Goal: Task Accomplishment & Management: Use online tool/utility

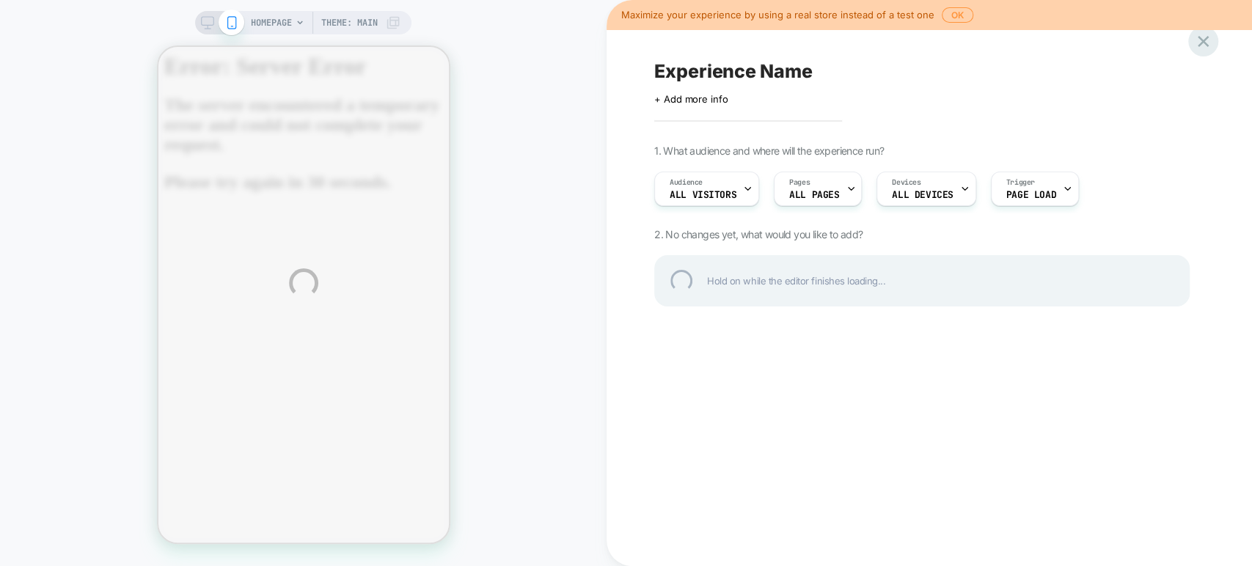
click at [1209, 40] on div at bounding box center [1203, 41] width 30 height 30
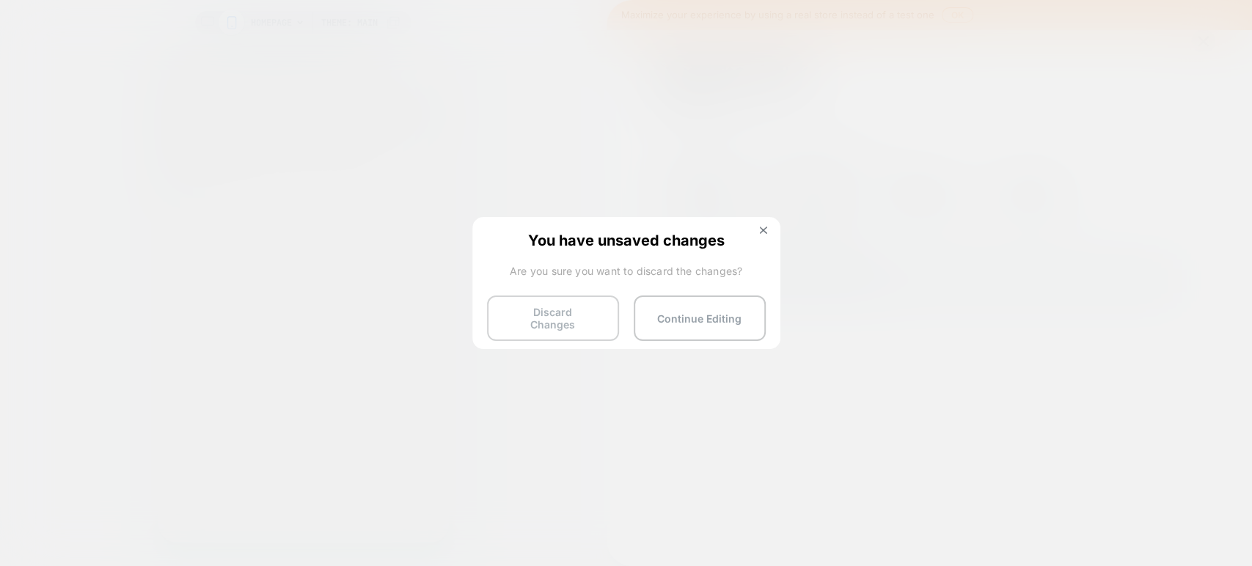
click at [553, 318] on button "Discard Changes" at bounding box center [553, 318] width 132 height 45
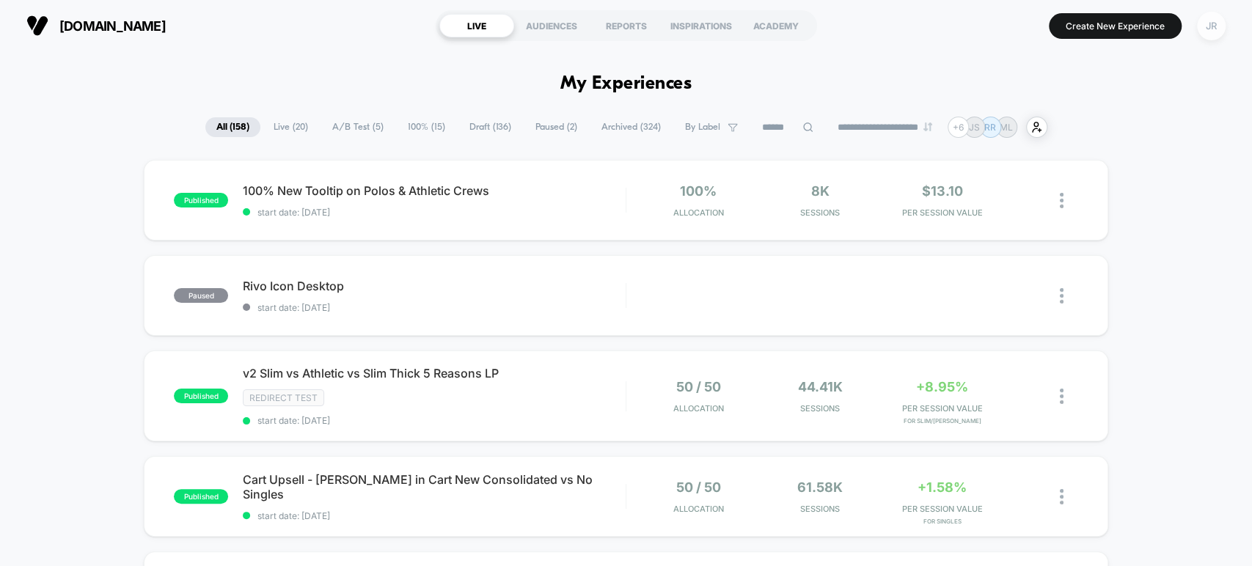
click at [1206, 25] on div "JR" at bounding box center [1211, 26] width 29 height 29
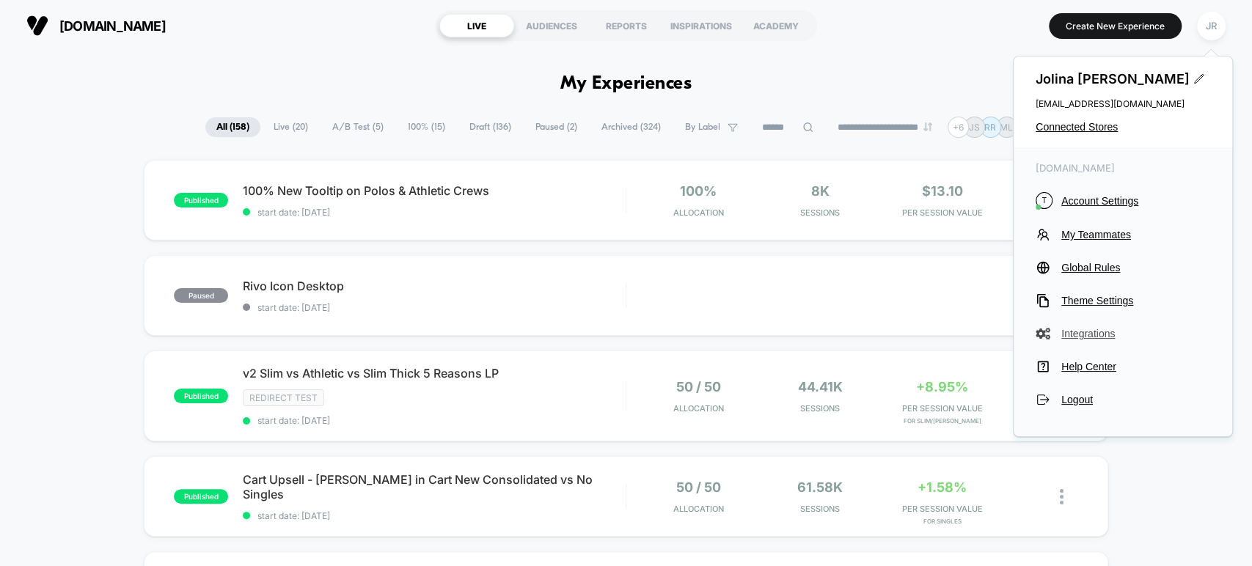
click at [1091, 331] on span "Integrations" at bounding box center [1135, 334] width 149 height 12
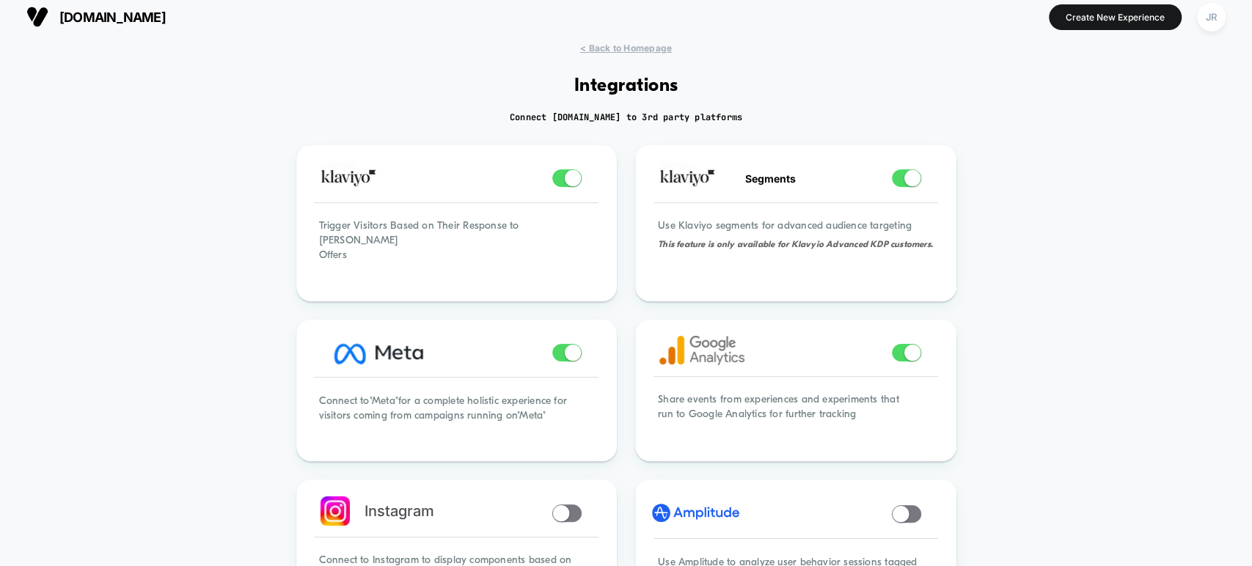
scroll to position [7, 0]
click at [690, 352] on img at bounding box center [701, 351] width 85 height 29
click at [1204, 19] on div "JR" at bounding box center [1211, 18] width 29 height 29
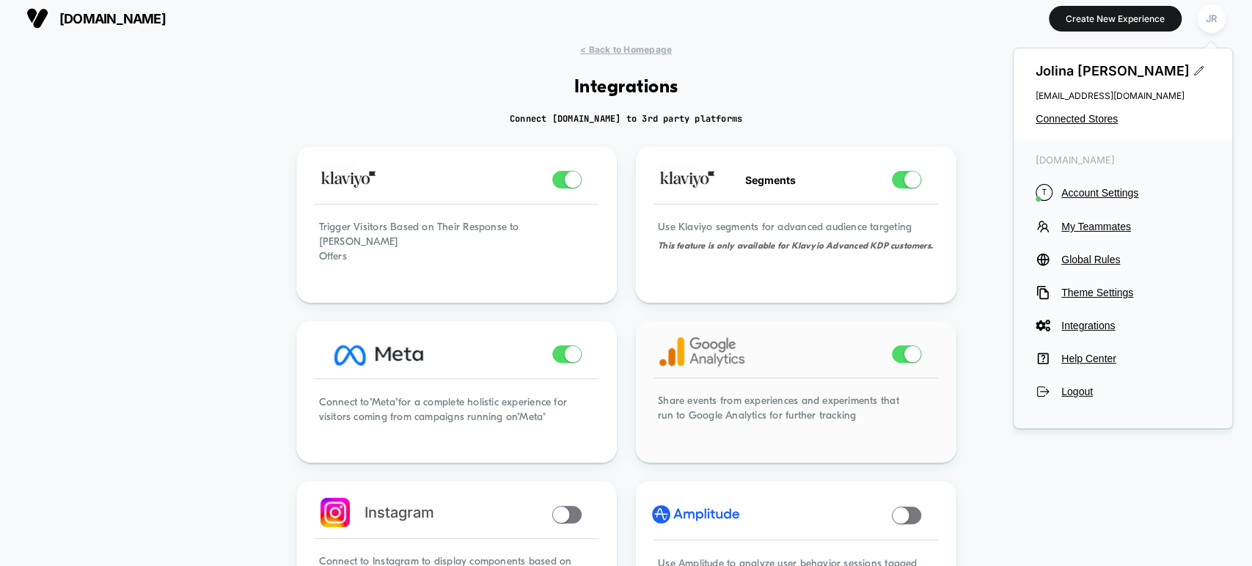
click at [698, 337] on img at bounding box center [701, 351] width 85 height 29
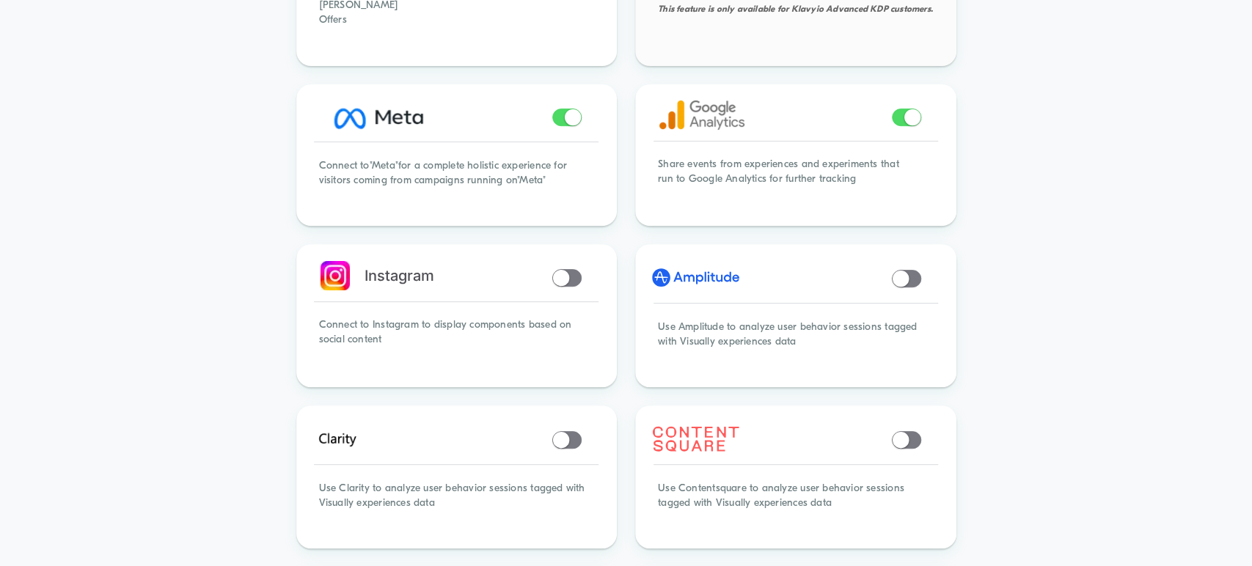
scroll to position [0, 0]
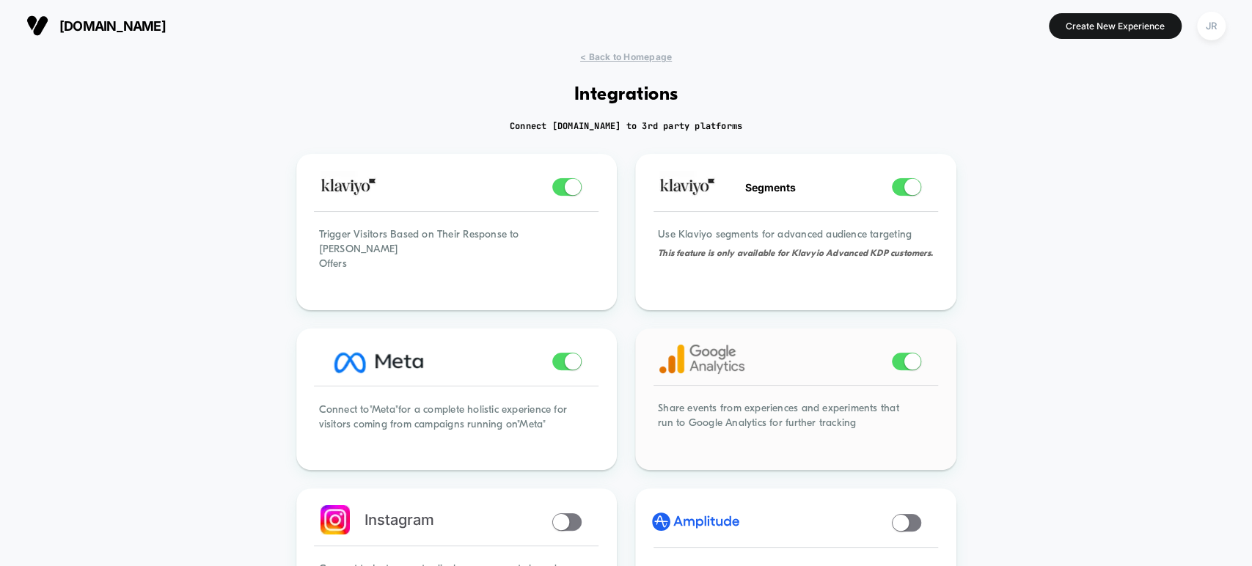
click at [712, 356] on img at bounding box center [701, 359] width 85 height 29
click at [1203, 27] on div "JR" at bounding box center [1211, 26] width 29 height 29
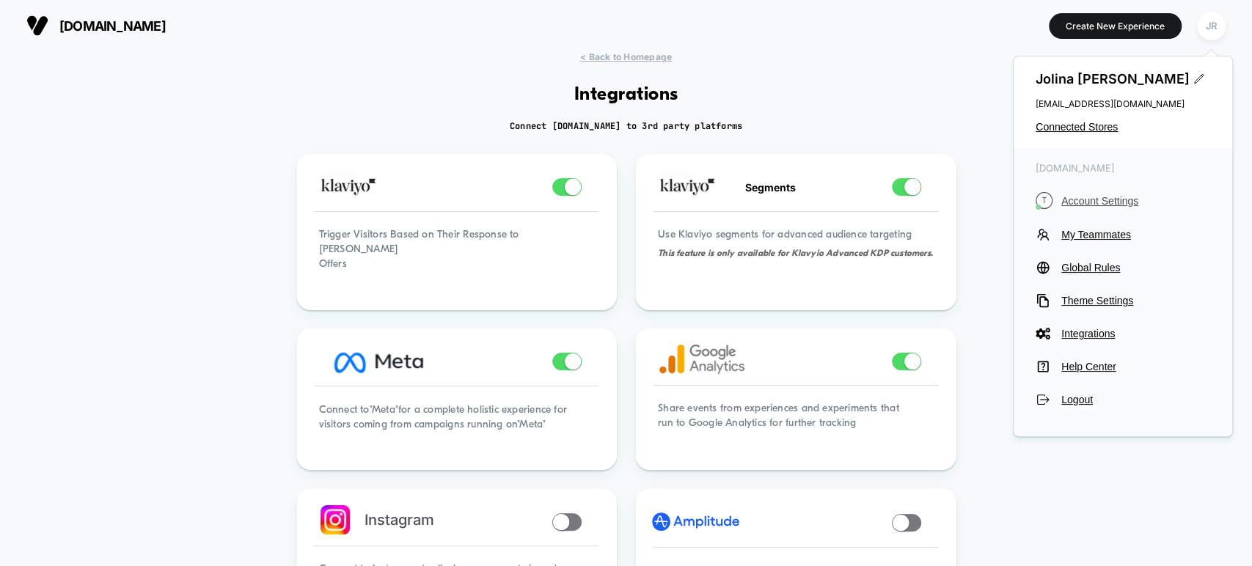
click at [1085, 200] on span "Account Settings" at bounding box center [1135, 201] width 149 height 12
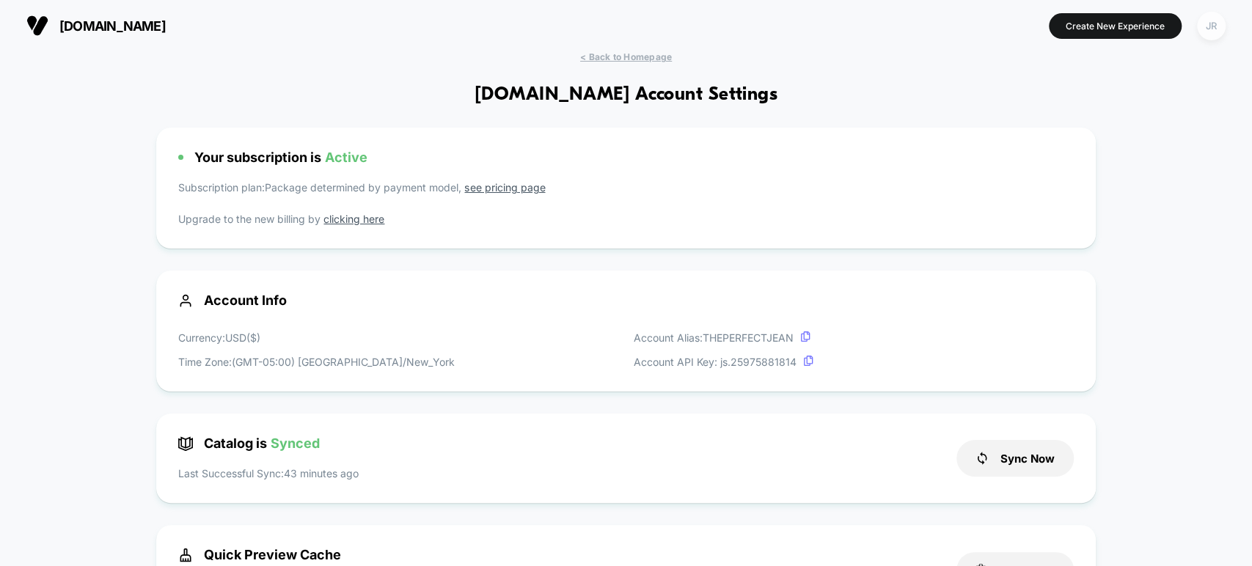
click at [1212, 32] on div "JR" at bounding box center [1211, 26] width 29 height 29
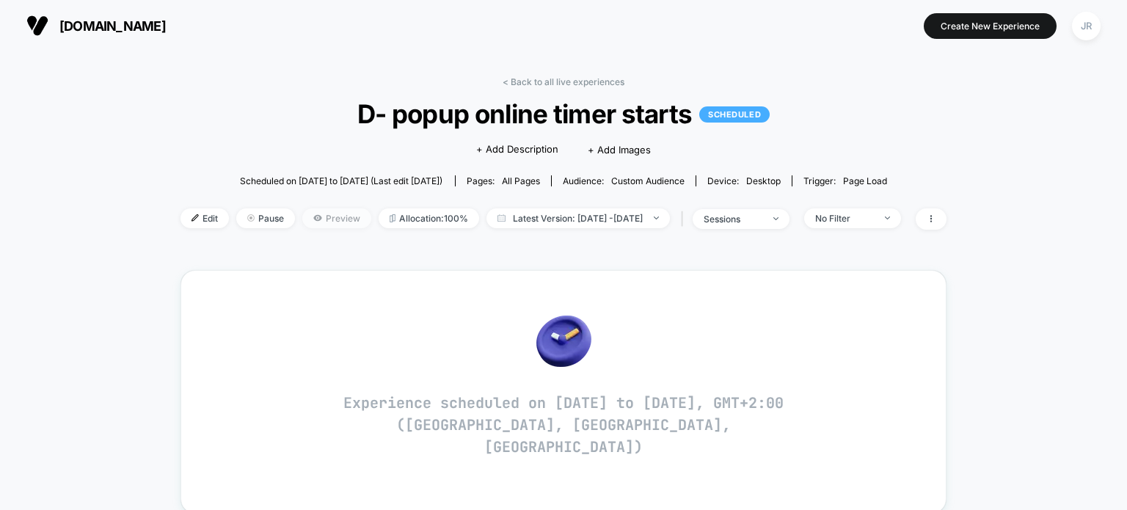
click at [302, 216] on span "Preview" at bounding box center [336, 218] width 69 height 20
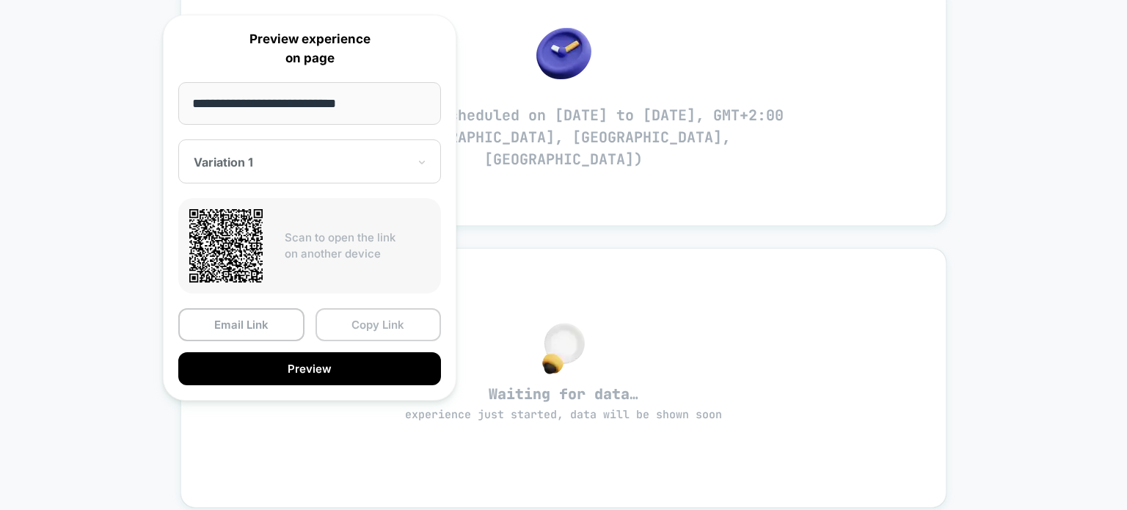
scroll to position [293, 0]
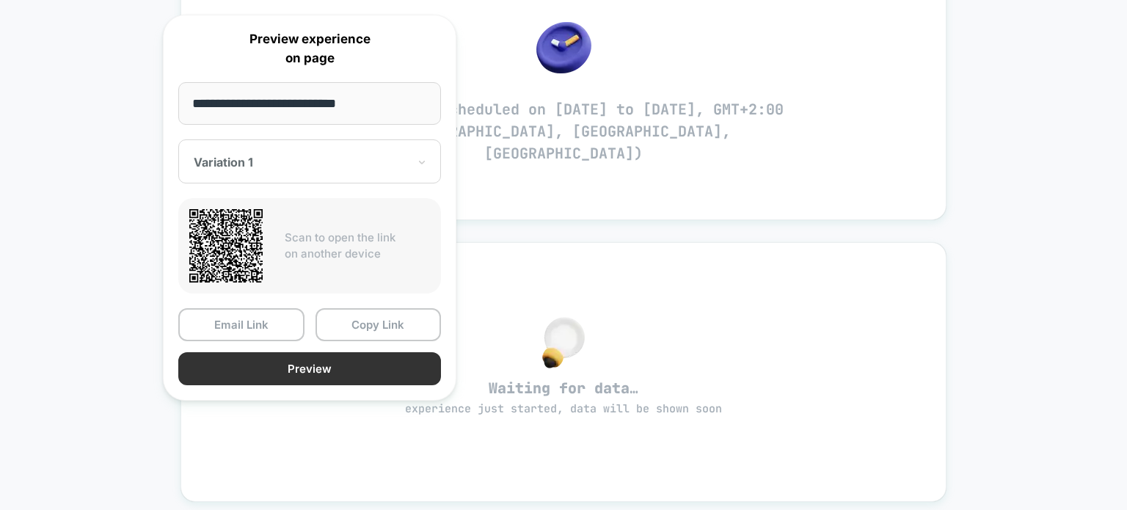
click at [340, 359] on button "Preview" at bounding box center [309, 368] width 263 height 33
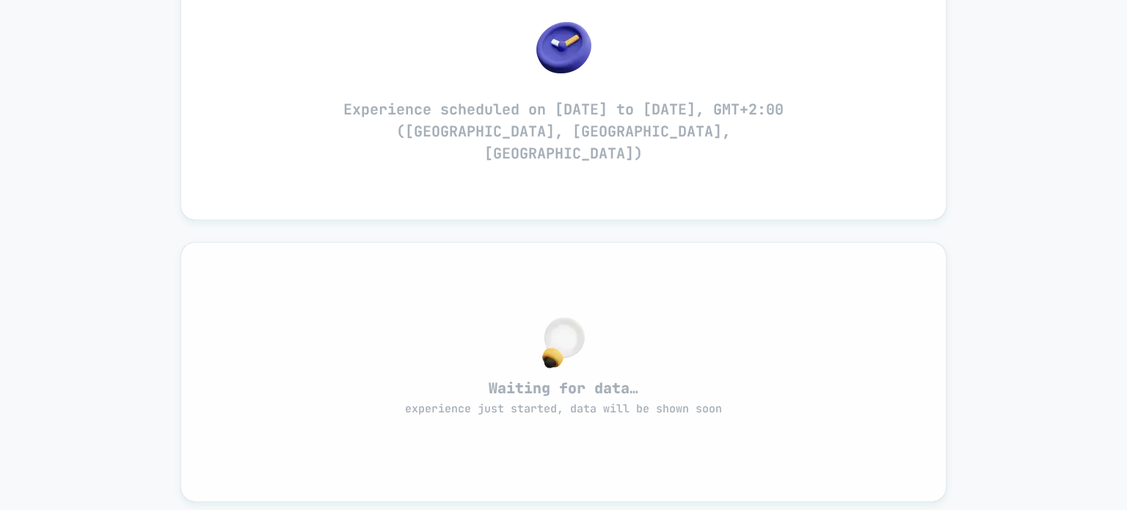
scroll to position [0, 0]
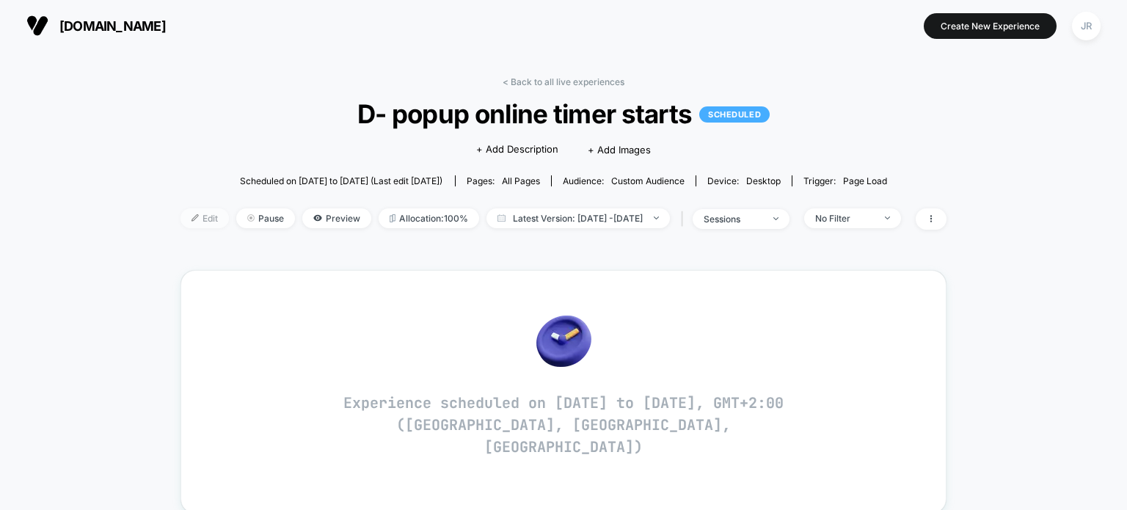
click at [180, 222] on span "Edit" at bounding box center [204, 218] width 48 height 20
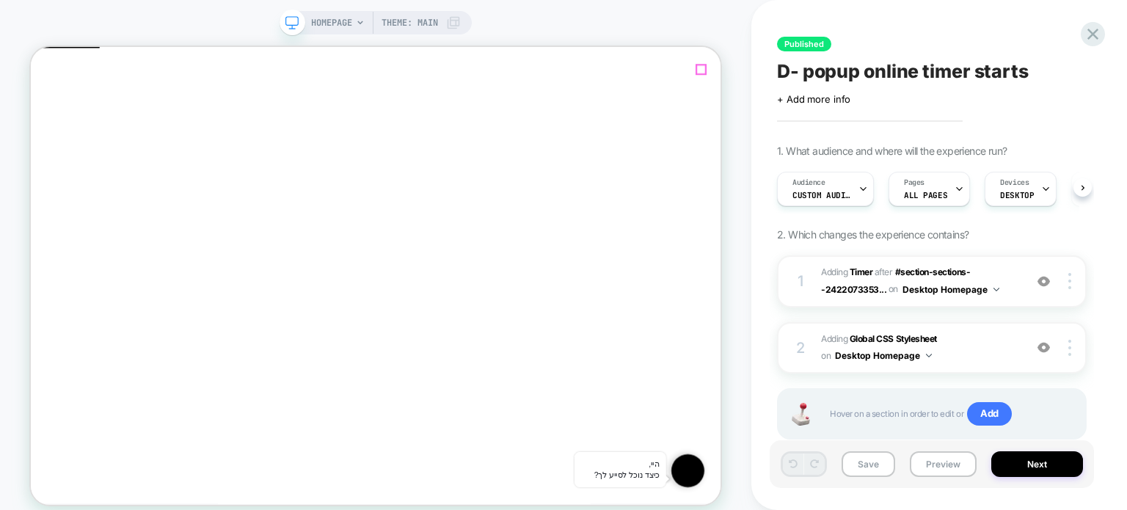
click at [37, 118] on icon "Close" at bounding box center [37, 118] width 0 height 0
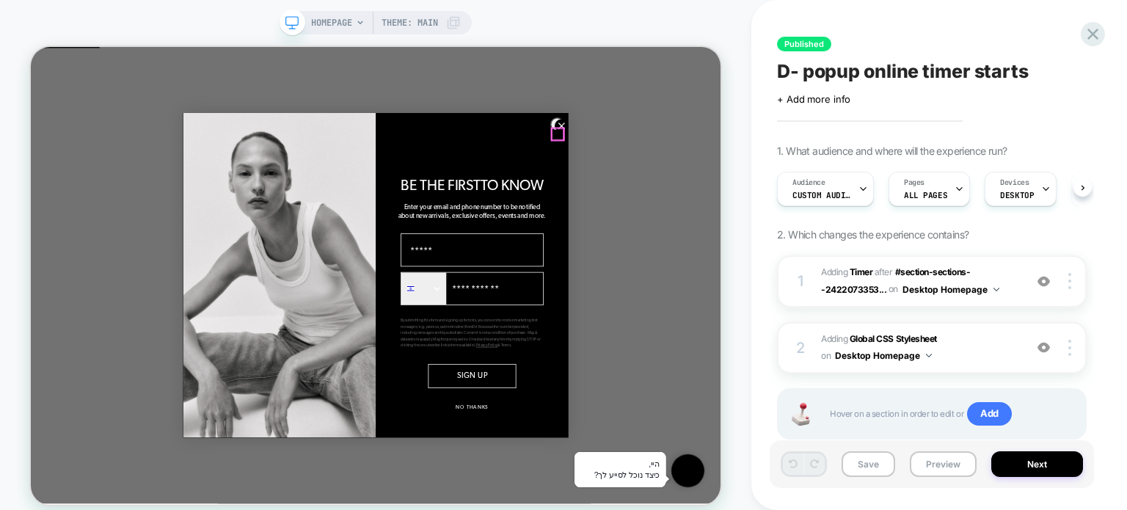
click at [730, 158] on circle "Close dialog" at bounding box center [739, 153] width 18 height 18
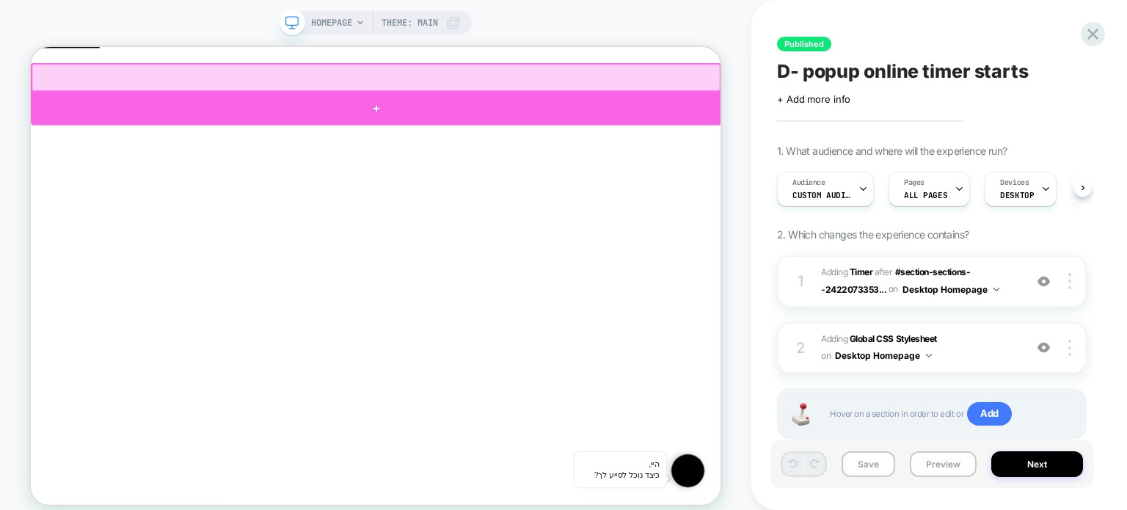
click at [487, 124] on div at bounding box center [491, 129] width 920 height 44
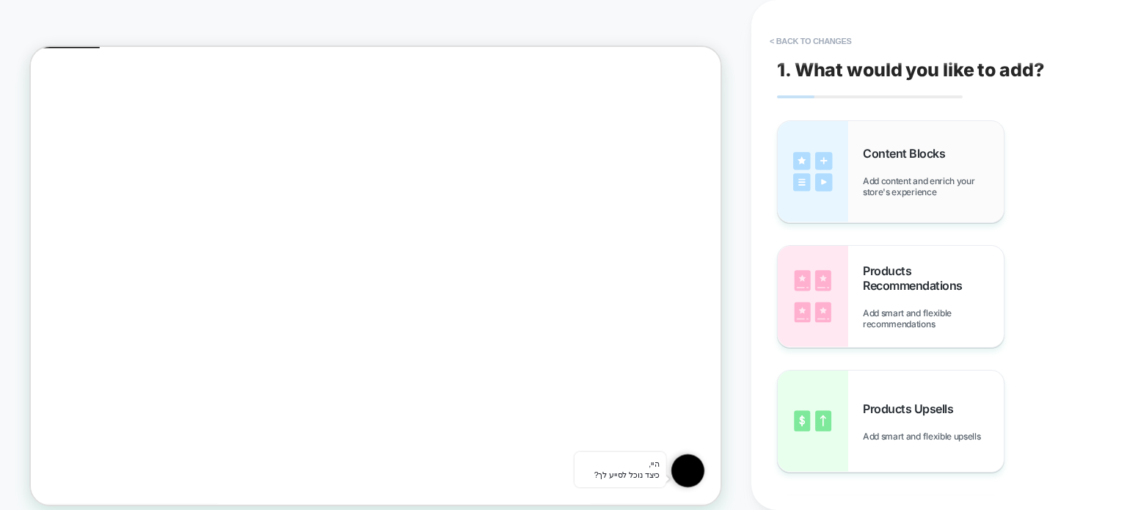
click at [910, 182] on span "Add content and enrich your store's experience" at bounding box center [932, 186] width 141 height 22
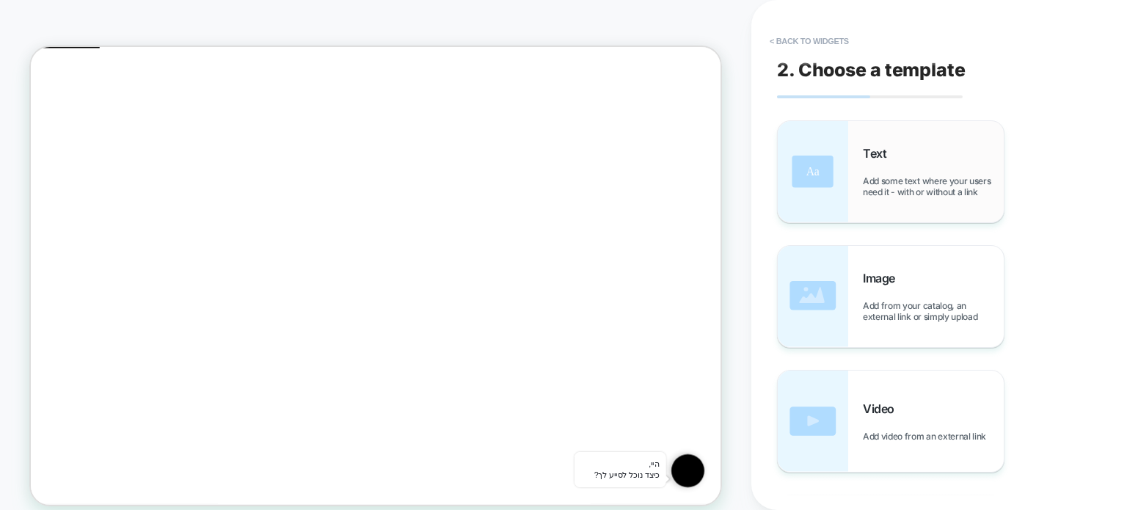
click at [894, 172] on div "Text Add some text where your users need it - with or without a link" at bounding box center [932, 171] width 141 height 51
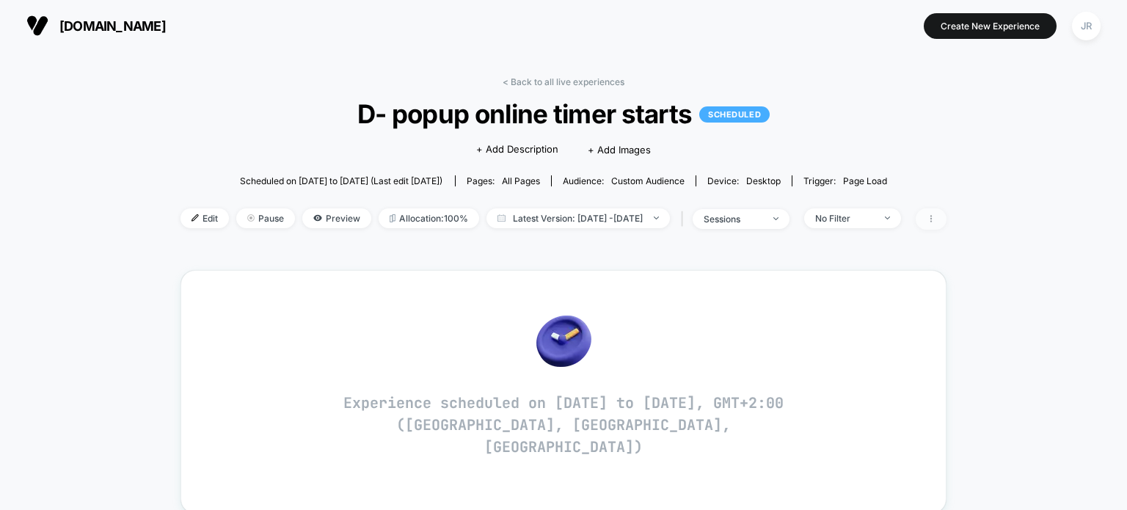
click at [946, 216] on span at bounding box center [930, 218] width 31 height 21
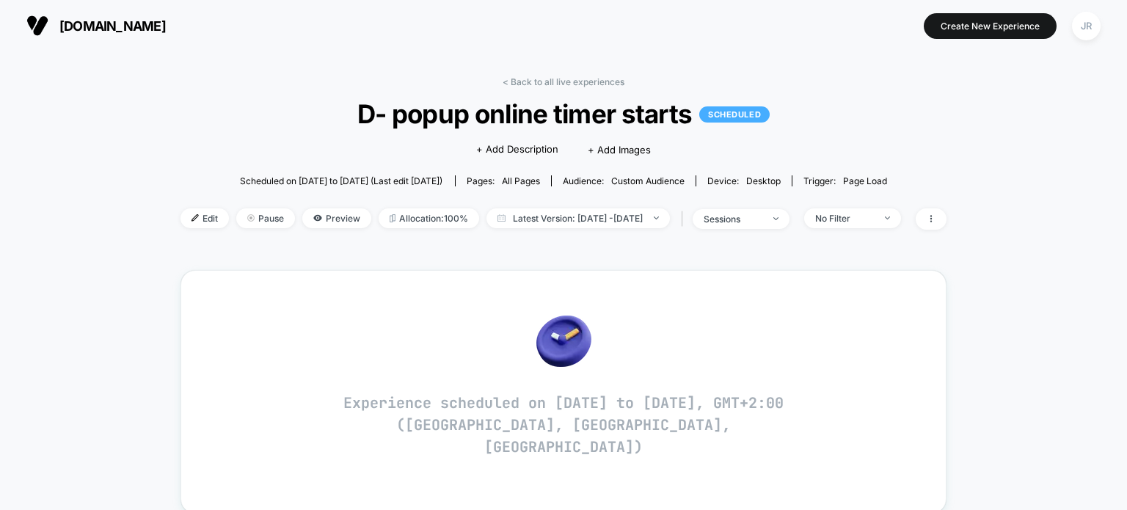
click at [358, 112] on span "D- popup online timer starts SCHEDULED" at bounding box center [563, 113] width 689 height 31
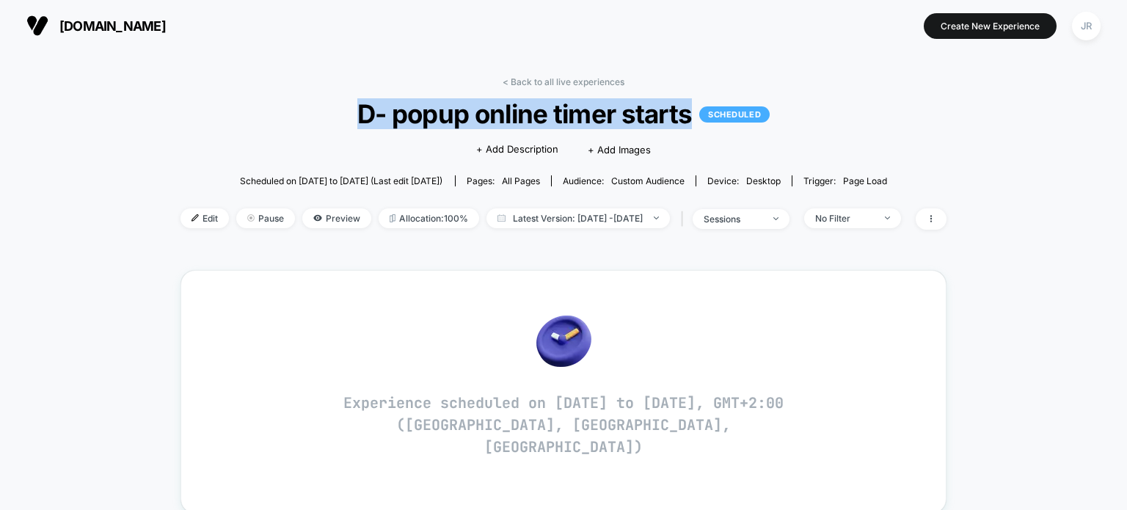
drag, startPoint x: 358, startPoint y: 111, endPoint x: 689, endPoint y: 125, distance: 331.8
click at [689, 125] on span "D- popup online timer starts SCHEDULED" at bounding box center [563, 113] width 689 height 31
copy span "D- popup online timer starts"
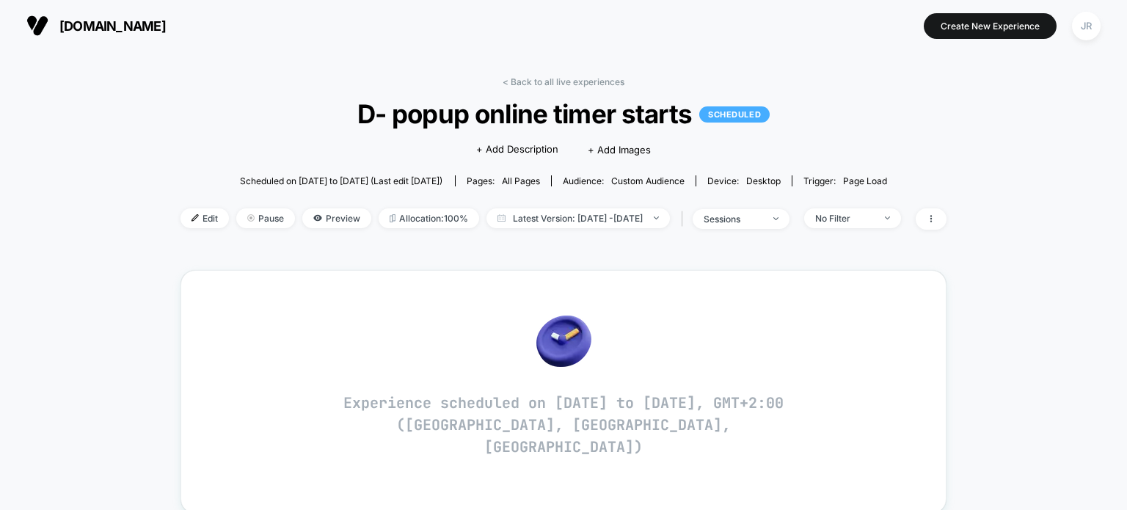
click at [917, 140] on div "< Back to all live experiences D- popup online timer starts SCHEDULED Click to …" at bounding box center [563, 162] width 766 height 172
click at [97, 25] on span "de-rococo.co.il" at bounding box center [112, 25] width 106 height 15
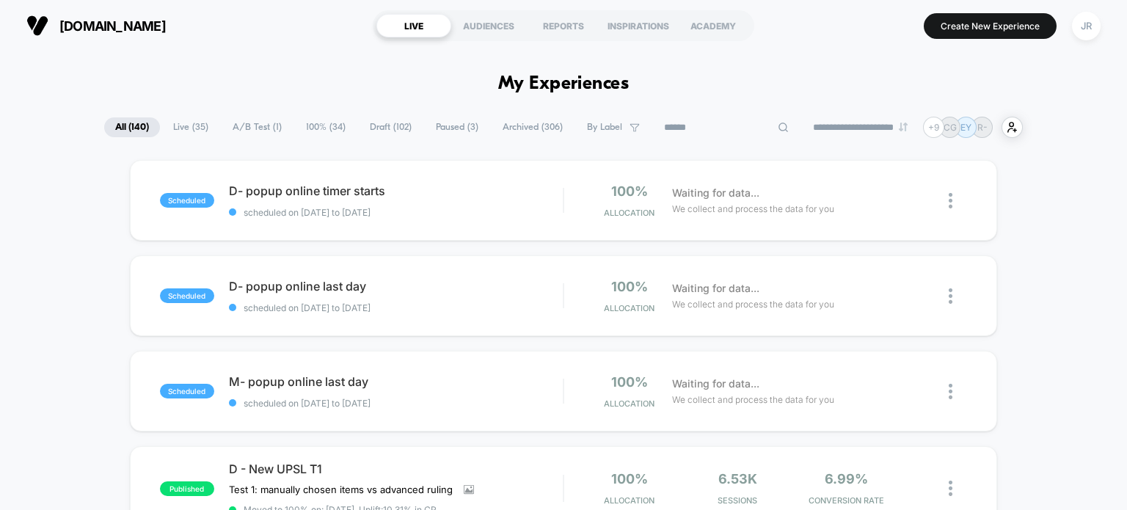
click at [690, 127] on input at bounding box center [726, 128] width 147 height 18
paste input "**********"
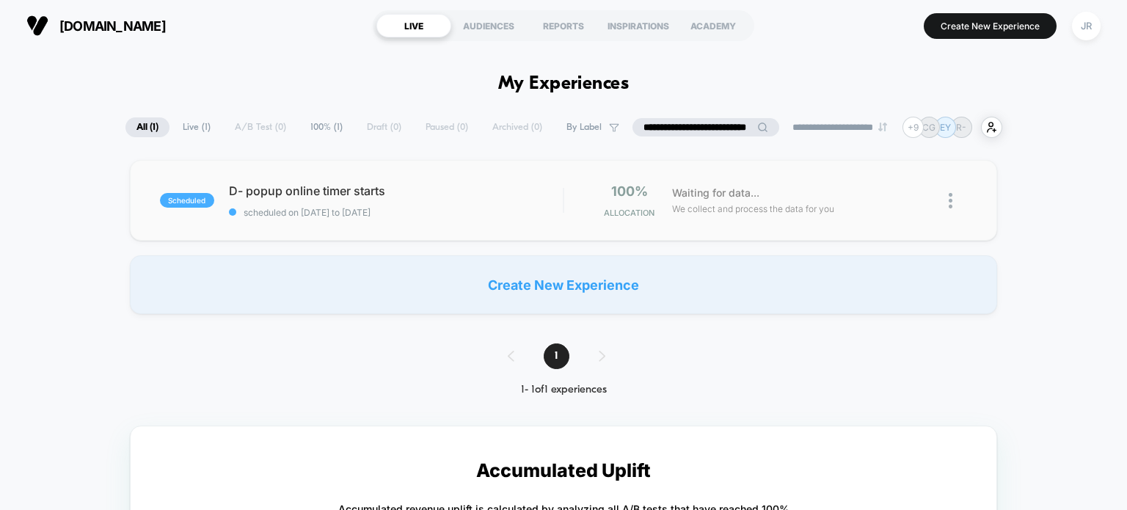
type input "**********"
click at [950, 198] on img at bounding box center [950, 200] width 4 height 15
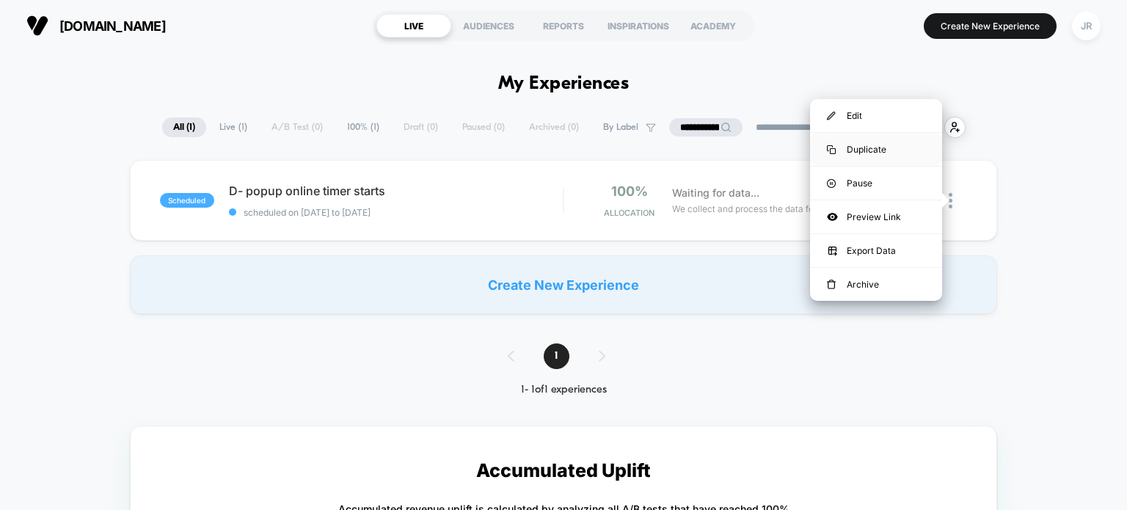
click at [901, 152] on div "Duplicate" at bounding box center [876, 149] width 132 height 33
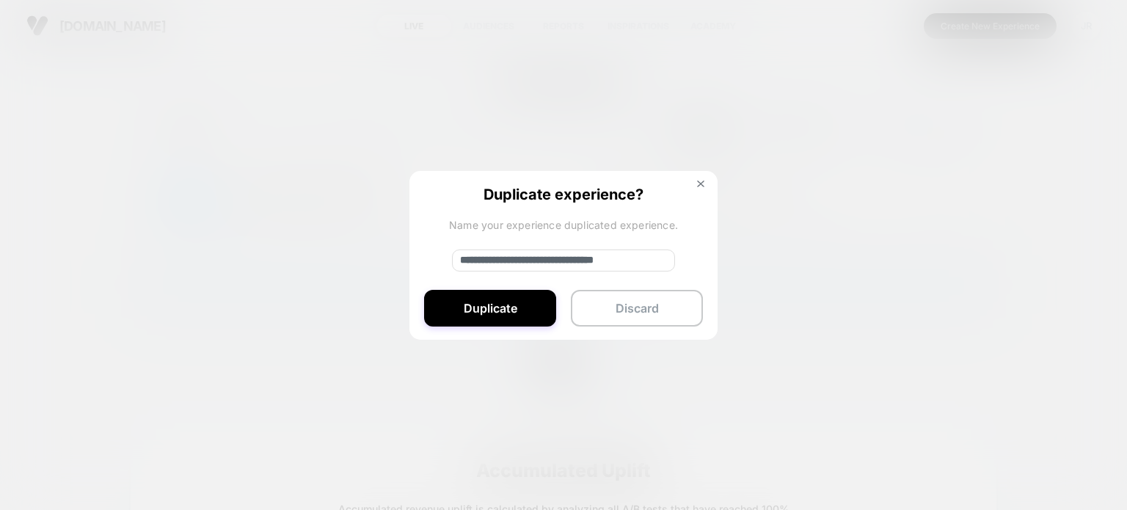
click at [514, 257] on input "**********" at bounding box center [563, 260] width 223 height 22
drag, startPoint x: 516, startPoint y: 257, endPoint x: 458, endPoint y: 258, distance: 58.7
click at [458, 258] on input "**********" at bounding box center [563, 260] width 223 height 22
type input "**********"
click at [469, 296] on button "Duplicate" at bounding box center [490, 308] width 132 height 37
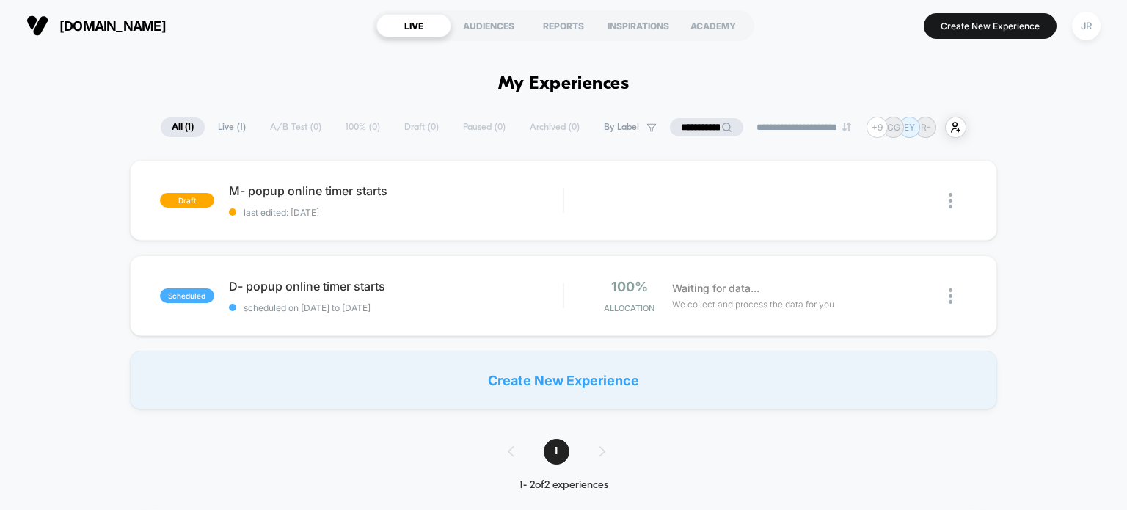
click at [404, 126] on div "**********" at bounding box center [563, 127] width 805 height 21
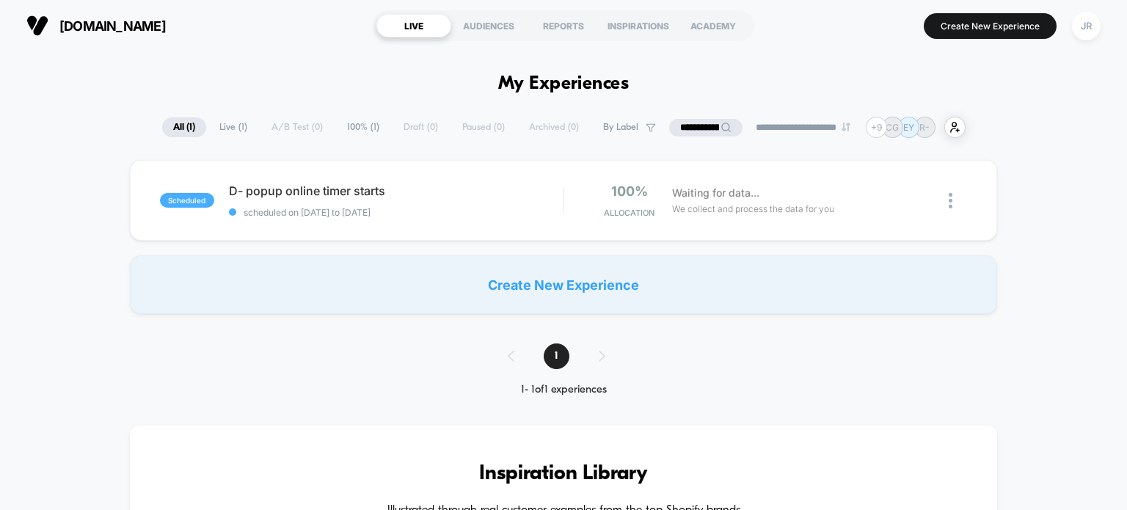
click at [404, 122] on div "**********" at bounding box center [563, 127] width 803 height 21
click at [354, 125] on span "100% ( 1 )" at bounding box center [363, 127] width 54 height 20
click at [406, 125] on div "**********" at bounding box center [563, 127] width 805 height 21
click at [178, 128] on span "All ( 1 )" at bounding box center [183, 127] width 45 height 20
click at [219, 127] on span "Live ( 1 )" at bounding box center [233, 127] width 50 height 20
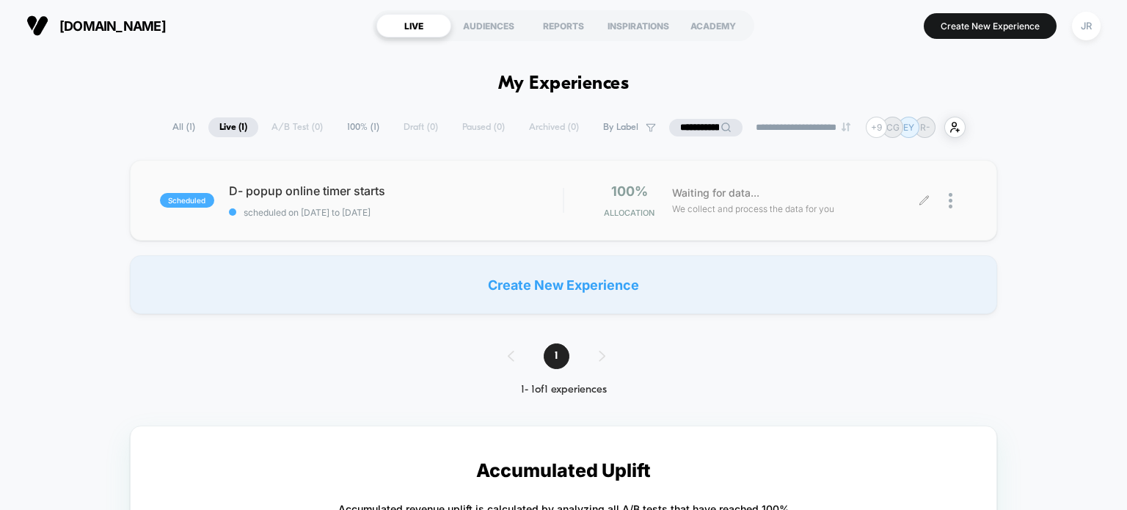
click at [952, 193] on img at bounding box center [950, 200] width 4 height 15
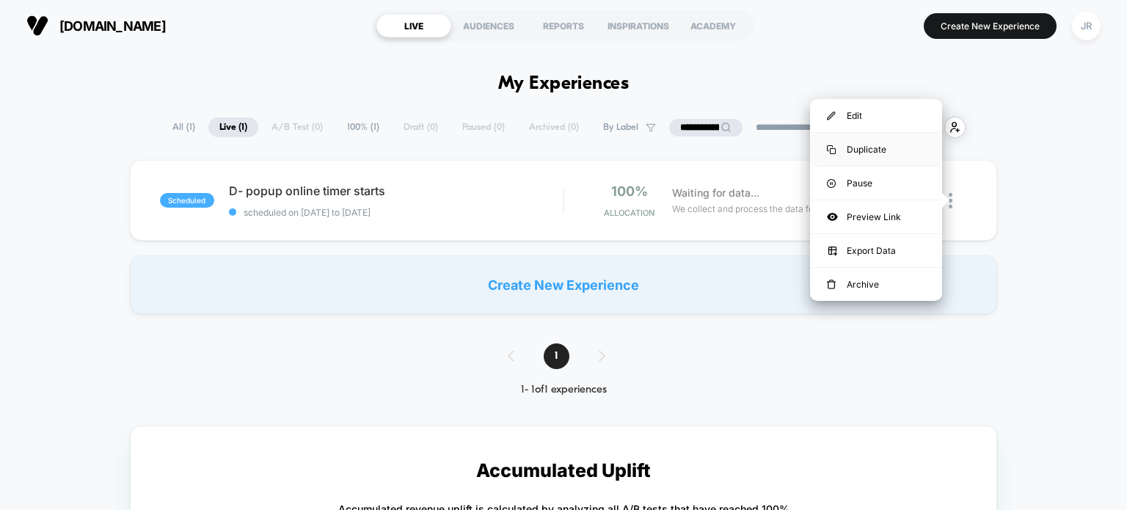
click at [879, 144] on div "Duplicate" at bounding box center [876, 149] width 132 height 33
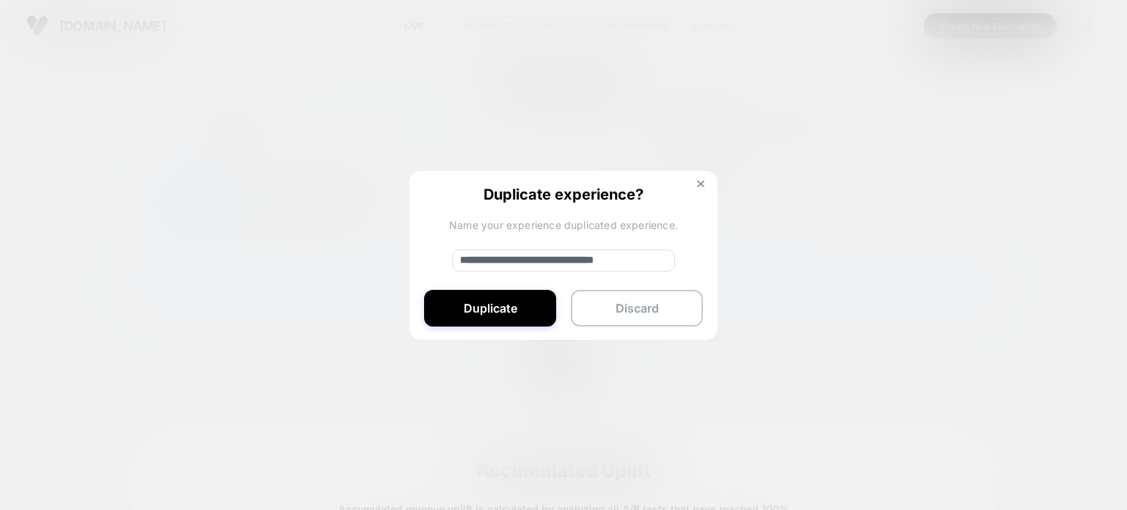
drag, startPoint x: 516, startPoint y: 258, endPoint x: 450, endPoint y: 258, distance: 66.0
click at [450, 258] on div "**********" at bounding box center [563, 256] width 308 height 170
type input "**********"
click at [472, 296] on button "Duplicate" at bounding box center [490, 308] width 132 height 37
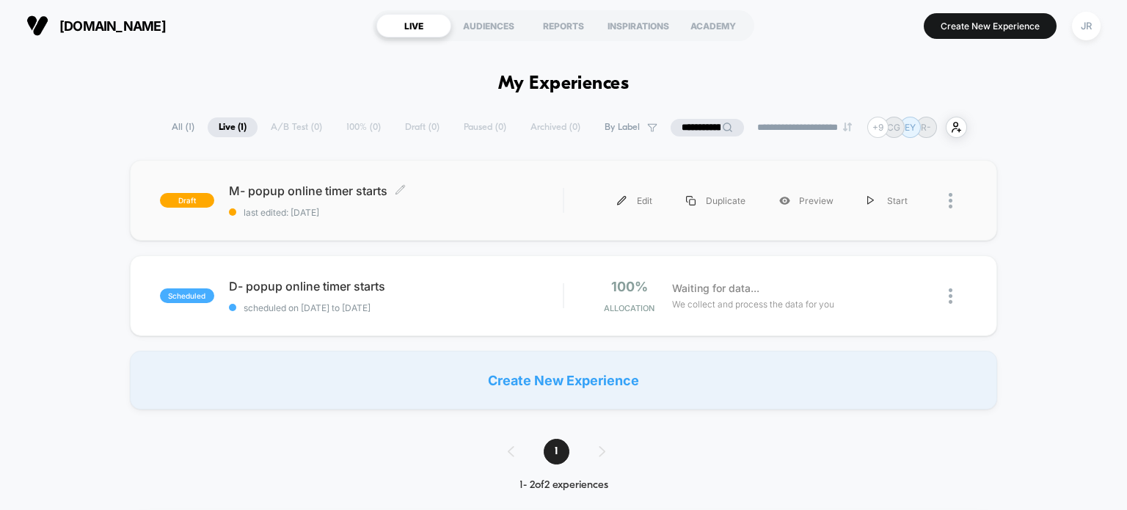
click at [497, 205] on div "M- popup online timer starts Click to edit experience details Click to edit exp…" at bounding box center [396, 200] width 334 height 34
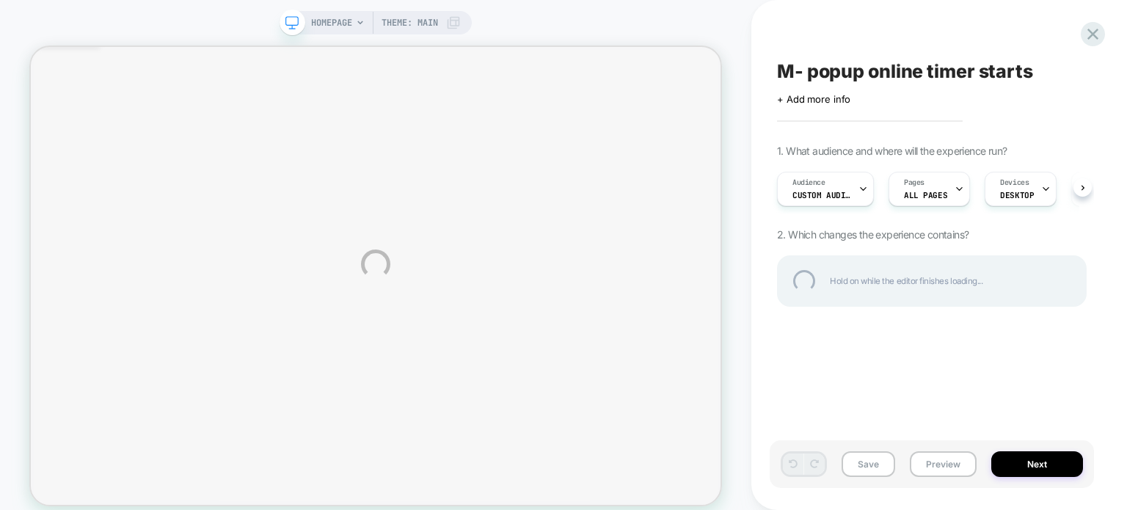
click at [296, 23] on div "HOMEPAGE Theme: MAIN M- popup online timer starts Click to edit experience deta…" at bounding box center [563, 264] width 1127 height 528
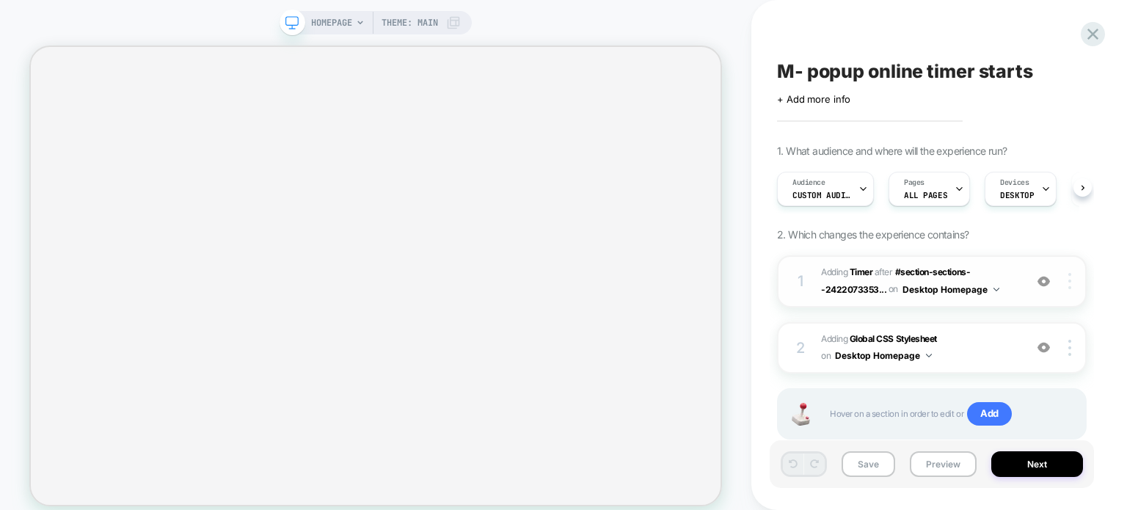
click at [1070, 279] on img at bounding box center [1069, 281] width 3 height 16
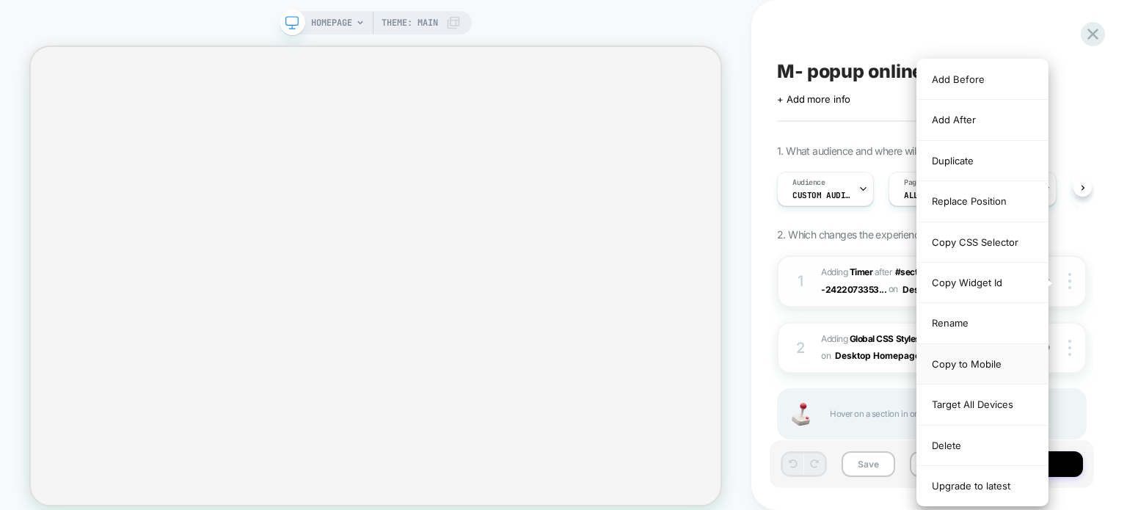
click at [996, 357] on div "Copy to Mobile" at bounding box center [982, 364] width 131 height 40
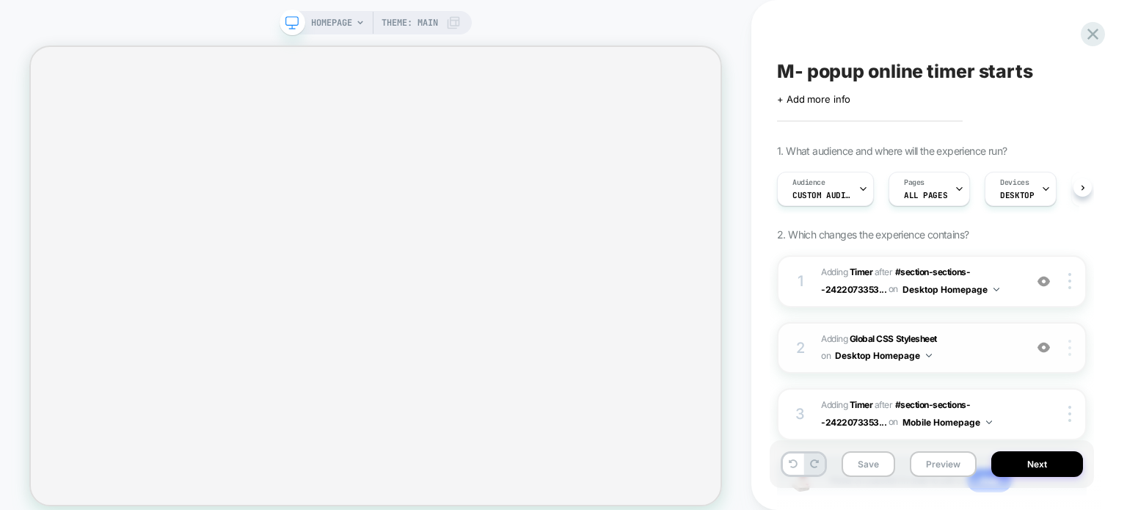
click at [1068, 348] on img at bounding box center [1069, 348] width 3 height 16
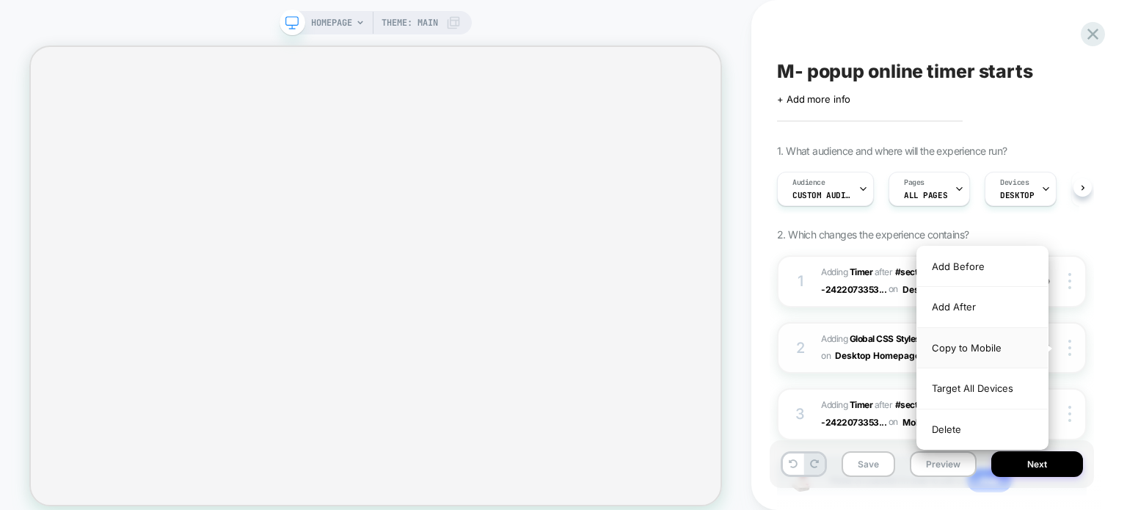
click at [1006, 345] on div "Copy to Mobile" at bounding box center [982, 348] width 131 height 40
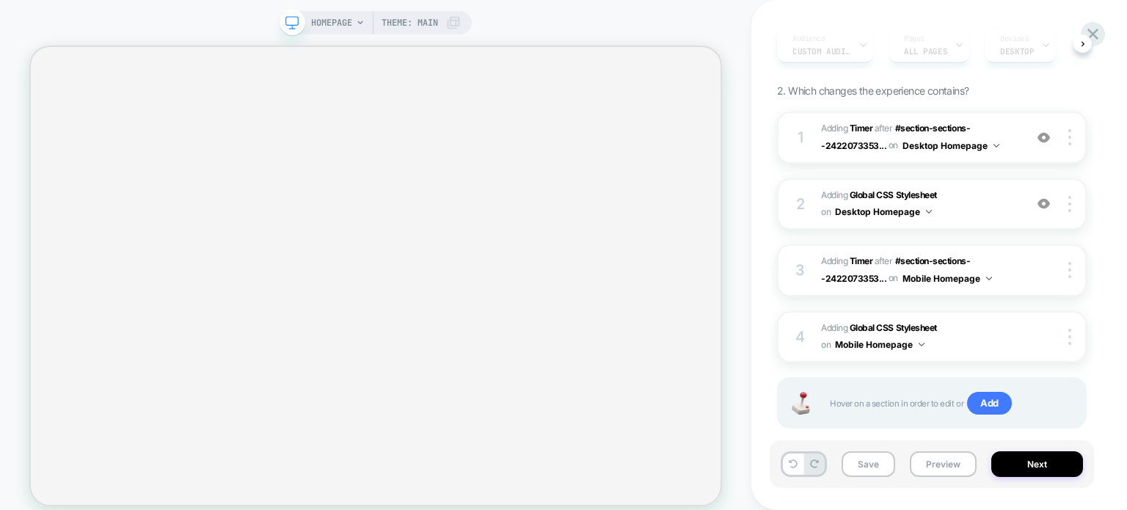
scroll to position [147, 0]
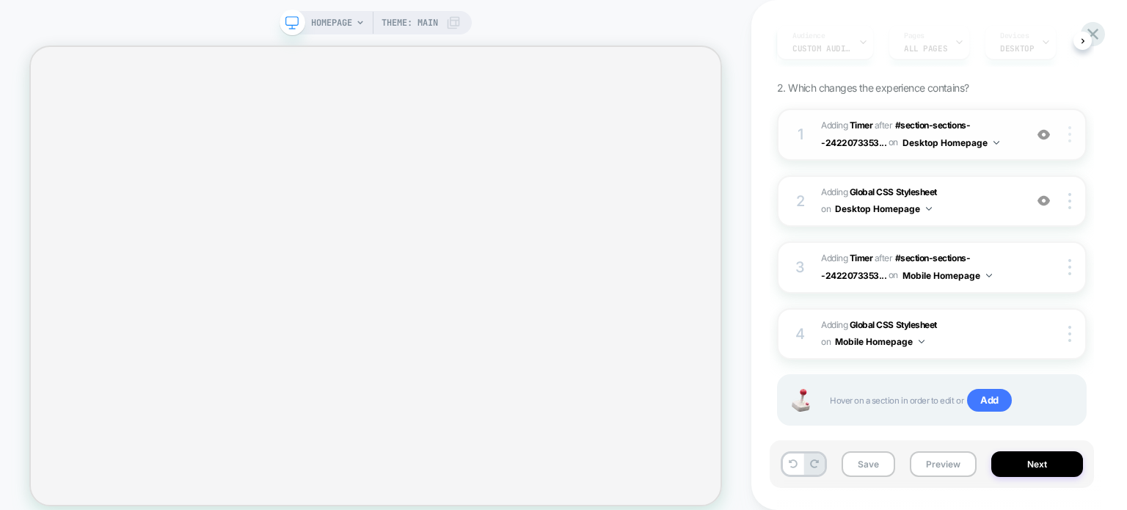
click at [1063, 131] on div at bounding box center [1072, 134] width 28 height 16
click at [1091, 92] on div "M- popup online timer starts Click to edit experience details + Add more info 1…" at bounding box center [931, 255] width 324 height 480
click at [1070, 126] on img at bounding box center [1069, 134] width 3 height 16
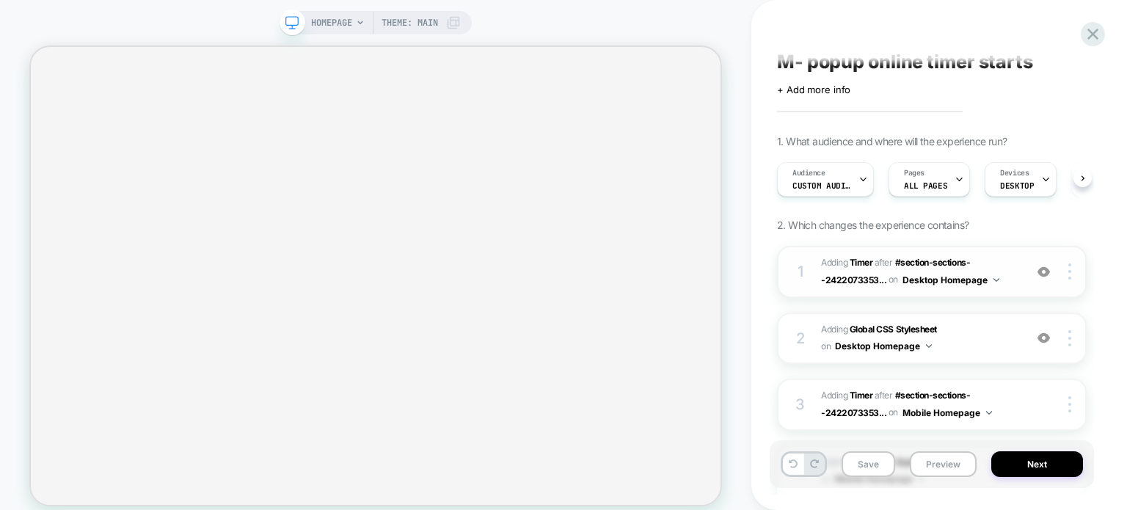
scroll to position [0, 0]
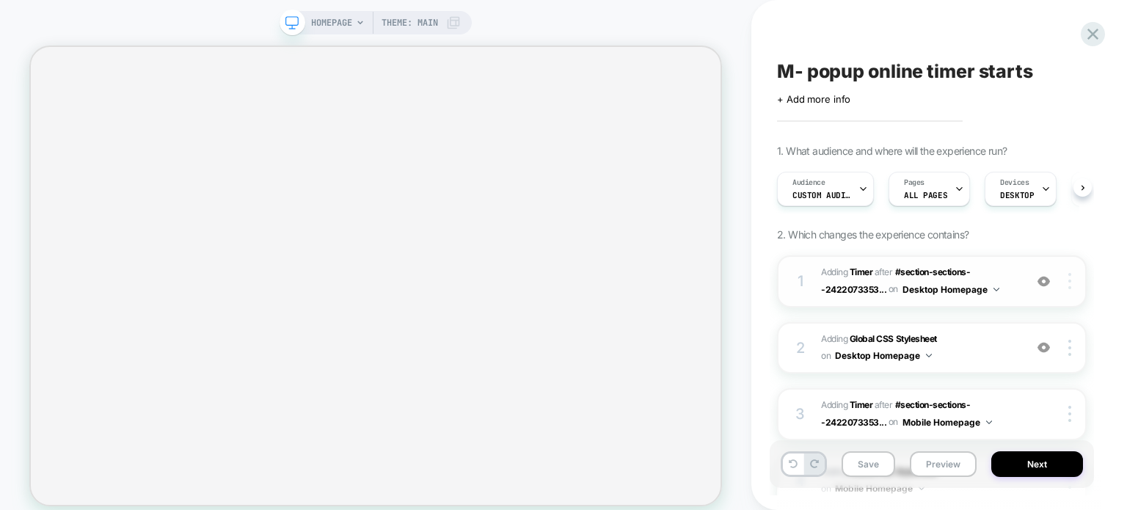
click at [1068, 282] on img at bounding box center [1069, 281] width 3 height 16
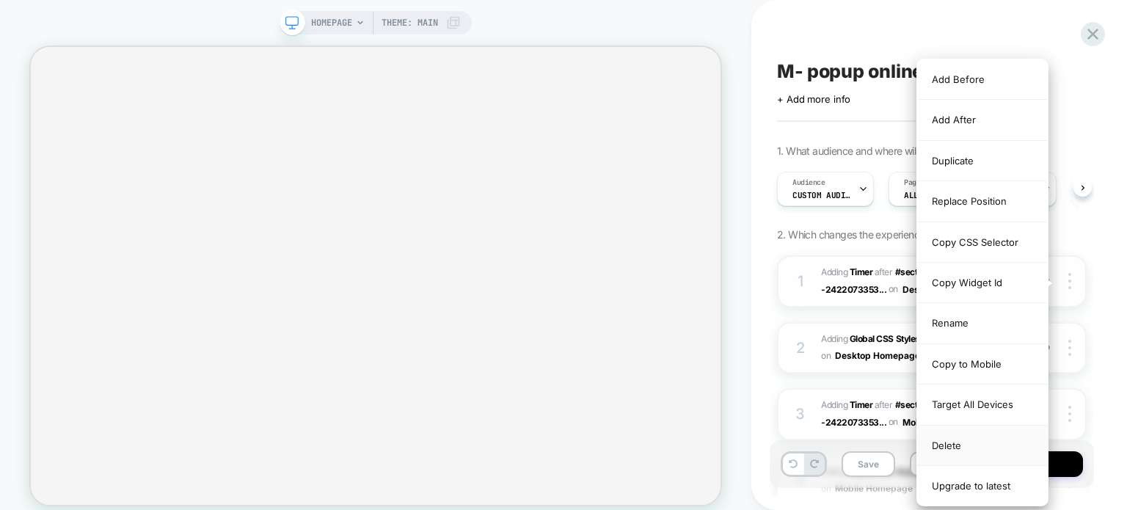
click at [941, 433] on div "Delete" at bounding box center [982, 445] width 131 height 40
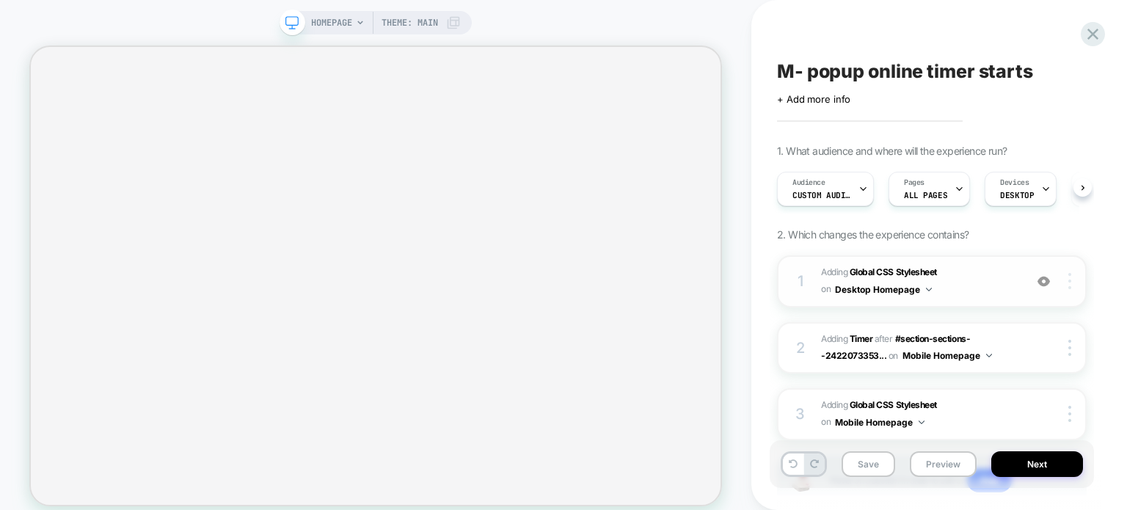
click at [1071, 281] on div at bounding box center [1072, 281] width 28 height 16
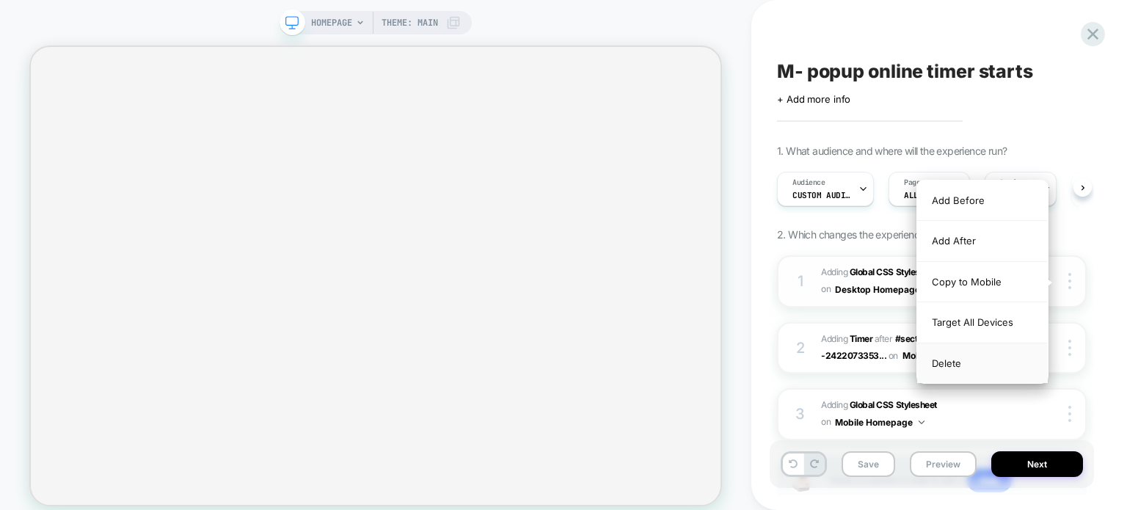
click at [970, 356] on div "Delete" at bounding box center [982, 363] width 131 height 40
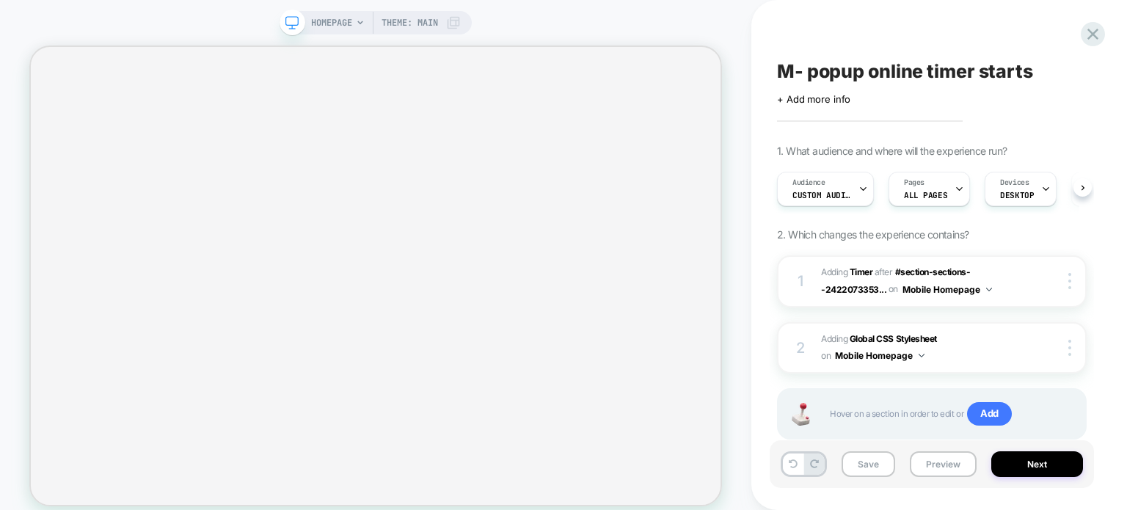
click at [299, 21] on span at bounding box center [292, 23] width 26 height 26
click at [853, 466] on button "Save" at bounding box center [868, 464] width 54 height 26
click at [1094, 32] on icon at bounding box center [1092, 34] width 11 height 11
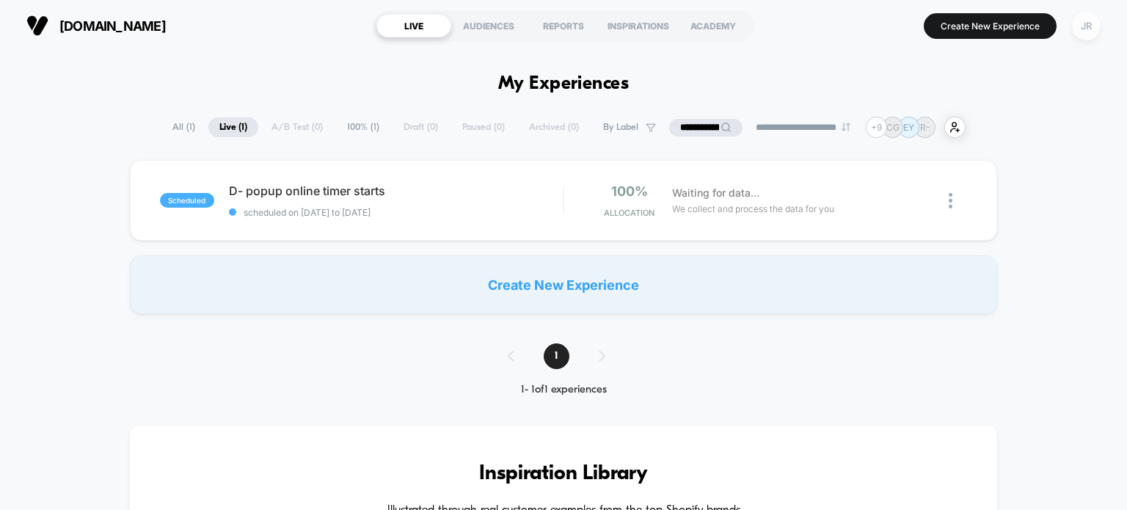
click at [1089, 29] on div "JR" at bounding box center [1086, 26] width 29 height 29
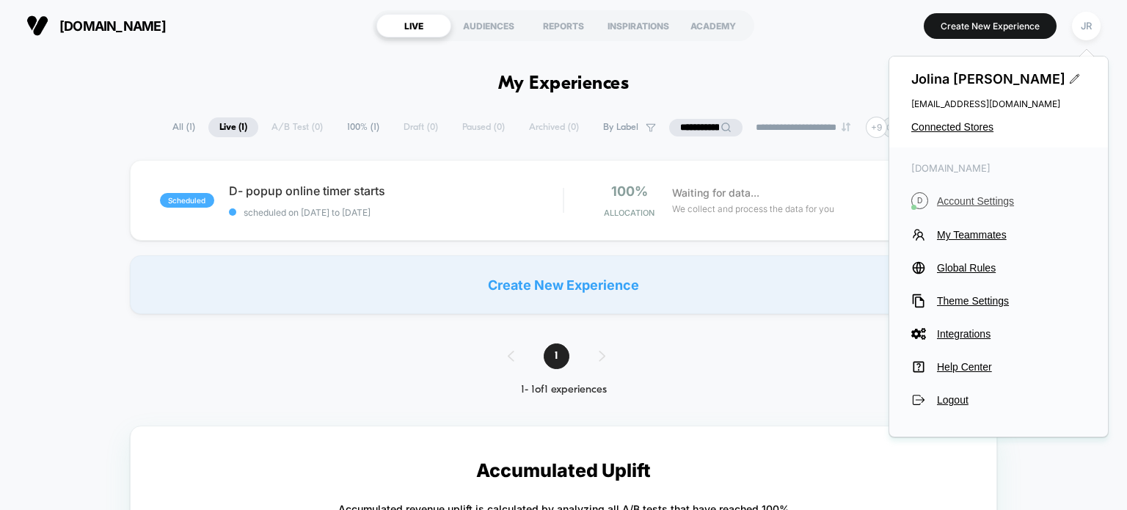
click at [977, 198] on span "Account Settings" at bounding box center [1011, 201] width 149 height 12
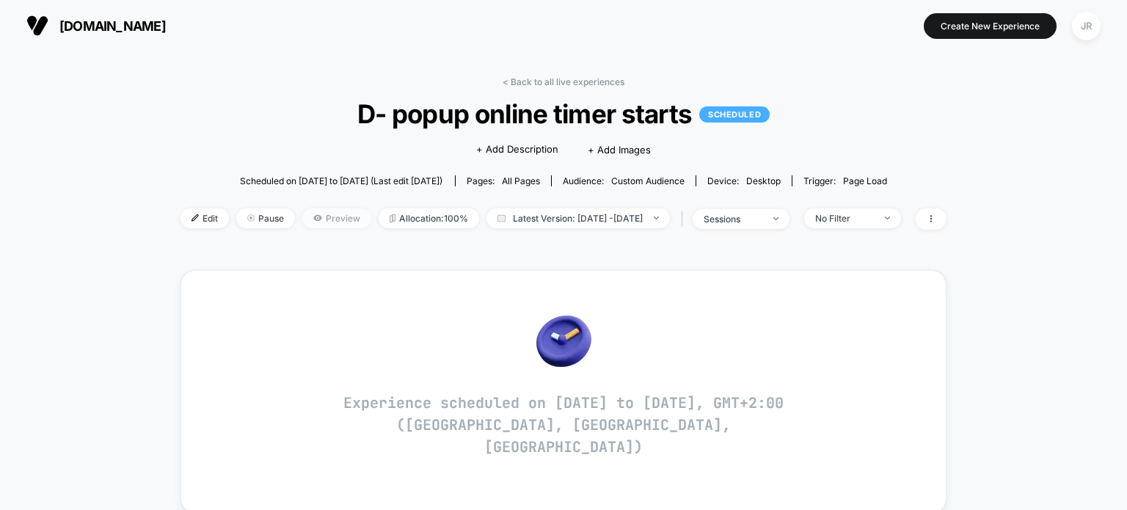
click at [302, 215] on span "Preview" at bounding box center [336, 218] width 69 height 20
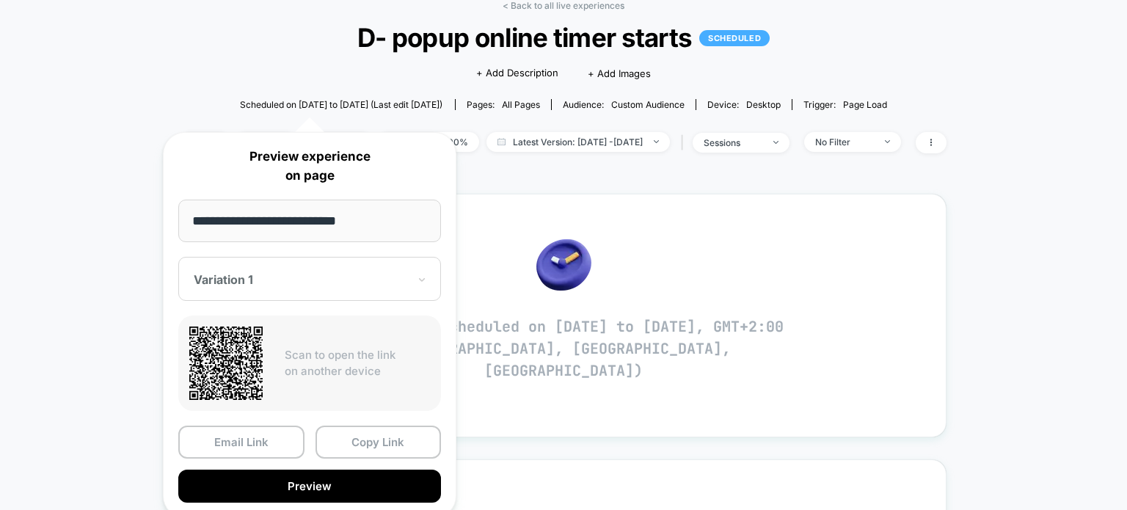
scroll to position [293, 0]
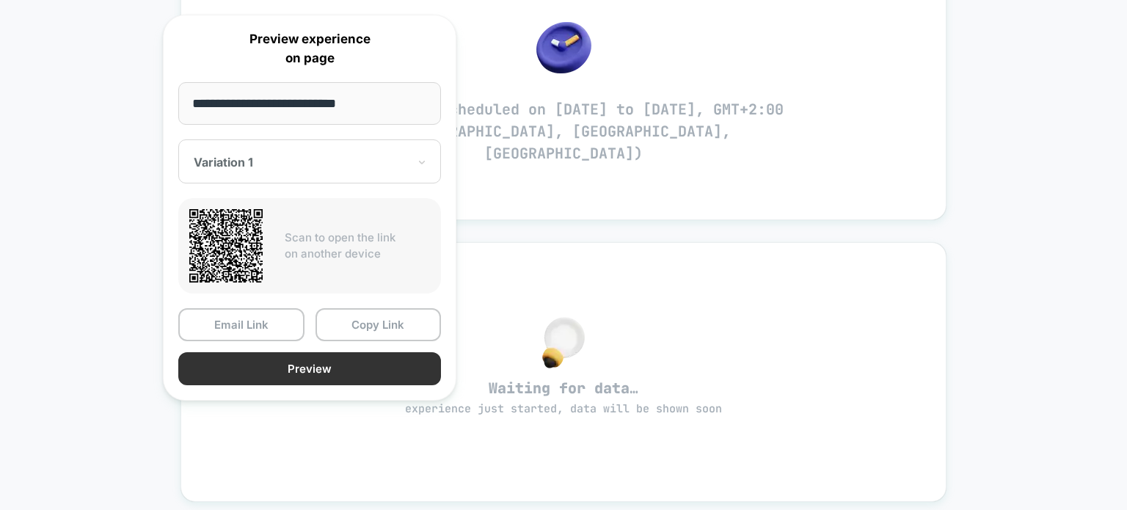
click at [286, 366] on button "Preview" at bounding box center [309, 368] width 263 height 33
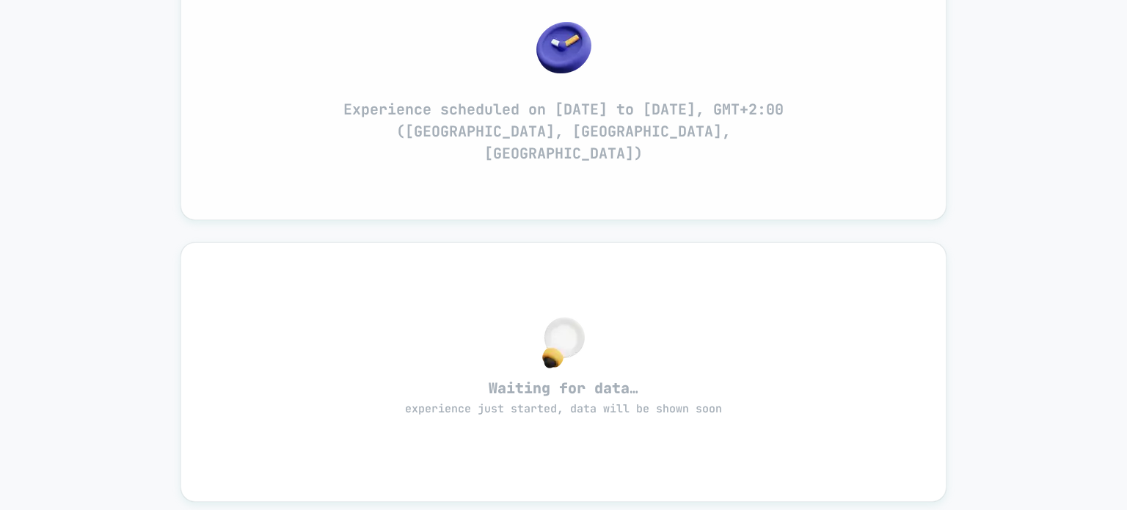
scroll to position [0, 0]
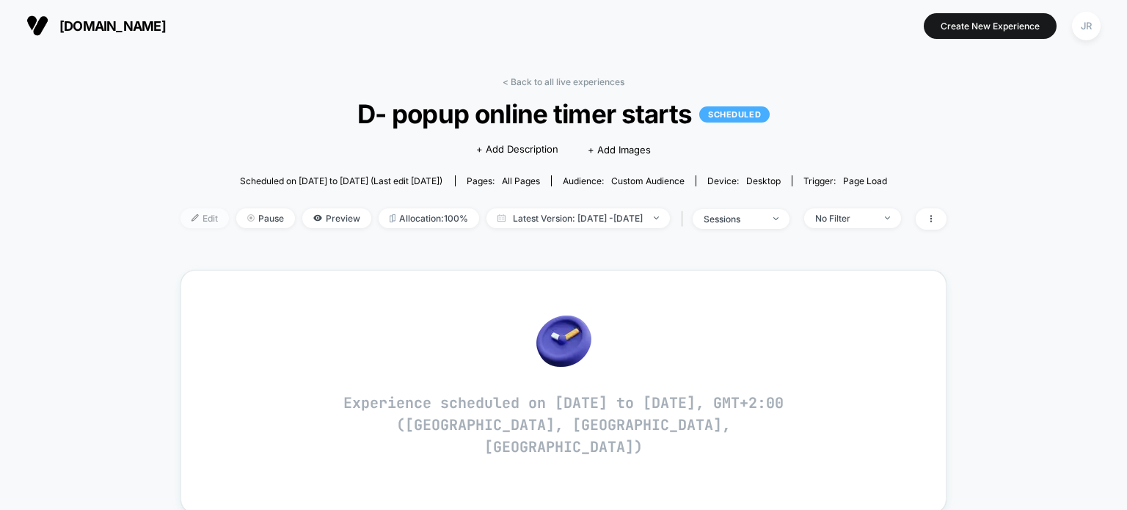
click at [180, 216] on span "Edit" at bounding box center [204, 218] width 48 height 20
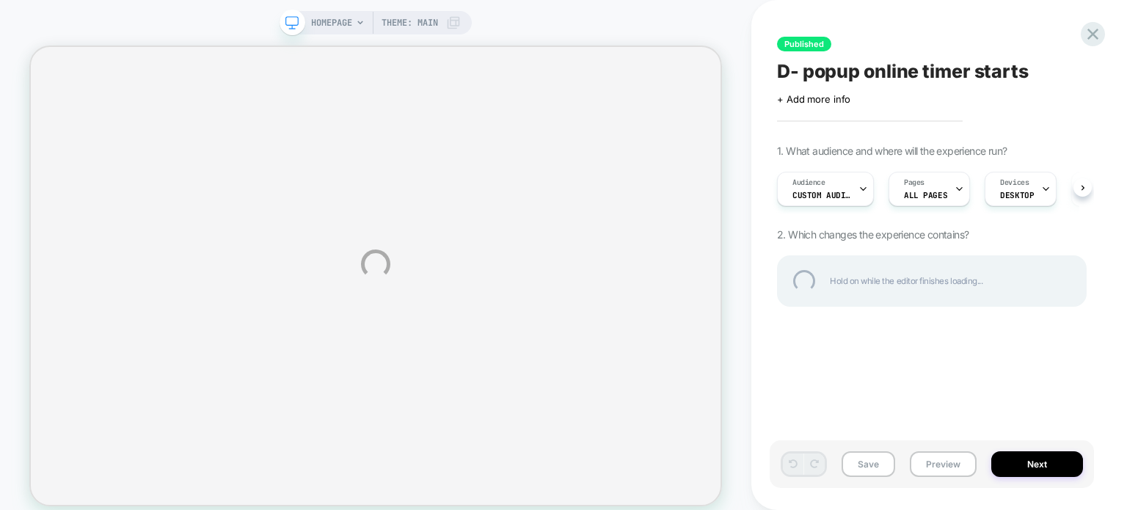
click at [915, 502] on div "HOMEPAGE Theme: MAIN Published D- popup online timer starts Click to edit exper…" at bounding box center [563, 264] width 1127 height 528
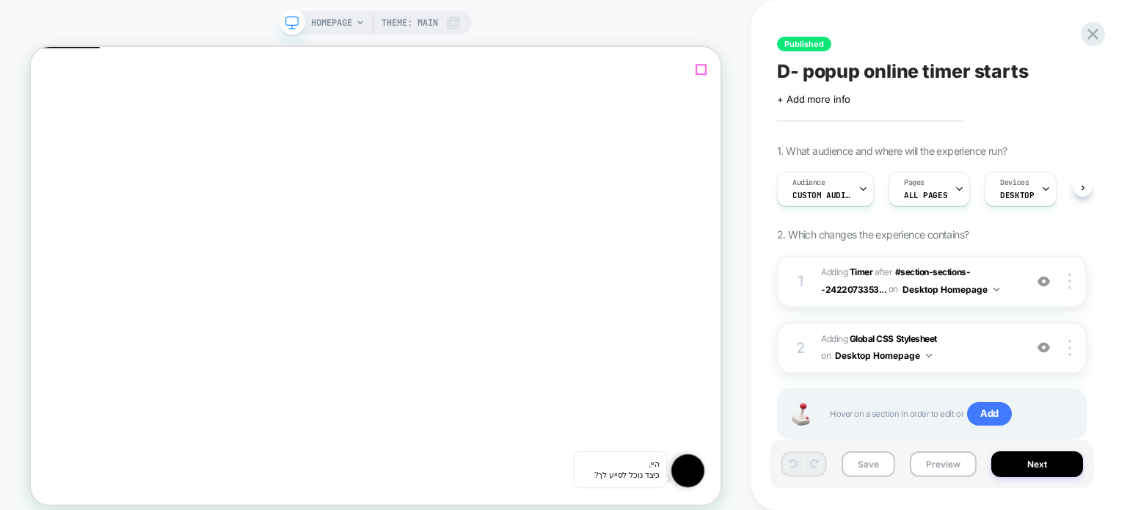
click at [37, 118] on icon "Close" at bounding box center [37, 118] width 0 height 0
click at [1047, 284] on img at bounding box center [1043, 281] width 12 height 12
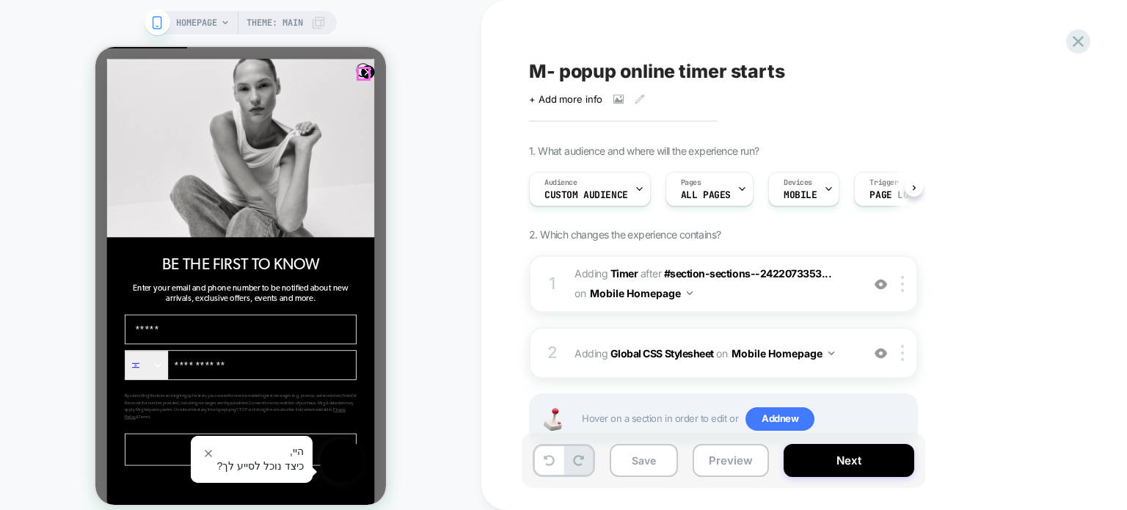
click at [361, 74] on circle "Close dialog" at bounding box center [367, 71] width 13 height 13
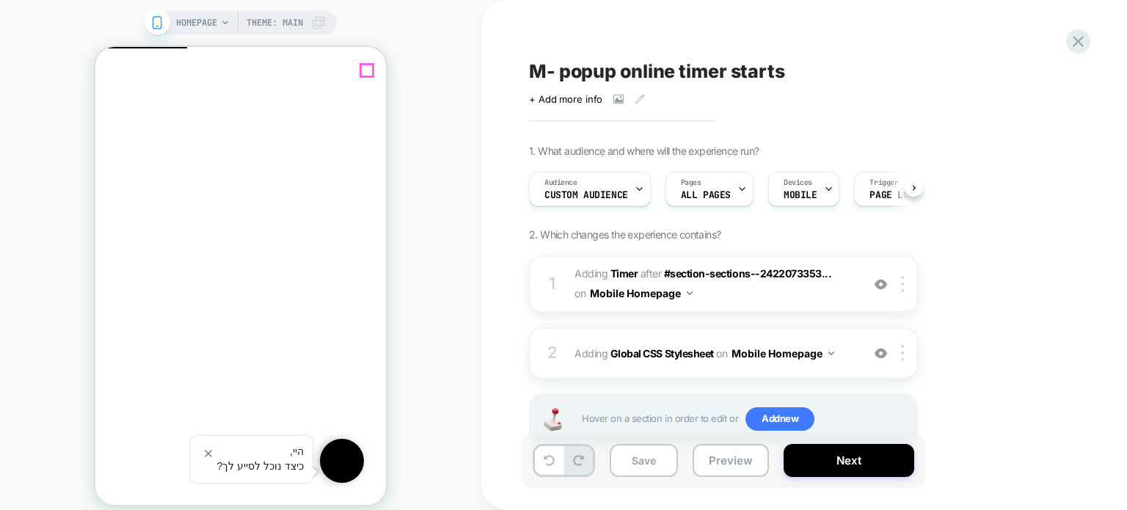
click at [101, 118] on icon "Close" at bounding box center [101, 118] width 0 height 0
click at [717, 461] on button "Preview" at bounding box center [730, 460] width 76 height 33
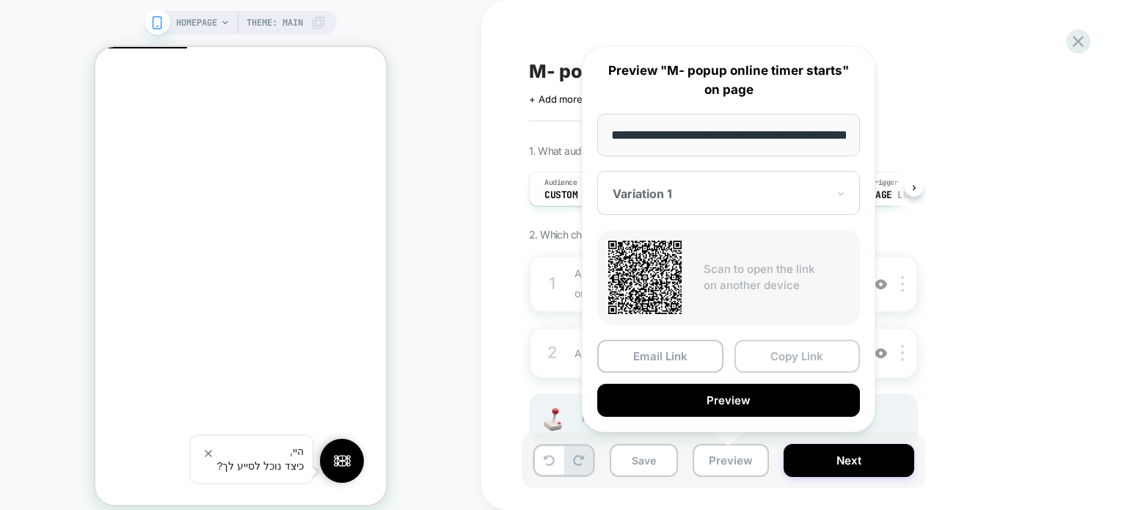
click at [776, 351] on button "Copy Link" at bounding box center [797, 356] width 126 height 33
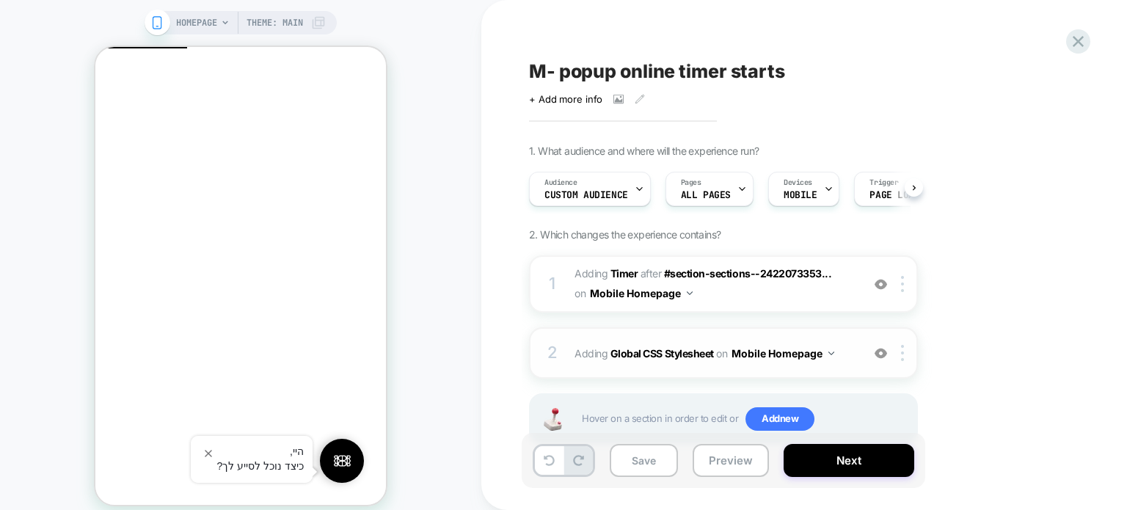
click at [851, 357] on span "Adding Global CSS Stylesheet on Mobile Homepage" at bounding box center [713, 353] width 279 height 21
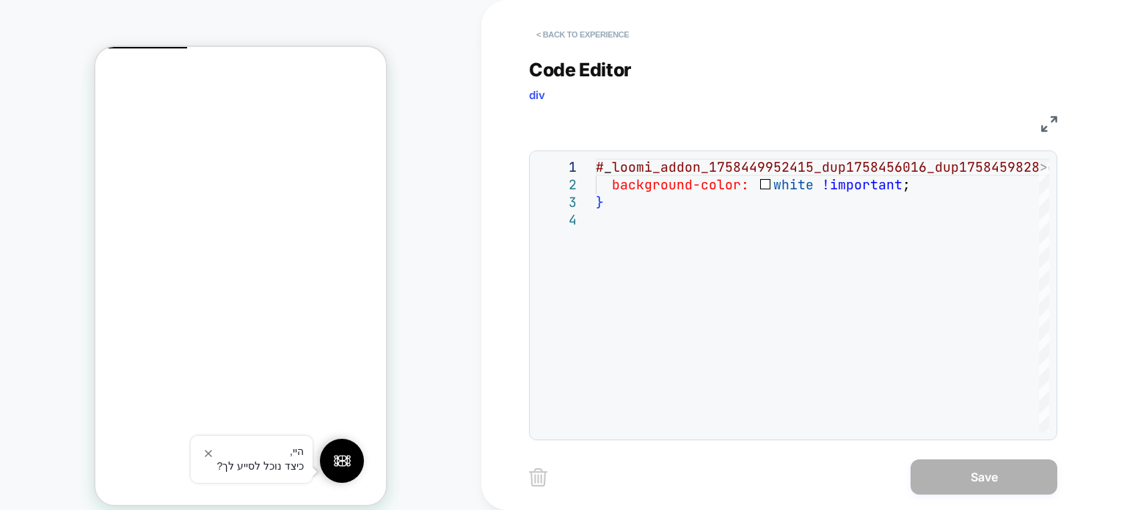
click at [537, 32] on button "< Back to experience" at bounding box center [582, 34] width 107 height 23
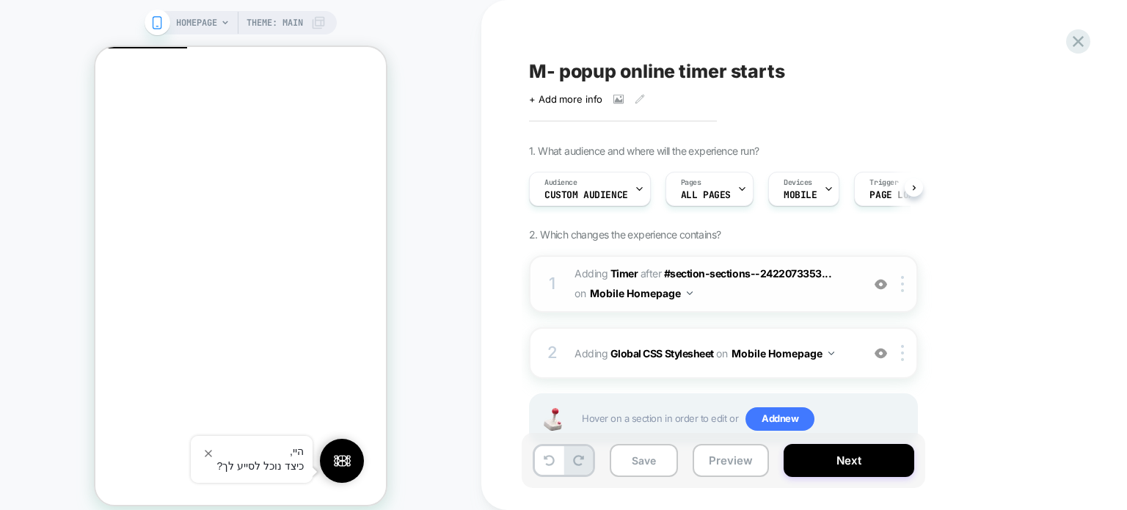
click at [760, 297] on span "#_loomi_addon_1758459899286 Adding Timer AFTER #section-sections--2422073353...…" at bounding box center [713, 284] width 279 height 40
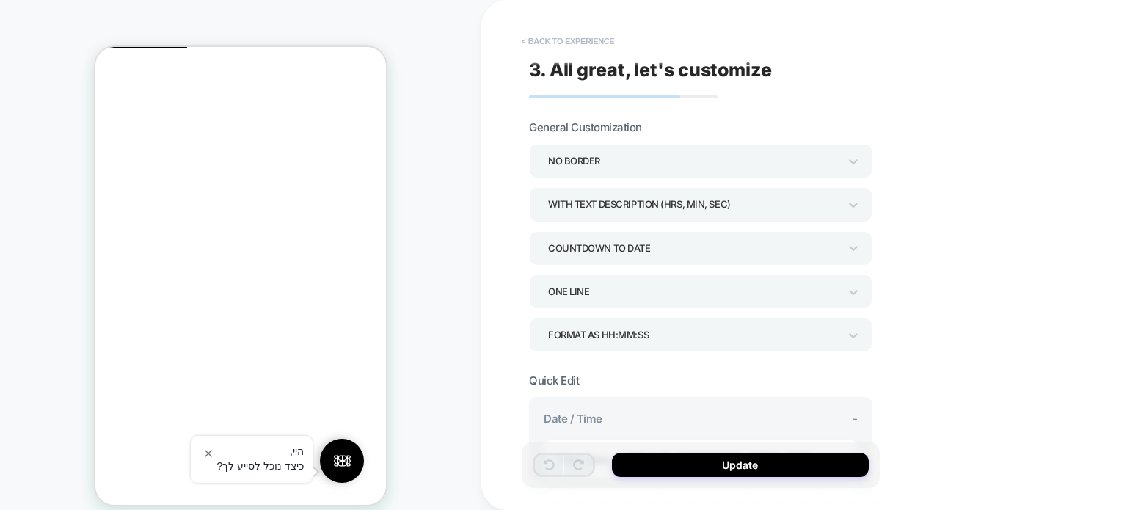
click at [531, 33] on button "< Back to experience" at bounding box center [567, 40] width 107 height 23
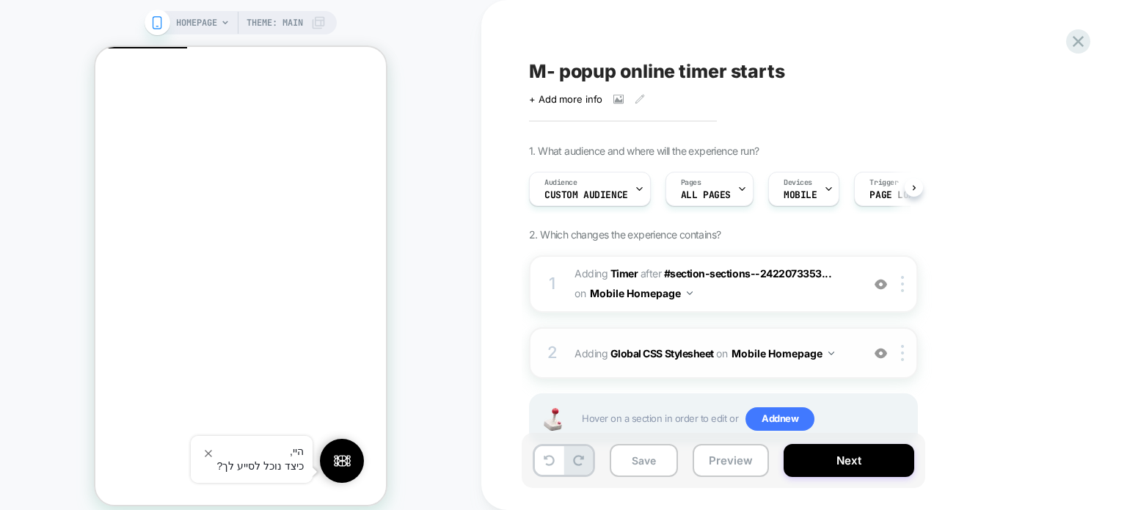
click at [879, 350] on img at bounding box center [880, 353] width 12 height 12
click at [731, 460] on button "Preview" at bounding box center [730, 460] width 76 height 33
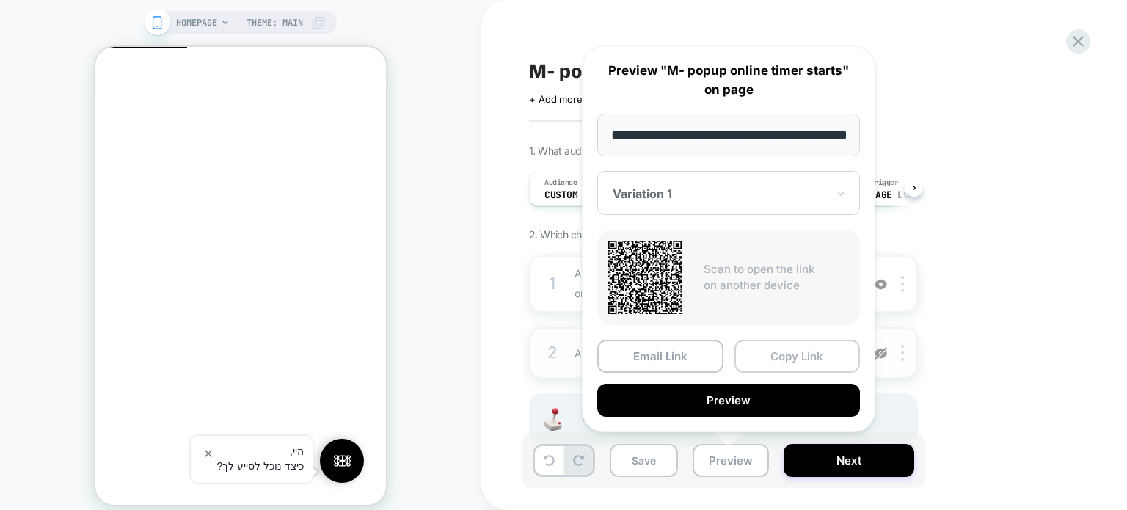
click at [787, 356] on button "Copy Link" at bounding box center [797, 356] width 126 height 33
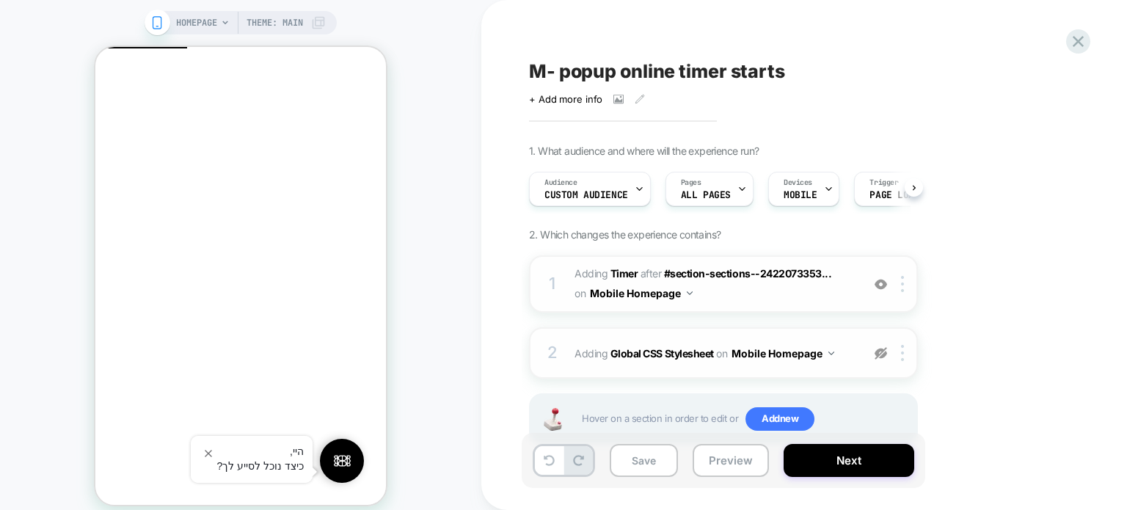
click at [747, 309] on div "1 #_loomi_addon_1758459899286 Adding Timer AFTER #section-sections--2422073353.…" at bounding box center [723, 283] width 389 height 57
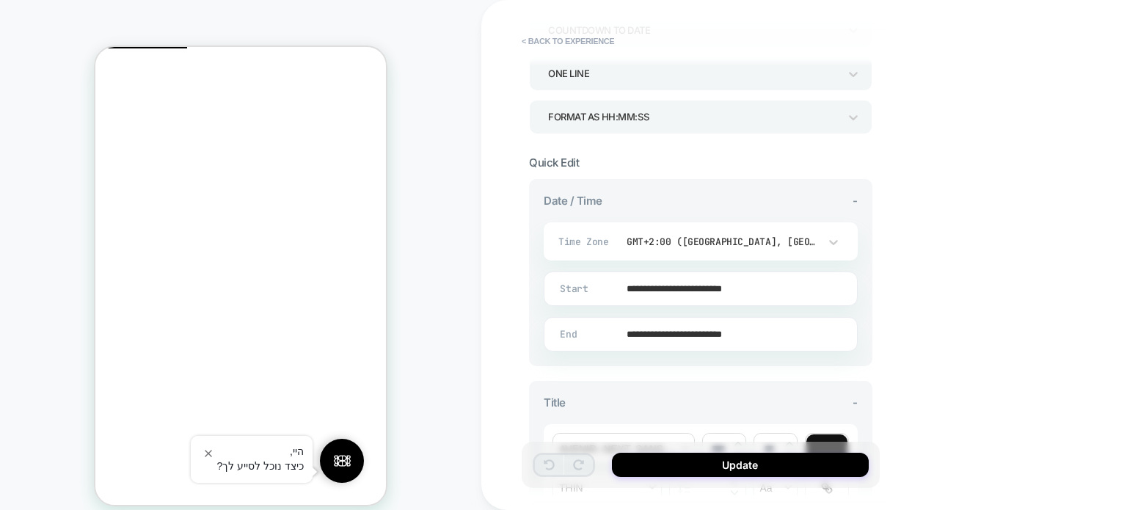
scroll to position [220, 0]
drag, startPoint x: 499, startPoint y: 142, endPoint x: 897, endPoint y: 370, distance: 458.9
click at [1039, 133] on div "**********" at bounding box center [803, 255] width 645 height 510
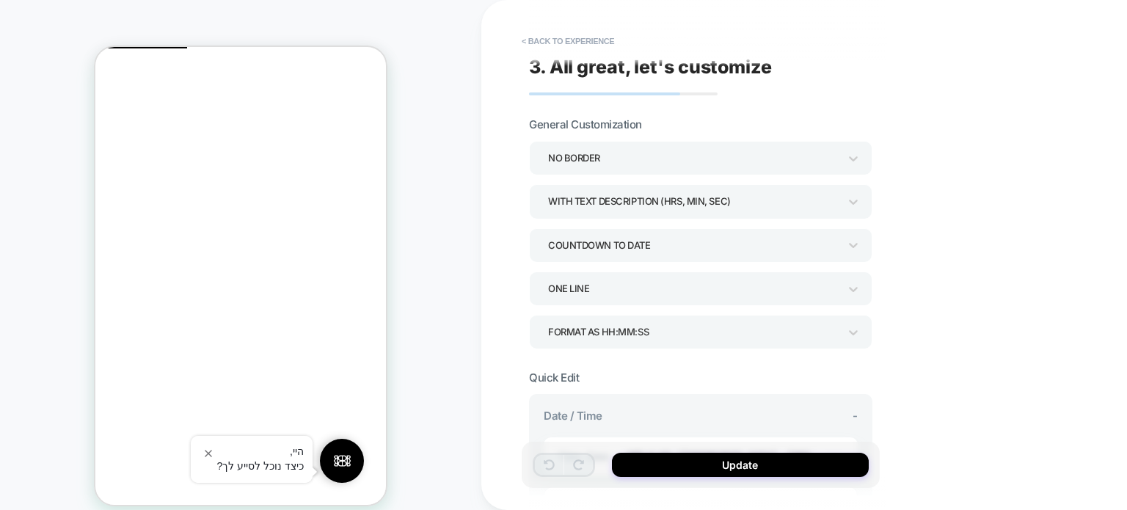
scroll to position [0, 0]
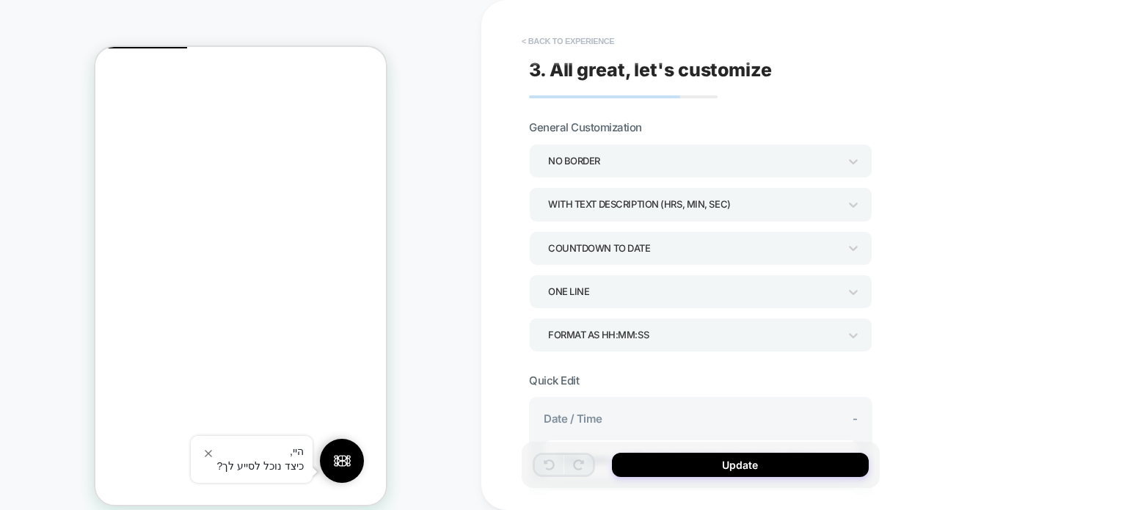
click at [547, 35] on button "< Back to experience" at bounding box center [567, 40] width 107 height 23
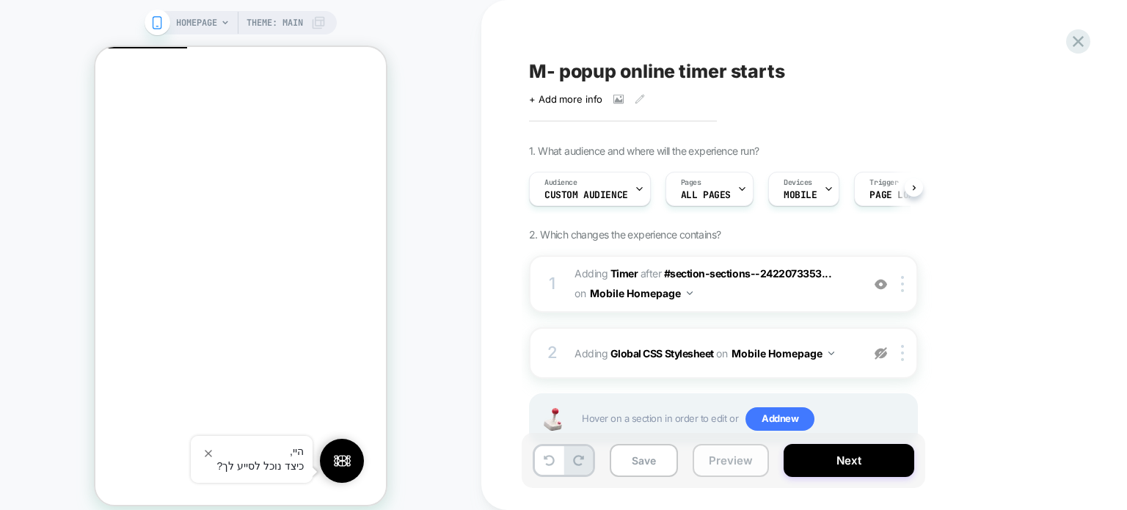
click at [730, 475] on button "Preview" at bounding box center [730, 460] width 76 height 33
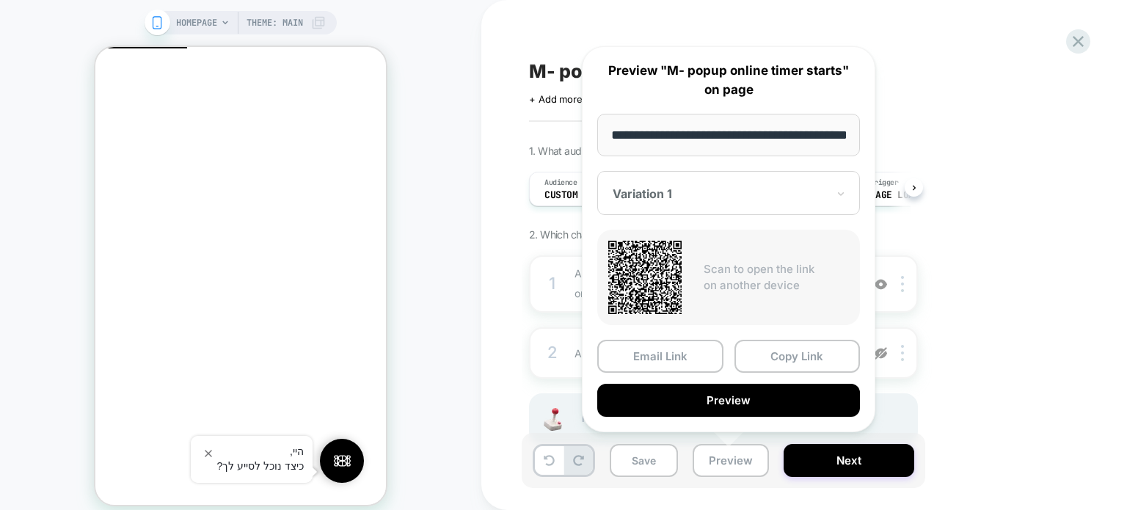
click at [965, 331] on div "1. What audience and where will the experience run? Audience Custom Audience Pa…" at bounding box center [796, 312] width 535 height 337
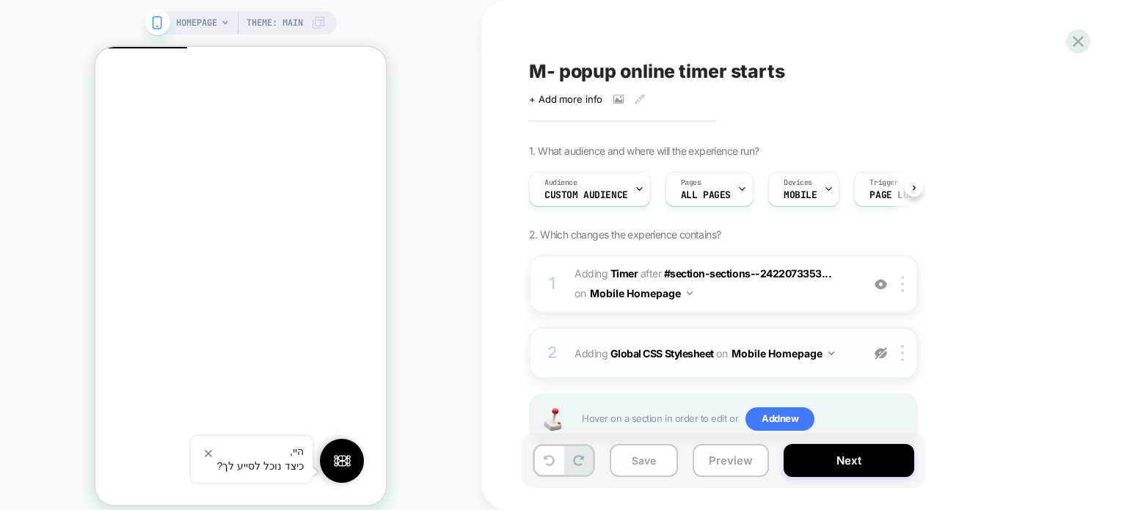
click at [876, 352] on img at bounding box center [880, 353] width 12 height 12
click at [739, 458] on button "Preview" at bounding box center [730, 460] width 76 height 33
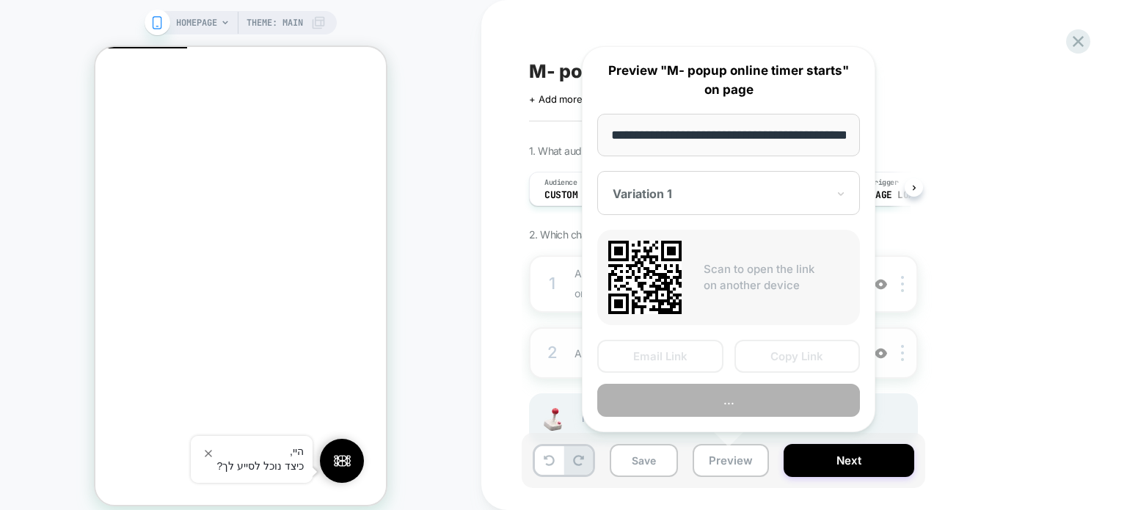
scroll to position [0, 47]
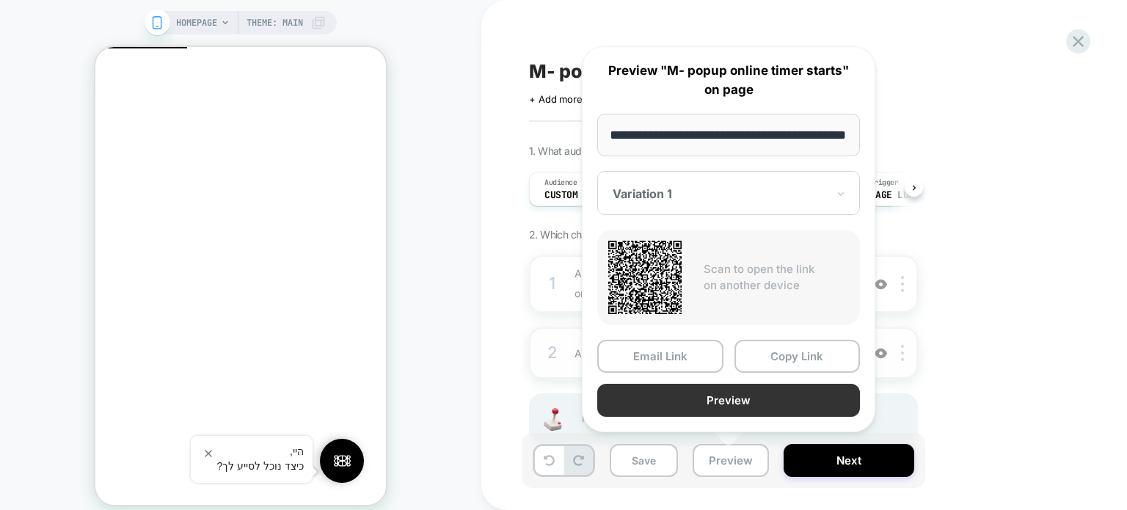
click at [774, 392] on button "Preview" at bounding box center [728, 400] width 263 height 33
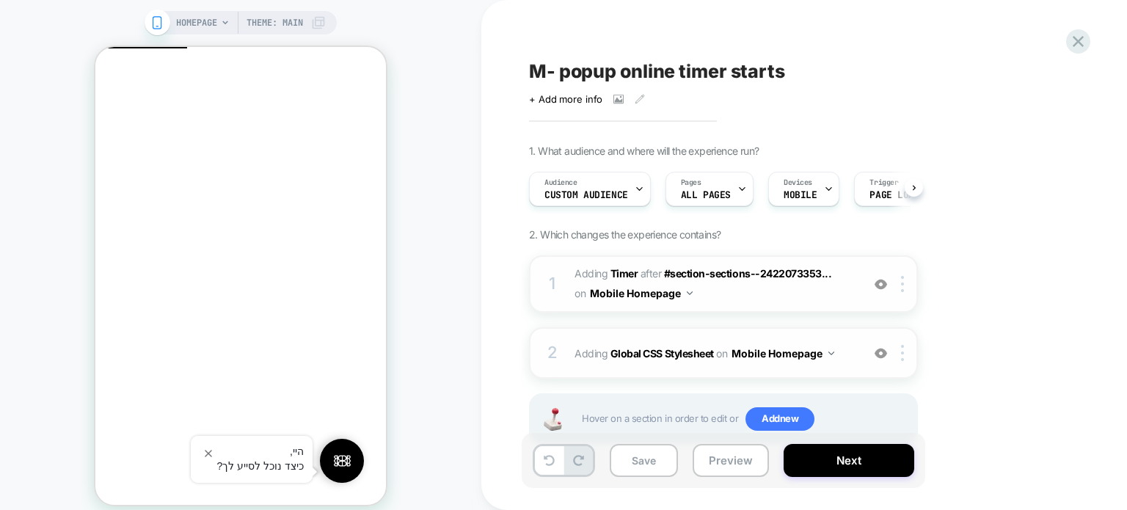
click at [903, 272] on div "1 #_loomi_addon_1758459899286 Adding Timer AFTER #section-sections--2422073353.…" at bounding box center [723, 283] width 389 height 57
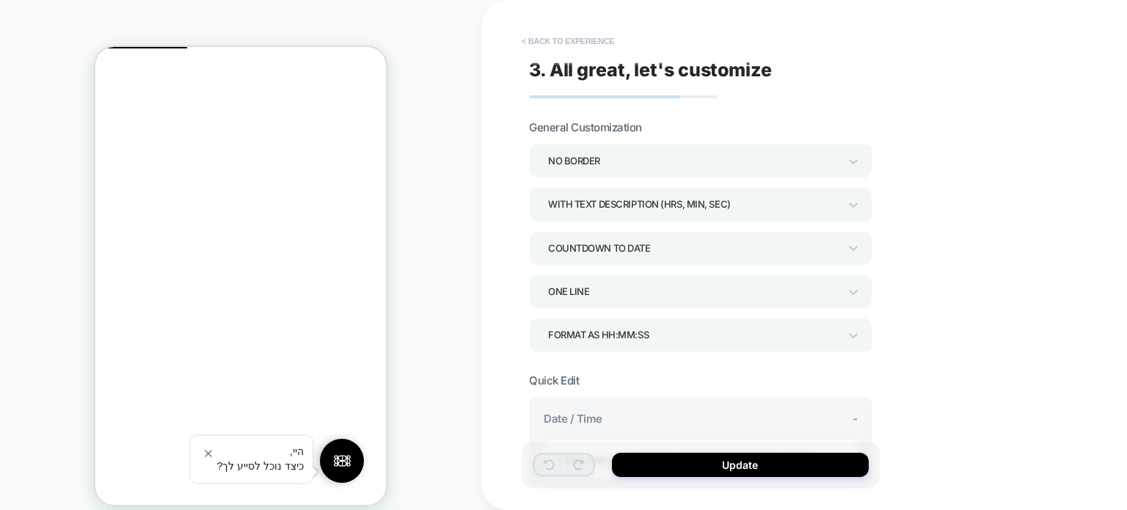
click at [532, 35] on button "< Back to experience" at bounding box center [567, 40] width 107 height 23
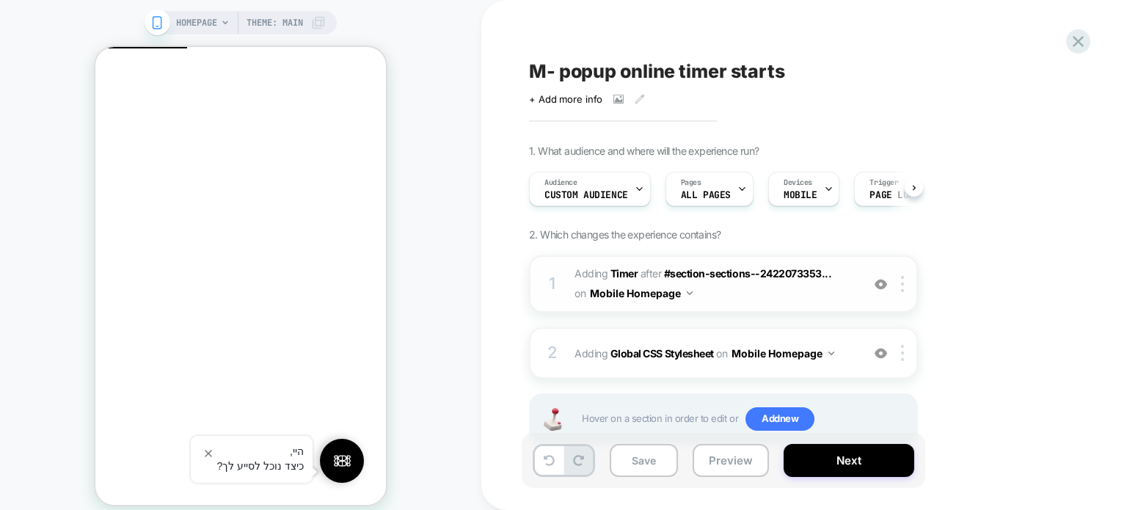
scroll to position [0, 0]
click at [901, 284] on img at bounding box center [902, 284] width 3 height 16
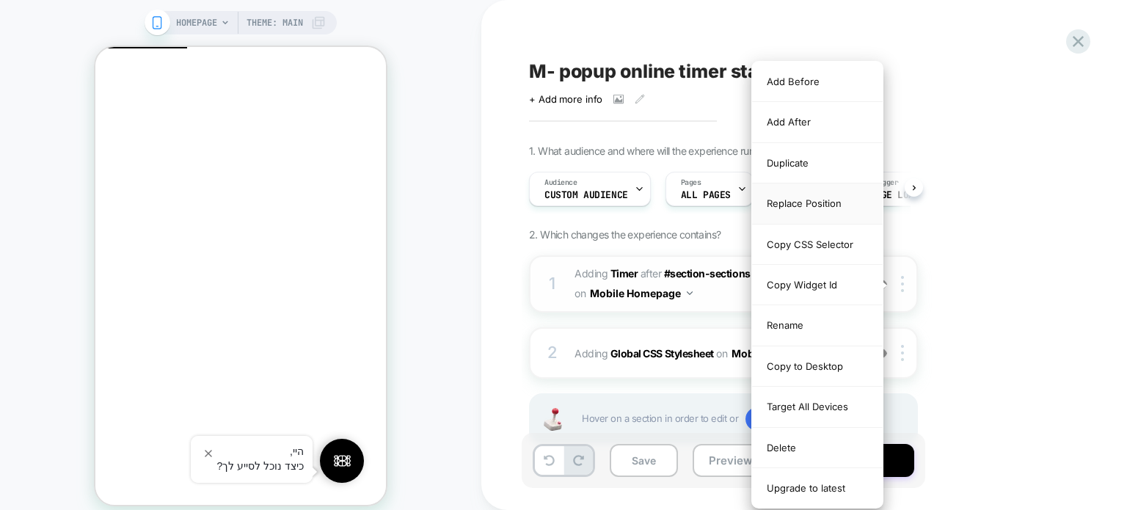
click at [805, 197] on div "Replace Position" at bounding box center [817, 203] width 131 height 40
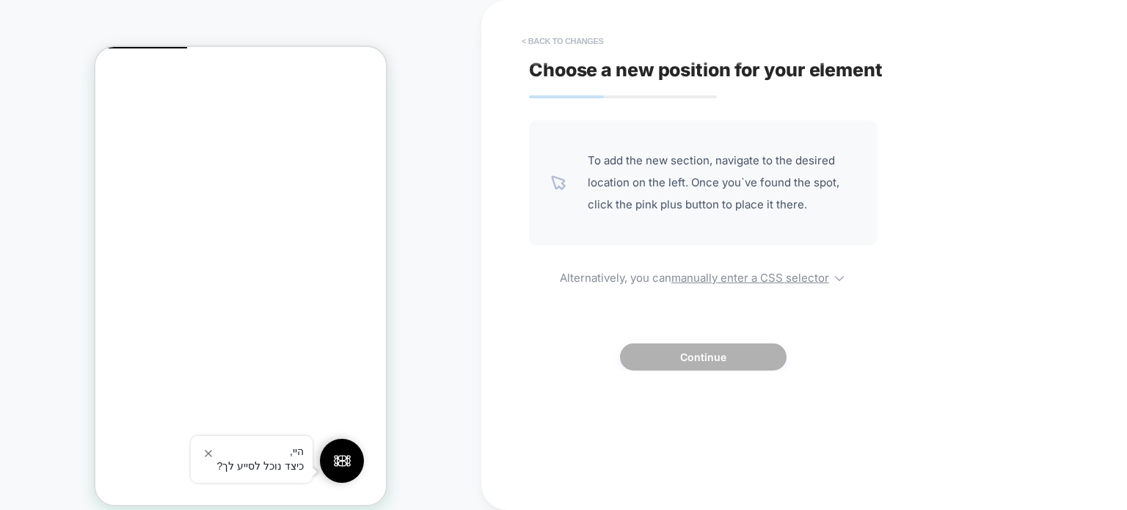
click at [528, 41] on button "< Back to changes" at bounding box center [562, 40] width 97 height 23
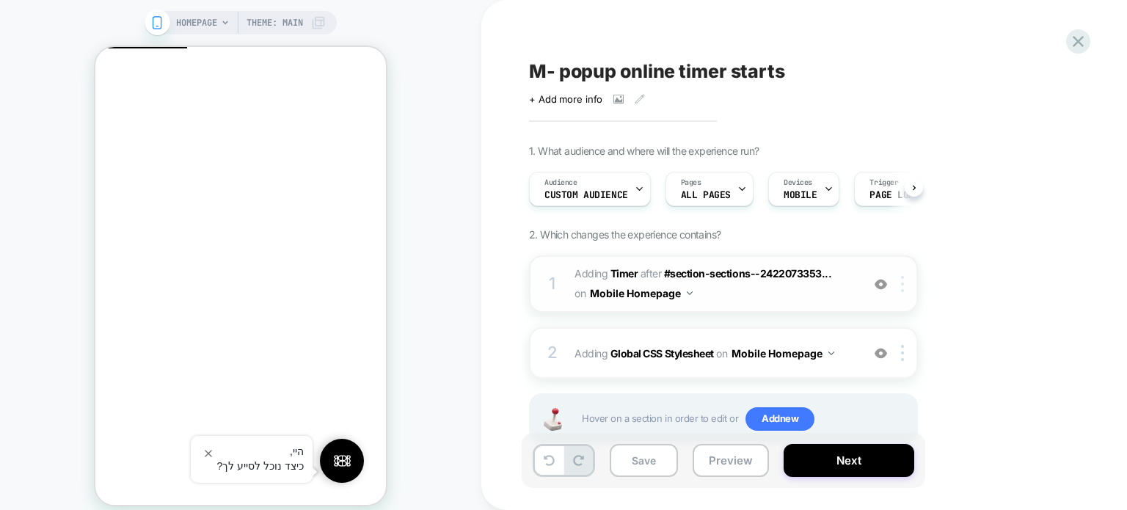
click at [901, 285] on img at bounding box center [902, 284] width 3 height 16
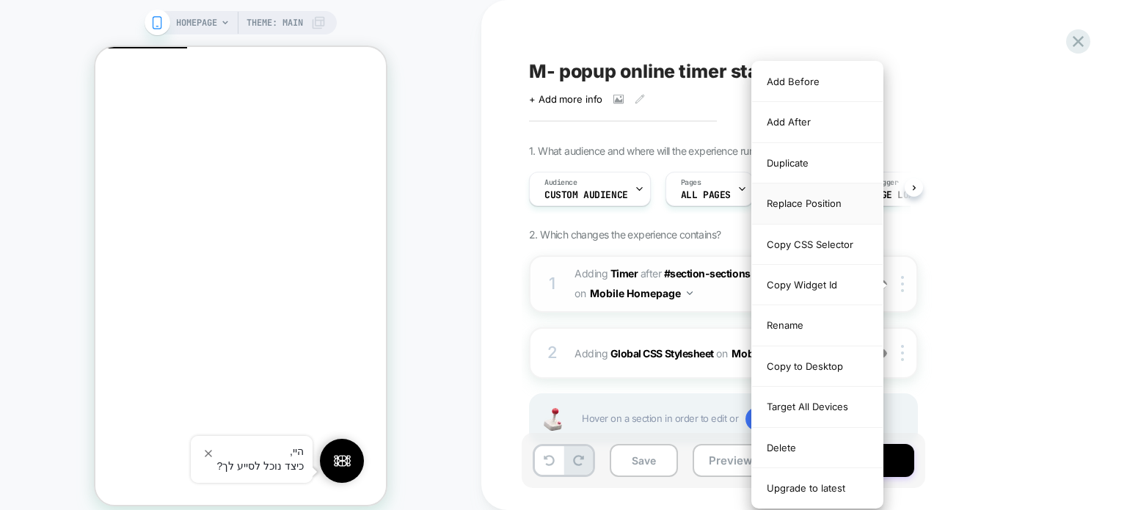
click at [818, 200] on div "Replace Position" at bounding box center [817, 203] width 131 height 40
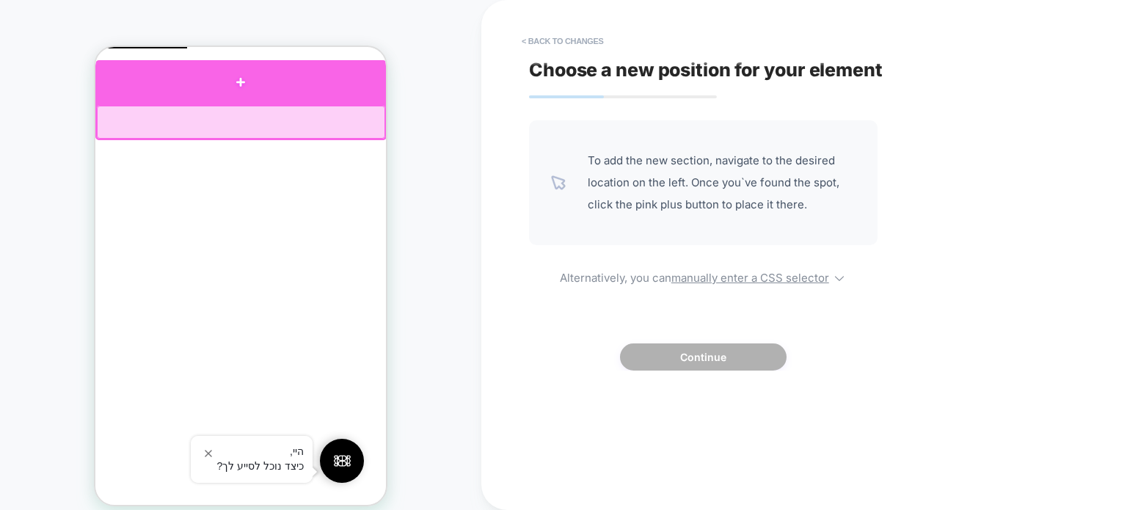
click at [238, 76] on div at bounding box center [240, 82] width 291 height 44
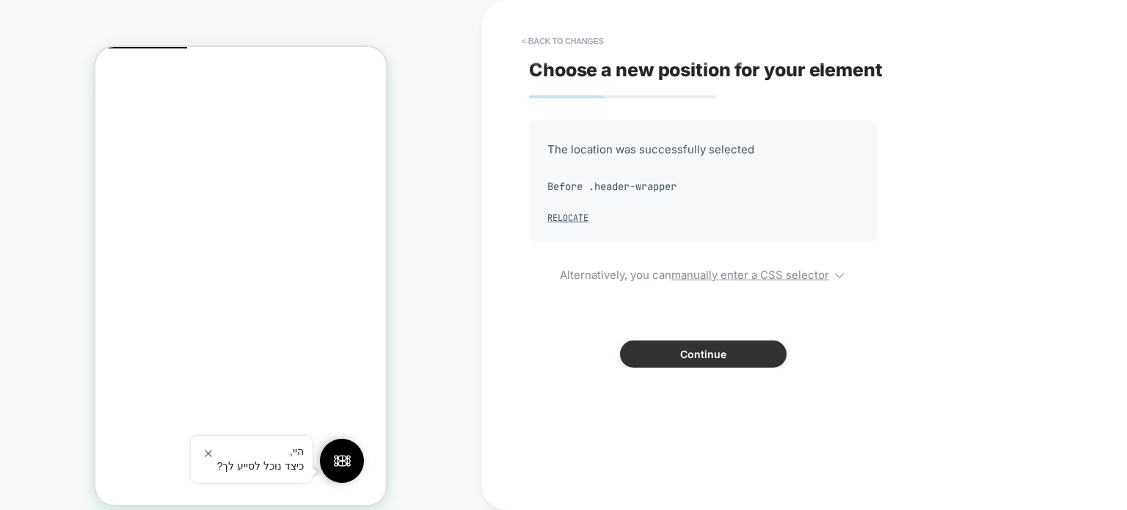
click at [651, 348] on button "Continue" at bounding box center [703, 353] width 166 height 27
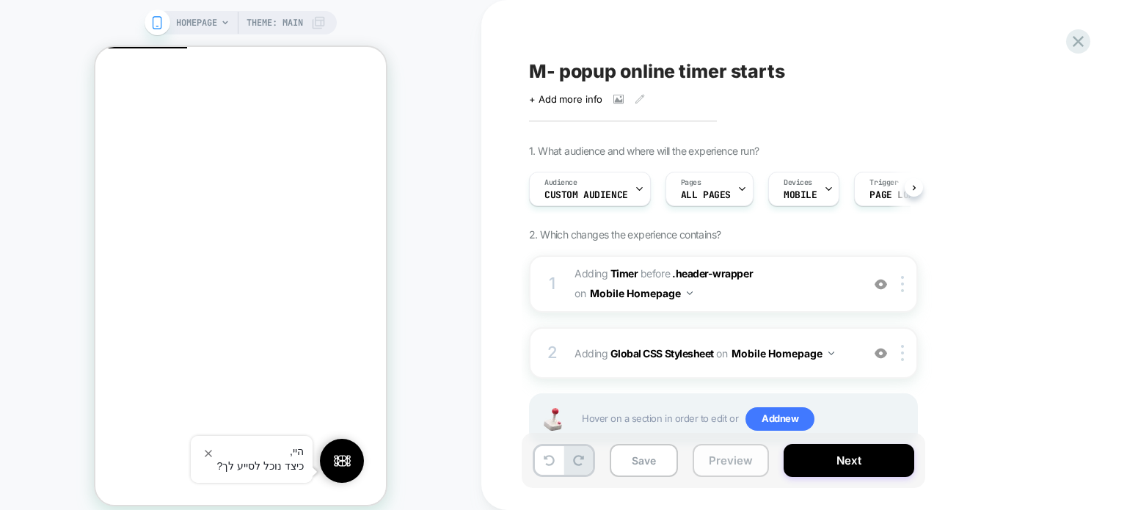
click at [746, 463] on button "Preview" at bounding box center [730, 460] width 76 height 33
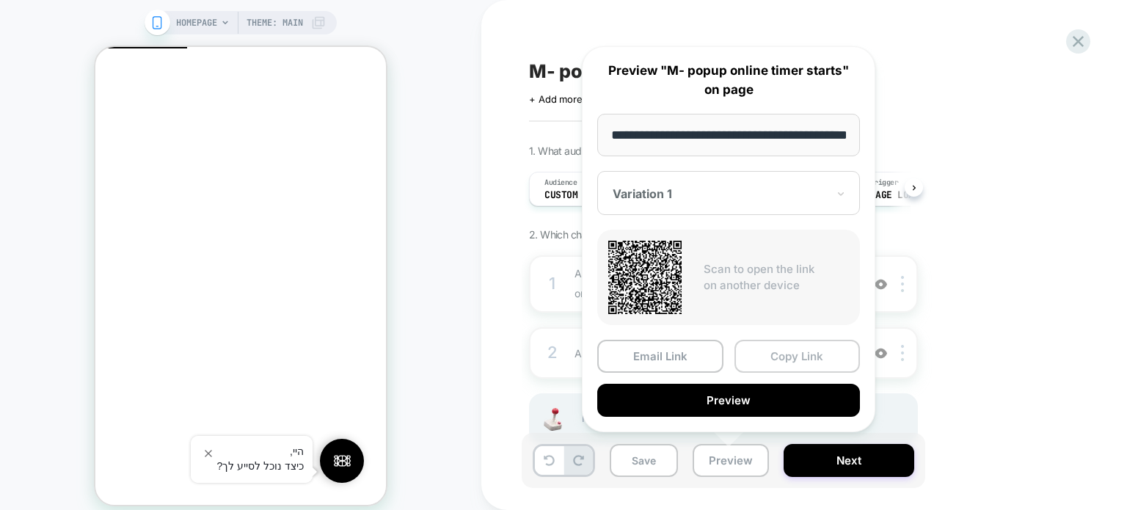
click at [772, 348] on button "Copy Link" at bounding box center [797, 356] width 126 height 33
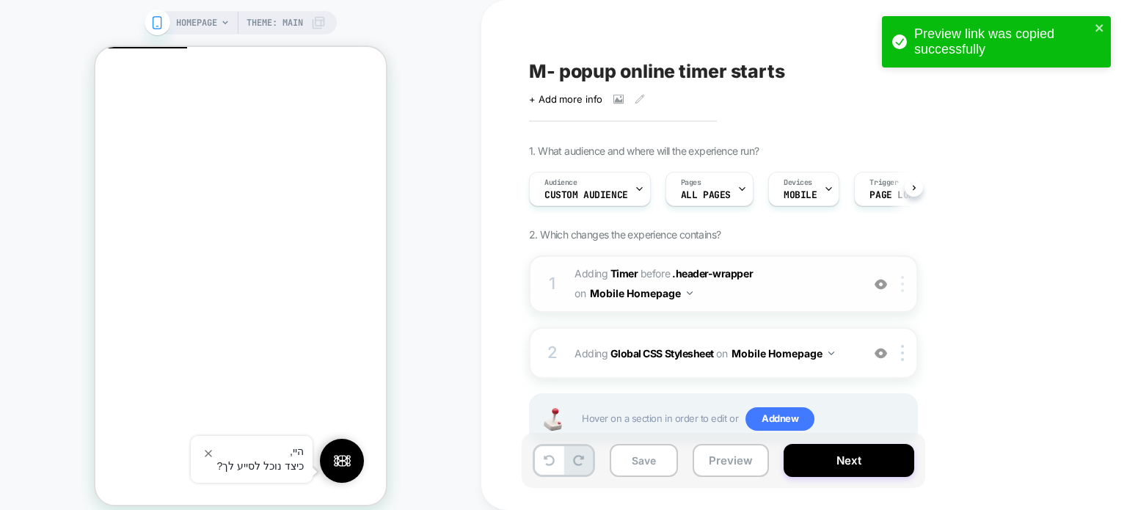
click at [904, 289] on img at bounding box center [902, 284] width 3 height 16
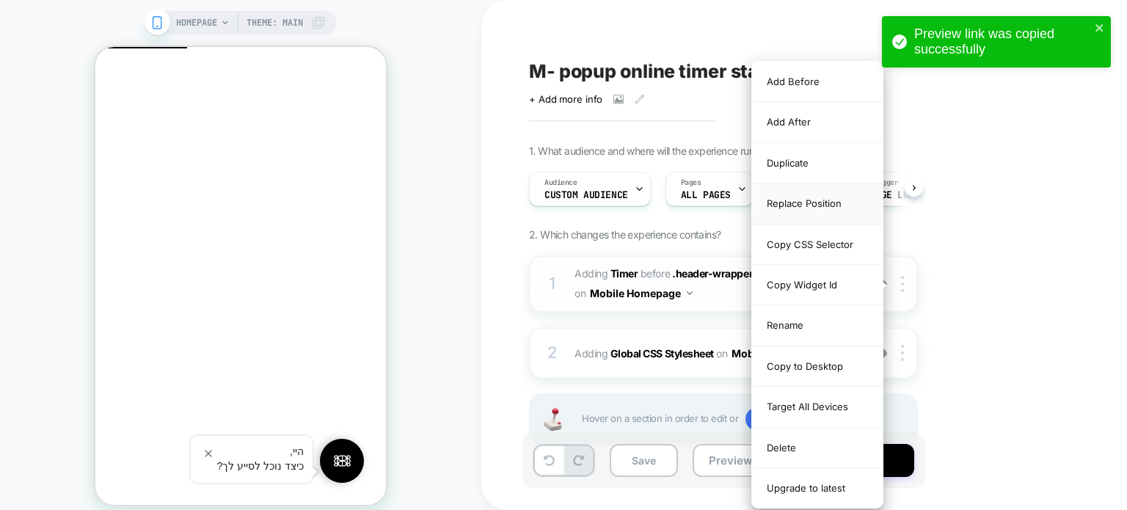
click at [825, 190] on div "Replace Position" at bounding box center [817, 203] width 131 height 40
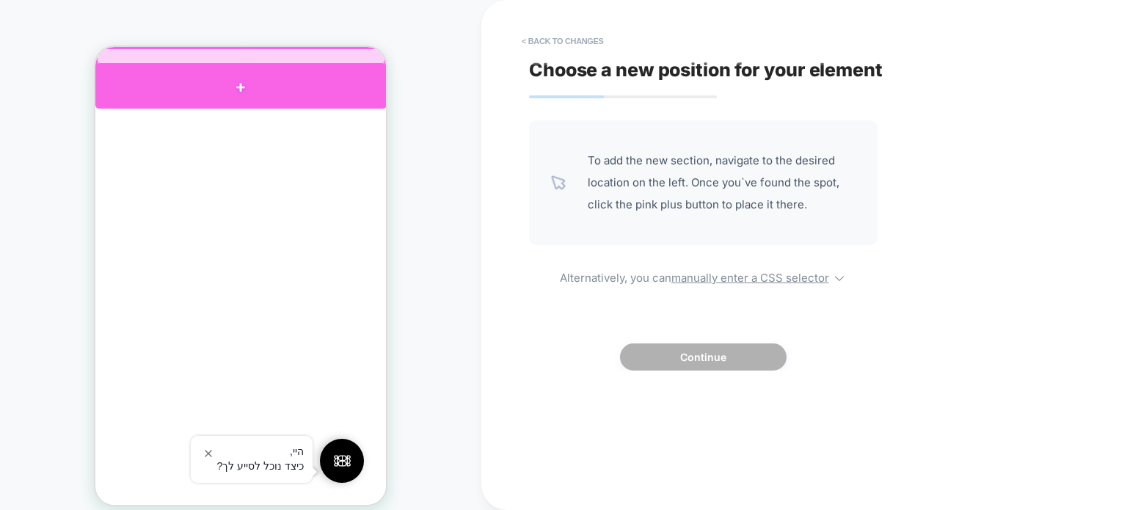
click at [239, 84] on div at bounding box center [240, 86] width 291 height 43
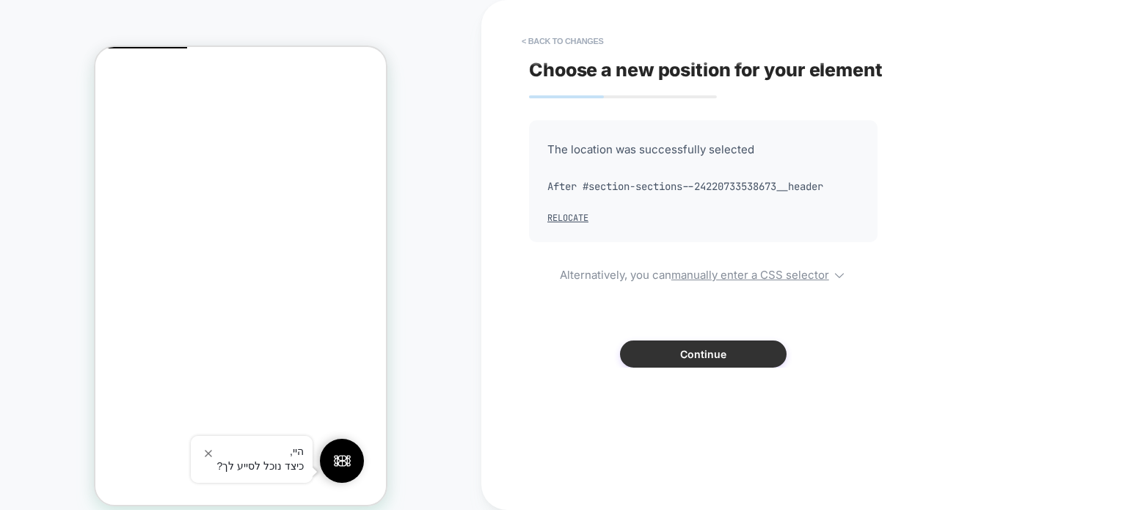
click at [665, 354] on button "Continue" at bounding box center [703, 353] width 166 height 27
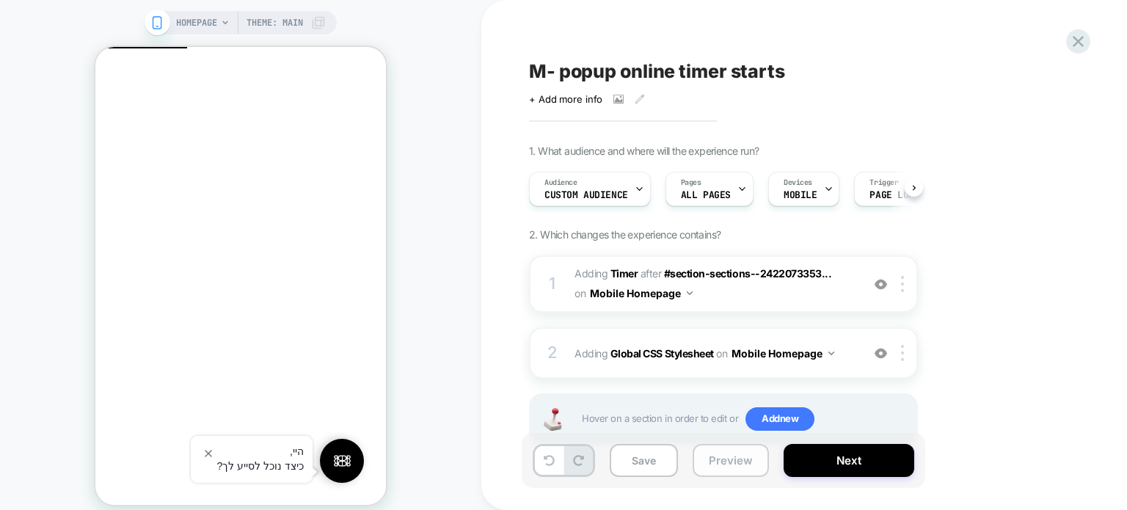
click at [736, 461] on button "Preview" at bounding box center [730, 460] width 76 height 33
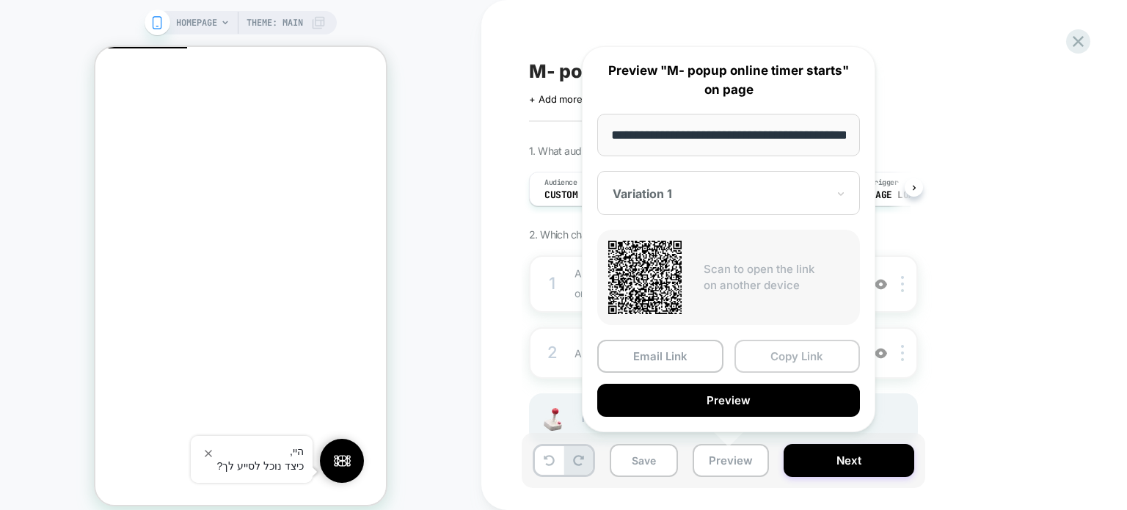
click at [795, 357] on button "Copy Link" at bounding box center [797, 356] width 126 height 33
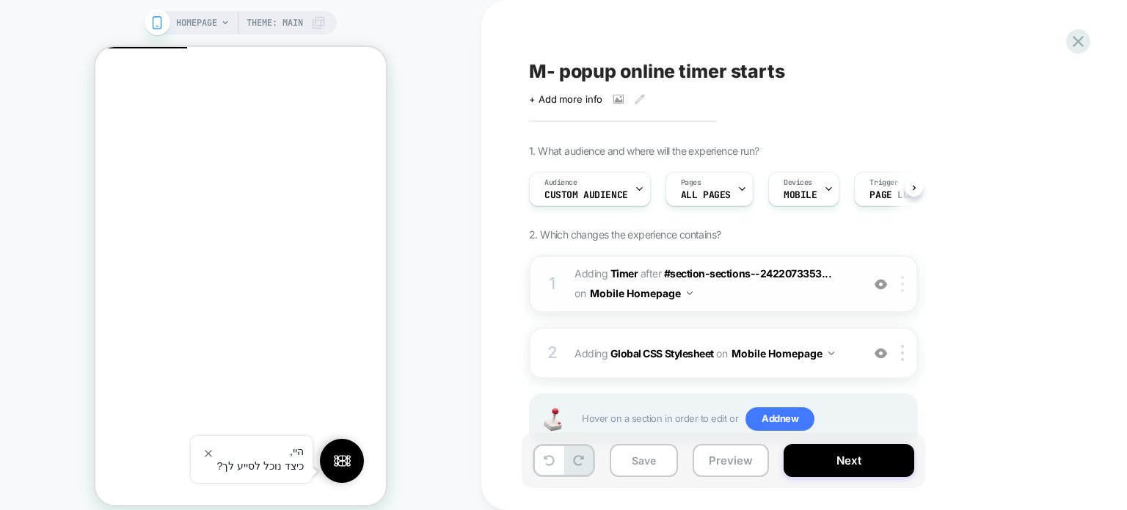
click at [906, 285] on div at bounding box center [905, 284] width 24 height 16
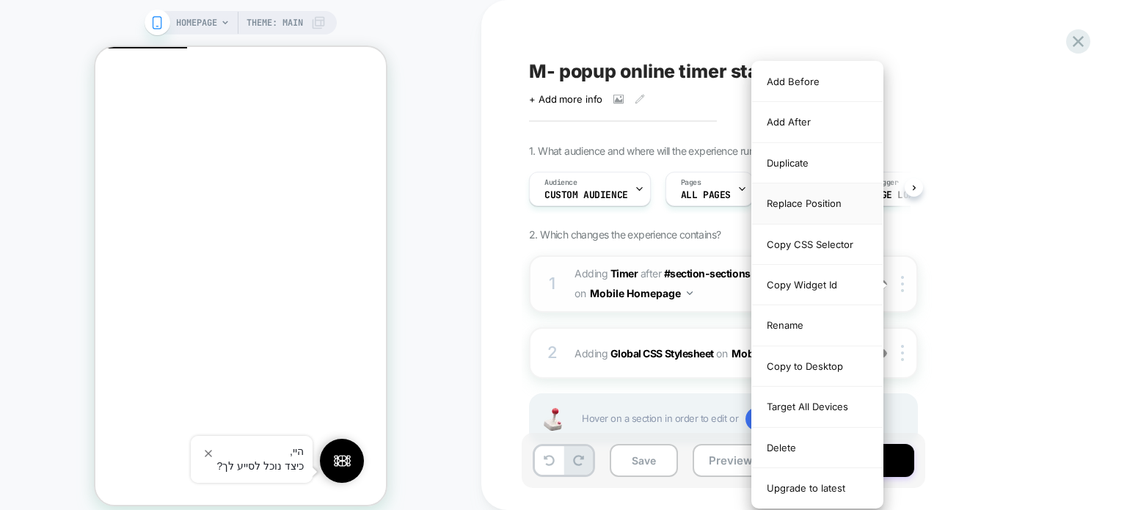
click at [813, 192] on div "Replace Position" at bounding box center [817, 203] width 131 height 40
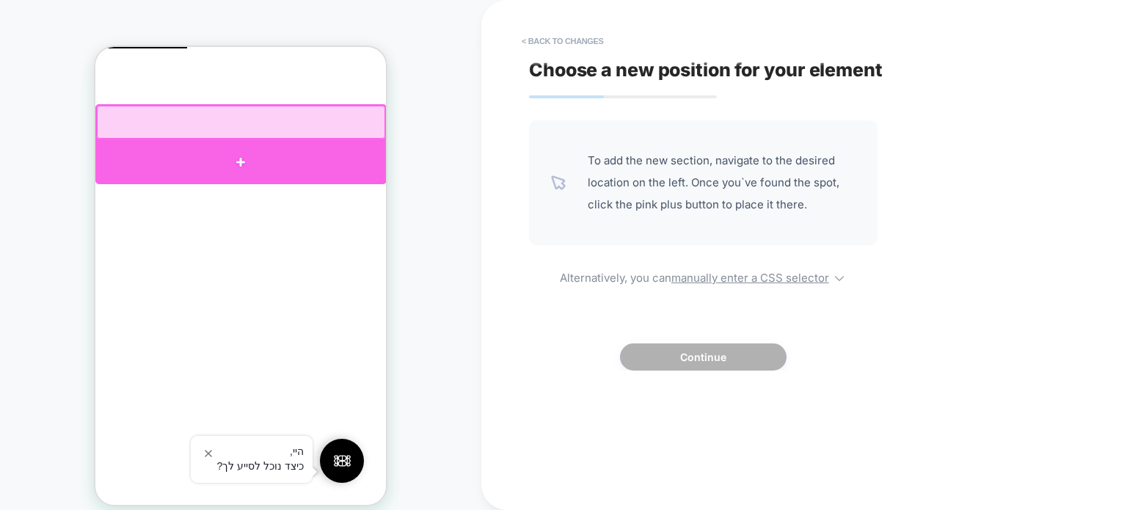
click at [239, 156] on div at bounding box center [240, 162] width 291 height 44
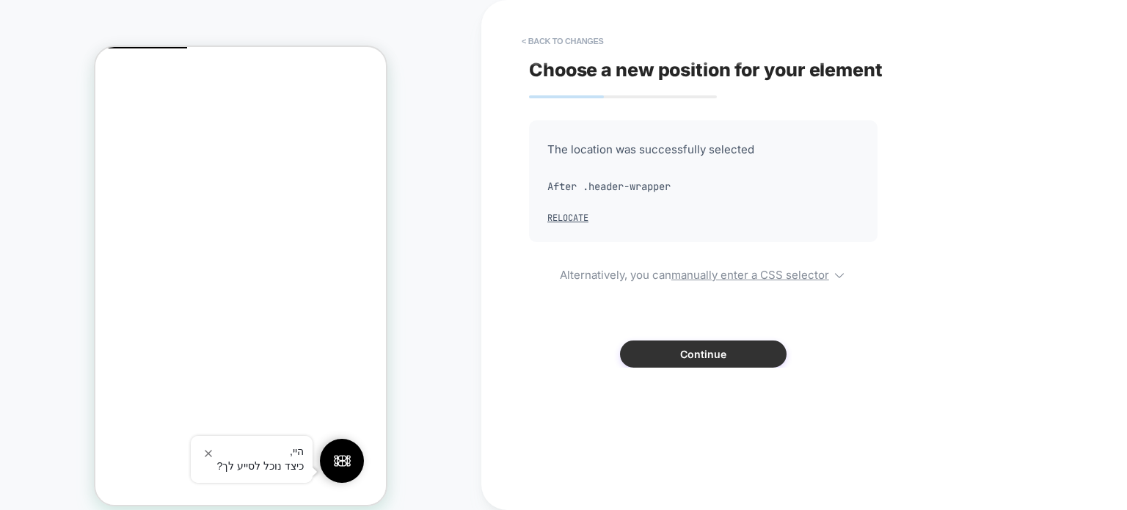
click at [684, 357] on button "Continue" at bounding box center [703, 353] width 166 height 27
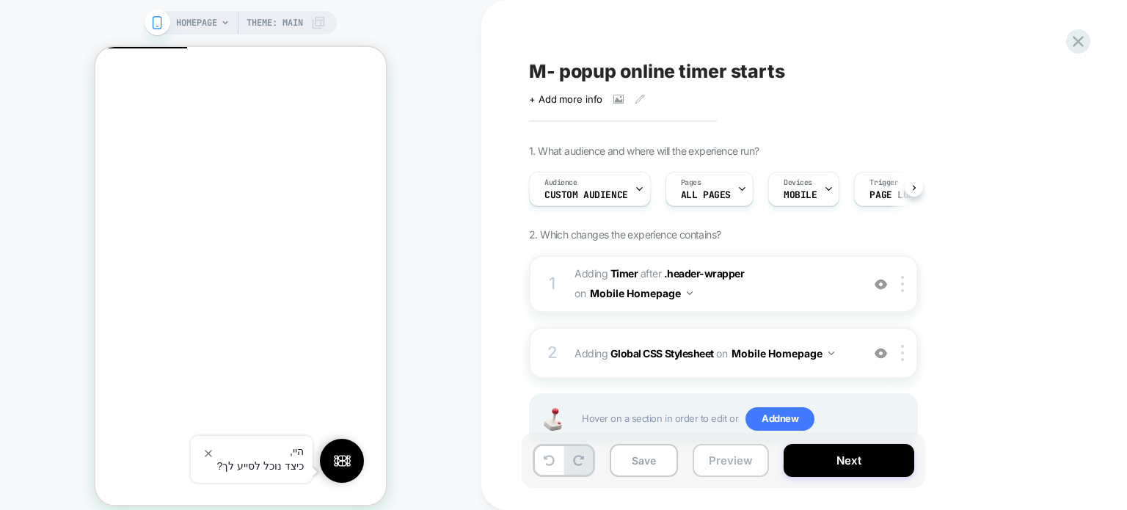
click at [738, 460] on button "Preview" at bounding box center [730, 460] width 76 height 33
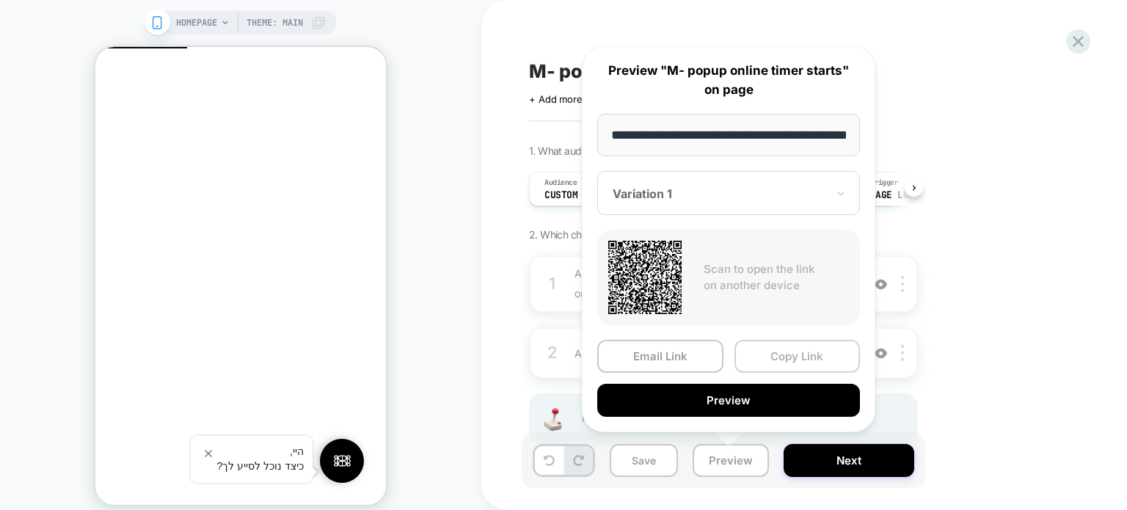
click at [816, 356] on button "Copy Link" at bounding box center [797, 356] width 126 height 33
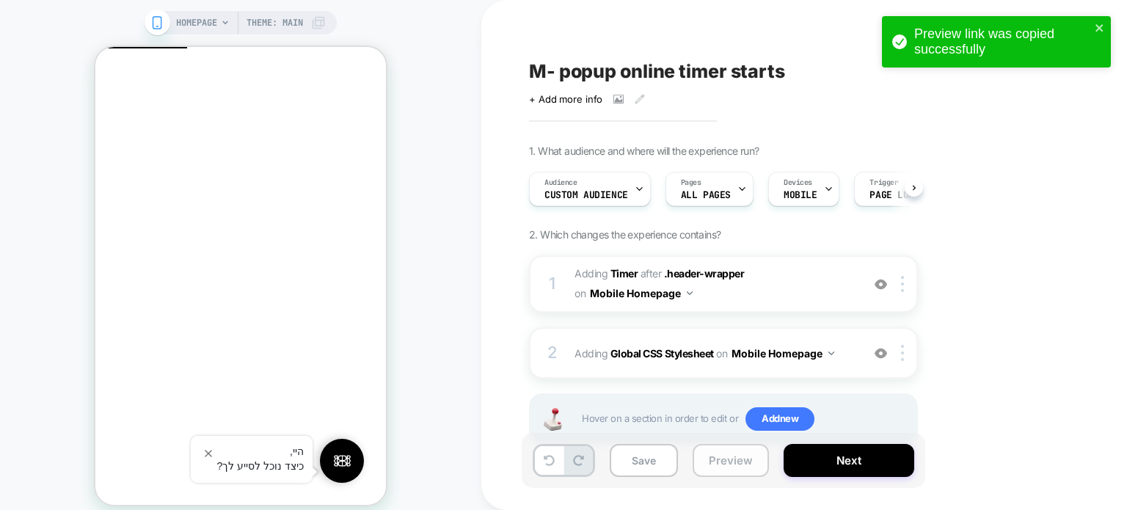
click at [716, 461] on button "Preview" at bounding box center [730, 460] width 76 height 33
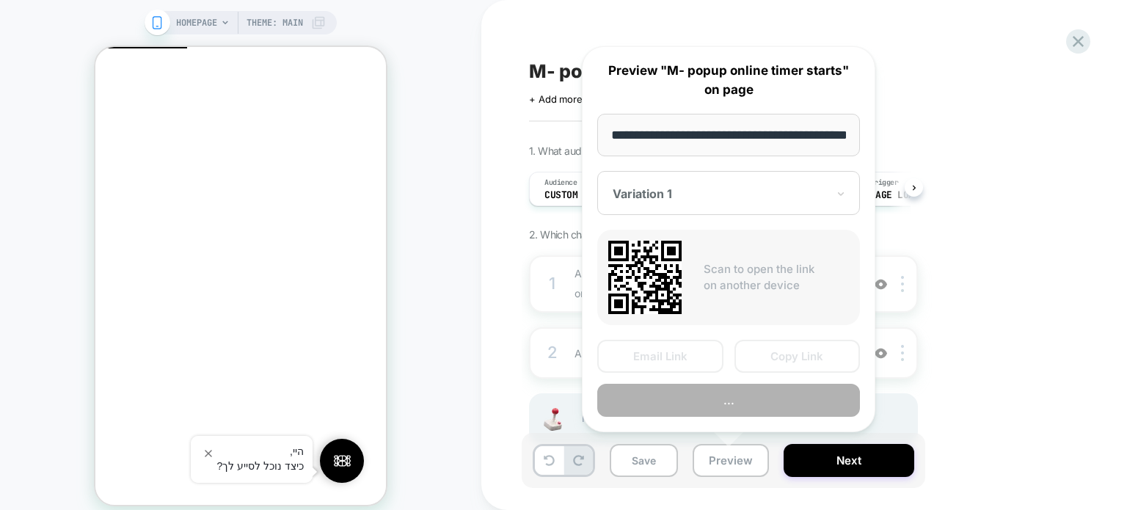
click at [1014, 277] on div "1. What audience and where will the experience run? Audience Custom Audience Pa…" at bounding box center [796, 312] width 535 height 337
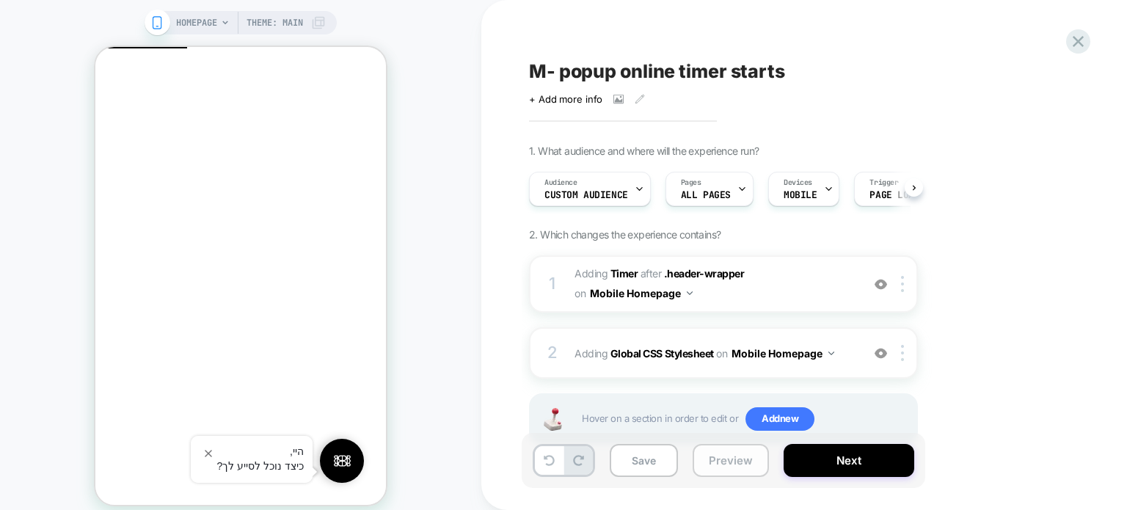
click at [716, 469] on button "Preview" at bounding box center [730, 460] width 76 height 33
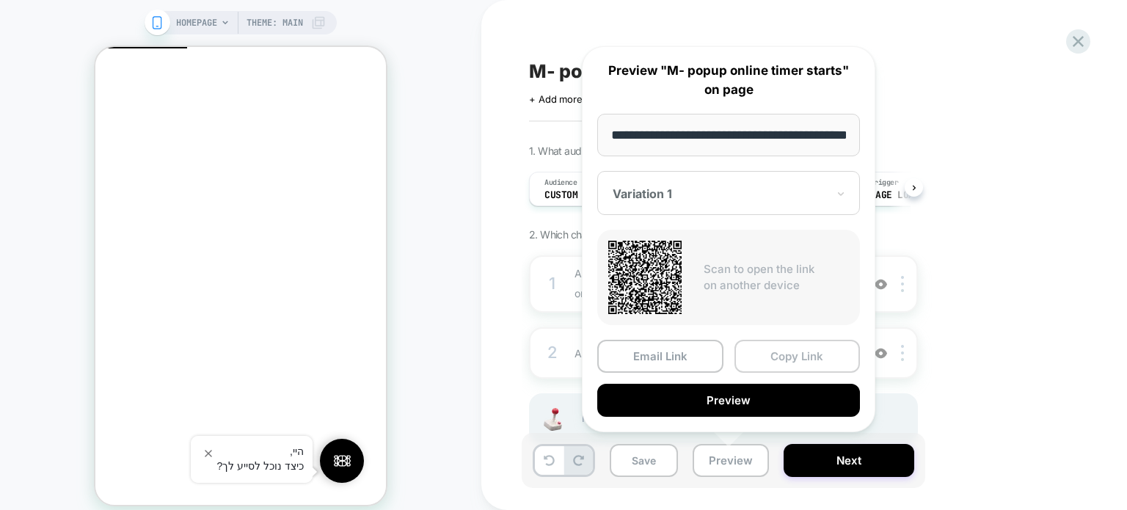
click at [785, 353] on button "Copy Link" at bounding box center [797, 356] width 126 height 33
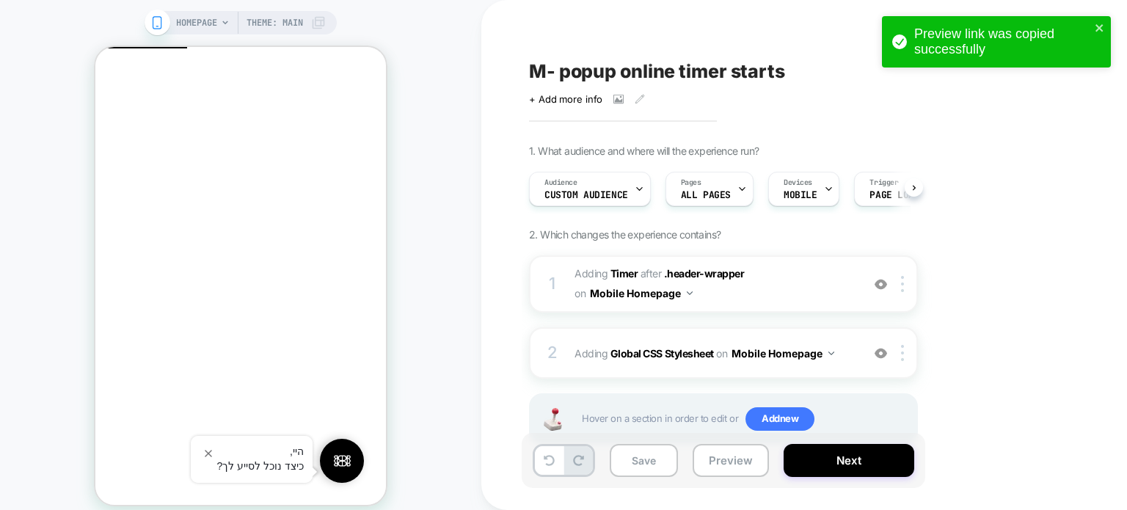
click at [686, 65] on span "M- popup online timer starts" at bounding box center [657, 71] width 256 height 22
click at [689, 73] on textarea "**********" at bounding box center [713, 71] width 368 height 22
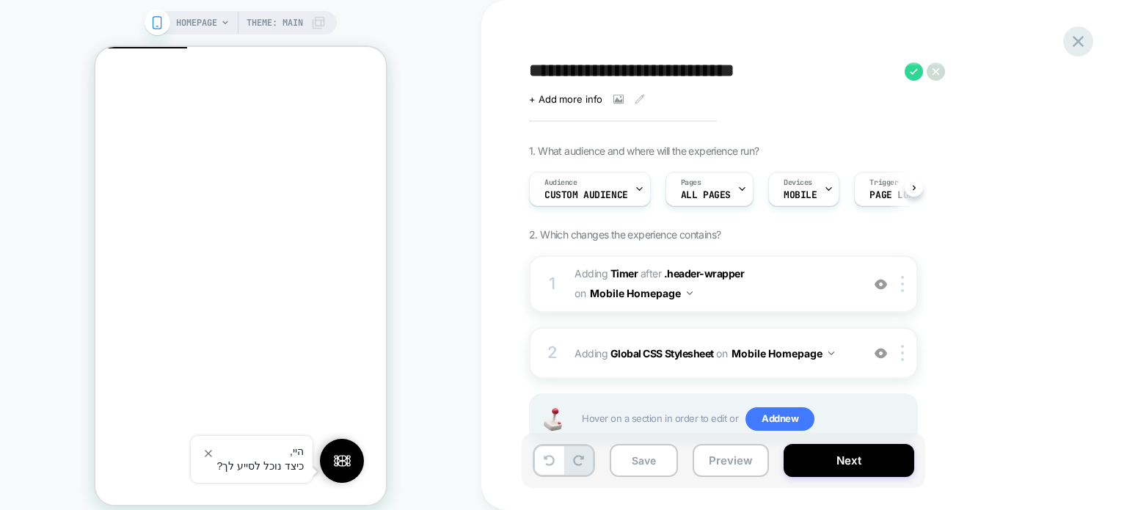
click at [1079, 41] on icon at bounding box center [1077, 41] width 11 height 11
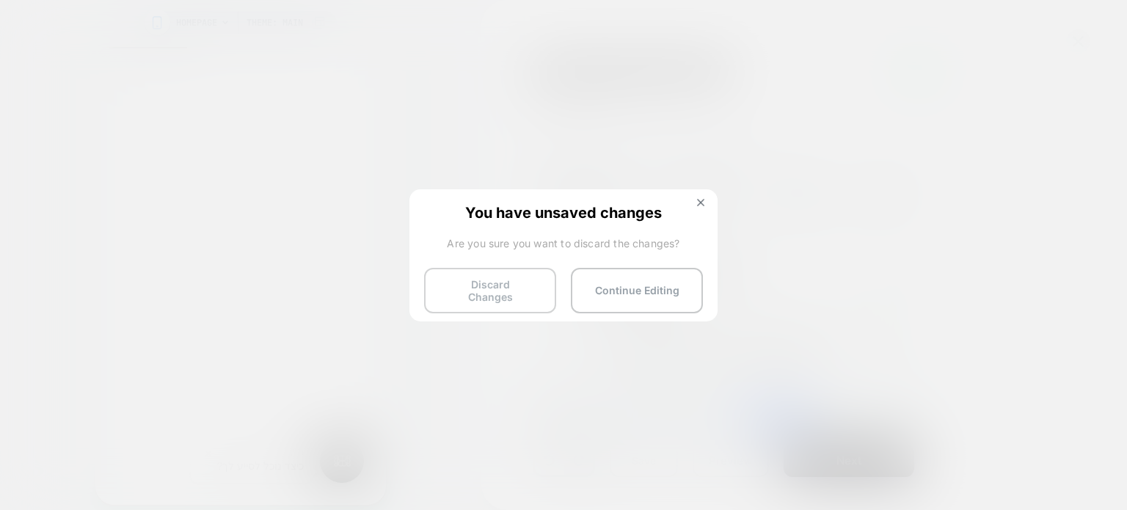
click at [495, 292] on button "Discard Changes" at bounding box center [490, 290] width 132 height 45
click at [521, 277] on button "Discard Changes" at bounding box center [490, 290] width 132 height 45
click at [459, 290] on button "Discard Changes" at bounding box center [490, 290] width 132 height 45
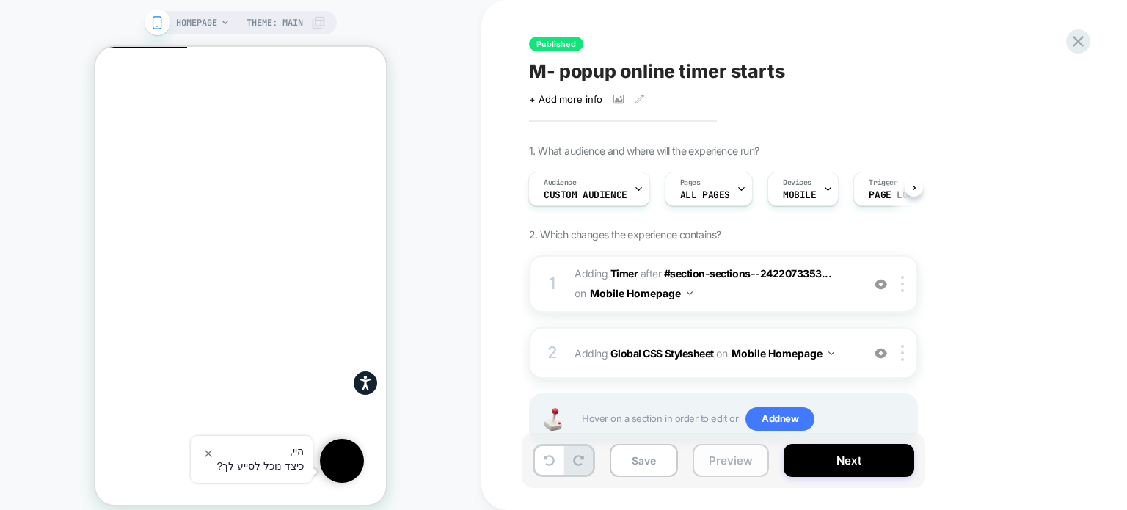
click at [717, 463] on button "Preview" at bounding box center [730, 460] width 76 height 33
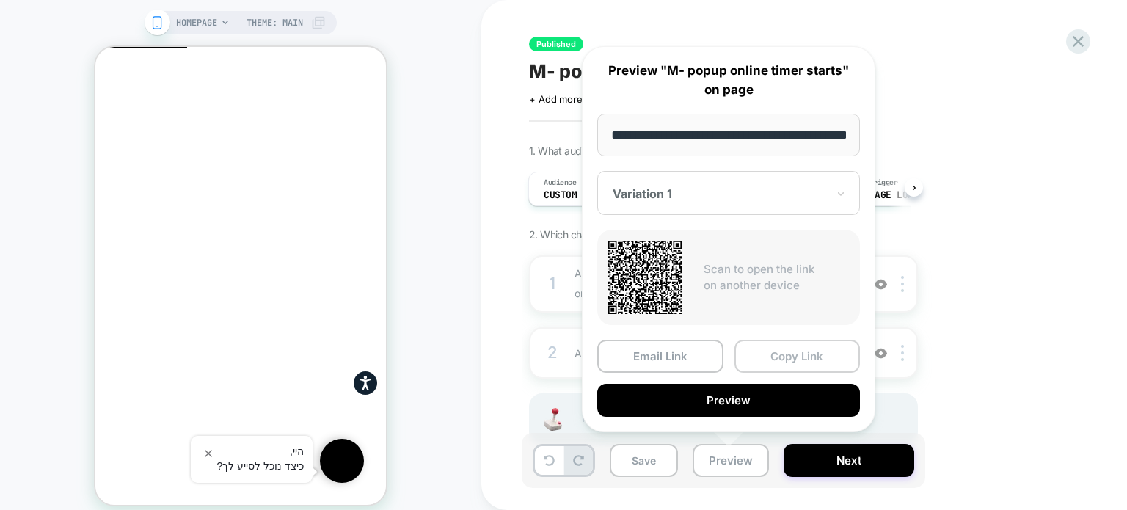
click at [795, 355] on button "Copy Link" at bounding box center [797, 356] width 126 height 33
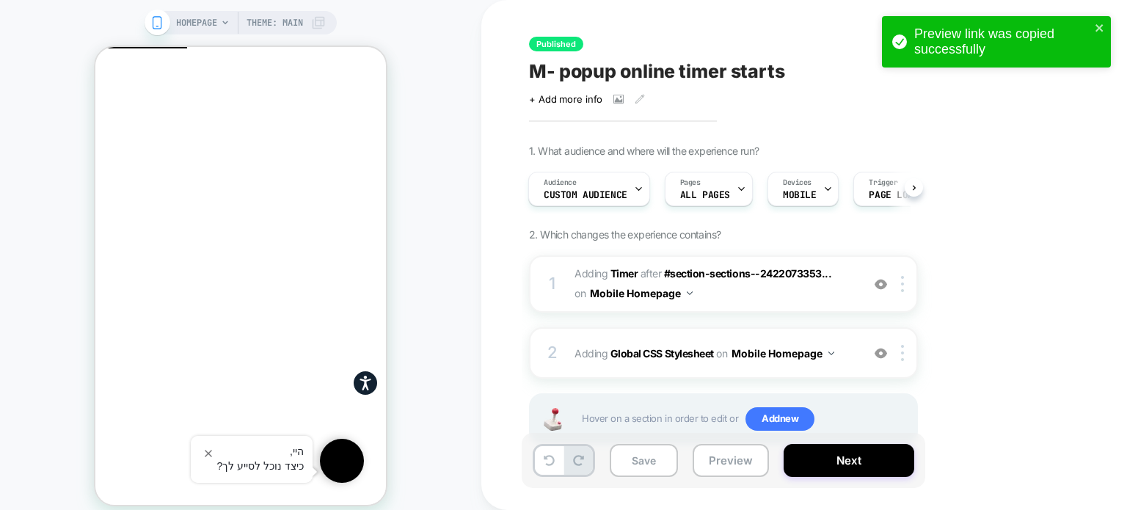
click at [691, 73] on span "M- popup online timer starts" at bounding box center [657, 71] width 256 height 22
click at [710, 73] on textarea "**********" at bounding box center [713, 71] width 368 height 22
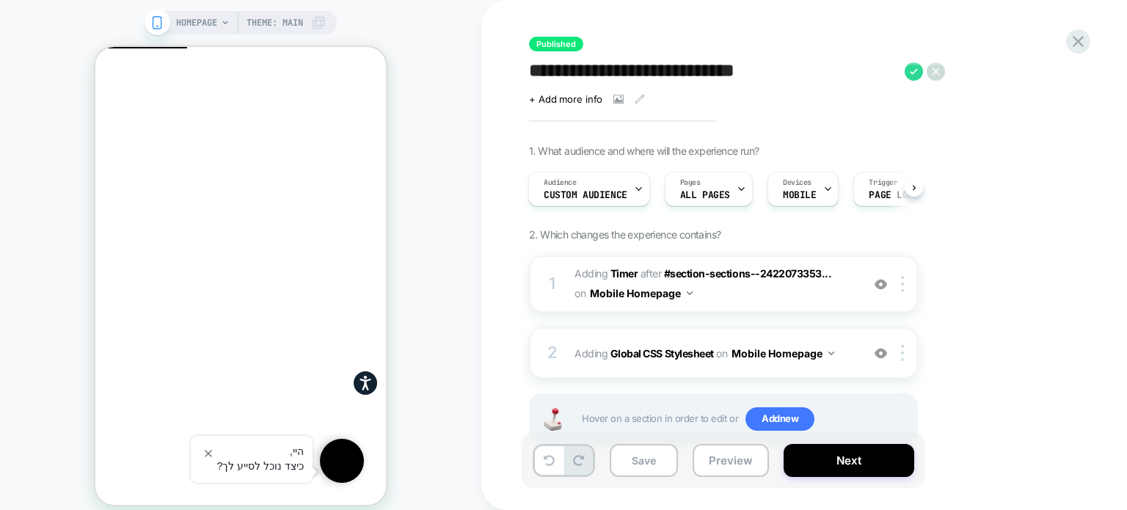
click at [710, 73] on textarea "**********" at bounding box center [713, 71] width 368 height 22
click at [703, 12] on div "**********" at bounding box center [804, 255] width 550 height 510
click at [1080, 43] on icon at bounding box center [1078, 42] width 20 height 20
click at [1077, 43] on icon at bounding box center [1078, 42] width 20 height 20
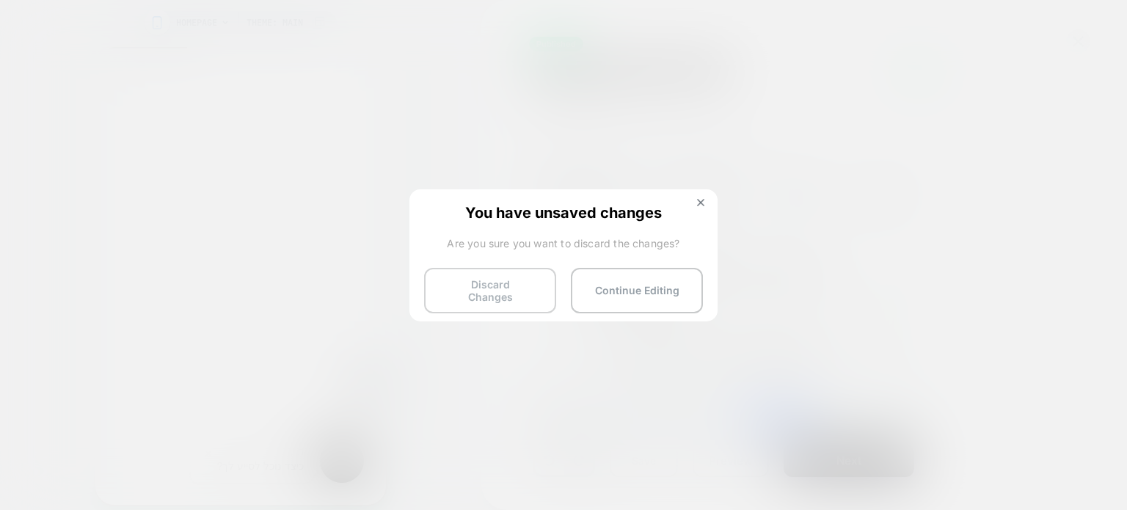
click at [472, 290] on button "Discard Changes" at bounding box center [490, 290] width 132 height 45
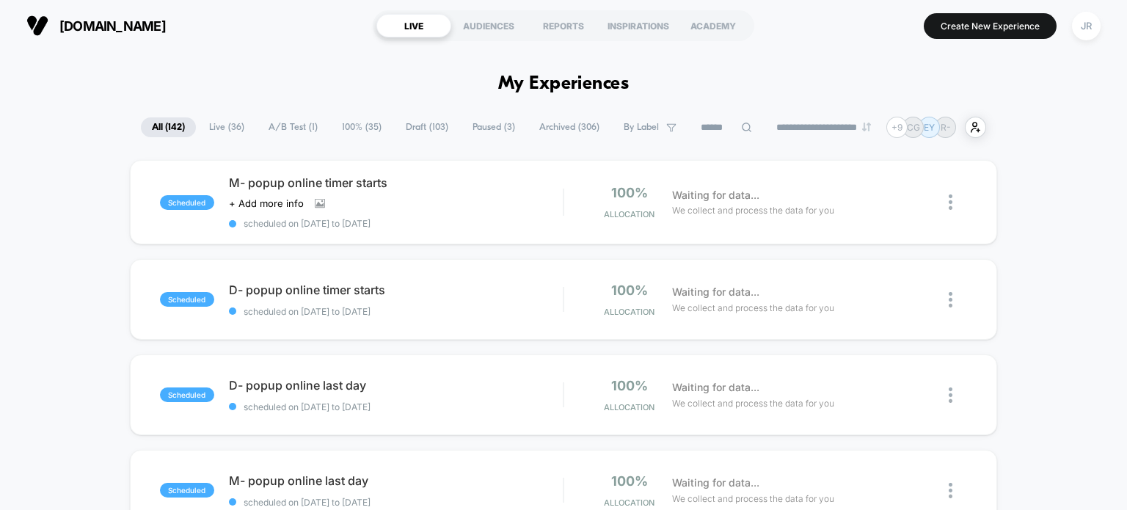
click at [410, 125] on span "Draft ( 103 )" at bounding box center [427, 127] width 65 height 20
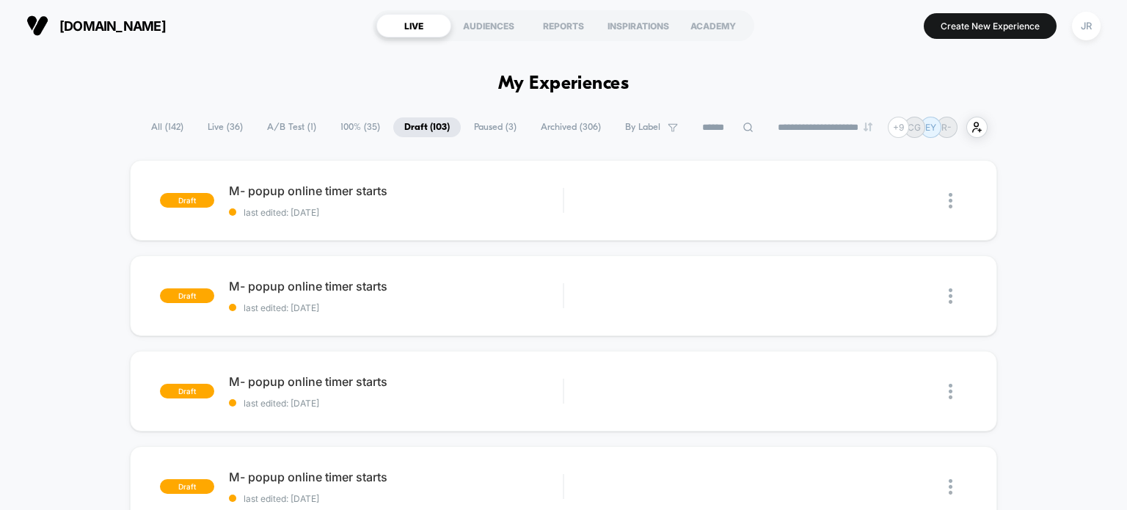
click at [206, 125] on span "Live ( 36 )" at bounding box center [225, 127] width 57 height 20
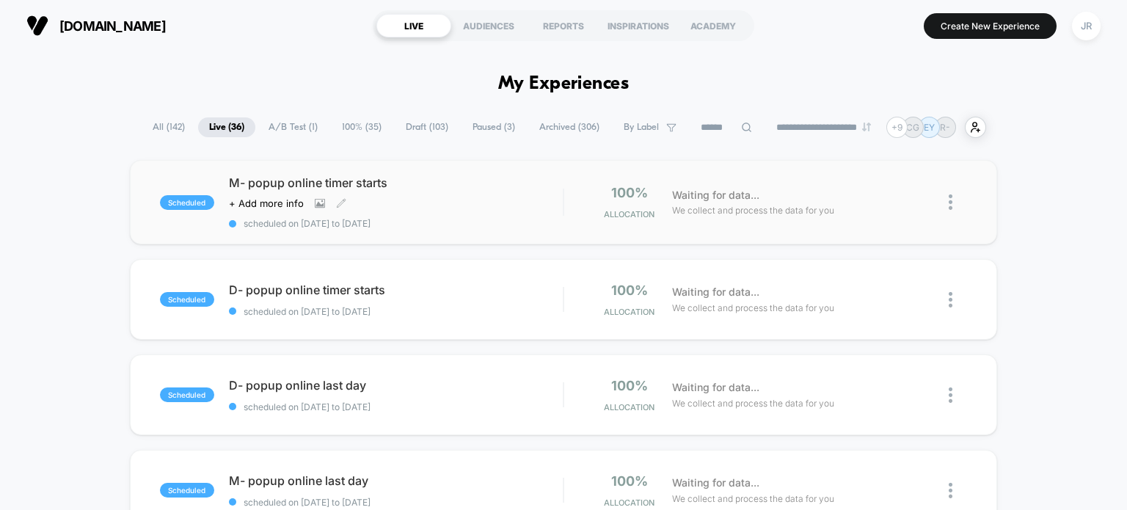
click at [453, 189] on div "M- popup online timer starts Click to view images Click to edit experience deta…" at bounding box center [396, 202] width 334 height 54
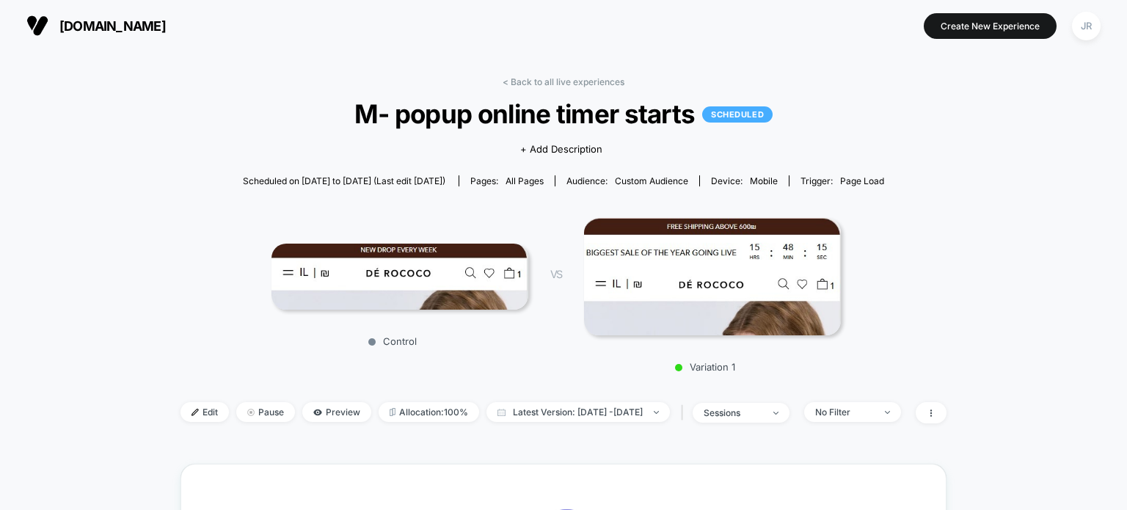
click at [204, 425] on div "< Back to all live experiences M- popup online timer starts SCHEDULED Click to …" at bounding box center [563, 258] width 766 height 365
click at [203, 425] on div "< Back to all live experiences M- popup online timer starts SCHEDULED Click to …" at bounding box center [563, 258] width 766 height 365
click at [182, 418] on span "Edit" at bounding box center [204, 412] width 48 height 20
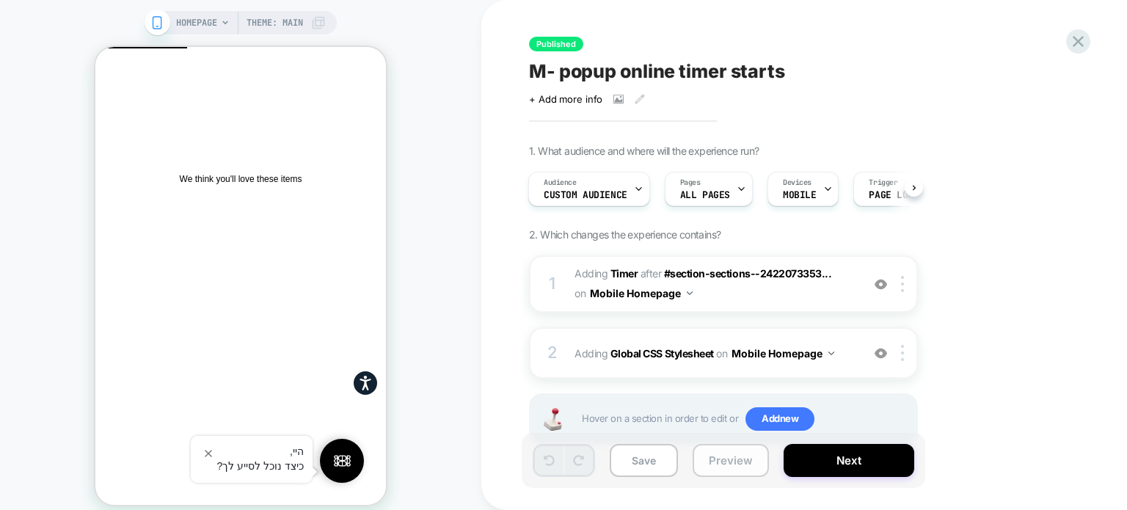
click at [730, 463] on button "Preview" at bounding box center [730, 460] width 76 height 33
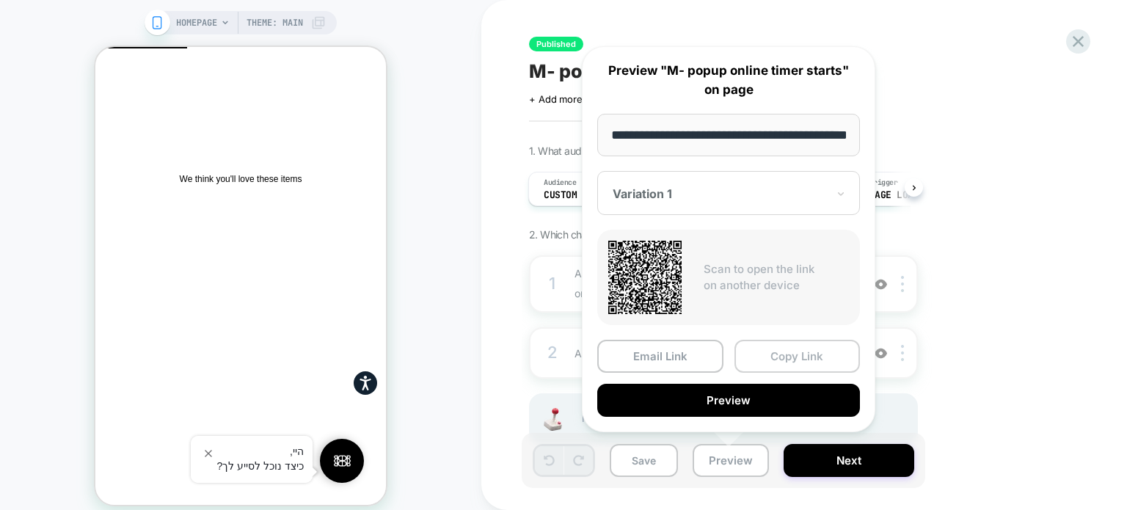
click at [807, 354] on button "Copy Link" at bounding box center [797, 356] width 126 height 33
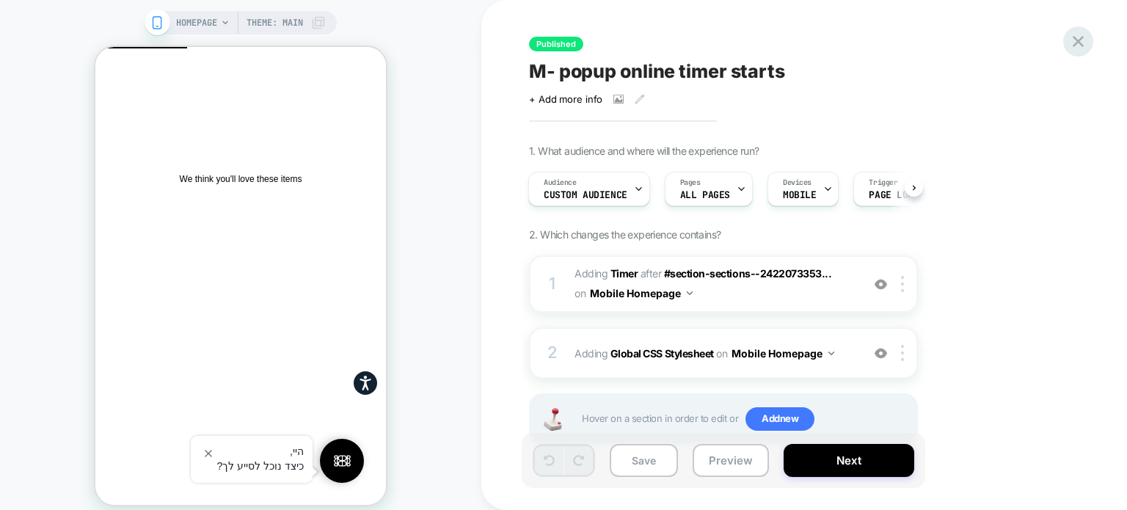
click at [1083, 40] on icon at bounding box center [1078, 42] width 20 height 20
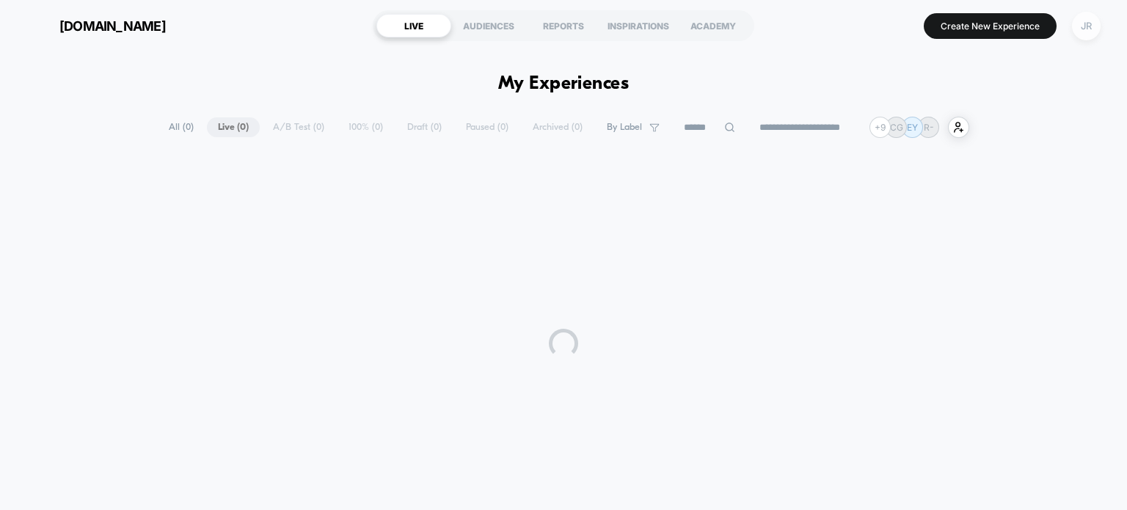
click at [1083, 27] on div "JR" at bounding box center [1086, 26] width 29 height 29
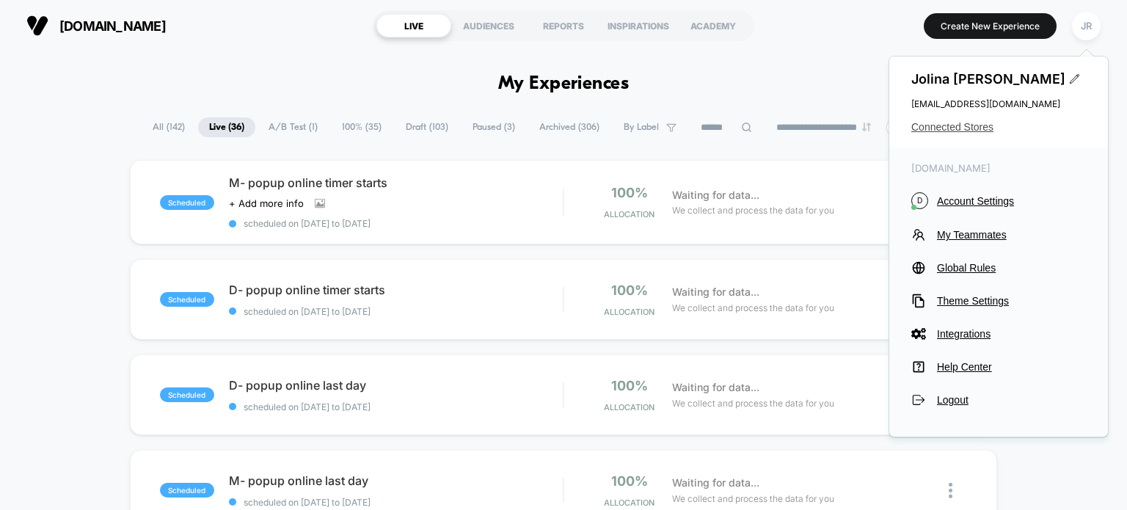
click at [937, 132] on span "Connected Stores" at bounding box center [998, 127] width 175 height 12
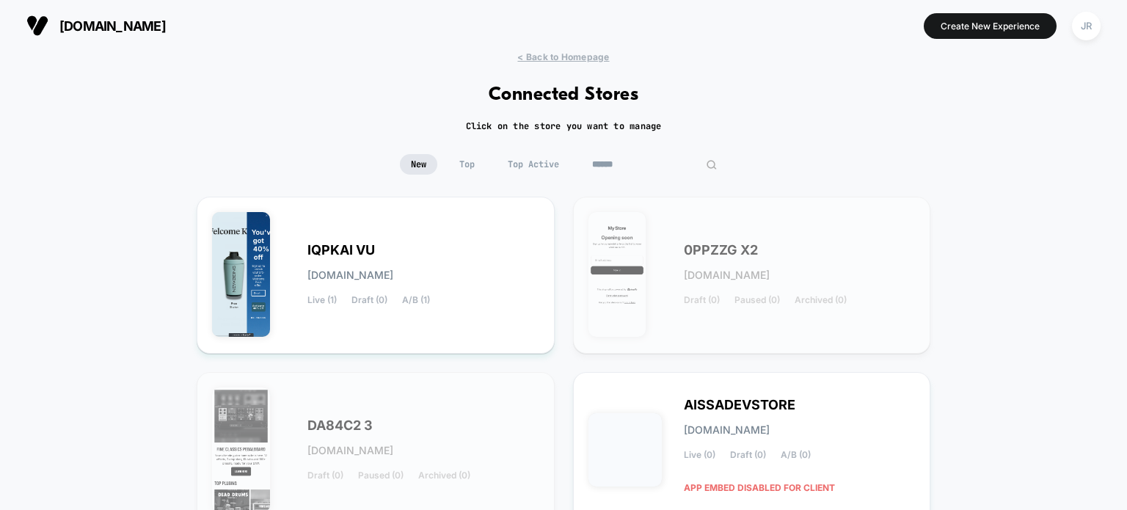
click at [648, 164] on input at bounding box center [654, 164] width 147 height 21
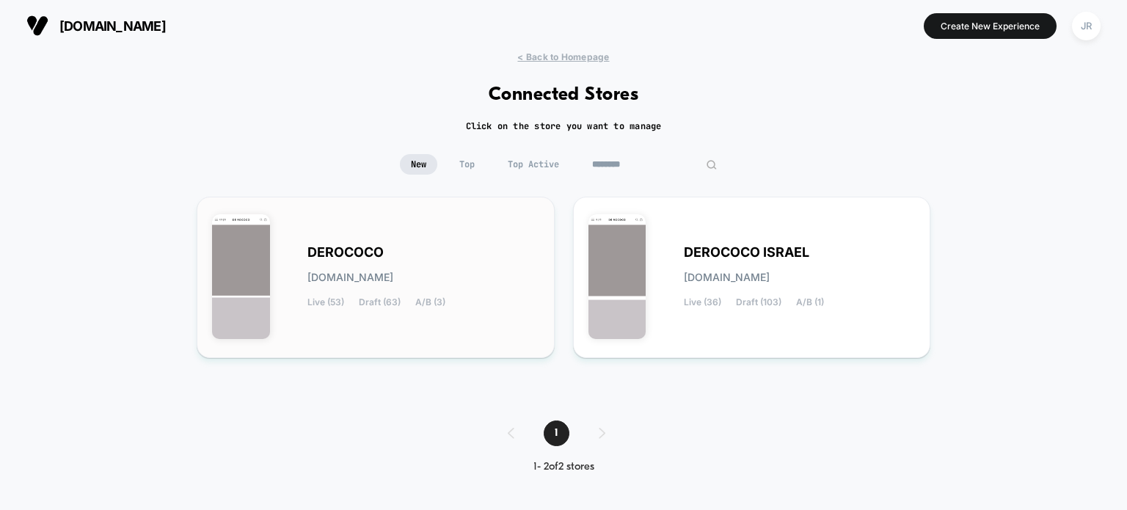
type input "********"
click at [450, 247] on div "DEROCOCO derococo.myshopify.com Live (53) Draft (63) A/B (3)" at bounding box center [423, 277] width 232 height 60
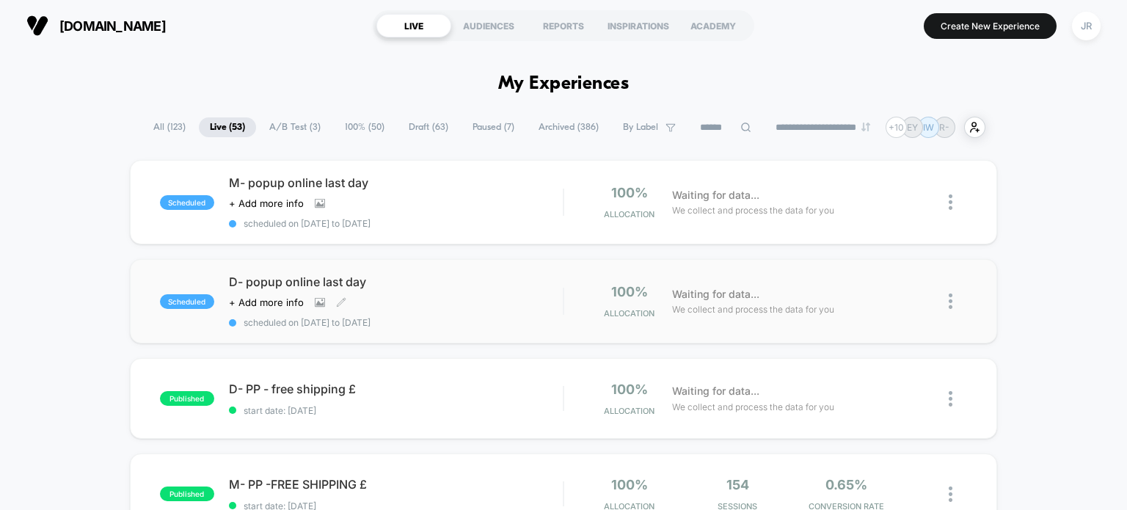
click at [491, 293] on div "D- popup online last day Click to view images Click to edit experience details …" at bounding box center [396, 301] width 334 height 54
click at [970, 20] on button "Create New Experience" at bounding box center [989, 26] width 133 height 26
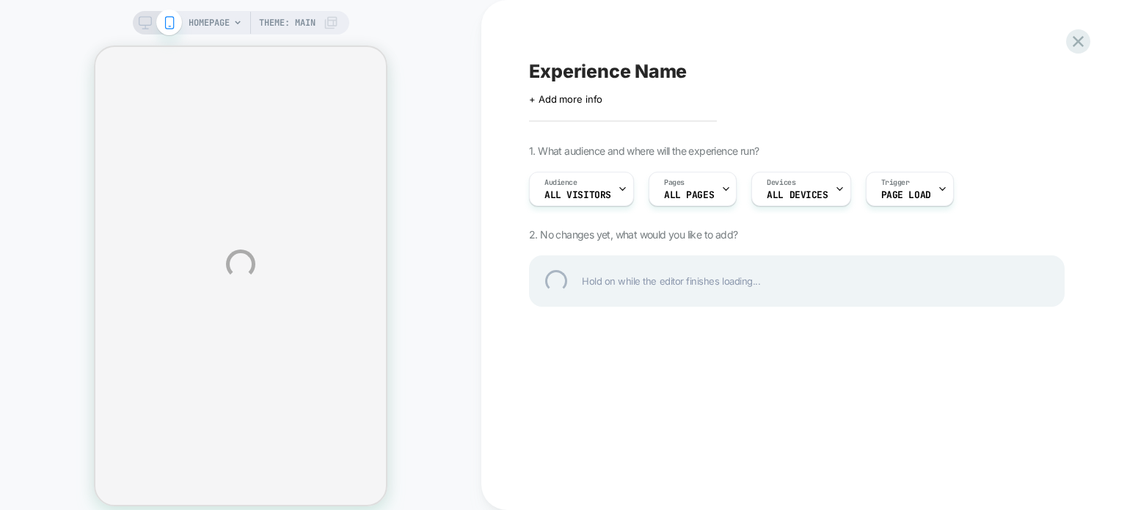
click at [607, 73] on div "Experience Name" at bounding box center [796, 71] width 535 height 22
type textarea "*"
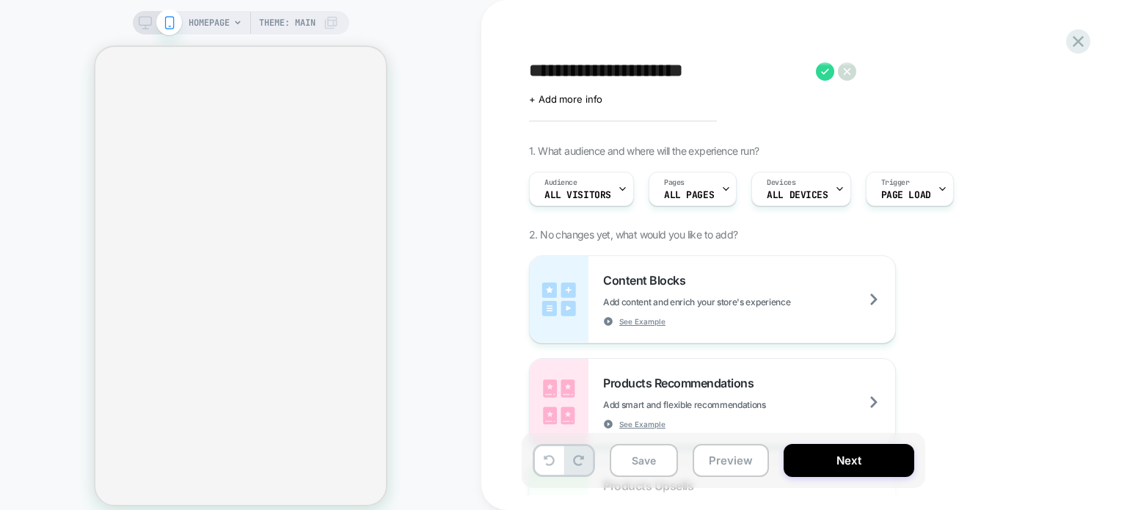
type textarea "**********"
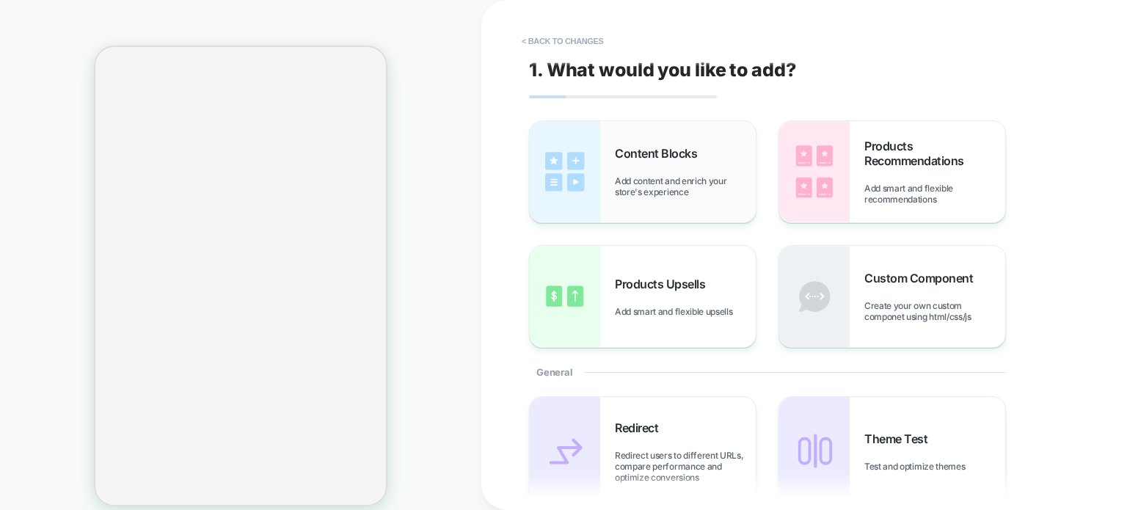
click at [707, 201] on div "Content Blocks Add content and enrich your store's experience" at bounding box center [643, 171] width 226 height 101
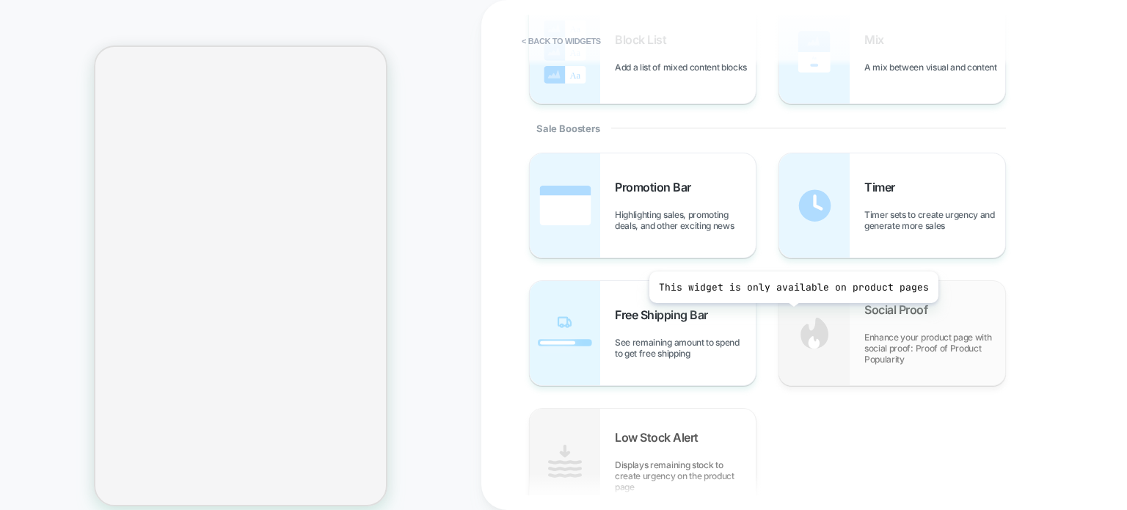
scroll to position [660, 0]
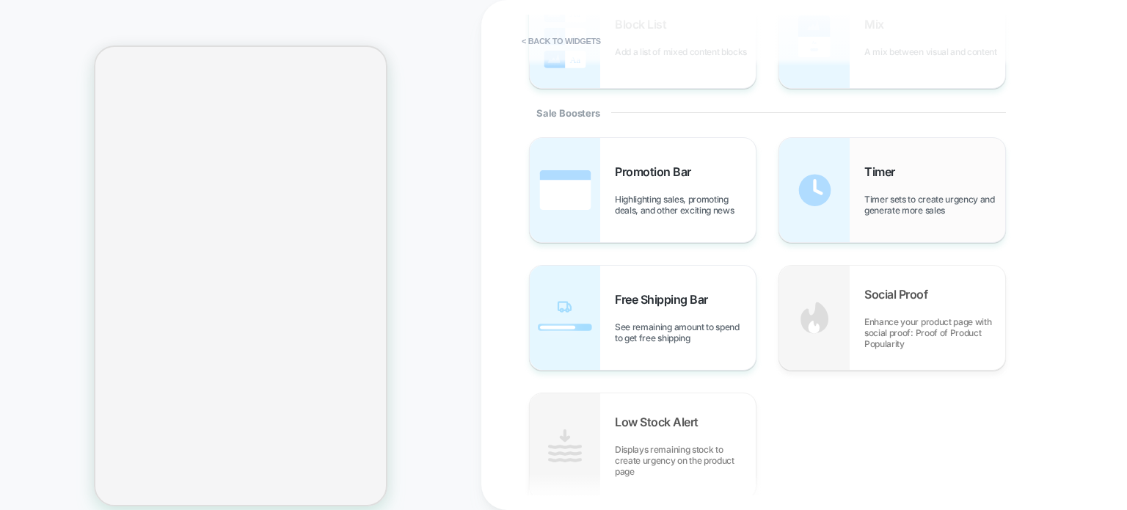
click at [898, 222] on div "Timer Timer sets to create urgency and generate more sales" at bounding box center [892, 190] width 226 height 104
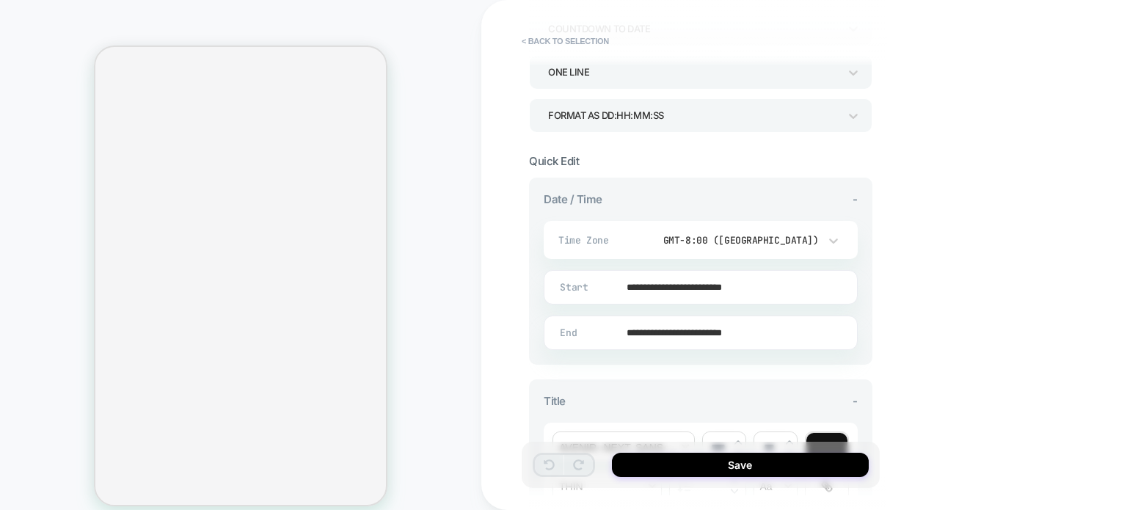
scroll to position [293, 0]
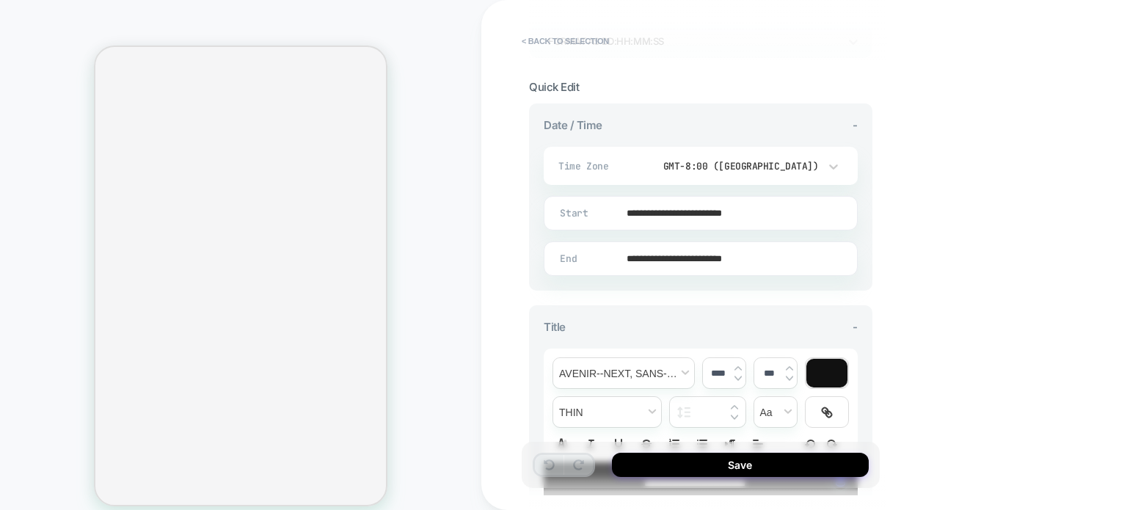
click at [688, 210] on input "**********" at bounding box center [697, 213] width 312 height 34
click at [648, 112] on td "24" at bounding box center [650, 114] width 23 height 21
type input "**********"
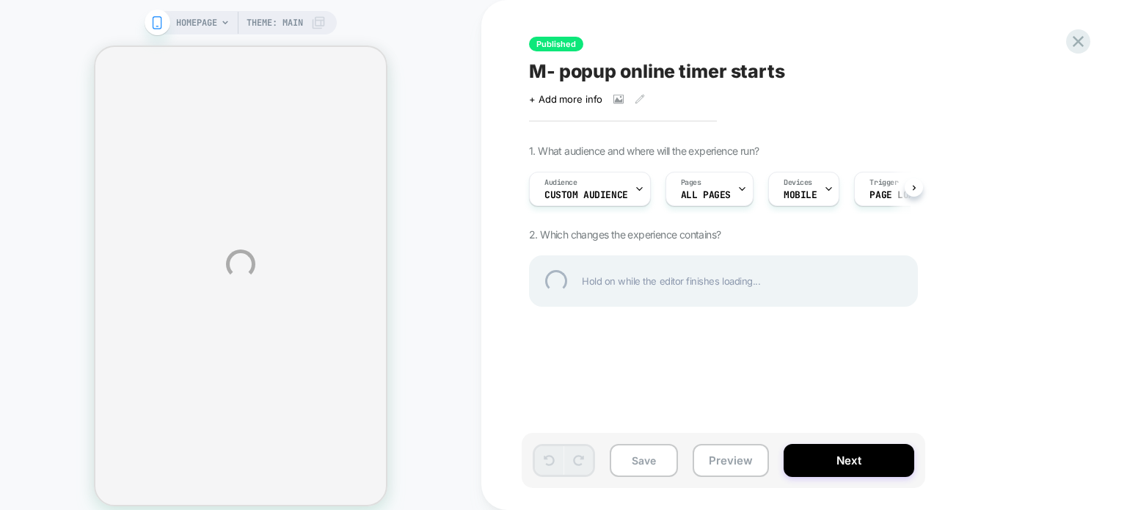
click at [621, 99] on div "HOMEPAGE Theme: MAIN Published M- popup online timer starts Click to view image…" at bounding box center [563, 264] width 1127 height 528
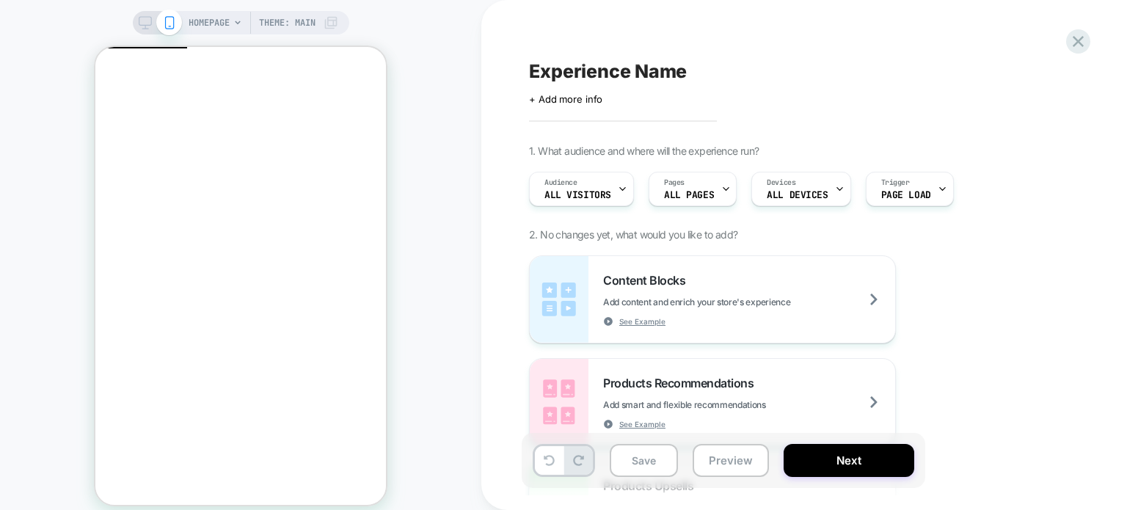
click at [592, 71] on span "Experience Name" at bounding box center [608, 71] width 158 height 22
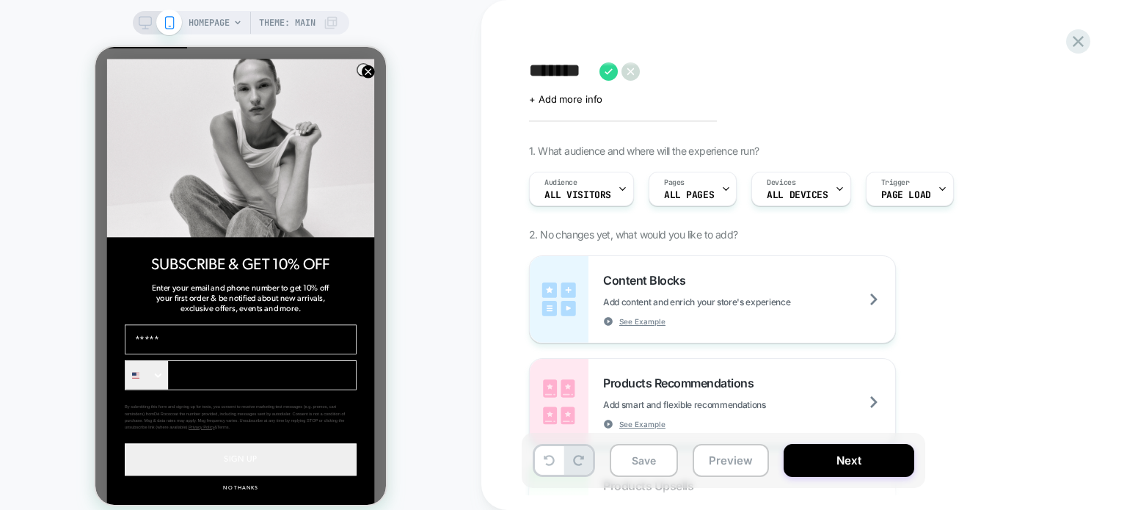
type textarea "*******"
type input "**"
click at [576, 73] on textarea "*******" at bounding box center [579, 71] width 101 height 22
click at [564, 69] on textarea "*******" at bounding box center [579, 71] width 101 height 22
type textarea "**********"
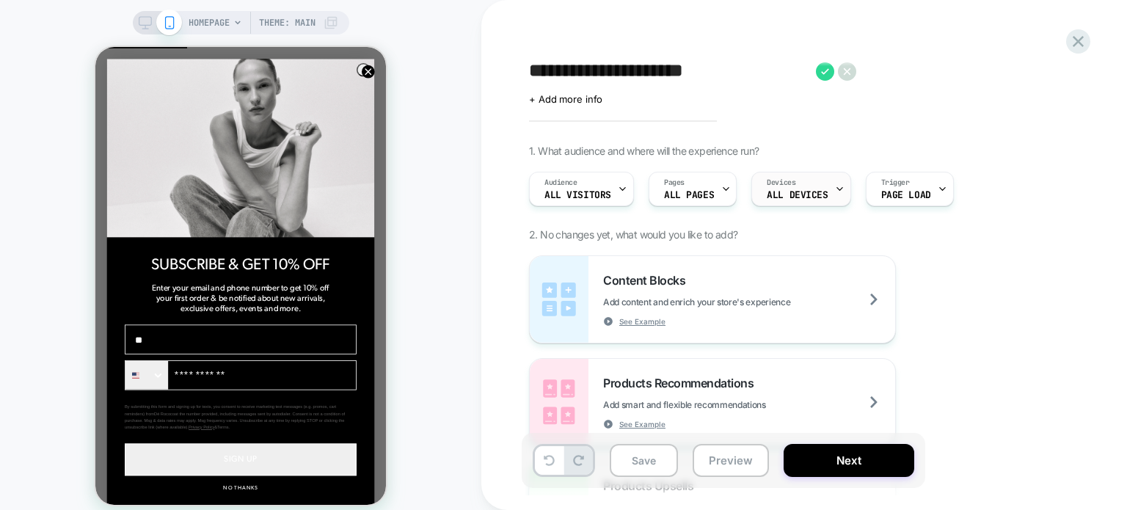
click at [811, 192] on span "ALL DEVICES" at bounding box center [796, 195] width 61 height 10
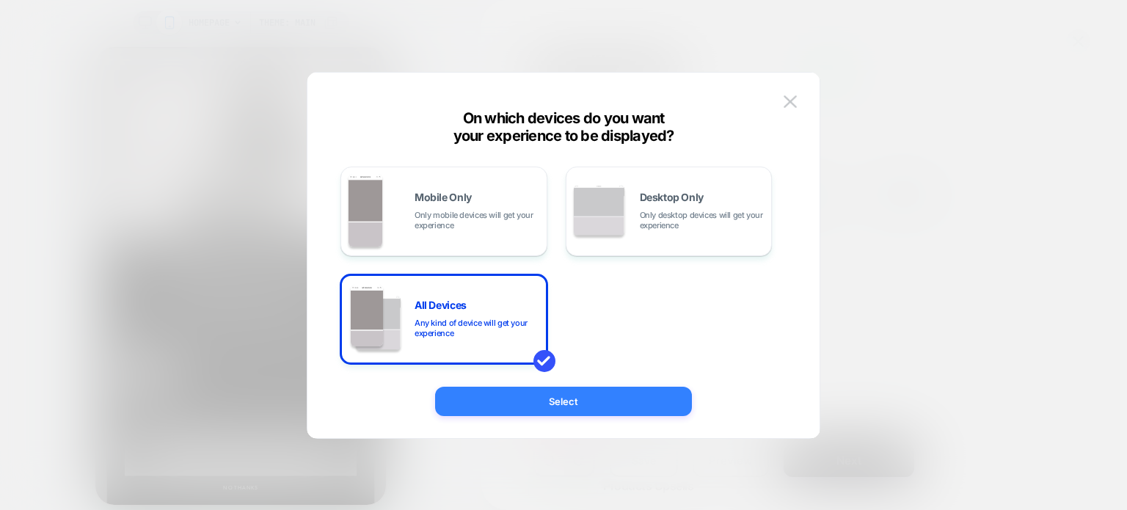
click at [609, 409] on button "Select" at bounding box center [563, 401] width 257 height 29
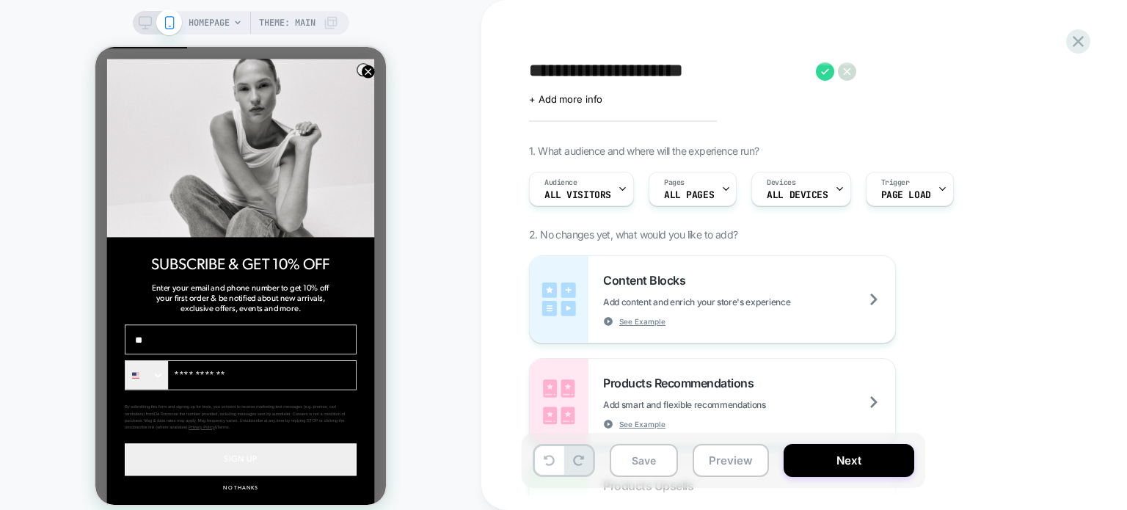
click at [609, 409] on div "Products Recommendations Add smart and flexible recommendations See Example" at bounding box center [749, 403] width 292 height 54
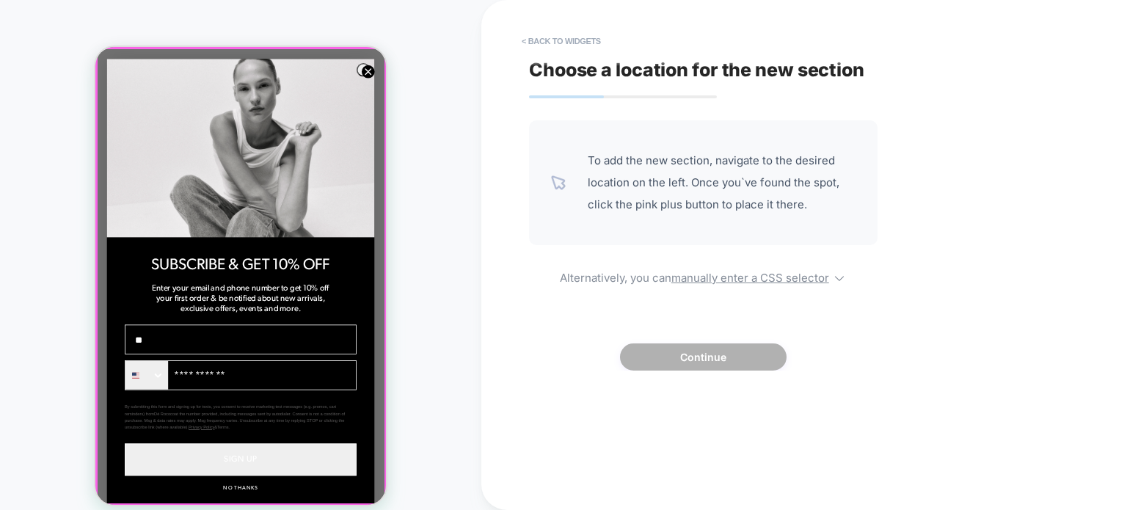
click at [365, 67] on div at bounding box center [241, 275] width 288 height 455
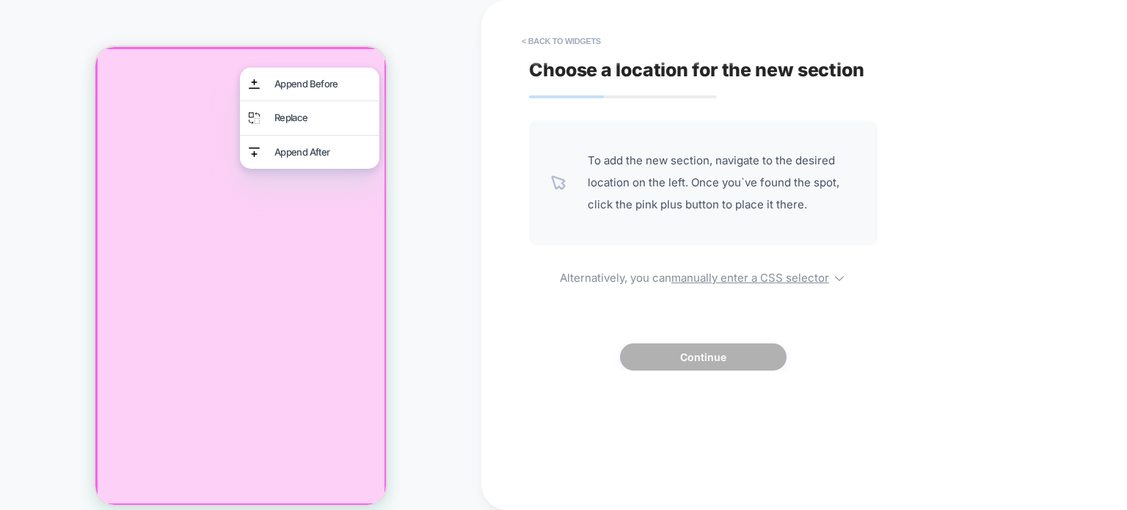
click at [125, 147] on div at bounding box center [240, 276] width 291 height 458
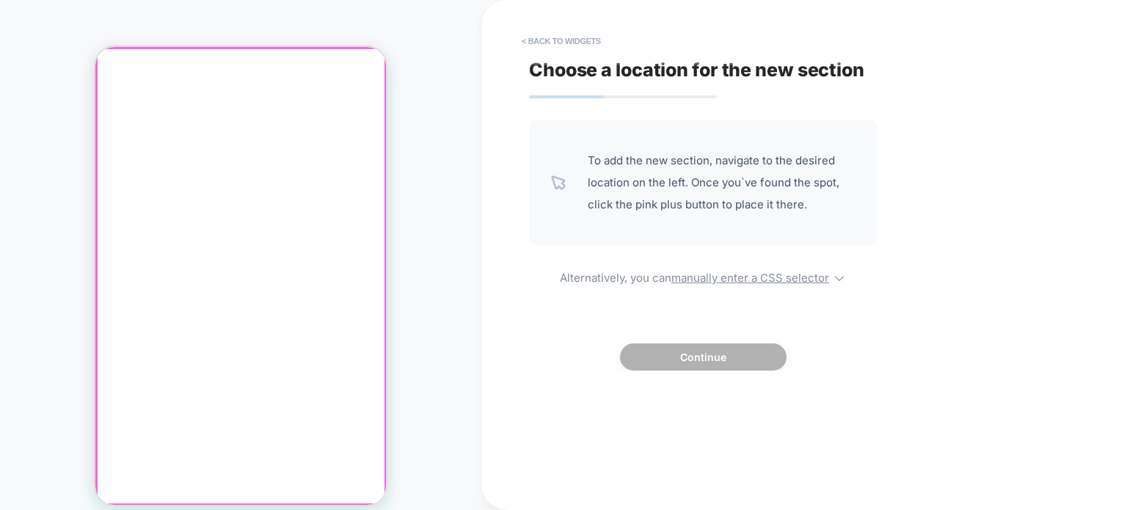
click at [124, 62] on div at bounding box center [240, 62] width 290 height 0
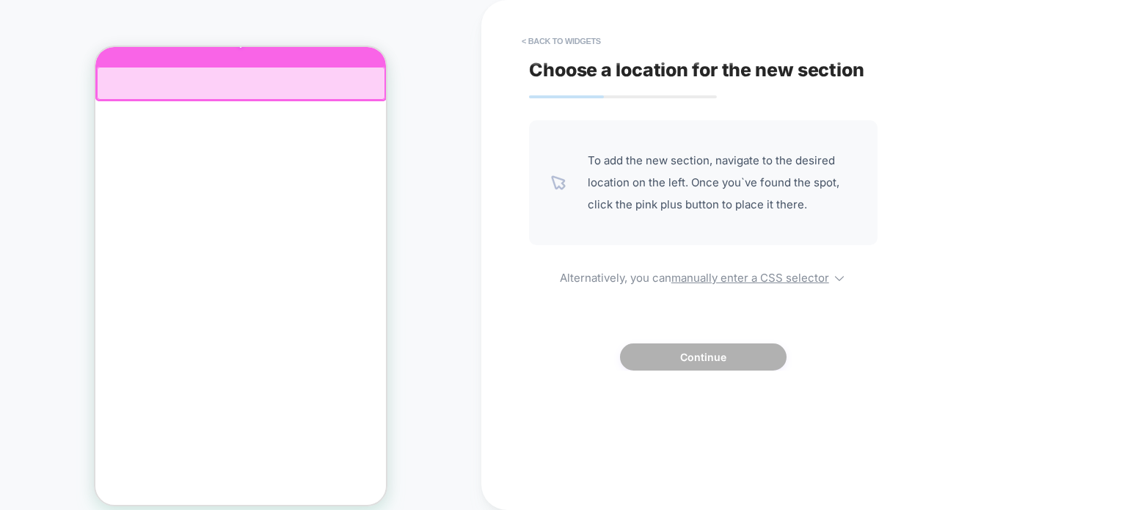
click at [240, 47] on div at bounding box center [240, 43] width 291 height 44
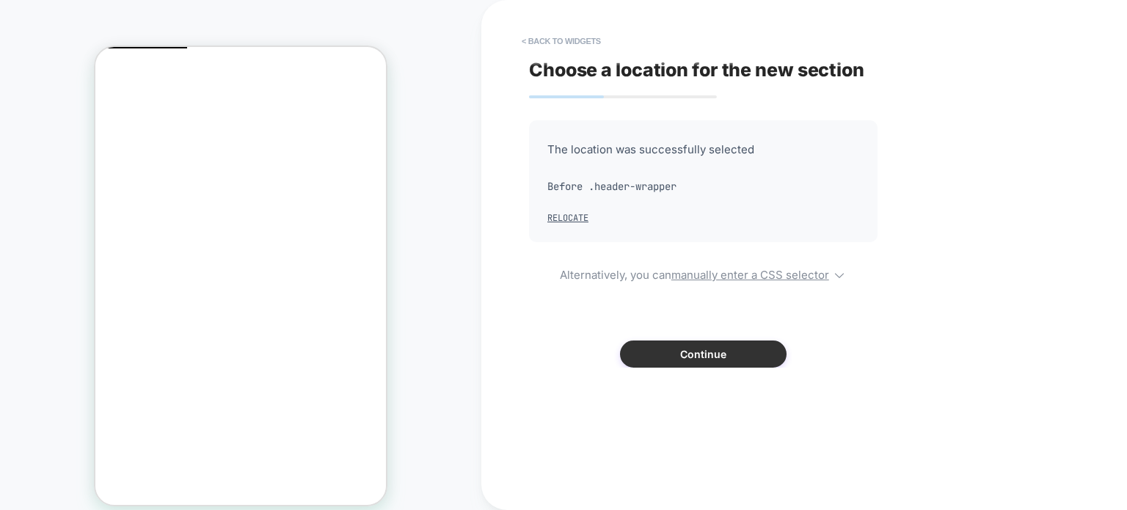
click at [719, 351] on button "Continue" at bounding box center [703, 353] width 166 height 27
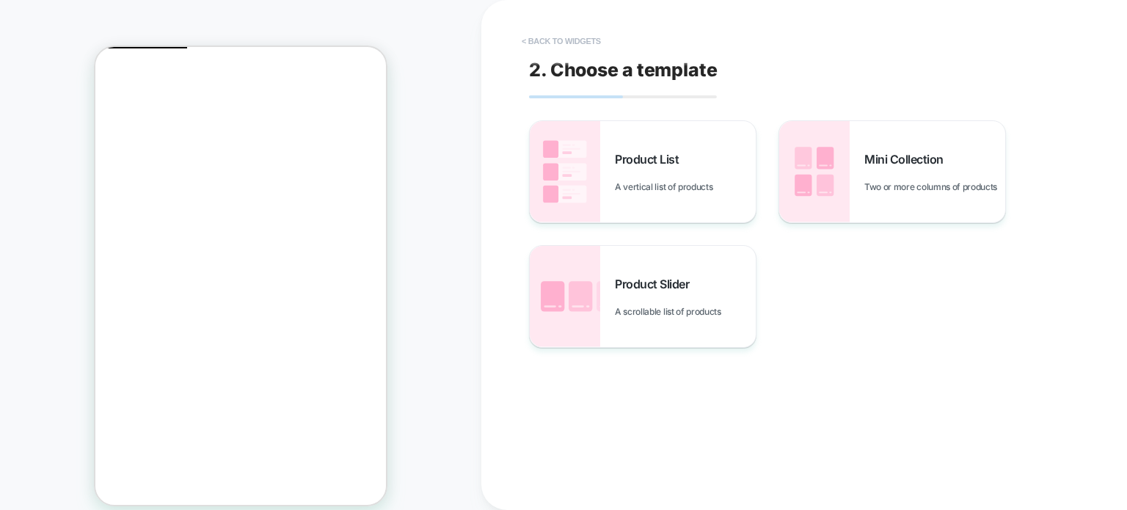
click at [536, 38] on button "< Back to widgets" at bounding box center [561, 40] width 94 height 23
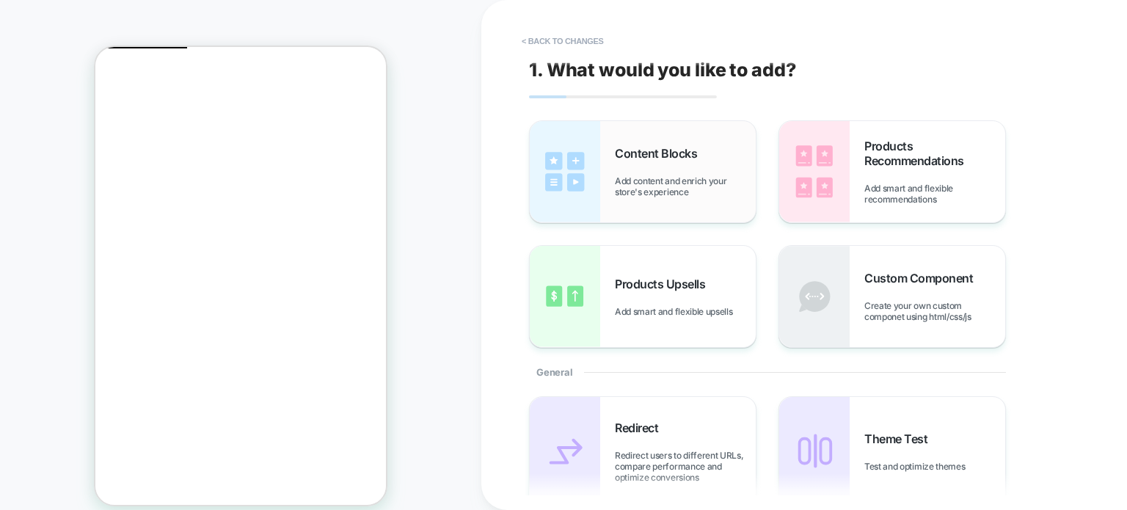
click at [662, 204] on div "Content Blocks Add content and enrich your store's experience" at bounding box center [643, 171] width 226 height 101
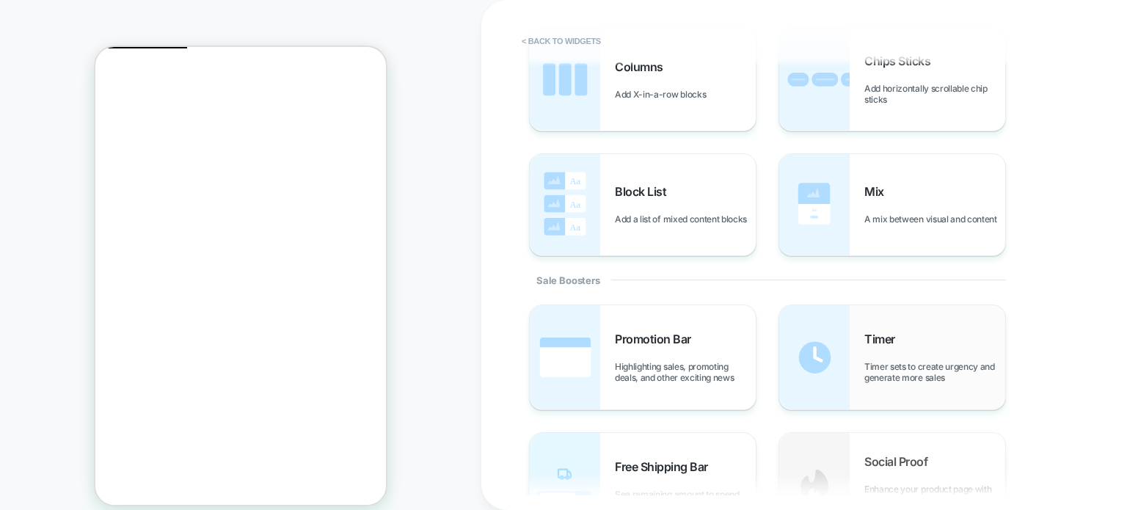
scroll to position [513, 0]
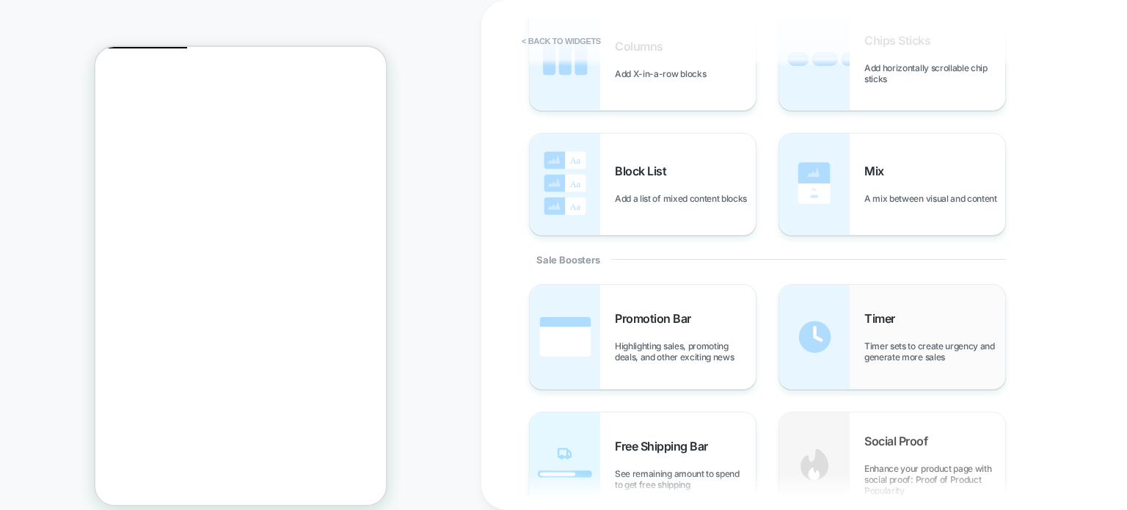
click at [911, 351] on span "Timer sets to create urgency and generate more sales" at bounding box center [934, 351] width 141 height 22
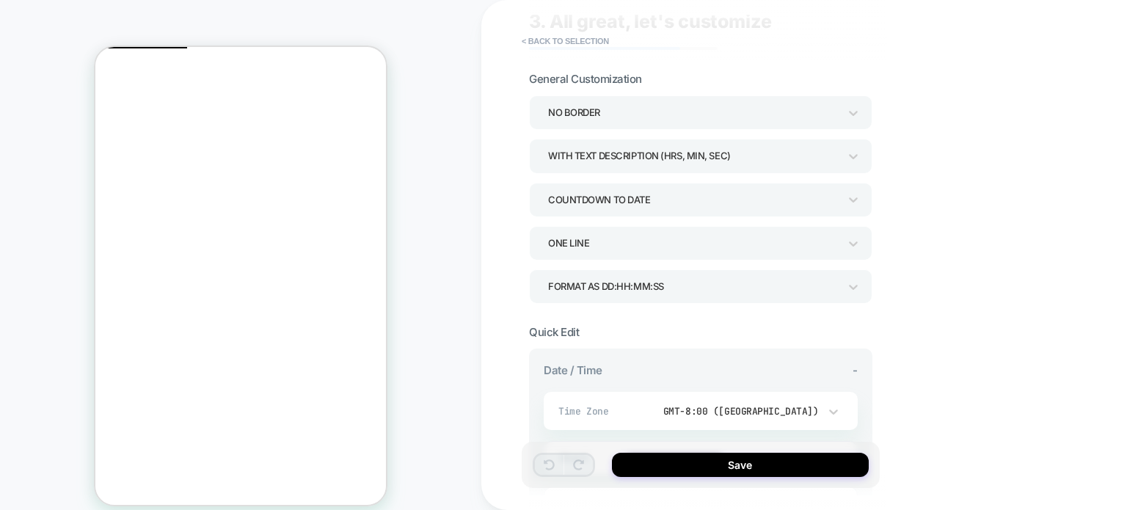
scroll to position [220, 0]
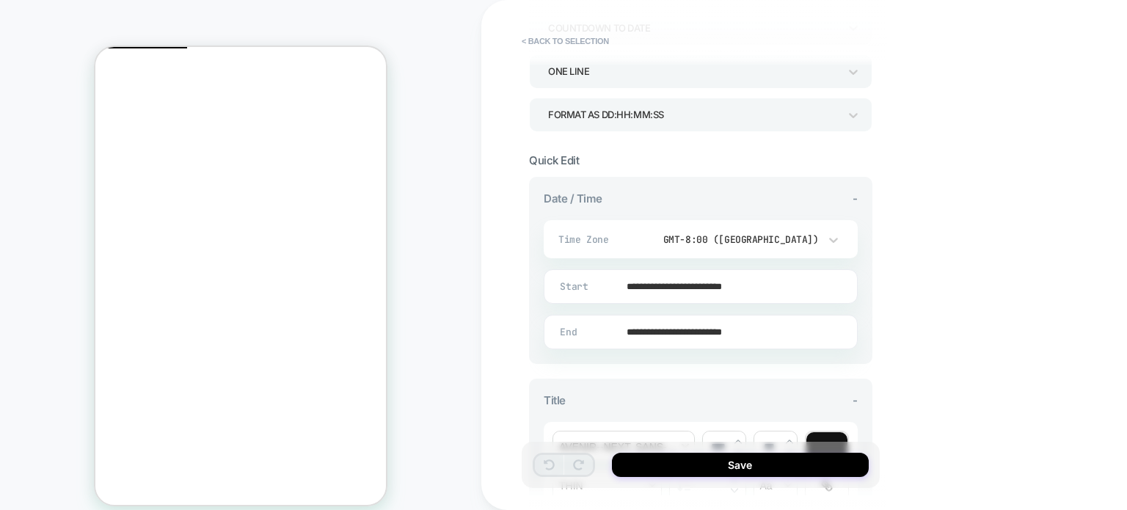
click at [749, 287] on input "**********" at bounding box center [697, 286] width 312 height 34
click at [651, 188] on td "24" at bounding box center [650, 187] width 23 height 21
click at [780, 285] on input "**********" at bounding box center [697, 286] width 312 height 34
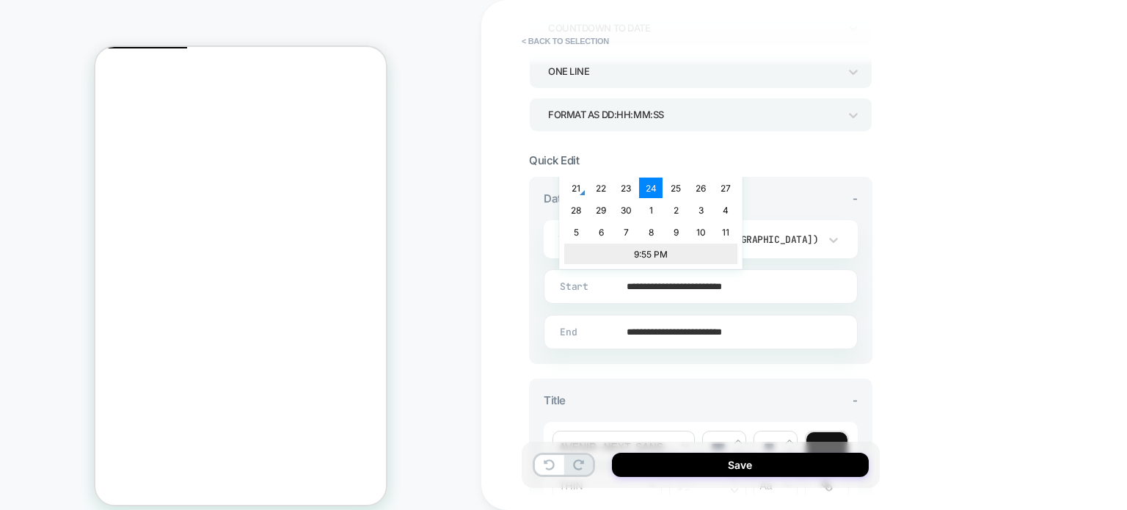
click at [642, 250] on td "9:55 PM" at bounding box center [650, 253] width 173 height 21
click at [622, 237] on span "▼" at bounding box center [620, 246] width 29 height 29
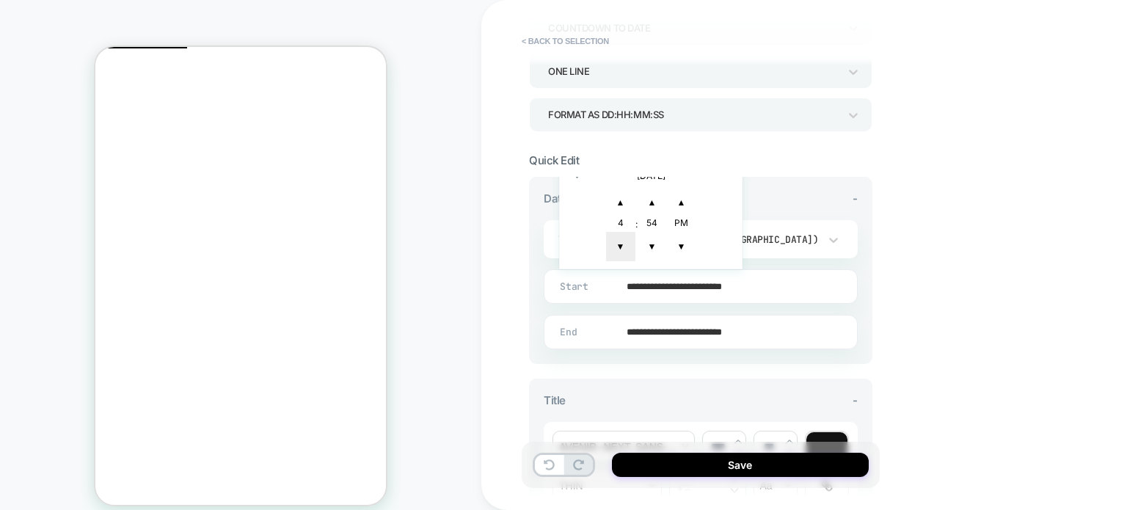
click at [622, 237] on span "▼" at bounding box center [620, 246] width 29 height 29
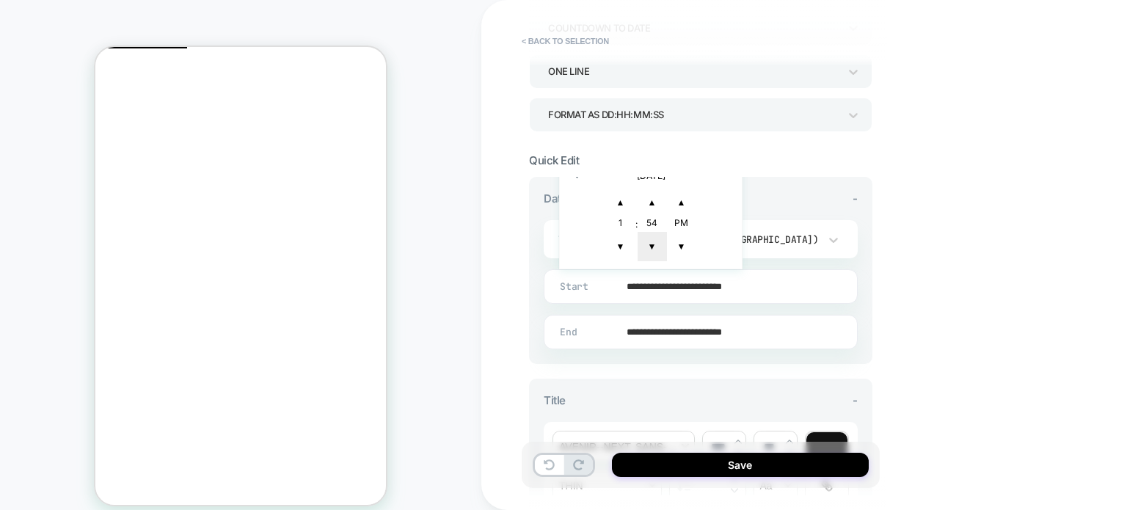
click at [650, 244] on span "▼" at bounding box center [651, 246] width 29 height 29
click at [650, 206] on span "▲" at bounding box center [651, 202] width 29 height 29
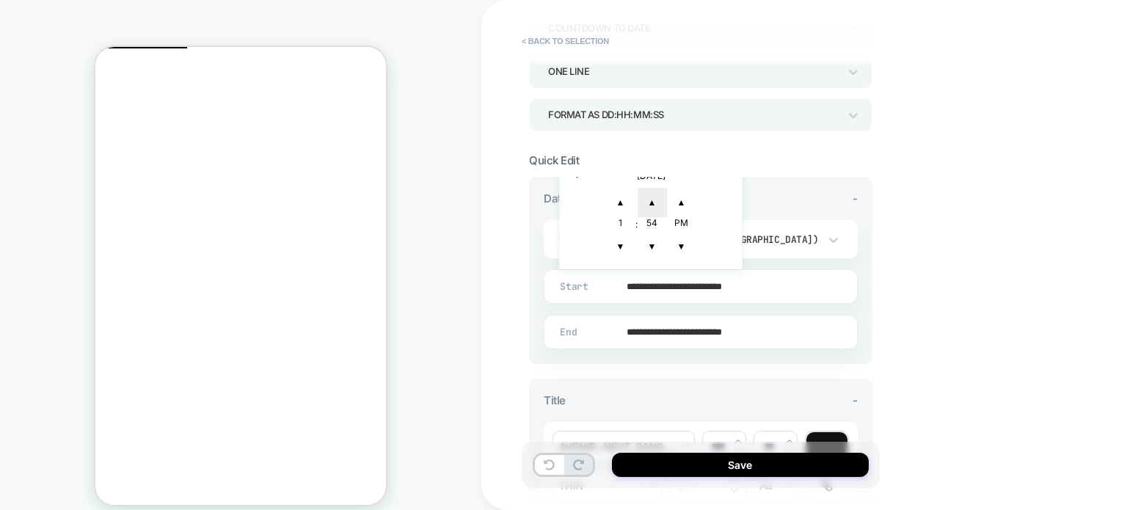
click at [650, 206] on span "▲" at bounding box center [651, 202] width 29 height 29
click at [650, 205] on span "▲" at bounding box center [651, 202] width 29 height 29
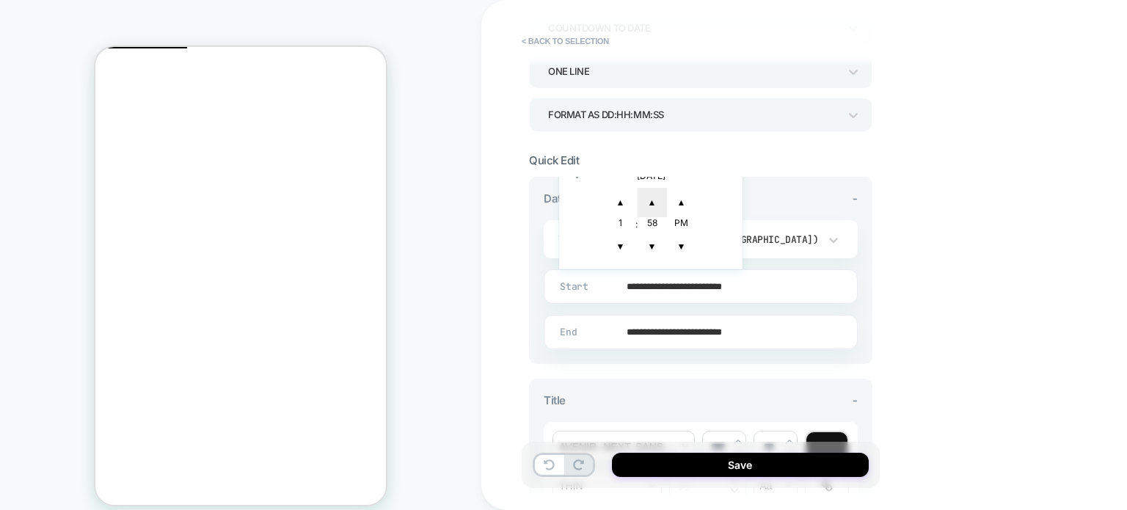
click at [650, 205] on span "▲" at bounding box center [651, 202] width 29 height 29
type input "**********"
click at [805, 287] on input "**********" at bounding box center [697, 286] width 312 height 34
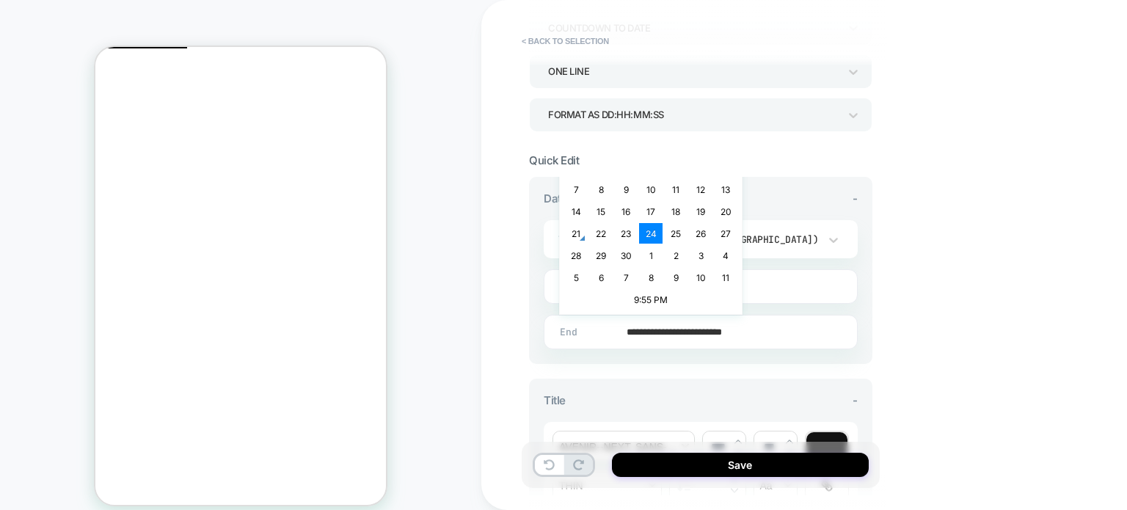
click at [648, 331] on input "**********" at bounding box center [697, 332] width 312 height 34
click at [675, 230] on td "25" at bounding box center [675, 233] width 23 height 21
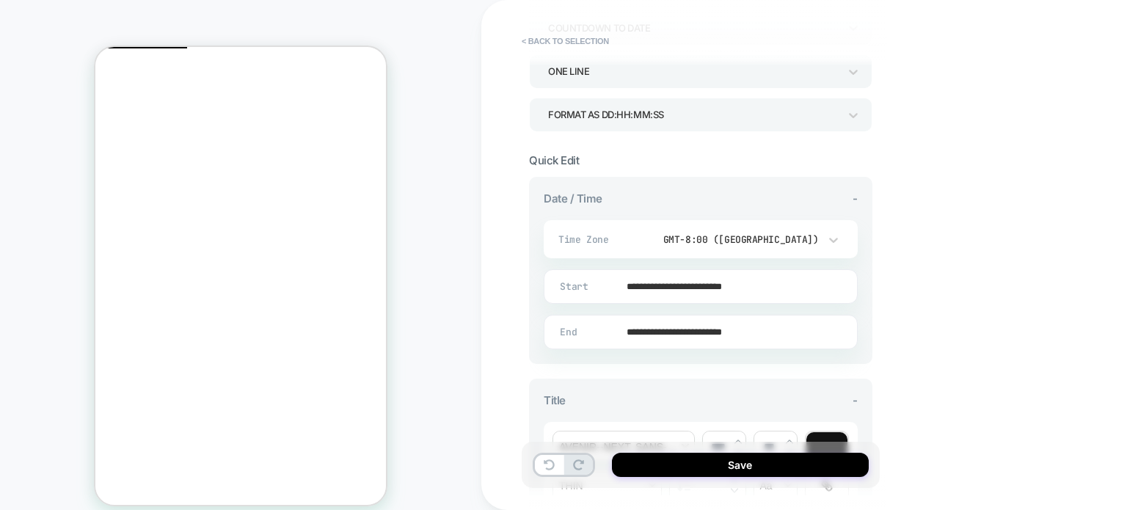
click at [741, 329] on input "**********" at bounding box center [697, 332] width 312 height 34
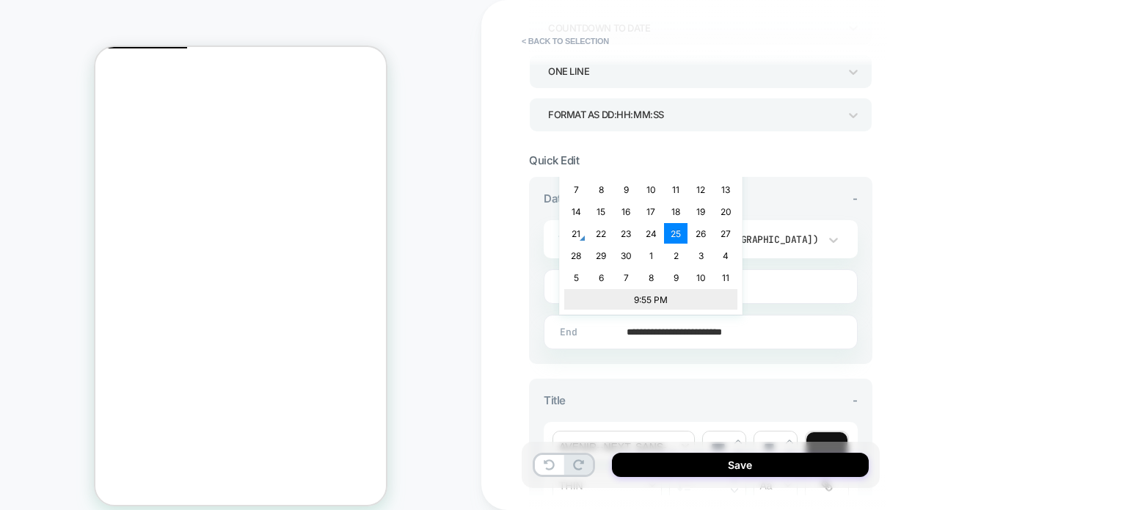
click at [657, 297] on td "9:55 PM" at bounding box center [650, 299] width 173 height 21
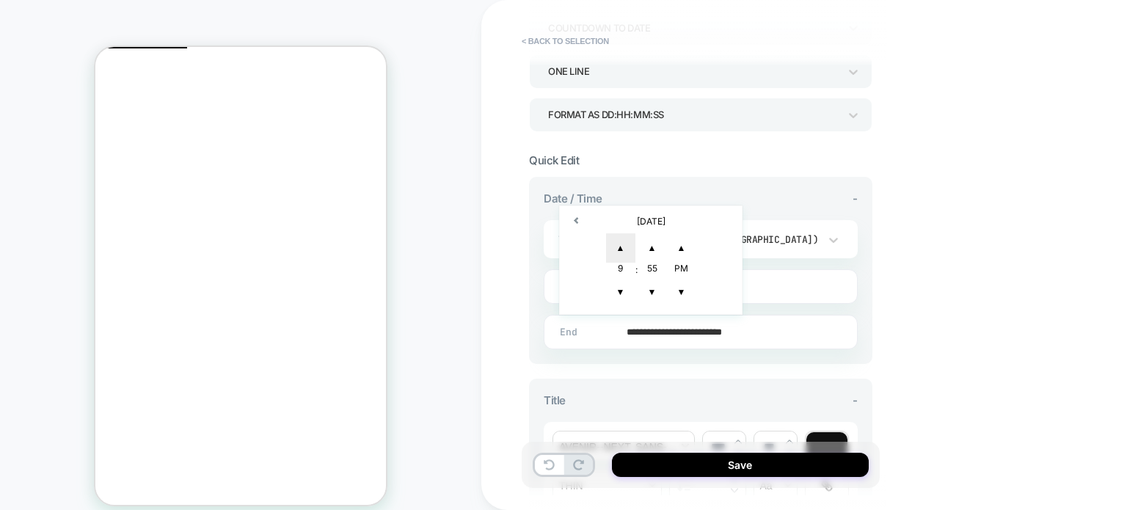
click at [616, 246] on span "▲" at bounding box center [620, 247] width 29 height 29
click at [618, 245] on span "▲" at bounding box center [620, 247] width 29 height 29
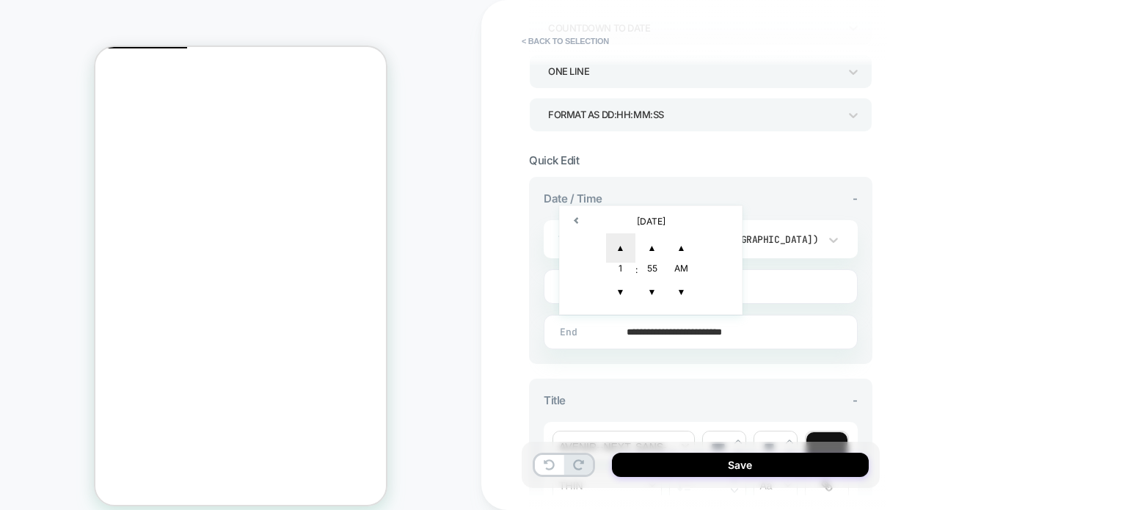
click at [618, 245] on span "▲" at bounding box center [620, 247] width 29 height 29
click at [618, 243] on span "▲" at bounding box center [620, 247] width 29 height 29
click at [615, 284] on span "▼" at bounding box center [620, 291] width 29 height 29
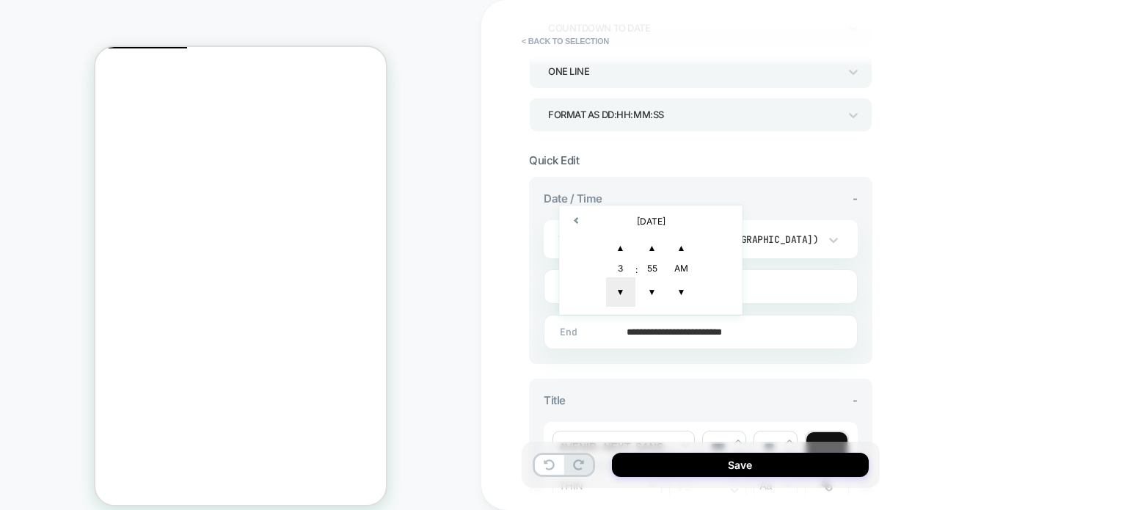
click at [615, 284] on span "▼" at bounding box center [620, 291] width 29 height 29
click at [651, 246] on span "▲" at bounding box center [651, 247] width 29 height 29
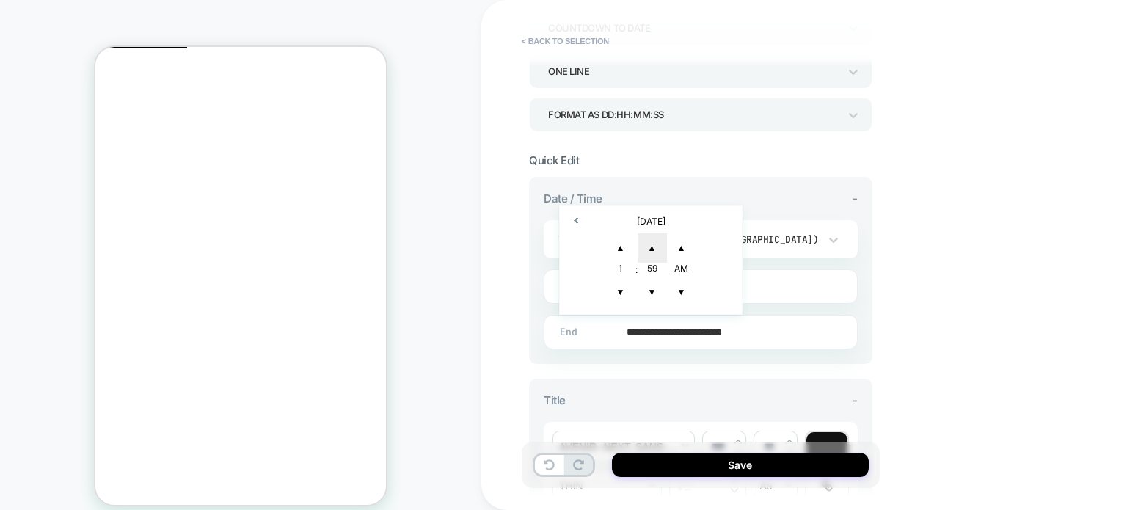
click at [651, 246] on span "▲" at bounding box center [651, 247] width 29 height 29
type input "**********"
click at [681, 244] on span "▲" at bounding box center [681, 247] width 29 height 29
click at [890, 282] on div "**********" at bounding box center [803, 255] width 645 height 510
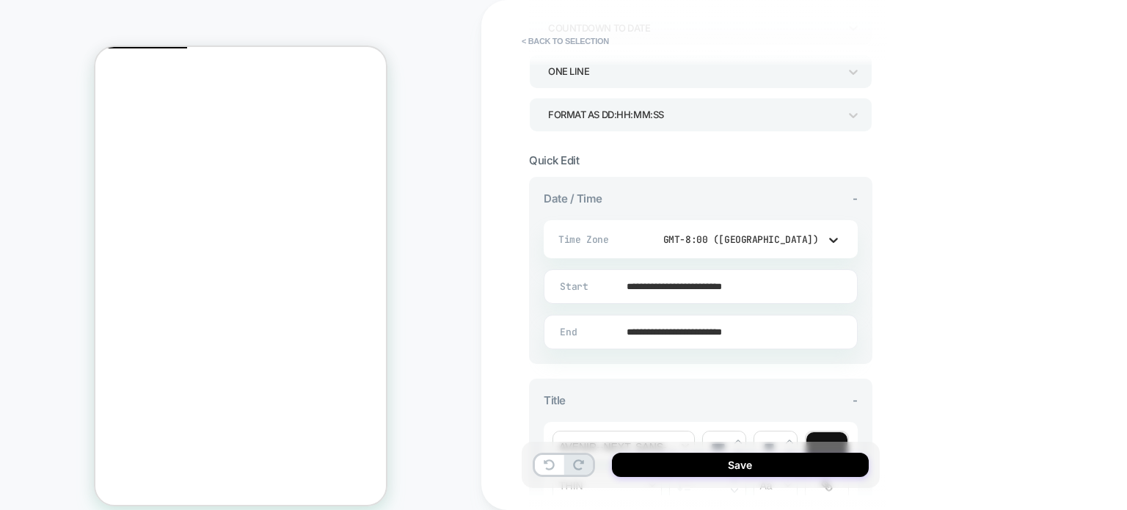
click at [826, 243] on icon at bounding box center [833, 239] width 15 height 15
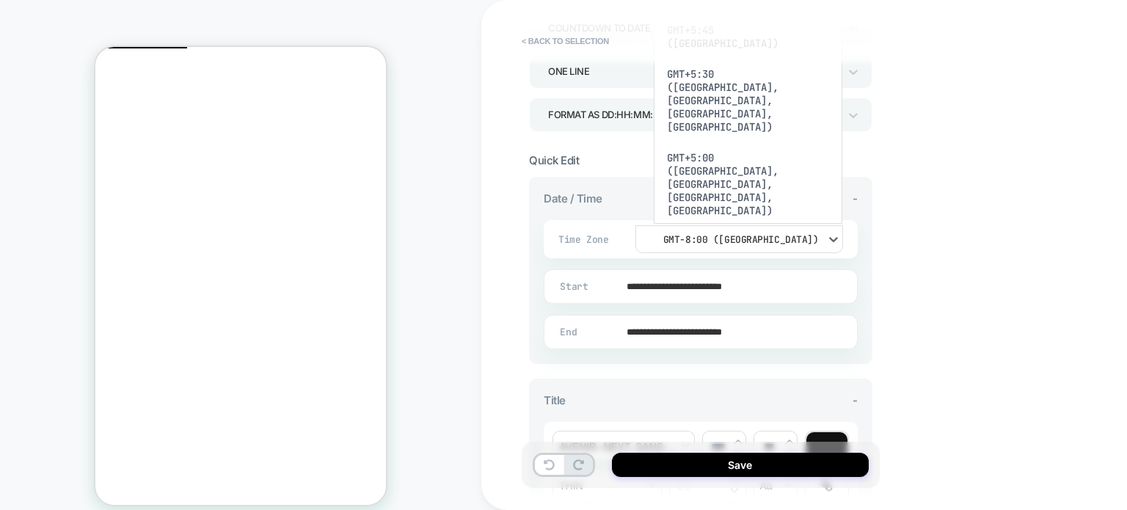
scroll to position [807, 0]
click at [726, 440] on div "GMT+2:00 ([GEOGRAPHIC_DATA], [GEOGRAPHIC_DATA], [GEOGRAPHIC_DATA])" at bounding box center [747, 475] width 177 height 70
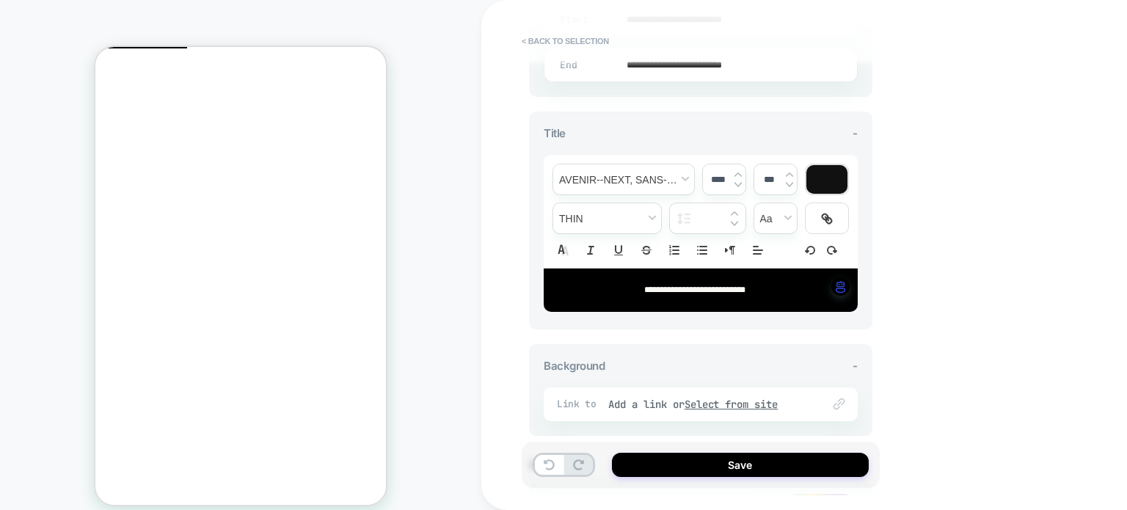
scroll to position [513, 0]
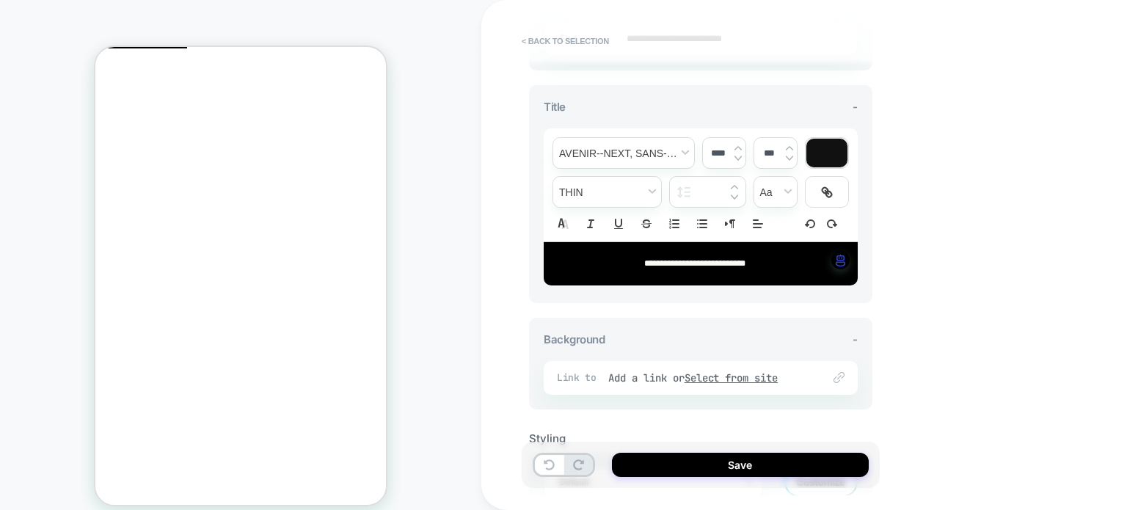
click at [690, 259] on span "**********" at bounding box center [694, 263] width 101 height 9
type input "****"
click at [690, 259] on span "**********" at bounding box center [694, 263] width 101 height 9
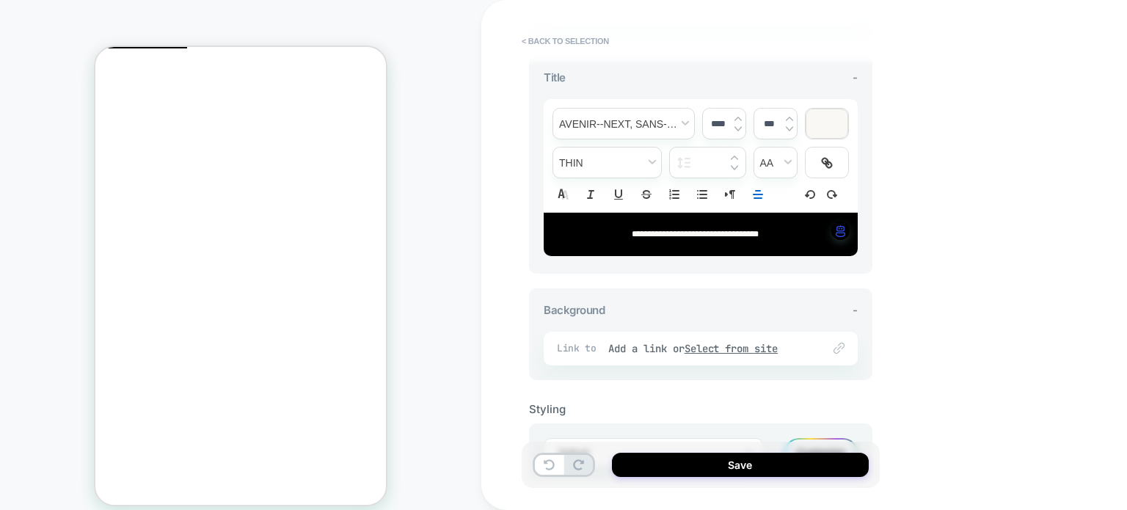
scroll to position [607, 0]
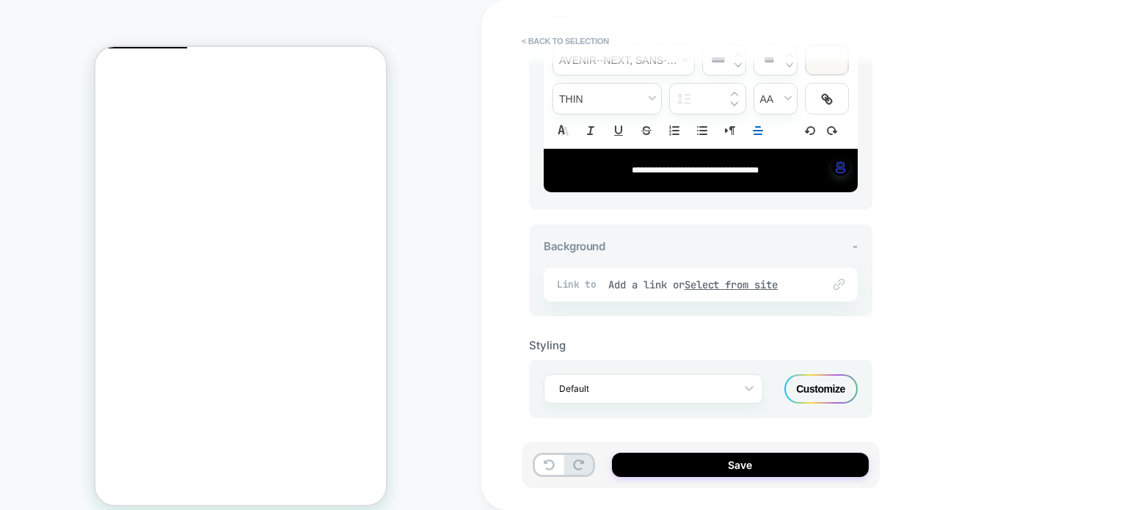
click at [832, 381] on div "Customize" at bounding box center [820, 388] width 73 height 29
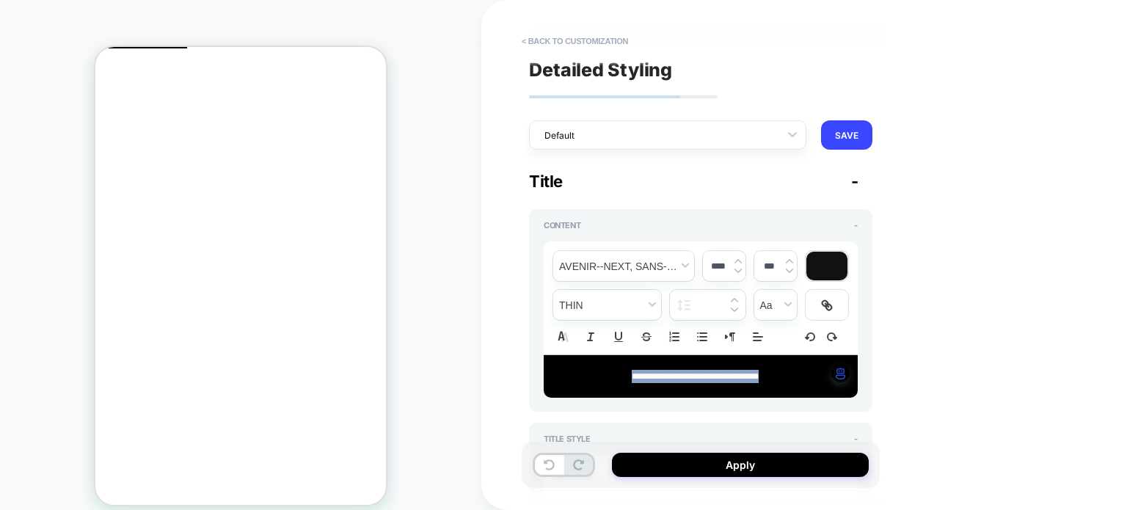
drag, startPoint x: 789, startPoint y: 378, endPoint x: 595, endPoint y: 385, distance: 194.5
click at [595, 385] on div "**********" at bounding box center [700, 376] width 314 height 43
type textarea "*"
type input "****"
type textarea "*"
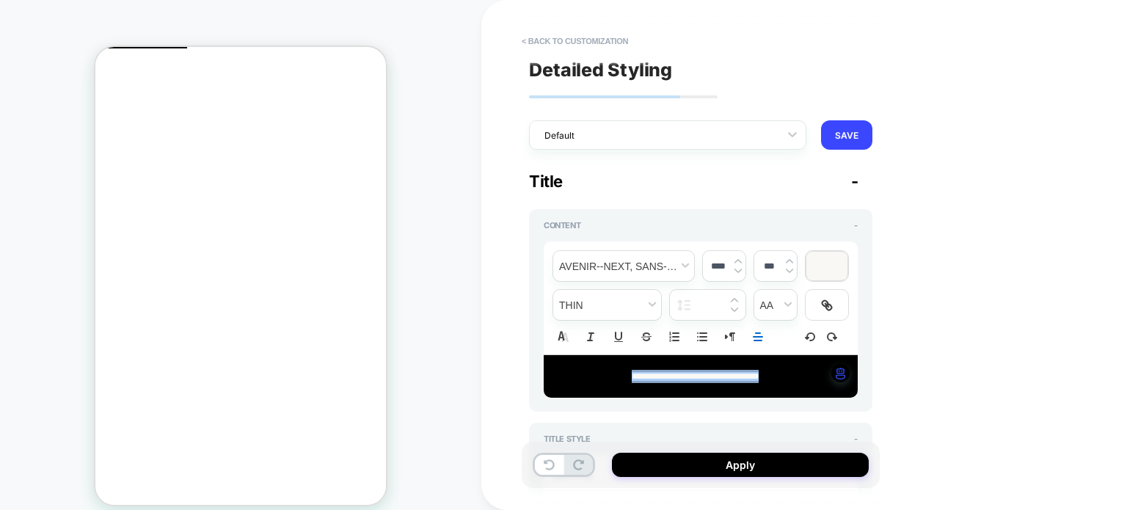
click at [734, 270] on img at bounding box center [737, 271] width 7 height 6
type input "****"
type textarea "*"
click at [736, 269] on img at bounding box center [737, 271] width 7 height 6
type input "****"
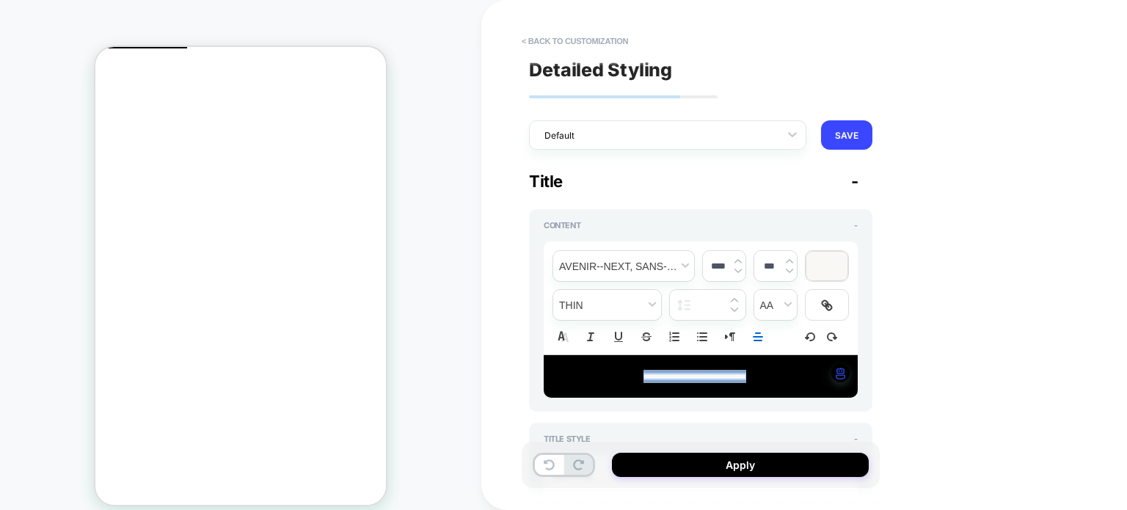
type textarea "*"
click at [736, 257] on div "****" at bounding box center [724, 266] width 43 height 30
click at [736, 258] on img at bounding box center [737, 261] width 7 height 6
type input "****"
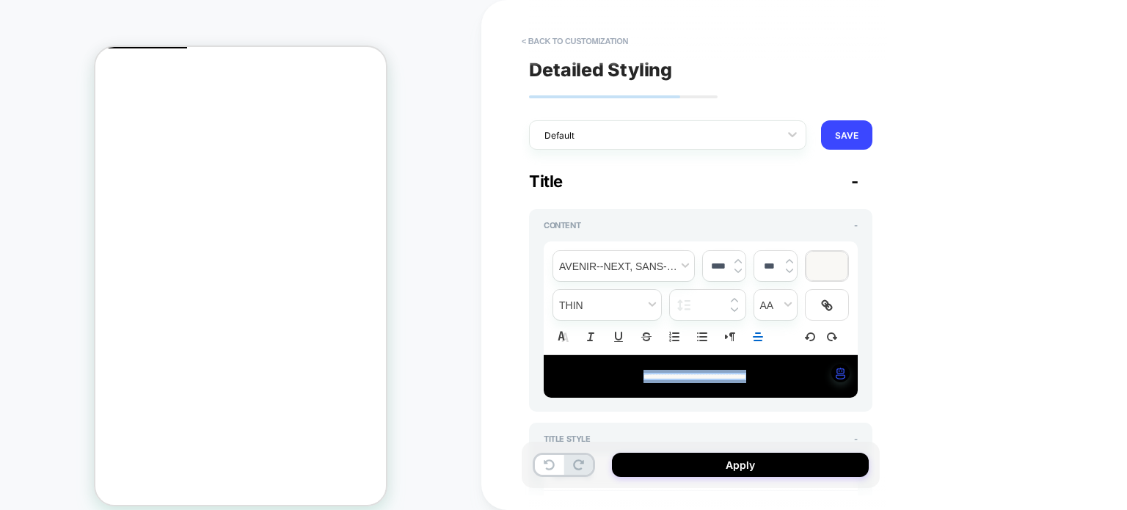
type textarea "*"
click at [739, 270] on img at bounding box center [737, 271] width 7 height 6
type input "****"
click at [942, 338] on div "**********" at bounding box center [803, 255] width 645 height 510
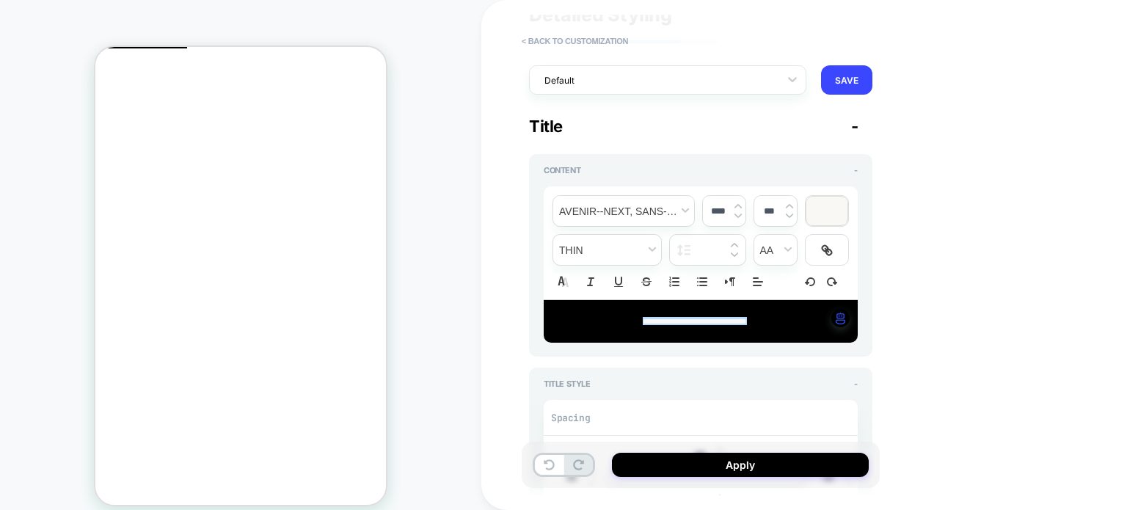
scroll to position [147, 0]
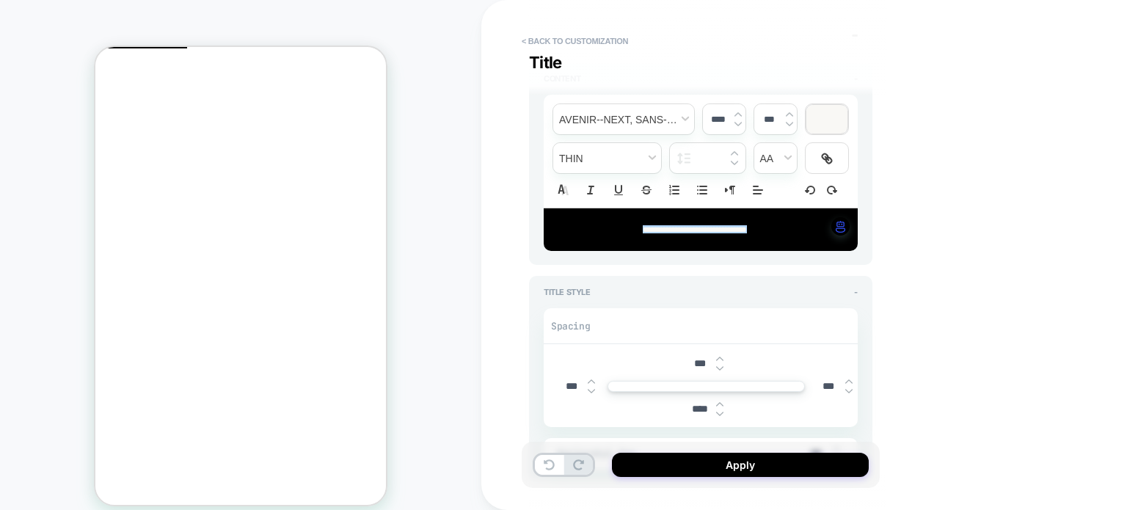
click at [794, 240] on div "**********" at bounding box center [700, 229] width 314 height 43
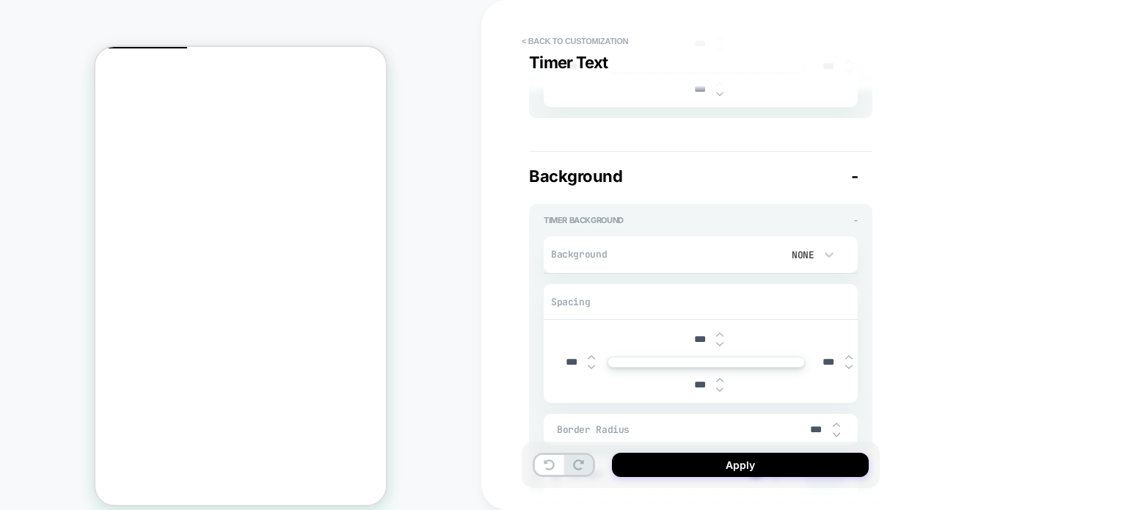
scroll to position [1540, 0]
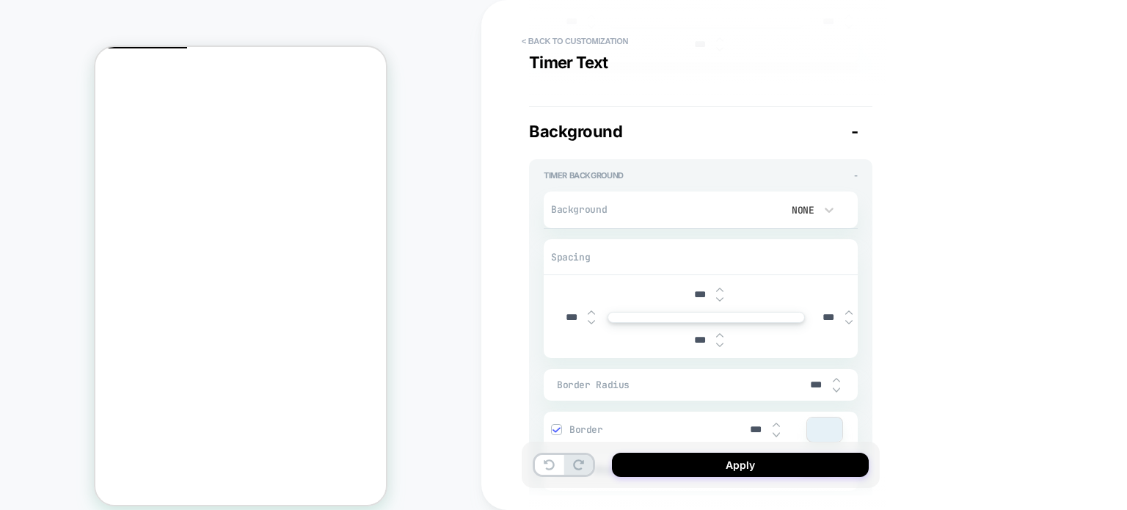
click at [819, 202] on div "None" at bounding box center [798, 209] width 45 height 15
click at [802, 242] on div "None" at bounding box center [806, 244] width 62 height 31
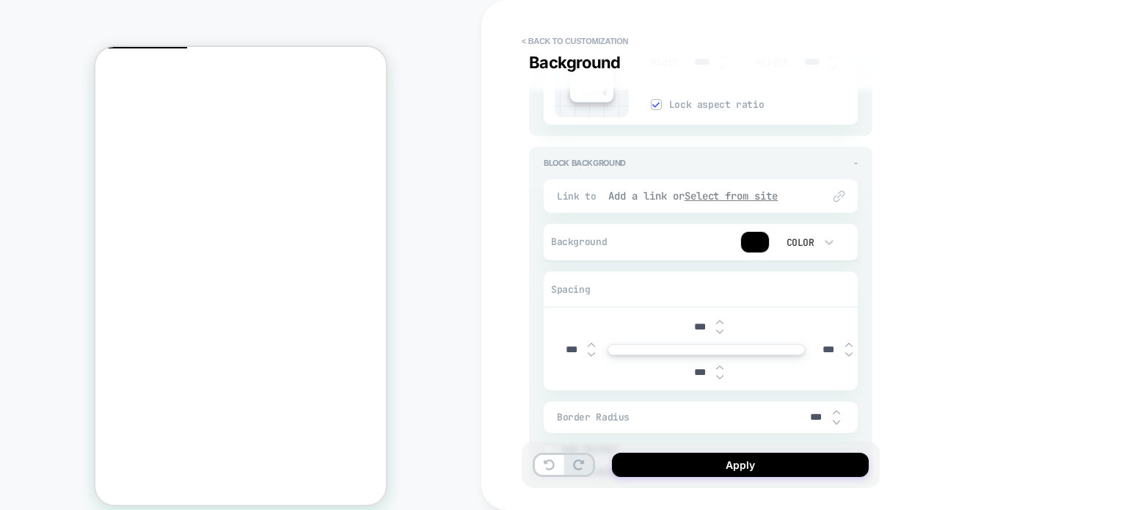
scroll to position [2274, 0]
click at [811, 236] on div "Color" at bounding box center [798, 237] width 31 height 12
click at [802, 266] on div "None" at bounding box center [806, 270] width 62 height 31
click at [818, 230] on div "None" at bounding box center [798, 237] width 45 height 15
click at [802, 301] on div "Color" at bounding box center [806, 301] width 62 height 31
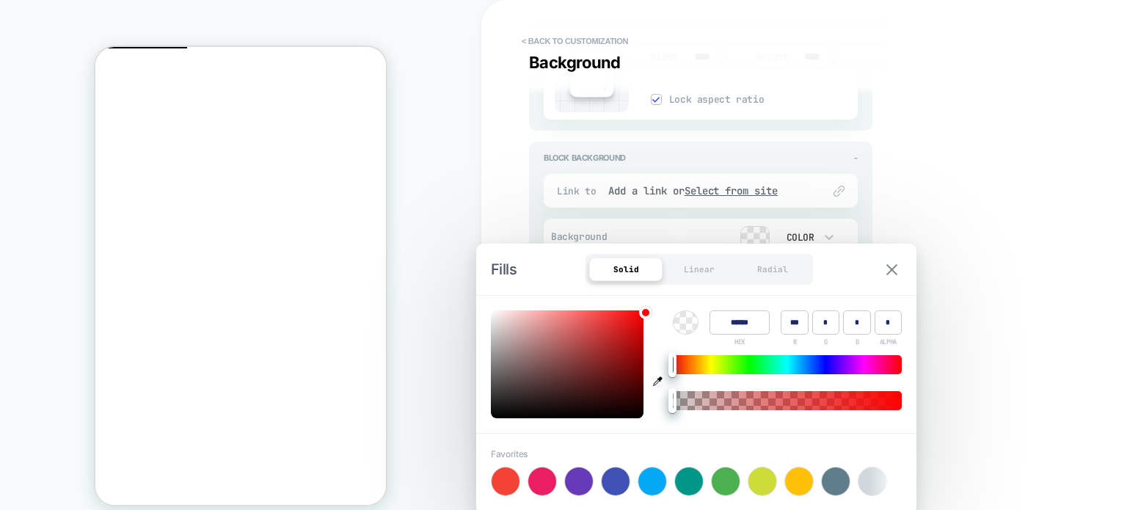
click at [893, 270] on img at bounding box center [891, 269] width 11 height 11
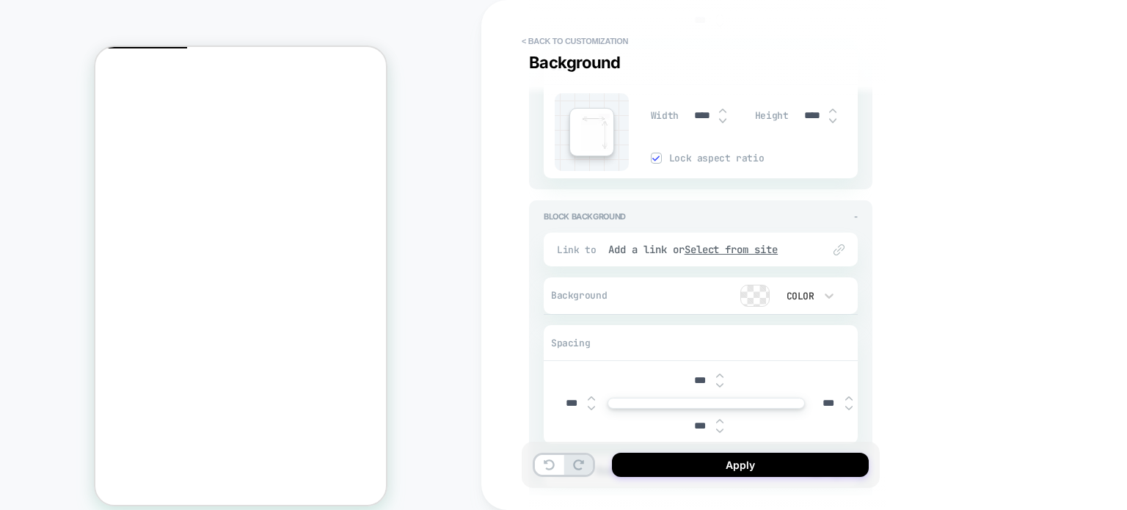
scroll to position [2205, 0]
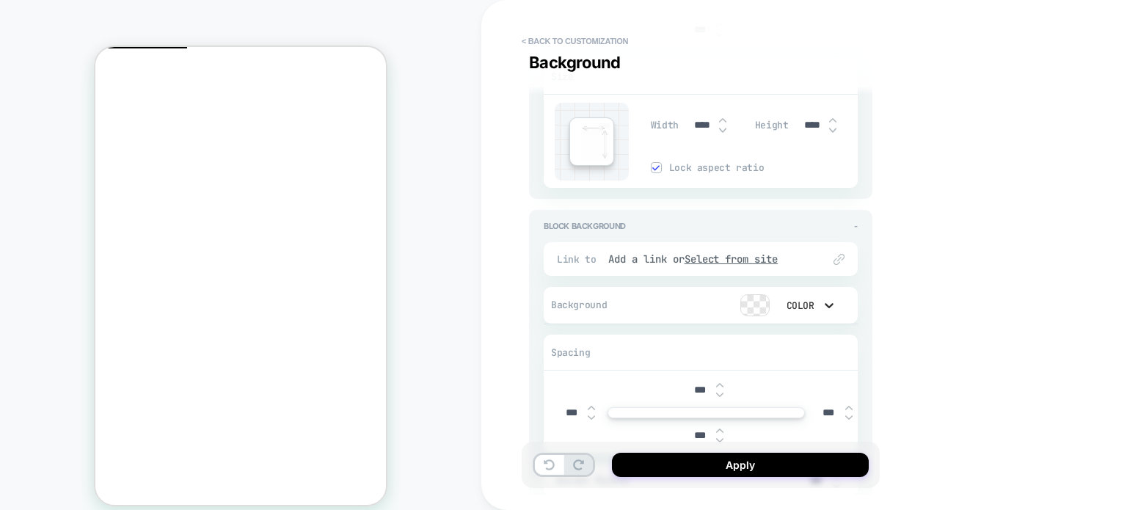
click at [824, 298] on icon at bounding box center [828, 305] width 15 height 15
click at [802, 337] on div "None" at bounding box center [806, 338] width 62 height 31
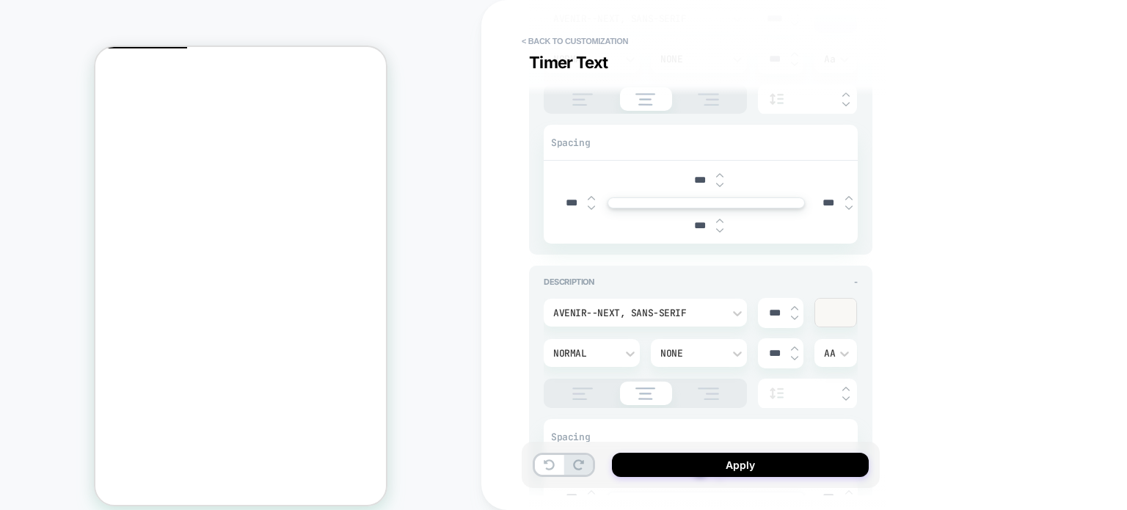
scroll to position [1105, 0]
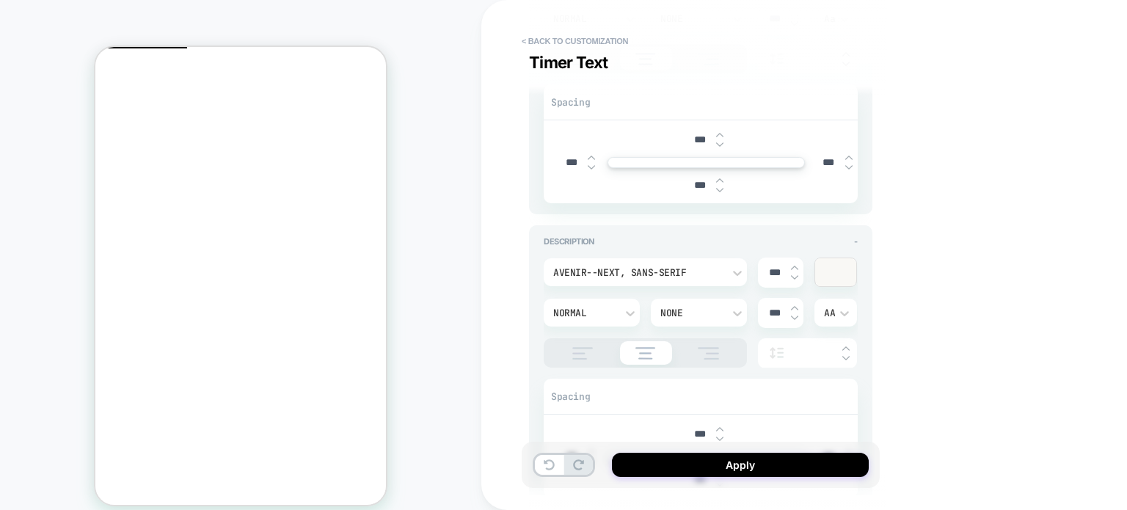
click at [831, 272] on div at bounding box center [835, 272] width 41 height 28
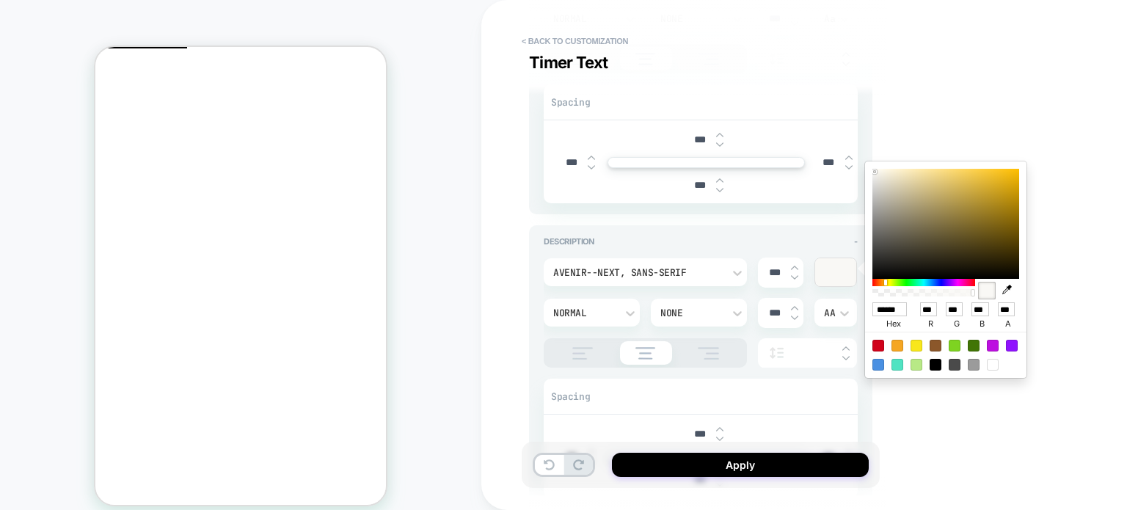
click at [1005, 290] on icon "button" at bounding box center [1007, 290] width 10 height 10
type textarea "*"
type input "******"
type input "*"
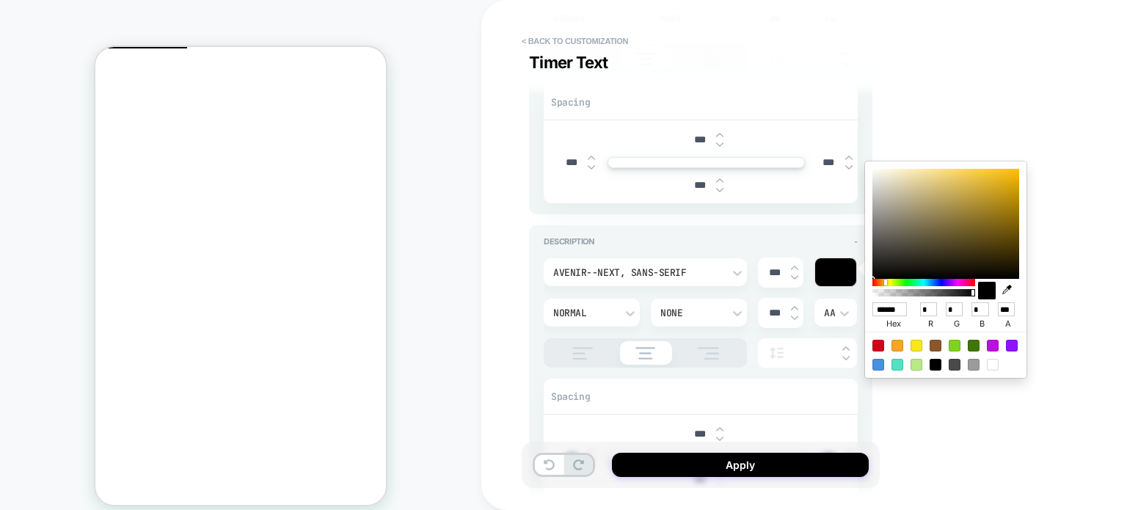
type input "*"
click at [950, 119] on div "**********" at bounding box center [803, 255] width 645 height 510
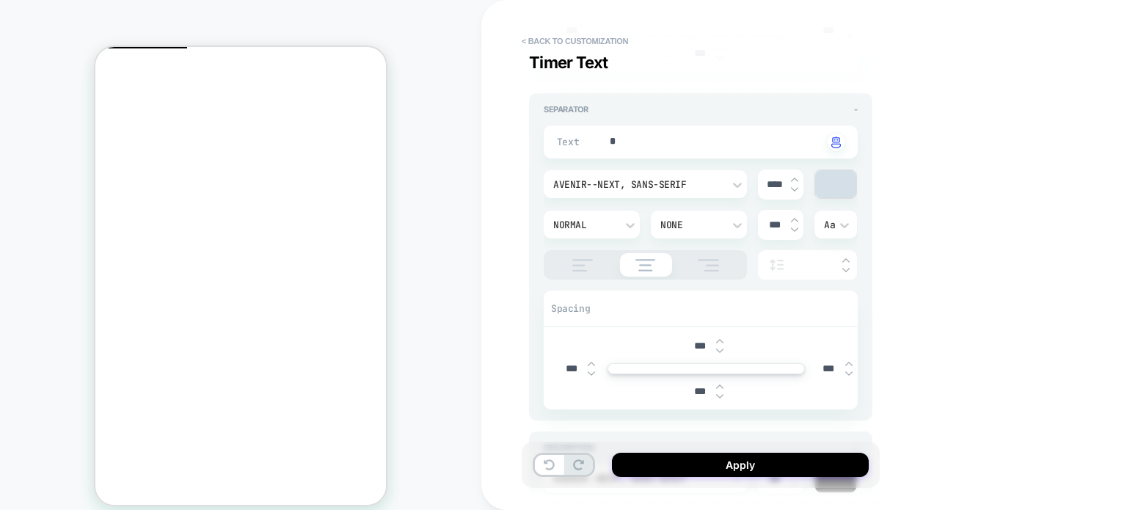
scroll to position [885, 0]
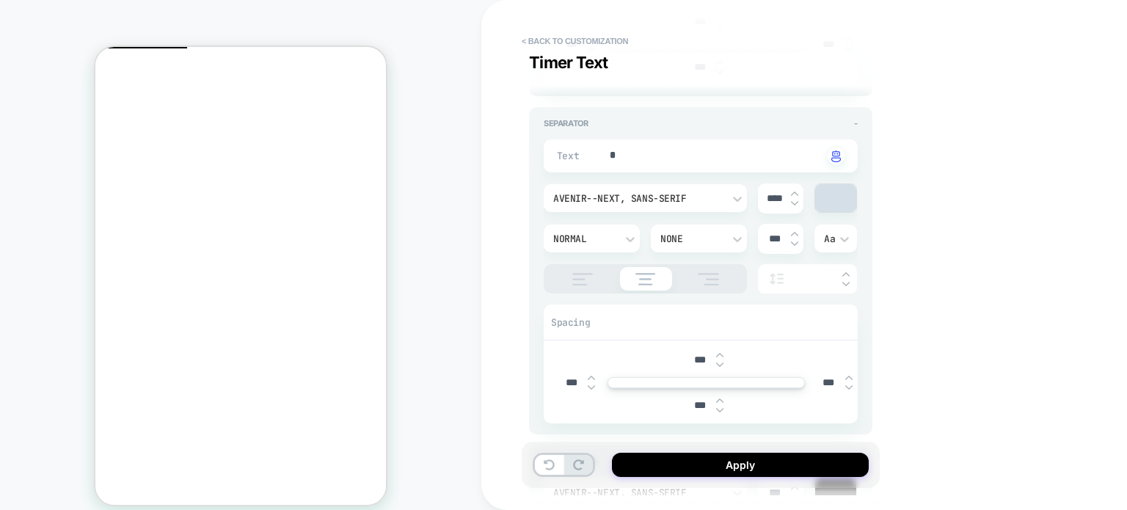
click at [838, 192] on div at bounding box center [835, 198] width 41 height 28
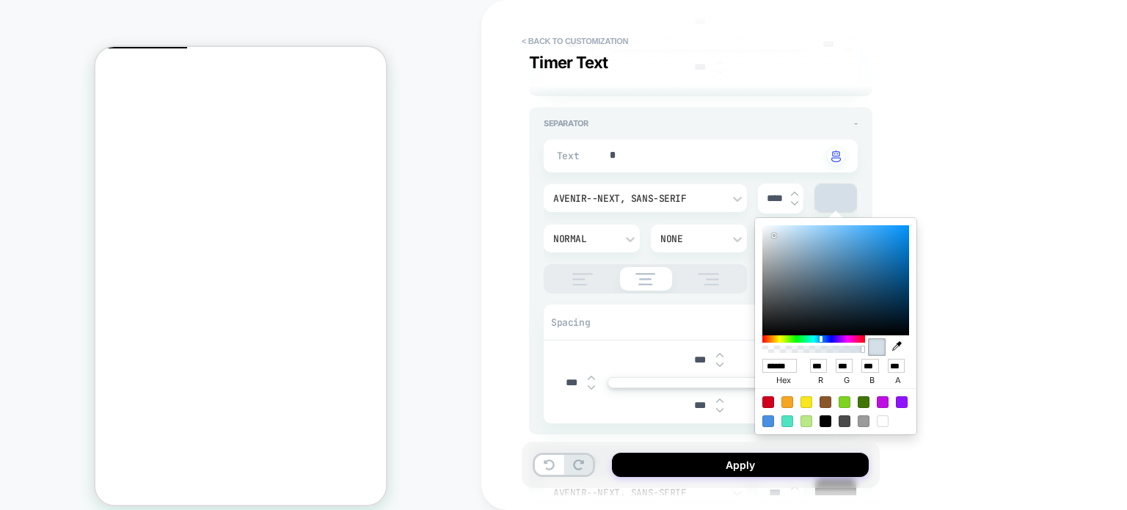
click at [897, 343] on icon "button" at bounding box center [897, 346] width 10 height 10
type textarea "*"
type input "******"
type input "*"
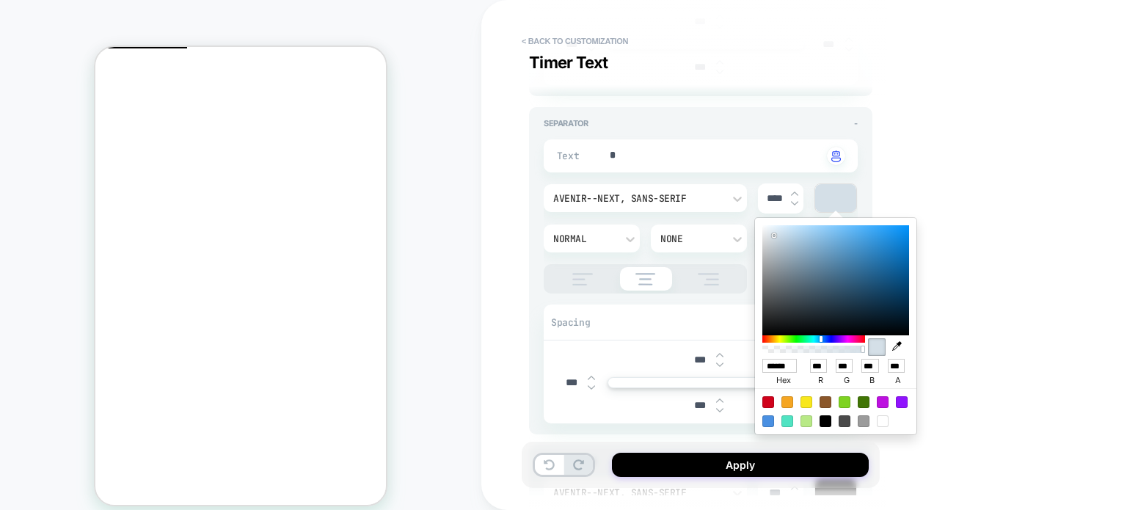
type input "*"
click at [921, 175] on div "**********" at bounding box center [803, 255] width 645 height 510
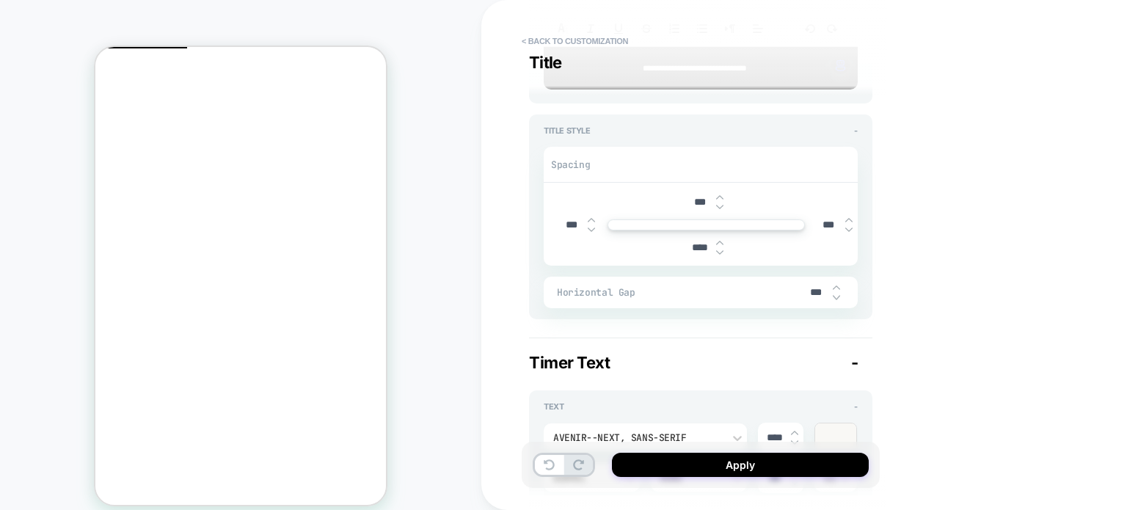
scroll to position [372, 0]
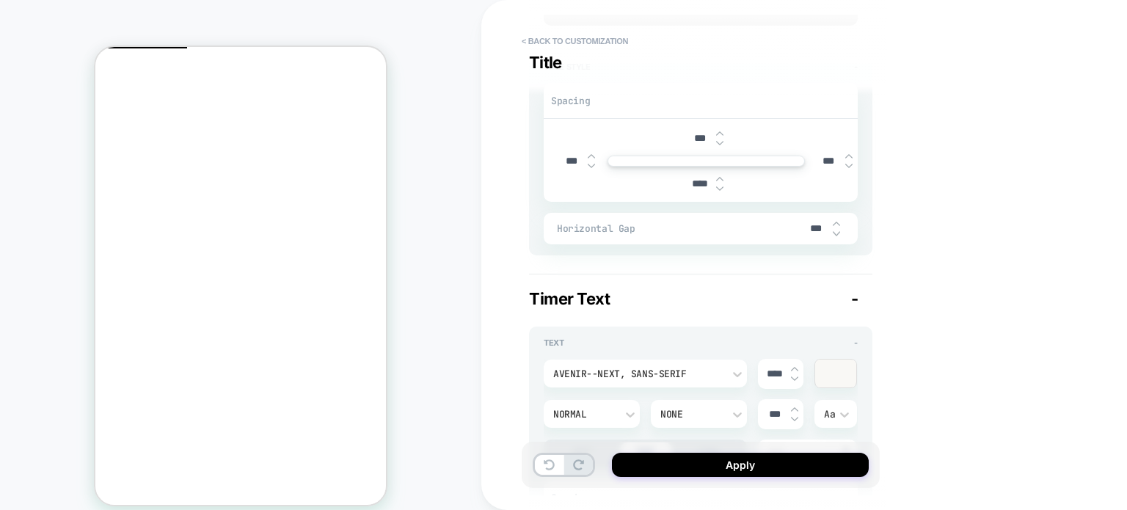
click at [836, 375] on div at bounding box center [835, 373] width 41 height 28
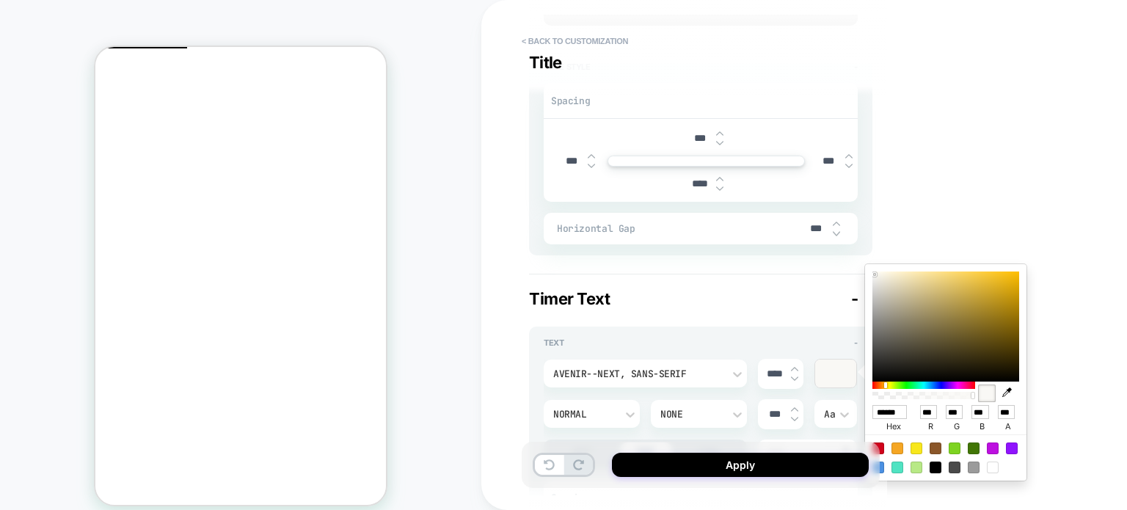
click at [1005, 392] on icon "button" at bounding box center [1007, 392] width 10 height 10
type textarea "*"
type input "******"
type input "*"
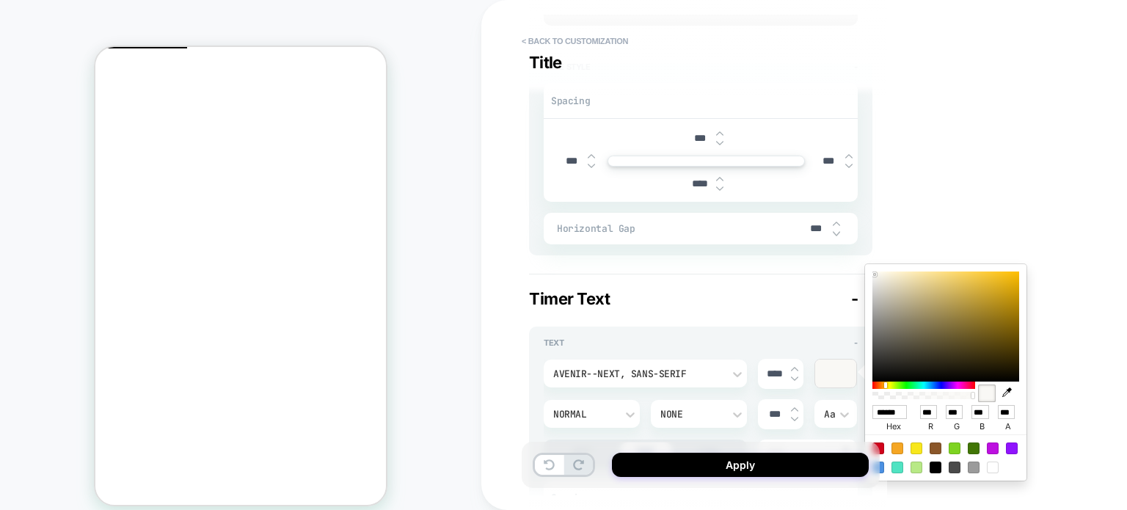
type input "*"
click at [976, 184] on div "**********" at bounding box center [803, 255] width 645 height 510
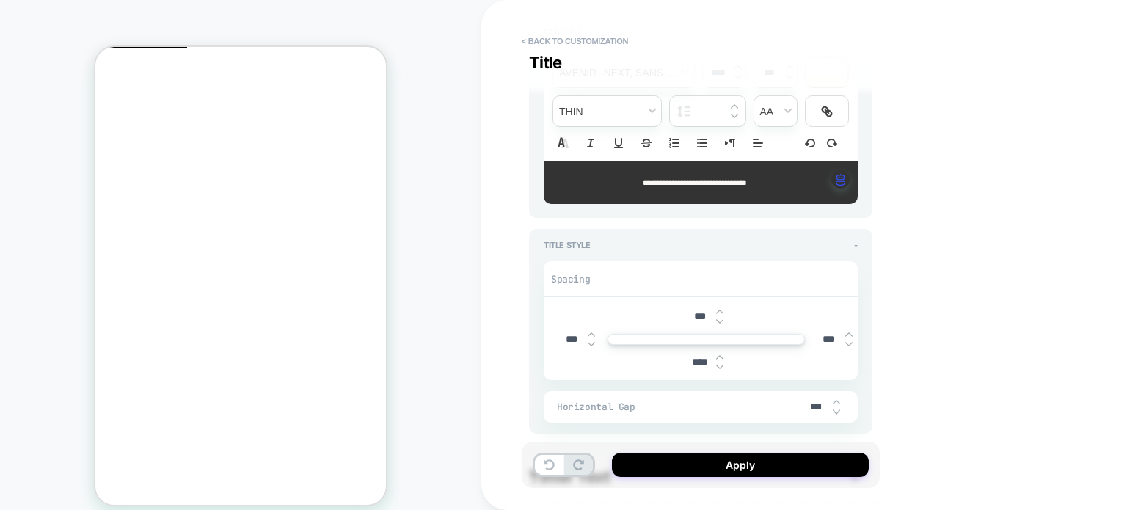
type textarea "*"
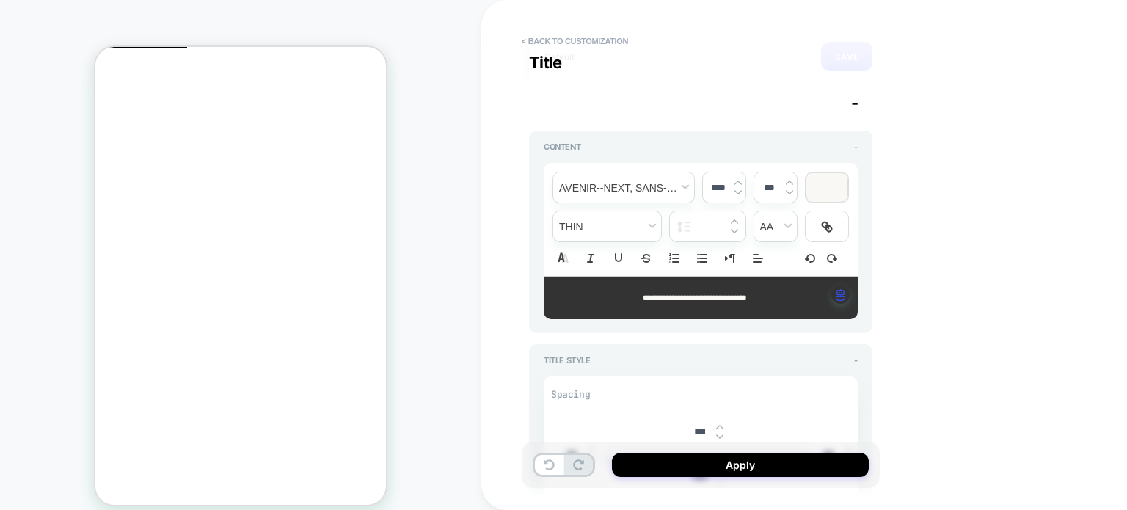
click at [823, 177] on div at bounding box center [826, 187] width 41 height 29
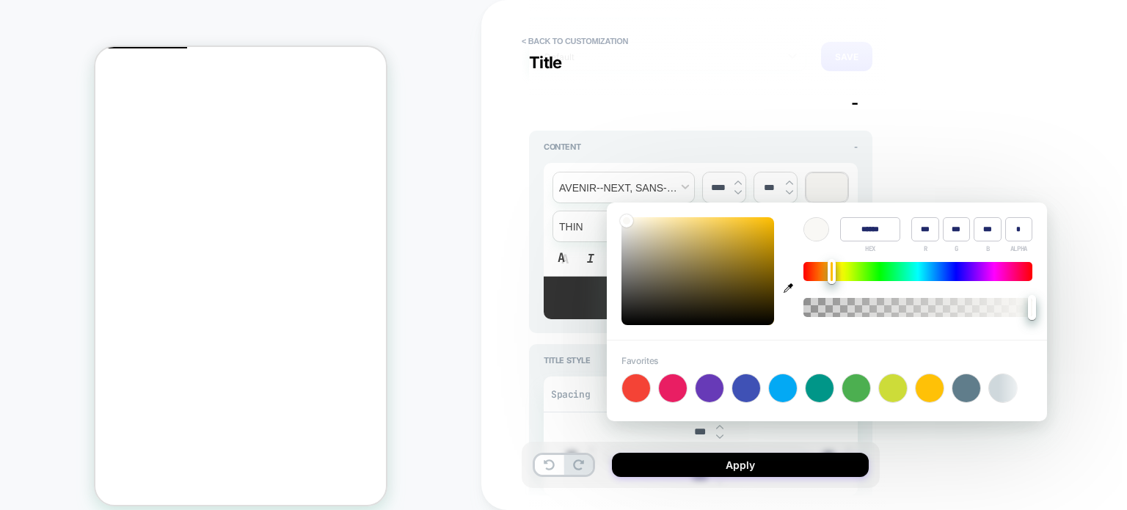
click at [786, 285] on icon "button" at bounding box center [788, 288] width 10 height 10
type input "******"
type input "**"
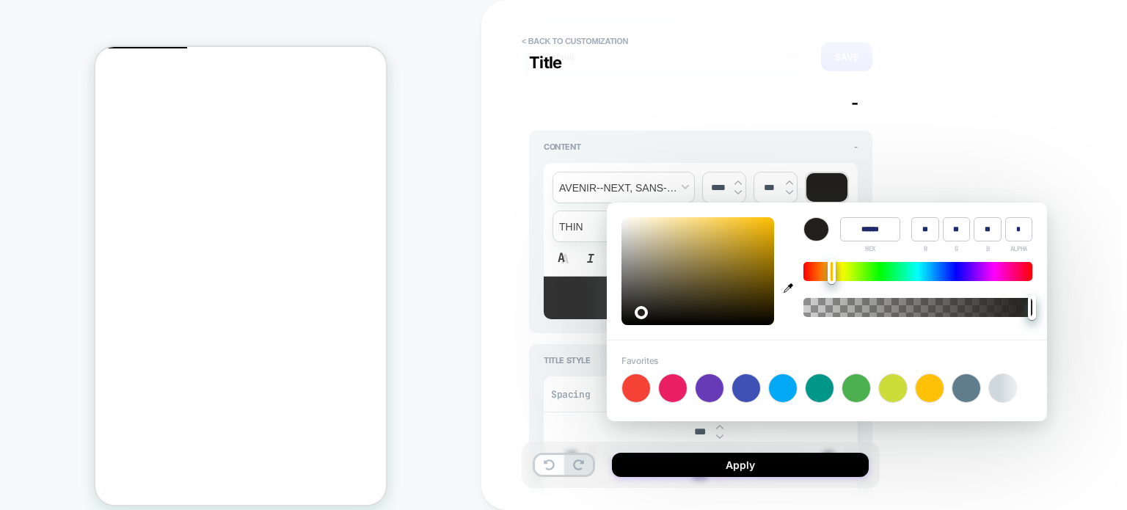
click at [986, 117] on div "**********" at bounding box center [803, 255] width 645 height 510
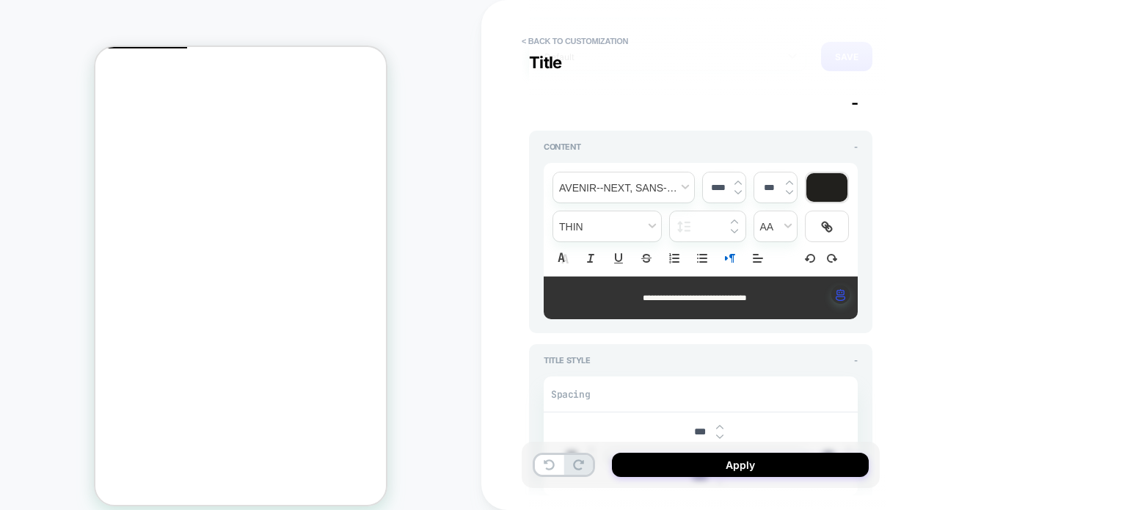
scroll to position [152, 0]
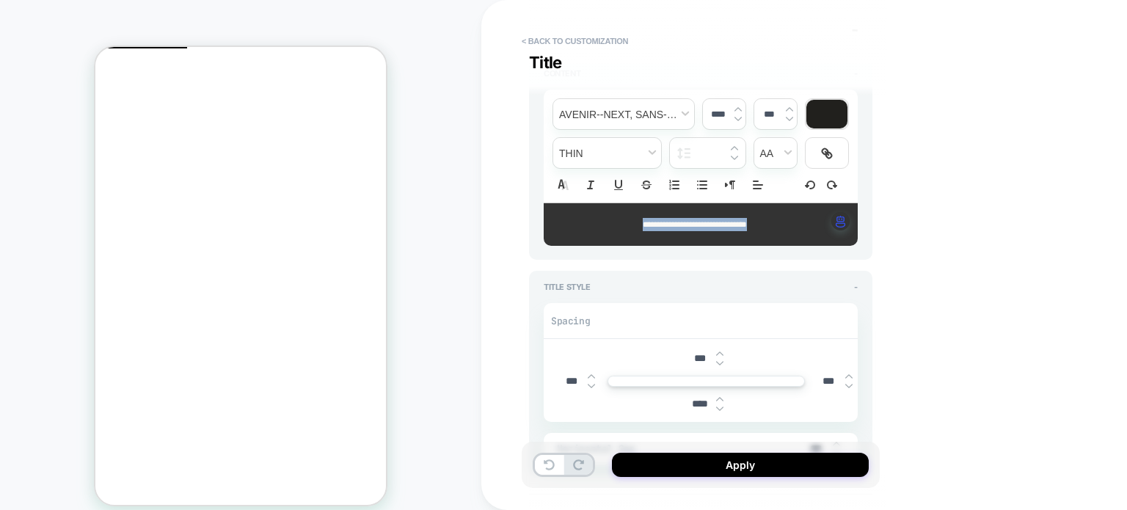
drag, startPoint x: 792, startPoint y: 219, endPoint x: 762, endPoint y: 134, distance: 90.2
click at [604, 221] on p "**********" at bounding box center [695, 224] width 274 height 13
type textarea "*"
click at [821, 114] on div at bounding box center [826, 114] width 41 height 29
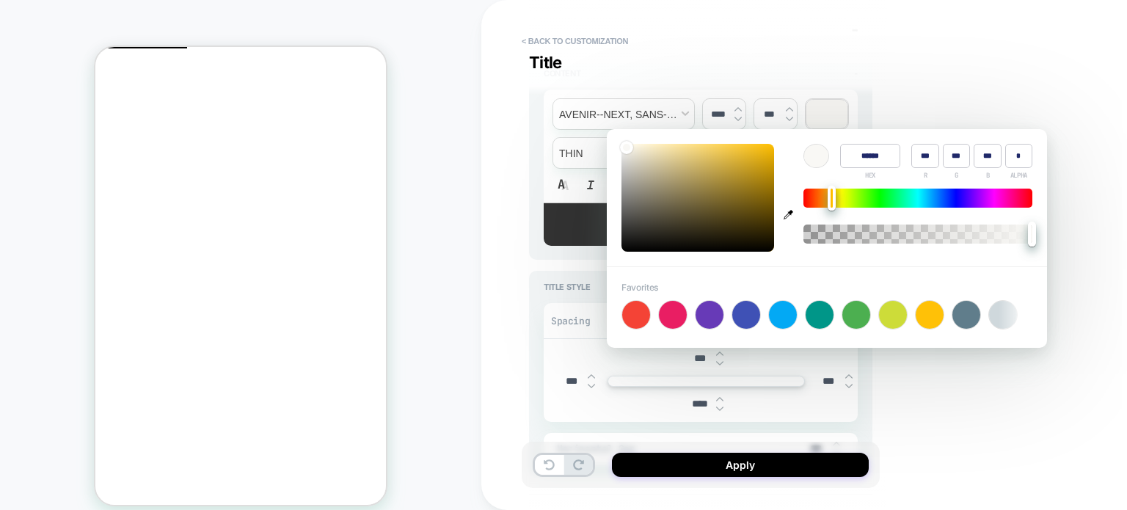
click at [786, 213] on icon "button" at bounding box center [788, 215] width 10 height 10
type input "******"
type input "*"
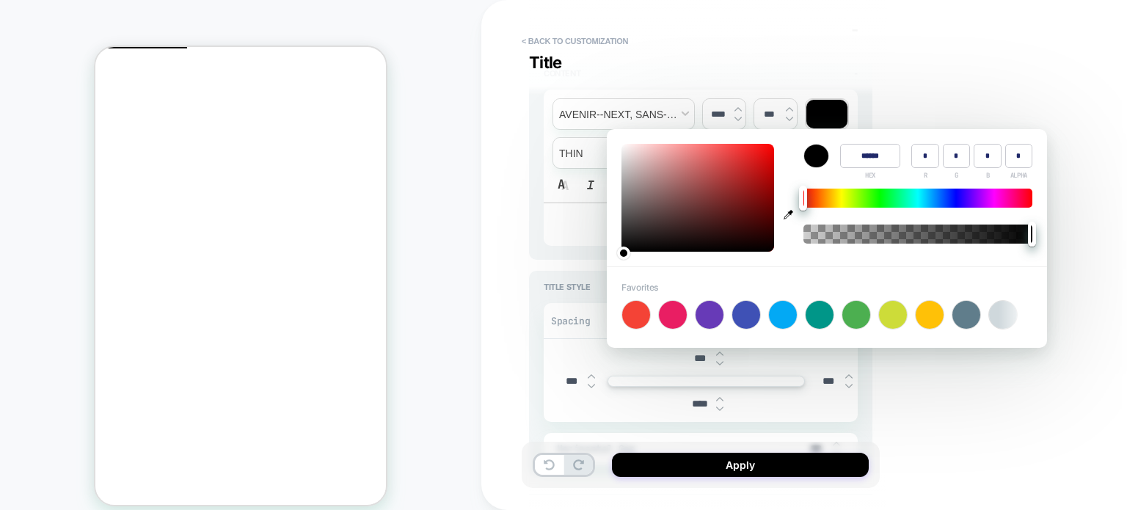
type textarea "*"
click at [974, 411] on div "**********" at bounding box center [803, 255] width 645 height 510
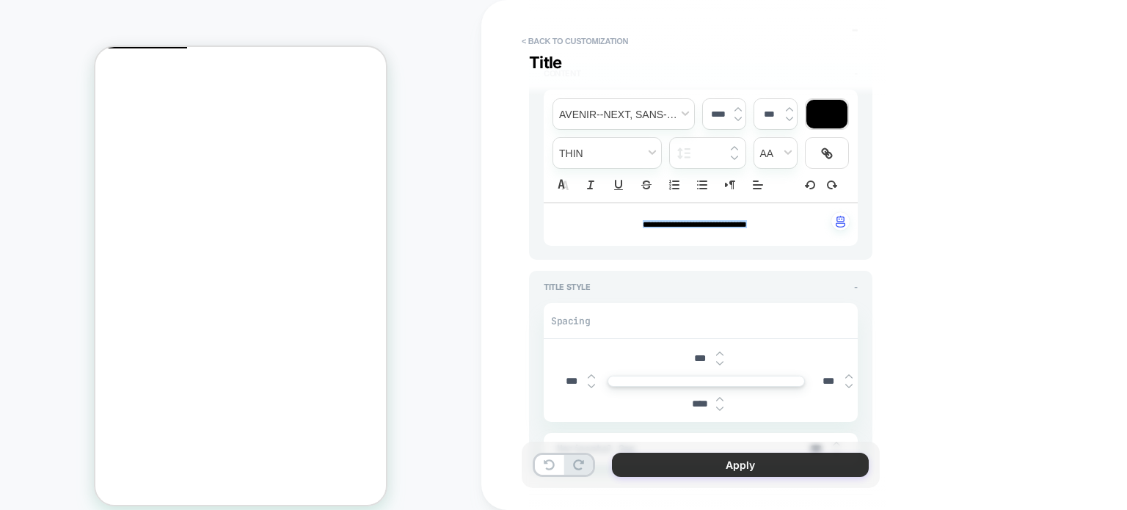
click at [695, 466] on button "Apply" at bounding box center [740, 465] width 257 height 24
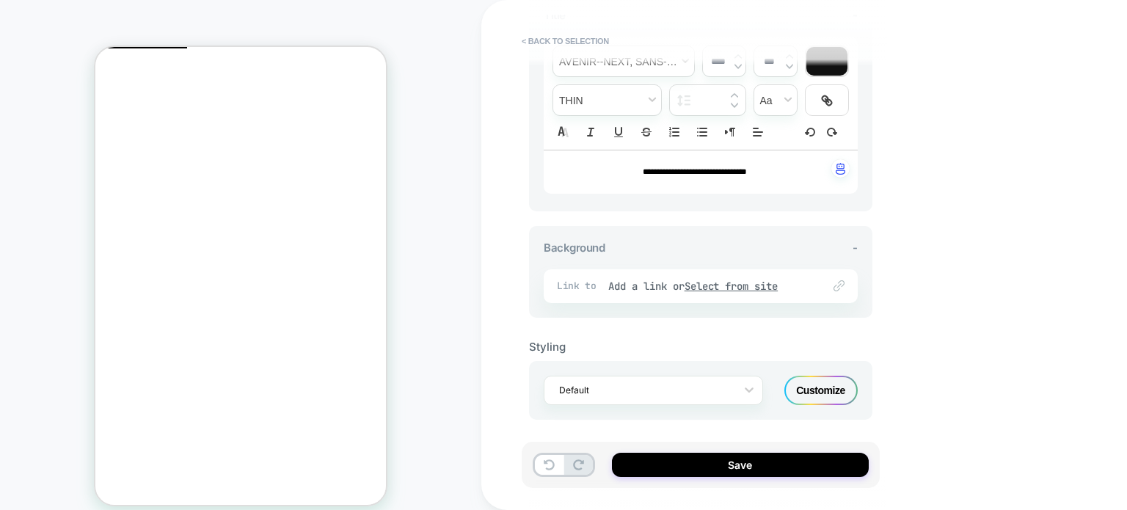
scroll to position [607, 0]
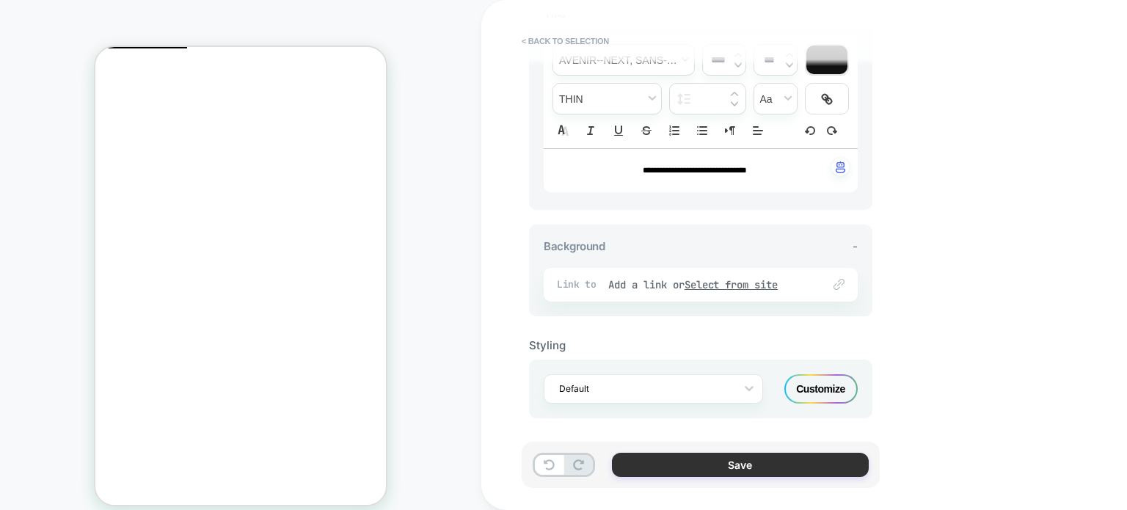
click at [671, 459] on button "Save" at bounding box center [740, 465] width 257 height 24
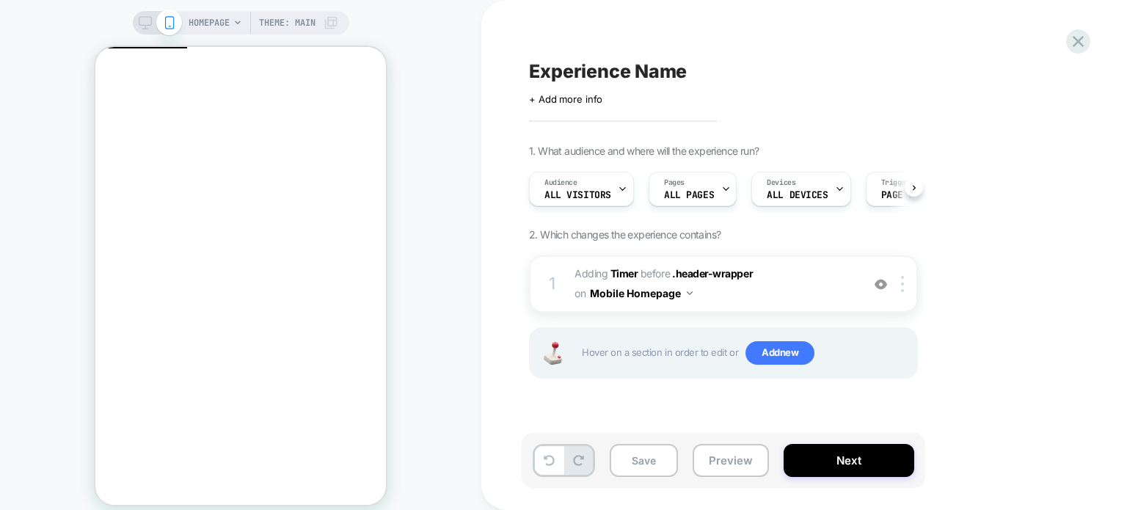
scroll to position [0, 0]
click at [629, 66] on span "Experience Name" at bounding box center [608, 71] width 158 height 22
click at [620, 74] on textarea "**********" at bounding box center [668, 71] width 279 height 22
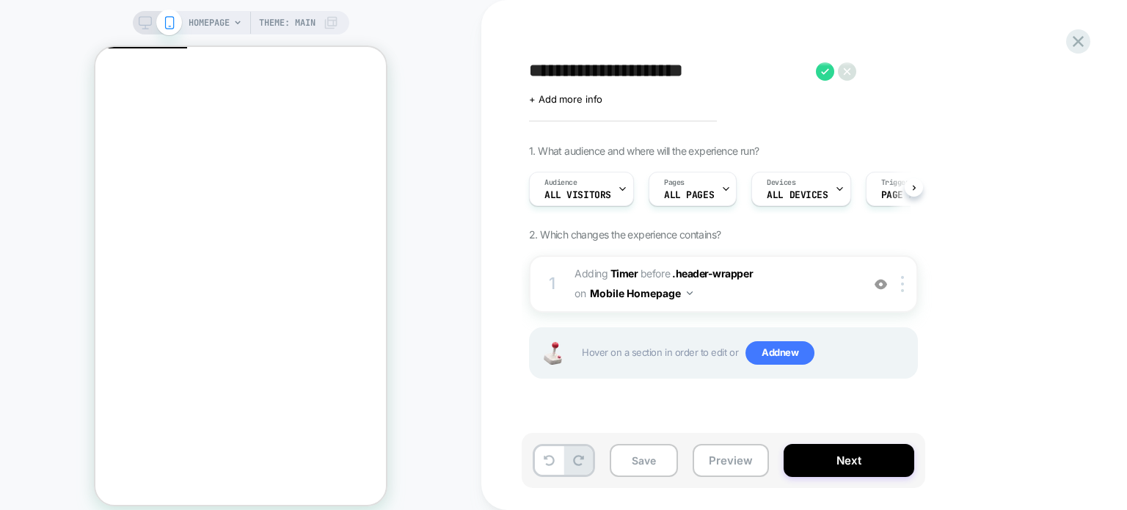
click at [620, 74] on textarea "**********" at bounding box center [668, 71] width 279 height 22
type textarea "**********"
click at [722, 457] on button "Preview" at bounding box center [730, 460] width 76 height 33
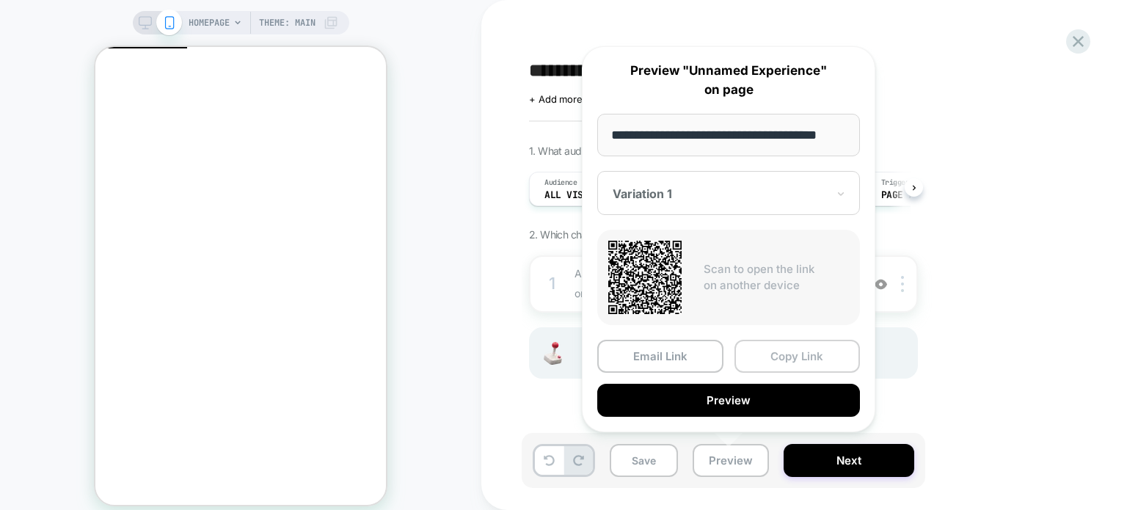
click at [778, 355] on button "Copy Link" at bounding box center [797, 356] width 126 height 33
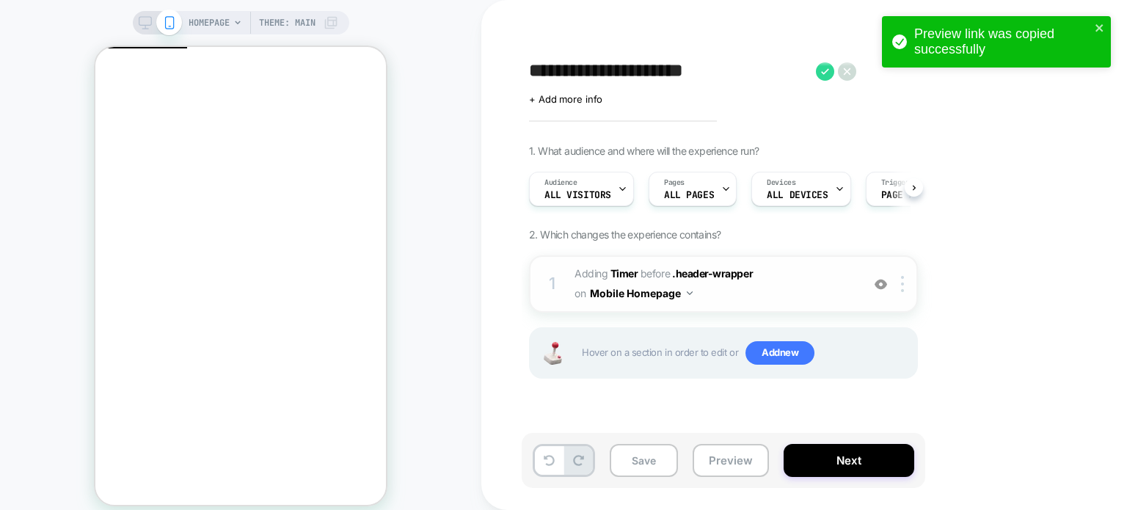
click at [794, 303] on div "1 #_loomi_addon_1758462975609 Adding Timer BEFORE .header-wrapper .header-wrapp…" at bounding box center [723, 283] width 389 height 57
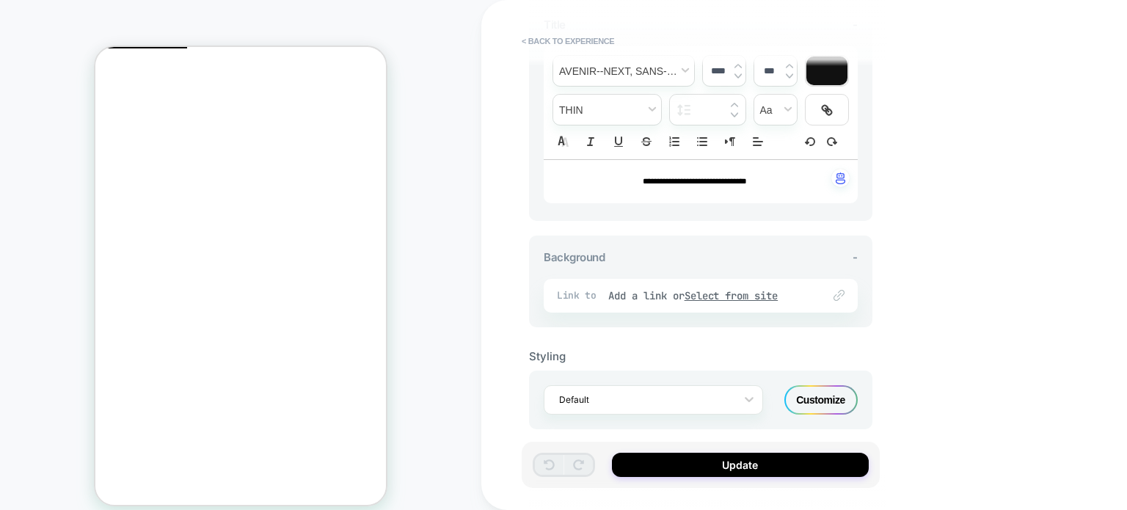
scroll to position [607, 0]
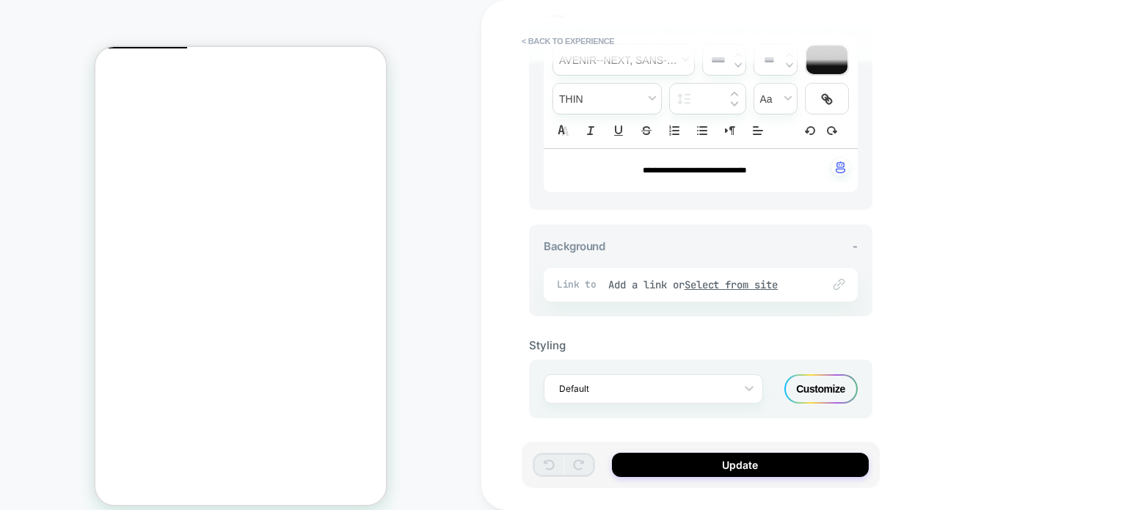
click at [830, 386] on div "Customize" at bounding box center [820, 388] width 73 height 29
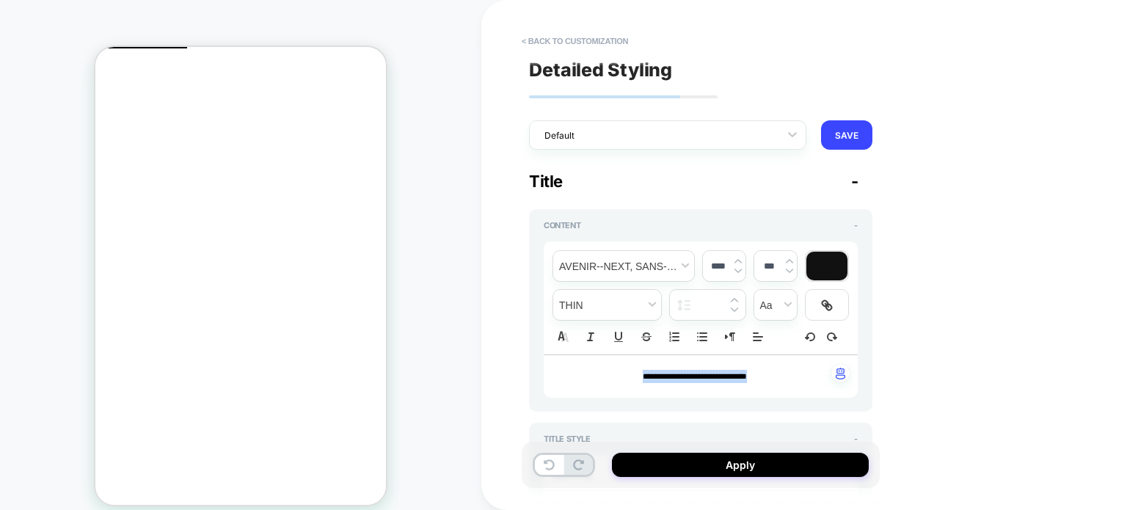
drag, startPoint x: 783, startPoint y: 375, endPoint x: 582, endPoint y: 380, distance: 201.8
click at [582, 380] on p "**********" at bounding box center [695, 376] width 274 height 13
type textarea "*"
type input "****"
type textarea "*"
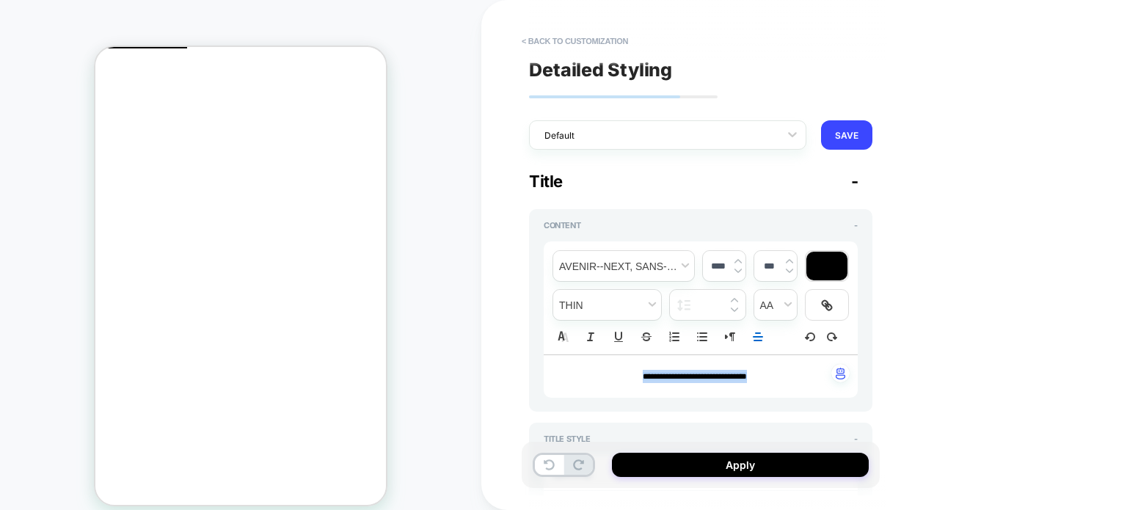
click at [736, 269] on img at bounding box center [737, 271] width 7 height 6
type input "****"
type textarea "*"
click at [736, 269] on img at bounding box center [737, 271] width 7 height 6
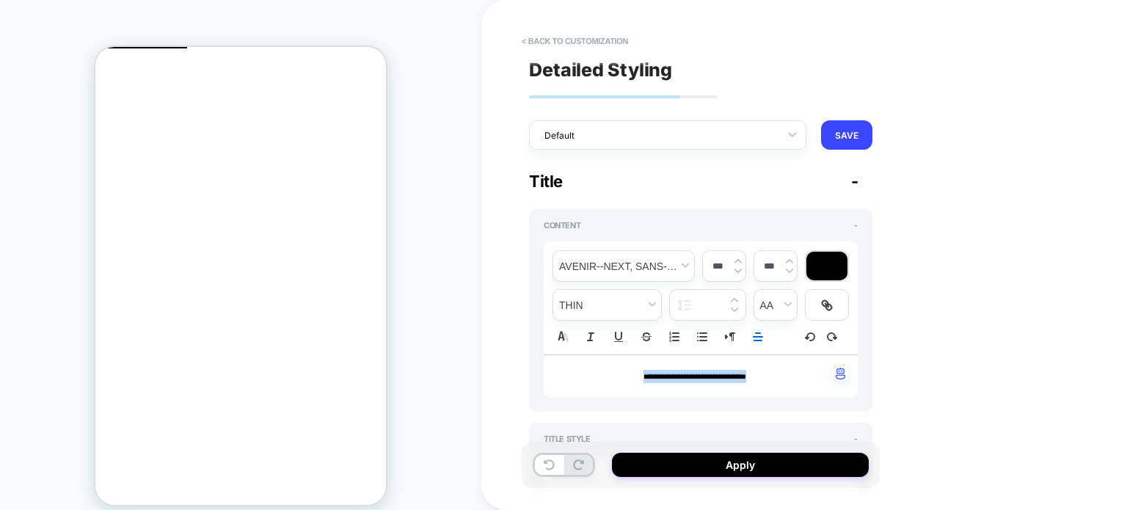
type input "***"
type textarea "*"
click at [736, 258] on img at bounding box center [737, 261] width 7 height 6
type input "***"
type textarea "*"
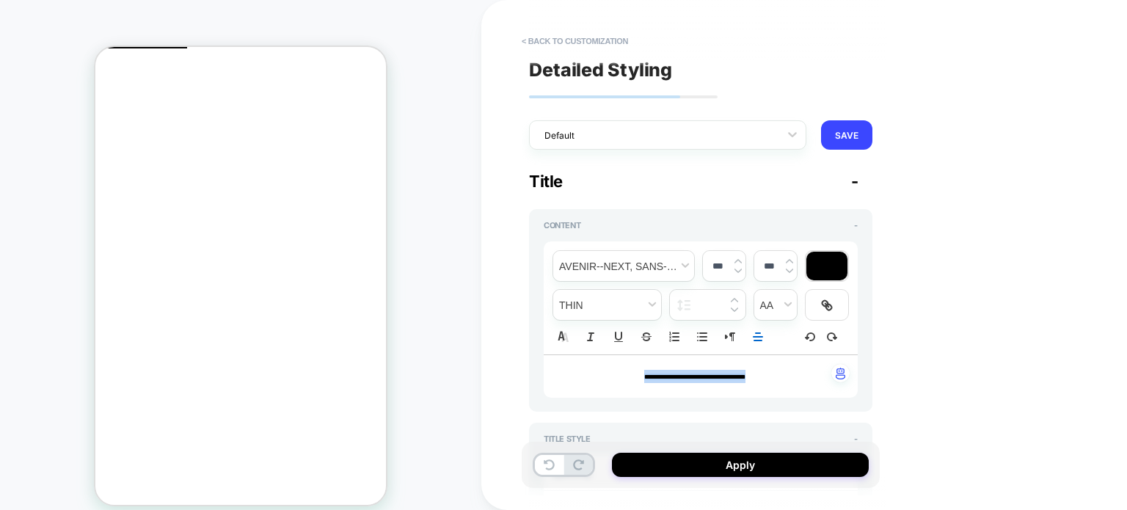
click at [736, 258] on img at bounding box center [737, 261] width 7 height 6
type input "****"
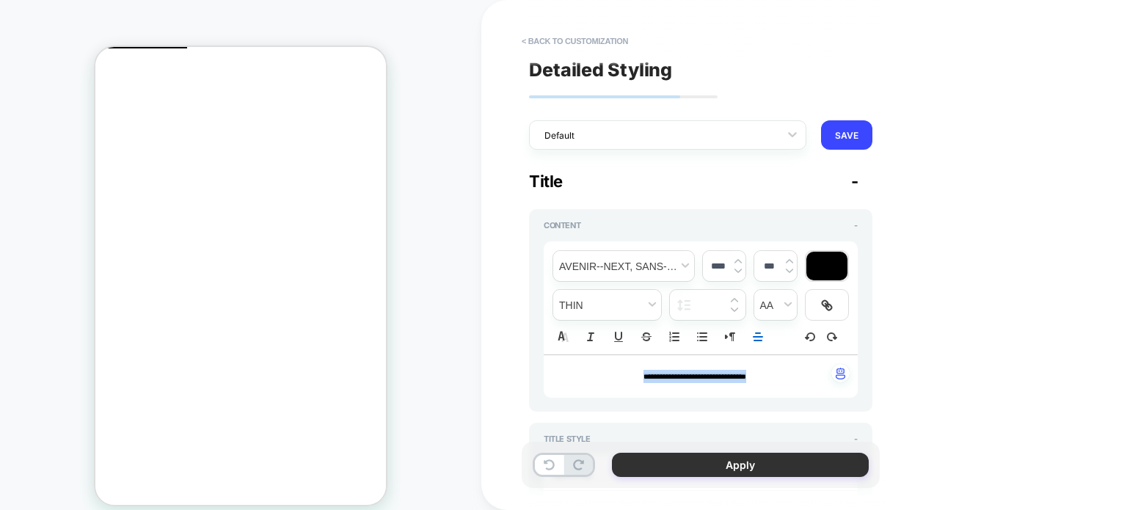
type textarea "*"
click at [714, 466] on button "Apply" at bounding box center [740, 465] width 257 height 24
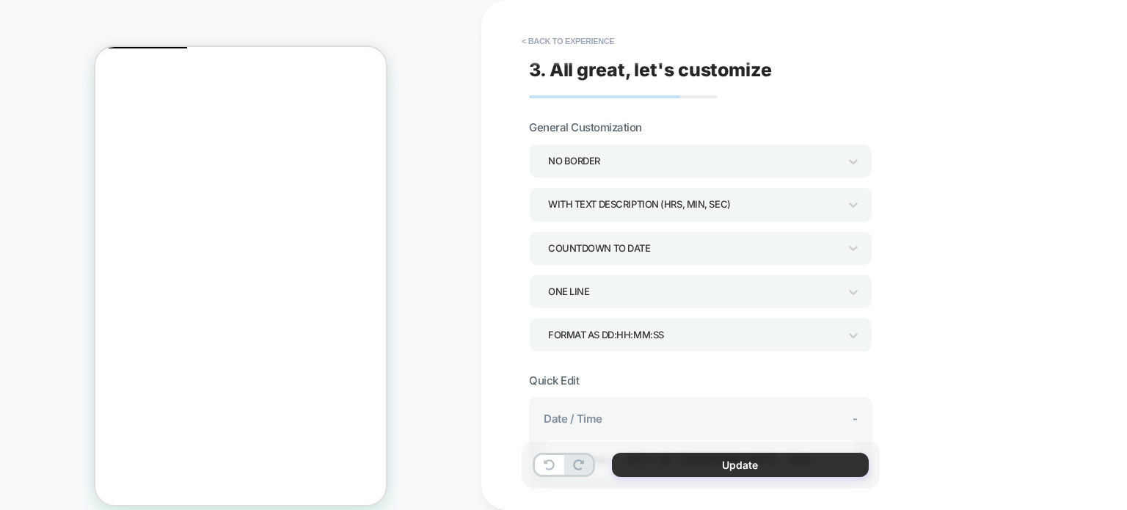
click at [684, 469] on button "Update" at bounding box center [740, 465] width 257 height 24
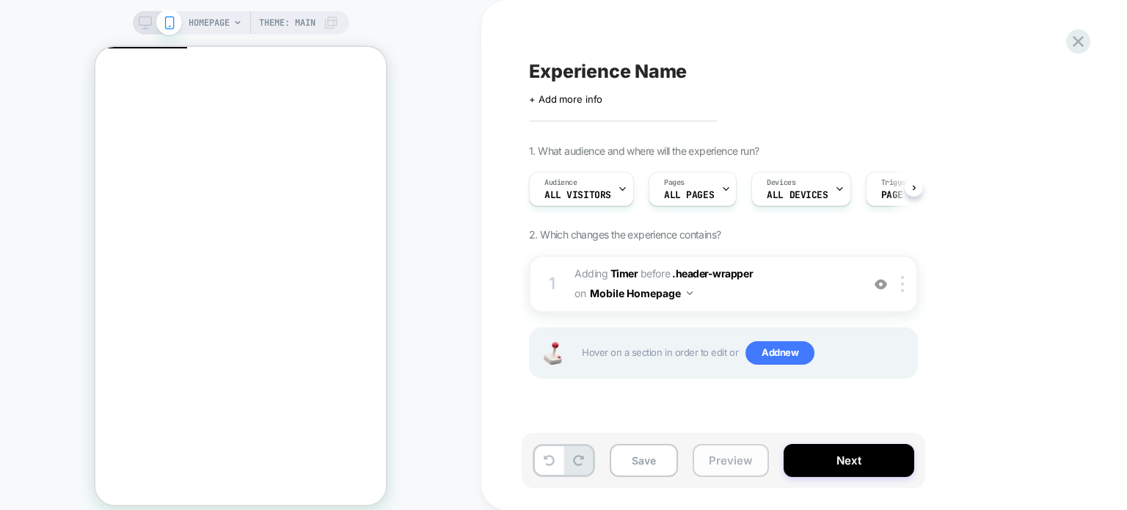
scroll to position [0, 0]
click at [714, 460] on button "Preview" at bounding box center [730, 460] width 76 height 33
click at [719, 469] on button "Preview" at bounding box center [730, 460] width 76 height 33
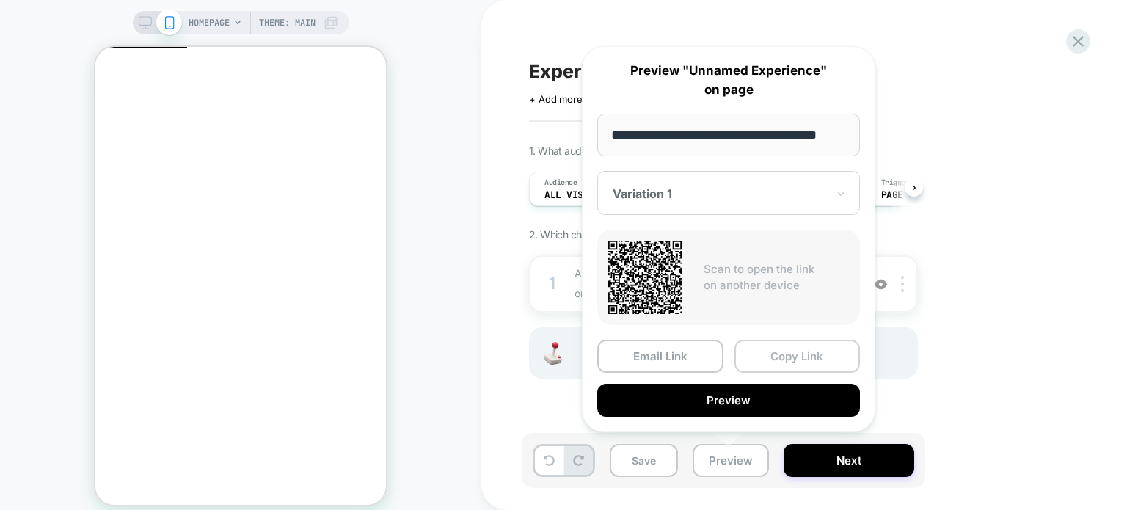
click at [785, 358] on button "Copy Link" at bounding box center [797, 356] width 126 height 33
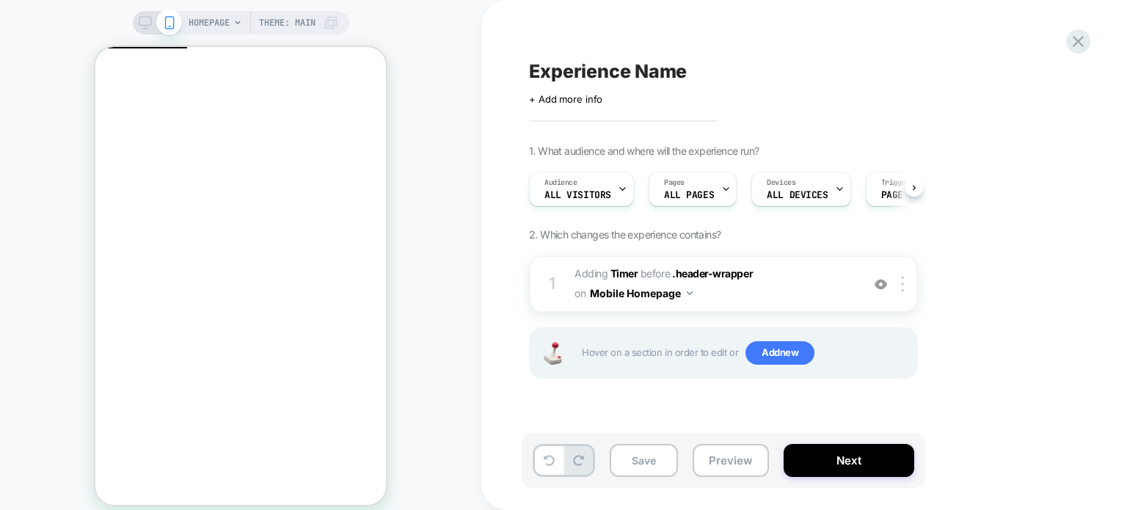
click at [646, 74] on span "Experience Name" at bounding box center [608, 71] width 158 height 22
type textarea "*"
type textarea "**********"
click at [644, 457] on button "Save" at bounding box center [643, 460] width 68 height 33
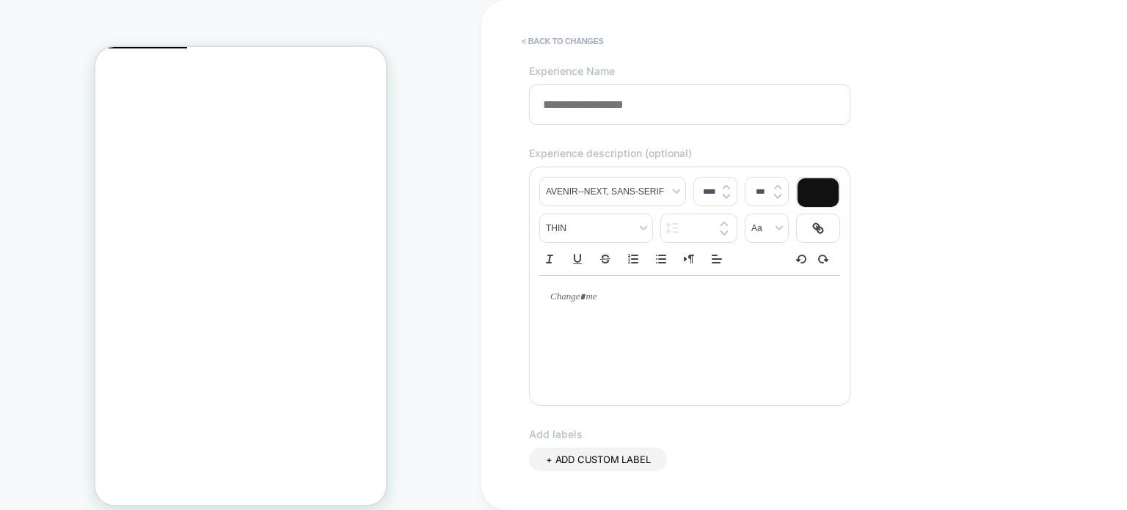
scroll to position [293, 0]
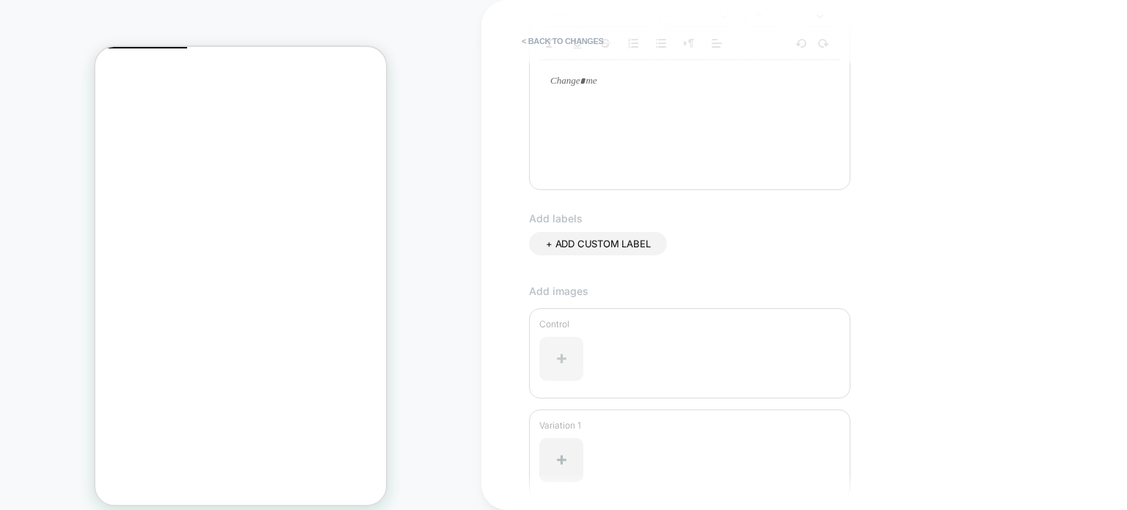
click at [566, 360] on div at bounding box center [561, 359] width 44 height 44
click at [560, 460] on div at bounding box center [561, 460] width 44 height 44
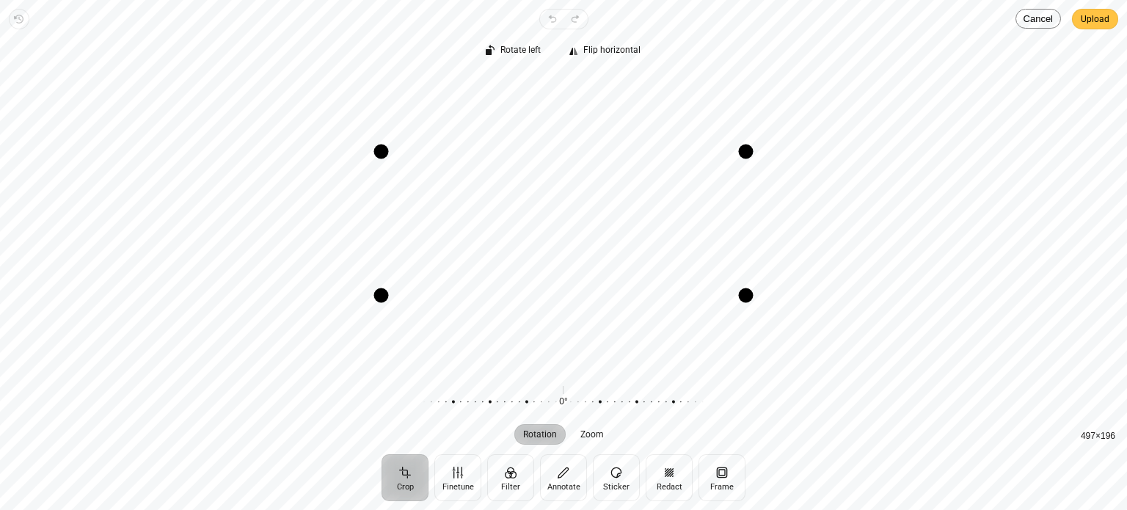
click at [1106, 22] on span "Upload" at bounding box center [1094, 19] width 29 height 18
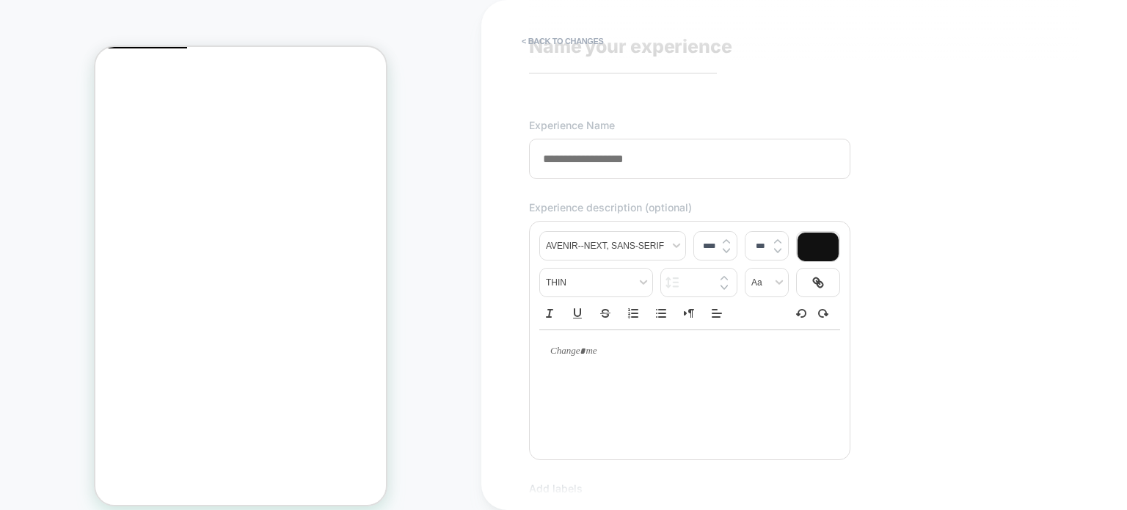
scroll to position [0, 0]
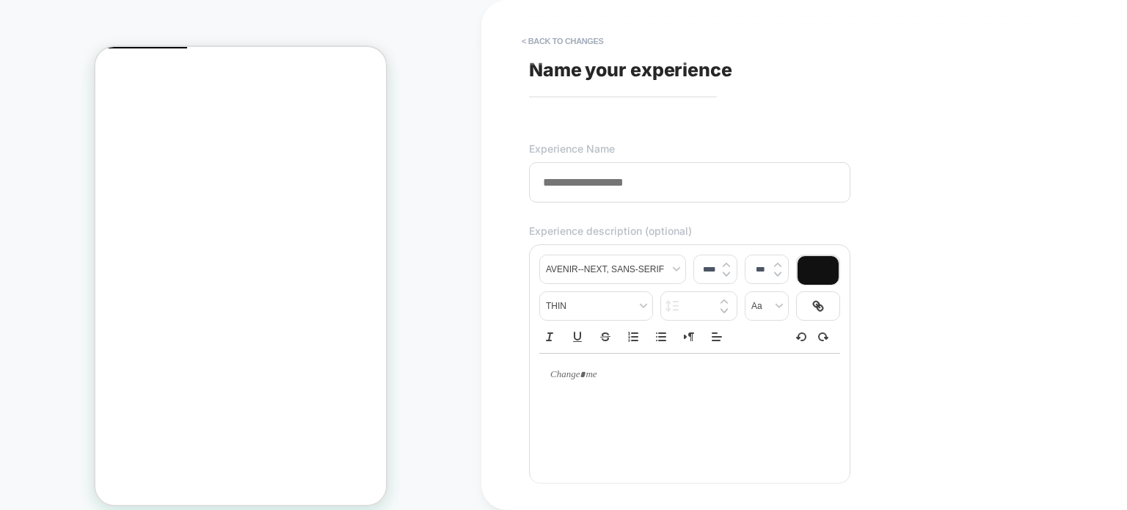
click at [654, 70] on span "Name your experience" at bounding box center [630, 70] width 203 height 22
click at [657, 185] on input at bounding box center [689, 182] width 321 height 40
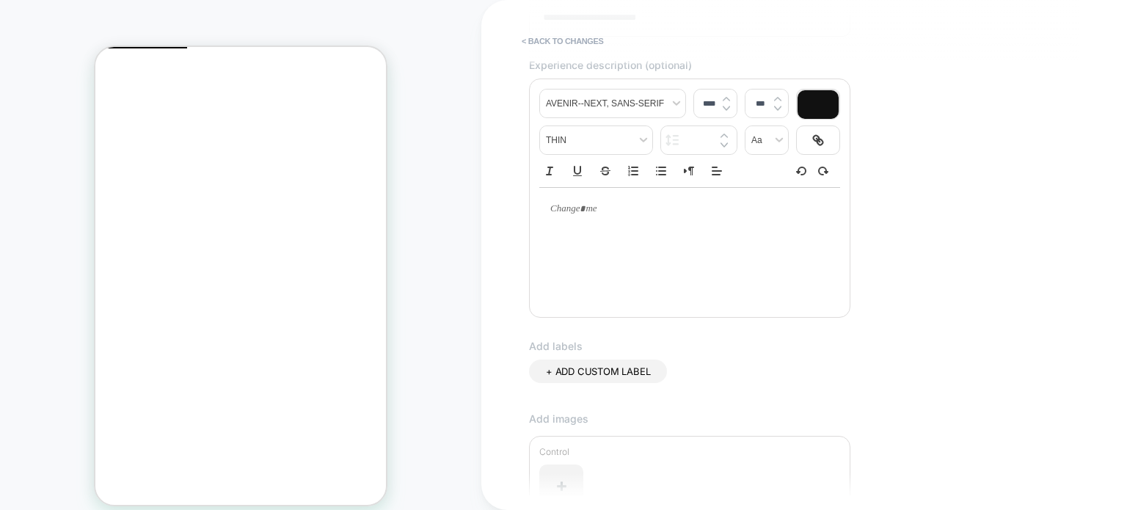
scroll to position [423, 0]
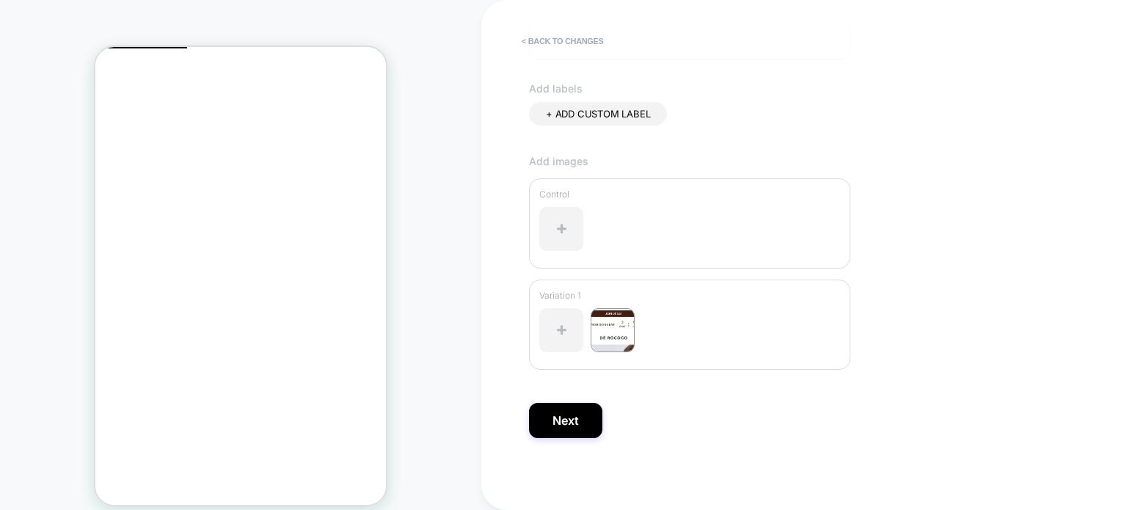
type input "**********"
click at [493, 369] on div "**********" at bounding box center [803, 255] width 645 height 510
click at [549, 405] on button "Next" at bounding box center [565, 420] width 73 height 35
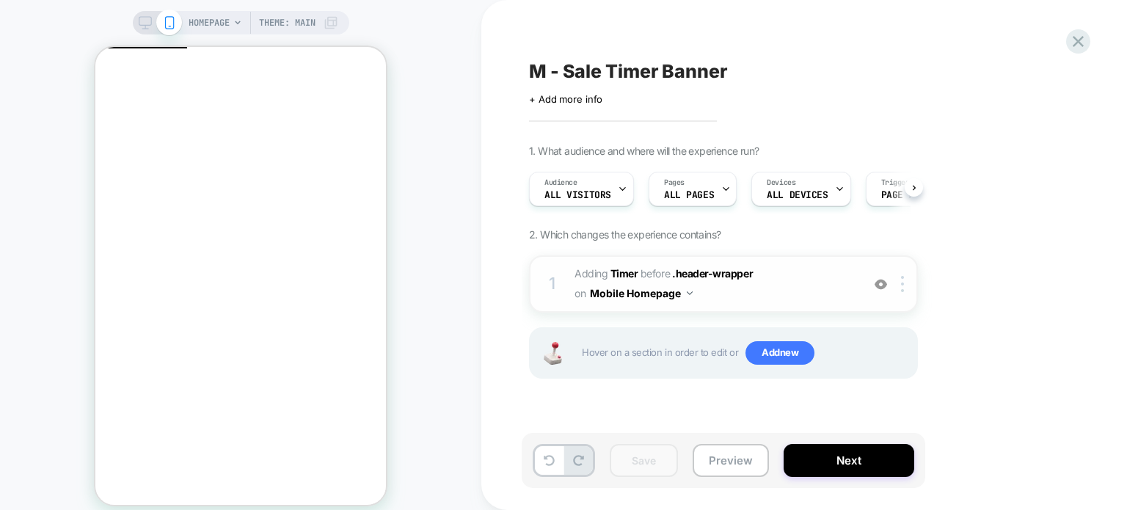
scroll to position [0, 0]
click at [876, 287] on img at bounding box center [880, 284] width 12 height 12
click at [997, 242] on div "1. What audience and where will the experience run? Audience All Visitors Pages…" at bounding box center [796, 279] width 535 height 271
click at [581, 78] on span "M - Sale Timer Banner" at bounding box center [628, 71] width 199 height 22
click at [573, 99] on span "+ Add more info" at bounding box center [565, 99] width 73 height 12
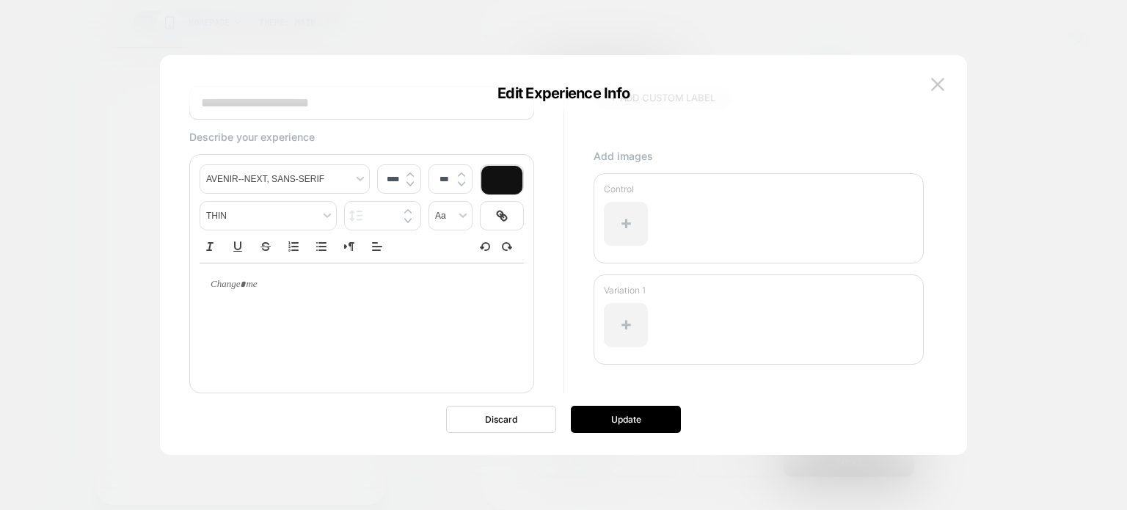
scroll to position [89, 0]
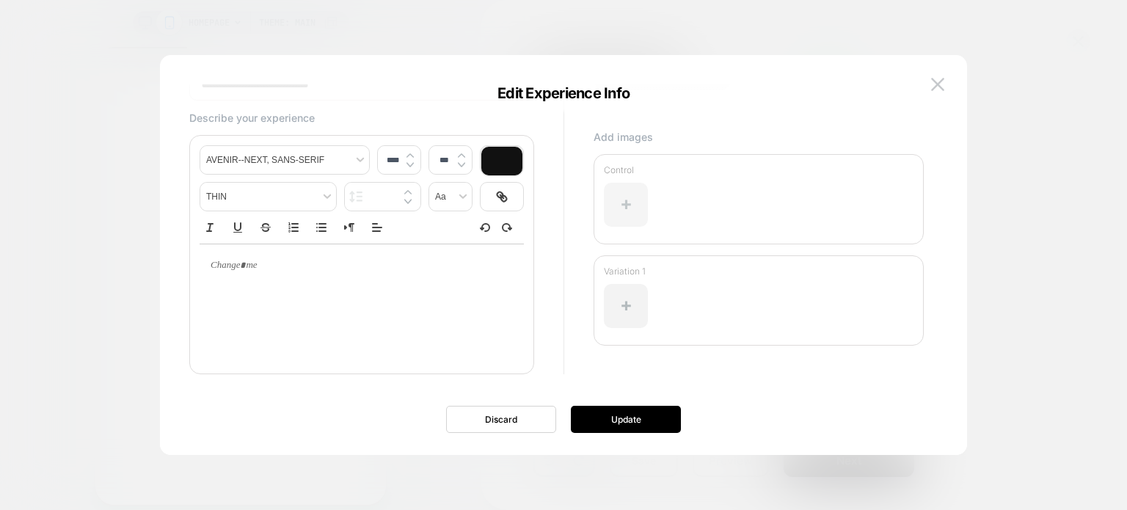
click at [625, 199] on div at bounding box center [626, 205] width 44 height 44
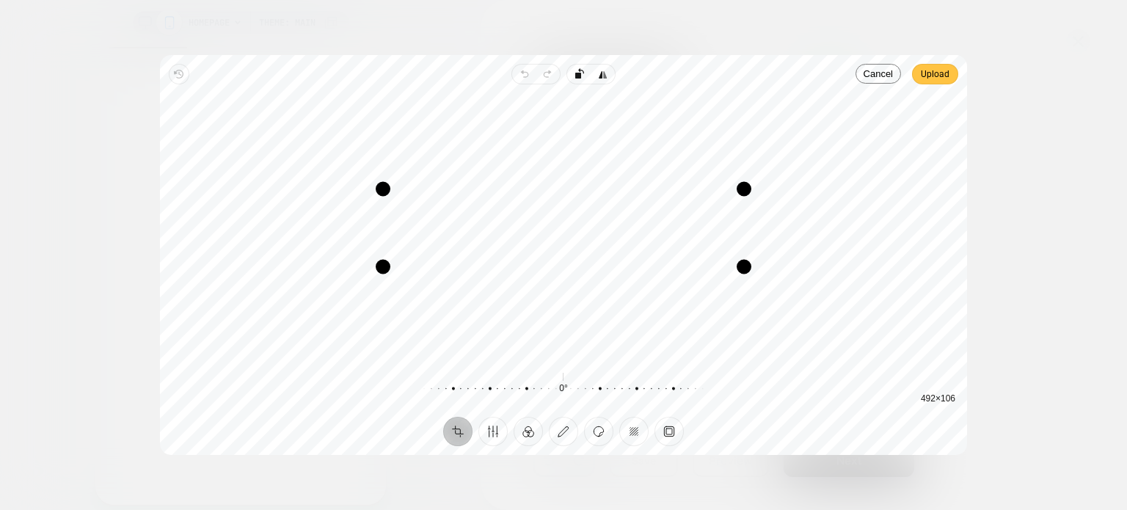
click at [930, 82] on span "Upload" at bounding box center [934, 74] width 29 height 18
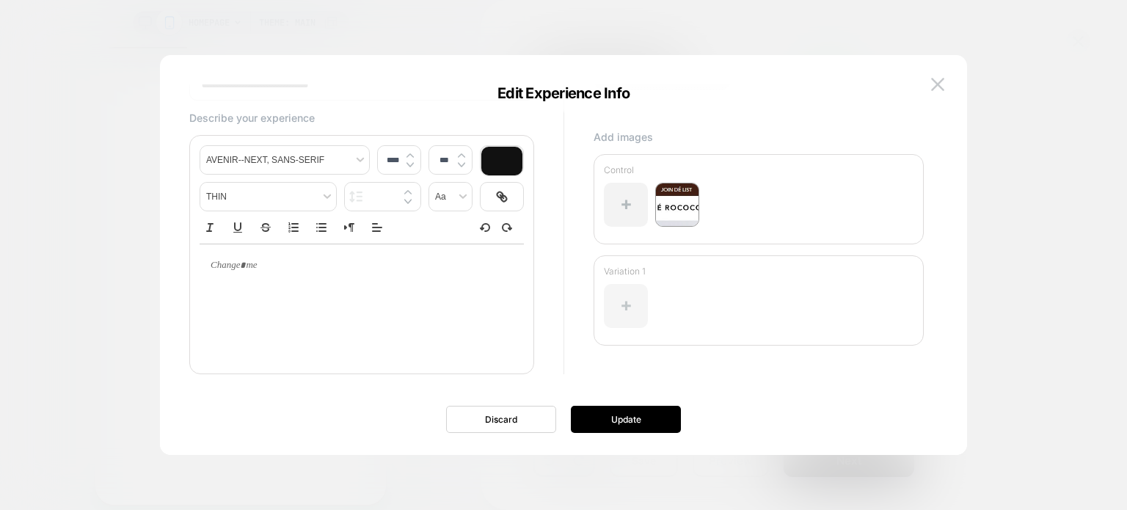
click at [631, 298] on div at bounding box center [626, 306] width 44 height 44
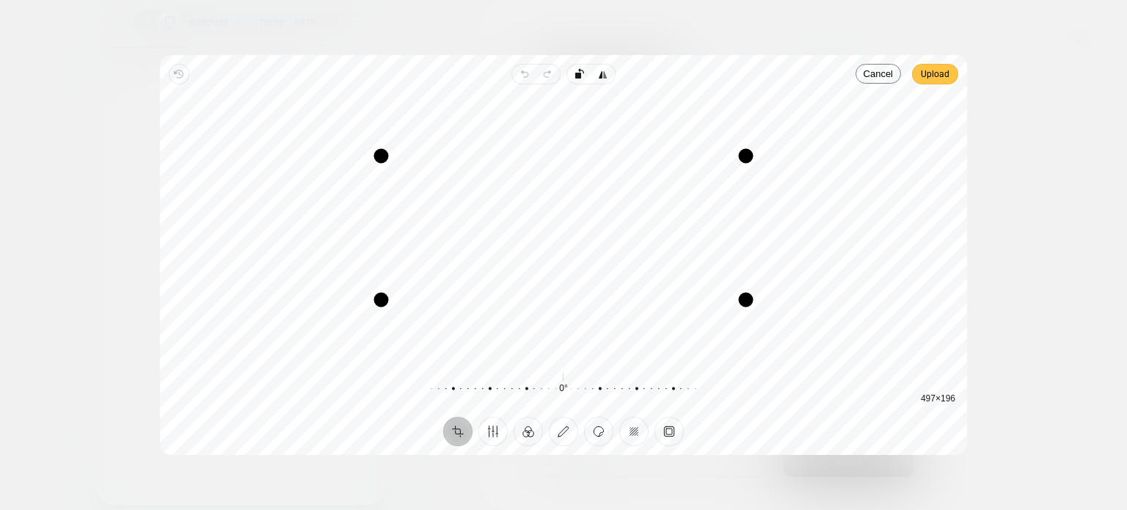
click at [939, 69] on span "Upload" at bounding box center [934, 74] width 29 height 18
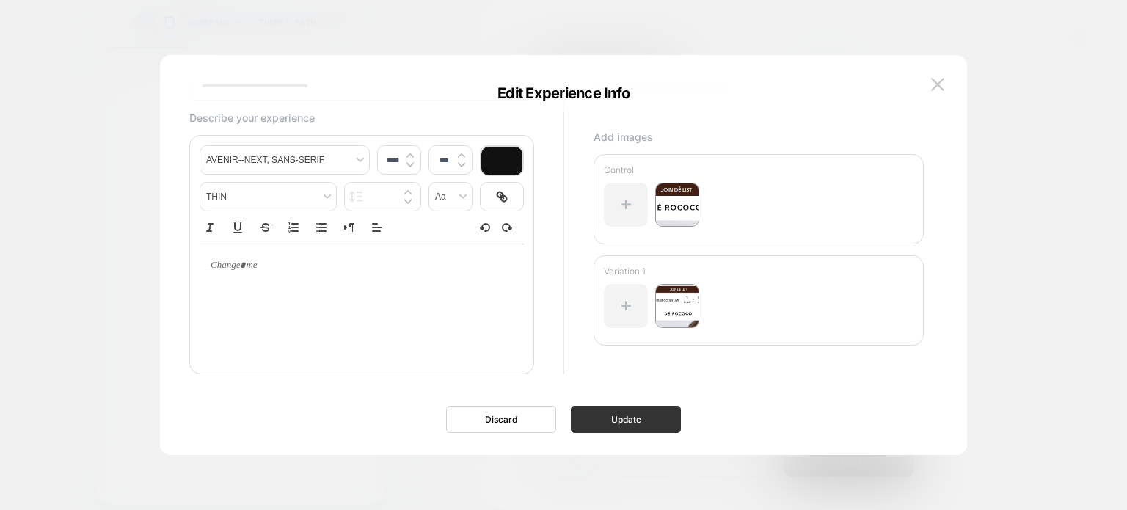
click at [622, 415] on button "Update" at bounding box center [626, 419] width 110 height 27
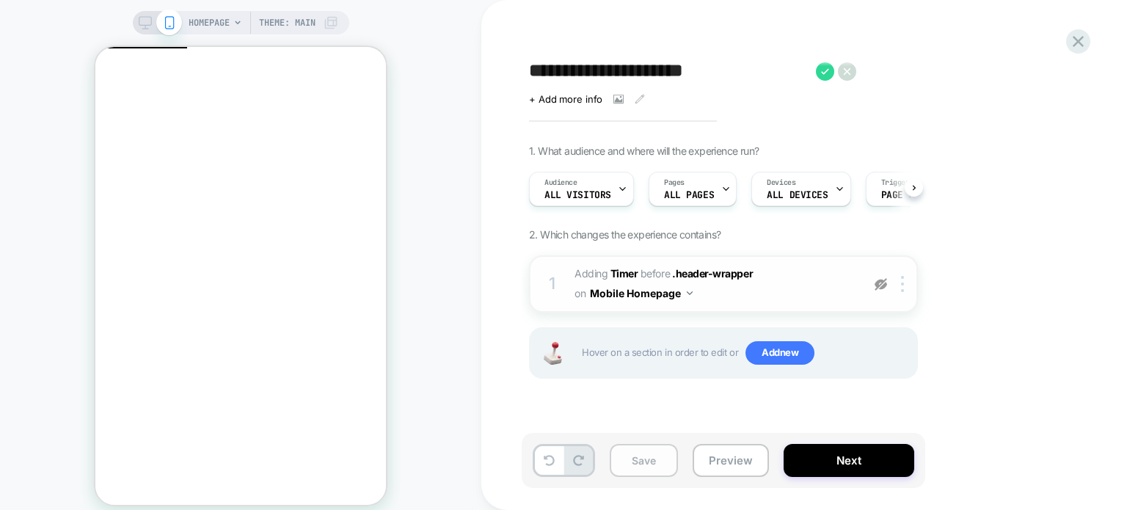
click at [624, 467] on button "Save" at bounding box center [643, 460] width 68 height 33
click at [719, 472] on button "Preview" at bounding box center [730, 460] width 76 height 33
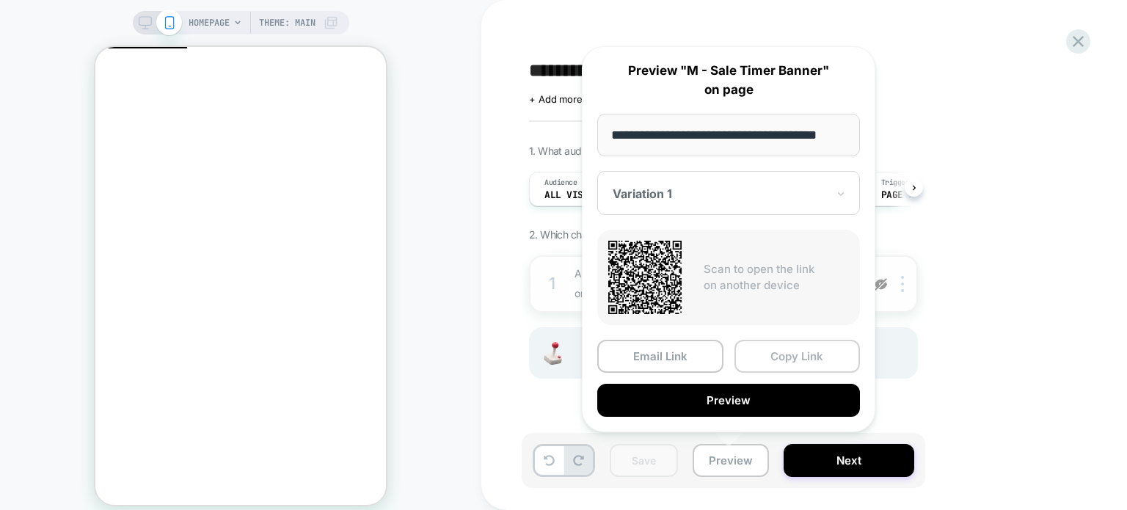
click at [798, 359] on button "Copy Link" at bounding box center [797, 356] width 126 height 33
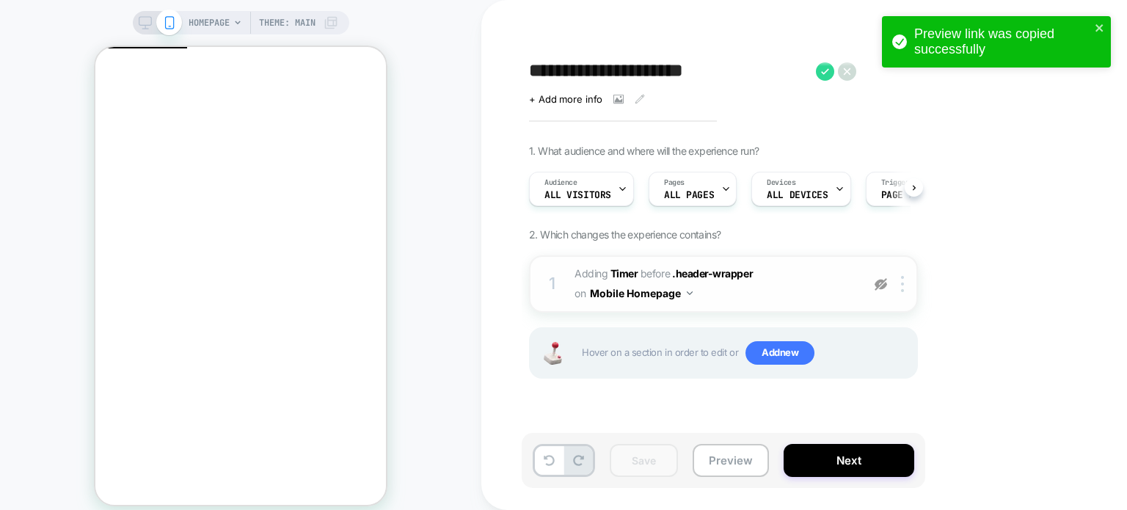
click at [882, 285] on img at bounding box center [880, 284] width 12 height 12
click at [641, 460] on button "Save" at bounding box center [643, 460] width 68 height 33
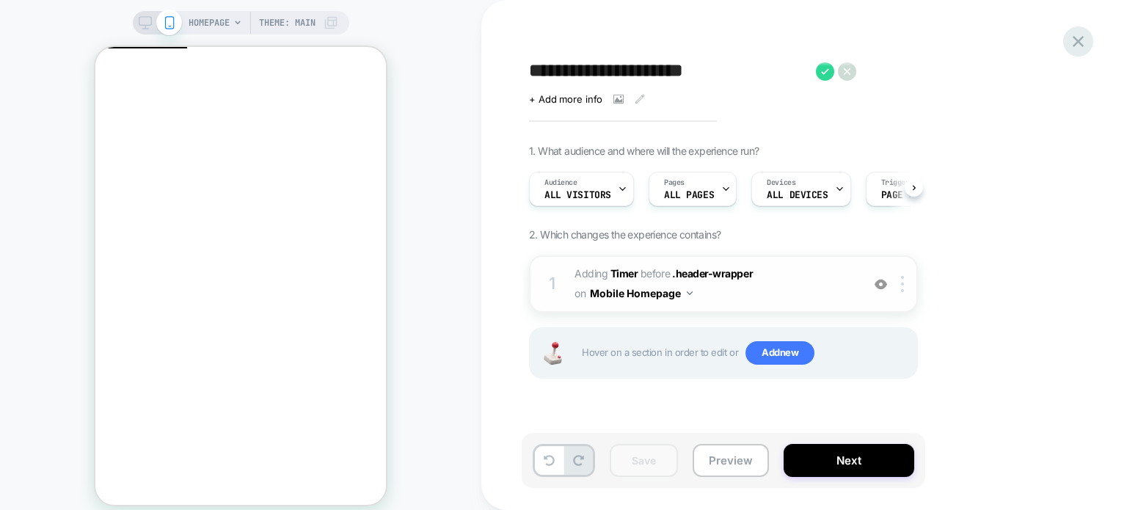
click at [1083, 38] on icon at bounding box center [1078, 42] width 20 height 20
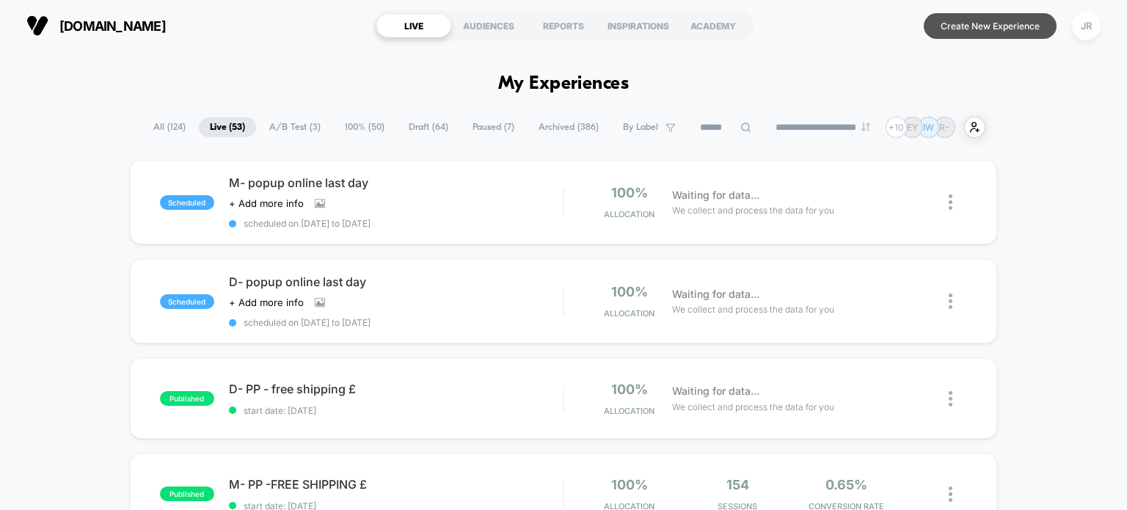
click at [955, 25] on button "Create New Experience" at bounding box center [989, 26] width 133 height 26
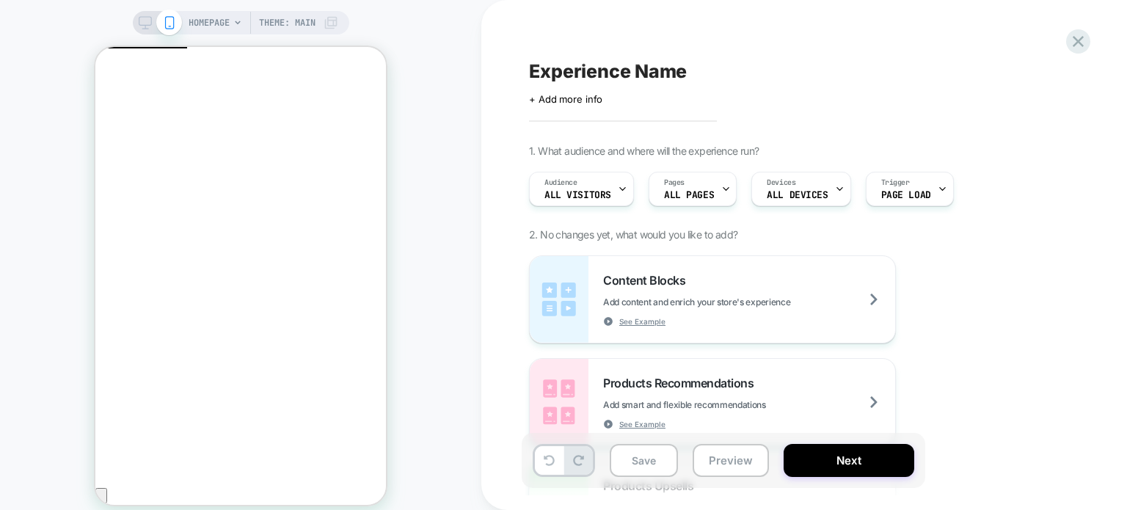
click at [143, 20] on icon at bounding box center [145, 22] width 13 height 13
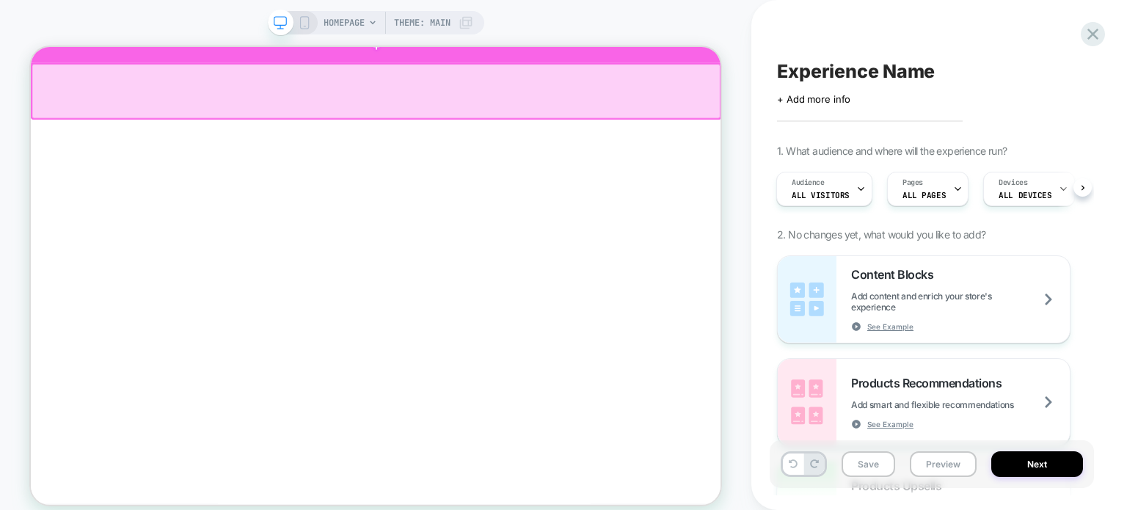
click at [491, 48] on div at bounding box center [491, 46] width 920 height 44
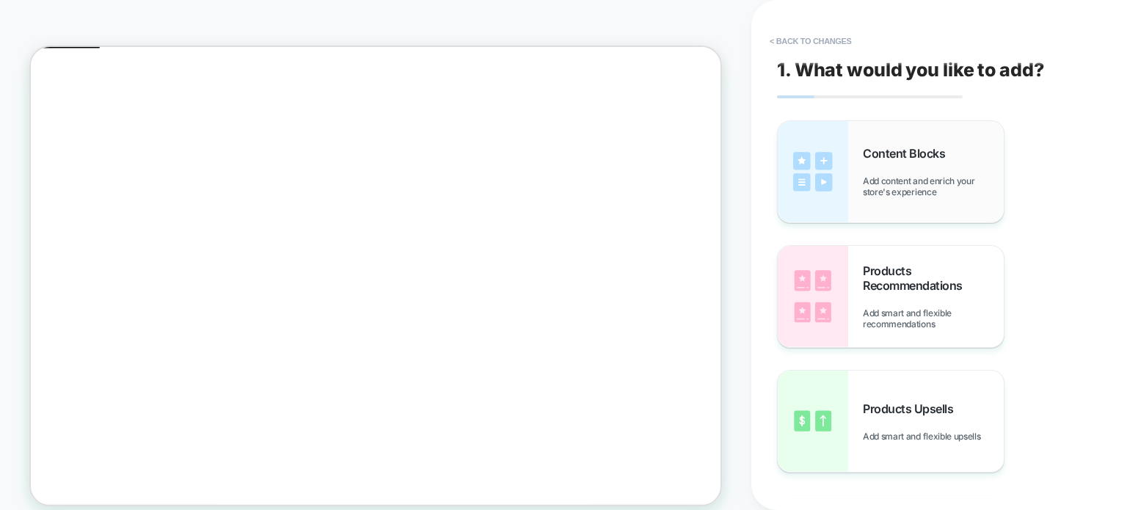
click at [933, 180] on span "Add content and enrich your store's experience" at bounding box center [932, 186] width 141 height 22
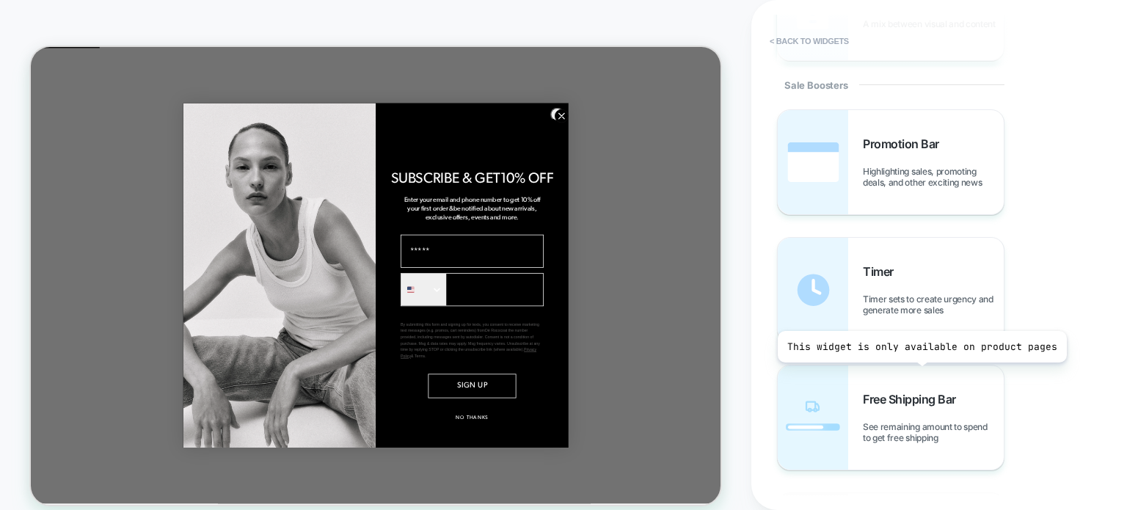
scroll to position [1309, 0]
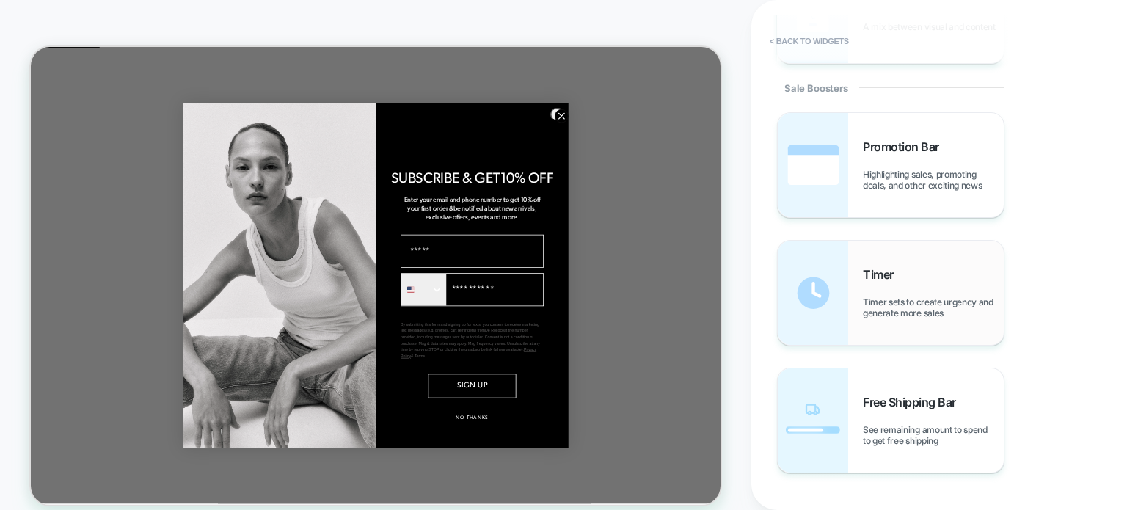
click at [915, 296] on div "Timer Timer sets to create urgency and generate more sales" at bounding box center [932, 292] width 141 height 51
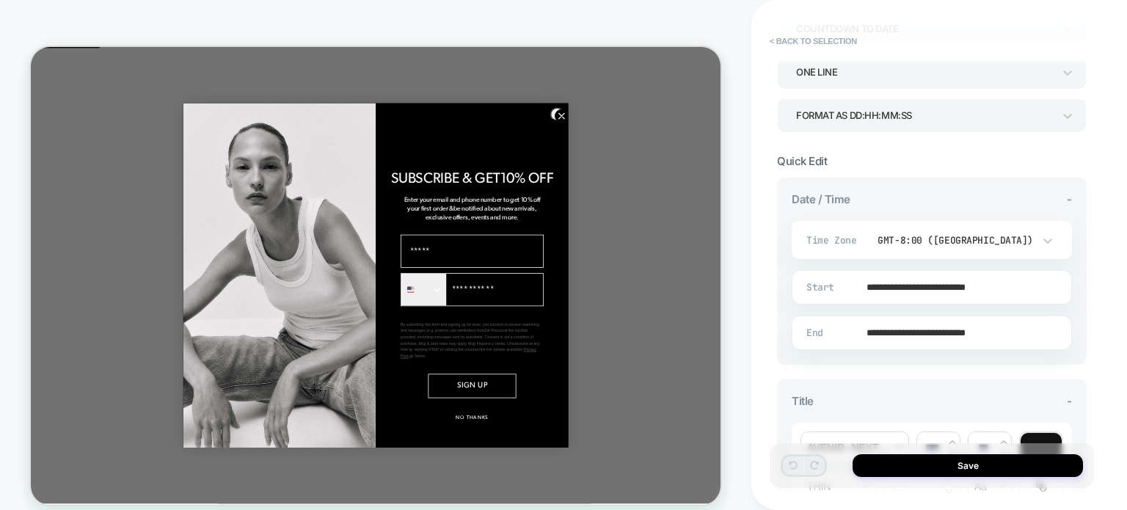
scroll to position [220, 0]
click at [945, 241] on div "GMT-8:00 (Los Angeles)" at bounding box center [954, 239] width 157 height 12
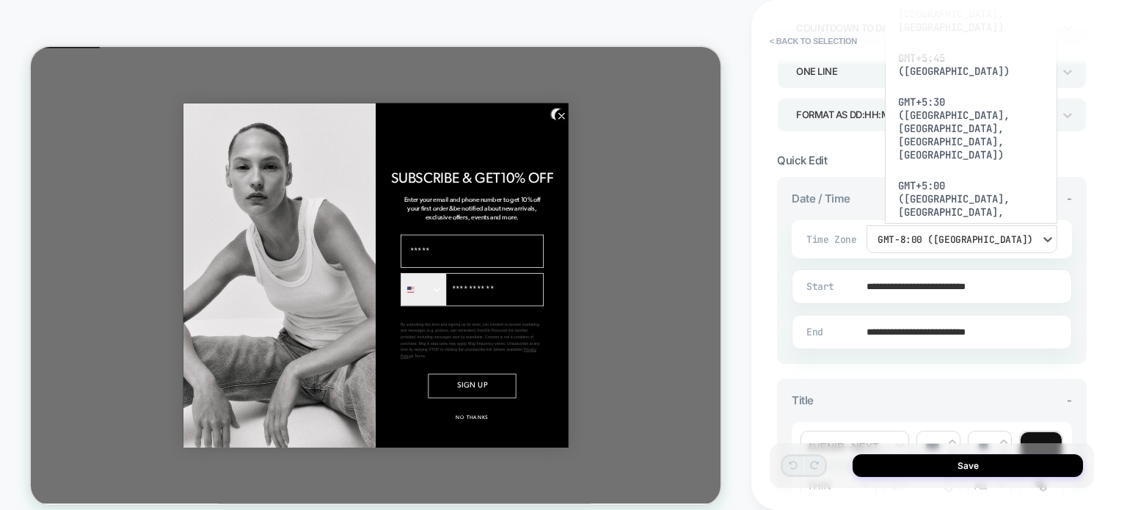
scroll to position [782, 0]
click at [948, 465] on div "GMT+2:00 (Athens, Helsinki, Jerusalem)" at bounding box center [970, 500] width 161 height 70
click at [948, 187] on div "**********" at bounding box center [931, 270] width 309 height 187
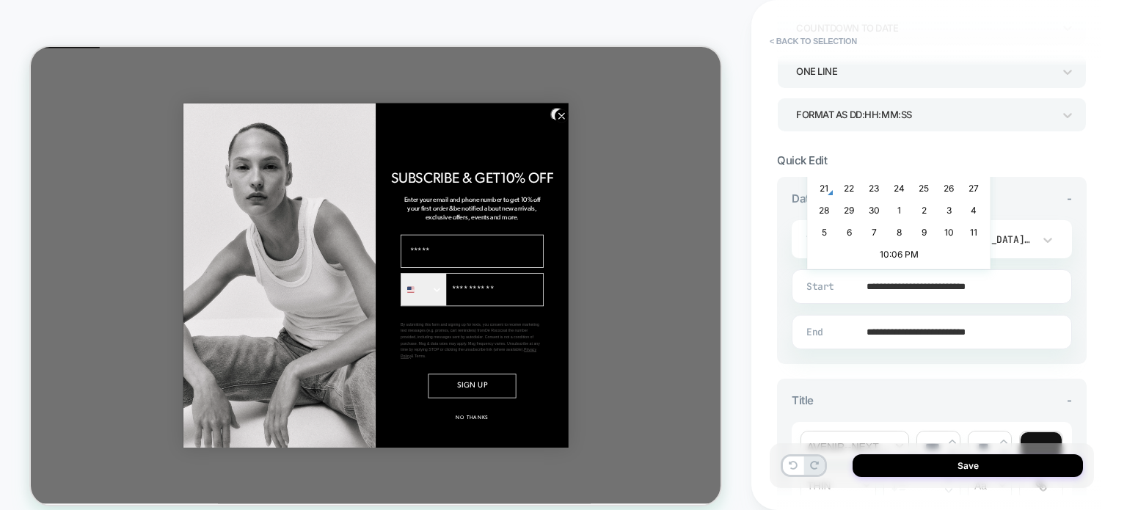
click at [917, 287] on input "**********" at bounding box center [928, 286] width 279 height 34
click at [901, 186] on td "24" at bounding box center [898, 187] width 23 height 21
click at [943, 284] on input "**********" at bounding box center [928, 286] width 279 height 34
click at [904, 252] on td "10:06 PM" at bounding box center [898, 253] width 173 height 21
click at [871, 241] on span "▼" at bounding box center [868, 246] width 29 height 29
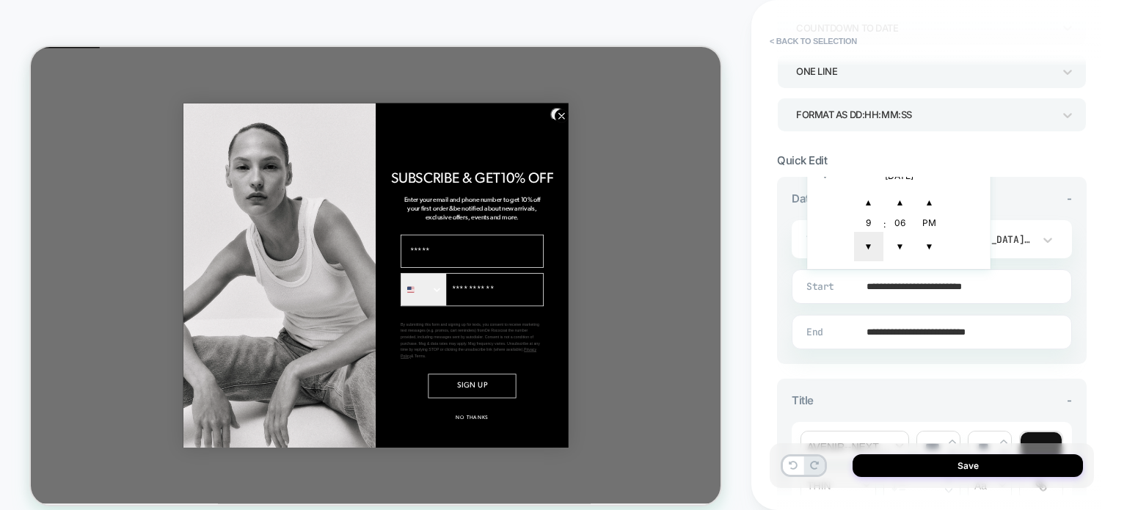
click at [871, 241] on span "▼" at bounding box center [868, 246] width 29 height 29
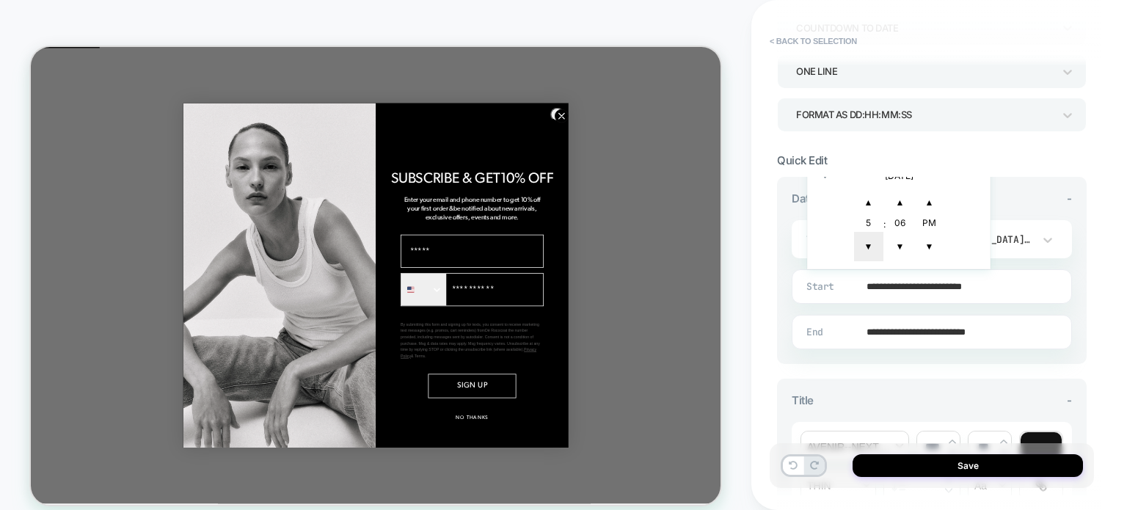
click at [871, 241] on span "▼" at bounding box center [868, 246] width 29 height 29
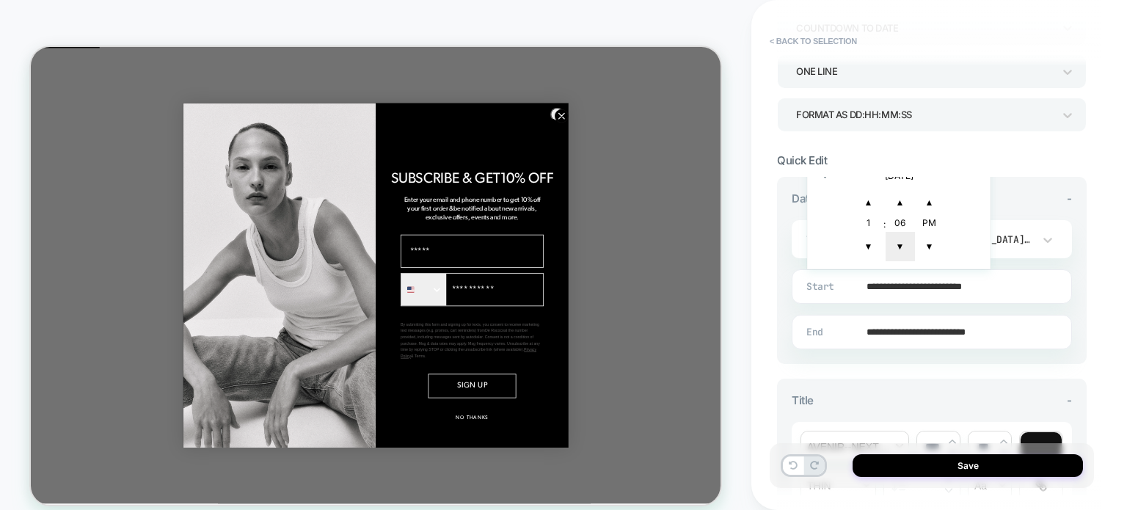
click at [899, 241] on span "▼" at bounding box center [899, 246] width 29 height 29
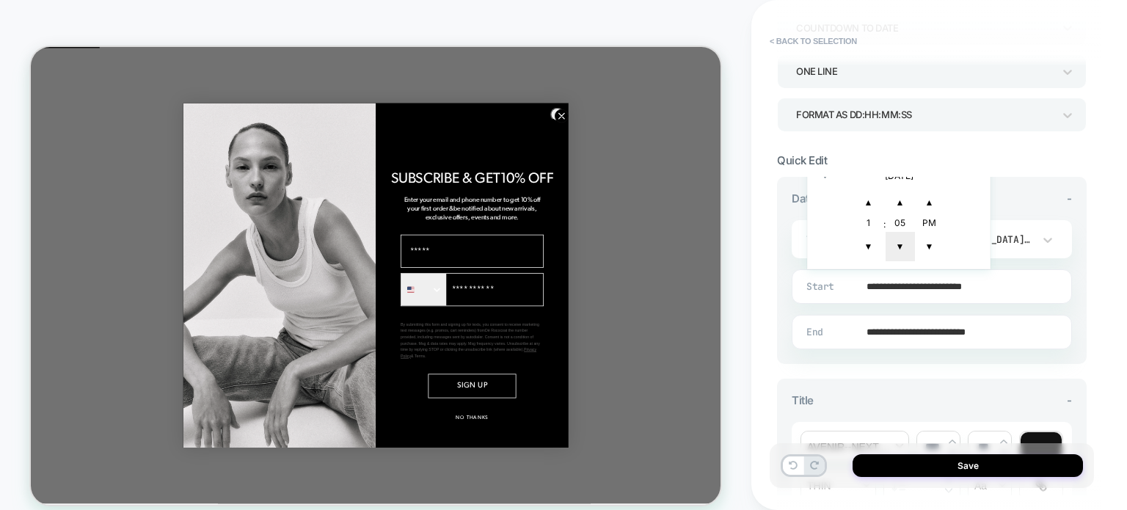
click at [899, 241] on span "▼" at bounding box center [899, 246] width 29 height 29
type input "**********"
click at [899, 241] on span "▼" at bounding box center [899, 246] width 29 height 29
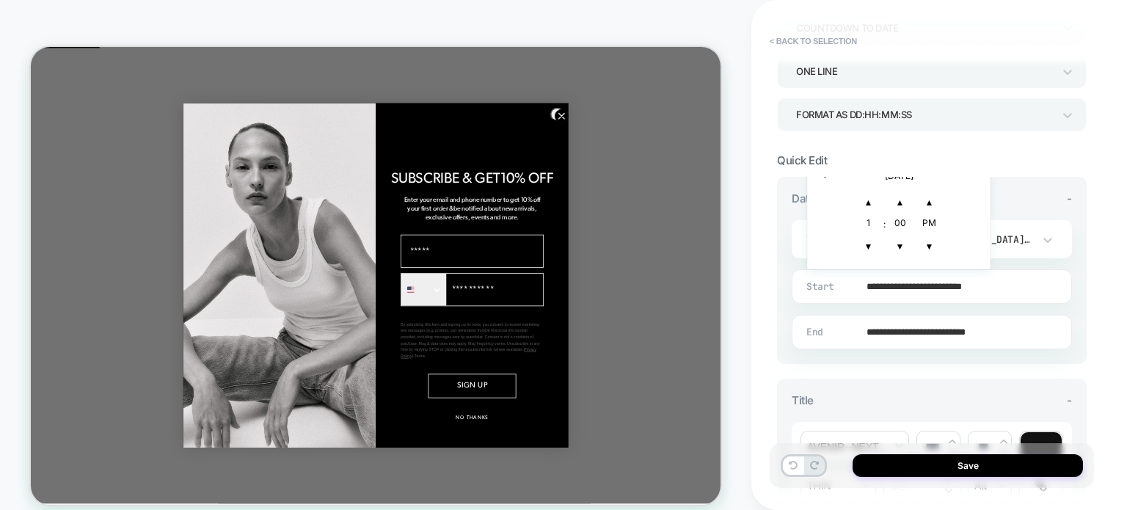
click at [880, 330] on input "**********" at bounding box center [928, 332] width 279 height 34
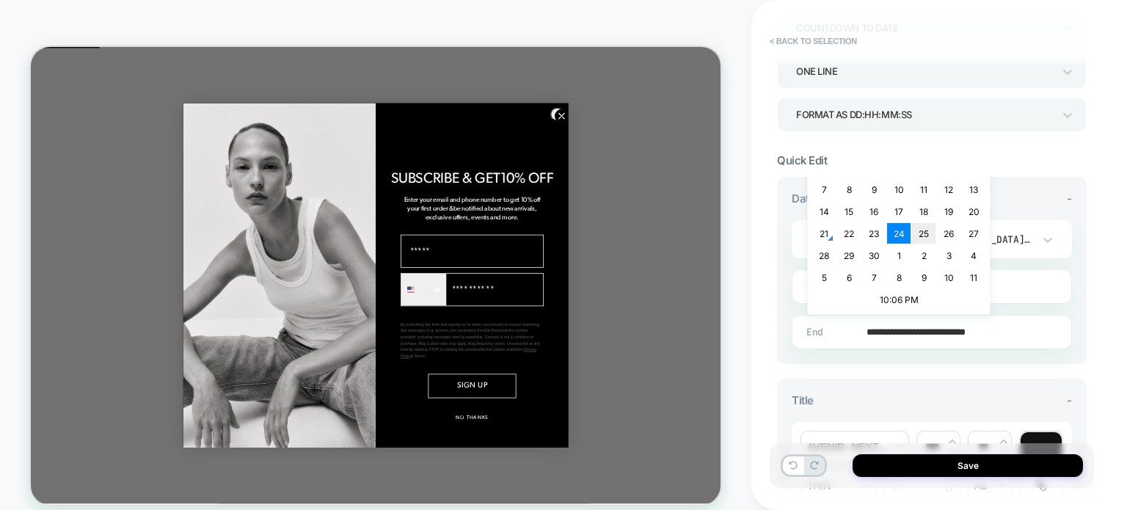
click at [926, 231] on td "25" at bounding box center [923, 233] width 23 height 21
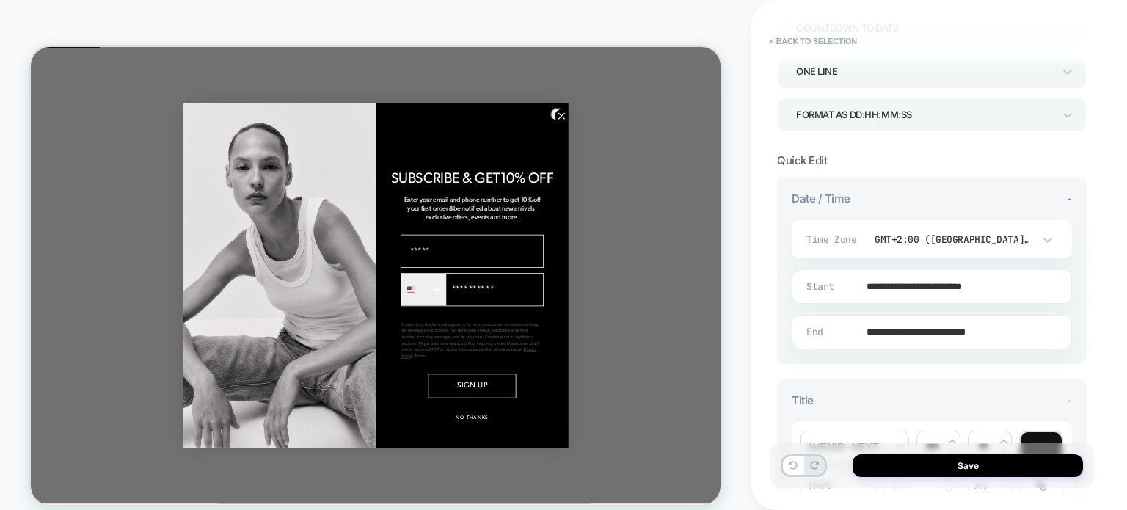
click at [918, 330] on input "**********" at bounding box center [928, 332] width 279 height 34
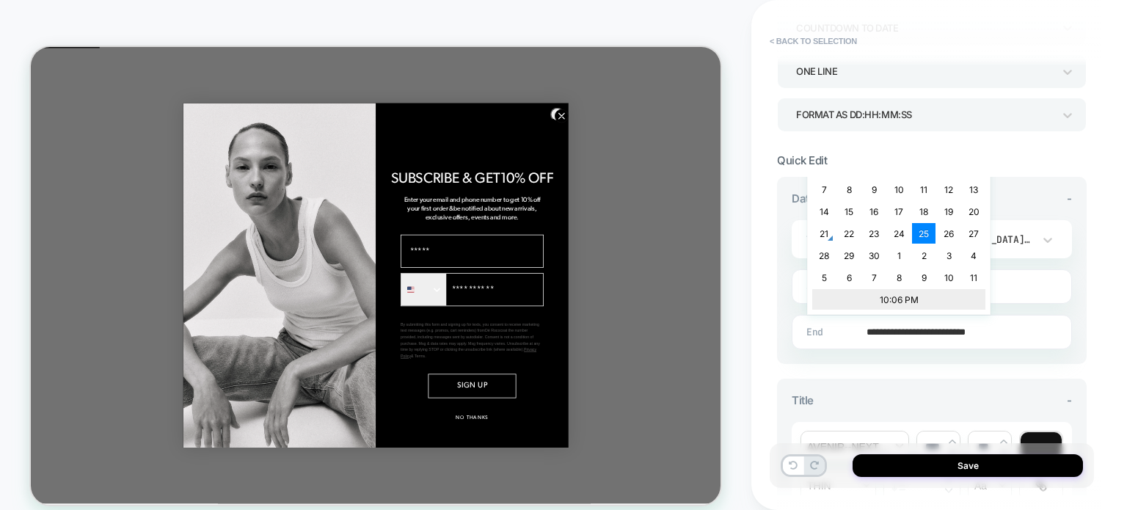
click at [883, 298] on td "10:06 PM" at bounding box center [898, 299] width 173 height 21
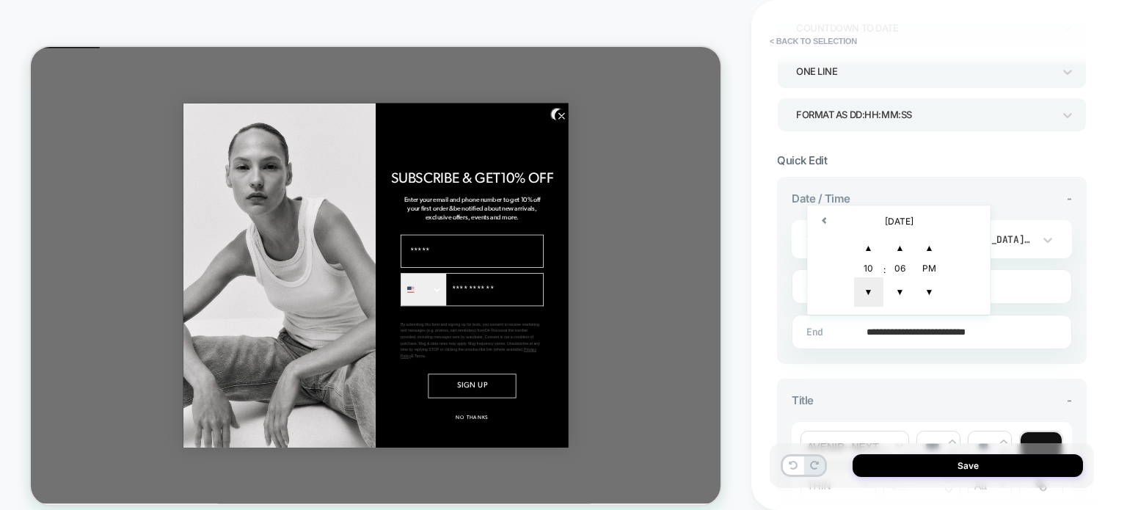
click at [871, 282] on span "▼" at bounding box center [868, 291] width 29 height 29
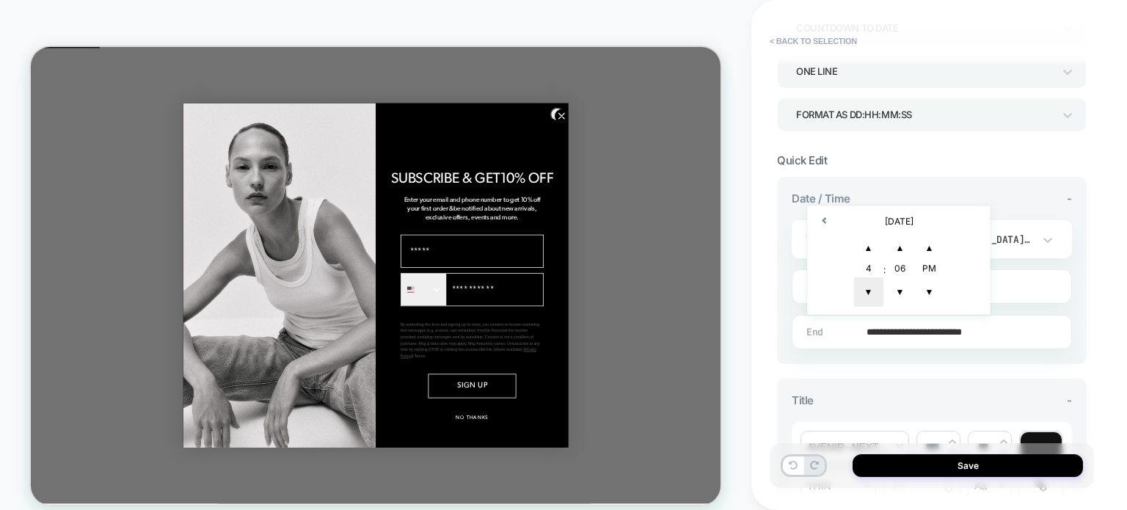
click at [871, 282] on span "▼" at bounding box center [868, 291] width 29 height 29
click at [901, 287] on span "▼" at bounding box center [899, 291] width 29 height 29
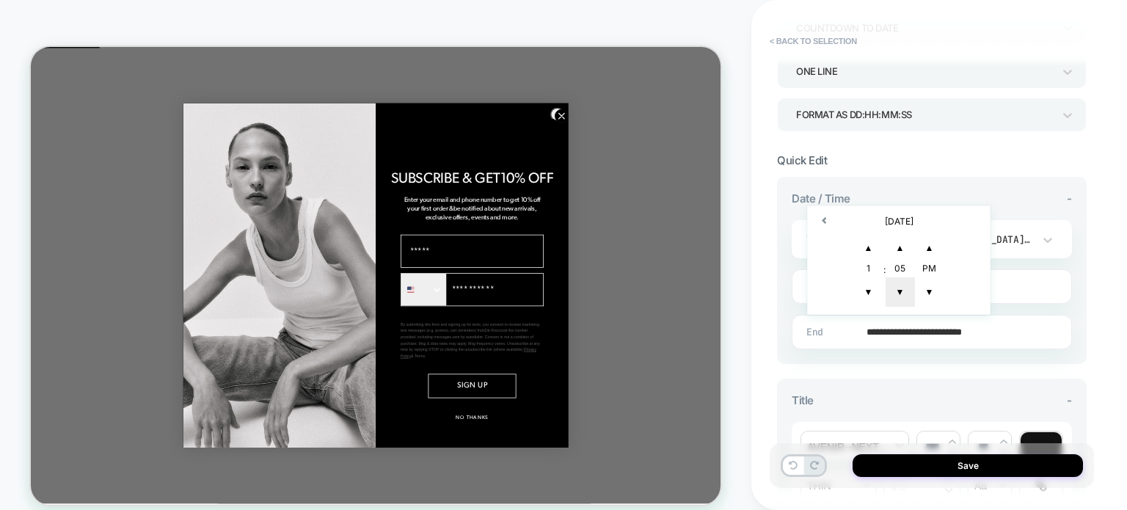
click at [901, 287] on span "▼" at bounding box center [899, 291] width 29 height 29
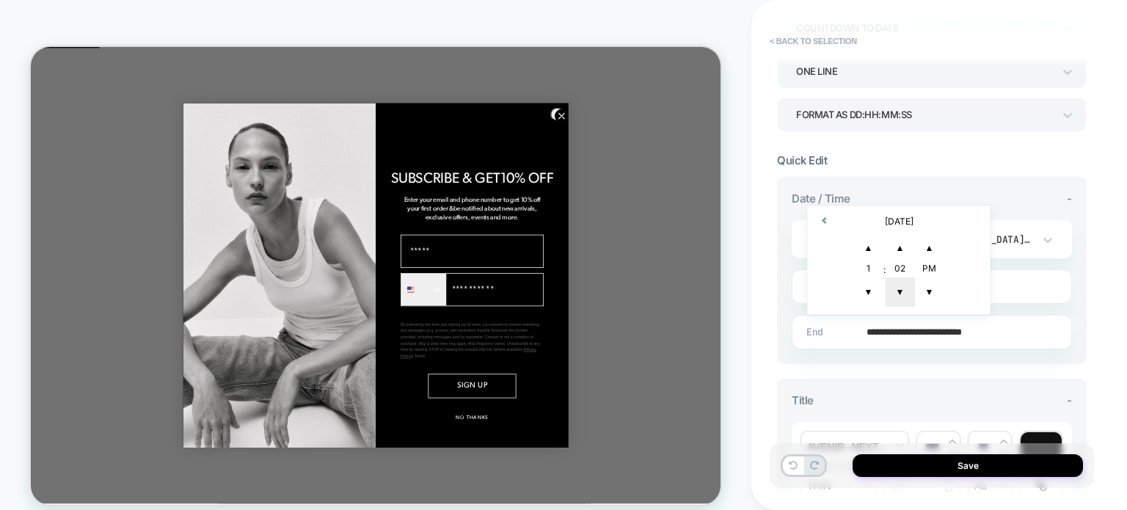
click at [901, 287] on span "▼" at bounding box center [899, 291] width 29 height 29
type input "**********"
click at [912, 368] on div "**********" at bounding box center [931, 452] width 309 height 550
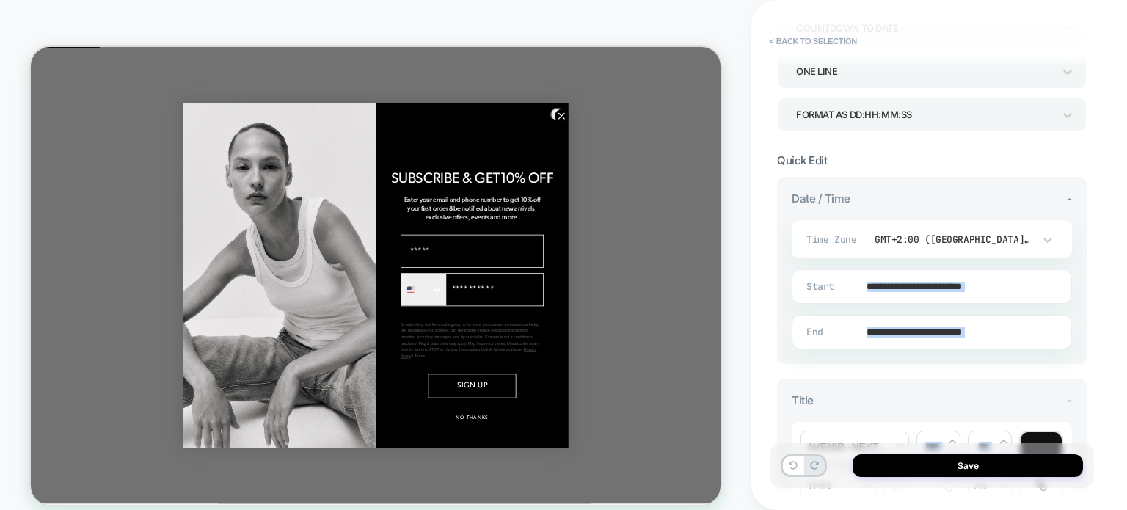
click at [912, 368] on div "**********" at bounding box center [931, 452] width 309 height 550
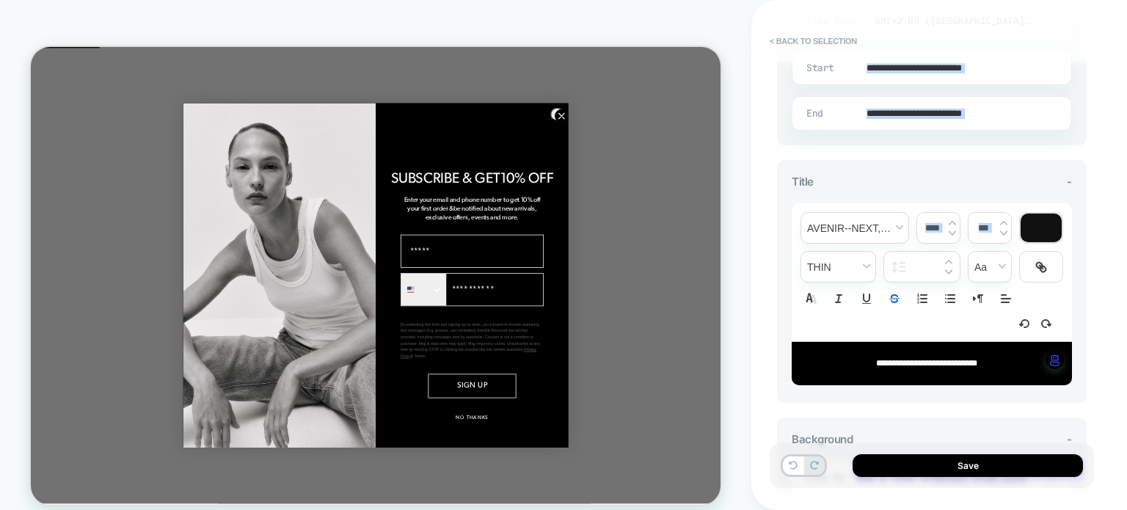
scroll to position [440, 0]
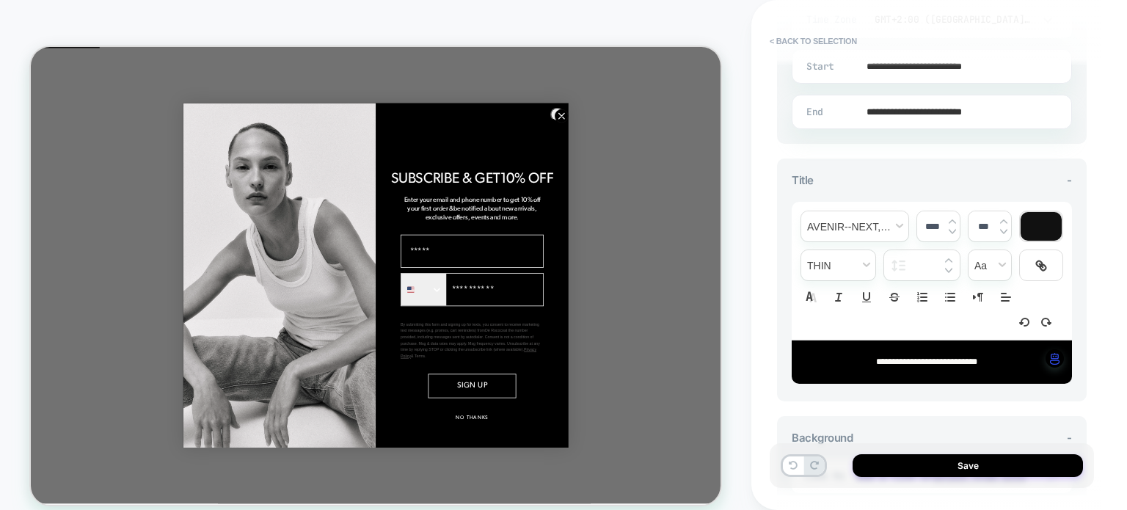
click at [998, 360] on p "**********" at bounding box center [926, 361] width 240 height 13
type input "****"
drag, startPoint x: 997, startPoint y: 359, endPoint x: 805, endPoint y: 354, distance: 192.2
click at [806, 355] on p "**********" at bounding box center [926, 361] width 240 height 13
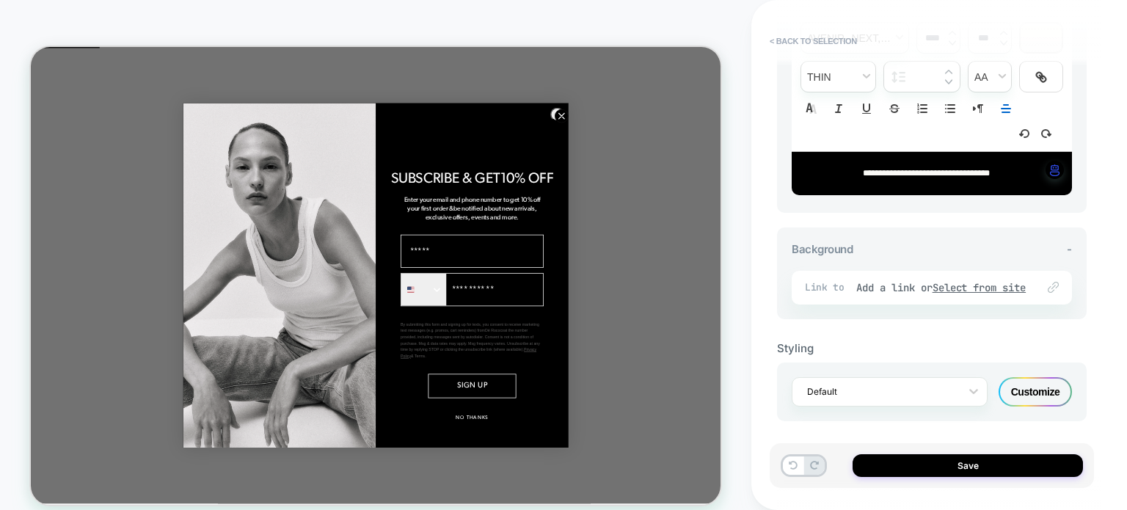
scroll to position [631, 0]
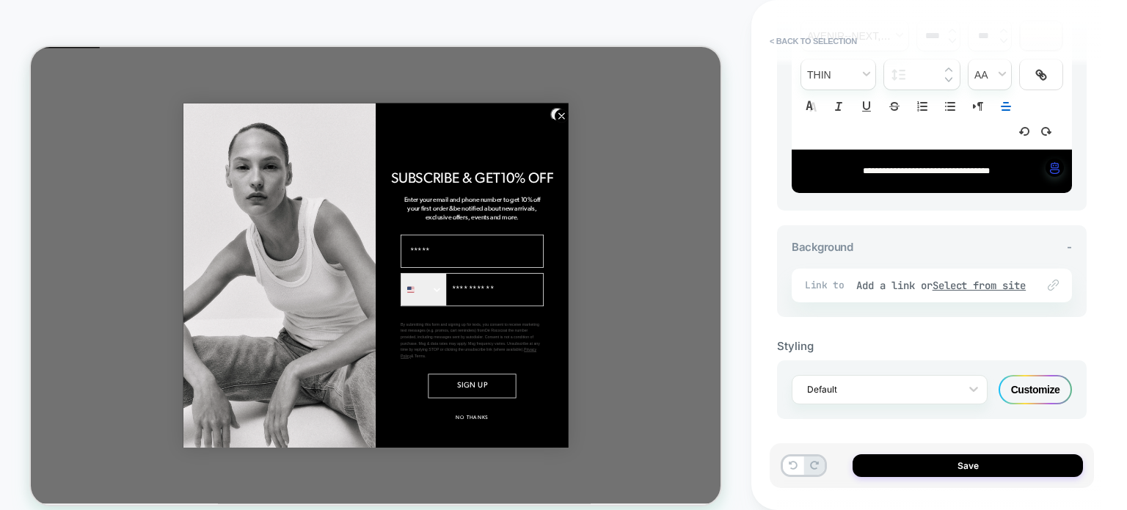
click at [1040, 378] on div "Customize" at bounding box center [1034, 389] width 73 height 29
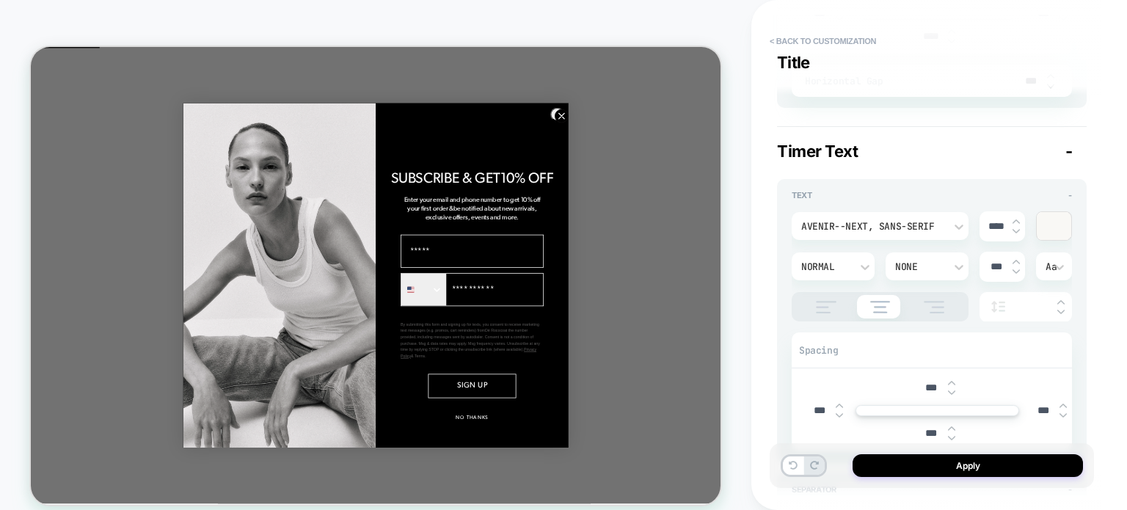
scroll to position [587, 0]
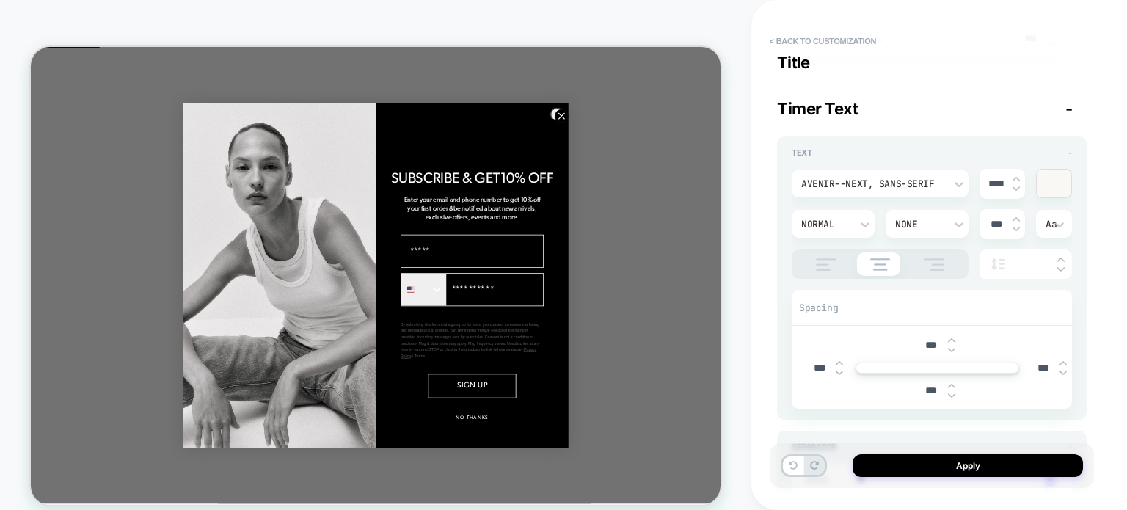
click at [735, 142] on icon "Close dialog" at bounding box center [738, 138] width 7 height 7
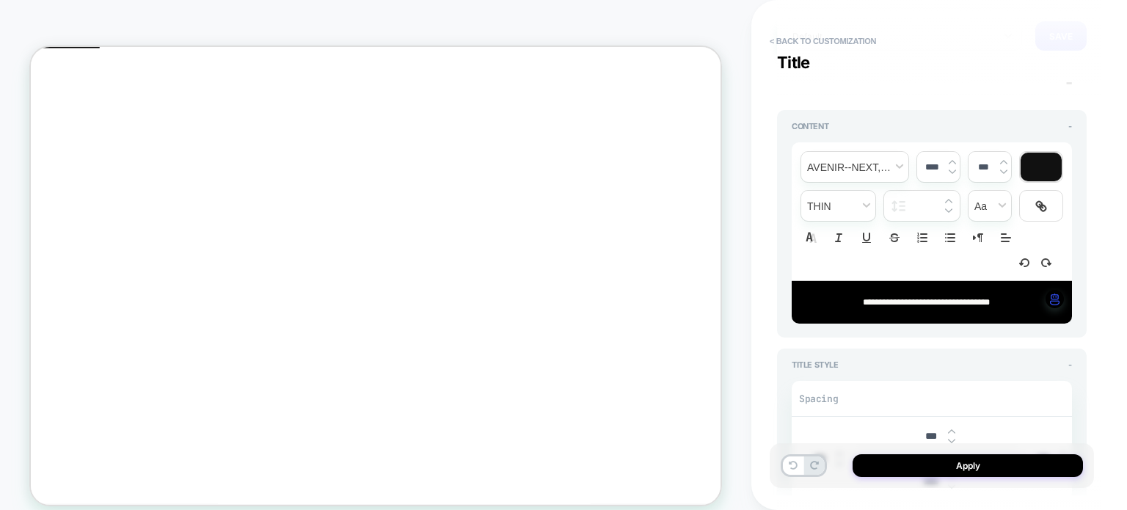
scroll to position [73, 0]
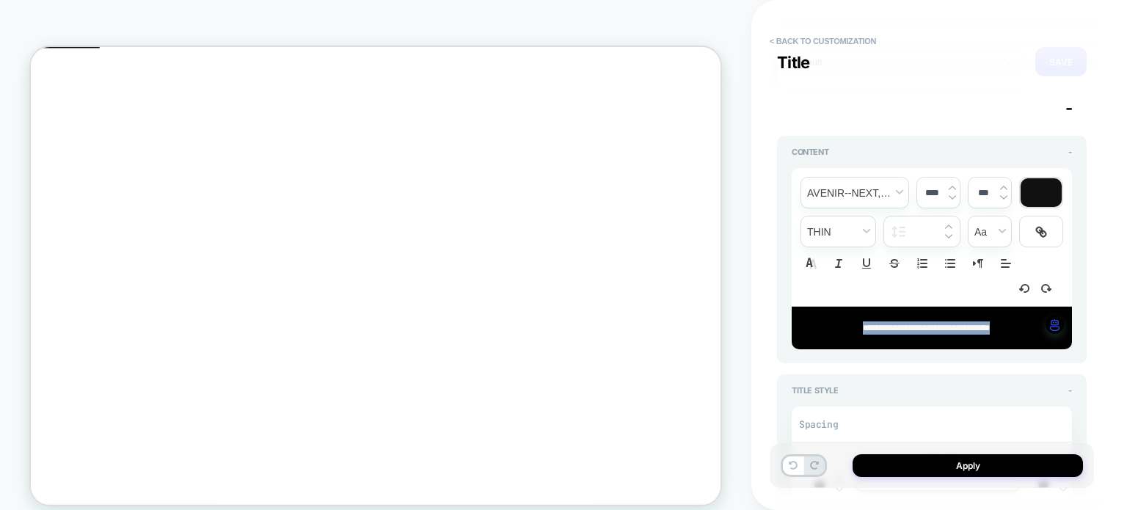
drag, startPoint x: 1016, startPoint y: 329, endPoint x: 830, endPoint y: 328, distance: 185.6
click at [830, 328] on p "**********" at bounding box center [926, 327] width 240 height 13
type textarea "*"
type input "****"
type textarea "*"
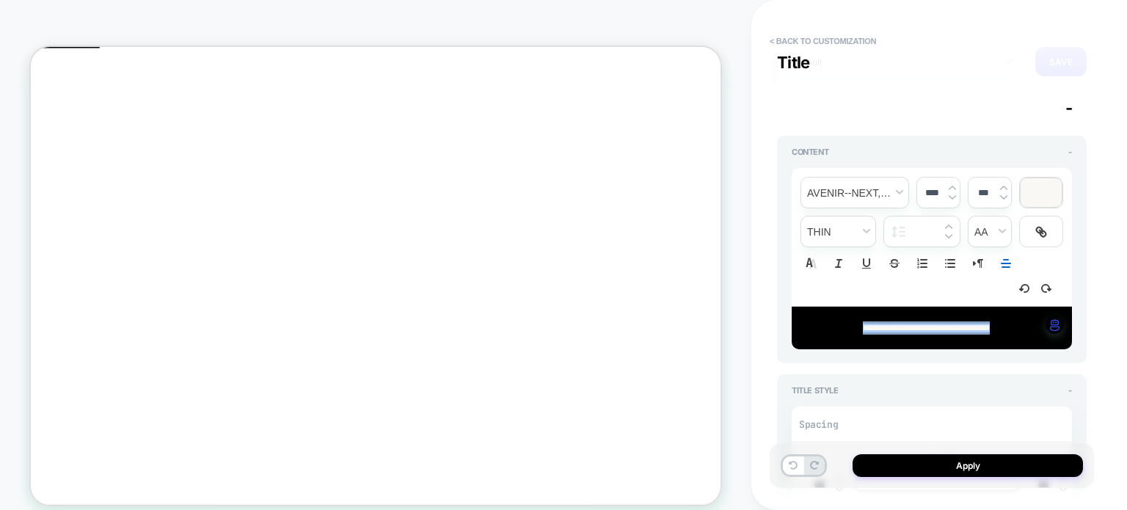
click at [950, 186] on img at bounding box center [951, 188] width 7 height 6
type input "****"
type textarea "*"
click at [953, 196] on img at bounding box center [951, 197] width 7 height 6
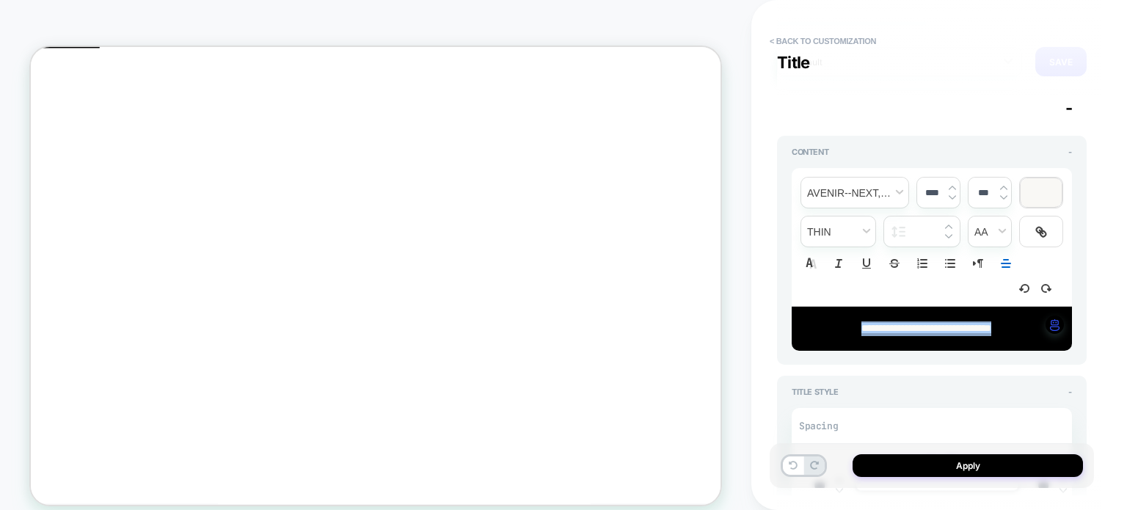
type input "****"
type textarea "*"
click at [953, 196] on img at bounding box center [951, 197] width 7 height 6
type input "****"
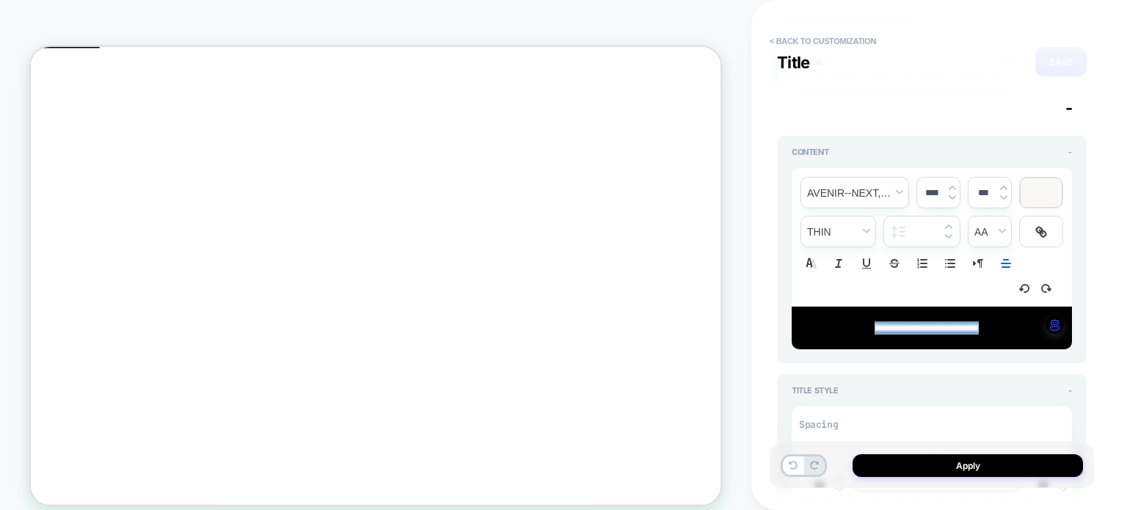
type textarea "*"
click at [950, 186] on img at bounding box center [951, 188] width 7 height 6
type input "****"
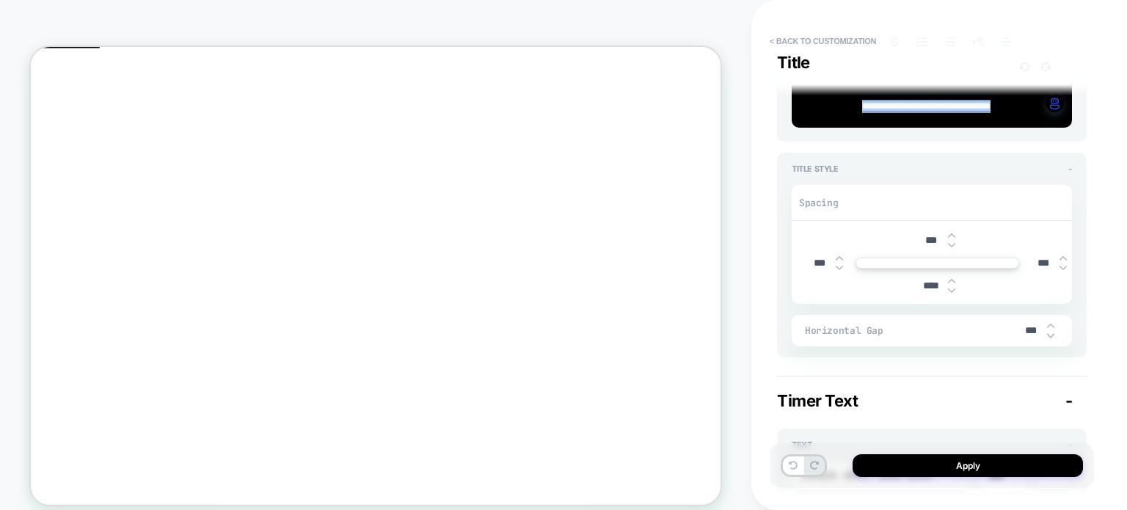
scroll to position [293, 0]
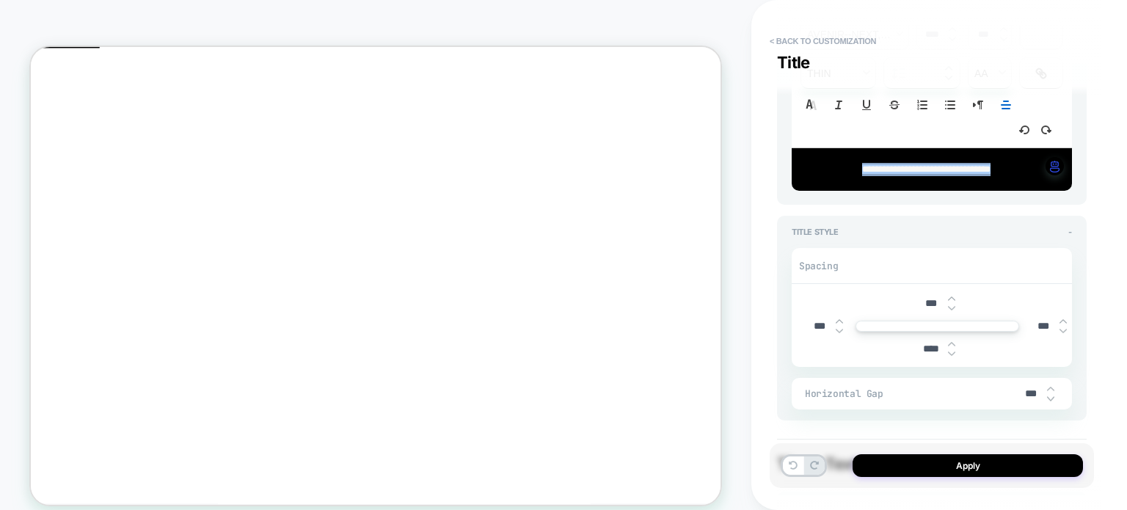
type textarea "*"
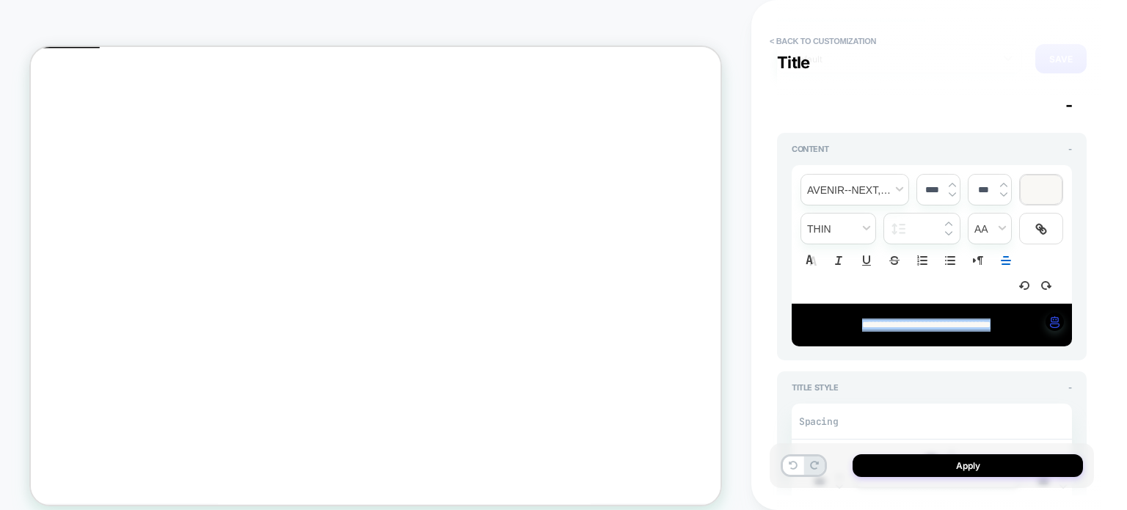
scroll to position [73, 0]
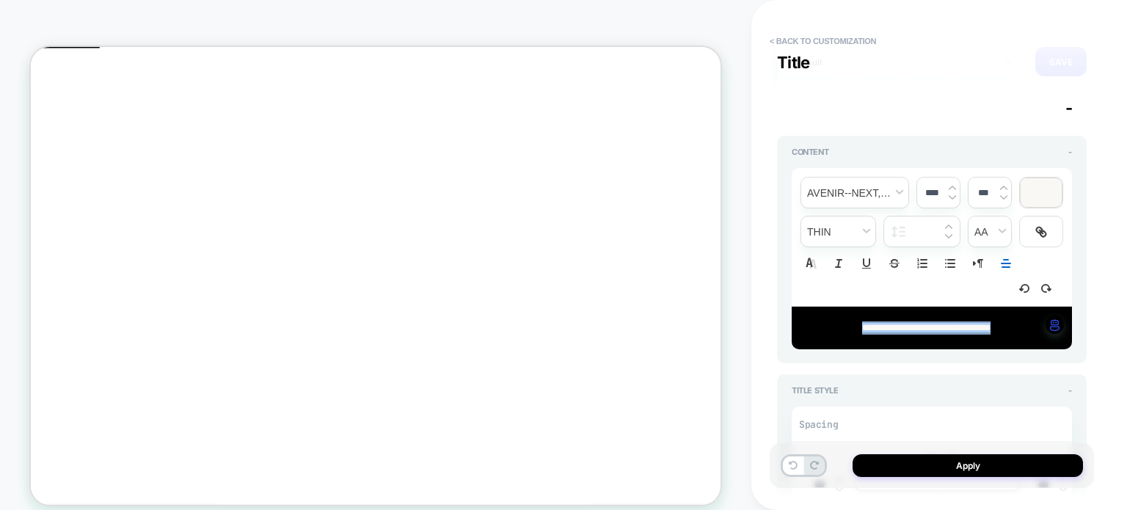
click at [950, 186] on img at bounding box center [951, 188] width 7 height 6
type input "****"
type textarea "*"
click at [952, 198] on img at bounding box center [951, 197] width 7 height 6
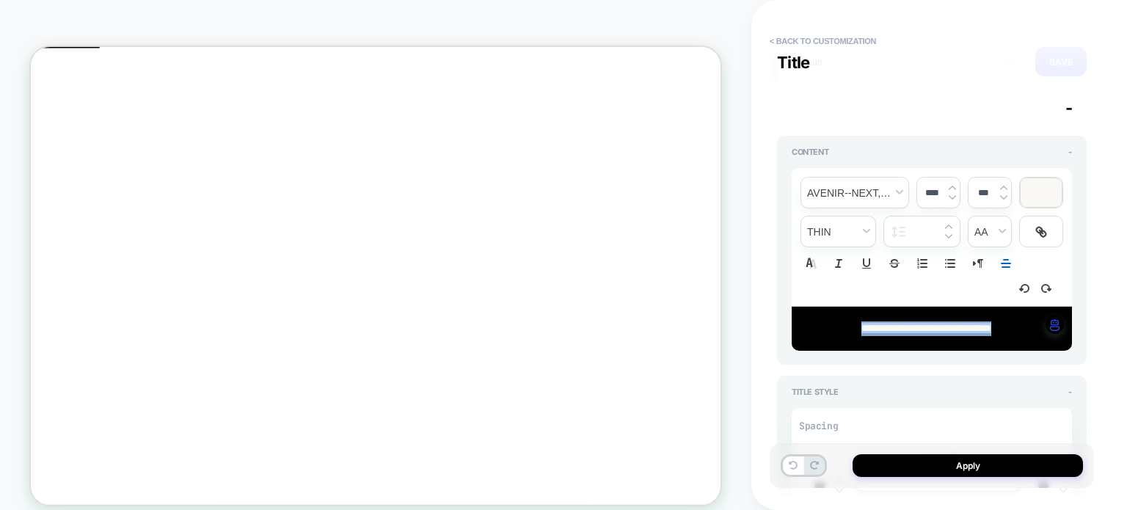
type input "****"
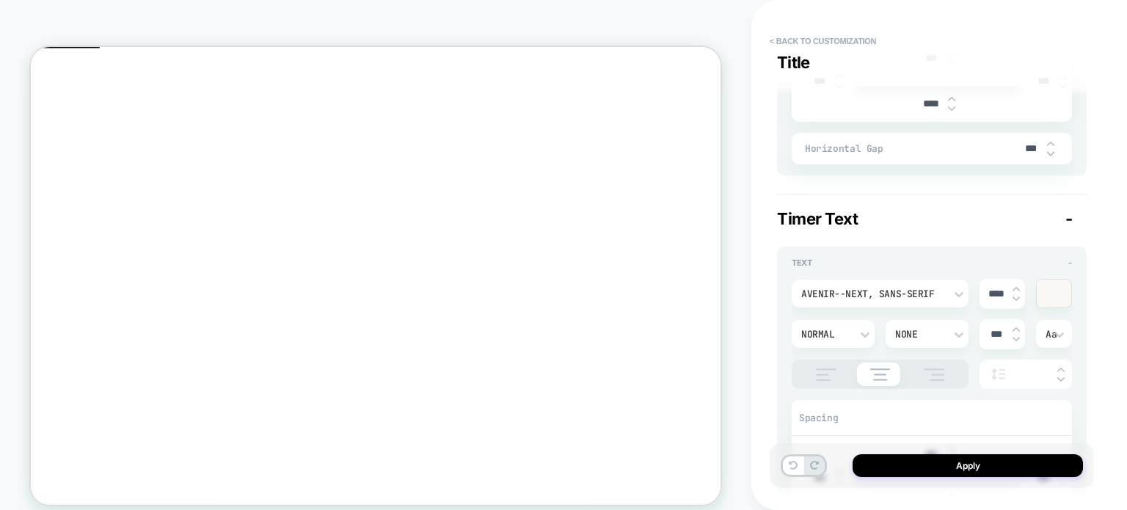
scroll to position [513, 0]
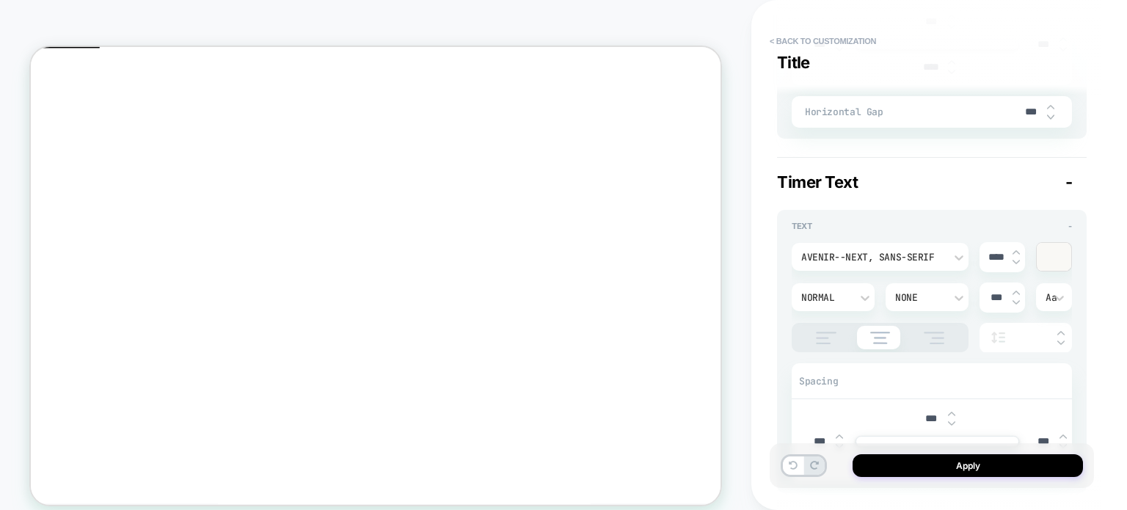
click at [1055, 257] on div at bounding box center [1053, 257] width 34 height 28
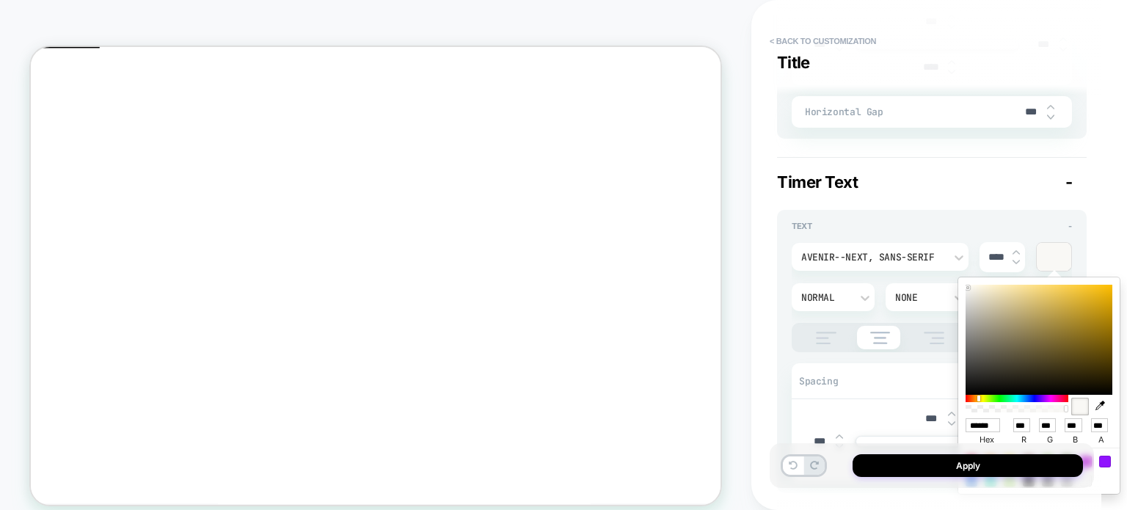
click at [1100, 403] on icon "button" at bounding box center [1100, 405] width 10 height 10
type textarea "*"
type input "******"
type input "*"
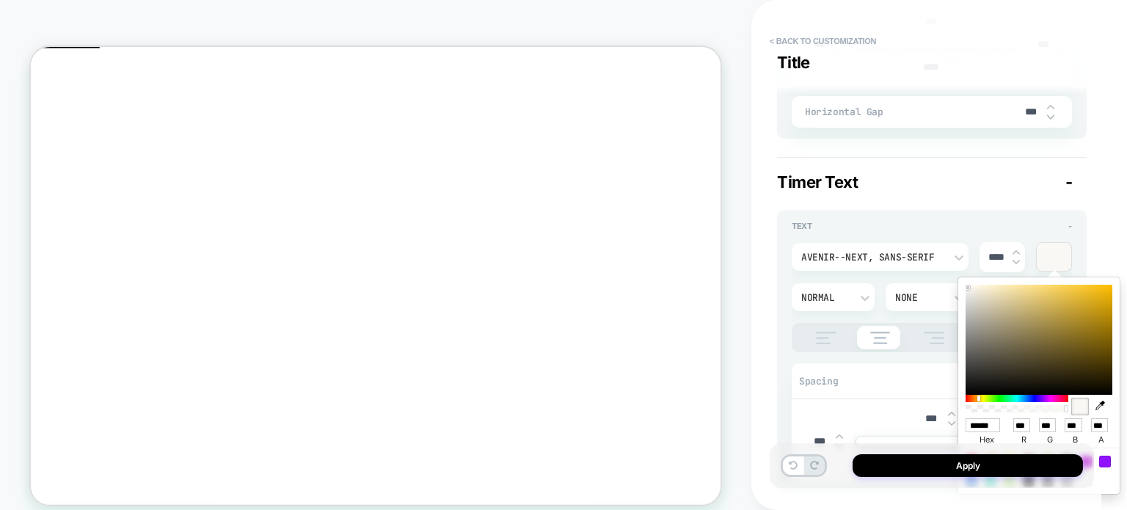
type input "*"
click at [986, 186] on div "Timer Text -" at bounding box center [931, 181] width 309 height 19
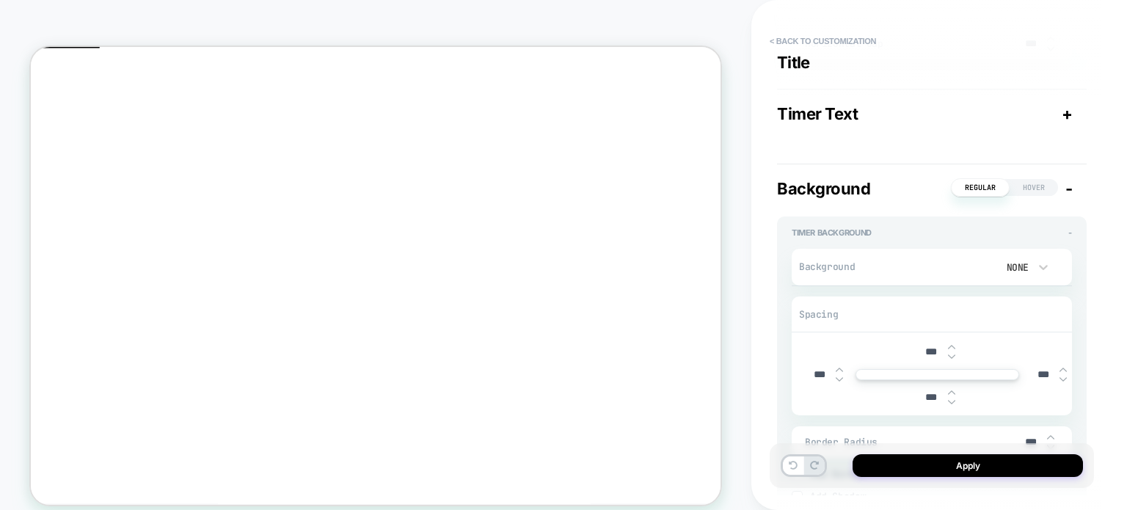
scroll to position [587, 0]
click at [1070, 108] on span "+" at bounding box center [1066, 108] width 11 height 19
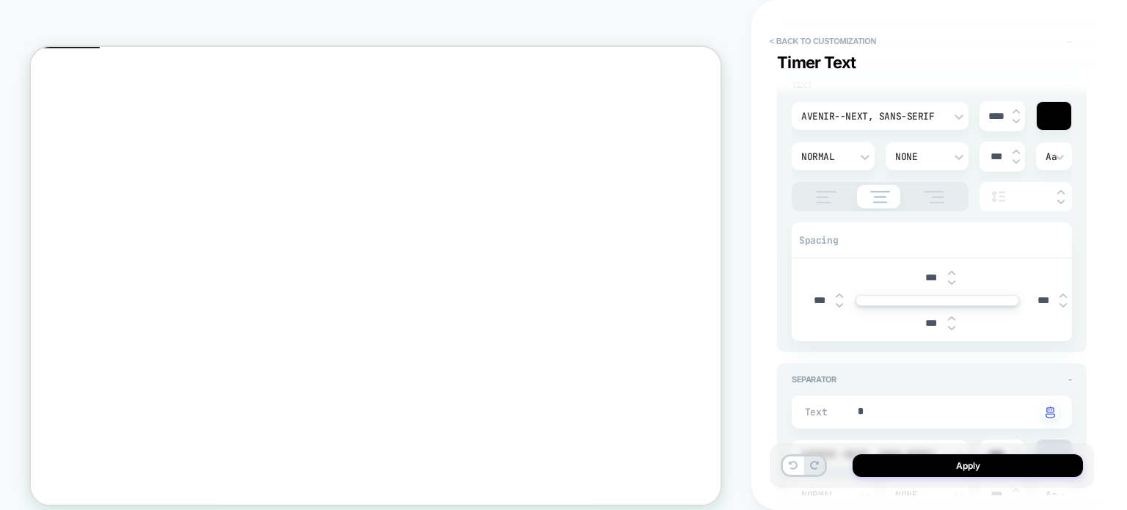
scroll to position [880, 0]
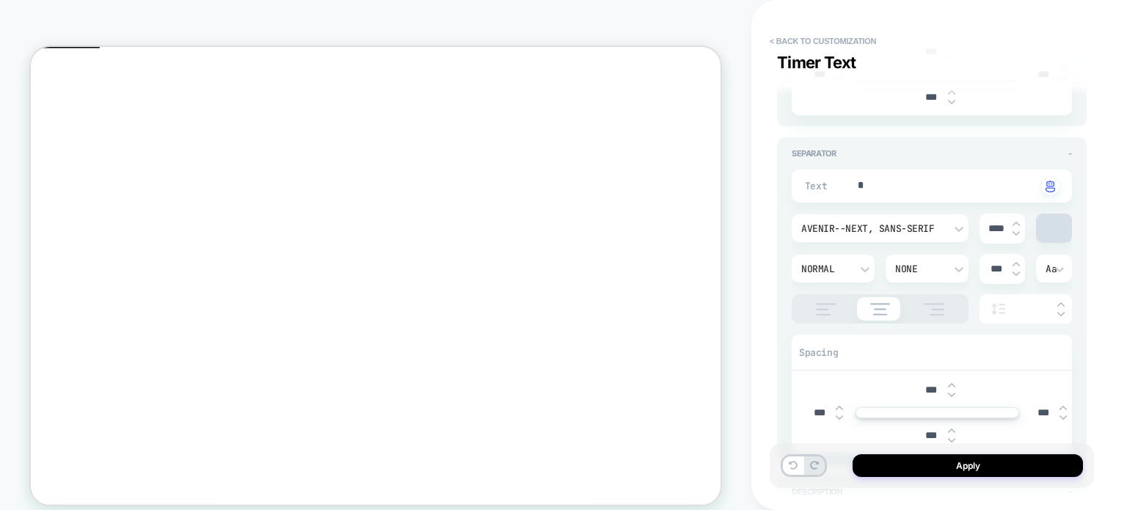
click at [1052, 222] on div at bounding box center [1053, 228] width 34 height 28
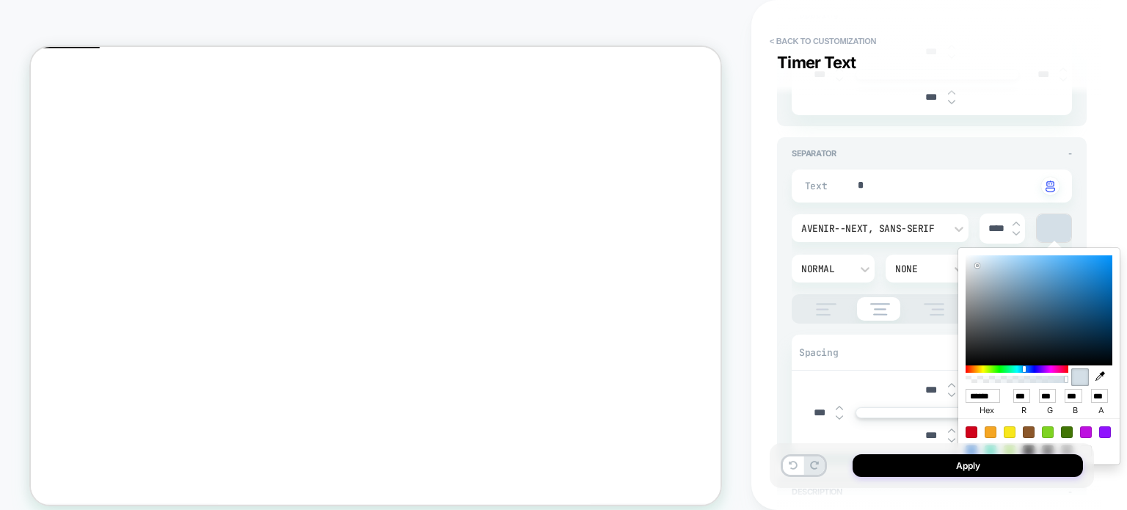
click at [1102, 378] on icon "button" at bounding box center [1100, 376] width 10 height 10
click at [1102, 373] on icon "button" at bounding box center [1100, 376] width 10 height 10
type textarea "*"
type input "******"
type input "*"
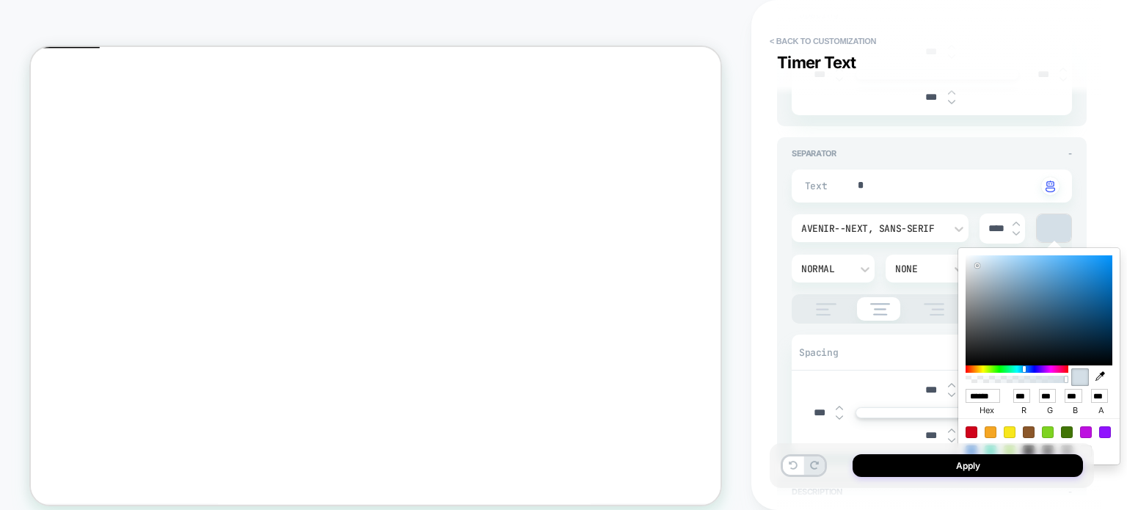
type input "*"
click at [1097, 209] on div "**********" at bounding box center [939, 255] width 324 height 510
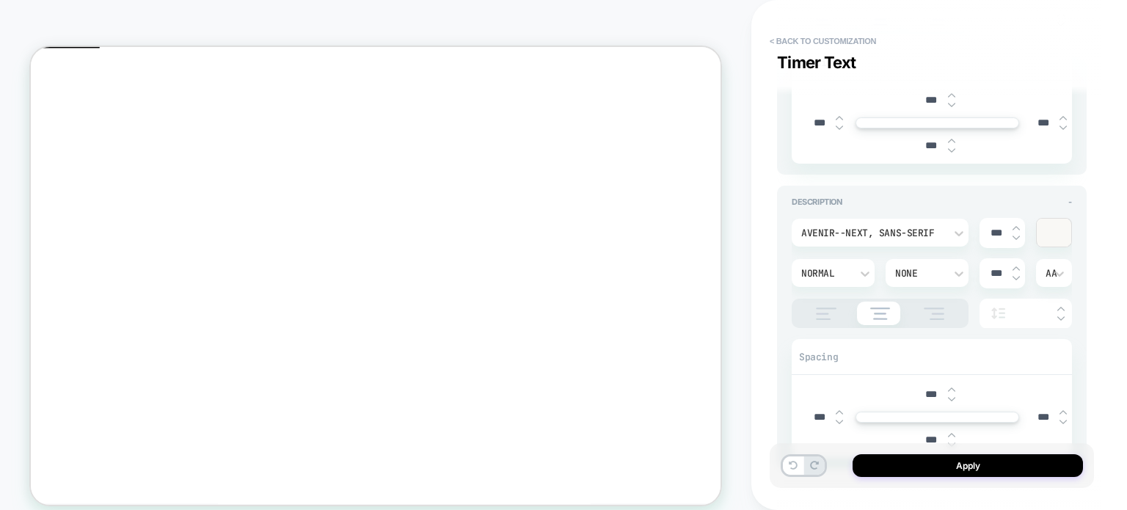
scroll to position [1173, 0]
click at [1055, 227] on div at bounding box center [1053, 229] width 34 height 28
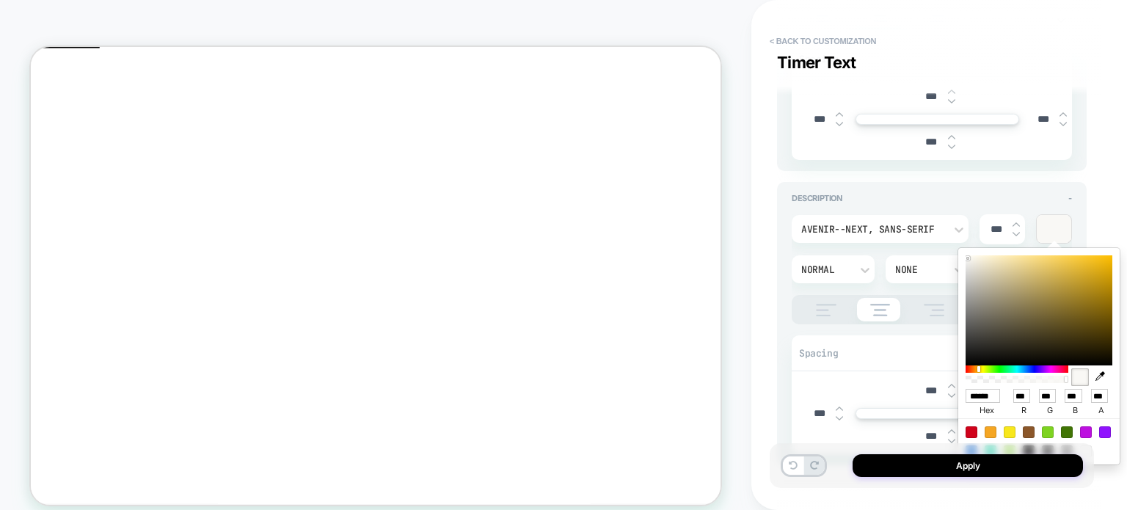
click at [1102, 375] on icon "button" at bounding box center [1100, 376] width 10 height 10
type textarea "*"
type input "******"
type input "*"
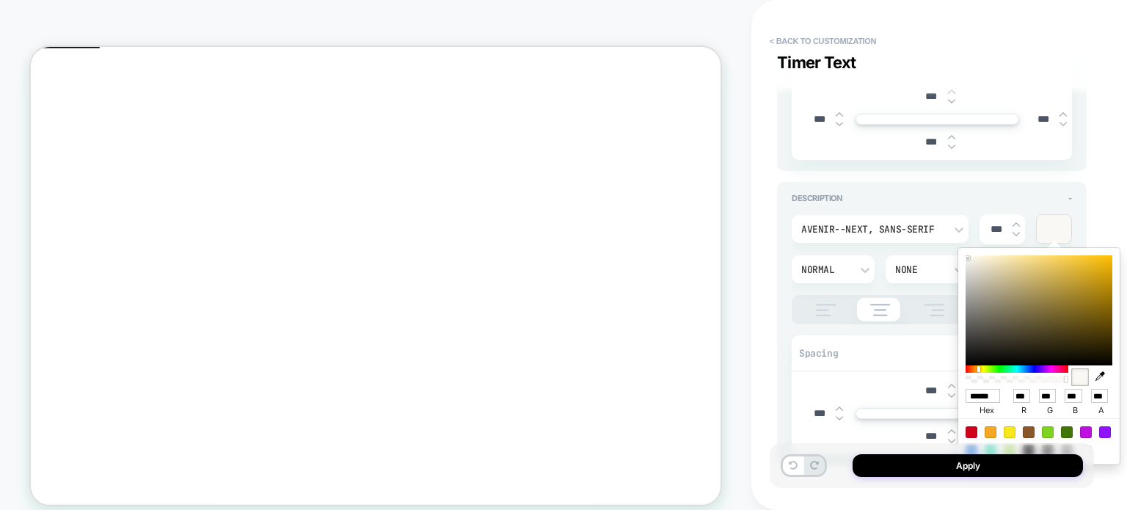
type input "*"
click at [1118, 178] on div "**********" at bounding box center [939, 255] width 376 height 510
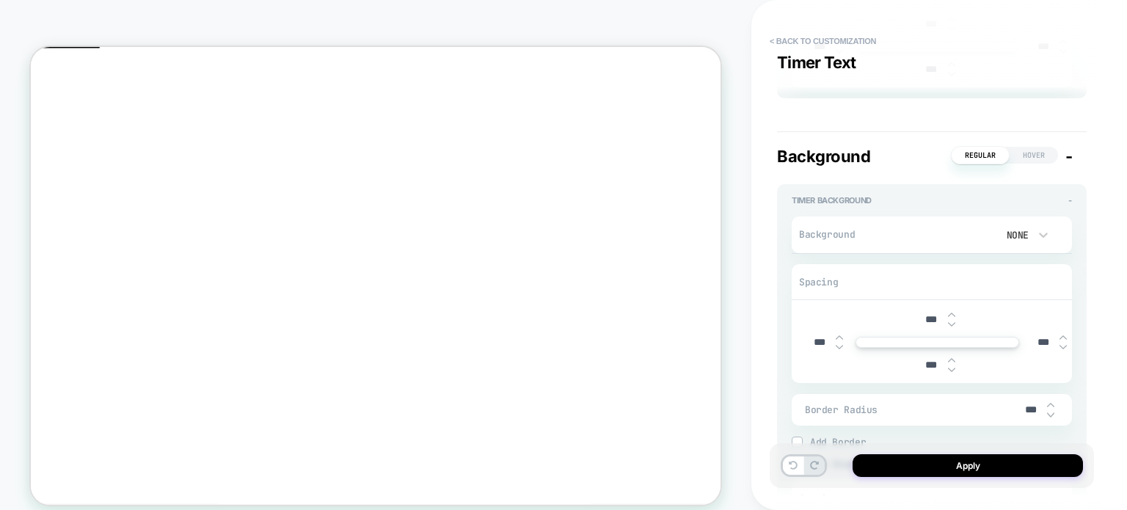
scroll to position [1613, 0]
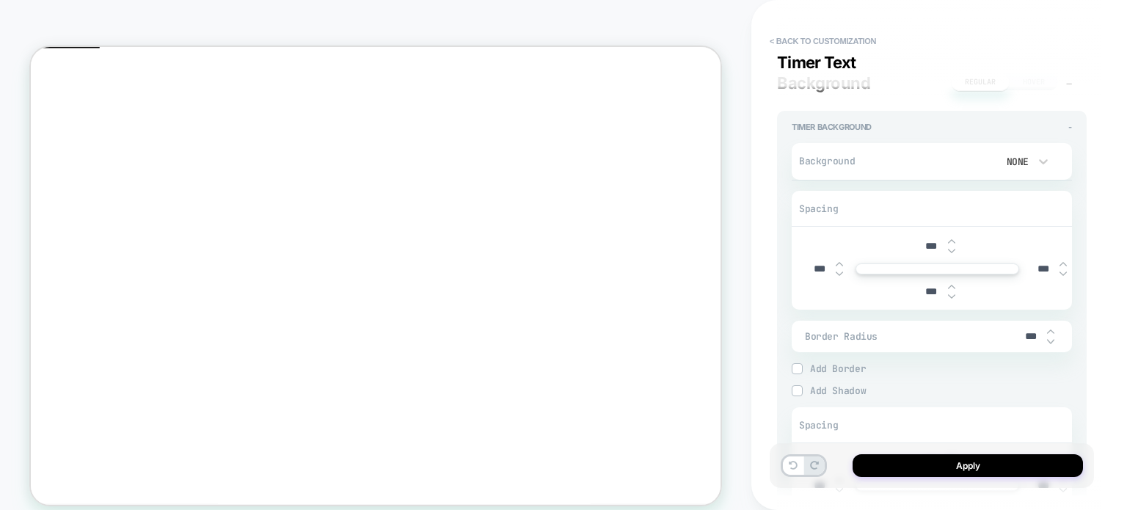
click at [1034, 155] on div "None" at bounding box center [1012, 161] width 45 height 15
click at [1019, 195] on div "None" at bounding box center [1020, 195] width 62 height 31
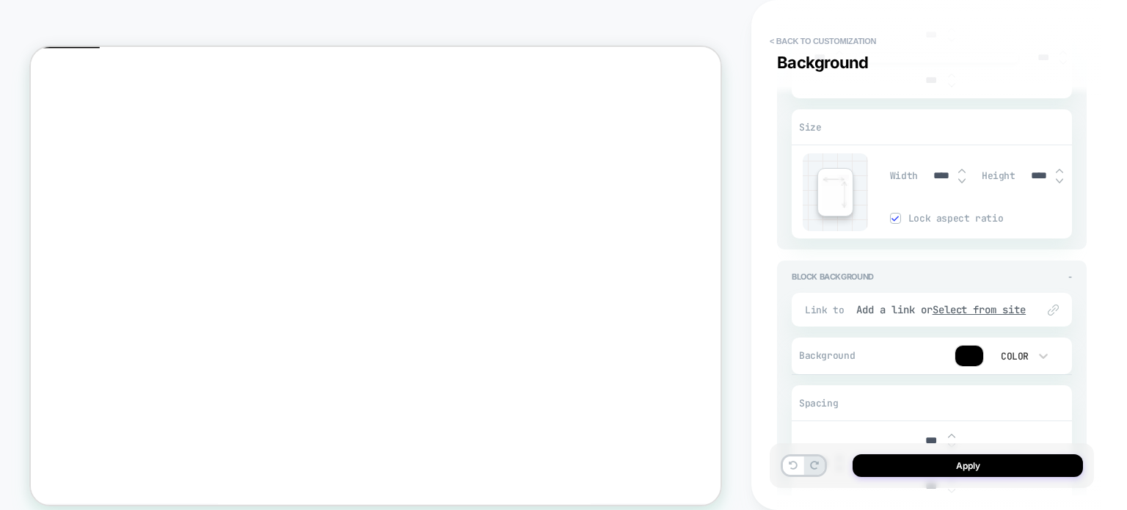
scroll to position [2054, 0]
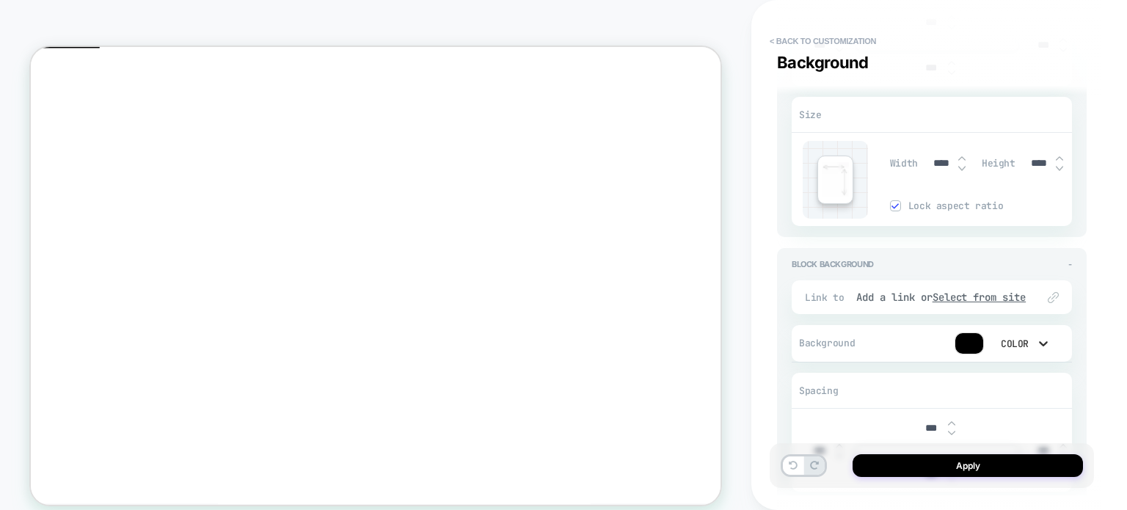
click at [1037, 337] on icon at bounding box center [1043, 343] width 15 height 15
click at [1011, 234] on div "None" at bounding box center [1020, 239] width 62 height 31
type textarea "*"
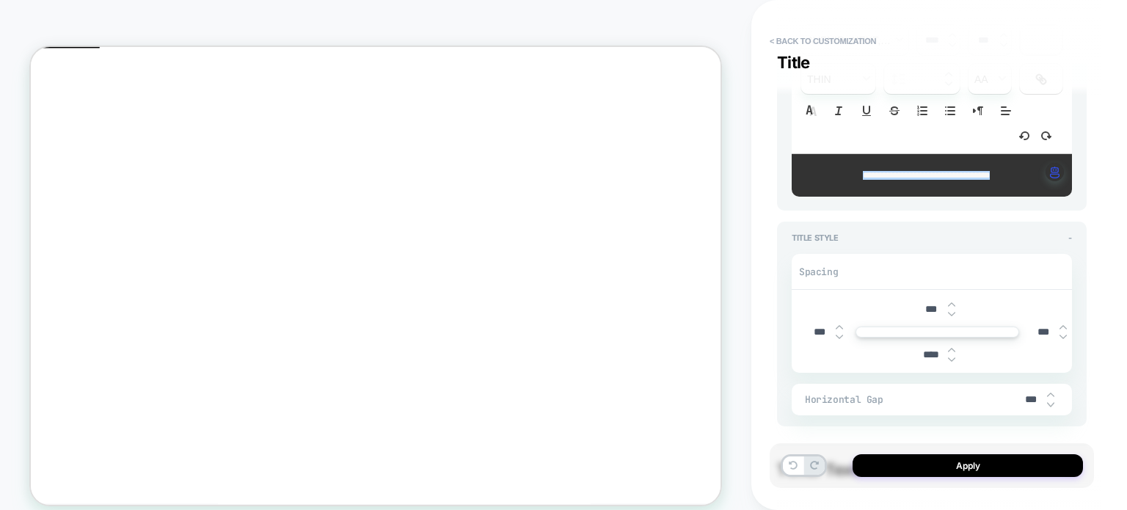
type textarea "*"
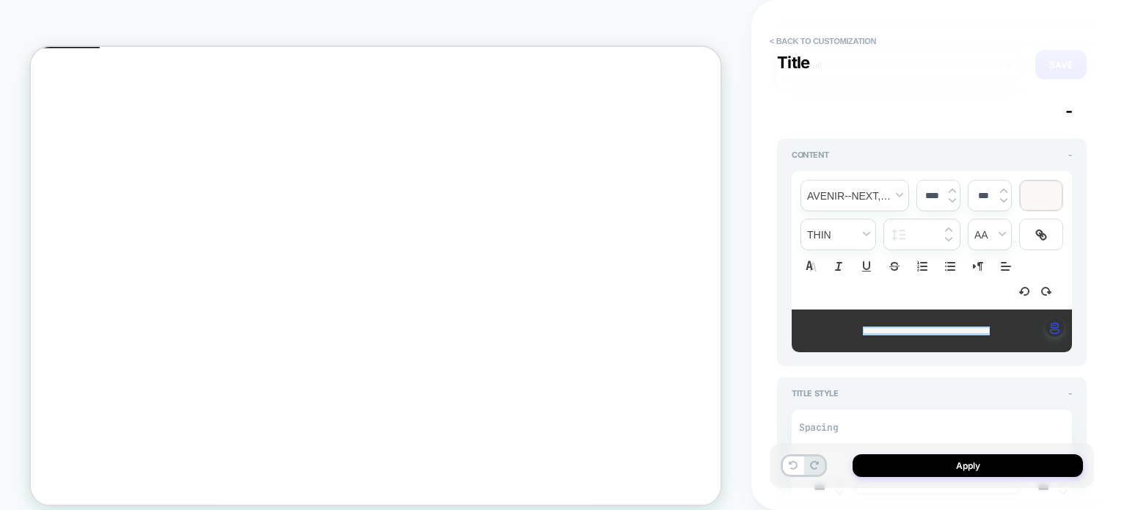
scroll to position [38, 0]
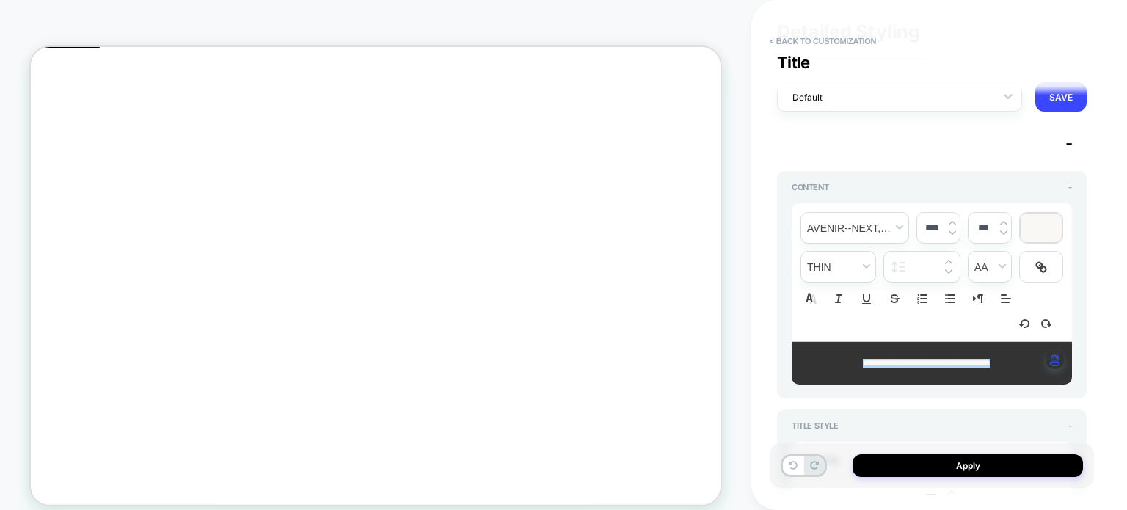
click at [1044, 224] on div at bounding box center [1040, 227] width 41 height 29
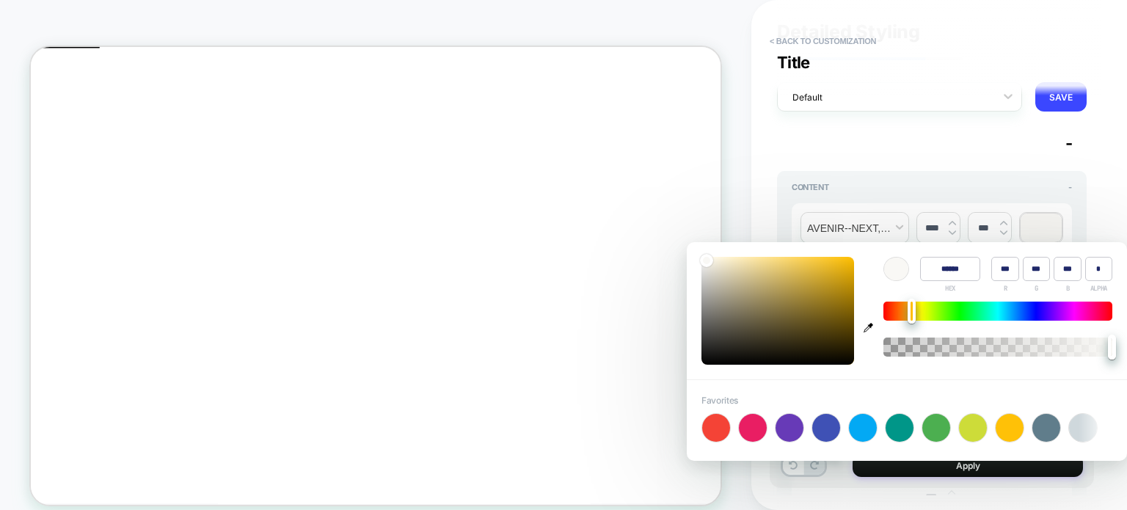
click at [867, 325] on icon "button" at bounding box center [868, 328] width 10 height 10
type input "******"
type input "**"
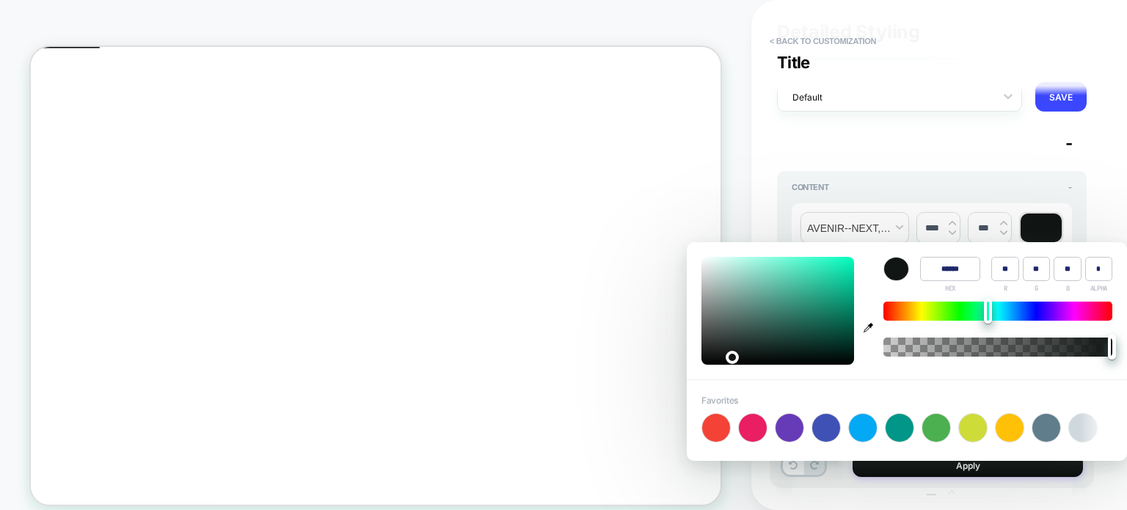
click at [1114, 185] on div "**********" at bounding box center [939, 255] width 376 height 510
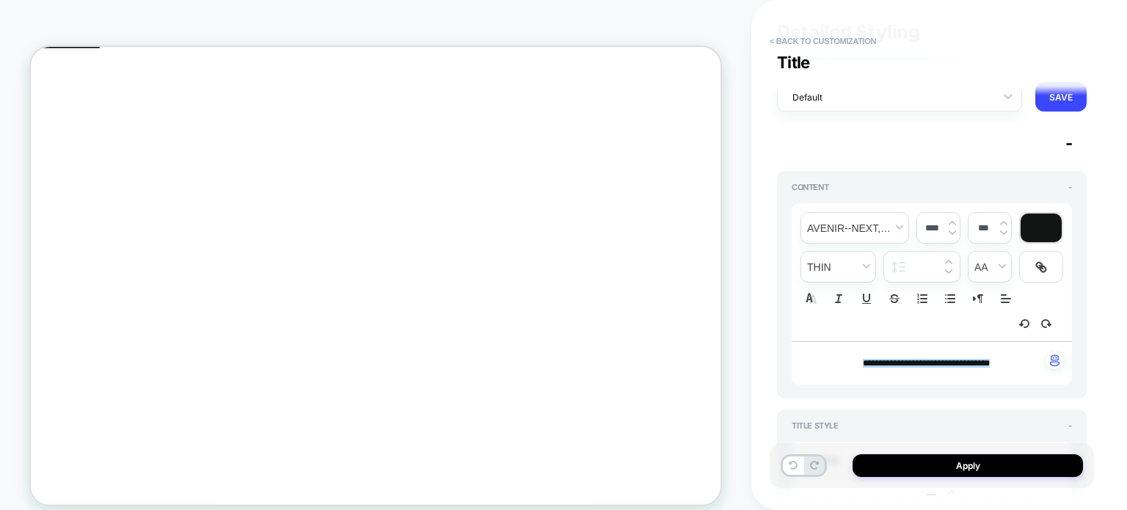
click at [900, 362] on span "**********" at bounding box center [925, 363] width 127 height 9
click at [901, 362] on span "**********" at bounding box center [925, 363] width 127 height 9
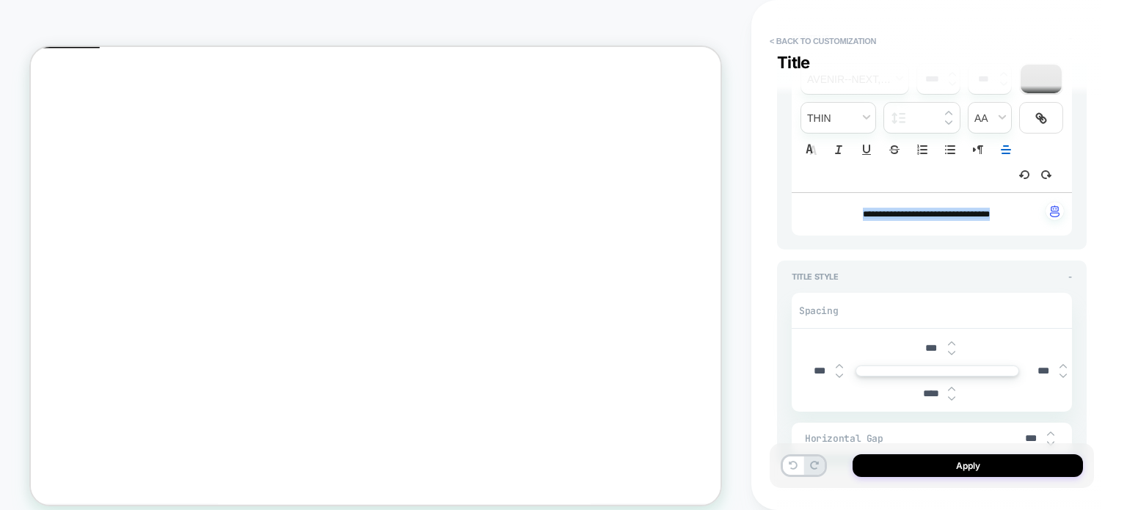
type textarea "*"
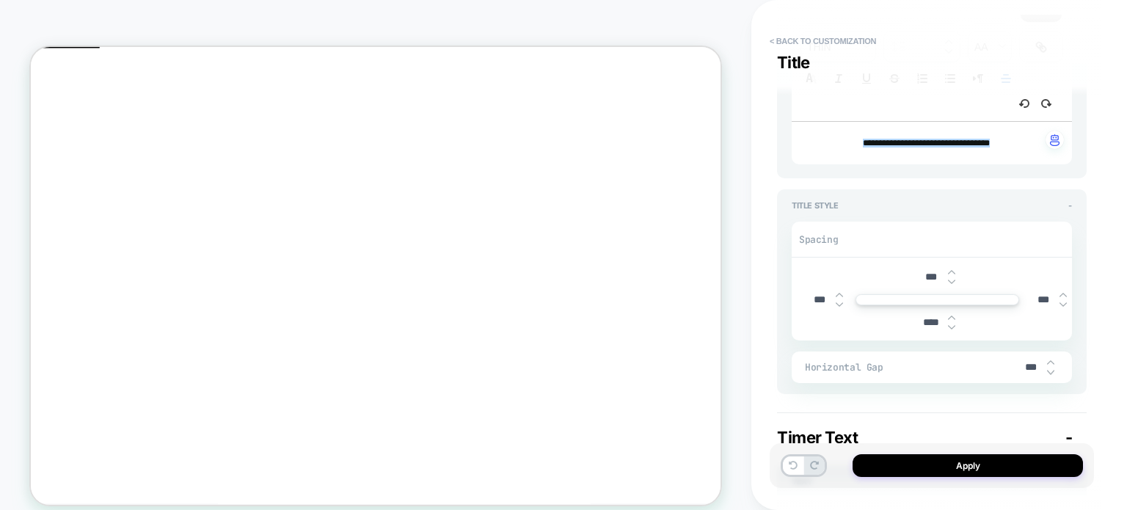
click at [1039, 297] on input "***" at bounding box center [1042, 299] width 33 height 12
type textarea "*"
type input "***"
type textarea "*"
type input "****"
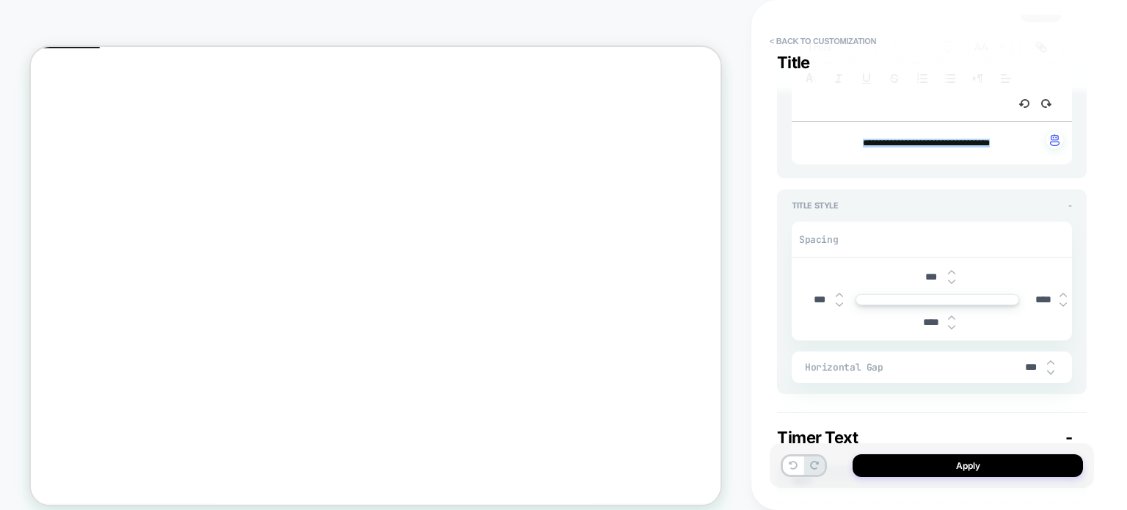
type textarea "*"
type input "***"
type textarea "*"
type input "***"
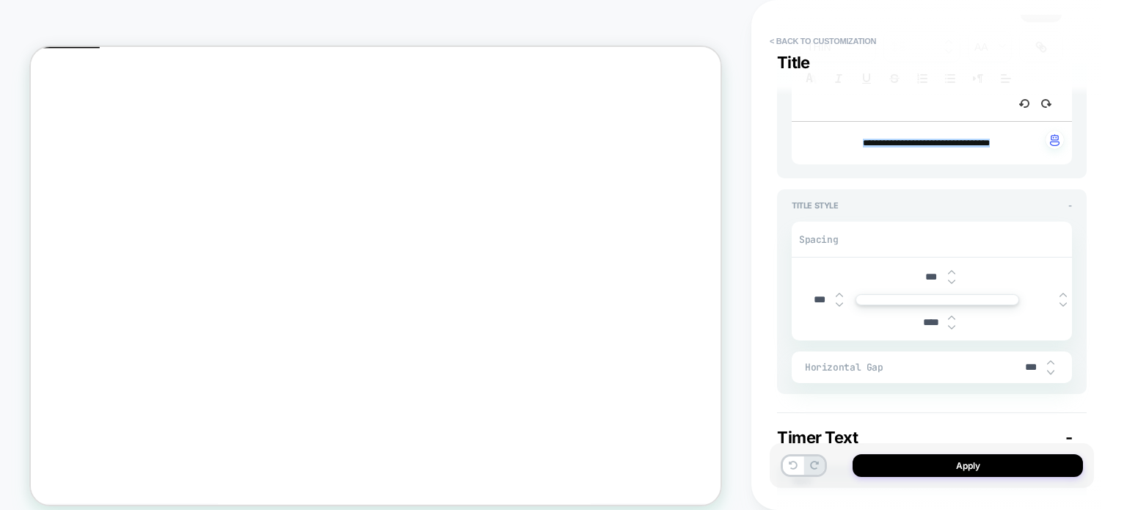
type textarea "*"
type input "****"
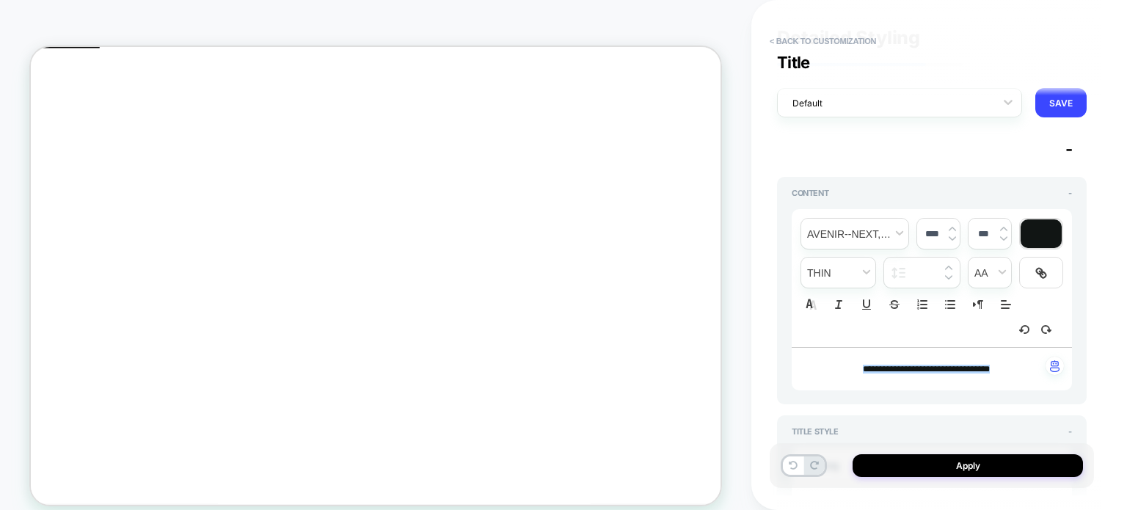
type textarea "*"
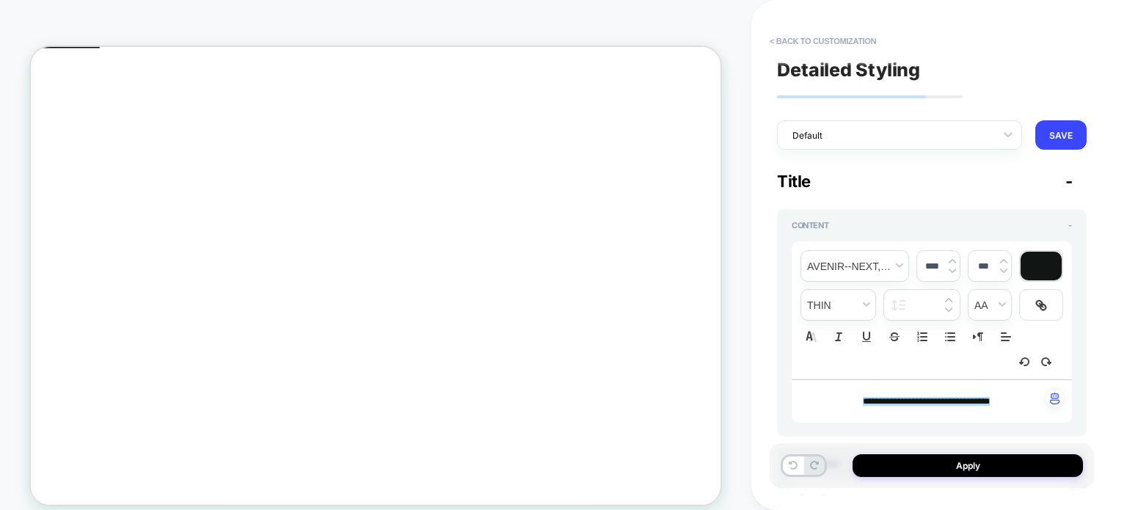
type input "****"
click at [930, 401] on span "**********" at bounding box center [925, 401] width 127 height 9
click at [857, 298] on span "fontWeight" at bounding box center [838, 305] width 74 height 30
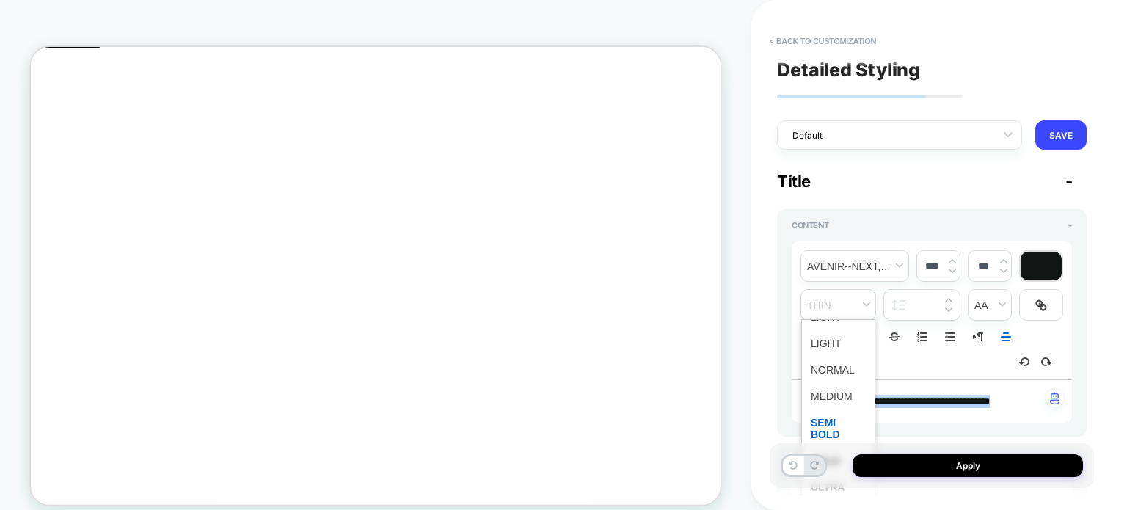
click at [827, 412] on span "fontWeight" at bounding box center [837, 428] width 55 height 38
click at [846, 293] on span "fontWeight" at bounding box center [838, 305] width 74 height 30
click at [825, 383] on span "fontWeight" at bounding box center [837, 396] width 55 height 26
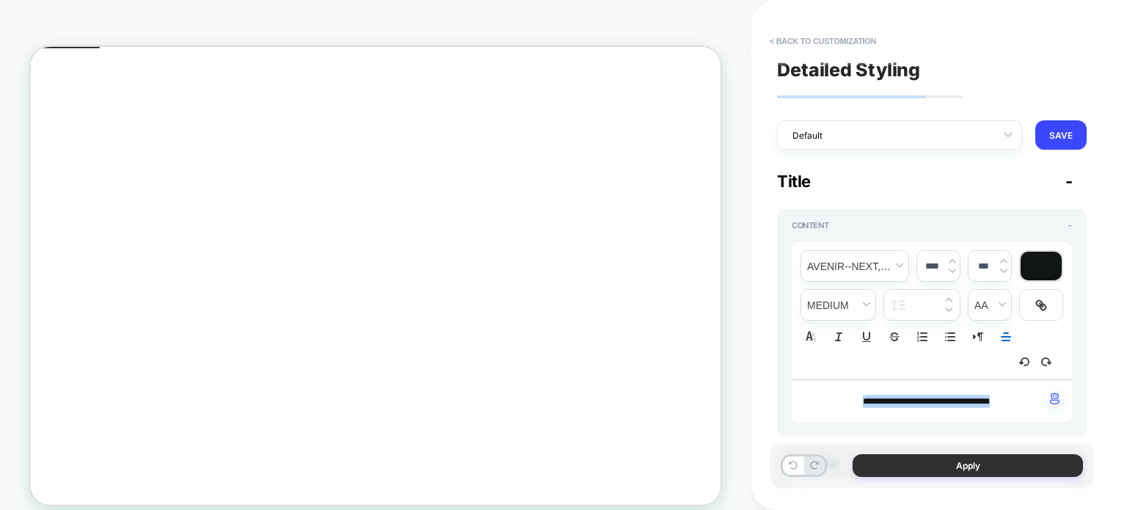
click at [936, 458] on button "Apply" at bounding box center [967, 465] width 230 height 23
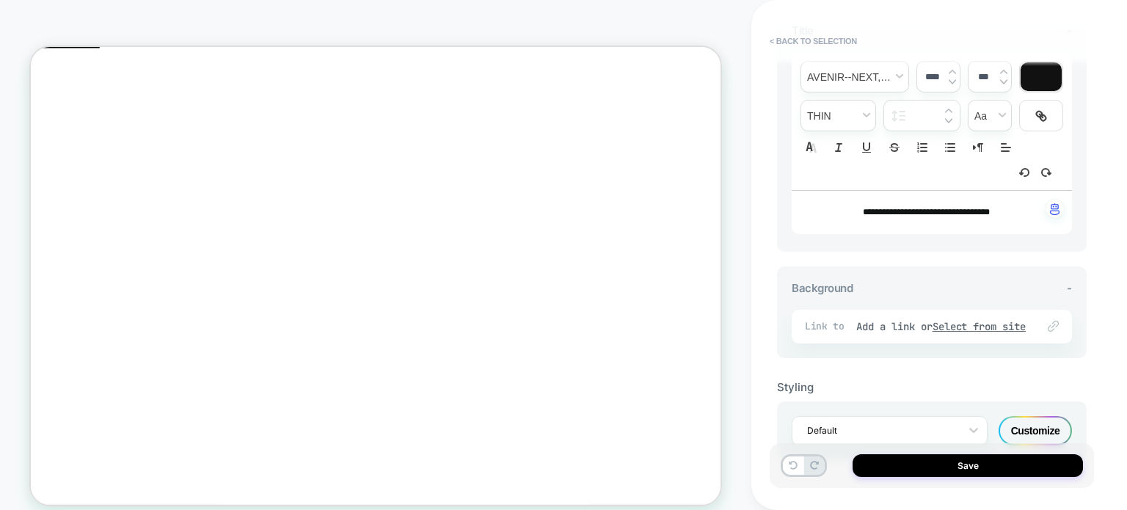
scroll to position [631, 0]
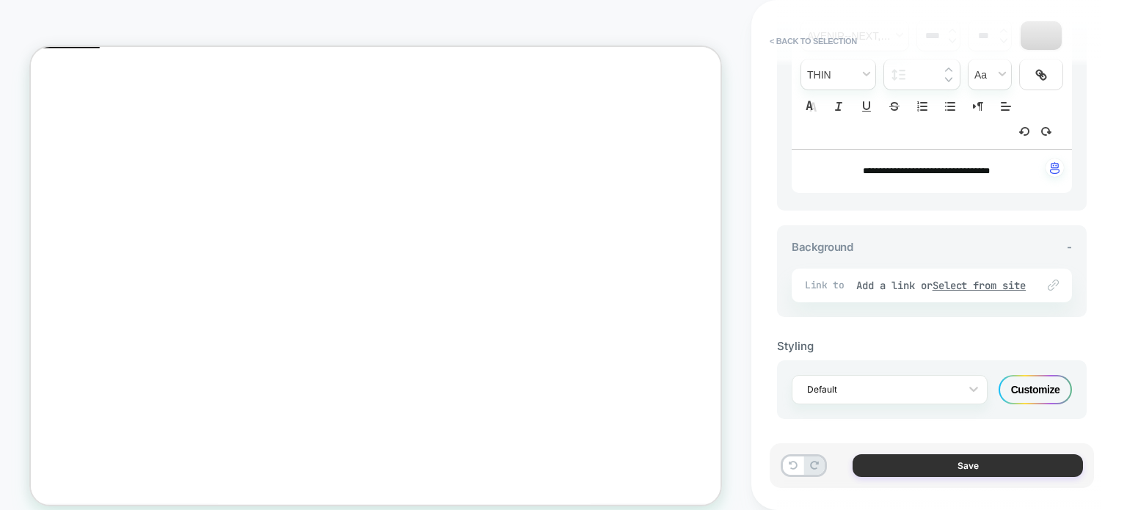
click at [912, 469] on button "Save" at bounding box center [967, 465] width 230 height 23
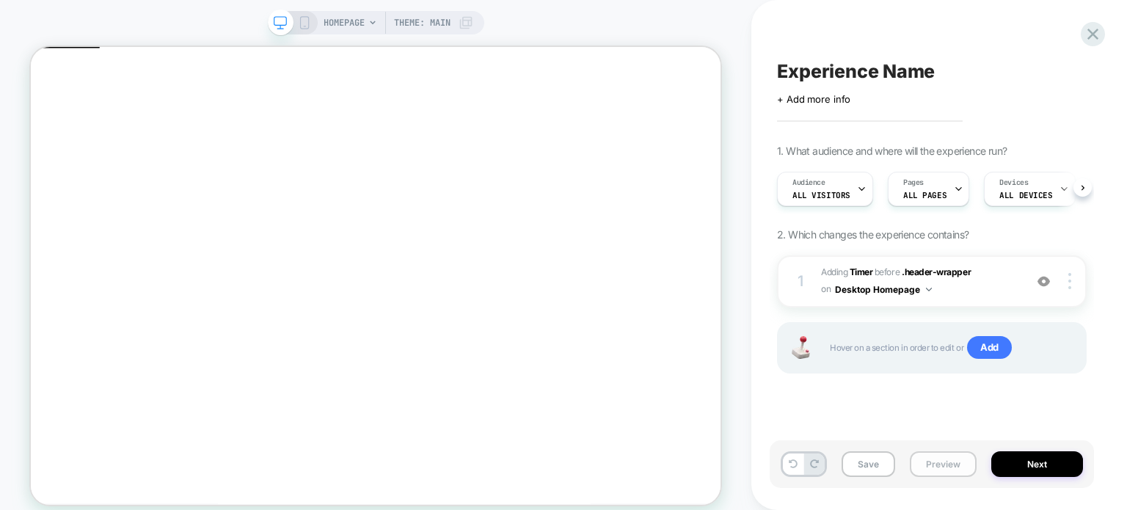
scroll to position [0, 0]
click at [930, 463] on button "Preview" at bounding box center [942, 464] width 67 height 26
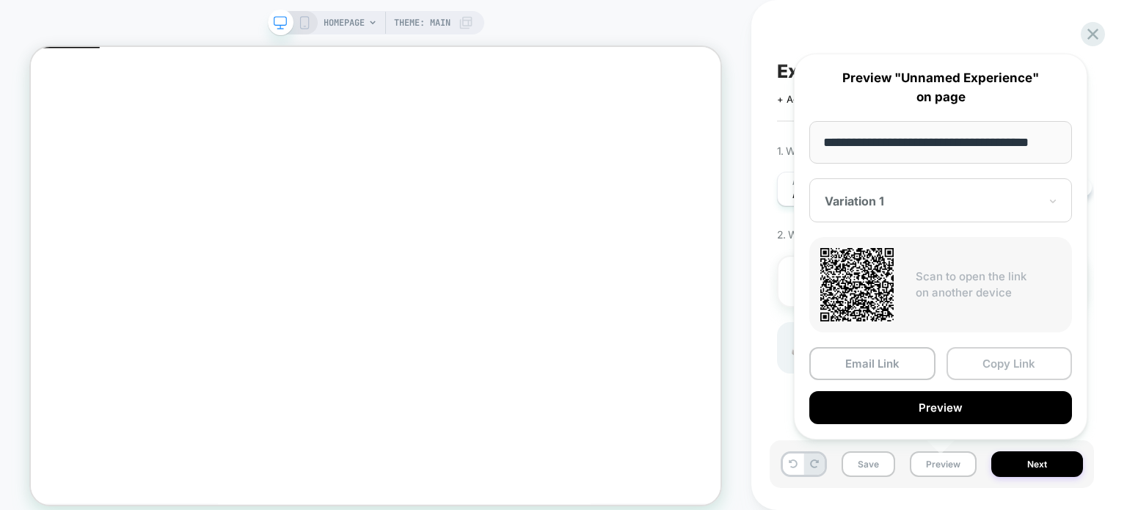
click at [994, 365] on button "Copy Link" at bounding box center [1009, 363] width 126 height 33
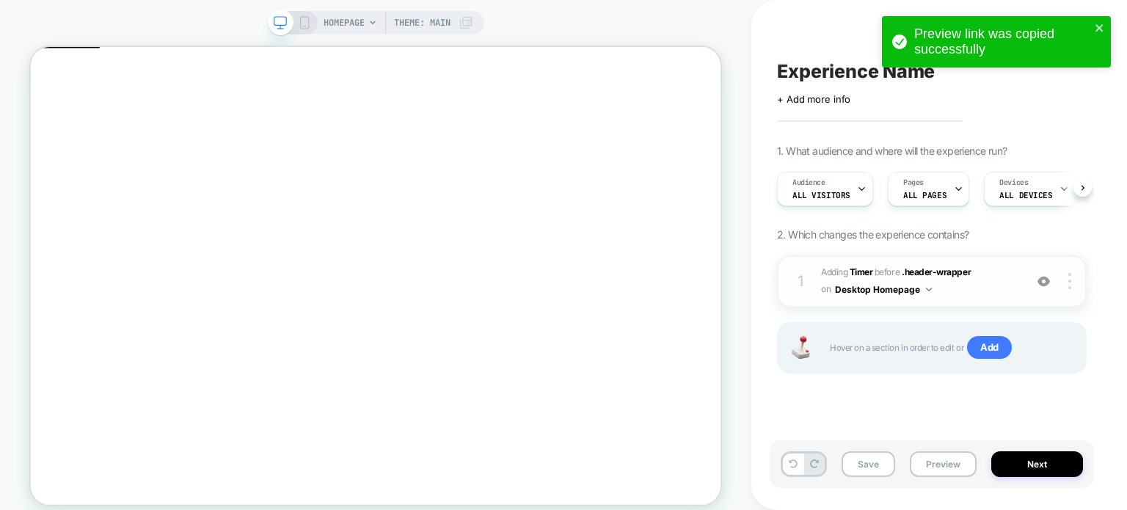
click at [981, 293] on span "#_loomi_addon_1758463629226 Adding Timer BEFORE .header-wrapper .header-wrapper…" at bounding box center [919, 281] width 196 height 34
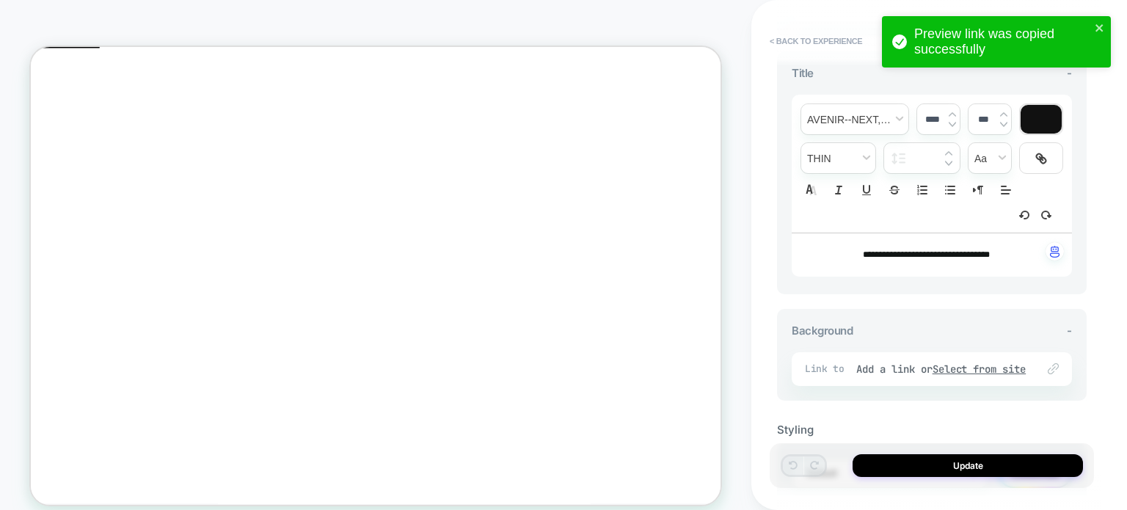
scroll to position [631, 0]
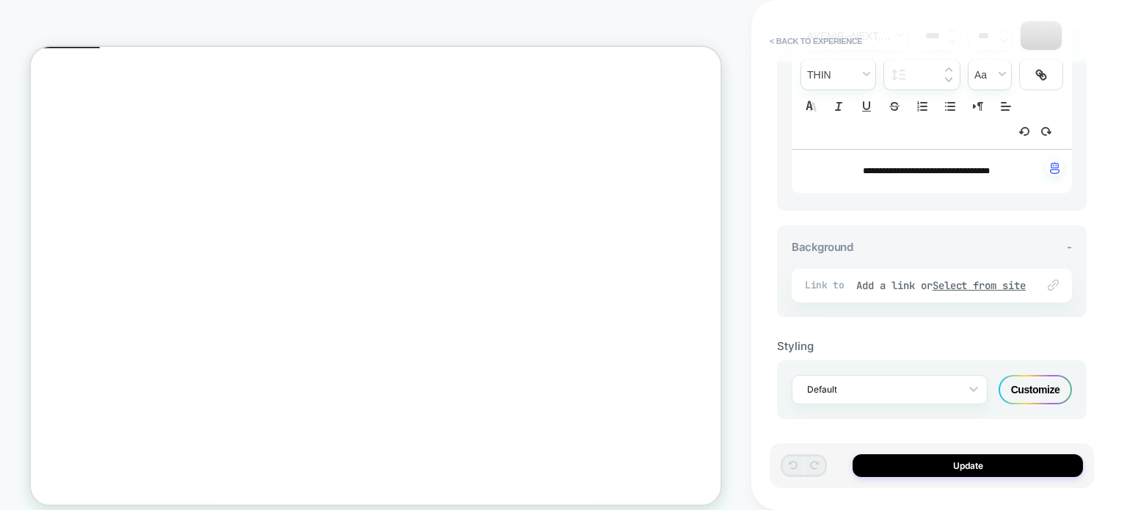
click at [1036, 389] on div "Customize" at bounding box center [1034, 389] width 73 height 29
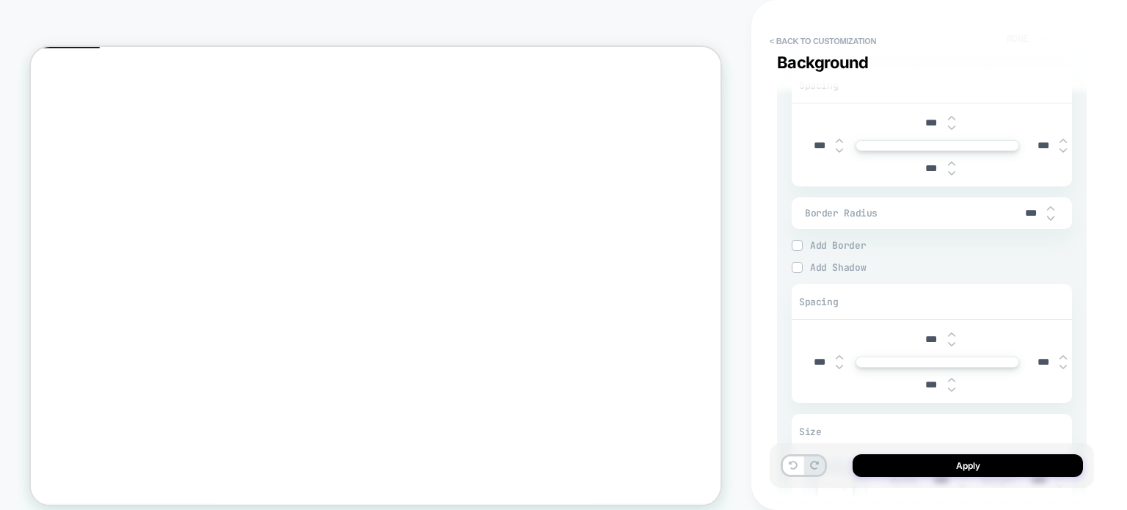
scroll to position [1687, 0]
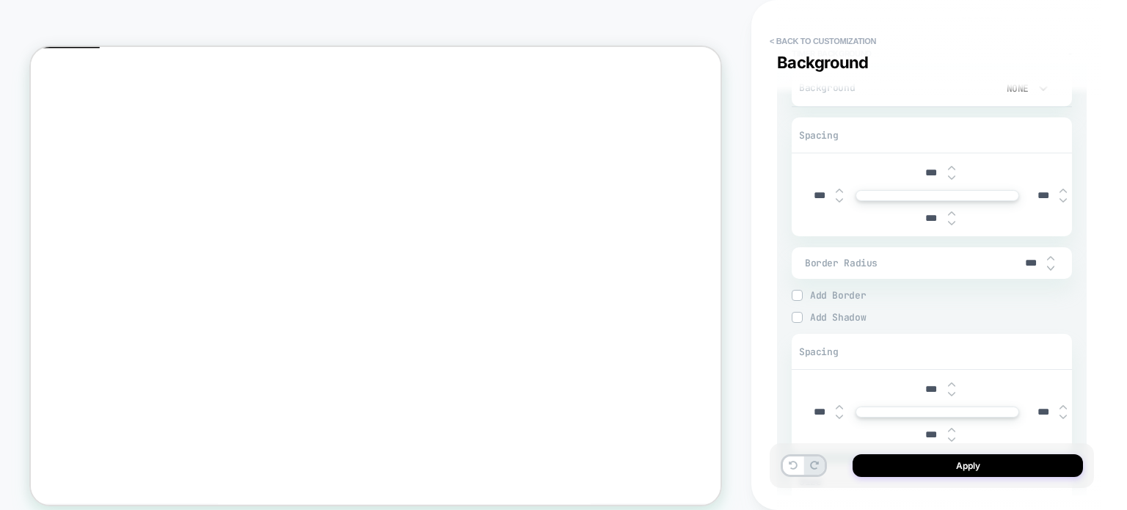
click at [798, 292] on img at bounding box center [796, 295] width 7 height 7
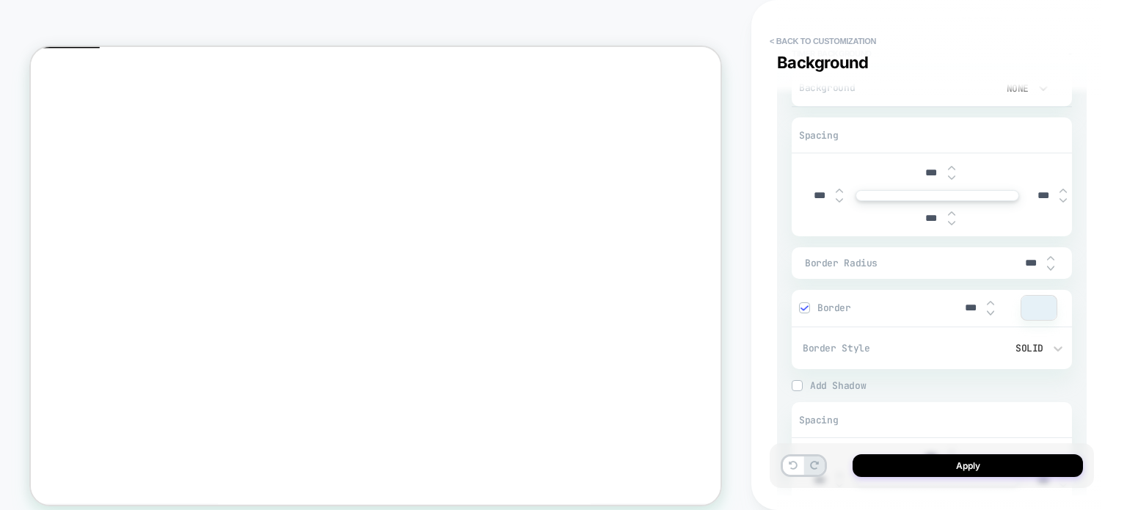
click at [1030, 305] on div at bounding box center [1038, 308] width 35 height 24
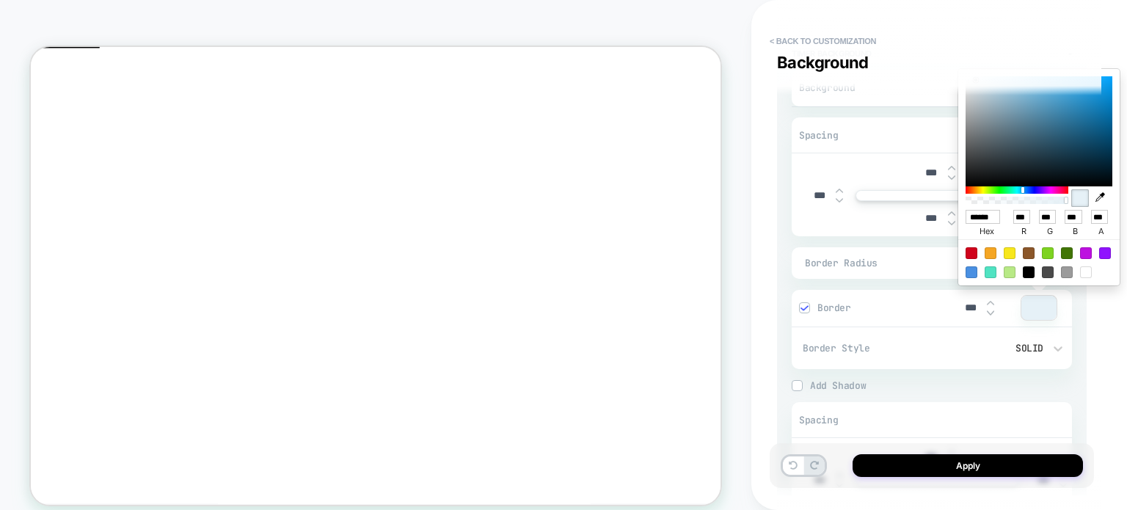
click at [1100, 196] on icon "button" at bounding box center [1100, 197] width 10 height 10
type textarea "*"
type input "******"
type input "**"
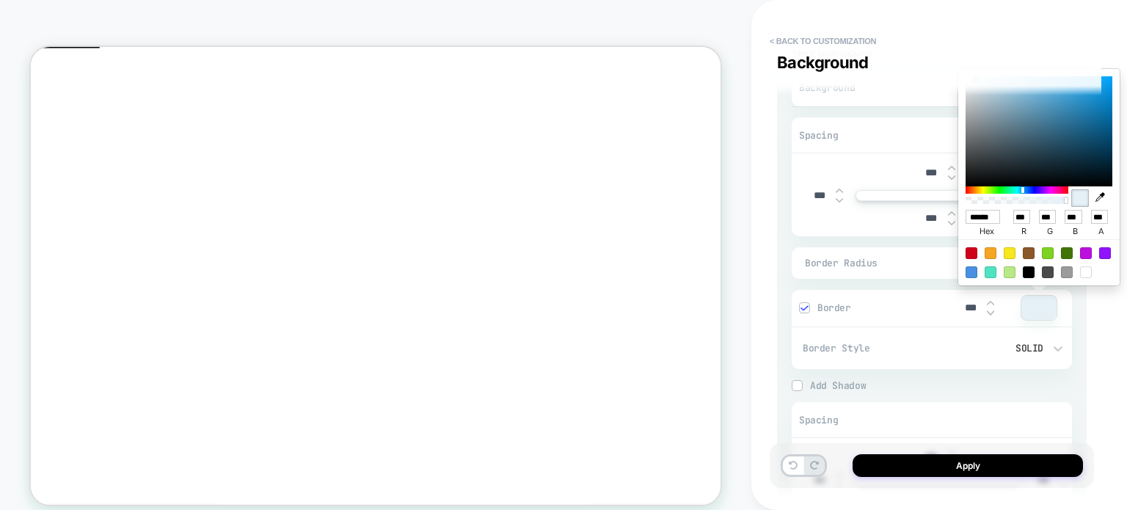
type input "**"
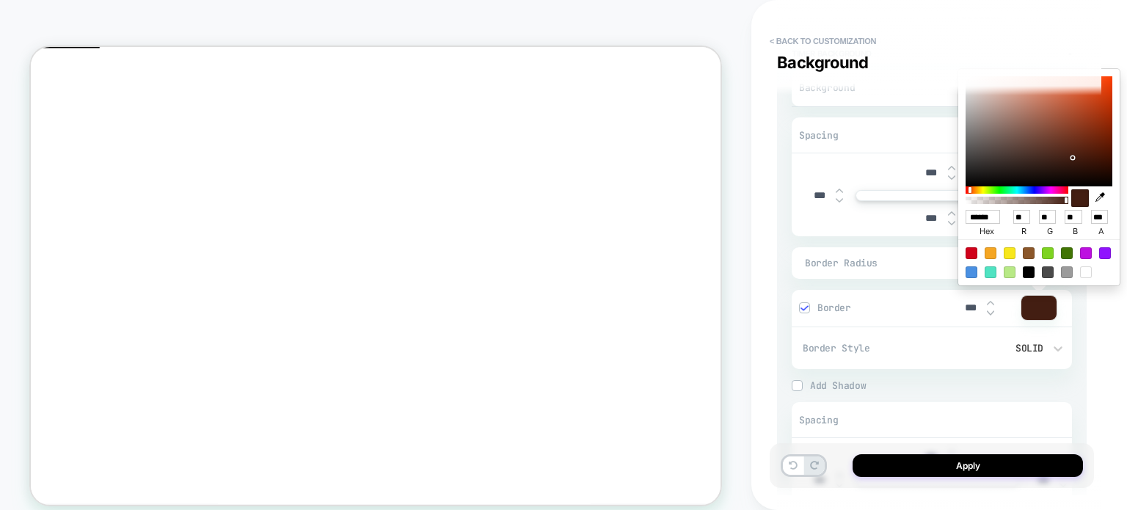
click at [1095, 343] on div "**********" at bounding box center [939, 255] width 324 height 510
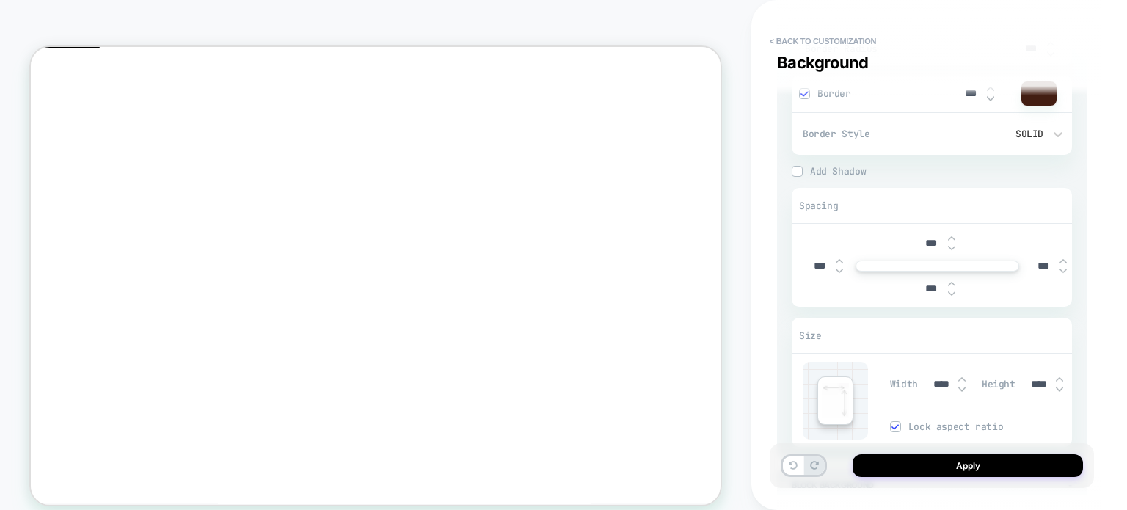
scroll to position [1907, 0]
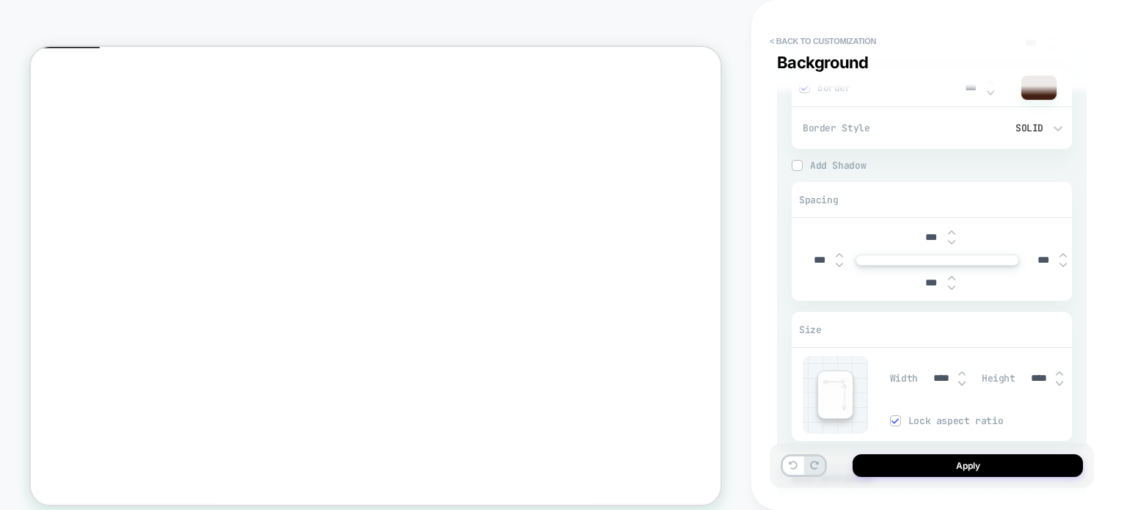
click at [800, 163] on img at bounding box center [796, 165] width 7 height 7
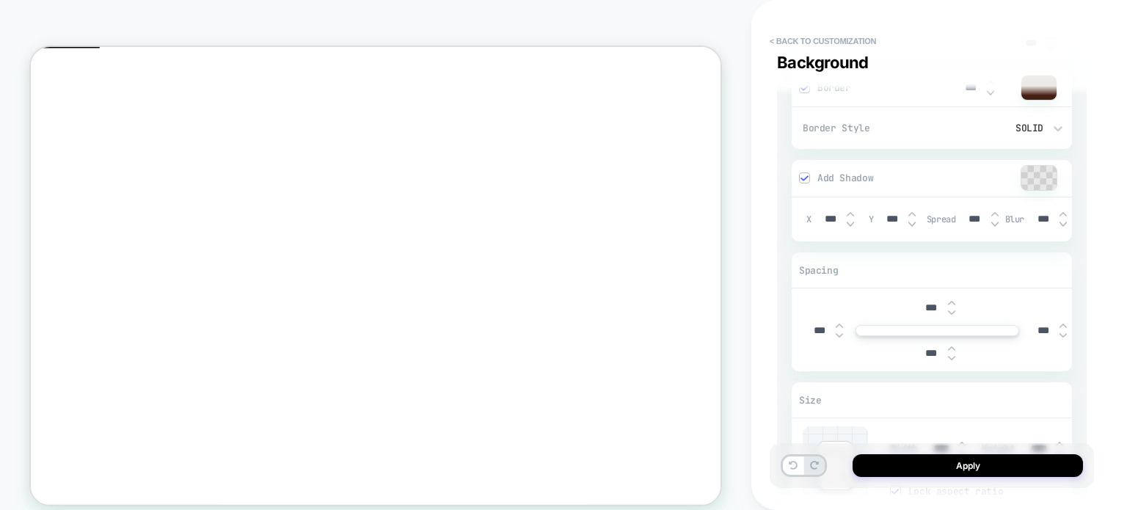
click at [1027, 175] on div at bounding box center [1038, 178] width 35 height 24
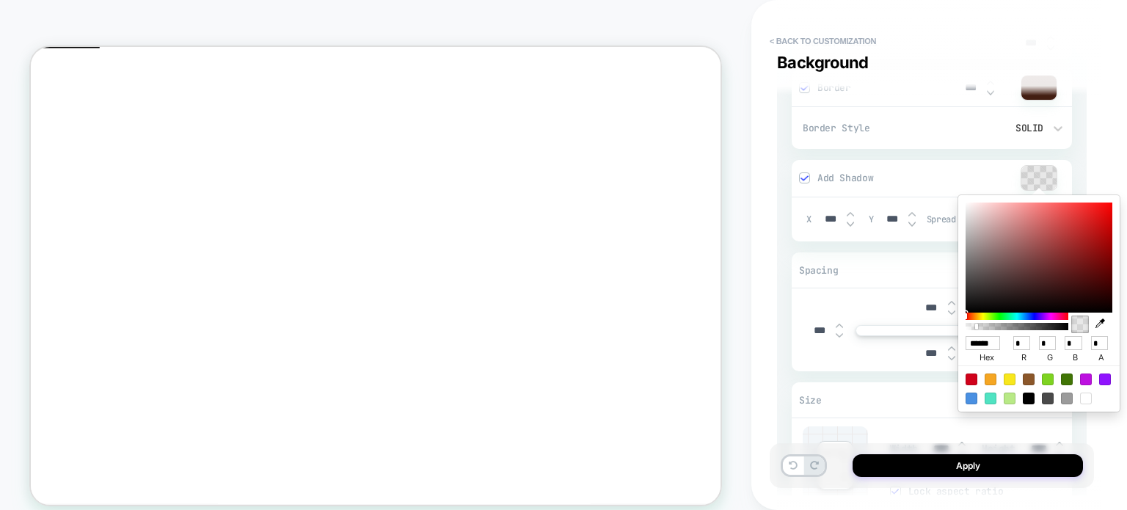
click at [1102, 323] on icon "button" at bounding box center [1100, 323] width 10 height 10
type textarea "*"
type input "******"
type input "**"
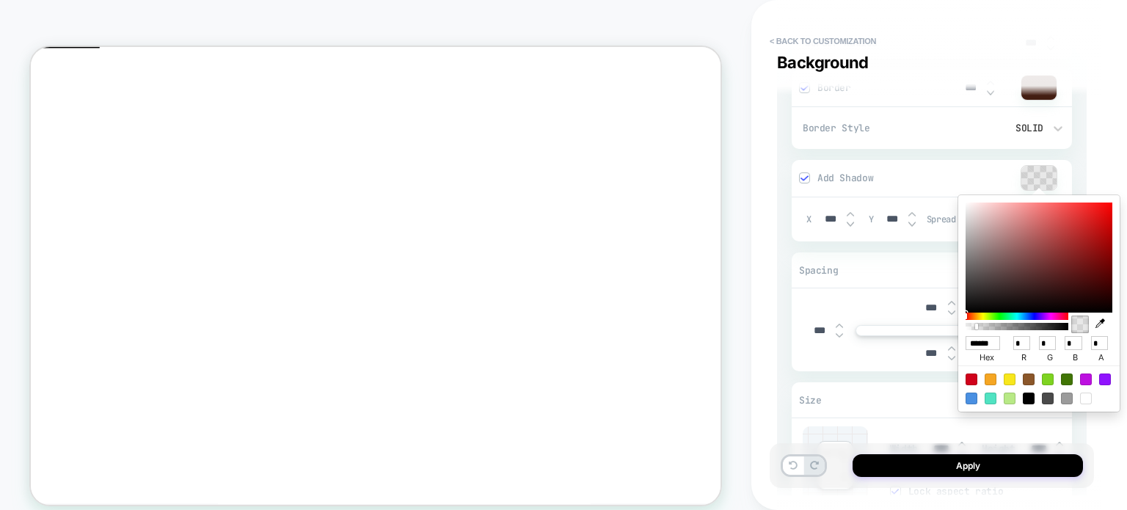
type input "**"
type input "***"
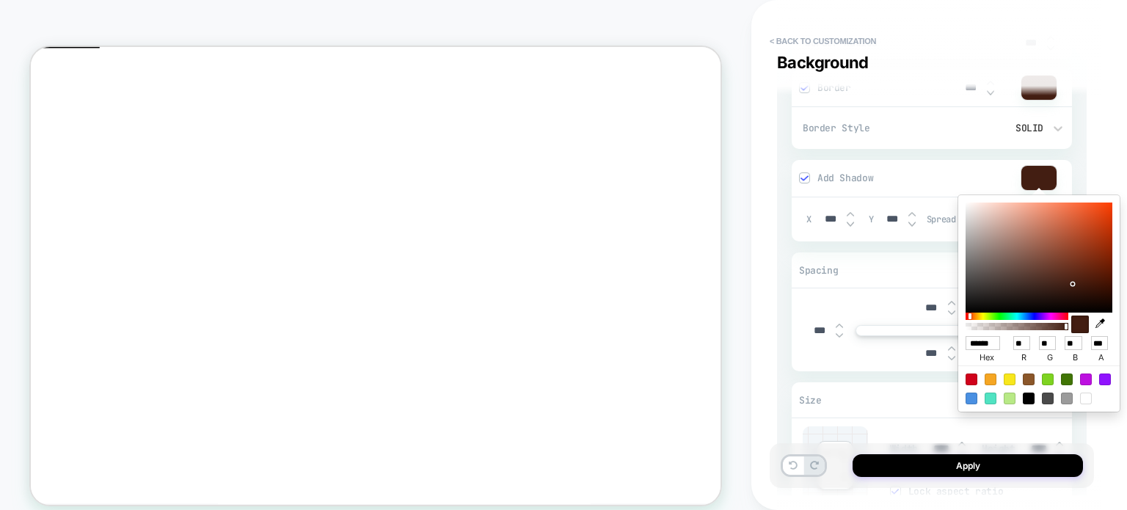
type textarea "*"
type input "******"
type input "**"
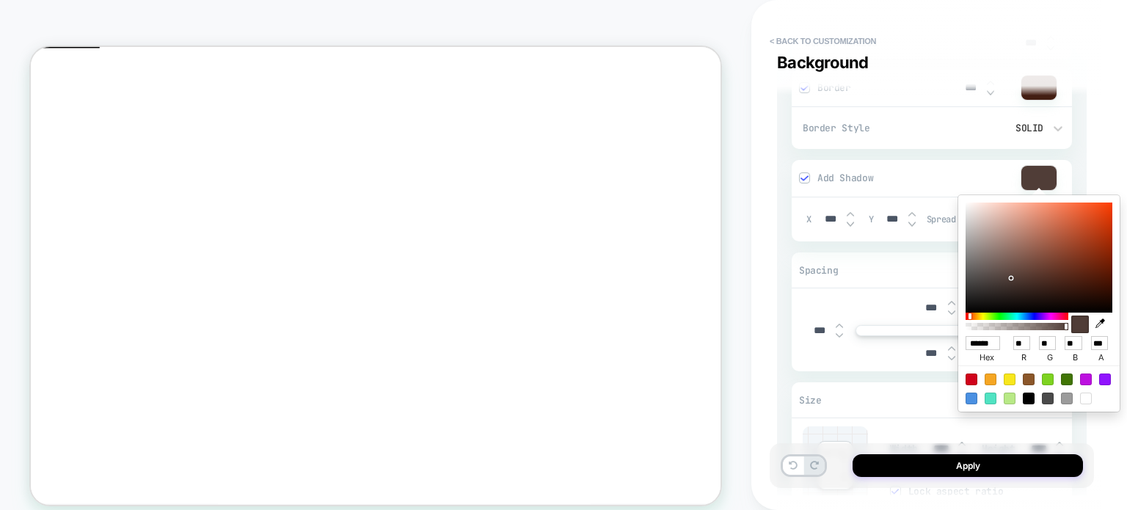
click at [1011, 278] on div at bounding box center [1038, 257] width 147 height 110
type textarea "*"
click at [1092, 430] on div "**********" at bounding box center [931, 255] width 324 height 480
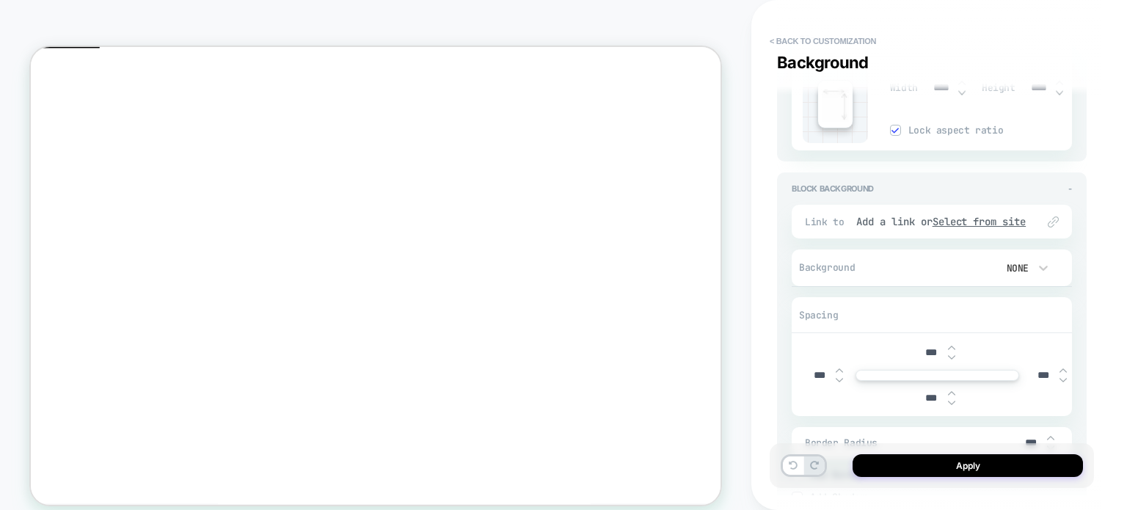
scroll to position [2274, 0]
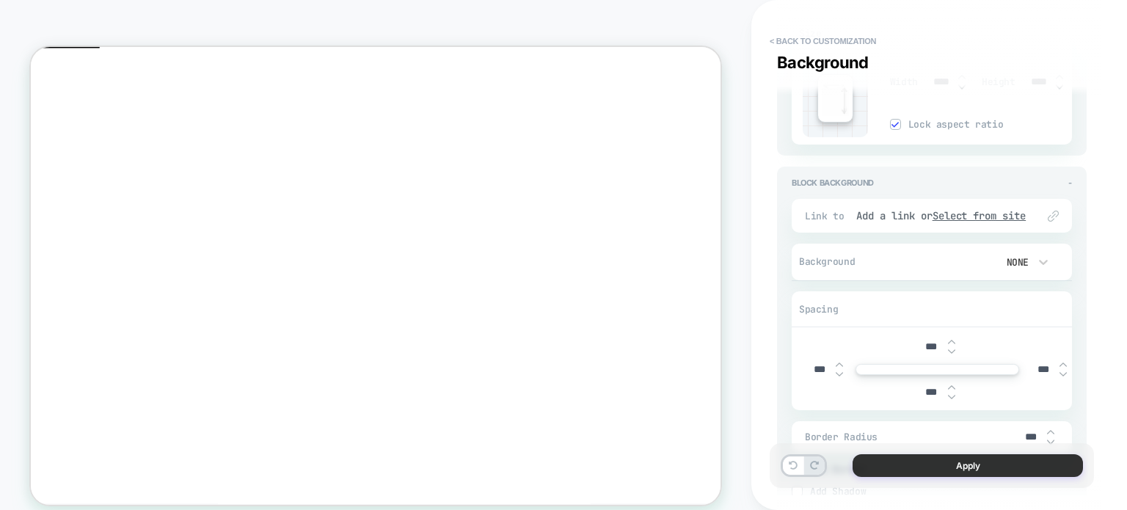
click at [905, 466] on button "Apply" at bounding box center [967, 465] width 230 height 23
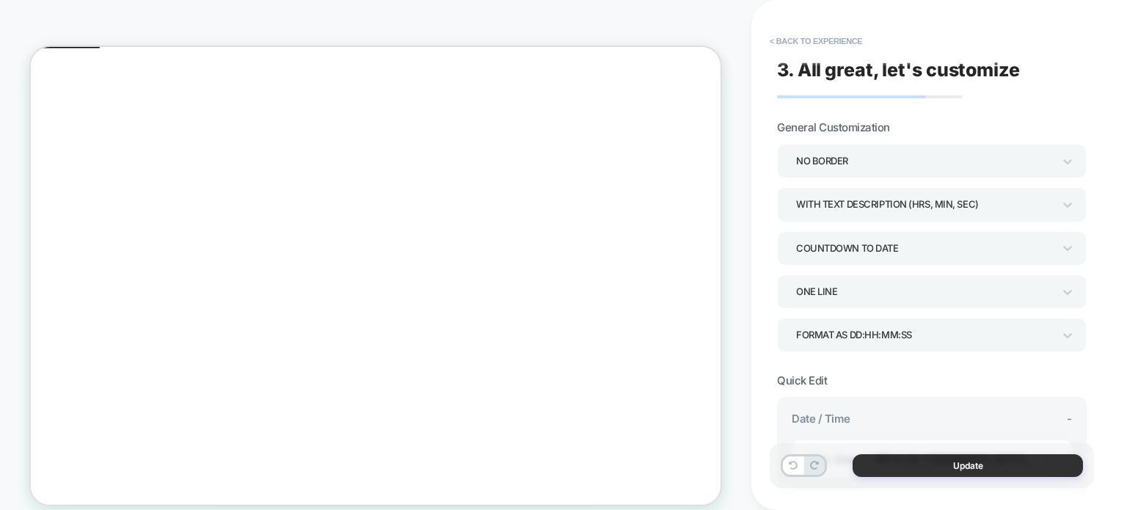
click at [895, 467] on button "Update" at bounding box center [967, 465] width 230 height 23
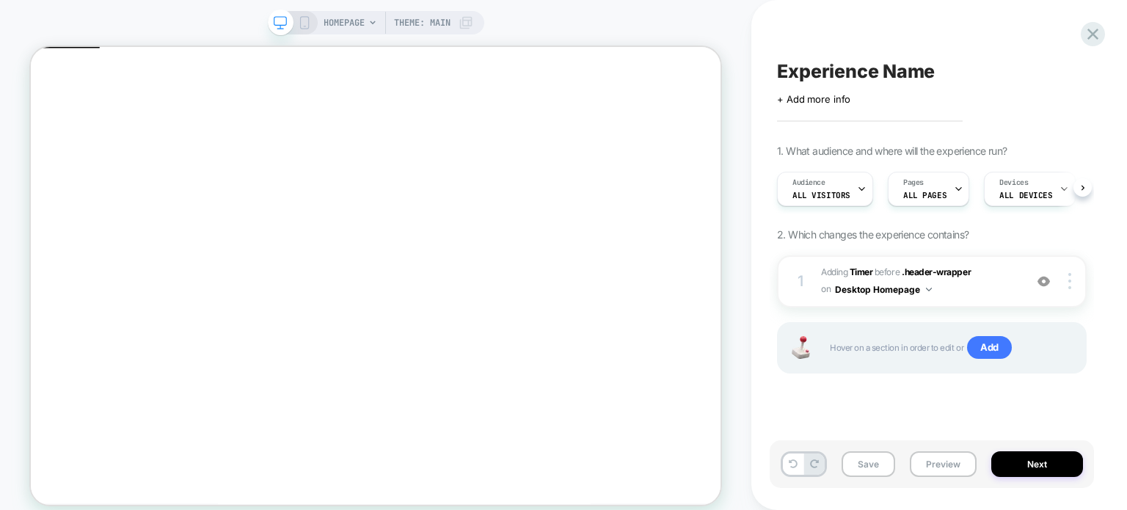
scroll to position [0, 0]
click at [934, 461] on button "Preview" at bounding box center [942, 464] width 67 height 26
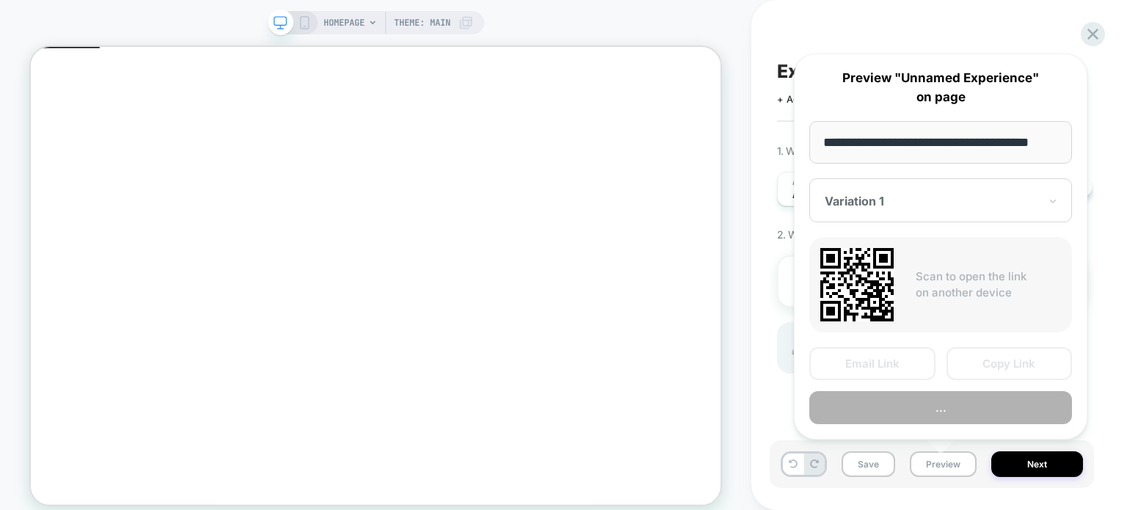
scroll to position [0, 18]
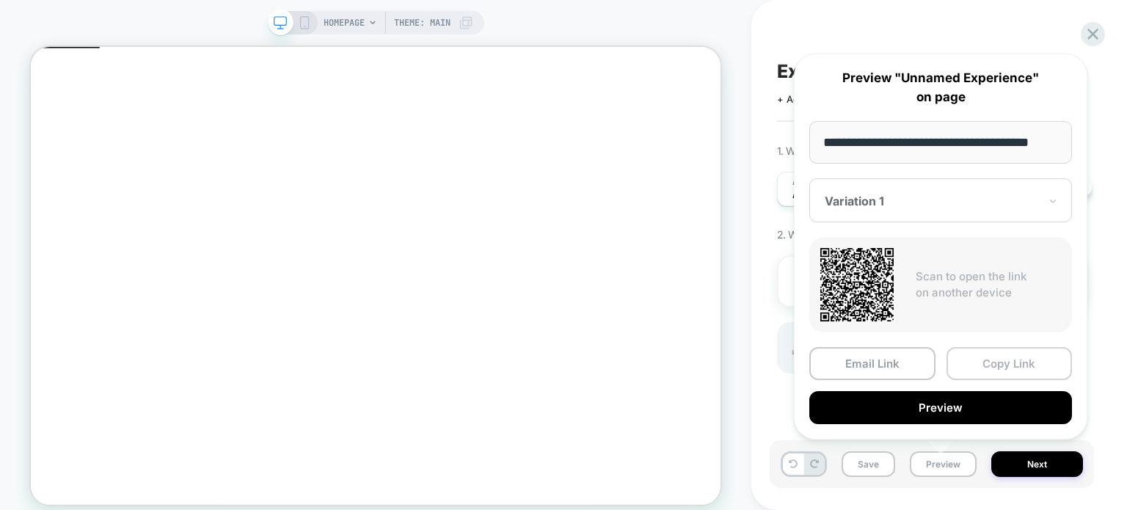
click at [983, 359] on button "Copy Link" at bounding box center [1009, 363] width 126 height 33
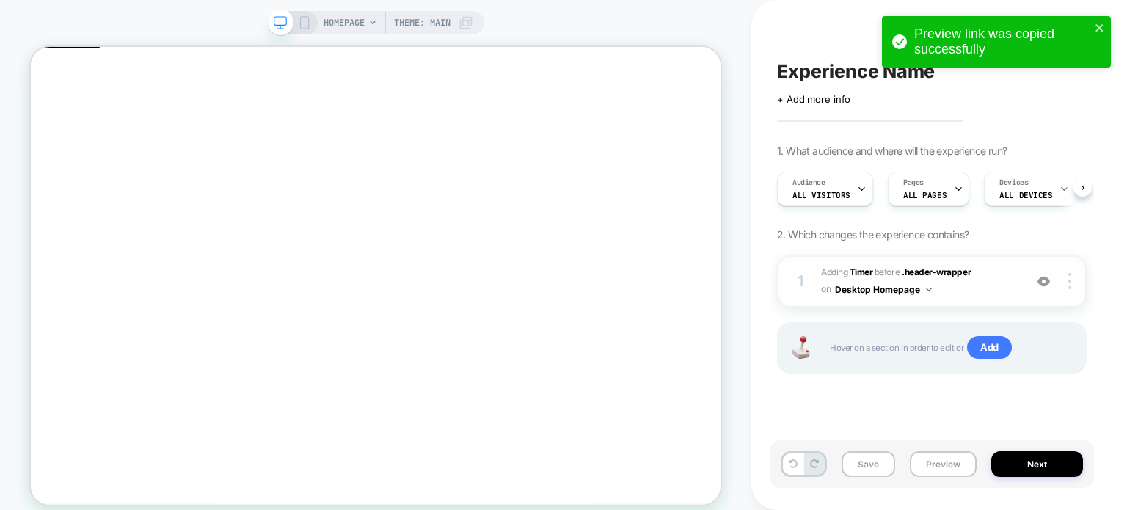
click at [977, 285] on span "#_loomi_addon_1758463629226 Adding Timer BEFORE .header-wrapper .header-wrapper…" at bounding box center [919, 281] width 196 height 34
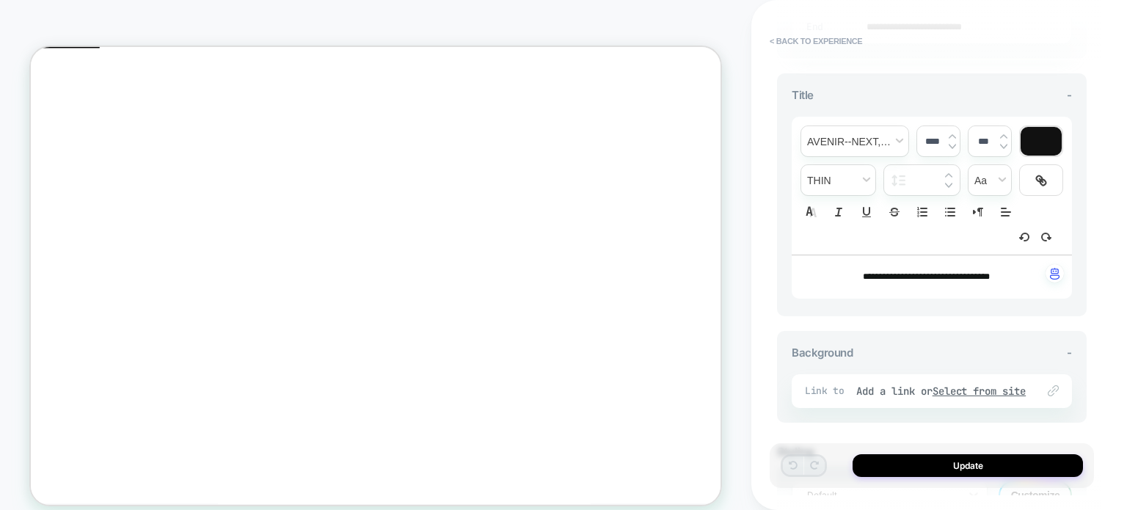
scroll to position [484, 0]
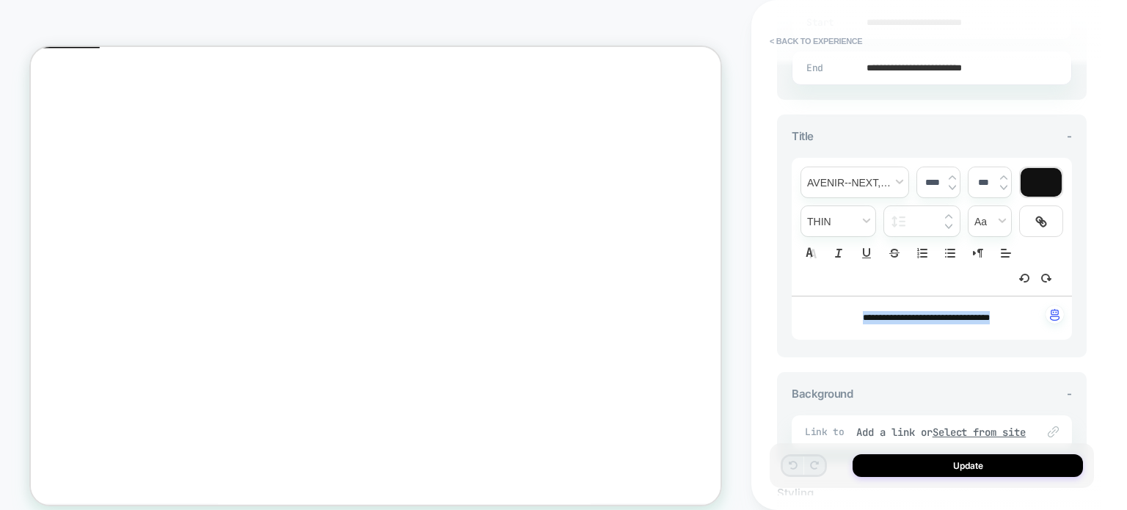
drag, startPoint x: 1021, startPoint y: 314, endPoint x: 838, endPoint y: 316, distance: 183.4
click at [838, 316] on p "**********" at bounding box center [926, 317] width 240 height 13
click at [950, 184] on img at bounding box center [951, 187] width 7 height 6
click at [953, 175] on img at bounding box center [951, 178] width 7 height 6
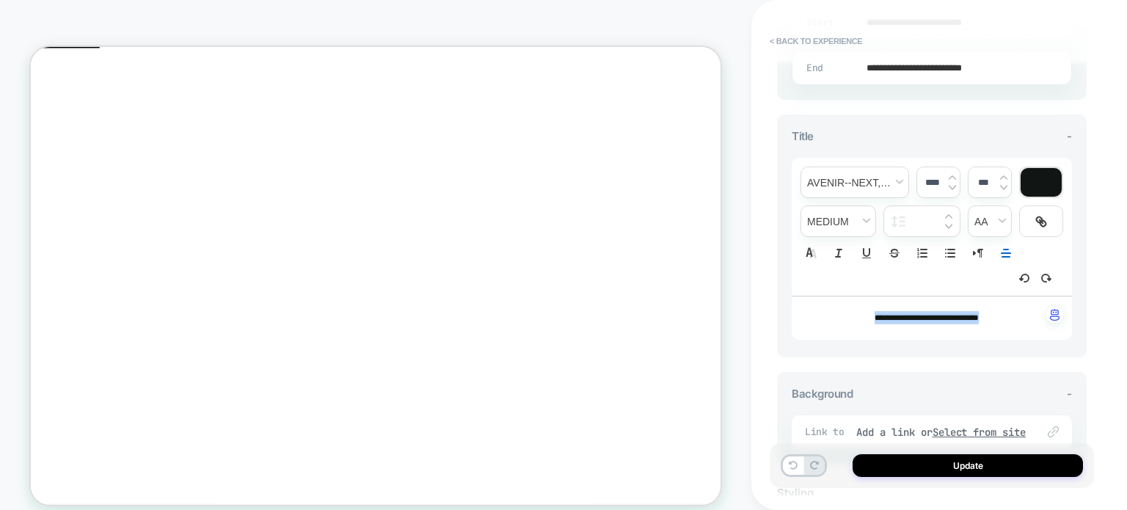
click at [953, 175] on img at bounding box center [951, 178] width 7 height 6
type input "****"
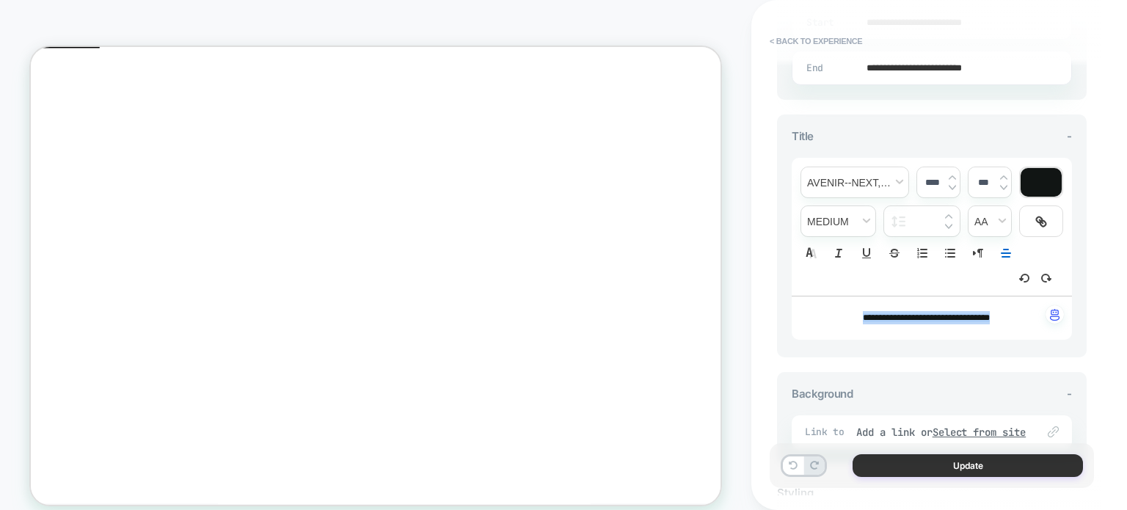
click at [933, 468] on button "Update" at bounding box center [967, 465] width 230 height 23
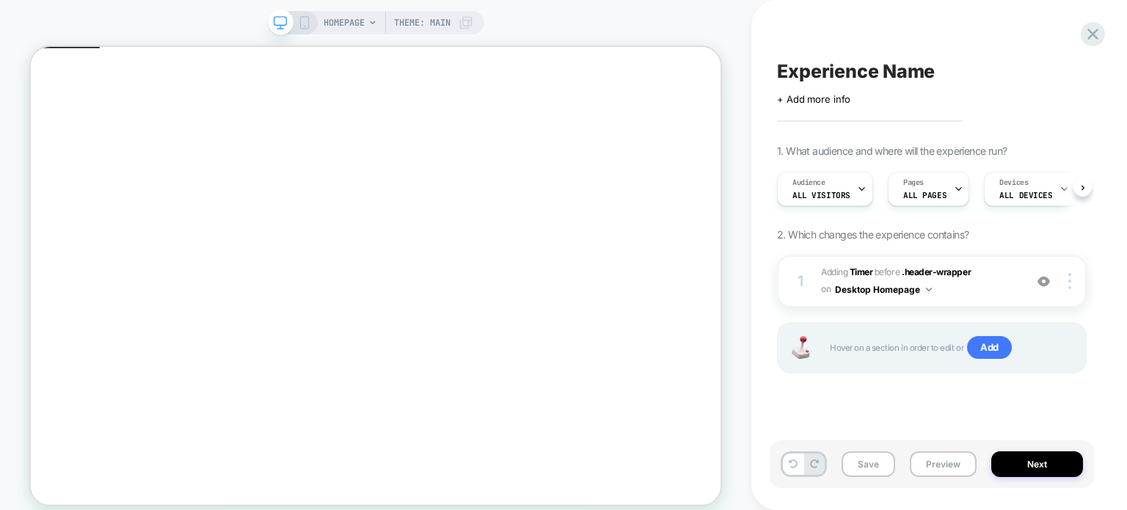
scroll to position [0, 0]
click at [928, 468] on button "Preview" at bounding box center [942, 464] width 67 height 26
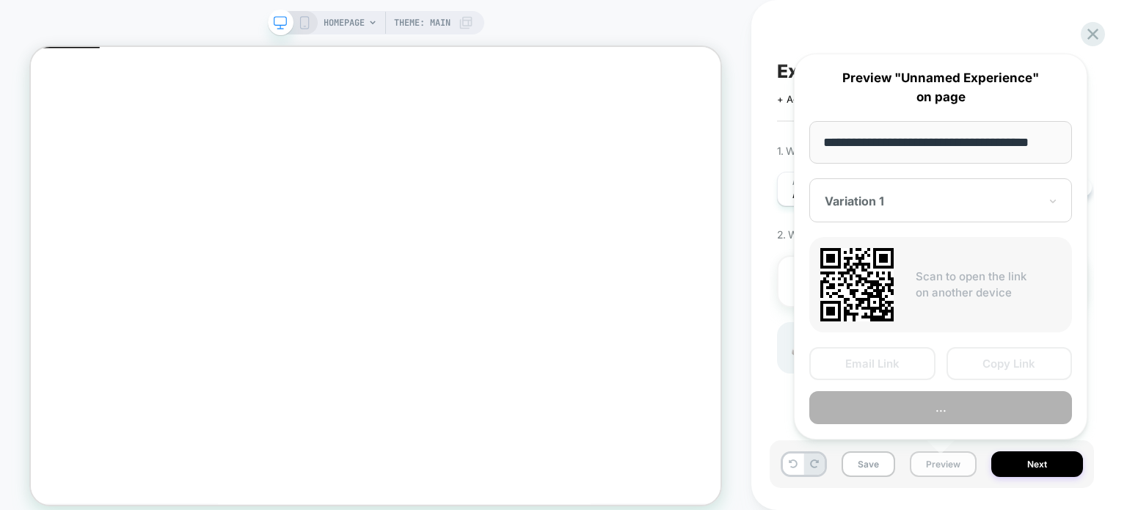
scroll to position [0, 18]
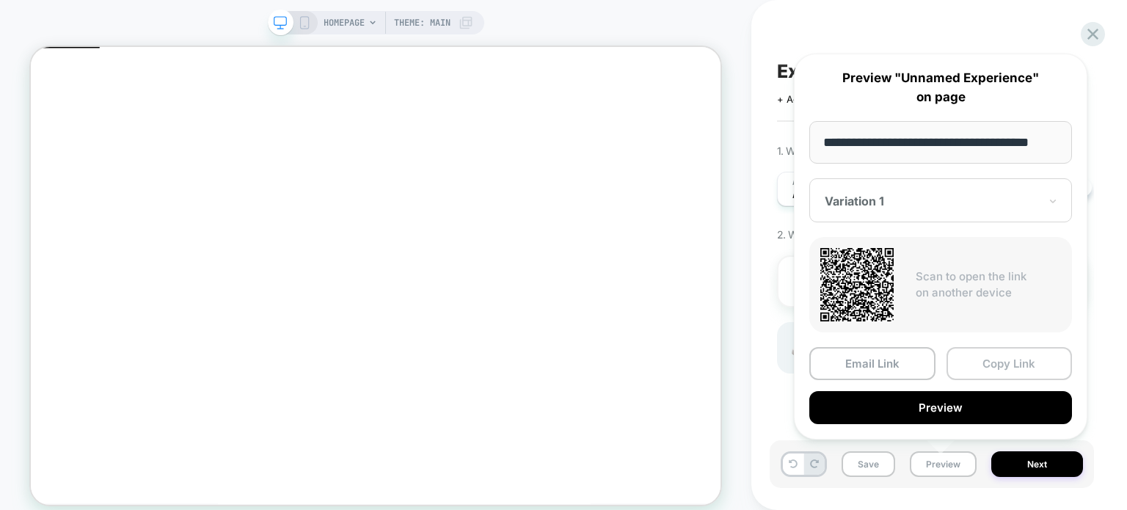
click at [1000, 359] on button "Copy Link" at bounding box center [1009, 363] width 126 height 33
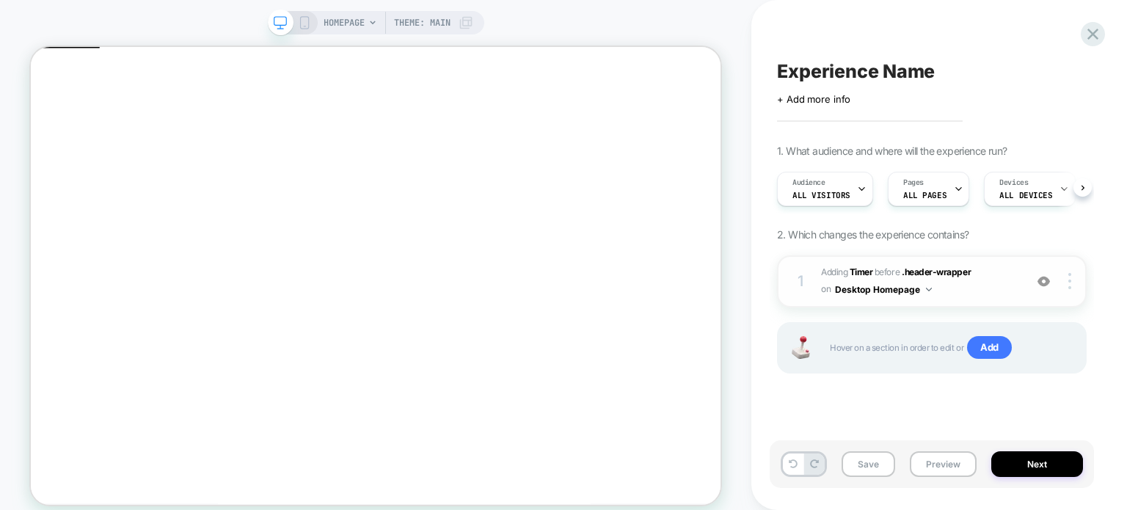
click at [1009, 285] on span "#_loomi_addon_1758463629226 Adding Timer BEFORE .header-wrapper .header-wrapper…" at bounding box center [919, 281] width 196 height 34
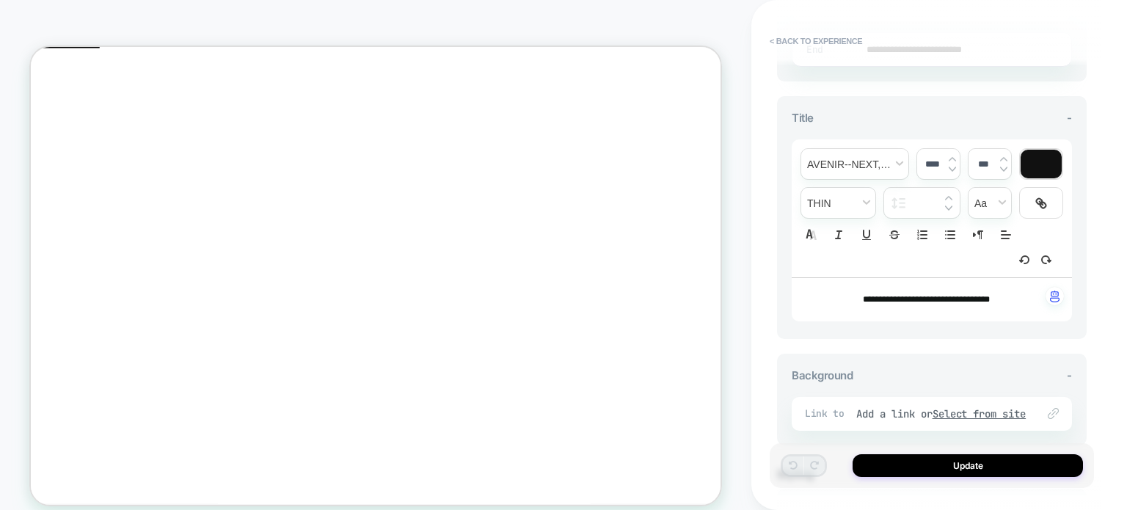
scroll to position [631, 0]
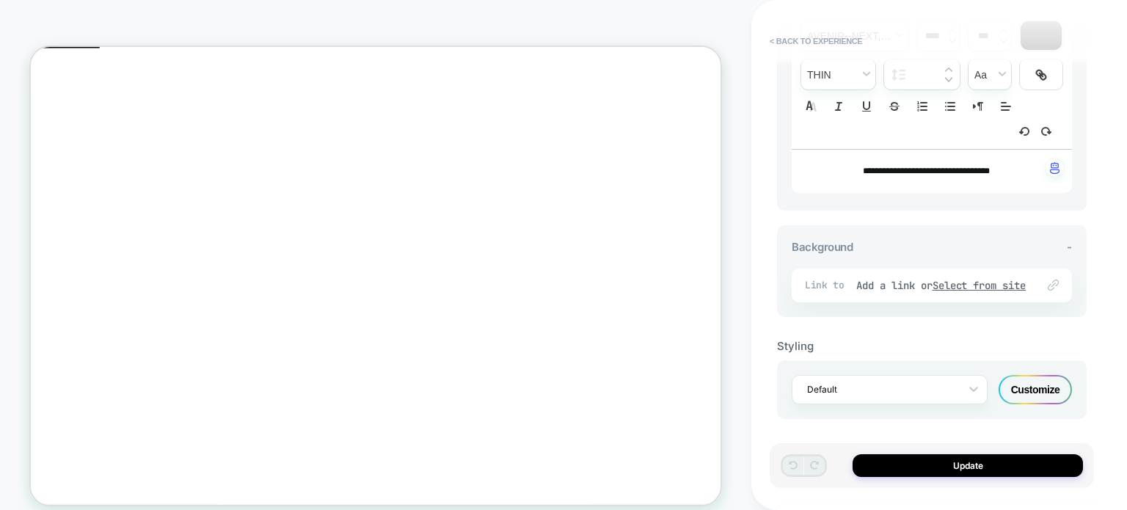
click at [1020, 381] on div "Customize" at bounding box center [1034, 389] width 73 height 29
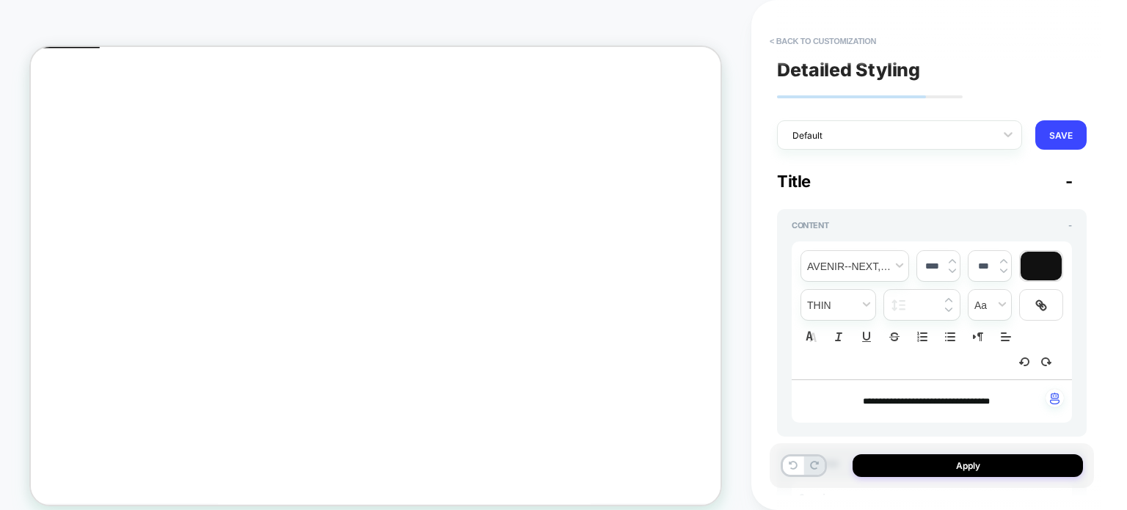
type textarea "*"
click at [948, 269] on img at bounding box center [951, 271] width 7 height 6
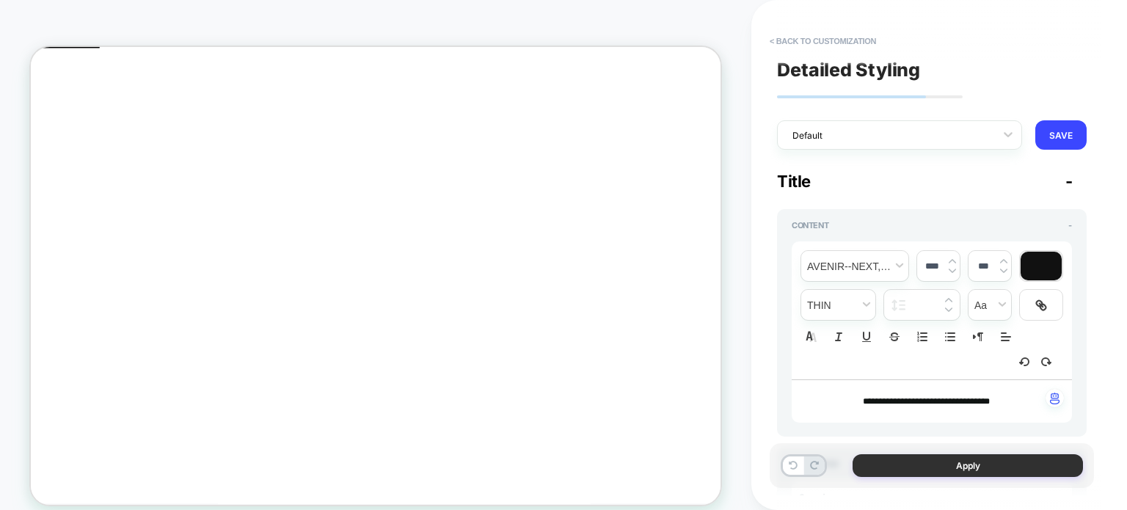
type input "****"
click at [921, 462] on button "Apply" at bounding box center [967, 465] width 230 height 23
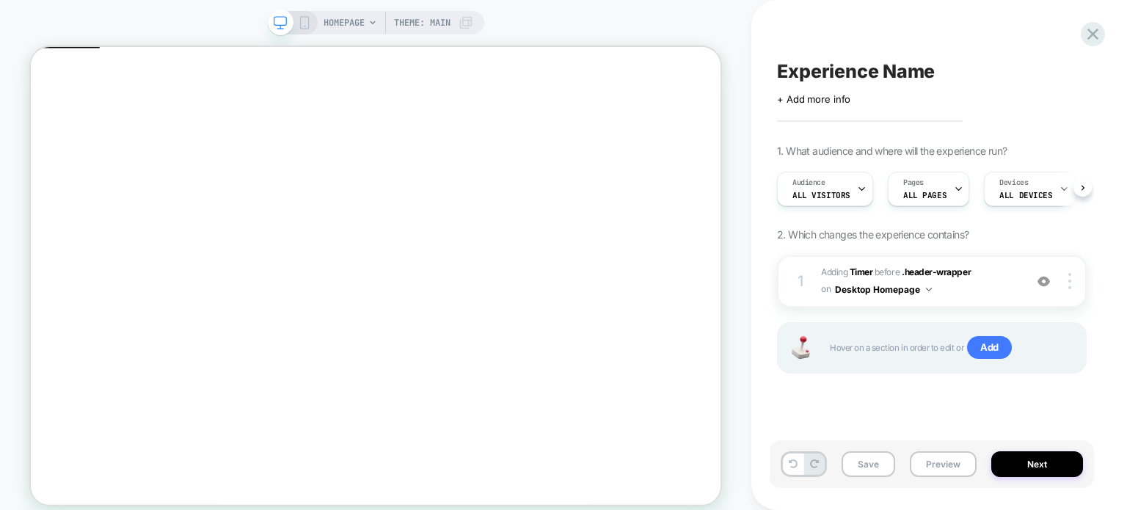
scroll to position [0, 0]
click at [857, 461] on button "Save" at bounding box center [868, 464] width 54 height 26
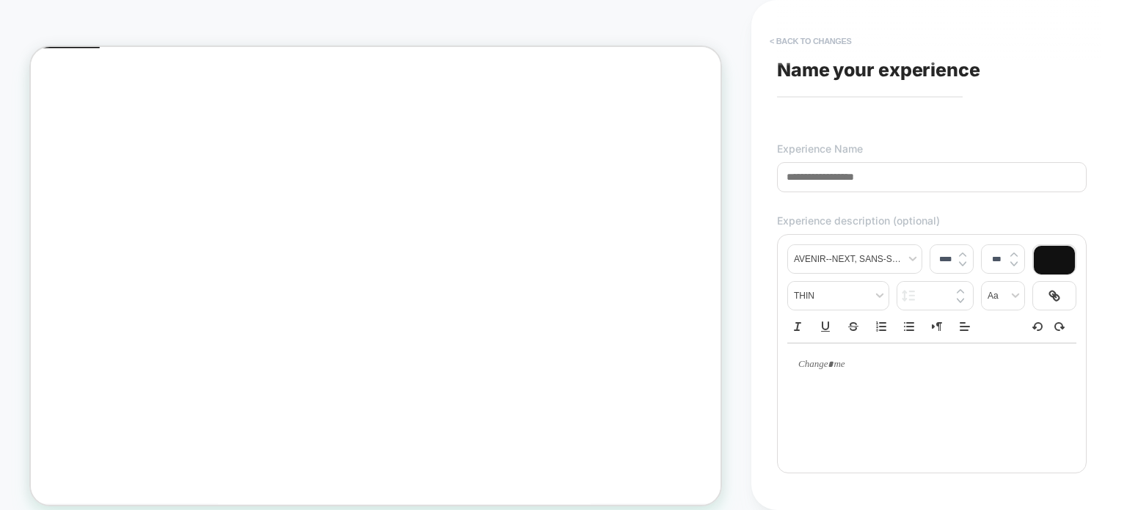
click at [773, 40] on button "< Back to changes" at bounding box center [810, 40] width 97 height 23
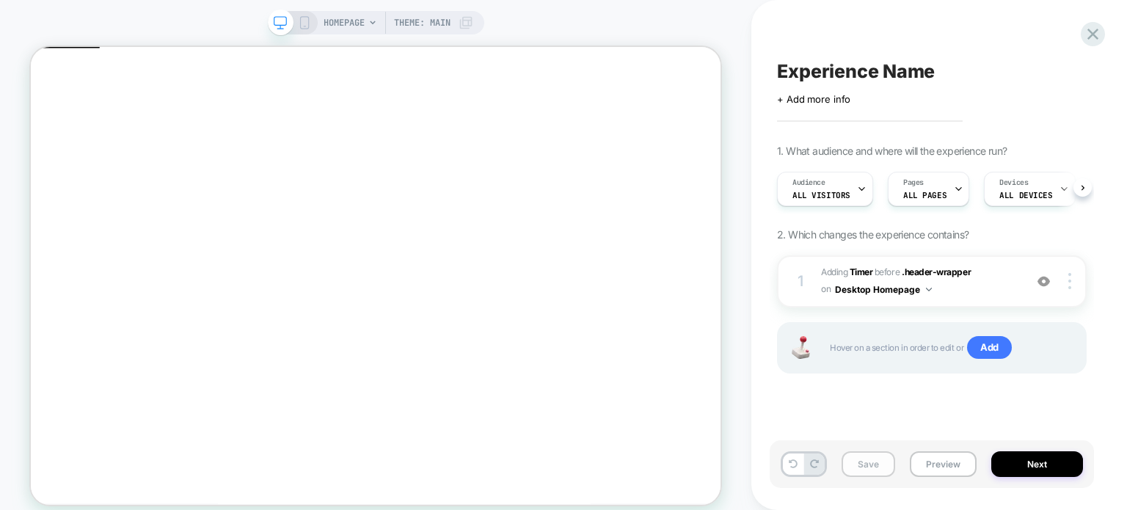
click at [871, 463] on button "Save" at bounding box center [868, 464] width 54 height 26
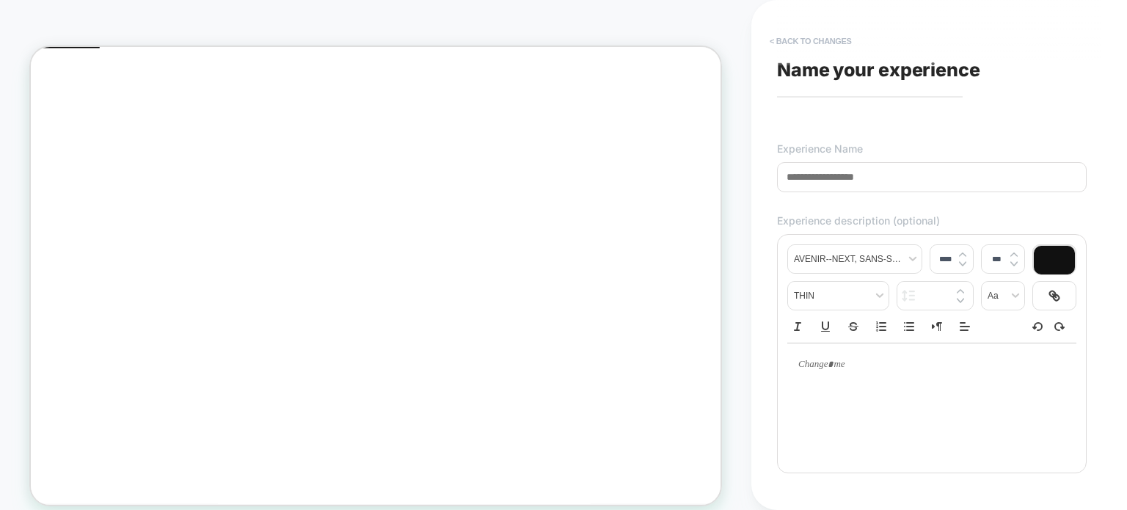
click at [783, 37] on button "< Back to changes" at bounding box center [810, 40] width 97 height 23
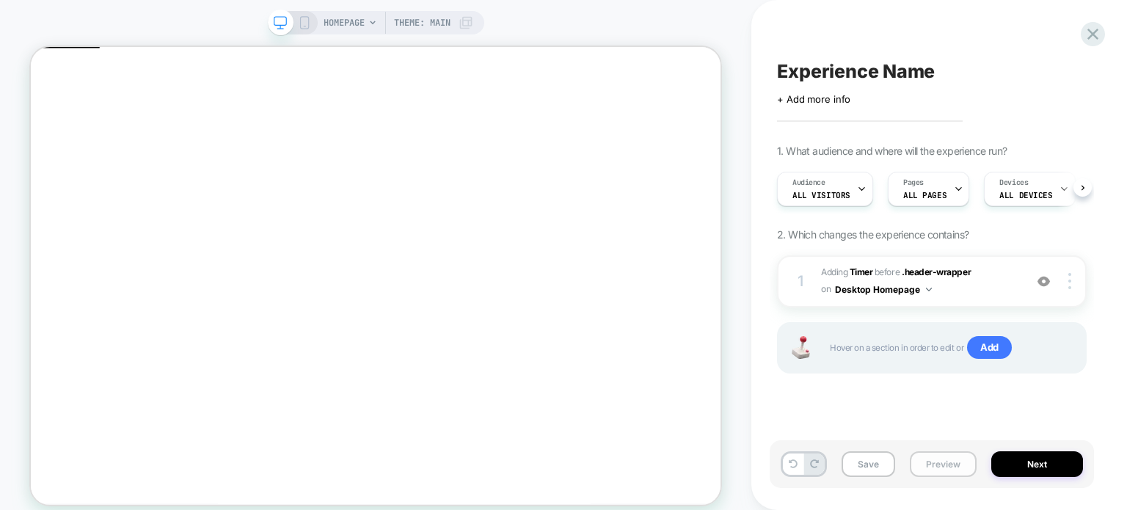
click at [938, 463] on button "Preview" at bounding box center [942, 464] width 67 height 26
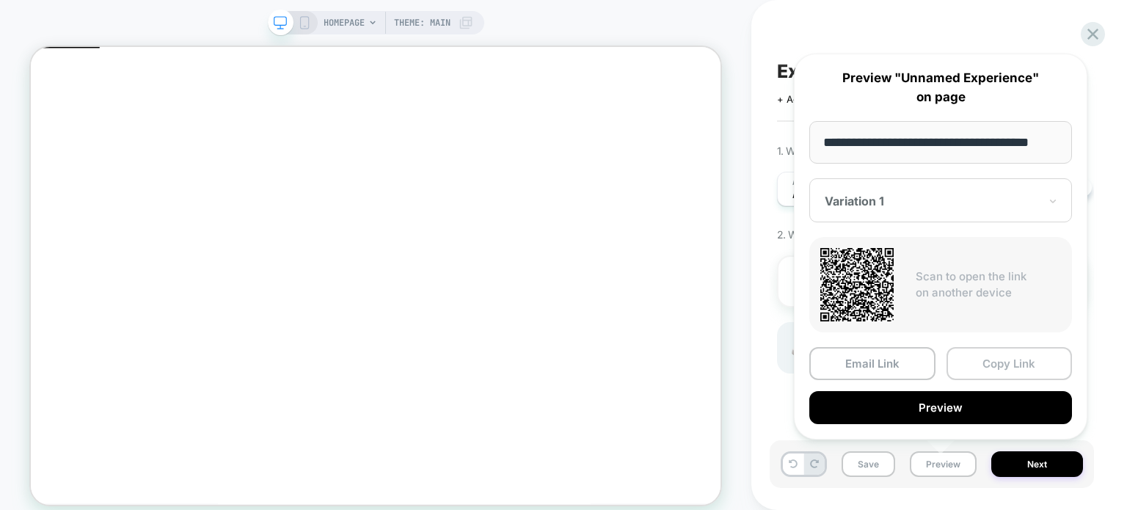
click at [995, 361] on button "Copy Link" at bounding box center [1009, 363] width 126 height 33
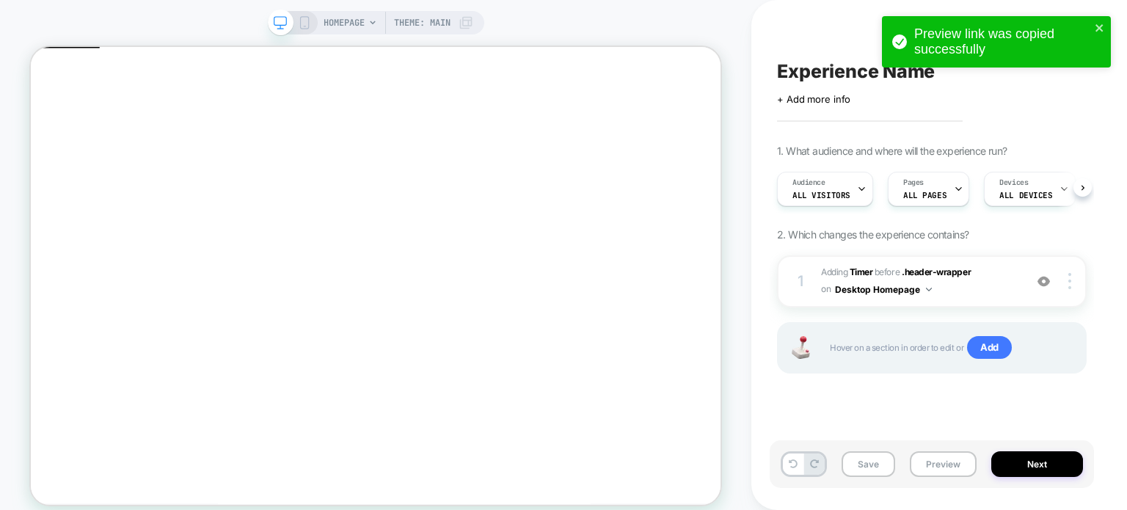
click at [871, 439] on div "Experience Name Click to edit experience details + Add more info 1. What audien…" at bounding box center [931, 255] width 324 height 480
click at [1088, 235] on div "Experience Name Click to edit experience details + Add more info 1. What audien…" at bounding box center [931, 255] width 324 height 480
click at [1000, 292] on span "#_loomi_addon_1758463629226 Adding Timer BEFORE .header-wrapper .header-wrapper…" at bounding box center [919, 281] width 196 height 34
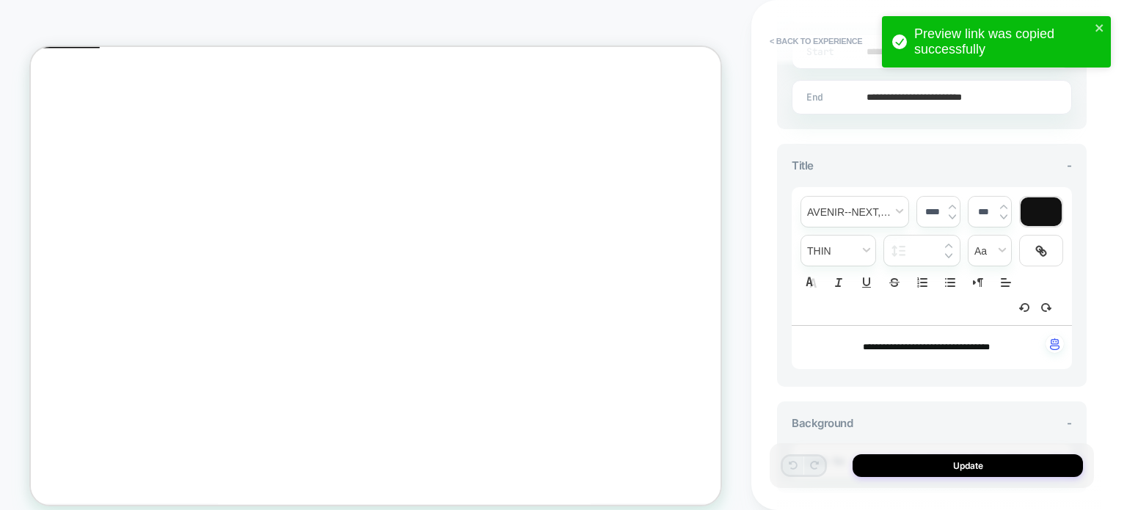
scroll to position [631, 0]
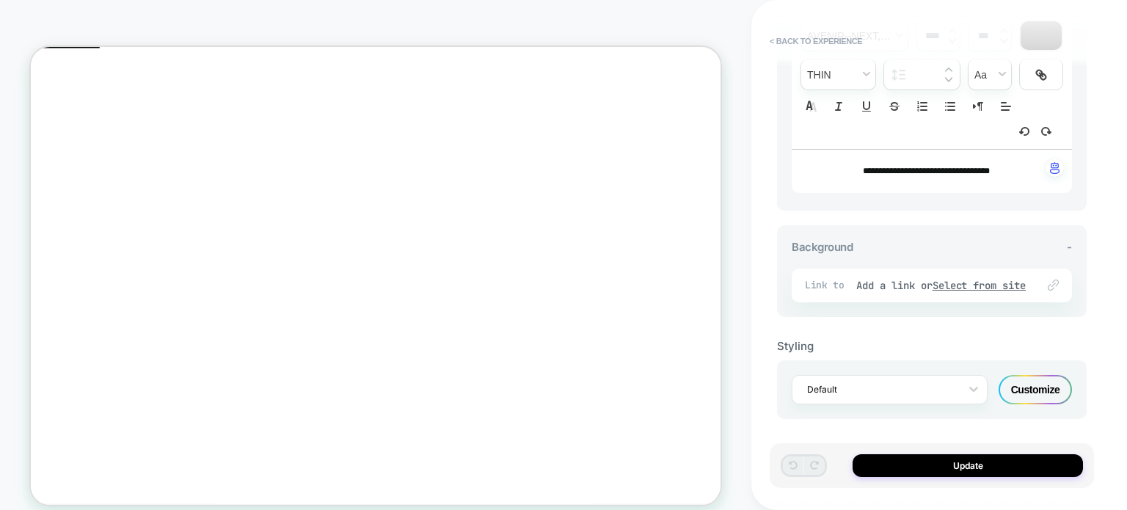
click at [1021, 386] on div "Customize" at bounding box center [1034, 389] width 73 height 29
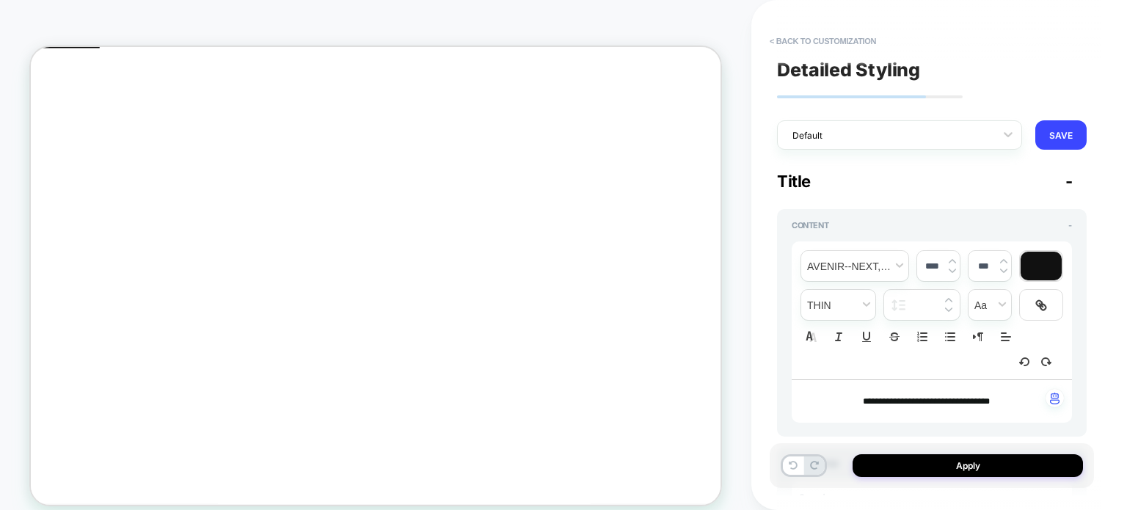
type textarea "*"
click at [952, 269] on img at bounding box center [951, 271] width 7 height 6
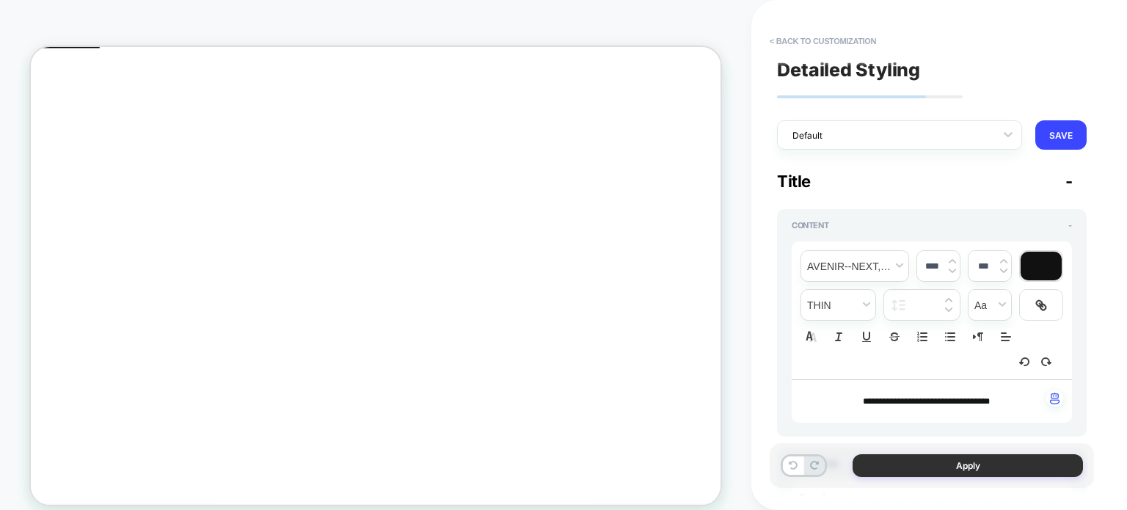
type input "****"
click at [912, 466] on button "Apply" at bounding box center [967, 465] width 230 height 23
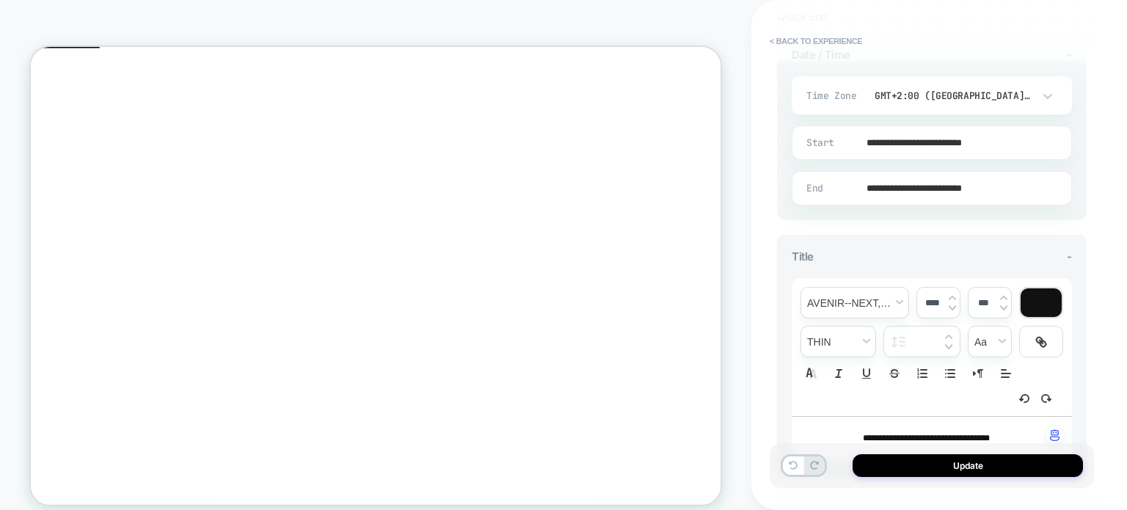
scroll to position [367, 0]
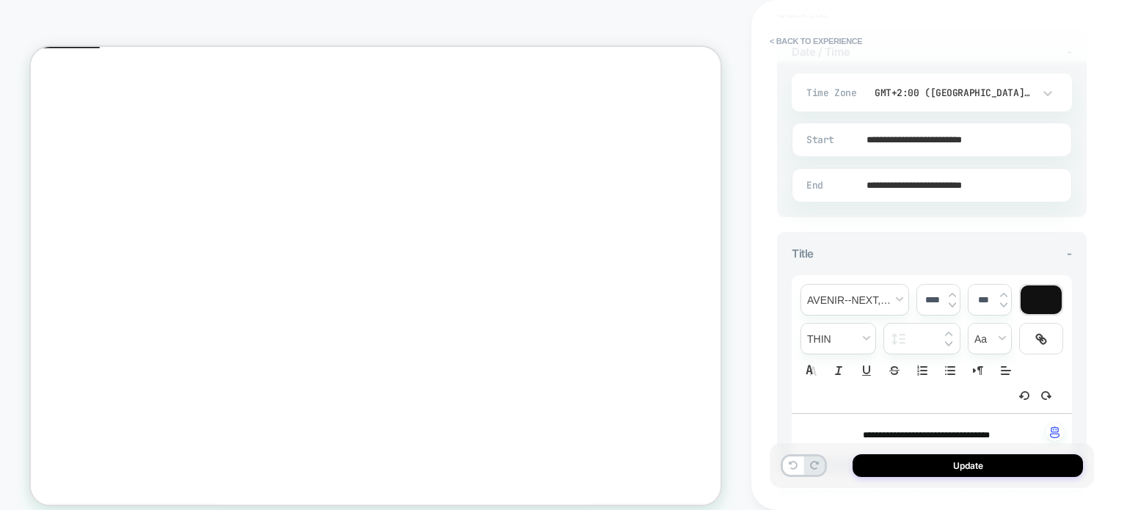
click at [950, 302] on img at bounding box center [951, 304] width 7 height 6
drag, startPoint x: 1022, startPoint y: 429, endPoint x: 821, endPoint y: 440, distance: 202.0
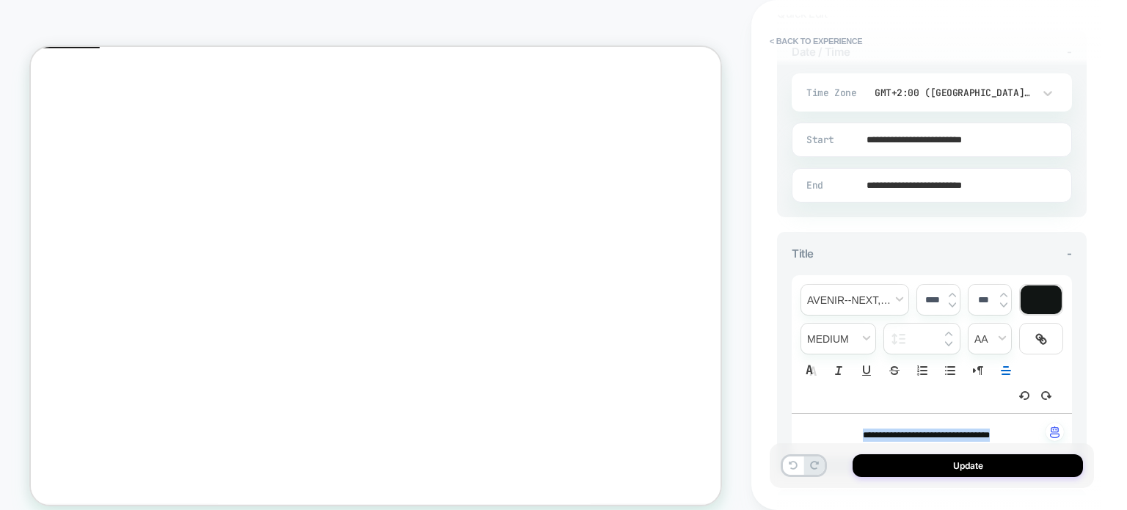
click at [821, 440] on div "**********" at bounding box center [931, 435] width 280 height 43
click at [949, 301] on img at bounding box center [951, 304] width 7 height 6
type input "****"
click at [916, 477] on div "Update" at bounding box center [931, 465] width 324 height 45
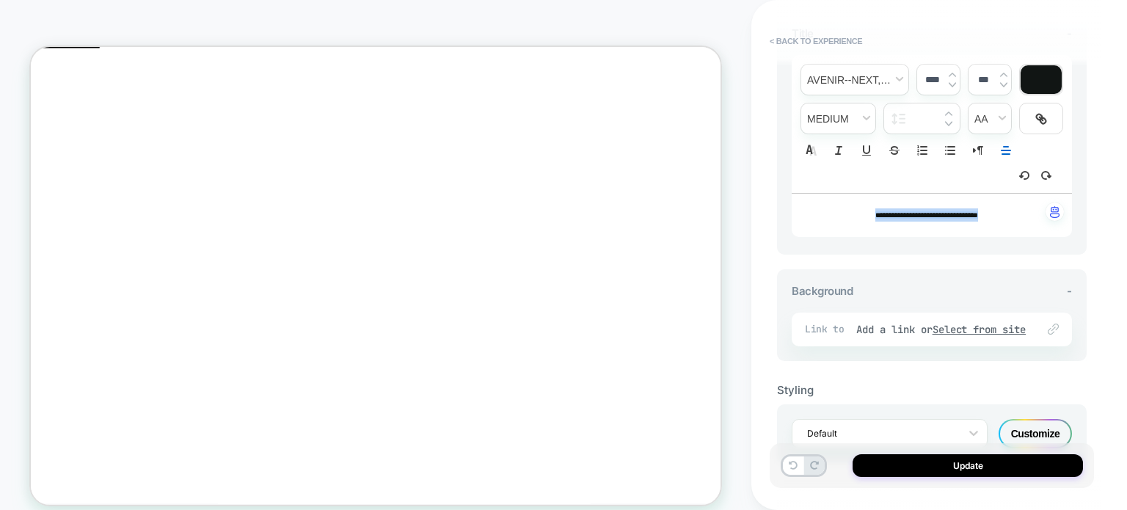
scroll to position [631, 0]
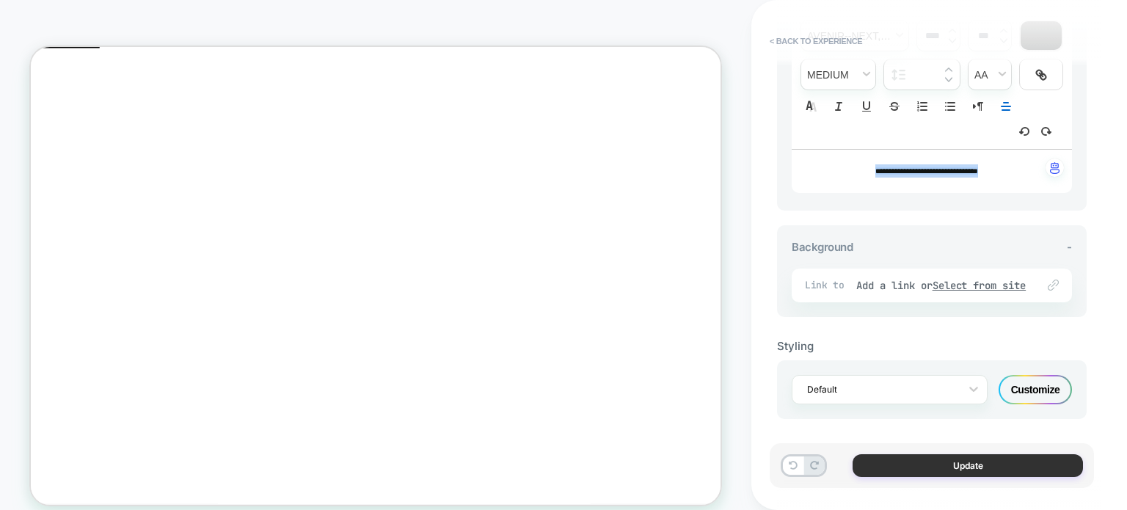
click at [862, 466] on button "Update" at bounding box center [967, 465] width 230 height 23
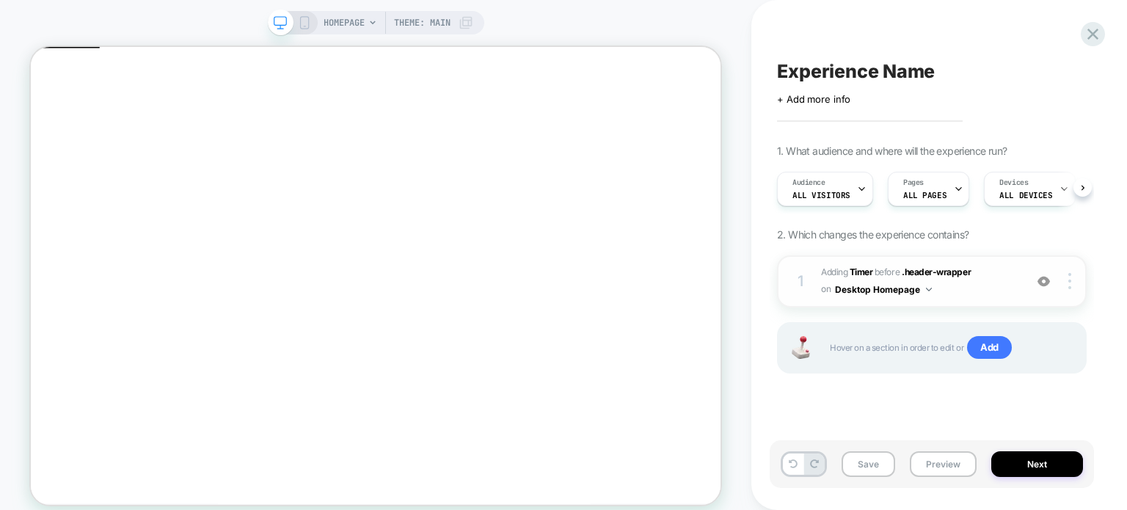
scroll to position [0, 0]
click at [935, 464] on button "Preview" at bounding box center [942, 464] width 67 height 26
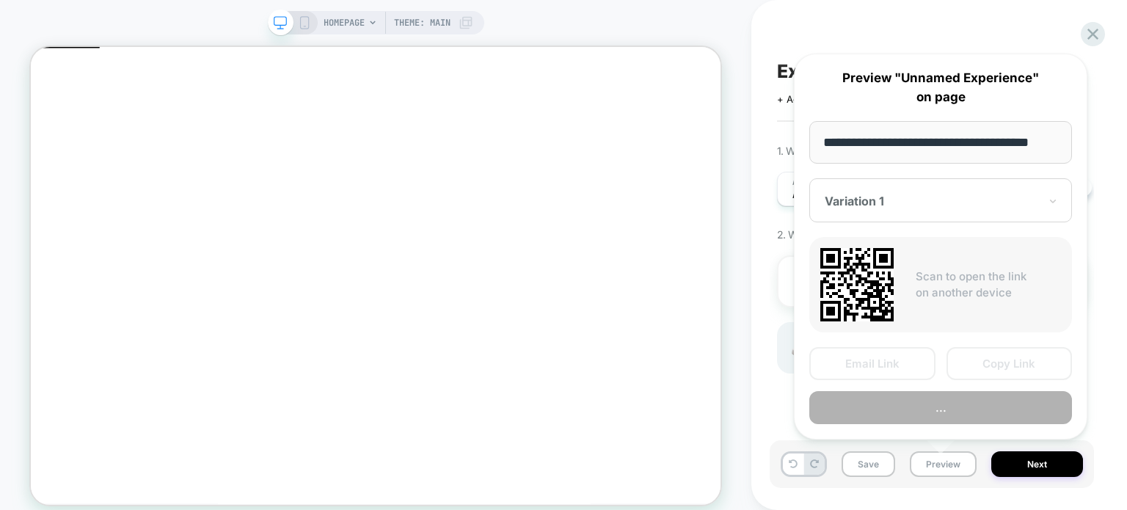
scroll to position [0, 18]
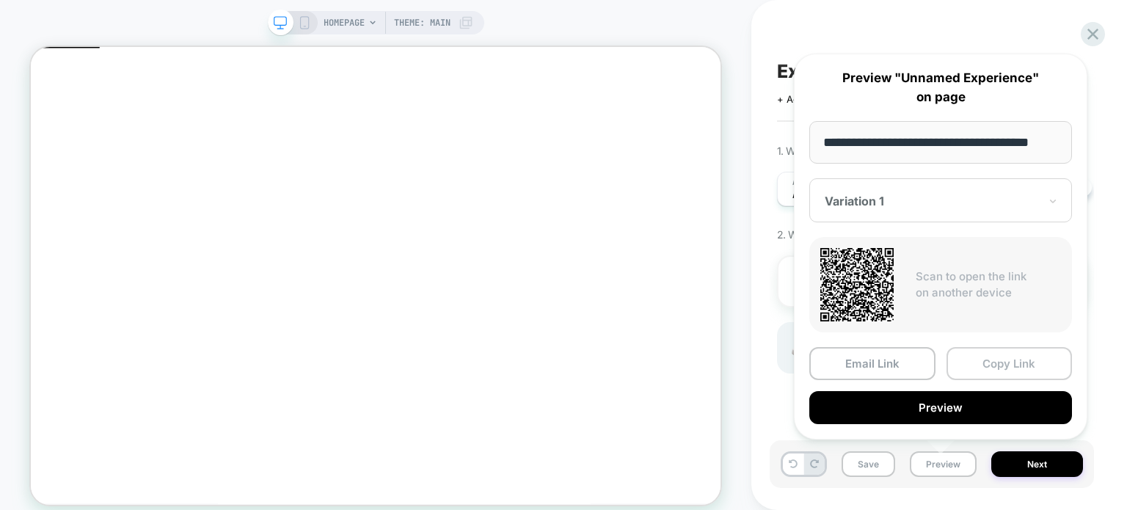
click at [983, 360] on button "Copy Link" at bounding box center [1009, 363] width 126 height 33
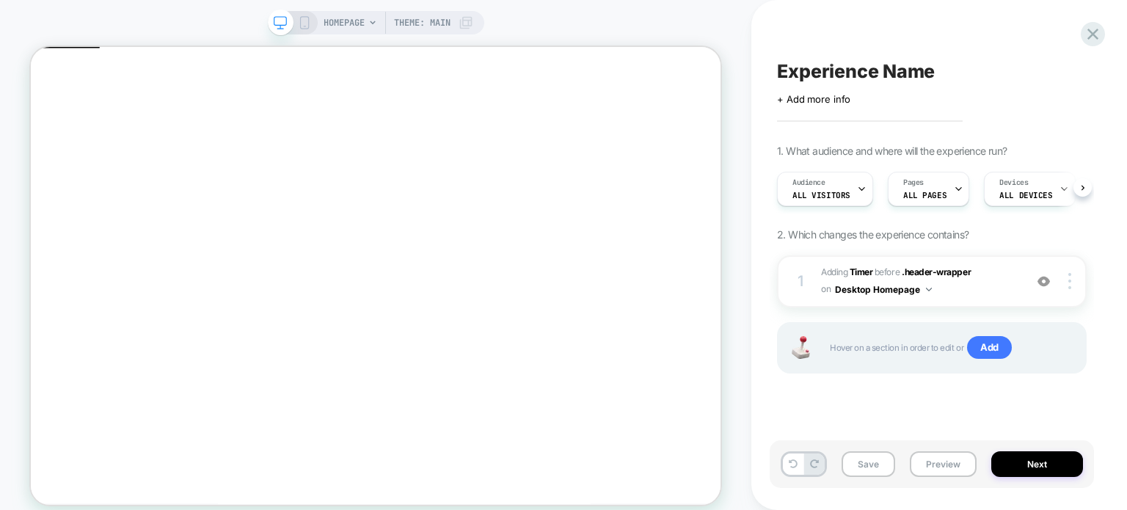
click at [1040, 225] on div "1. What audience and where will the experience run? Audience All Visitors Pages…" at bounding box center [931, 276] width 309 height 265
click at [989, 284] on span "#_loomi_addon_1758463629226 Adding Timer BEFORE .header-wrapper .header-wrapper…" at bounding box center [919, 281] width 196 height 34
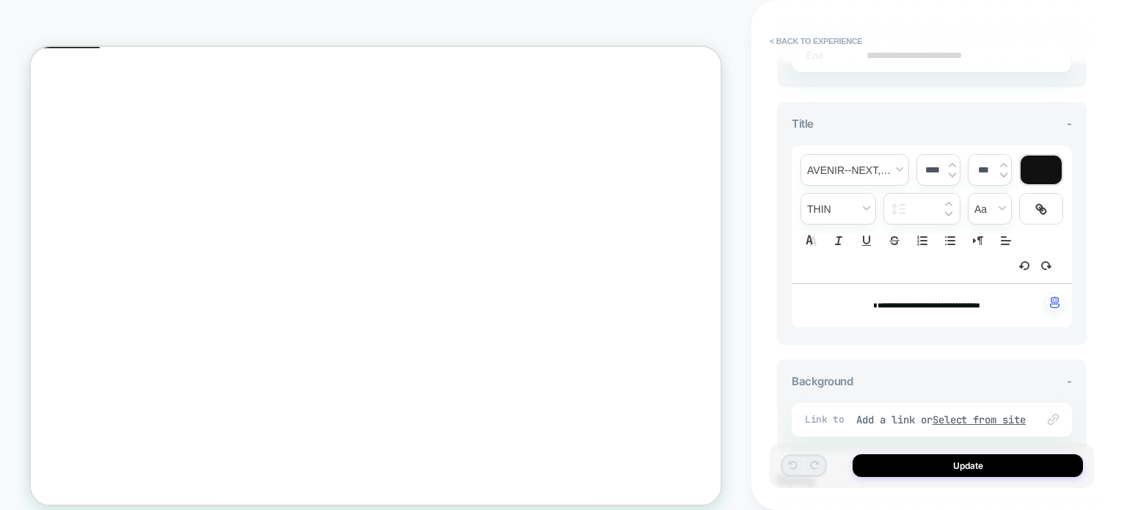
scroll to position [587, 0]
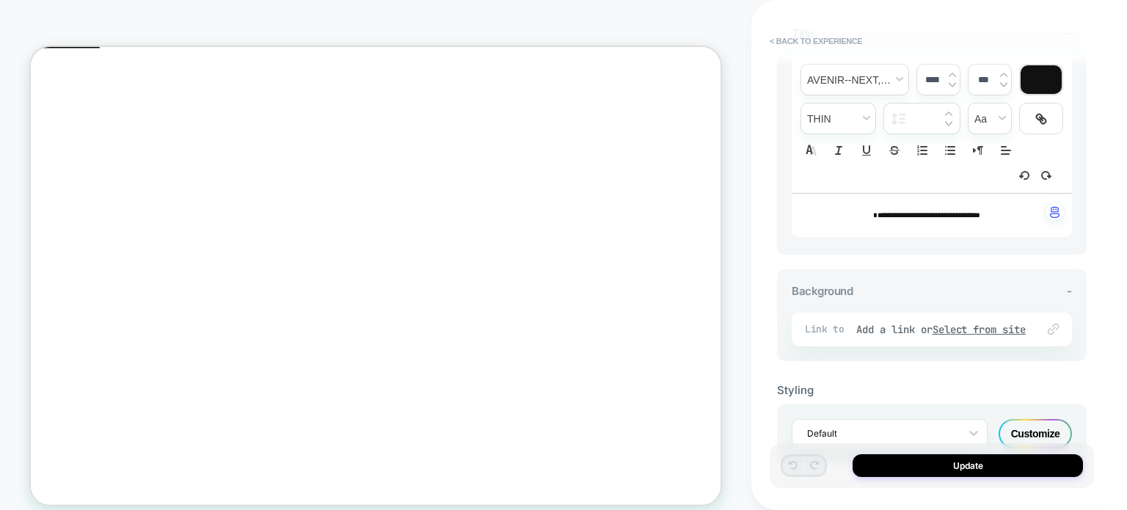
click at [1022, 425] on div "Customize" at bounding box center [1034, 433] width 73 height 29
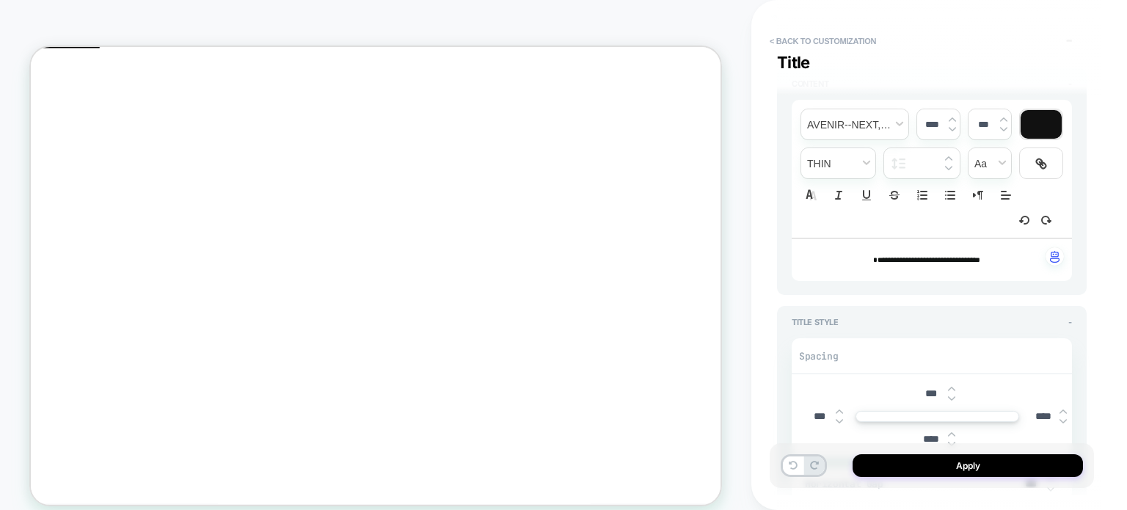
type textarea "*"
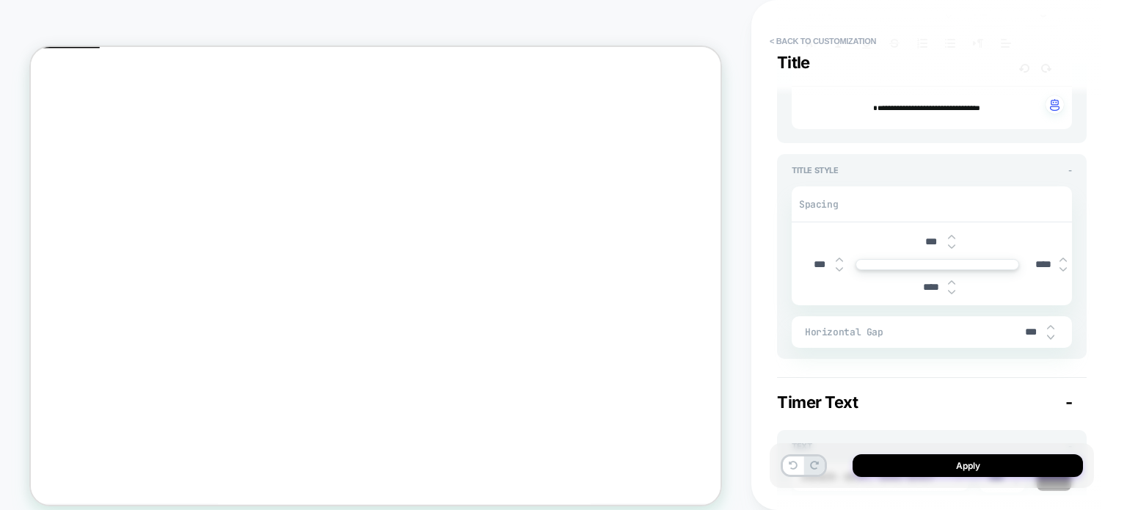
drag, startPoint x: 1038, startPoint y: 262, endPoint x: 1039, endPoint y: 276, distance: 14.0
click at [1038, 263] on input "****" at bounding box center [1042, 264] width 33 height 12
type input "***"
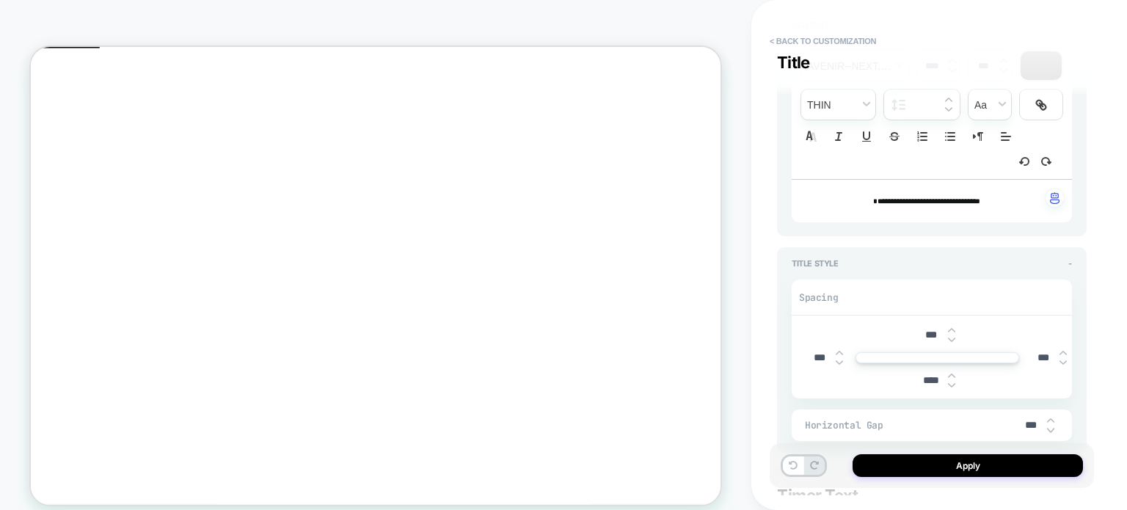
type textarea "*"
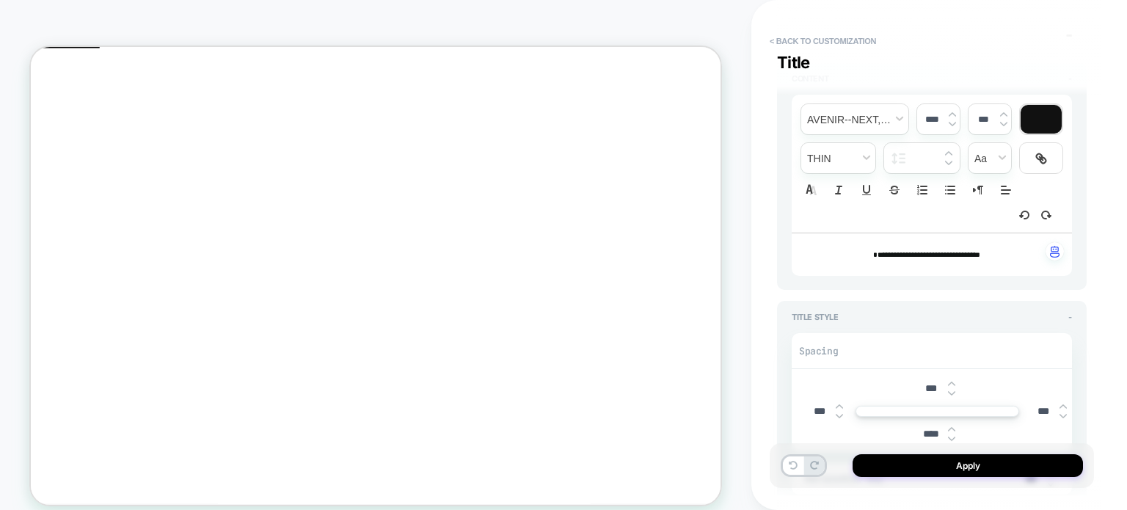
type input "***"
drag, startPoint x: 1005, startPoint y: 254, endPoint x: 847, endPoint y: 260, distance: 157.8
click at [847, 260] on p "**********" at bounding box center [926, 254] width 240 height 13
type textarea "*"
type input "****"
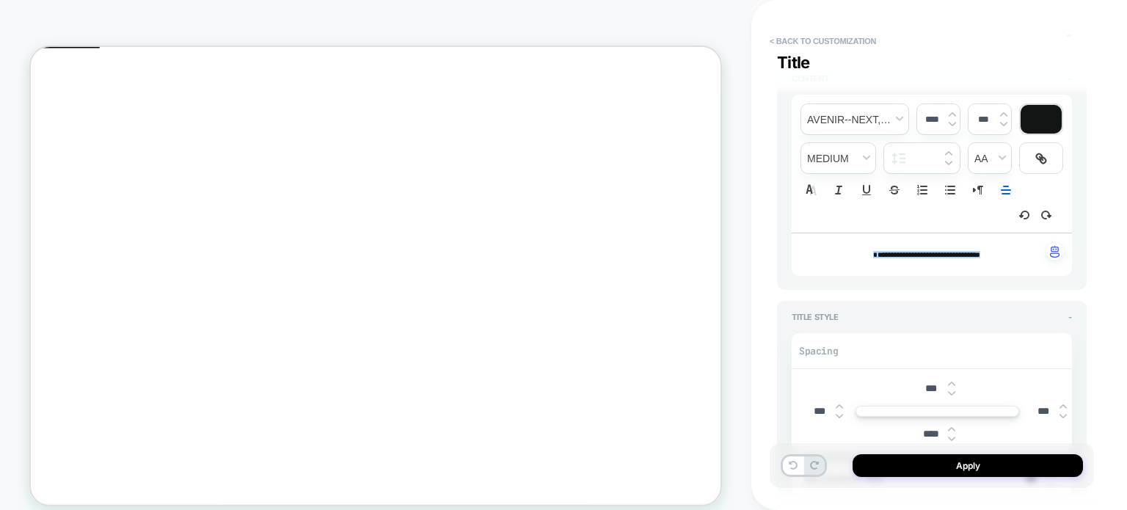
click at [1033, 408] on input "***" at bounding box center [1042, 411] width 33 height 12
type textarea "*"
type input "****"
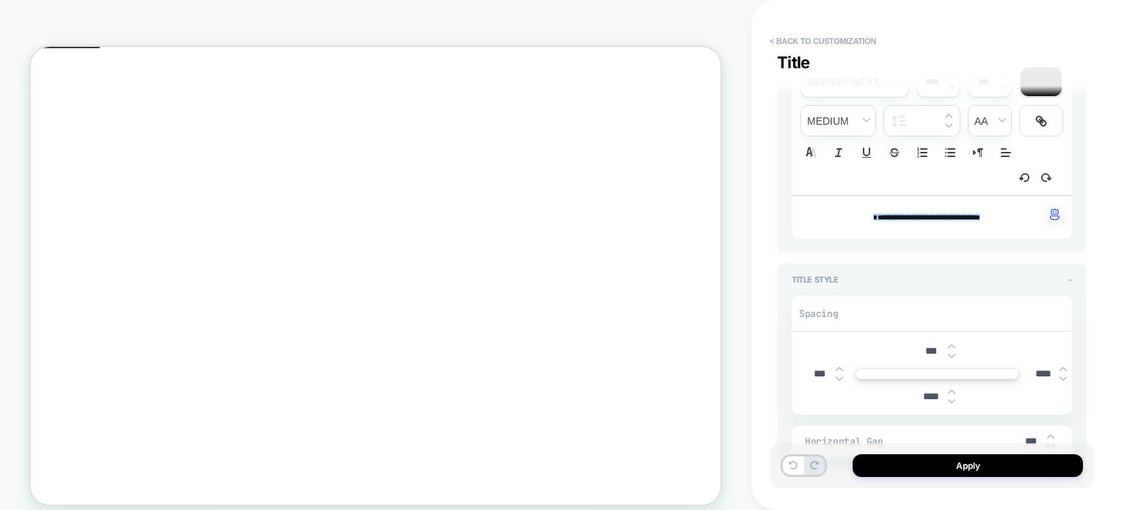
type textarea "*"
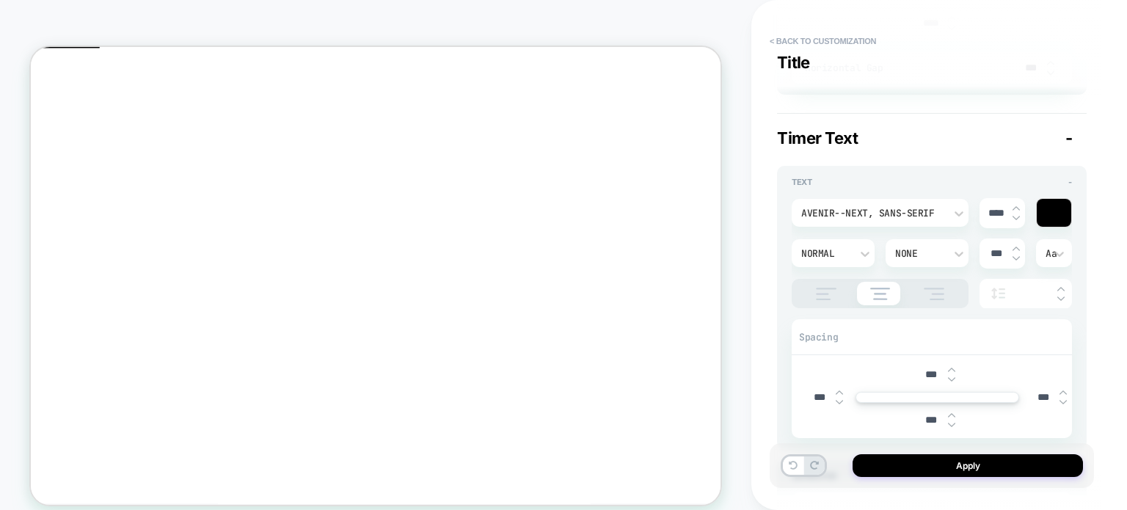
scroll to position [587, 0]
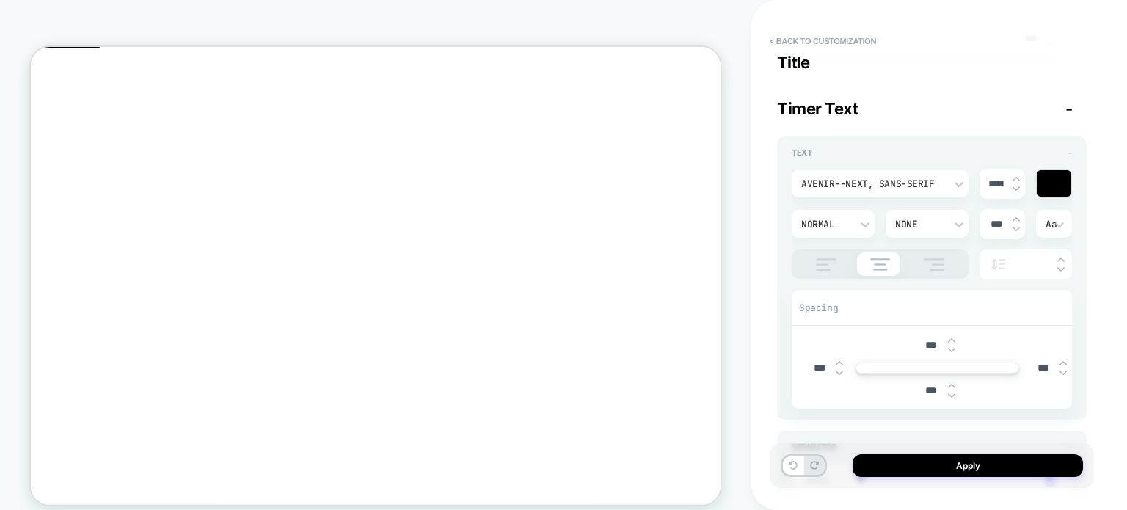
type input "****"
click at [813, 362] on input "***" at bounding box center [818, 368] width 33 height 12
type textarea "*"
type input "***"
type textarea "*"
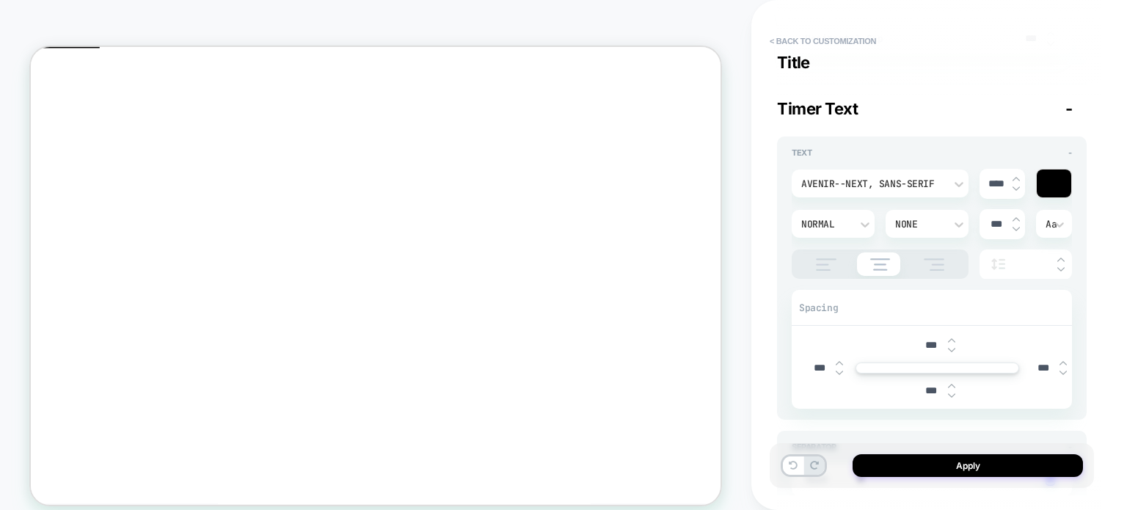
type input "****"
type textarea "*"
type input "***"
type textarea "*"
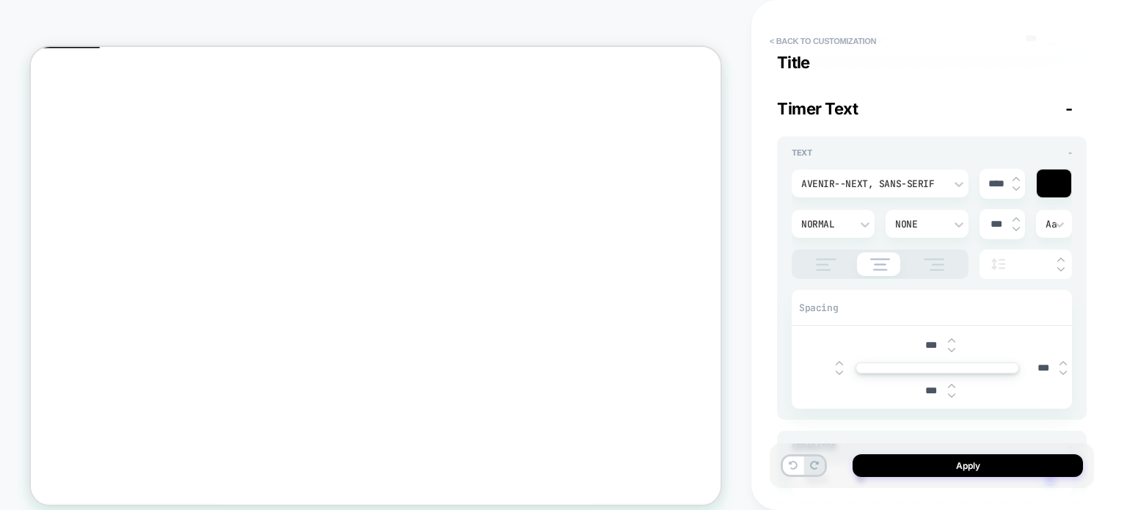
type input "***"
type textarea "*"
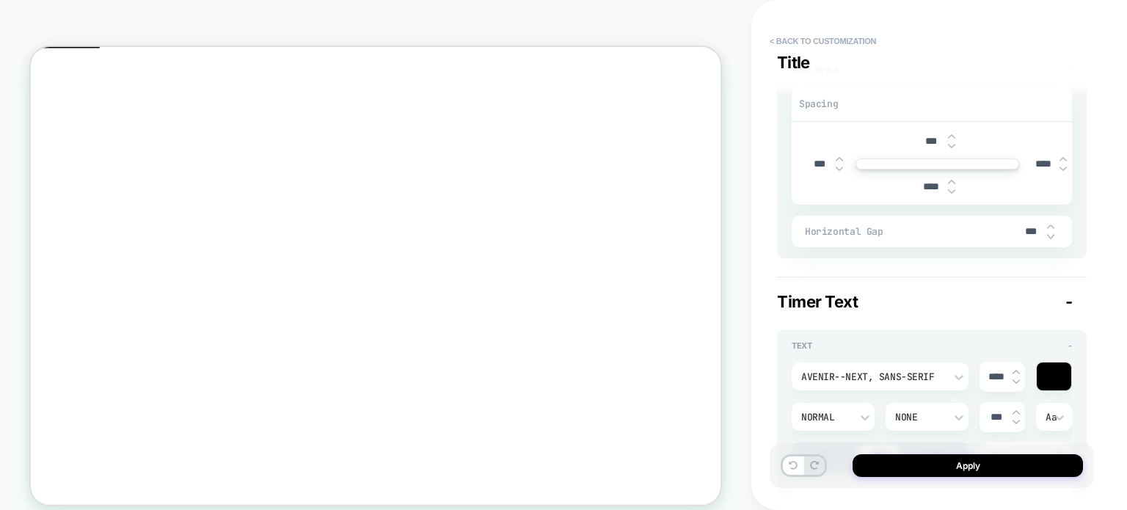
scroll to position [367, 0]
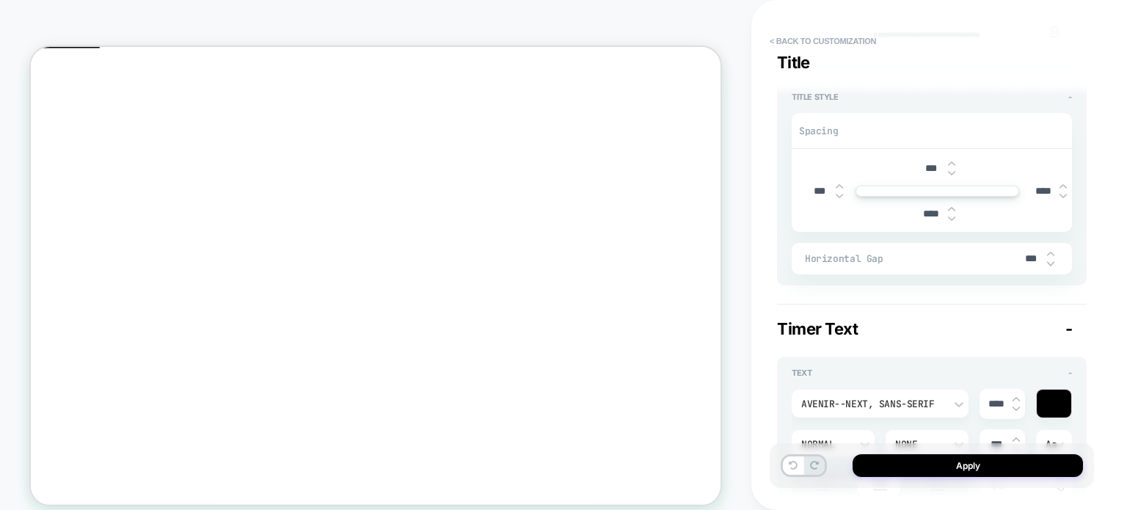
click at [810, 185] on input "***" at bounding box center [818, 191] width 33 height 12
type input "****"
type textarea "*"
type input "****"
click at [909, 466] on button "Apply" at bounding box center [967, 465] width 230 height 23
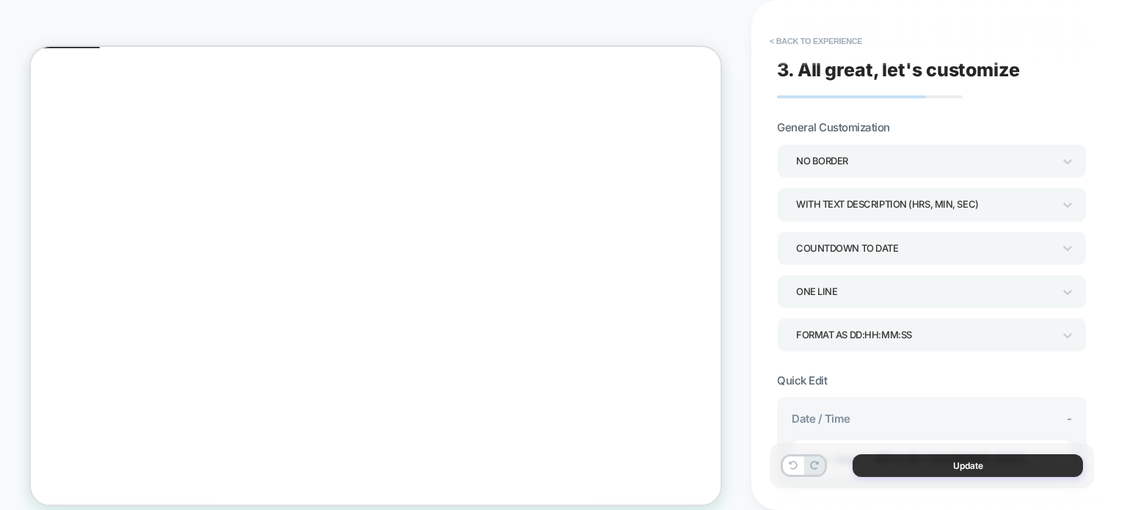
click at [888, 466] on button "Update" at bounding box center [967, 465] width 230 height 23
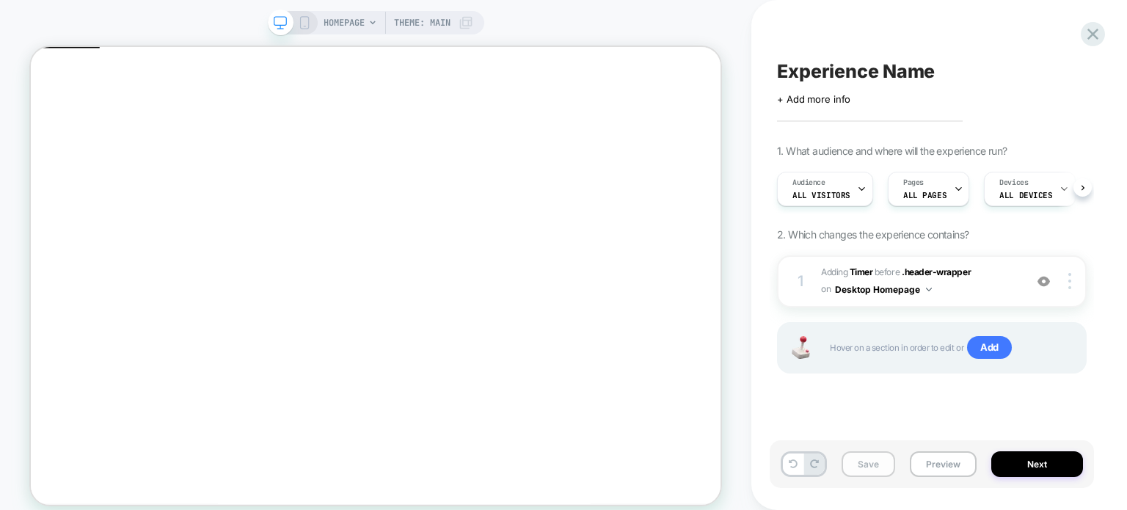
scroll to position [0, 0]
click at [928, 463] on button "Preview" at bounding box center [942, 464] width 67 height 26
click at [991, 282] on span "#_loomi_addon_1758463629226 Adding Timer BEFORE .header-wrapper .header-wrapper…" at bounding box center [919, 281] width 196 height 34
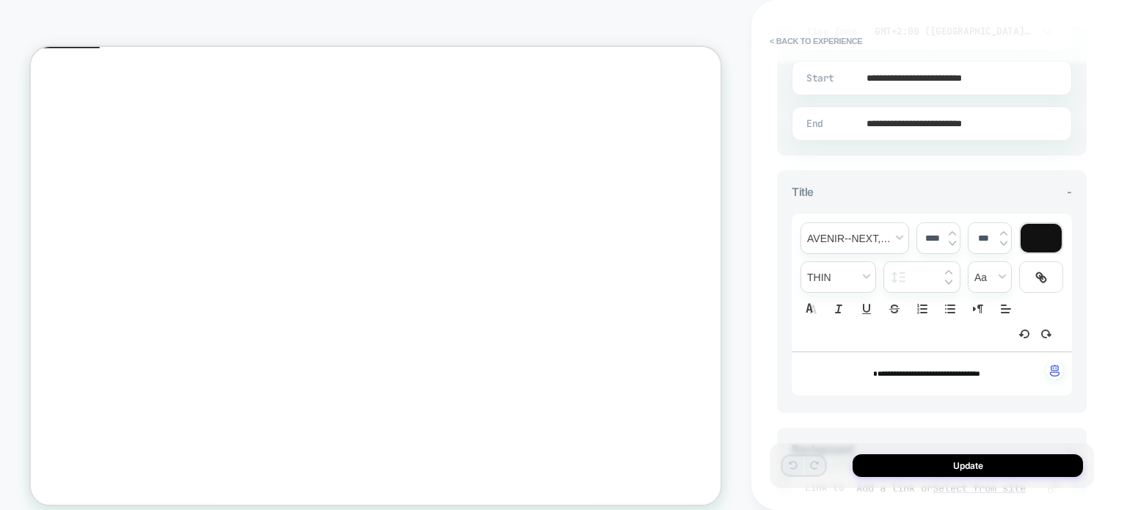
scroll to position [440, 0]
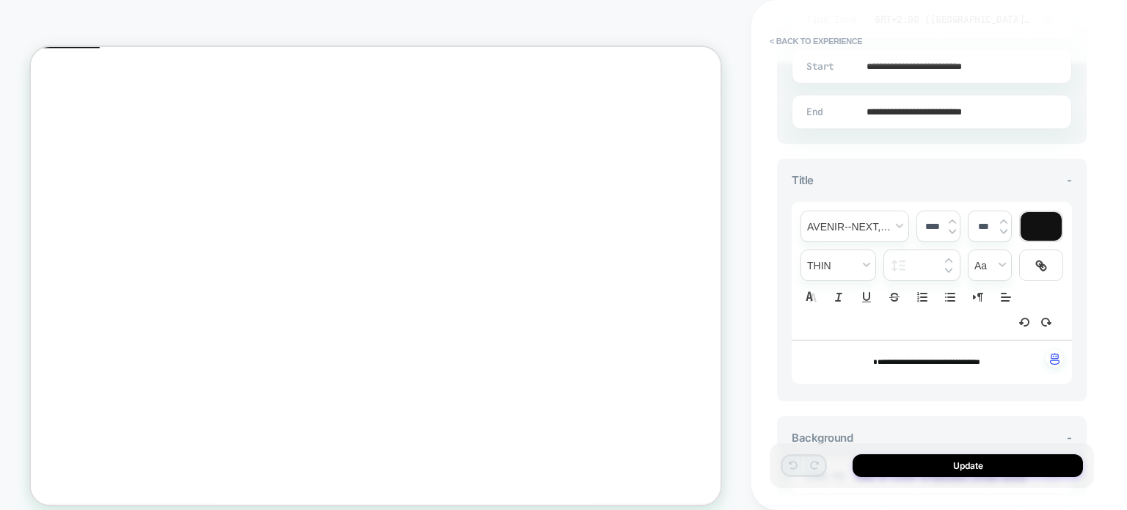
click at [1003, 360] on p "**********" at bounding box center [926, 361] width 240 height 13
drag, startPoint x: 1003, startPoint y: 360, endPoint x: 852, endPoint y: 366, distance: 151.2
click at [852, 366] on div "**********" at bounding box center [931, 361] width 280 height 43
click at [950, 219] on img at bounding box center [951, 222] width 7 height 6
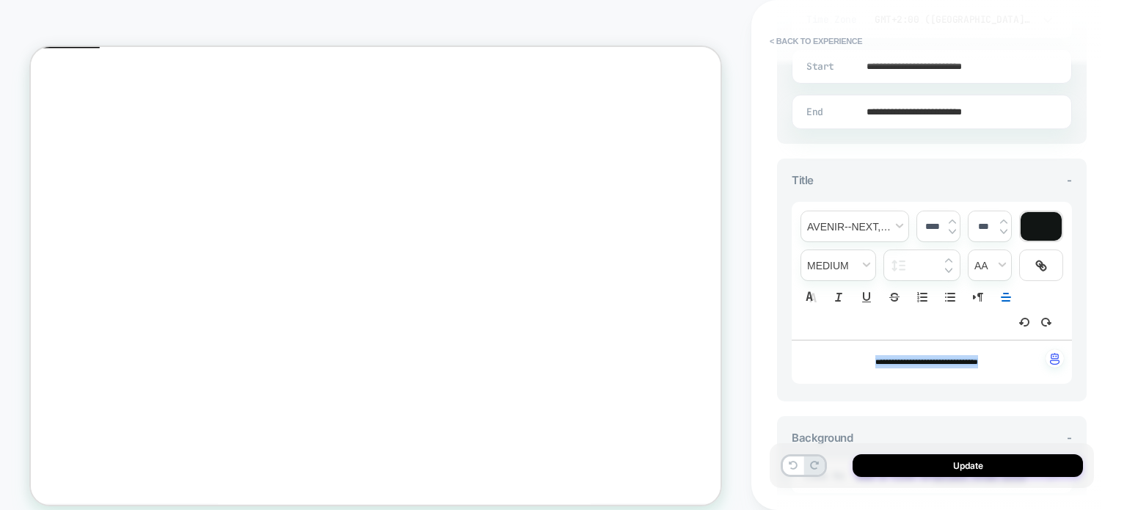
type input "****"
click at [918, 462] on button "Update" at bounding box center [967, 465] width 230 height 23
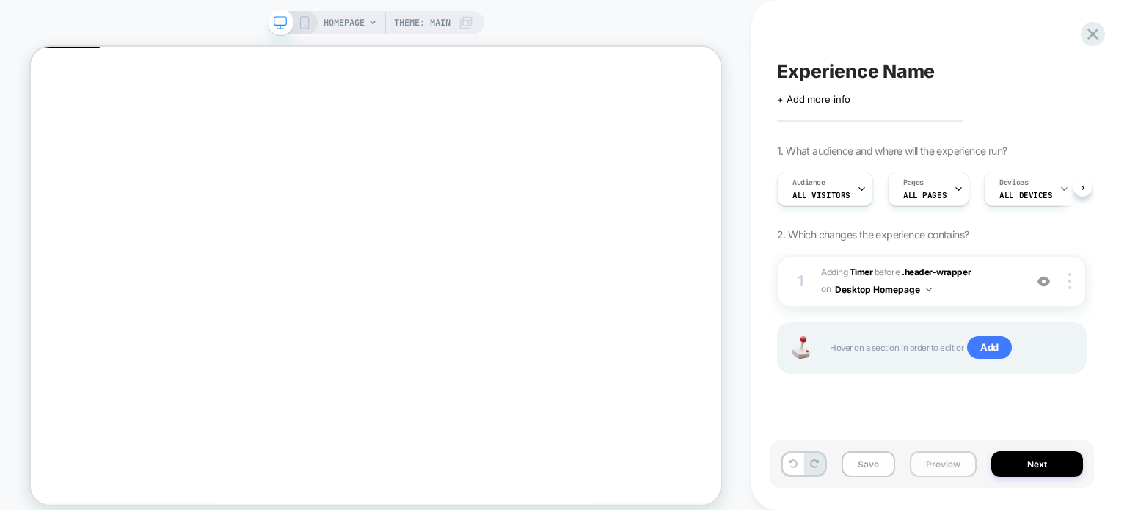
scroll to position [0, 0]
click at [924, 461] on button "Preview" at bounding box center [942, 464] width 67 height 26
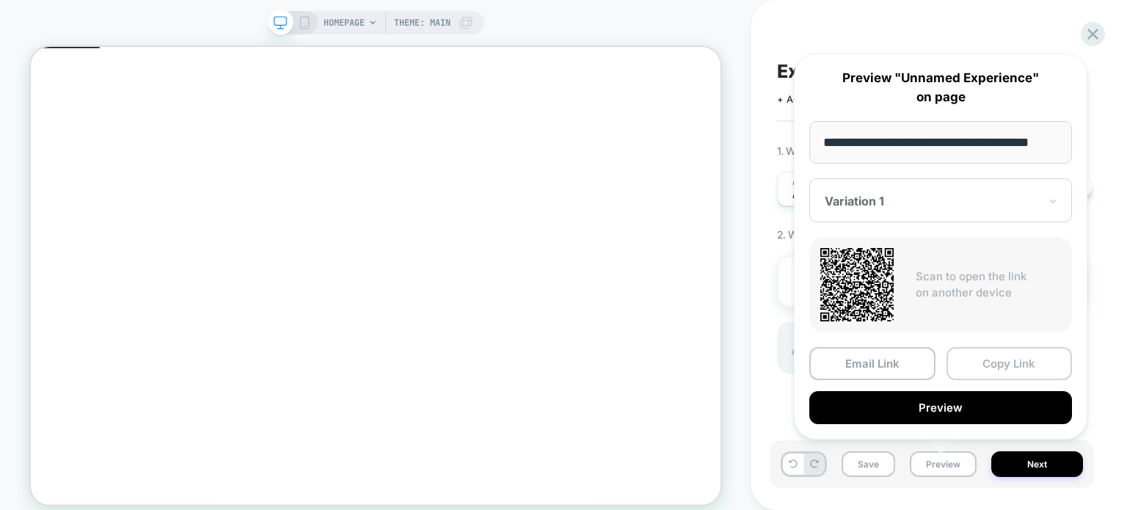
click at [979, 363] on button "Copy Link" at bounding box center [1009, 363] width 126 height 33
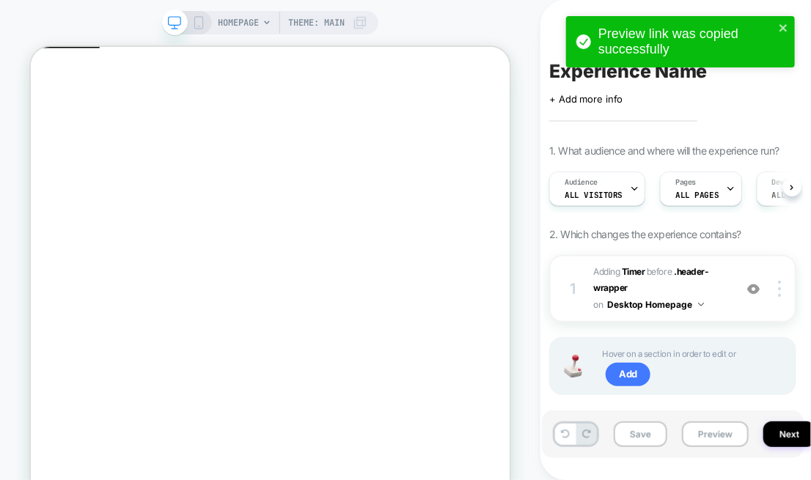
click at [665, 76] on div "Preview link was copied successfully" at bounding box center [680, 45] width 235 height 65
click at [782, 26] on icon "close" at bounding box center [783, 27] width 7 height 7
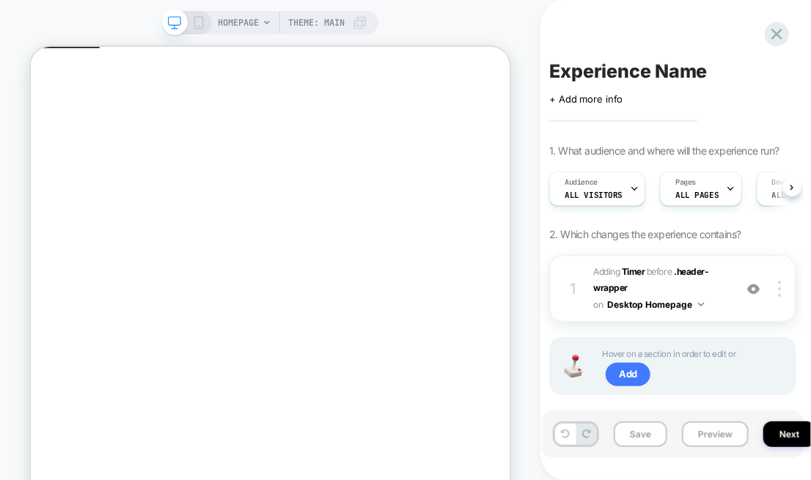
click at [692, 70] on div "Preview link was copied successfully" at bounding box center [680, 45] width 235 height 65
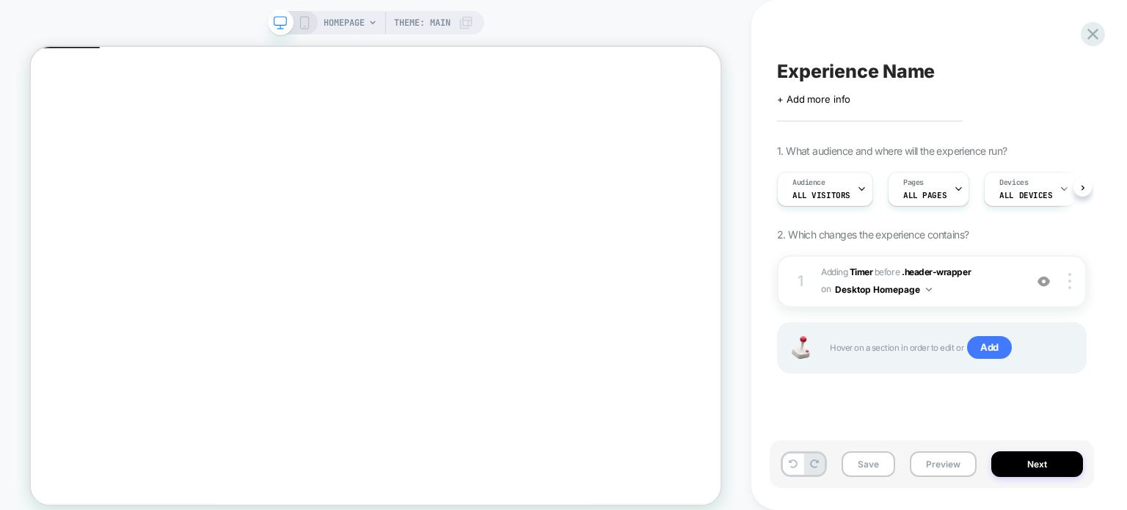
click at [813, 69] on span "Experience Name" at bounding box center [856, 71] width 158 height 22
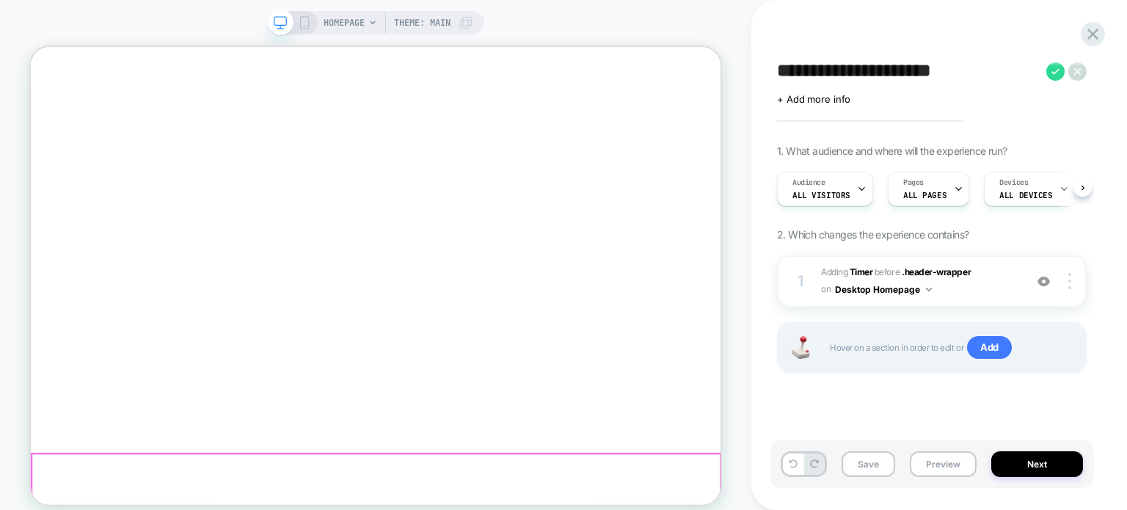
scroll to position [199, 0]
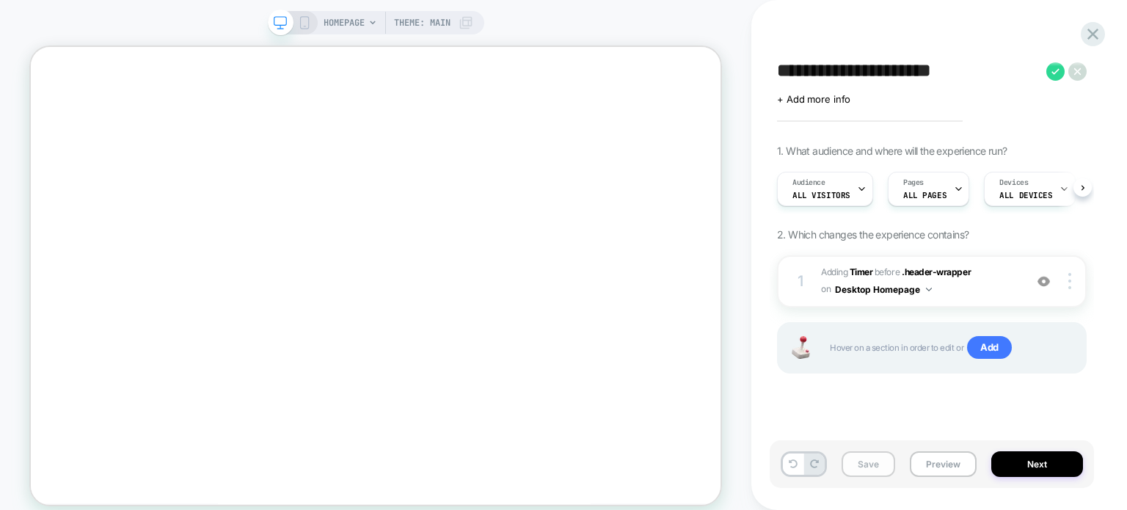
type textarea "**********"
click at [877, 463] on button "Save" at bounding box center [868, 464] width 54 height 26
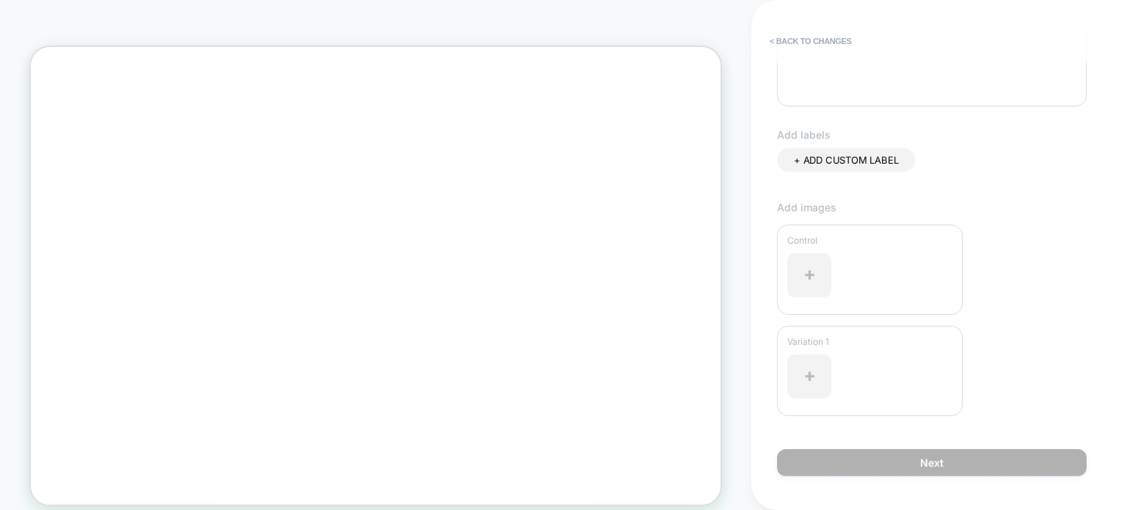
scroll to position [73, 0]
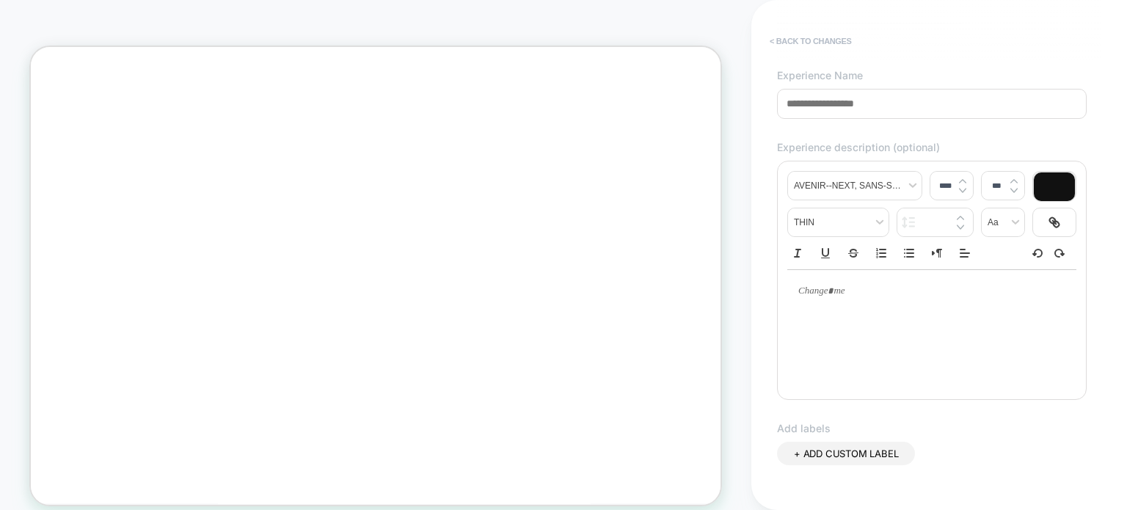
click at [784, 38] on button "< Back to changes" at bounding box center [810, 40] width 97 height 23
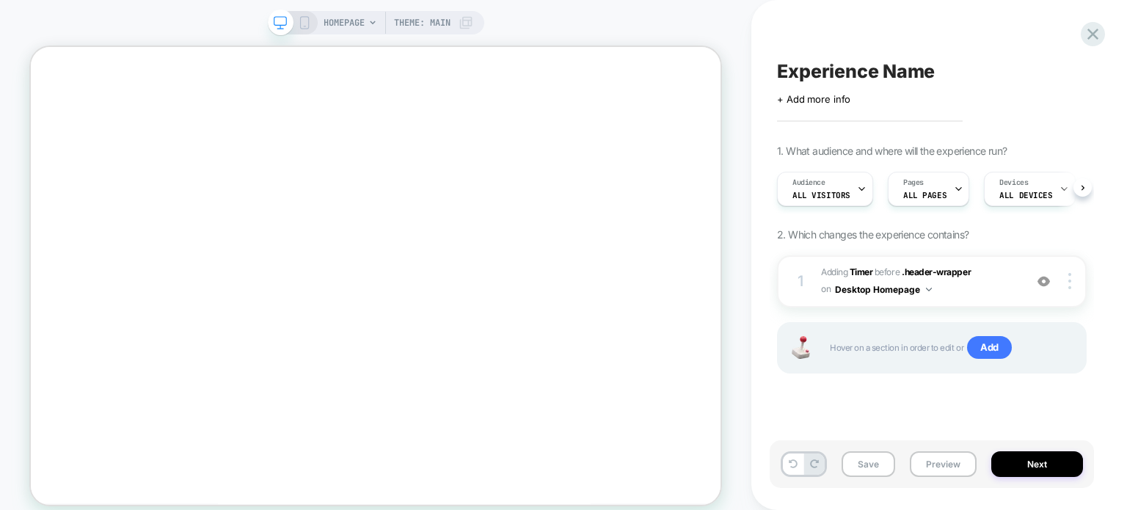
scroll to position [0, 0]
click at [837, 70] on span "Experience Name" at bounding box center [856, 71] width 158 height 22
type textarea "**********"
click at [871, 469] on button "Save" at bounding box center [868, 464] width 54 height 26
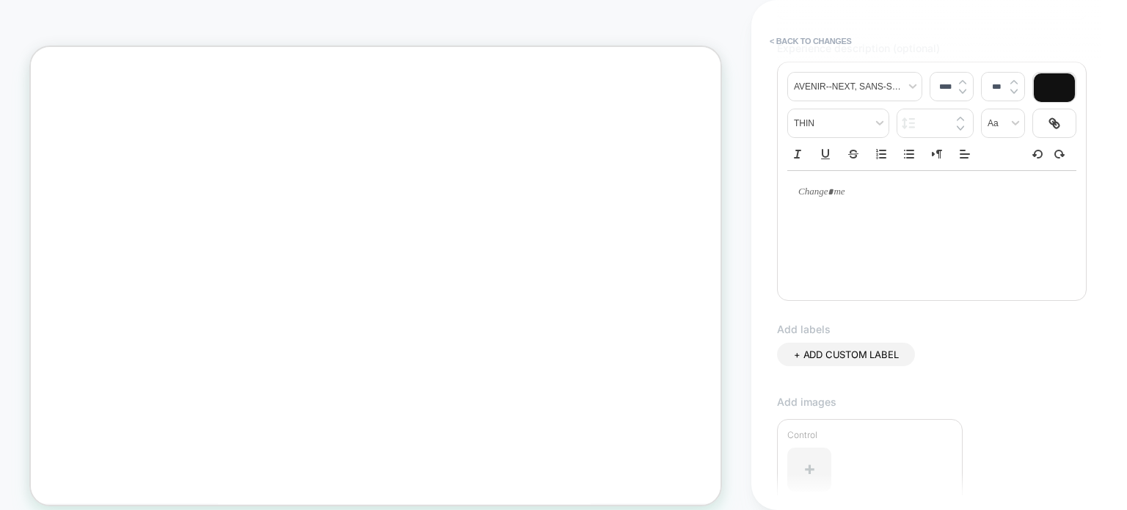
scroll to position [38, 0]
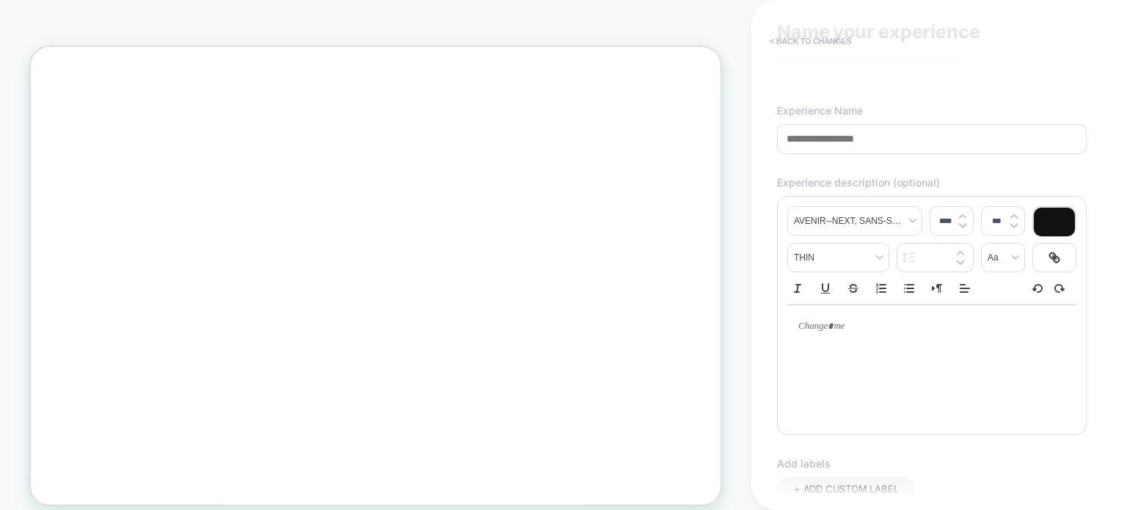
click at [773, 42] on button "< Back to changes" at bounding box center [810, 40] width 97 height 23
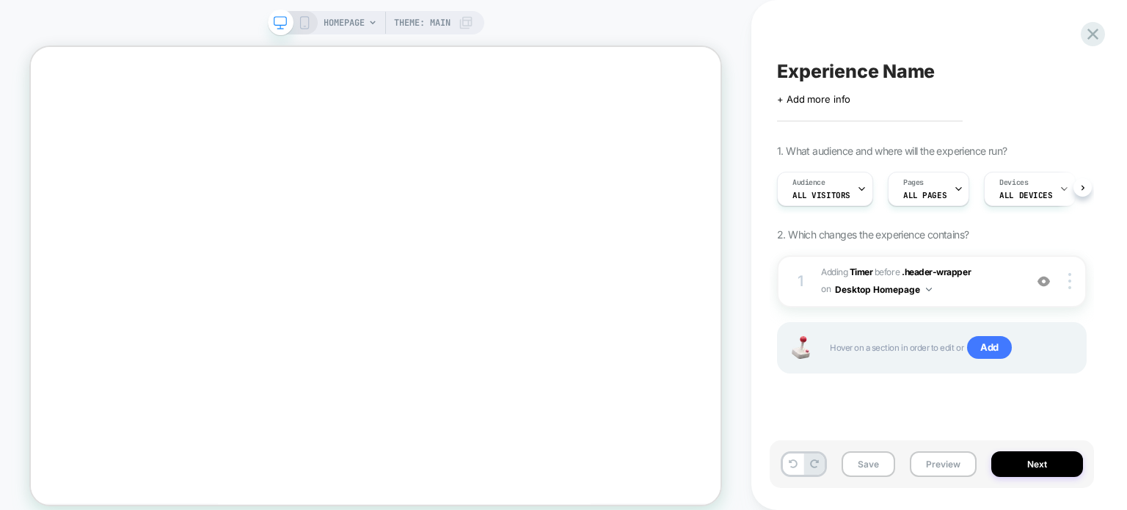
scroll to position [0, 0]
click at [794, 70] on span "Experience Name" at bounding box center [856, 71] width 158 height 22
click at [1046, 278] on img at bounding box center [1043, 281] width 12 height 12
click at [801, 94] on span "+ Add more info" at bounding box center [813, 99] width 73 height 12
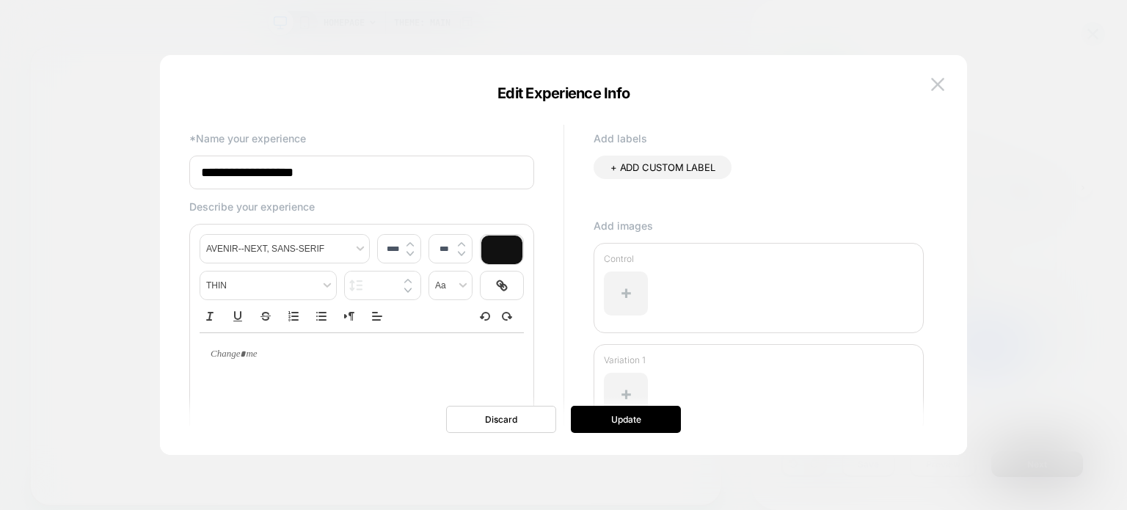
click at [425, 175] on input "**********" at bounding box center [361, 172] width 345 height 34
type input "**********"
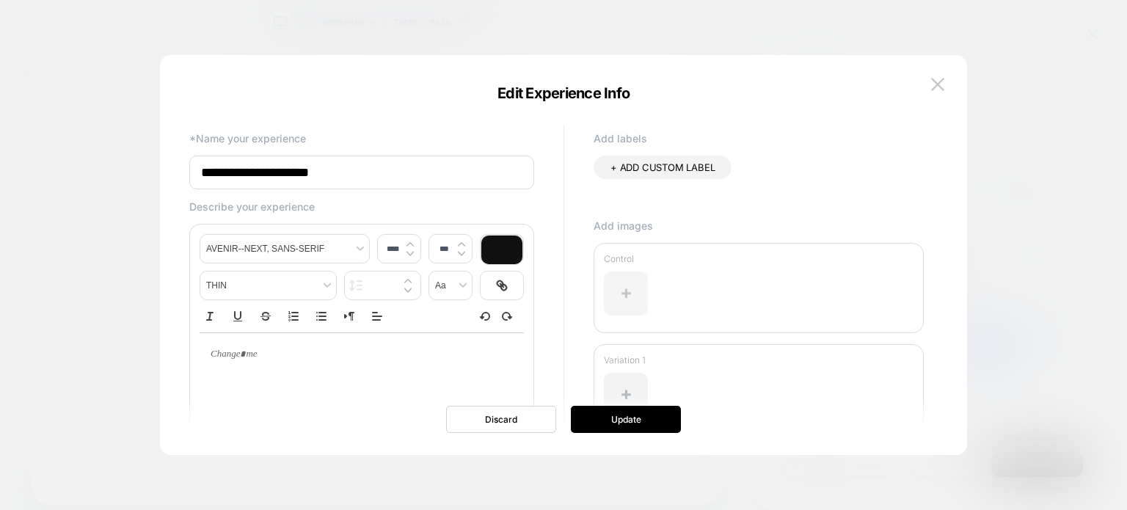
click at [629, 293] on div at bounding box center [626, 293] width 44 height 44
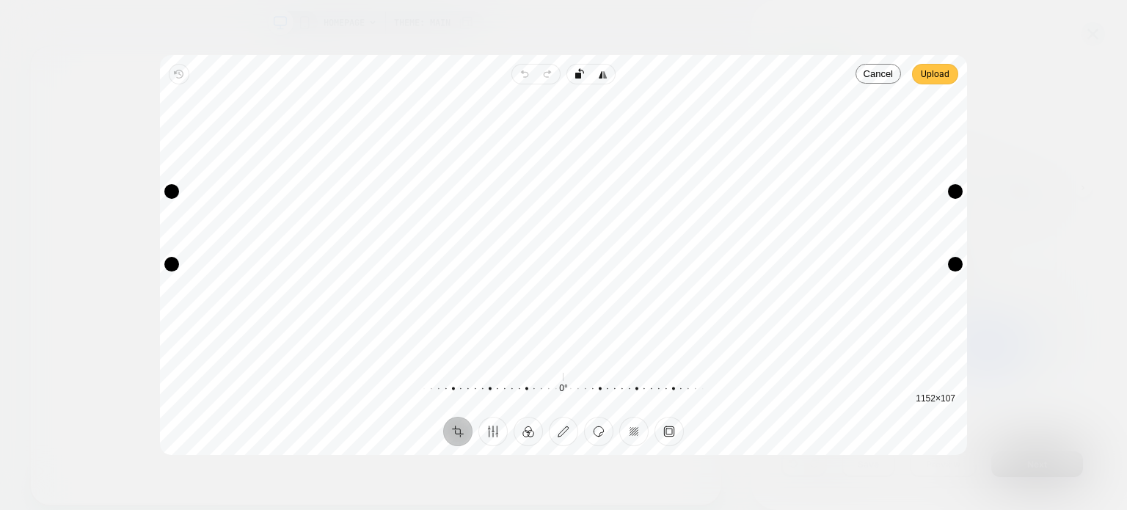
click at [938, 73] on span "Upload" at bounding box center [934, 74] width 29 height 18
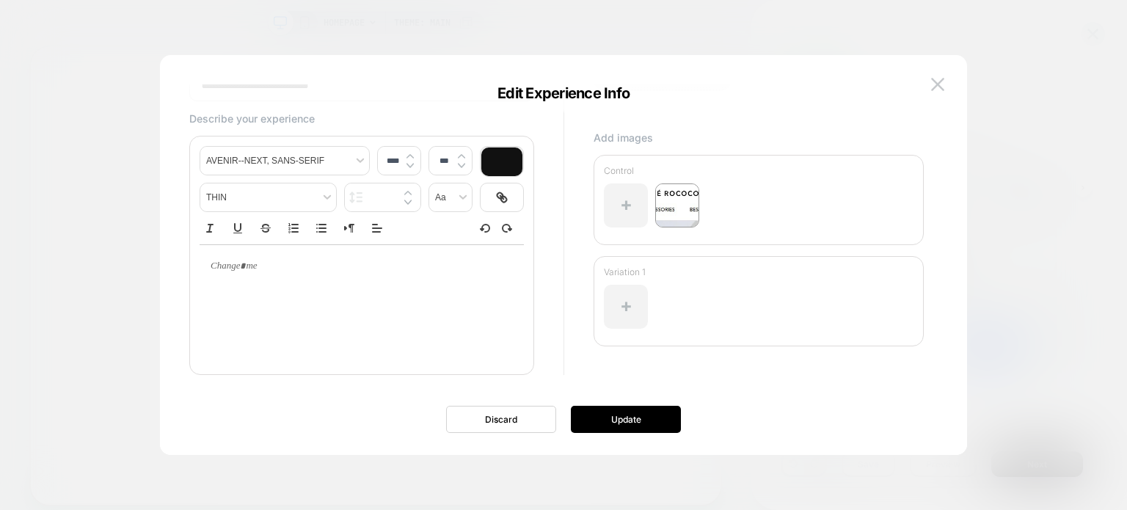
scroll to position [89, 0]
click at [631, 301] on div at bounding box center [626, 306] width 44 height 44
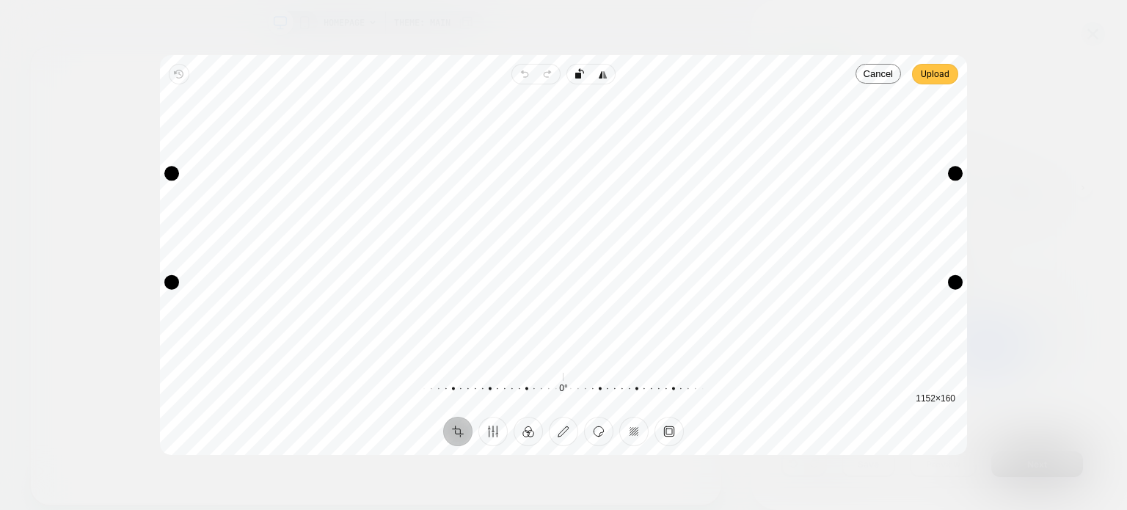
click at [920, 74] on button "Upload" at bounding box center [935, 74] width 46 height 21
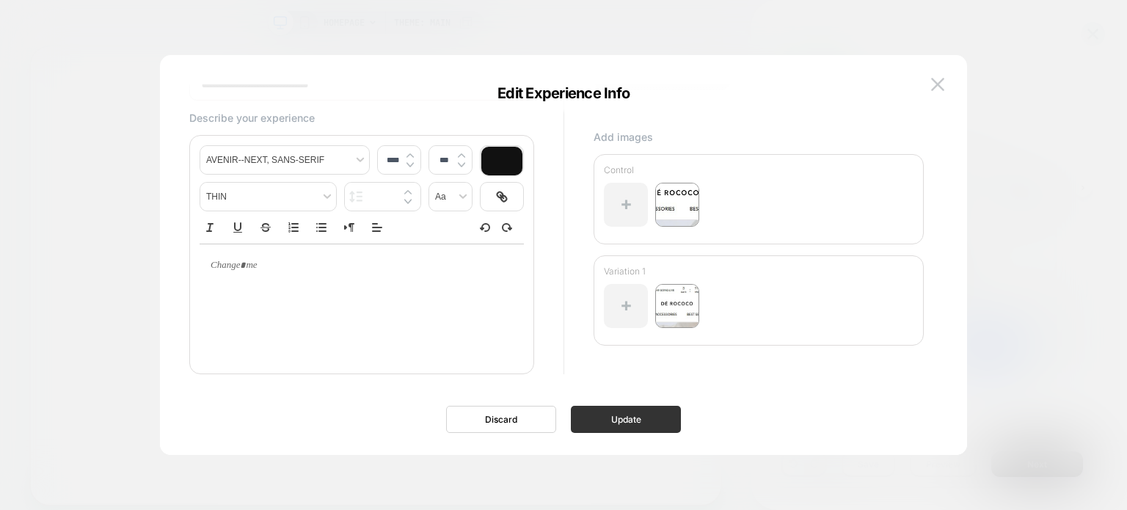
click at [637, 418] on button "Update" at bounding box center [626, 419] width 110 height 27
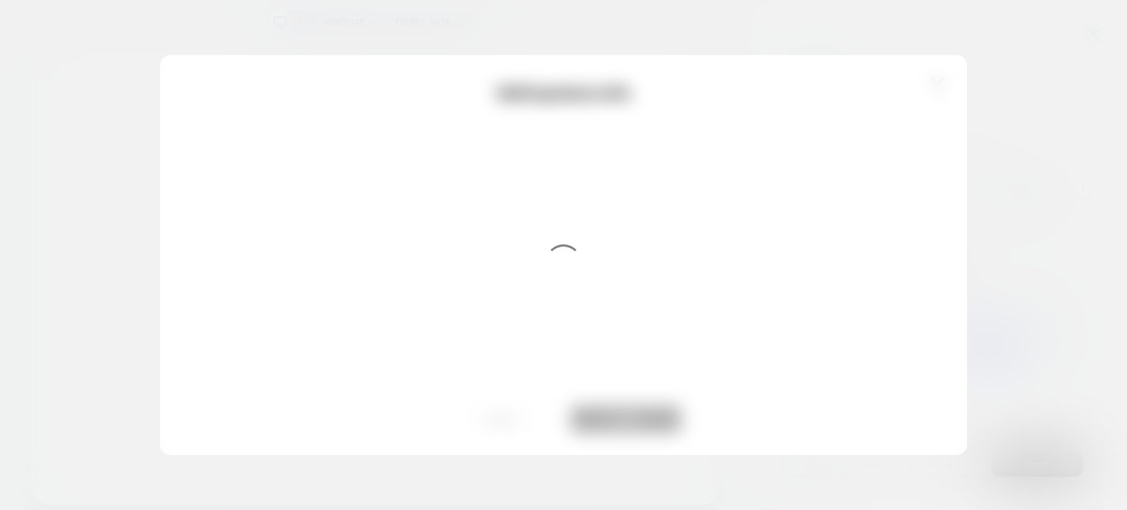
scroll to position [0, 0]
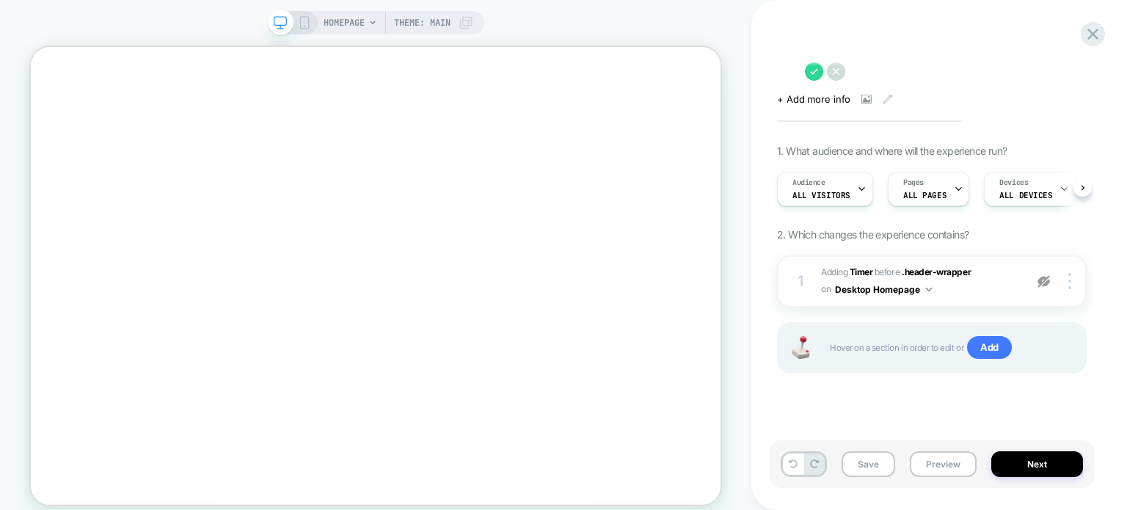
click at [797, 73] on textarea at bounding box center [787, 71] width 21 height 22
type textarea "**********"
click at [852, 466] on button "Save" at bounding box center [868, 464] width 54 height 26
click at [1044, 279] on img at bounding box center [1043, 281] width 12 height 12
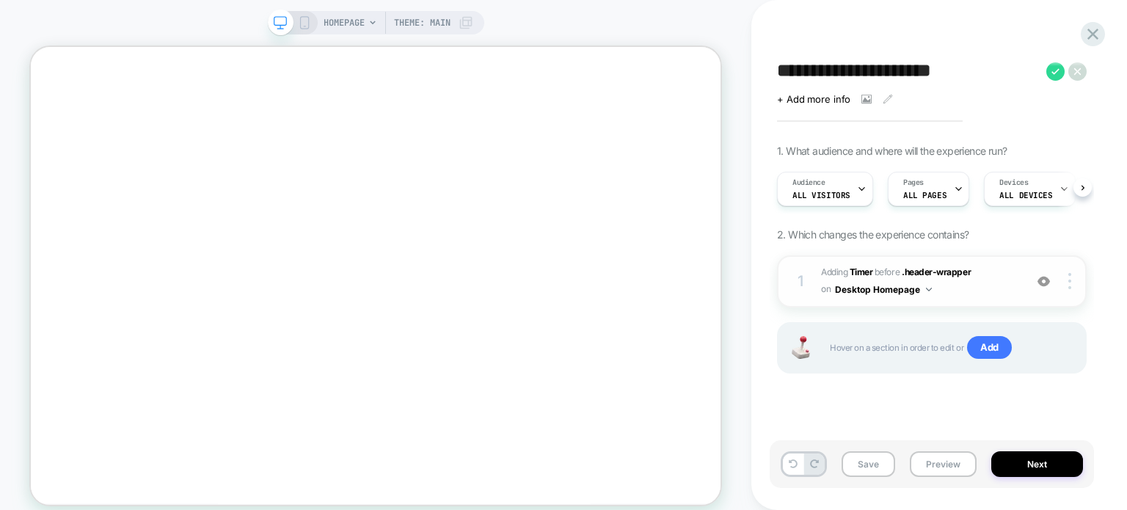
click at [862, 451] on div "Save Preview Next" at bounding box center [931, 464] width 324 height 48
click at [863, 457] on button "Save" at bounding box center [868, 464] width 54 height 26
click at [930, 469] on button "Preview" at bounding box center [942, 464] width 67 height 26
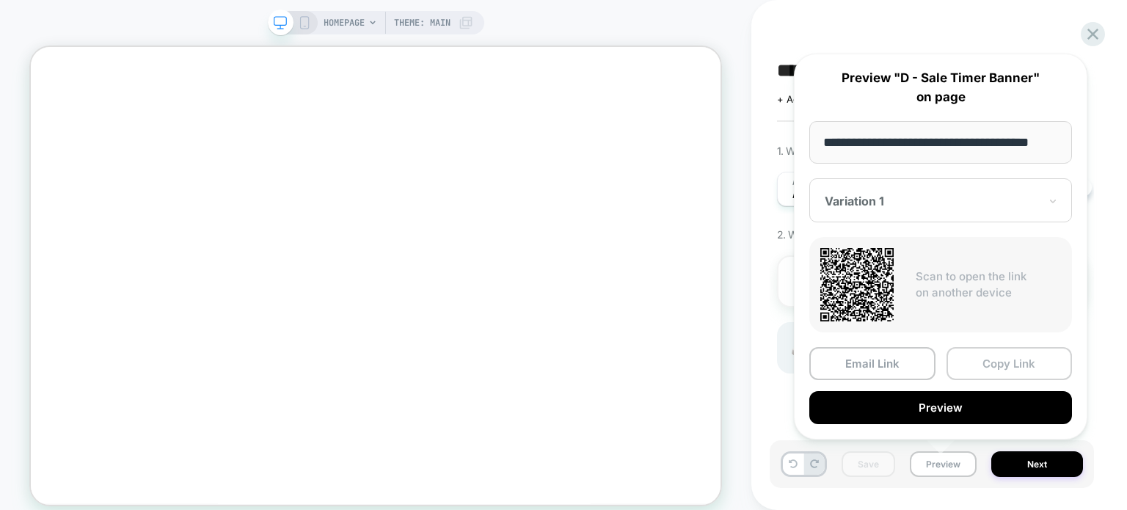
scroll to position [0, 0]
click at [981, 361] on button "Copy Link" at bounding box center [1009, 363] width 126 height 33
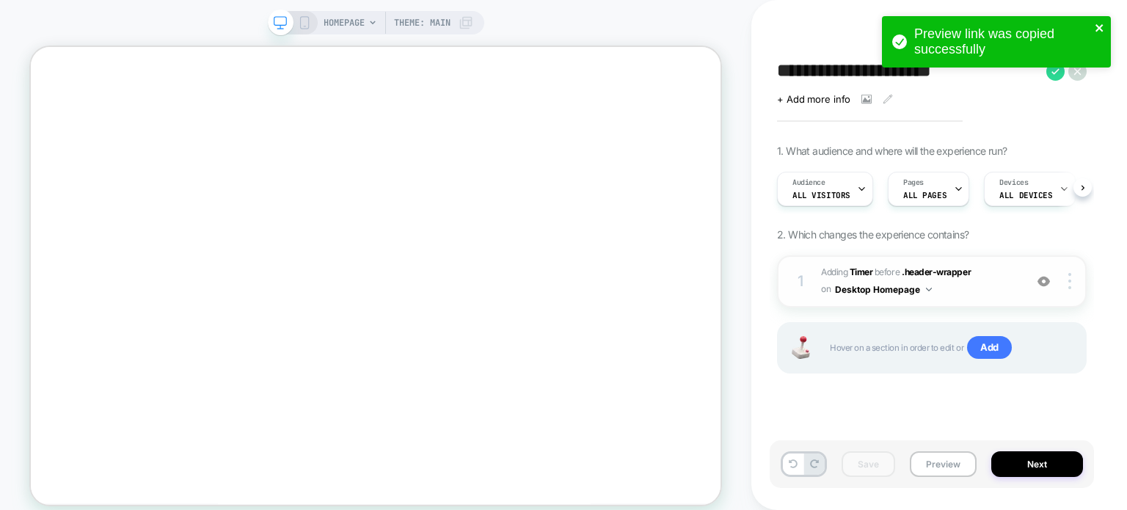
click at [1102, 22] on icon "close" at bounding box center [1099, 28] width 10 height 12
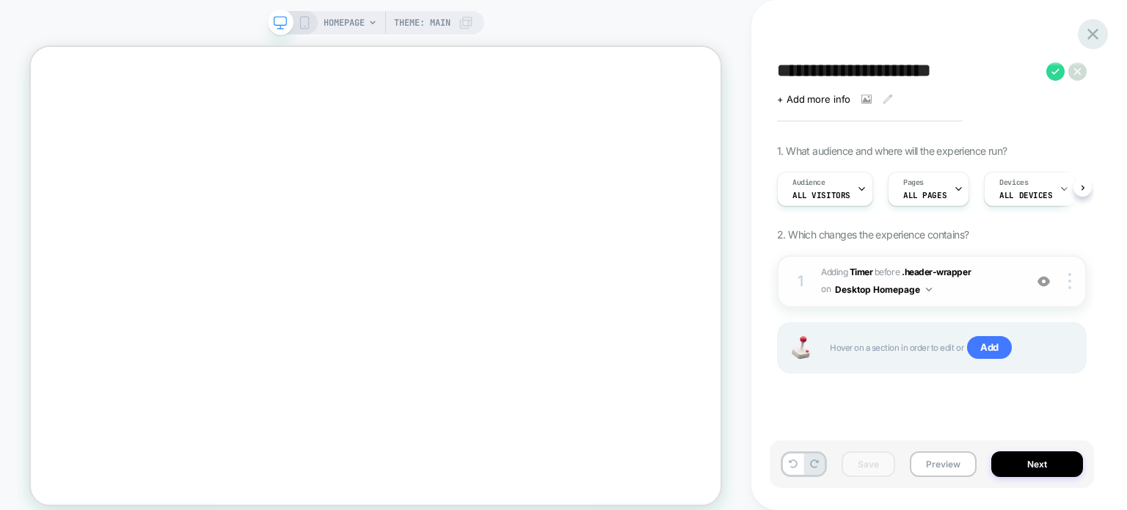
click at [1096, 30] on div "**********" at bounding box center [563, 255] width 1127 height 510
click at [1096, 30] on icon at bounding box center [1092, 34] width 11 height 11
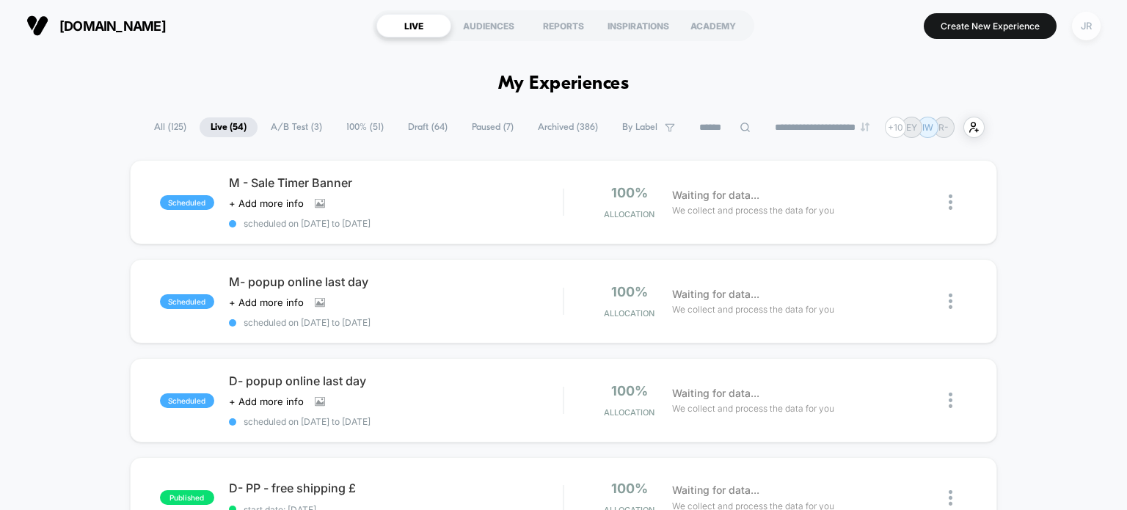
click at [1096, 26] on div "JR" at bounding box center [1086, 26] width 29 height 29
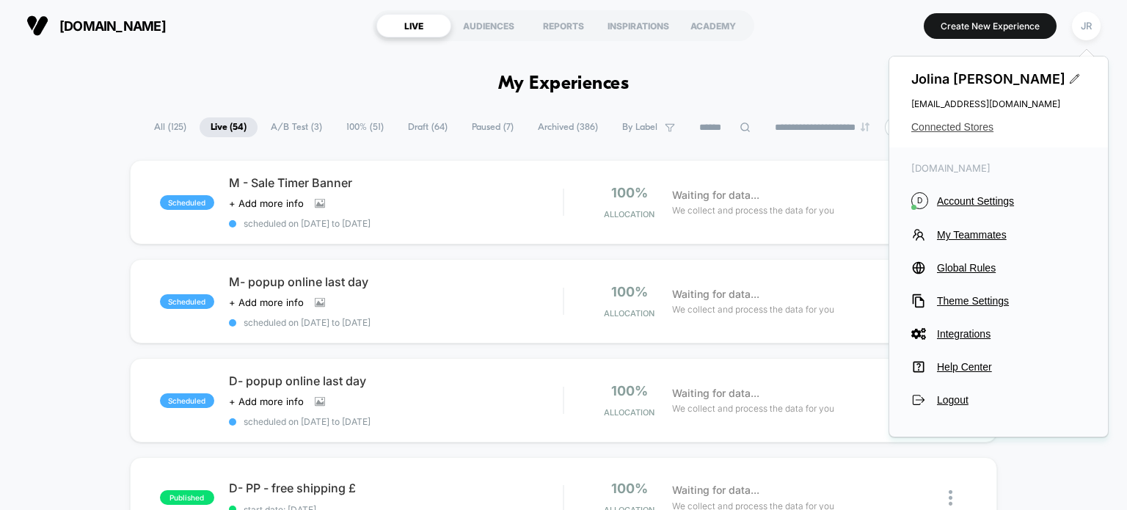
click at [976, 125] on span "Connected Stores" at bounding box center [998, 127] width 175 height 12
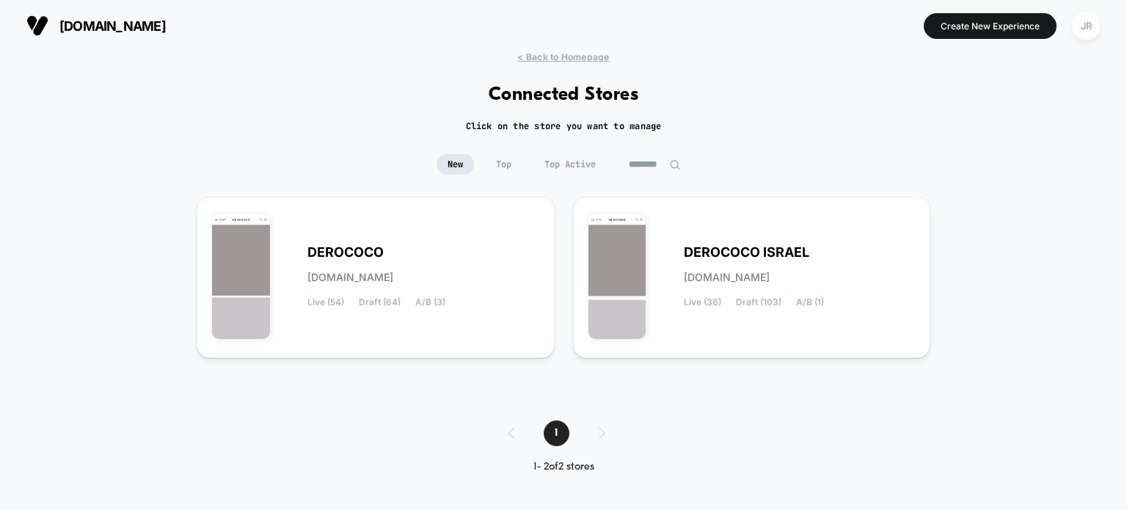
click at [645, 165] on input "********" at bounding box center [654, 164] width 73 height 21
click at [712, 323] on div "DEROCOCO ISRAEL derococo-israel.myshopify.com Live (36) Draft (103) A/B (1)" at bounding box center [751, 277] width 327 height 131
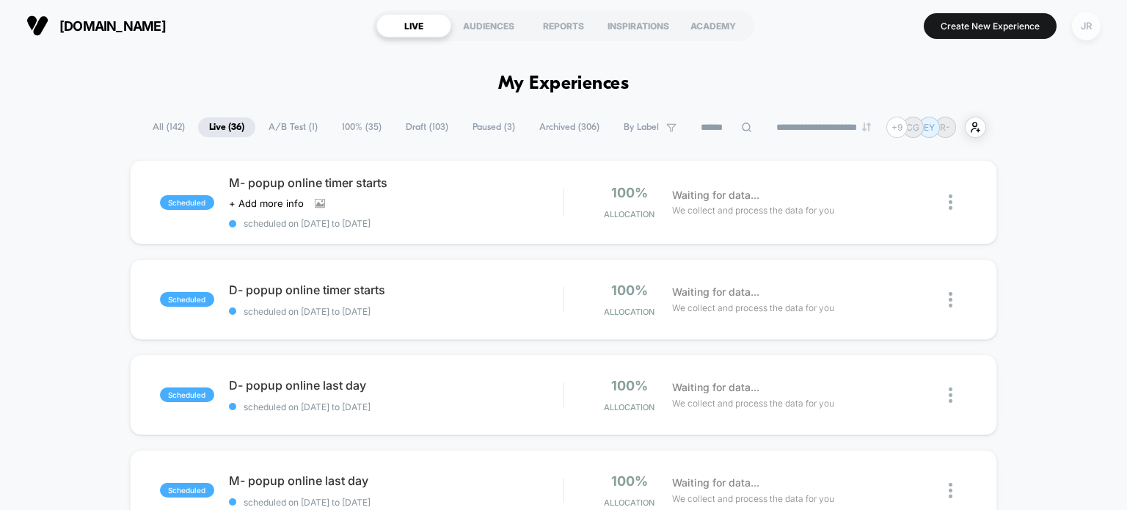
click at [1085, 34] on div "JR" at bounding box center [1086, 26] width 29 height 29
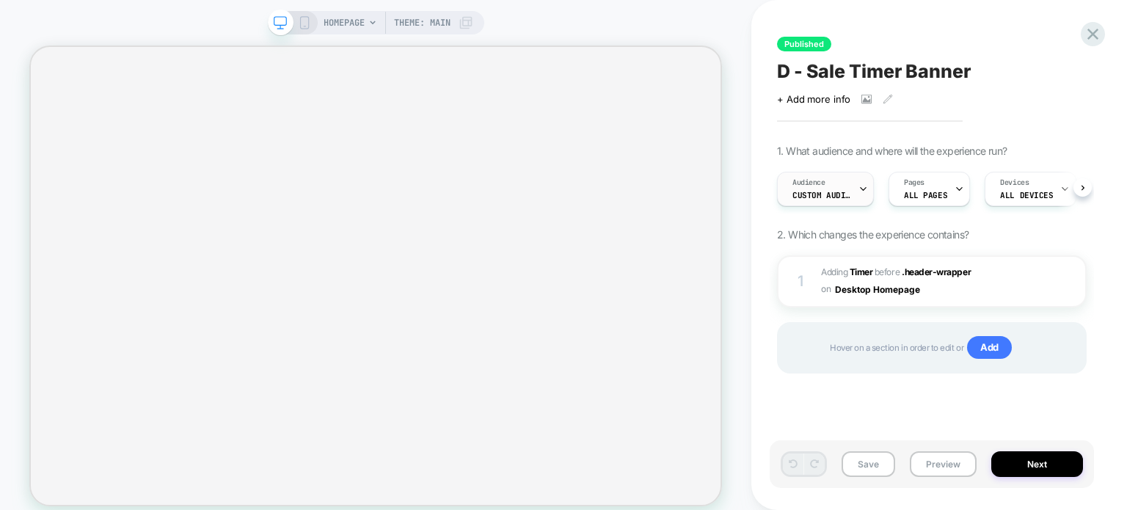
click at [824, 196] on span "Custom Audience" at bounding box center [821, 195] width 59 height 10
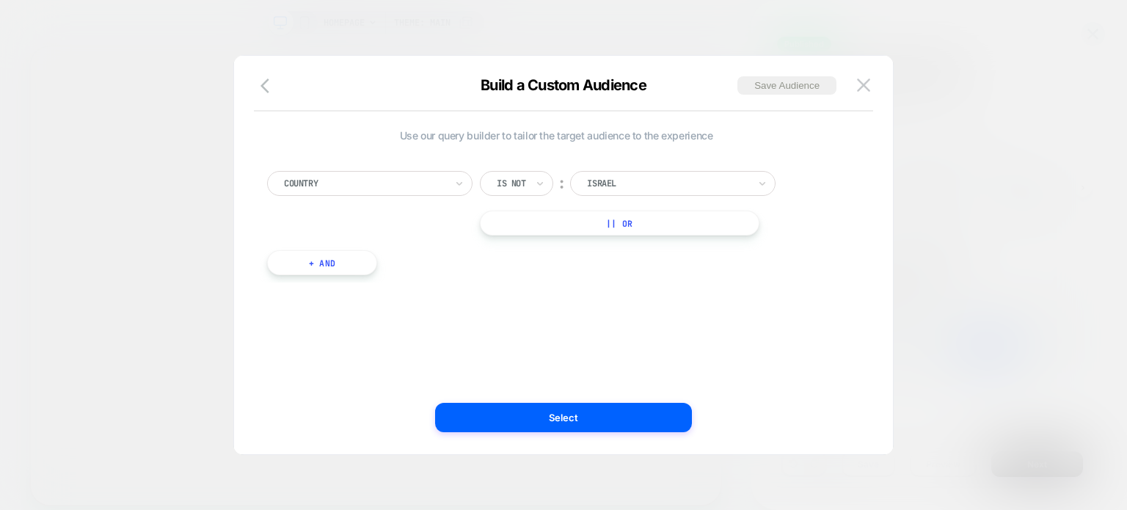
click at [930, 284] on div at bounding box center [563, 255] width 1127 height 510
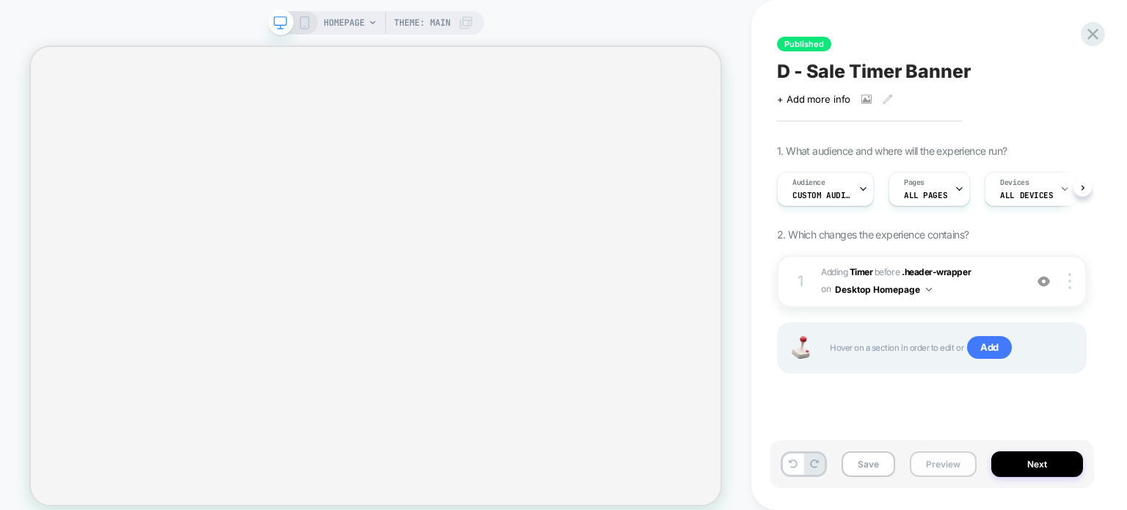
click at [921, 466] on button "Preview" at bounding box center [942, 464] width 67 height 26
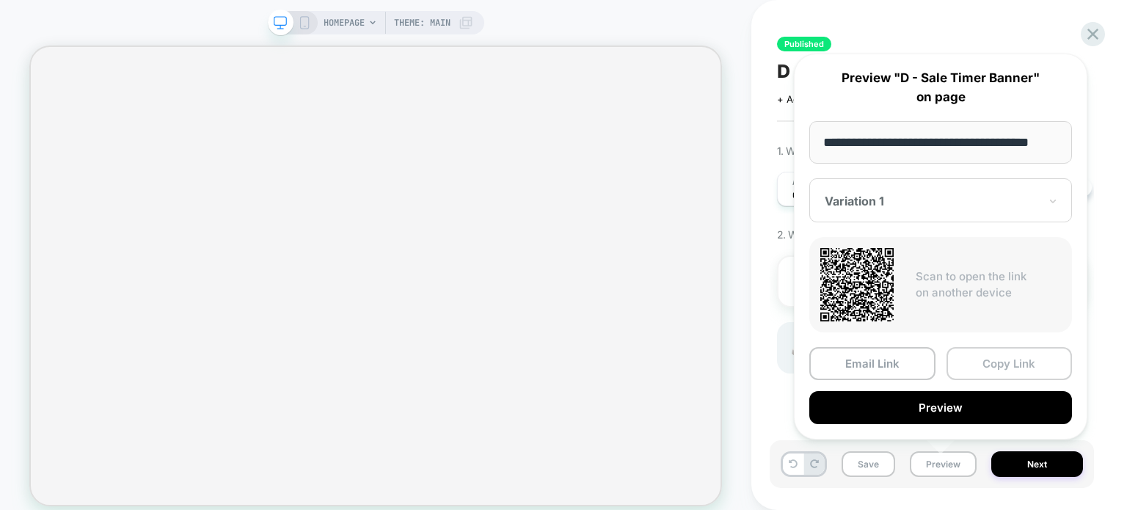
click at [988, 365] on button "Copy Link" at bounding box center [1009, 363] width 126 height 33
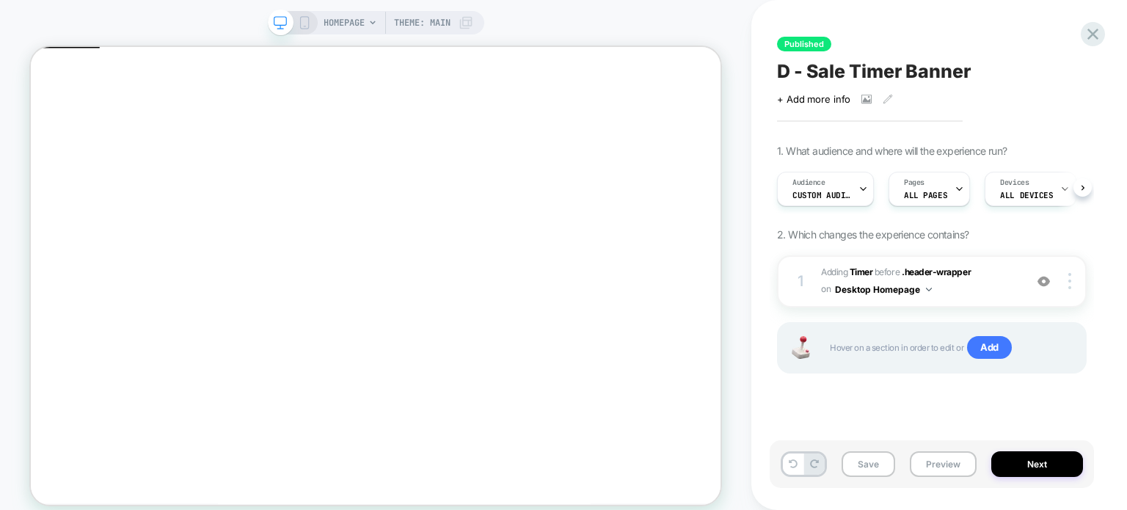
click at [857, 67] on span "D - Sale Timer Banner" at bounding box center [874, 71] width 194 height 22
click at [857, 67] on textarea "**********" at bounding box center [908, 71] width 262 height 22
click at [975, 296] on span "#_loomi_addon_1758463629226 Adding Timer BEFORE .header-wrapper .header-wrapper…" at bounding box center [919, 281] width 196 height 34
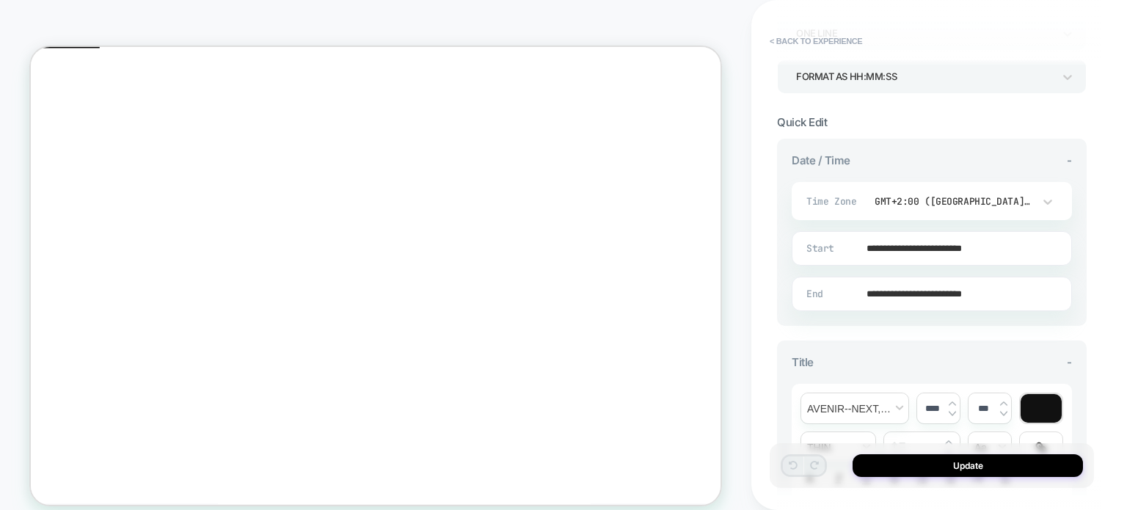
scroll to position [293, 0]
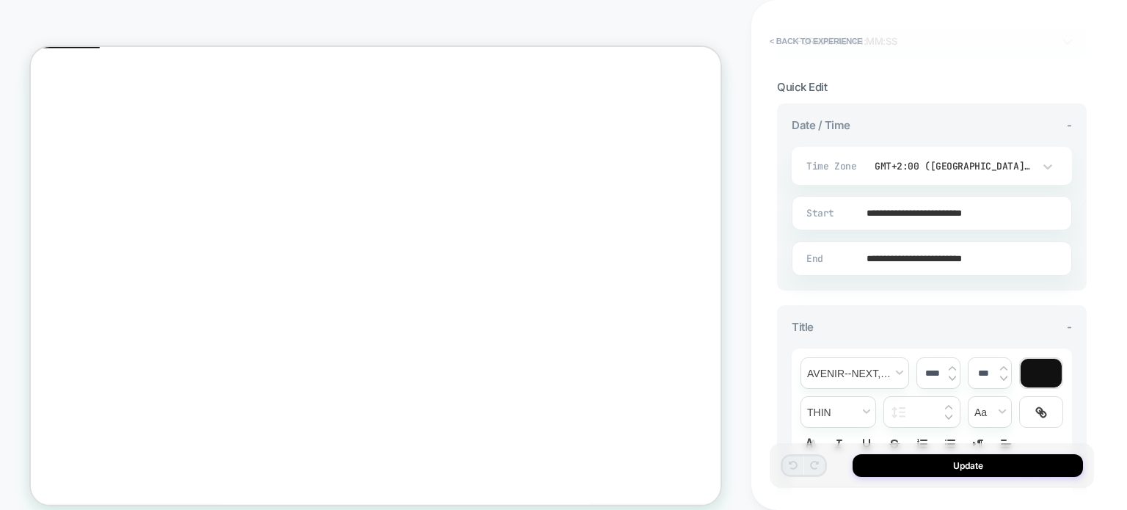
click at [37, 118] on icon "Close" at bounding box center [37, 118] width 0 height 0
click at [936, 37] on span "< Back to experience" at bounding box center [924, 40] width 324 height 23
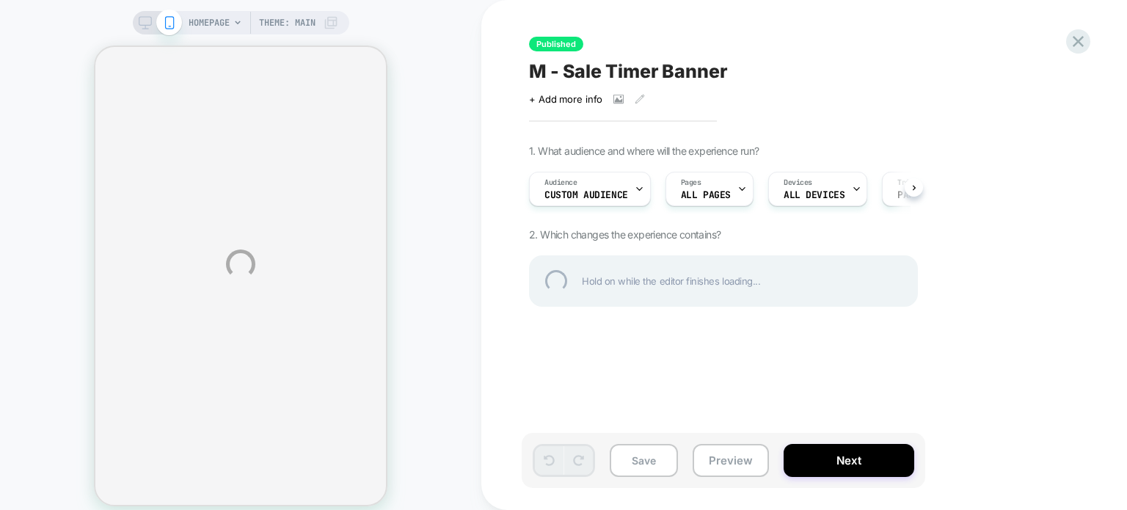
click at [721, 469] on div "HOMEPAGE Theme: MAIN Published M - Sale Timer Banner Click to view images Click…" at bounding box center [563, 264] width 1127 height 528
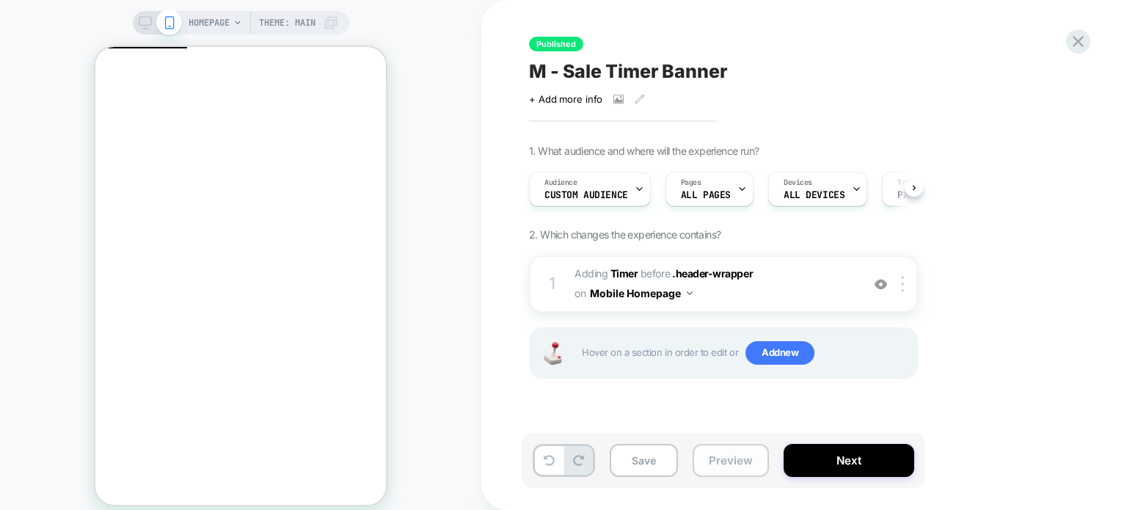
click at [716, 472] on button "Preview" at bounding box center [730, 460] width 76 height 33
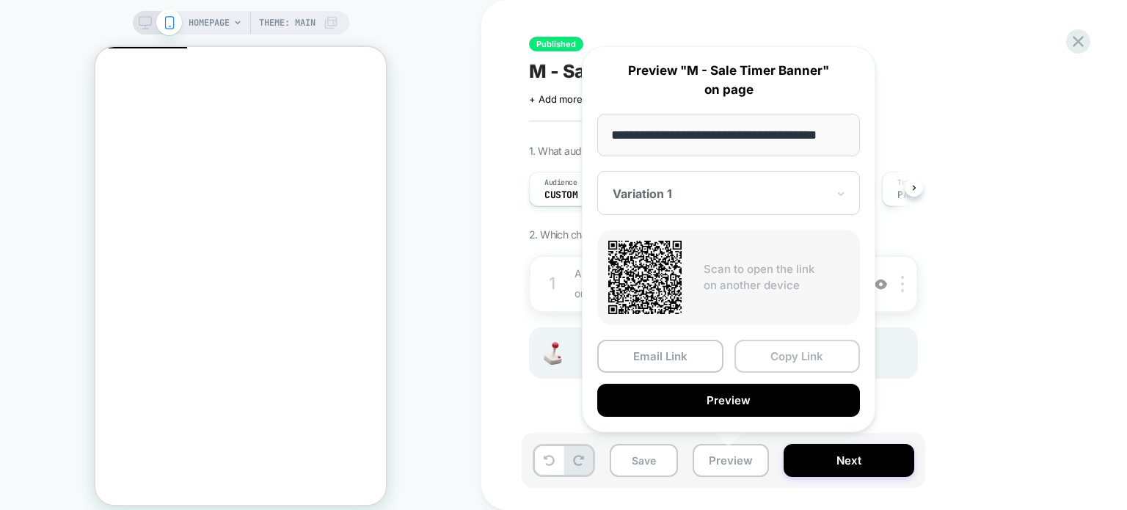
click at [796, 355] on button "Copy Link" at bounding box center [797, 356] width 126 height 33
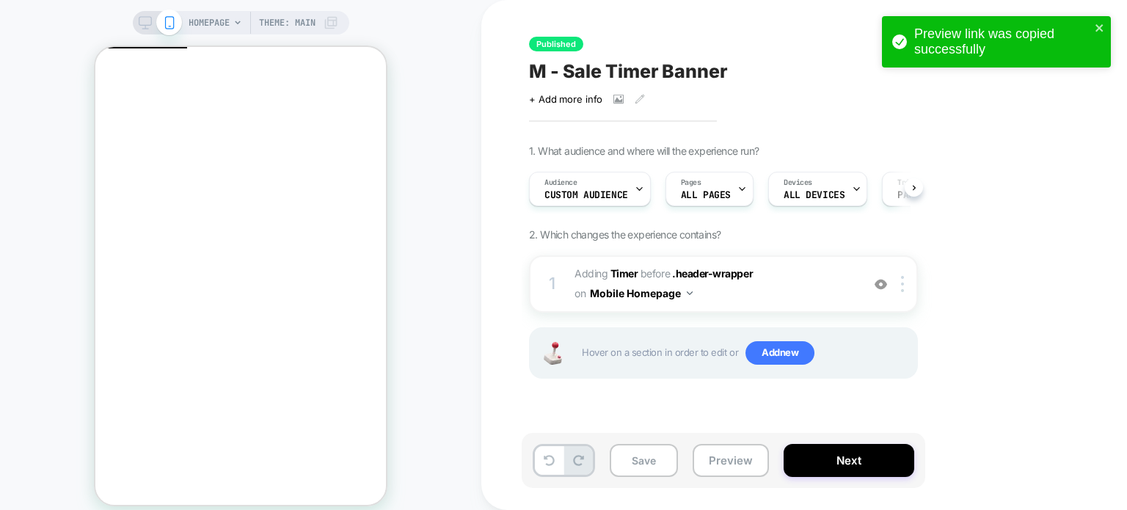
click at [981, 398] on div "1. What audience and where will the experience run? Audience Custom Audience Pa…" at bounding box center [796, 279] width 535 height 271
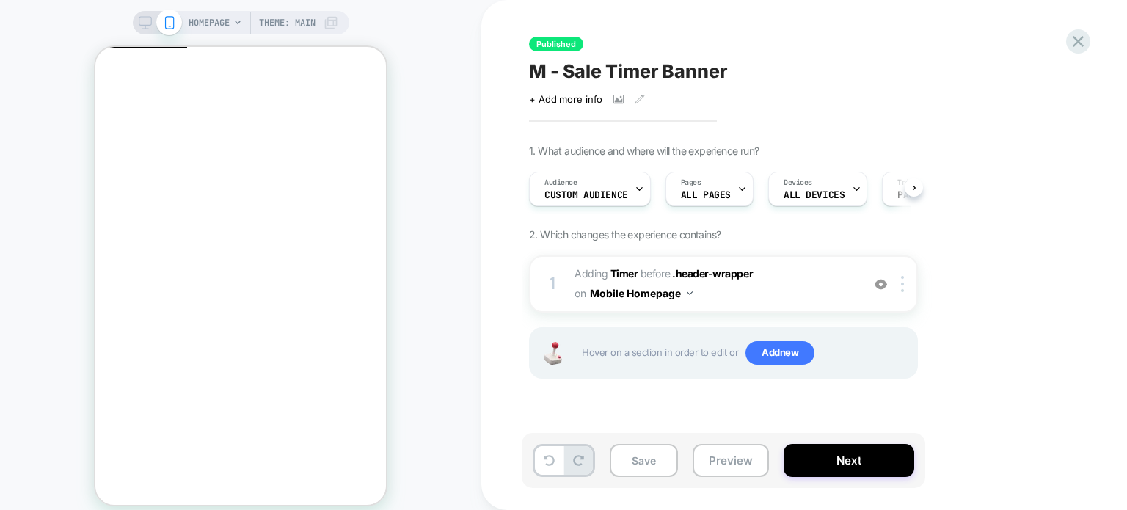
click at [642, 73] on span "M - Sale Timer Banner" at bounding box center [628, 71] width 199 height 22
click at [648, 70] on textarea "**********" at bounding box center [668, 71] width 279 height 22
click at [785, 287] on span "#_loomi_addon_1758462975609 Adding Timer BEFORE .header-wrapper .header-wrapper…" at bounding box center [713, 284] width 279 height 40
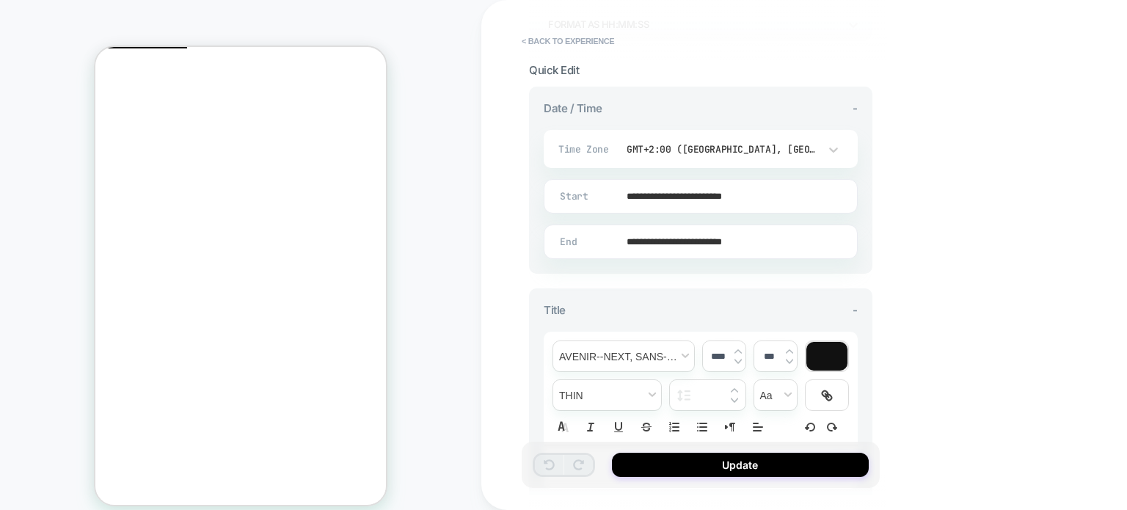
scroll to position [293, 0]
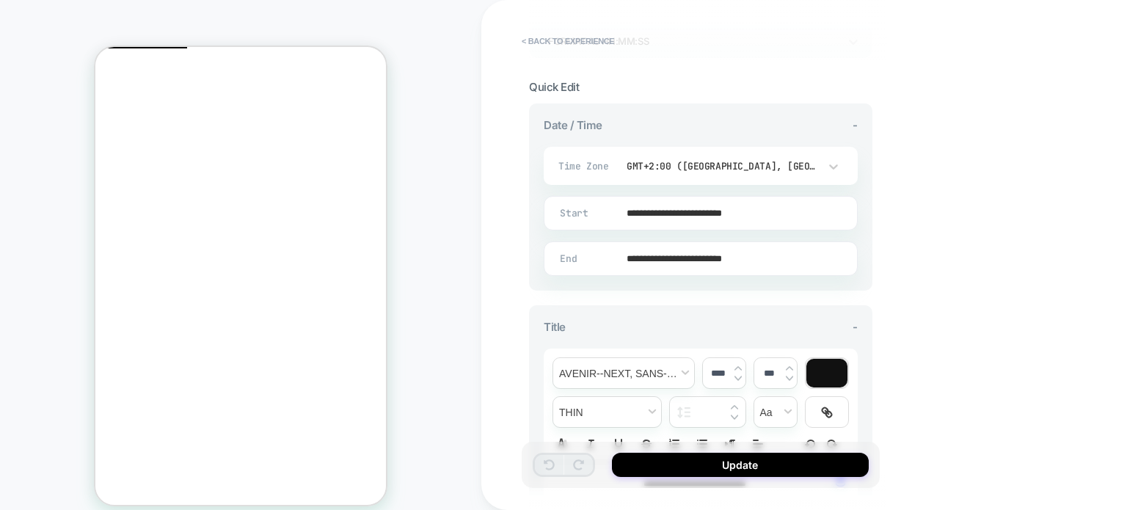
click at [101, 118] on icon "Close" at bounding box center [101, 118] width 0 height 0
drag, startPoint x: 951, startPoint y: 99, endPoint x: 945, endPoint y: 93, distance: 8.8
click at [950, 99] on div "**********" at bounding box center [803, 255] width 645 height 510
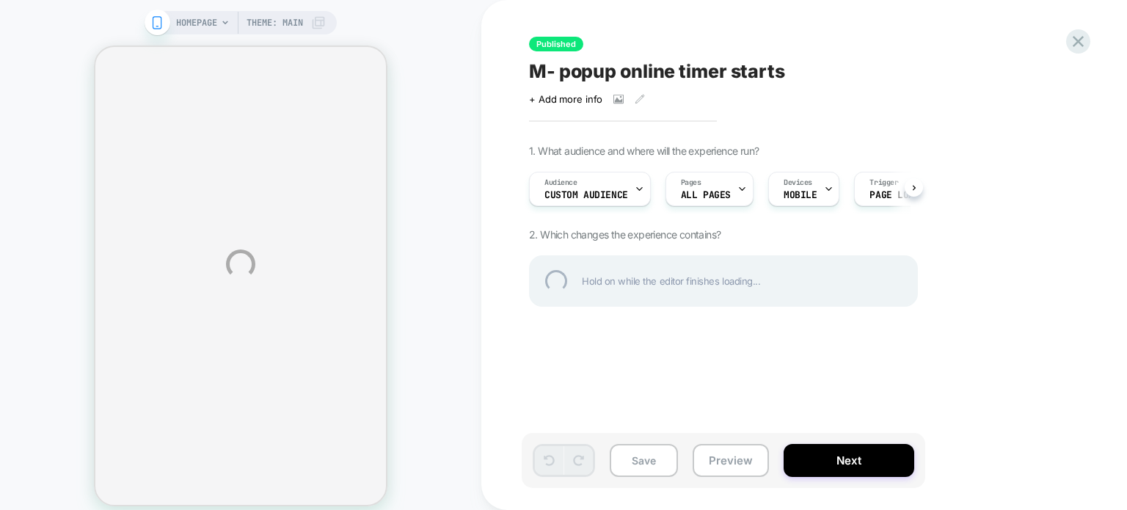
click at [708, 466] on div "HOMEPAGE Theme: MAIN Published M- popup online timer starts Click to view image…" at bounding box center [563, 264] width 1127 height 528
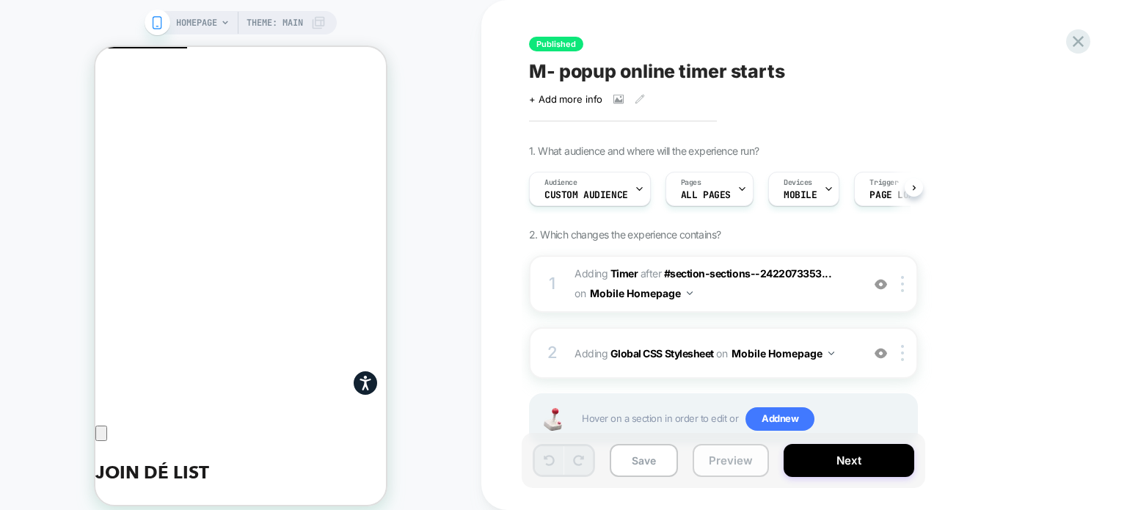
click at [711, 458] on button "Preview" at bounding box center [730, 460] width 76 height 33
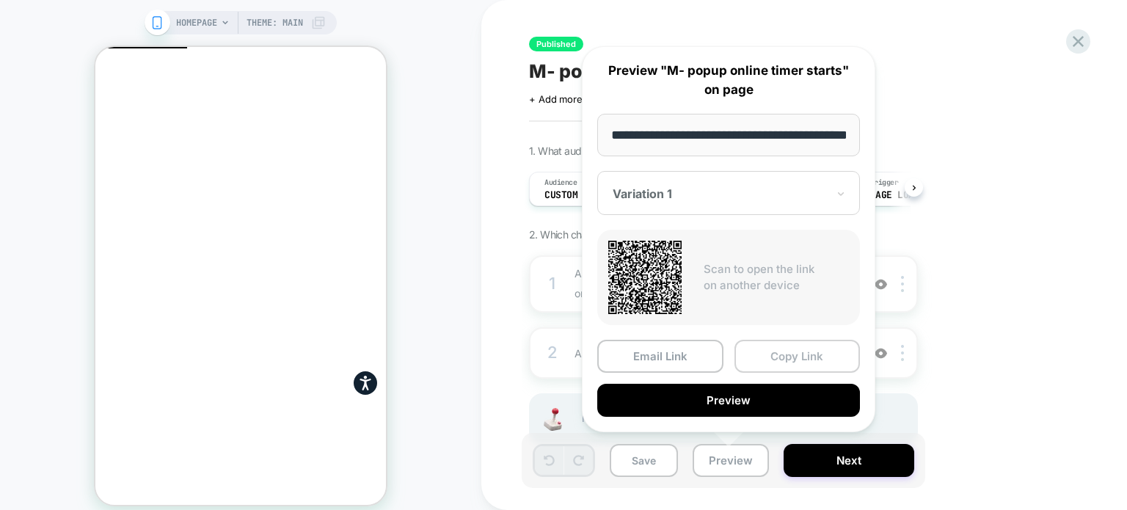
click at [769, 347] on button "Copy Link" at bounding box center [797, 356] width 126 height 33
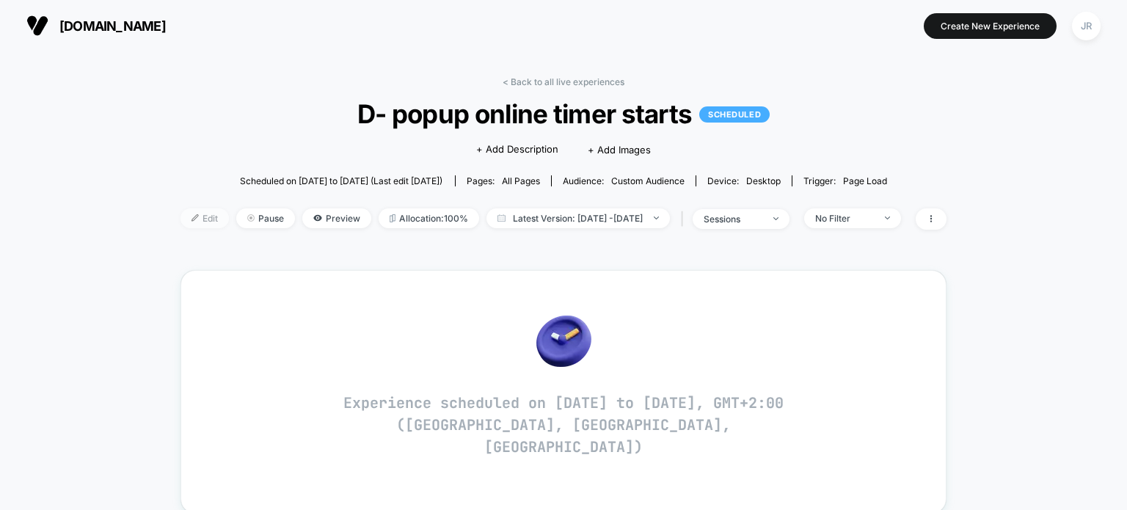
click at [185, 219] on span "Edit" at bounding box center [204, 218] width 48 height 20
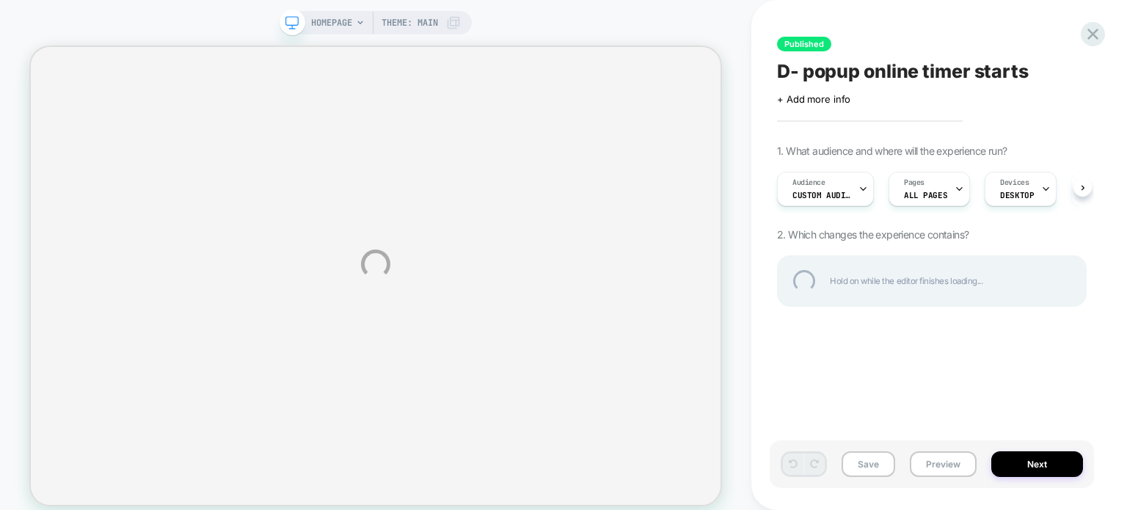
click at [861, 193] on div "HOMEPAGE Theme: MAIN Published D- popup online timer starts Click to edit exper…" at bounding box center [563, 264] width 1127 height 528
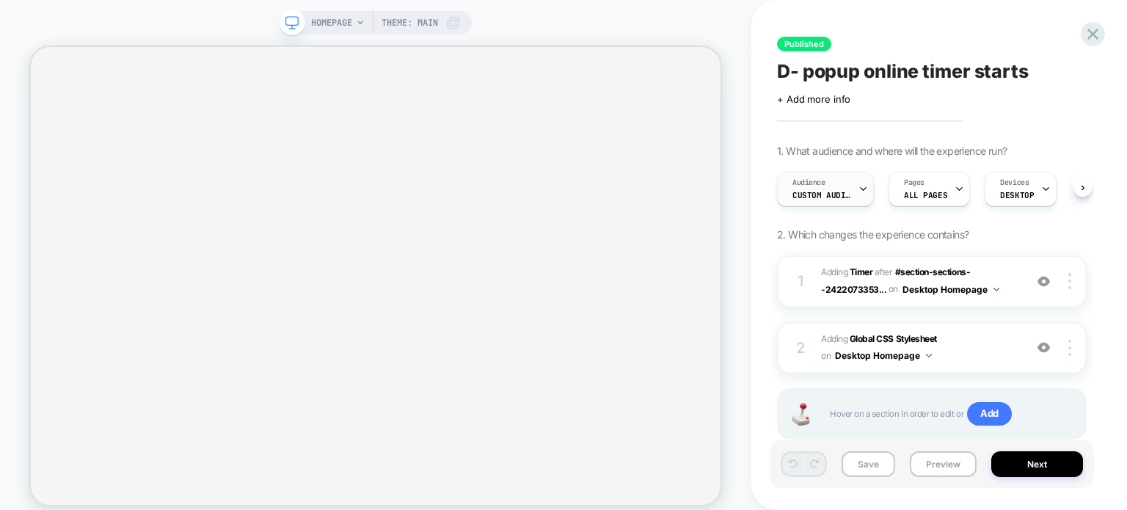
click at [842, 195] on span "Custom Audience" at bounding box center [821, 195] width 59 height 10
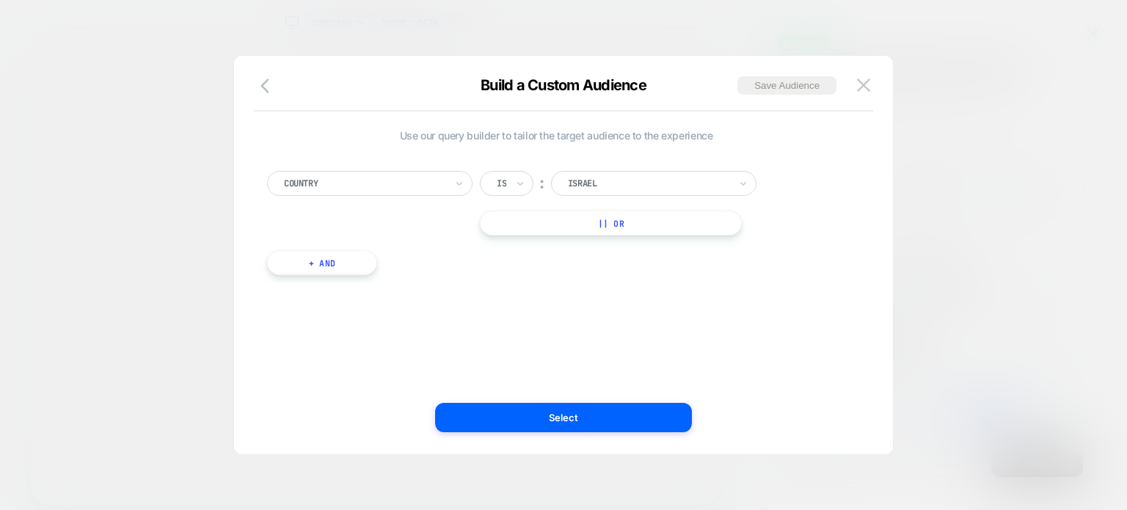
click at [654, 25] on div at bounding box center [563, 255] width 1127 height 510
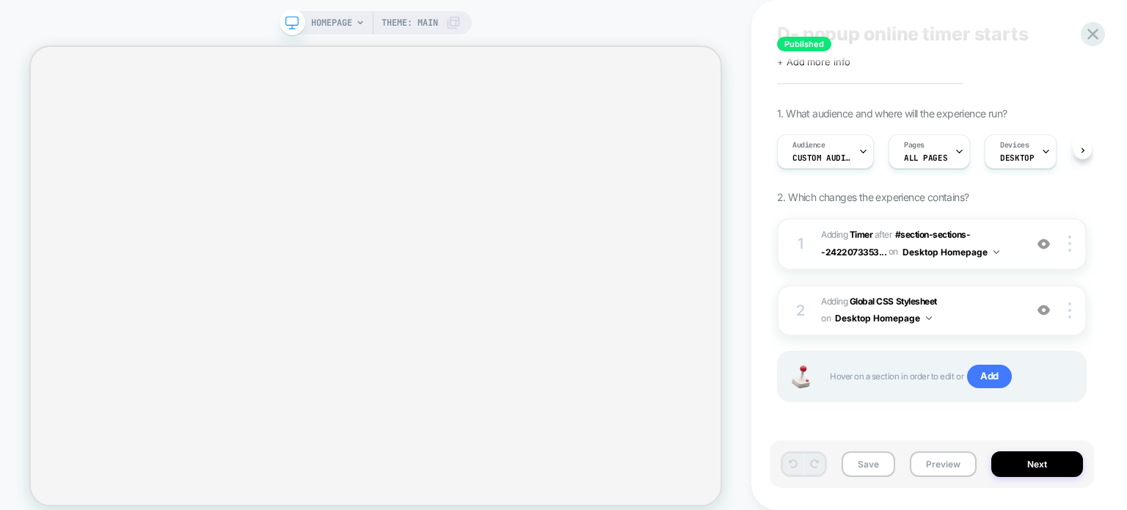
scroll to position [38, 0]
click at [1015, 252] on span "#_loomi_addon_1758449952415_dup1758456016 Adding Timer AFTER #section-sections-…" at bounding box center [919, 243] width 196 height 34
click at [1017, 239] on div "1 #_loomi_addon_1758449952415_dup1758456016 Adding Timer AFTER #section-section…" at bounding box center [931, 243] width 309 height 52
click at [993, 250] on img at bounding box center [996, 251] width 6 height 4
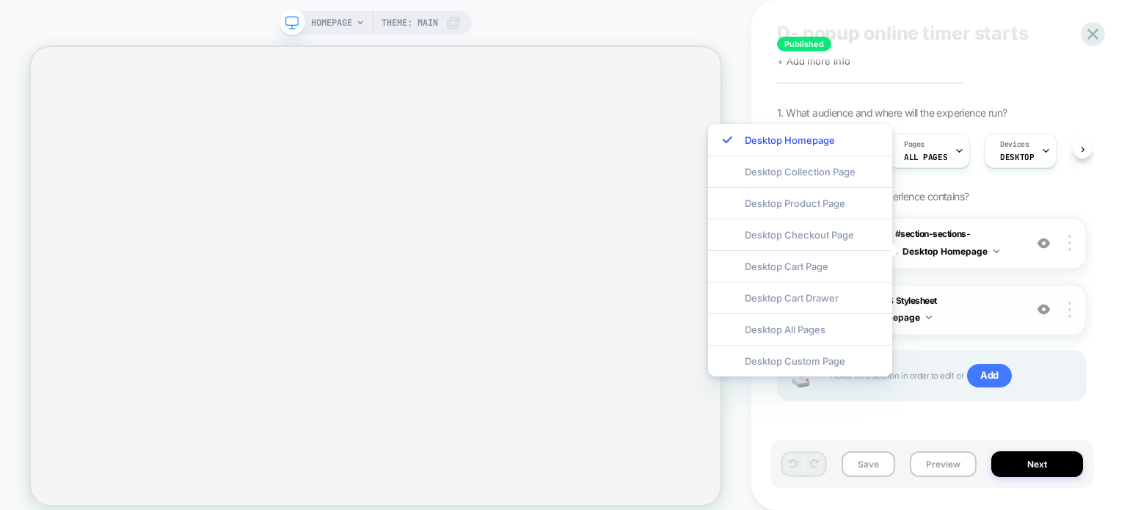
click at [978, 301] on span "Adding Global CSS Stylesheet on Desktop Homepage" at bounding box center [919, 310] width 196 height 34
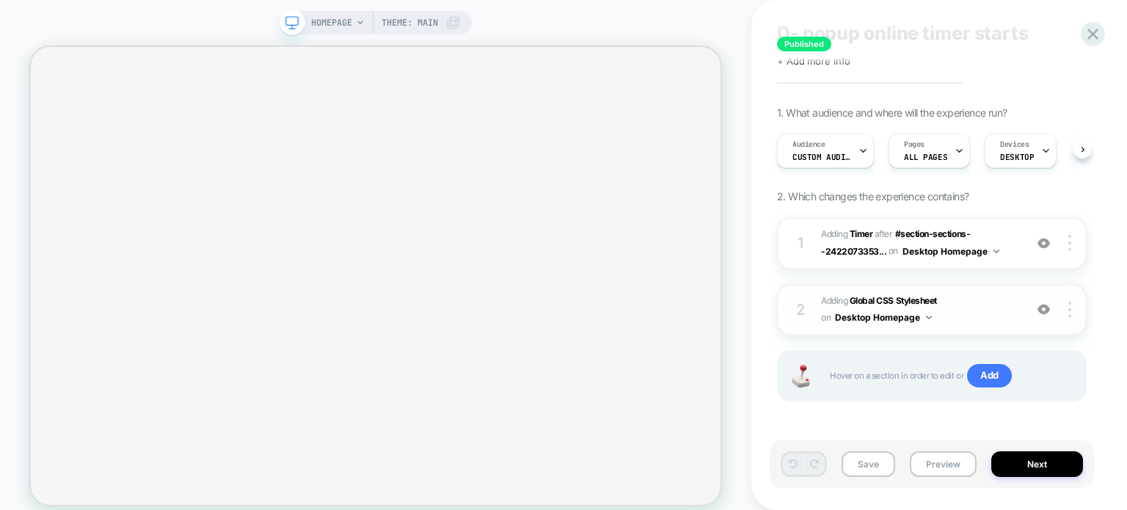
click at [973, 309] on span "Adding Global CSS Stylesheet on Desktop Homepage" at bounding box center [919, 310] width 196 height 34
click at [928, 315] on img at bounding box center [929, 317] width 6 height 4
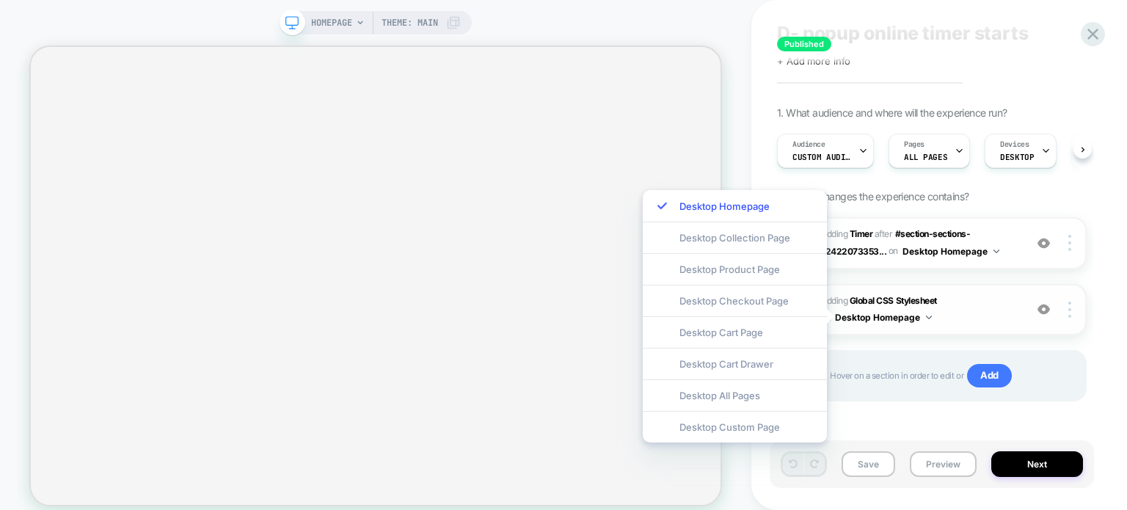
click at [979, 303] on span "Adding Global CSS Stylesheet on Desktop Homepage" at bounding box center [919, 310] width 196 height 34
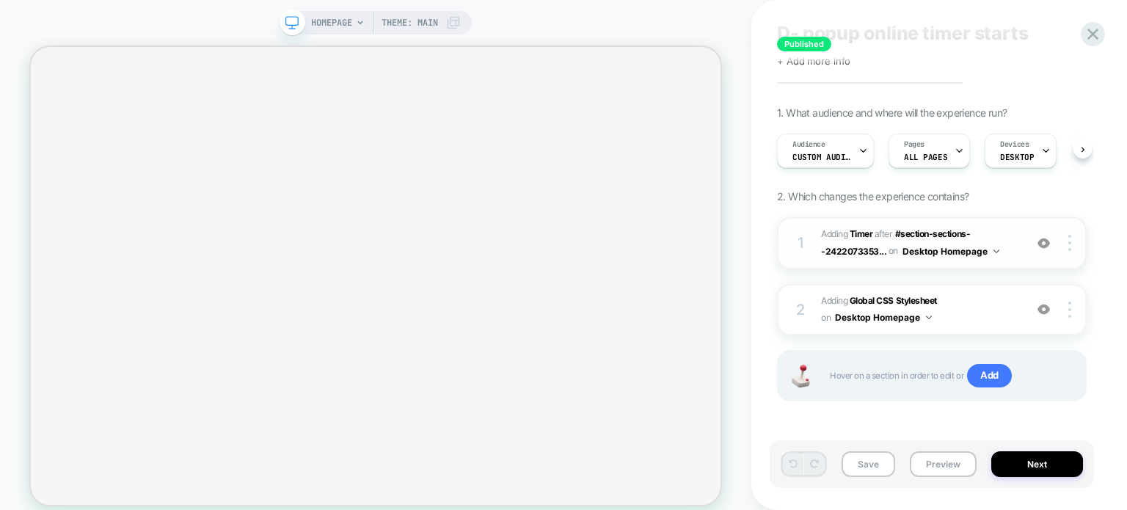
click at [1021, 246] on div "1 #_loomi_addon_1758449952415_dup1758456016 Adding Timer AFTER #section-section…" at bounding box center [931, 243] width 309 height 52
click at [989, 249] on button "Desktop Homepage" at bounding box center [950, 251] width 97 height 18
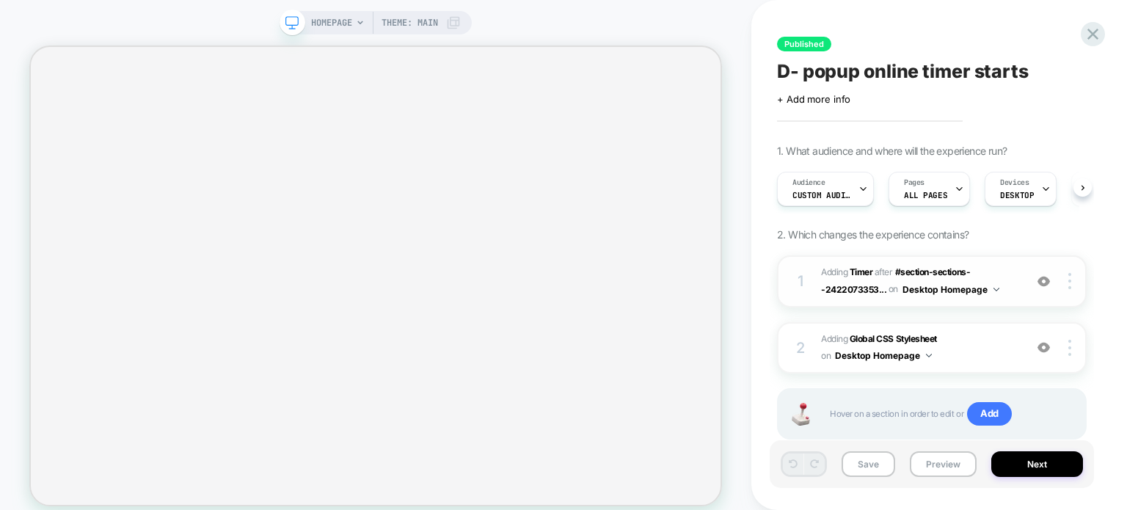
click at [1008, 289] on span "#_loomi_addon_1758449952415_dup1758456016 Adding Timer AFTER #section-sections-…" at bounding box center [919, 281] width 196 height 34
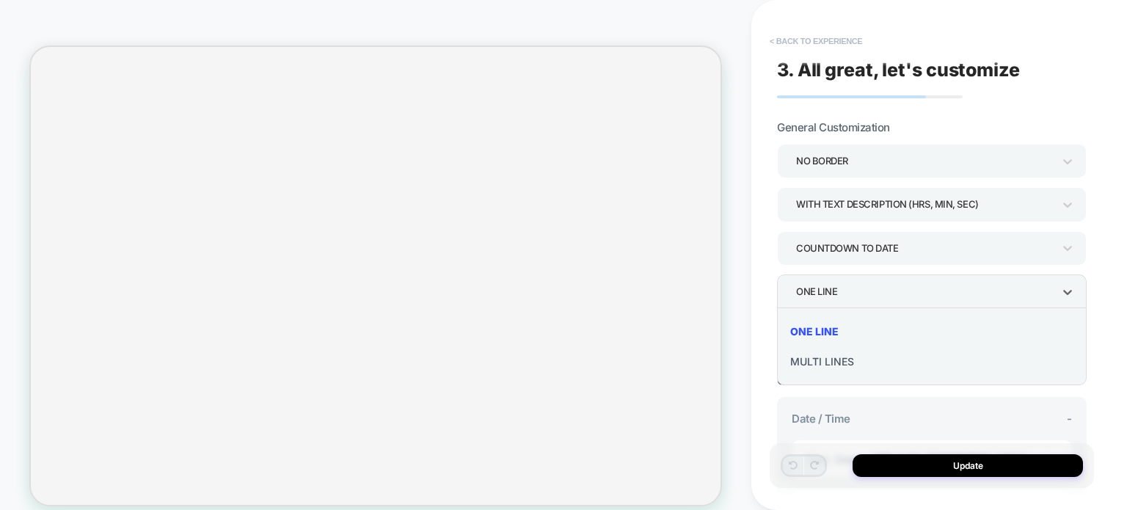
click at [789, 38] on button "< Back to experience" at bounding box center [815, 40] width 107 height 23
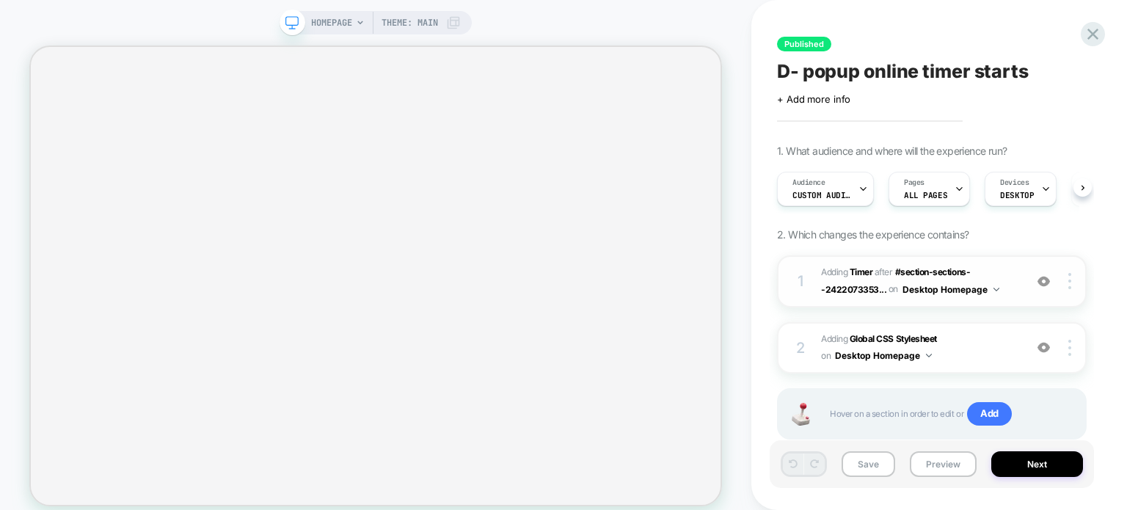
click at [1015, 293] on span "#_loomi_addon_1758449952415_dup1758456016 Adding Timer AFTER #section-sections-…" at bounding box center [919, 281] width 196 height 34
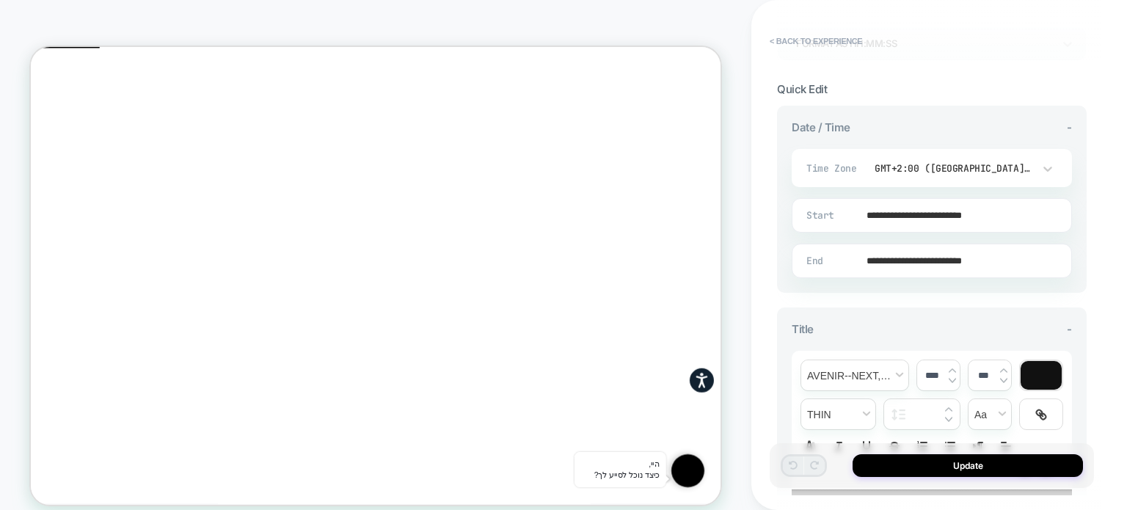
scroll to position [293, 0]
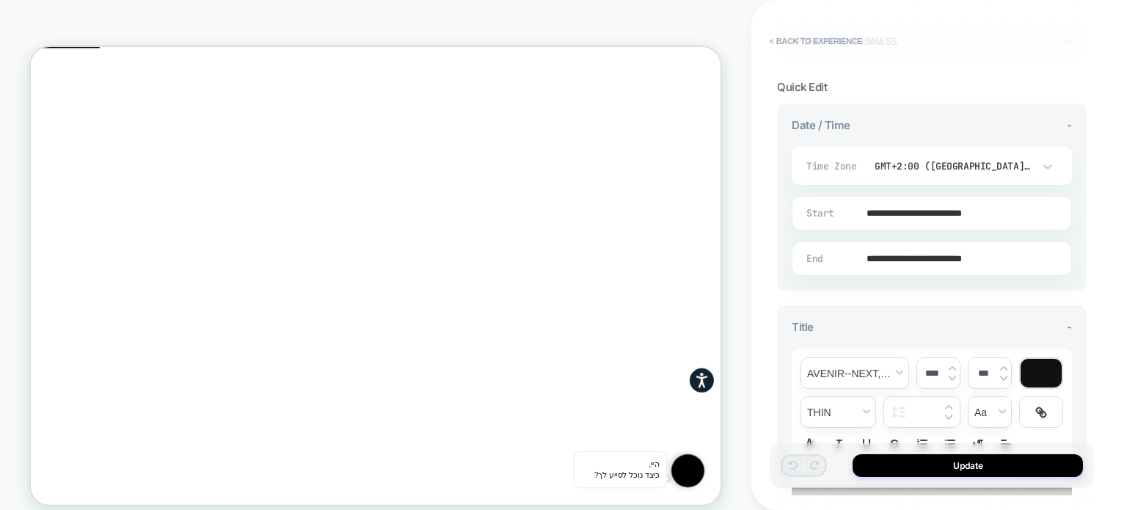
click at [931, 210] on input "**********" at bounding box center [928, 213] width 279 height 34
click at [885, 177] on td "8:00 PM" at bounding box center [898, 180] width 173 height 21
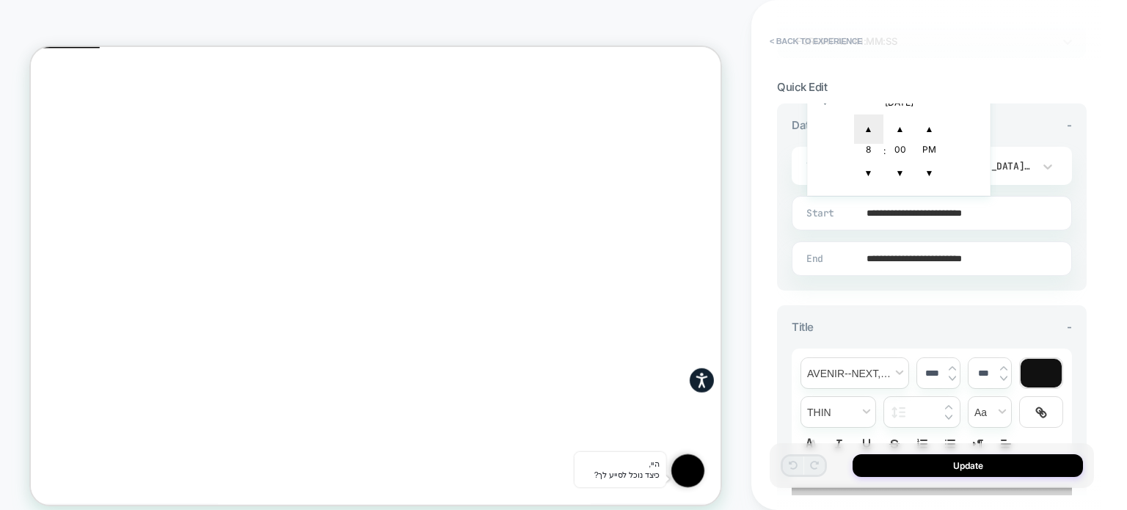
click at [865, 122] on span "▲" at bounding box center [868, 128] width 29 height 29
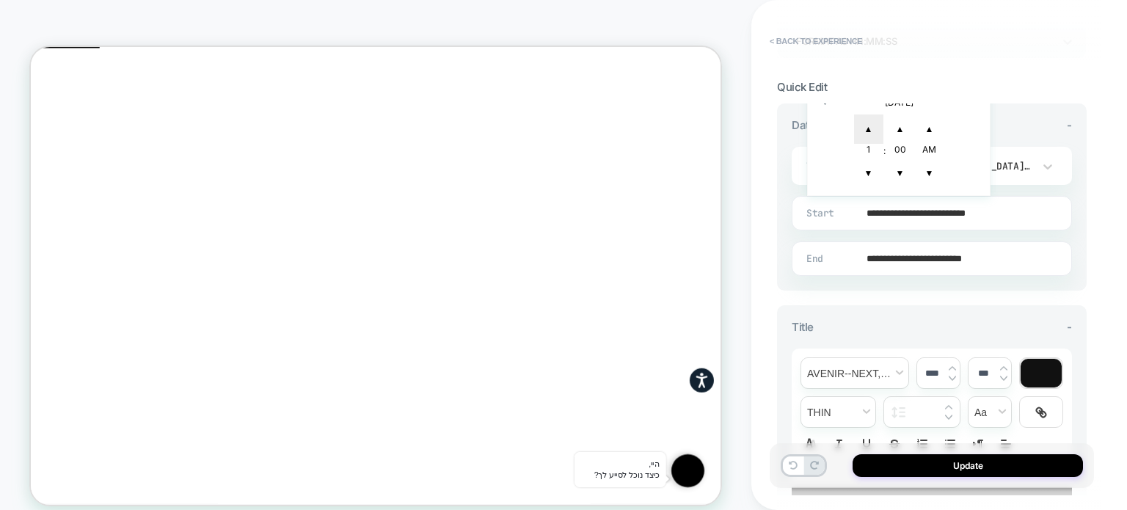
click at [865, 122] on span "▲" at bounding box center [868, 128] width 29 height 29
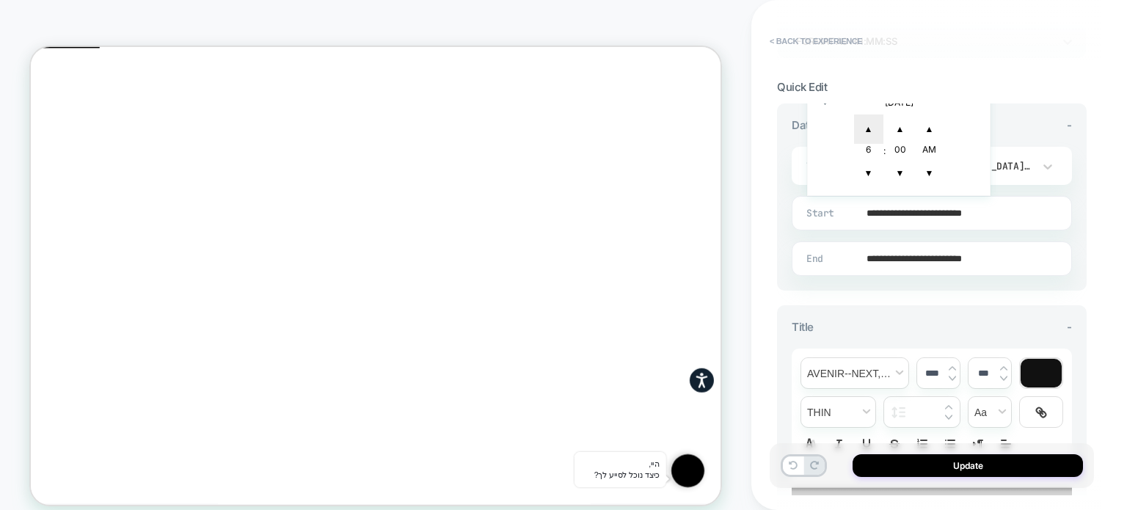
click at [865, 122] on span "▲" at bounding box center [868, 128] width 29 height 29
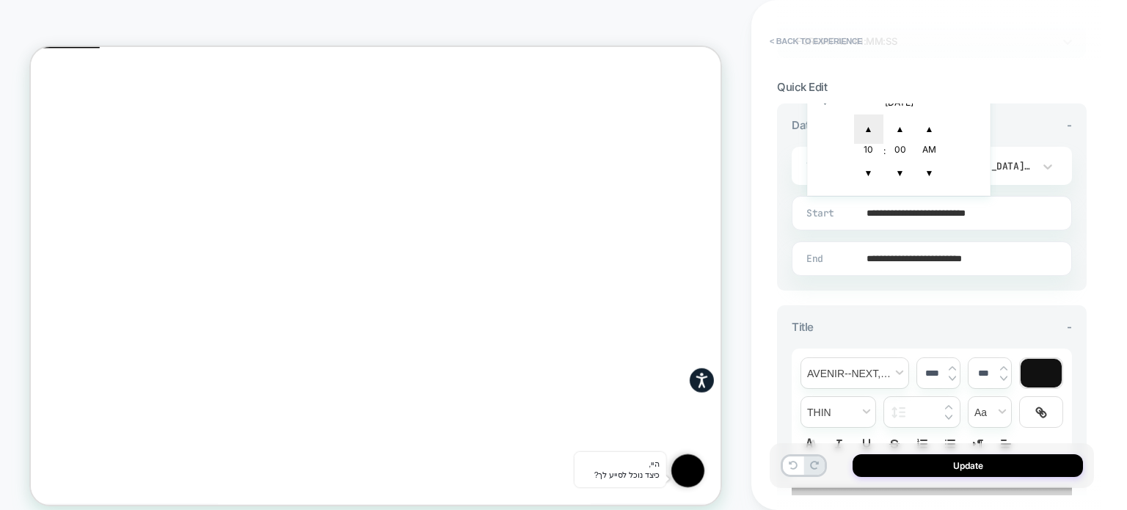
click at [865, 122] on span "▲" at bounding box center [868, 128] width 29 height 29
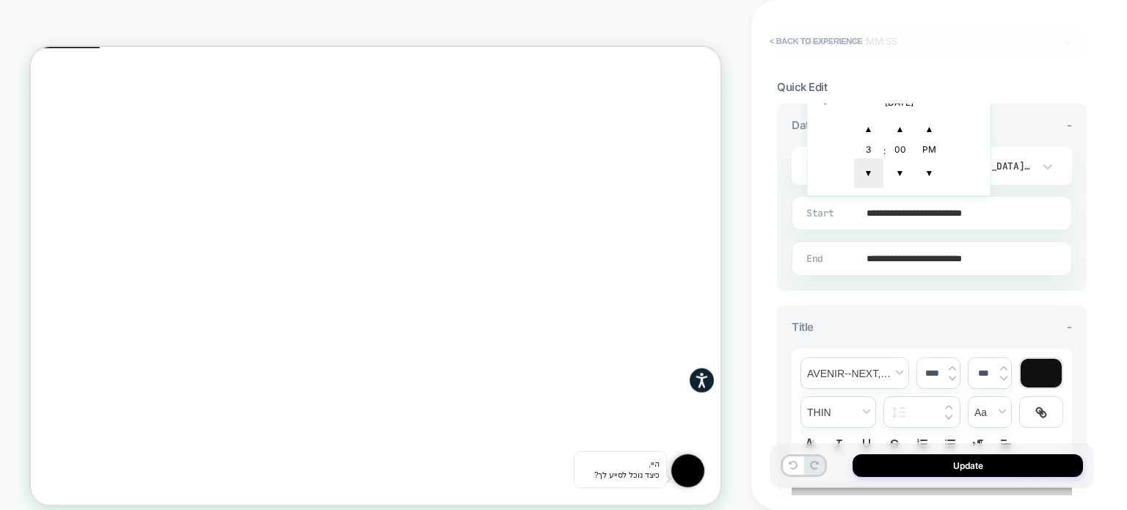
click at [868, 166] on span "▼" at bounding box center [868, 172] width 29 height 29
type input "**********"
click at [979, 257] on input "**********" at bounding box center [928, 258] width 279 height 34
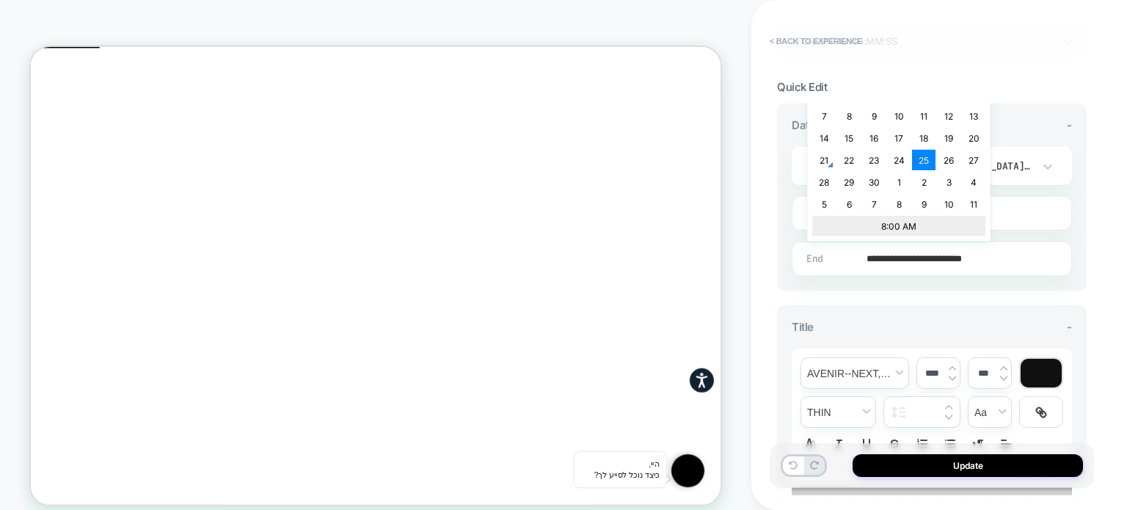
click at [887, 222] on td "8:00 AM" at bounding box center [898, 226] width 173 height 21
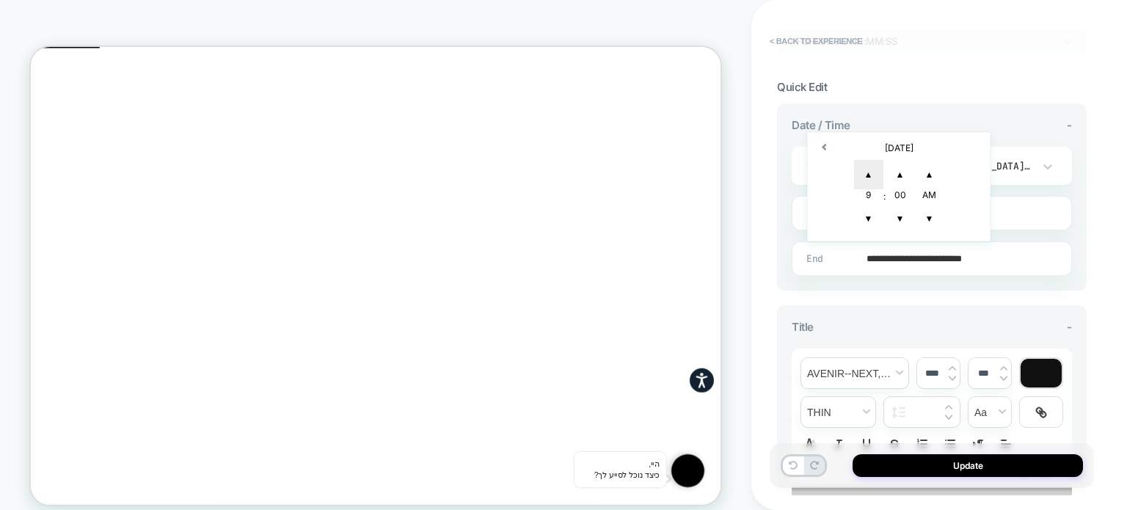
click at [868, 172] on span "▲" at bounding box center [868, 174] width 29 height 29
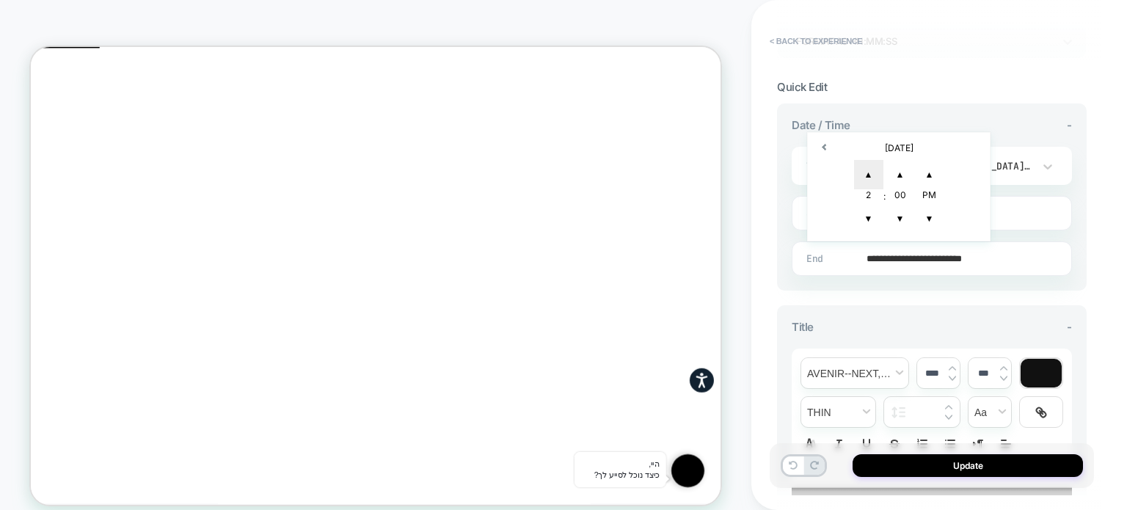
click at [868, 172] on span "▲" at bounding box center [868, 174] width 29 height 29
click at [866, 211] on span "▼" at bounding box center [868, 218] width 29 height 29
click at [926, 216] on span "▼" at bounding box center [929, 218] width 29 height 29
type input "**********"
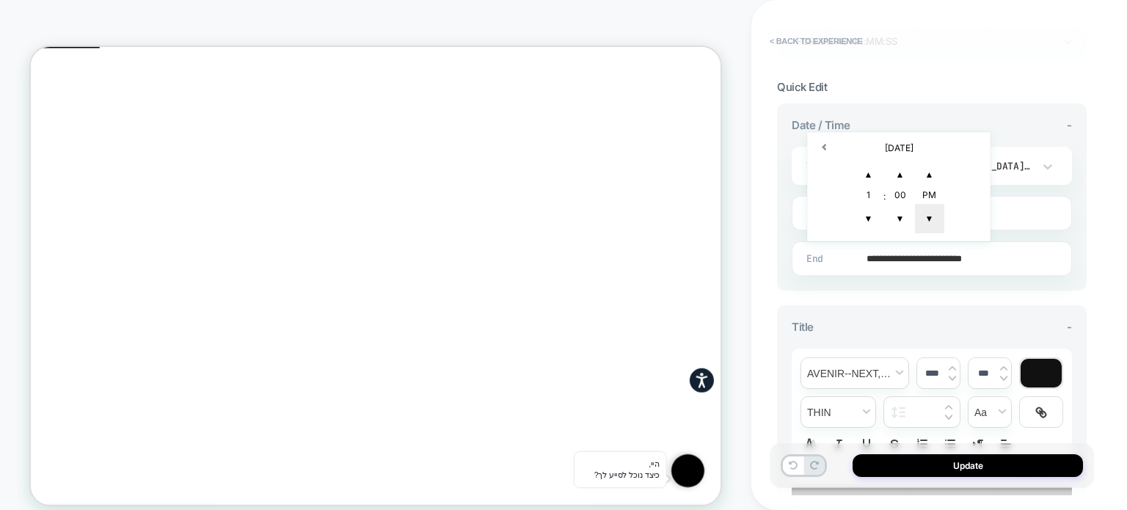
click at [928, 219] on span "▼" at bounding box center [929, 218] width 29 height 29
click at [839, 269] on input "**********" at bounding box center [928, 258] width 279 height 34
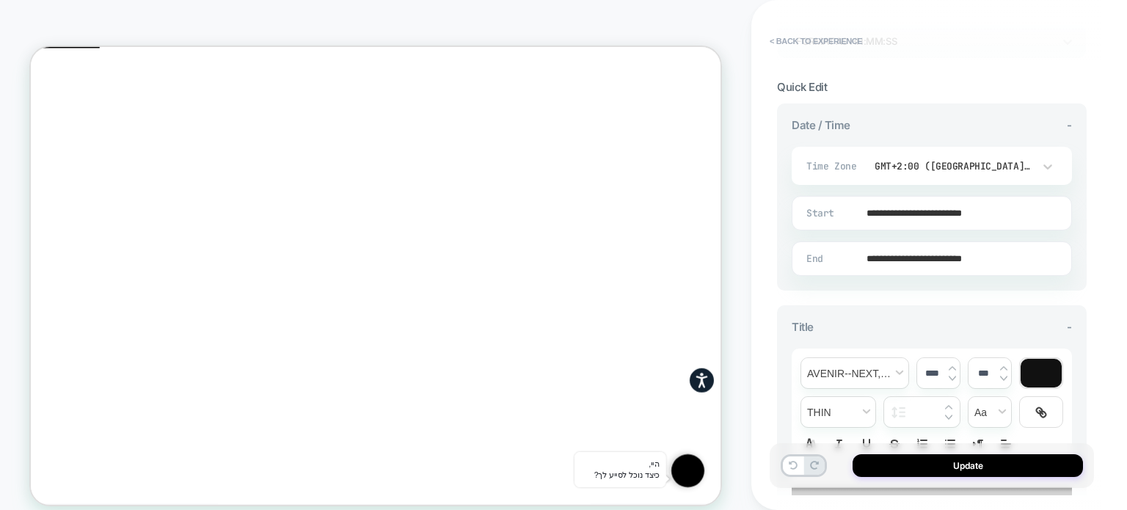
click at [865, 305] on div "**********" at bounding box center [931, 426] width 309 height 242
click at [885, 465] on button "Update" at bounding box center [967, 465] width 230 height 23
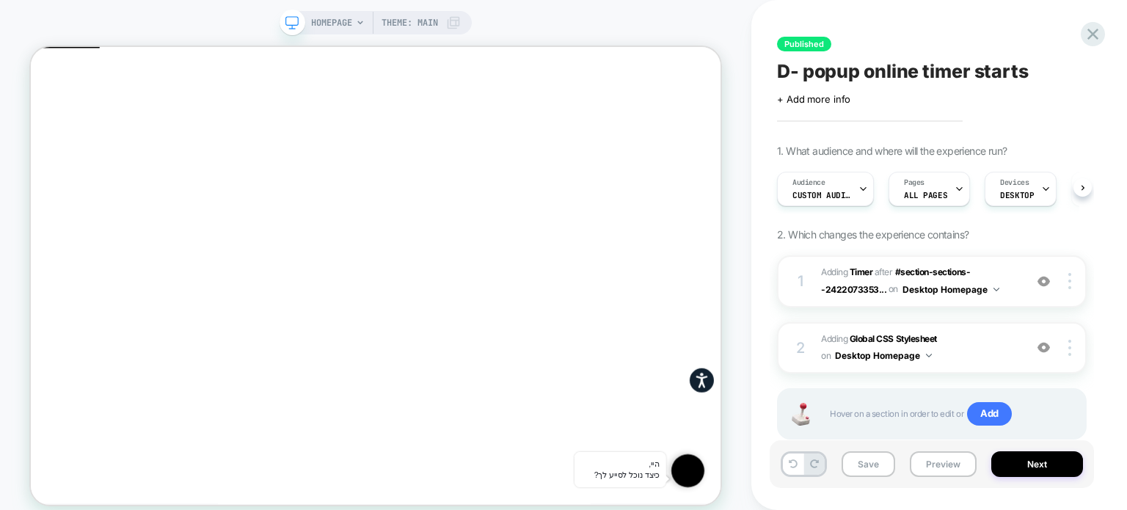
scroll to position [0, 0]
click at [1011, 289] on span "#_loomi_addon_1758449952415_dup1758456016 Adding Timer AFTER #section-sections-…" at bounding box center [919, 281] width 196 height 34
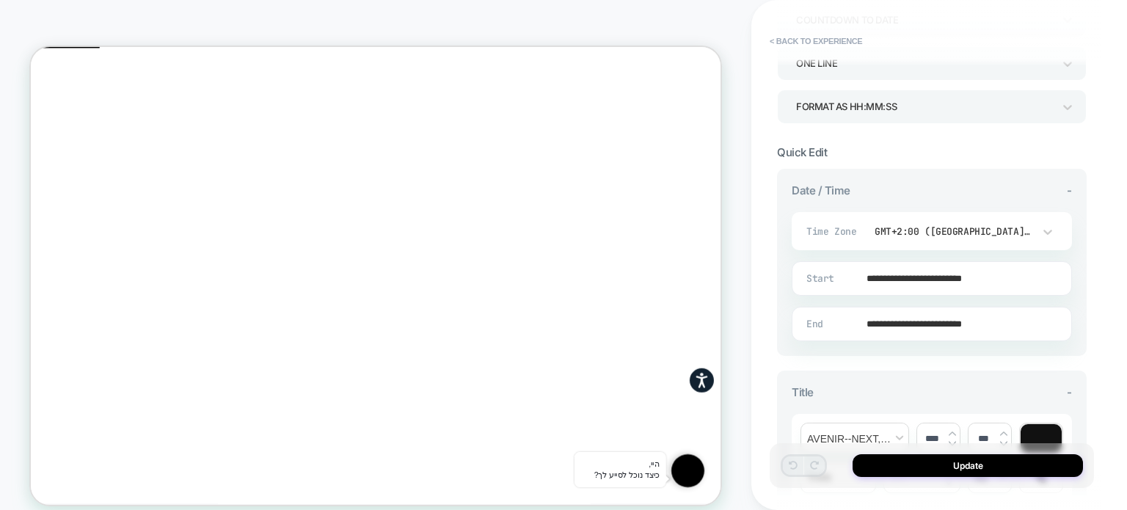
scroll to position [293, 0]
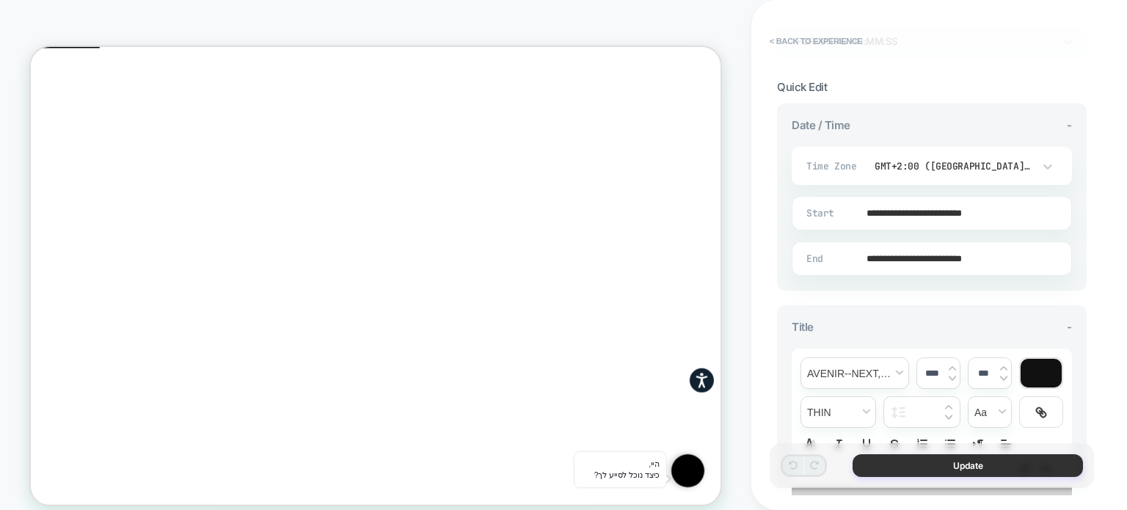
click at [881, 466] on button "Update" at bounding box center [967, 465] width 230 height 23
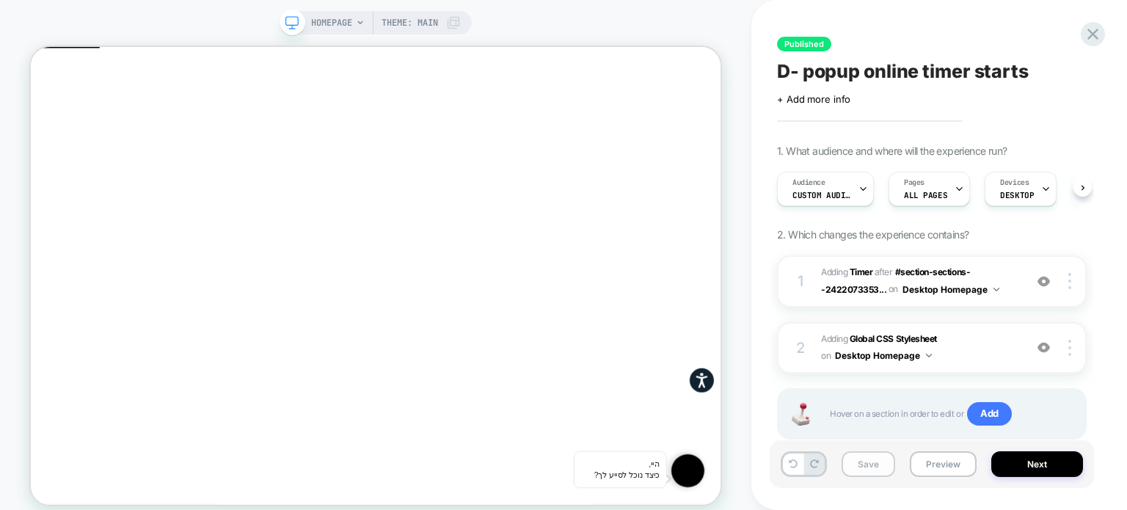
scroll to position [0, 0]
click at [871, 467] on button "Save" at bounding box center [868, 464] width 54 height 26
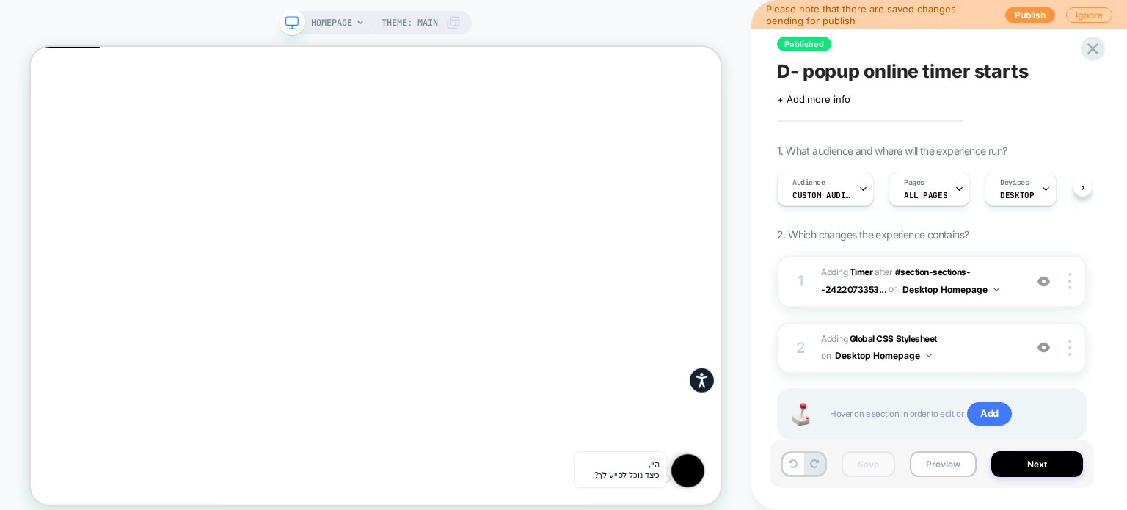
click at [840, 69] on span "D- popup online timer starts" at bounding box center [903, 71] width 252 height 22
click at [840, 69] on textarea "**********" at bounding box center [908, 71] width 262 height 22
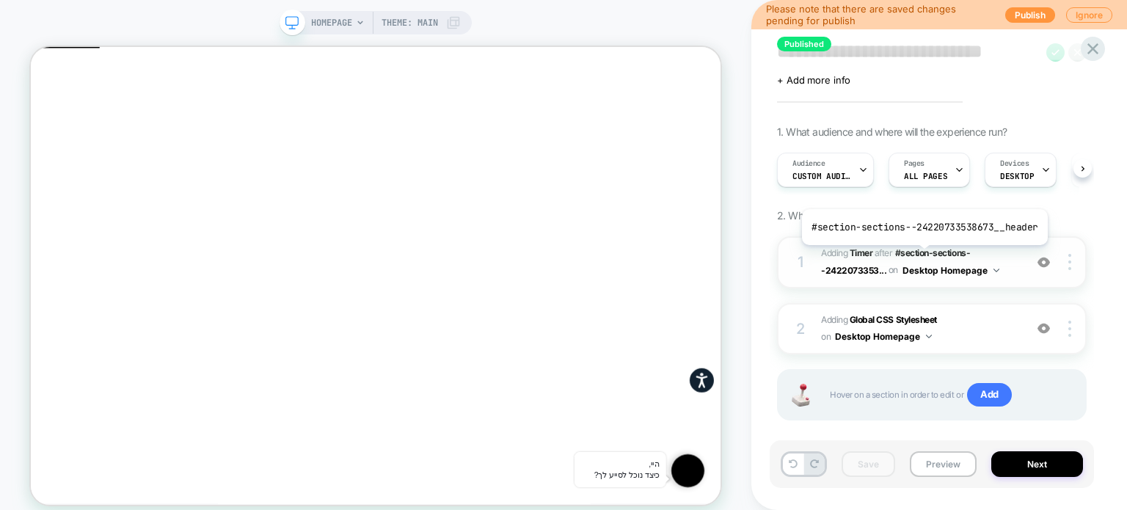
scroll to position [38, 0]
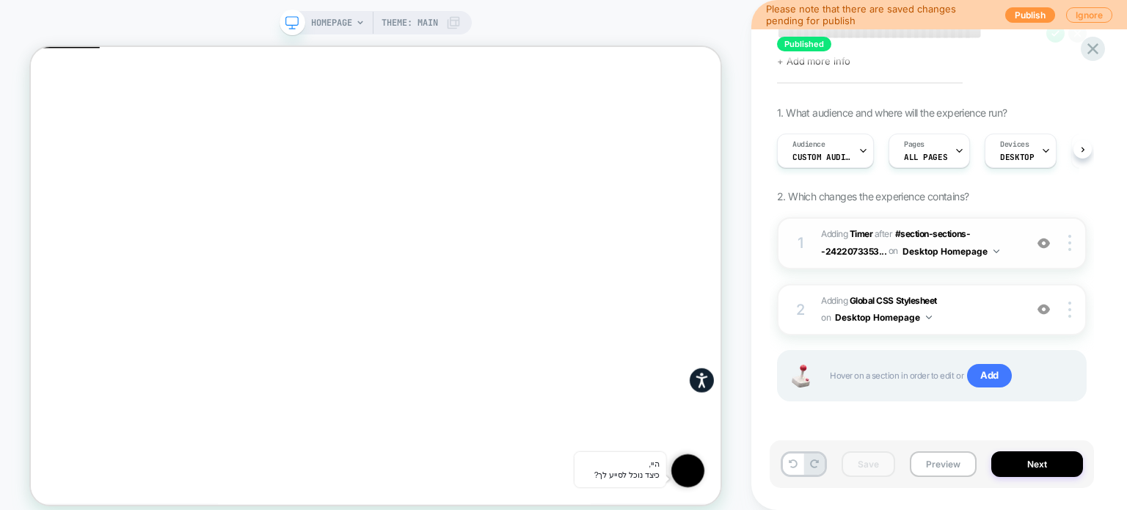
click at [1006, 252] on span "#_loomi_addon_1758449952415_dup1758456016 Adding Timer AFTER #section-sections-…" at bounding box center [919, 243] width 196 height 34
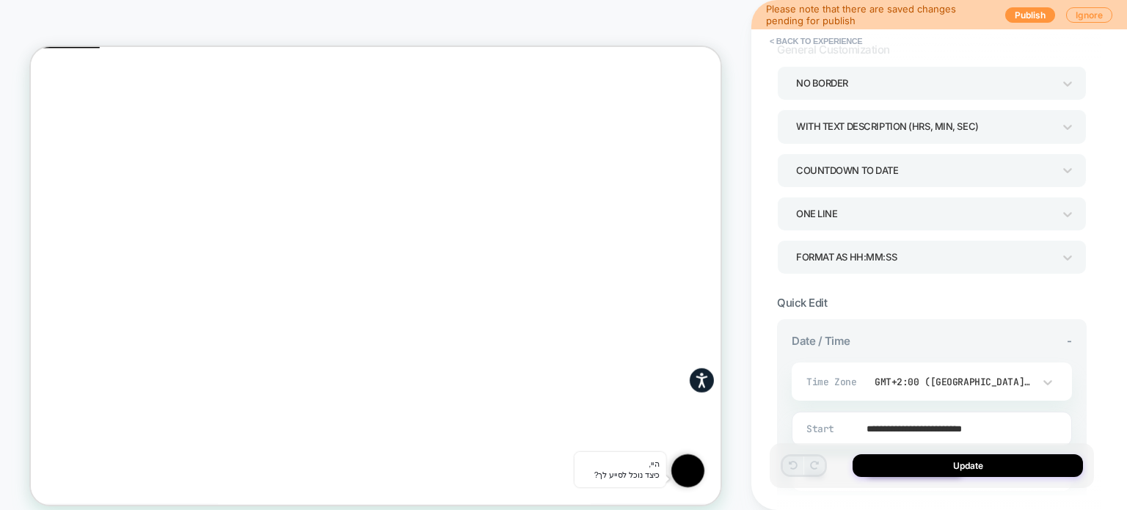
scroll to position [293, 0]
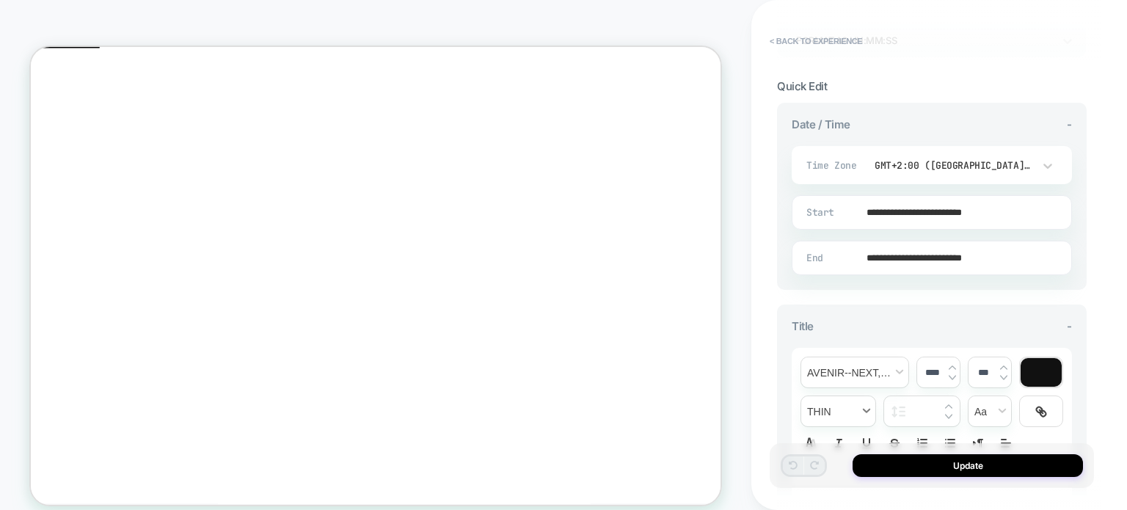
scroll to position [293, 0]
drag, startPoint x: 763, startPoint y: 70, endPoint x: 1091, endPoint y: 279, distance: 388.2
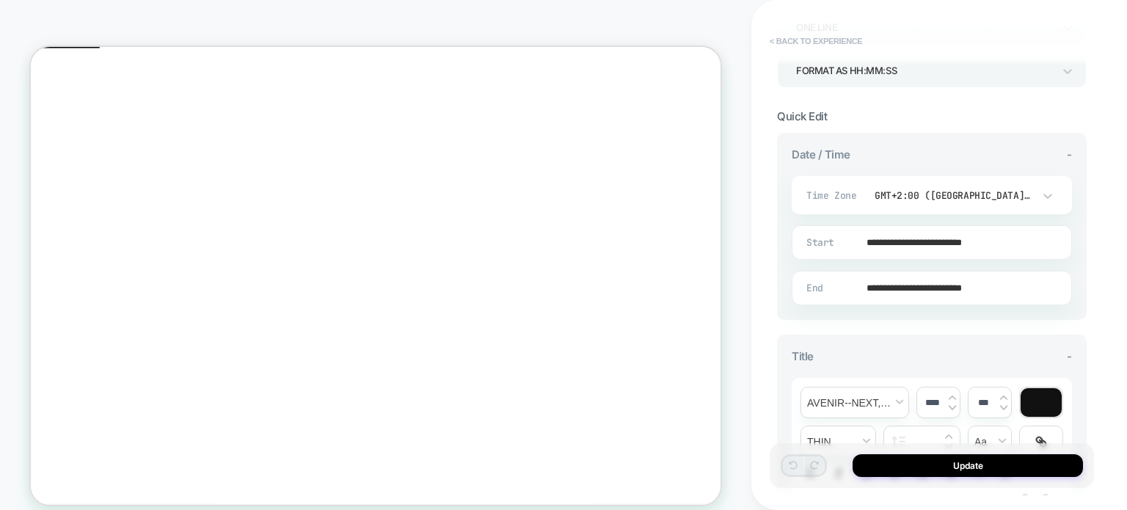
click at [783, 34] on button "< Back to experience" at bounding box center [815, 40] width 107 height 23
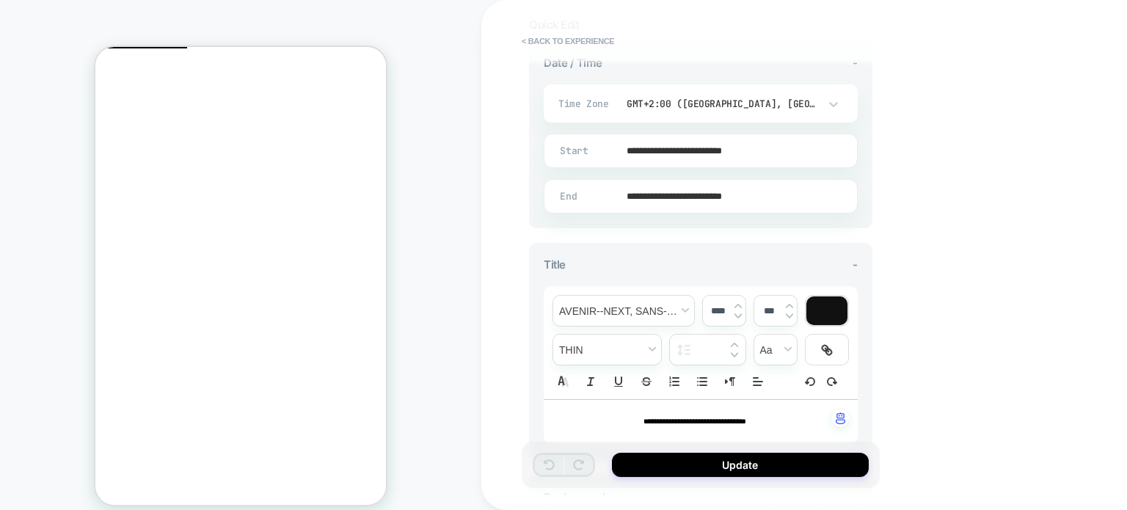
scroll to position [367, 0]
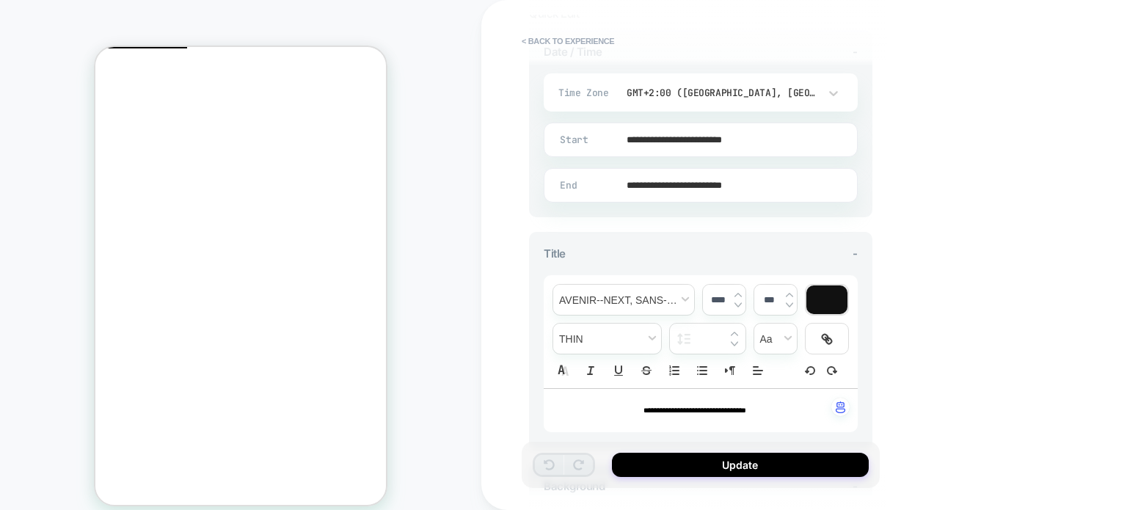
click at [765, 180] on input "**********" at bounding box center [697, 185] width 312 height 34
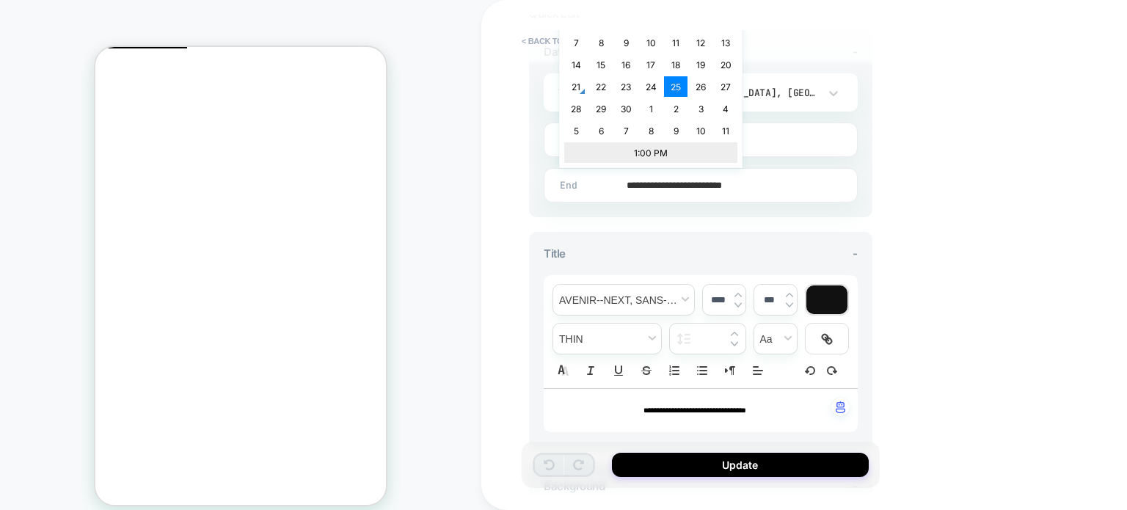
click at [657, 150] on td "1:00 PM" at bounding box center [650, 152] width 173 height 21
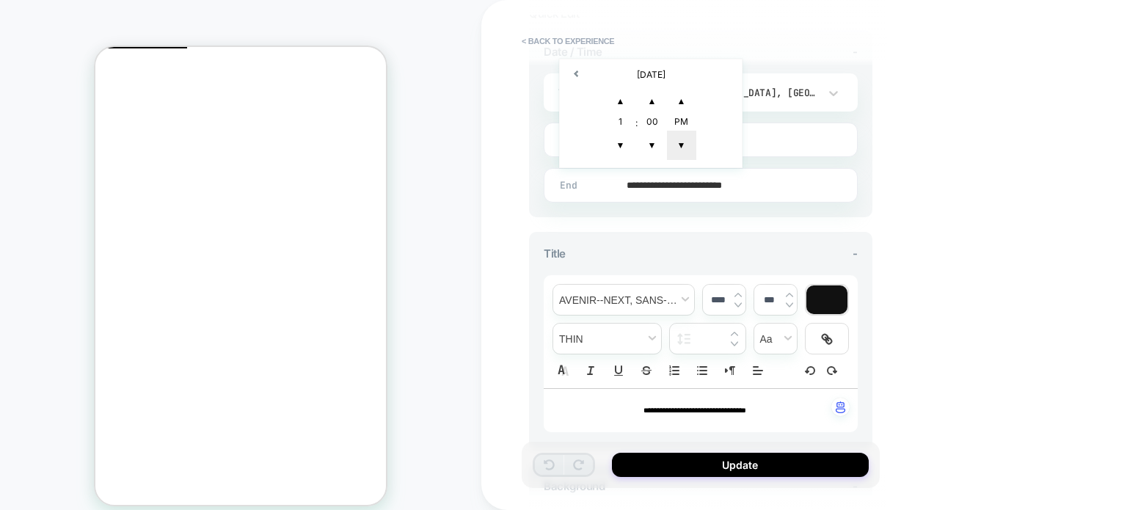
type input "**********"
click at [679, 144] on span "▼" at bounding box center [681, 145] width 29 height 29
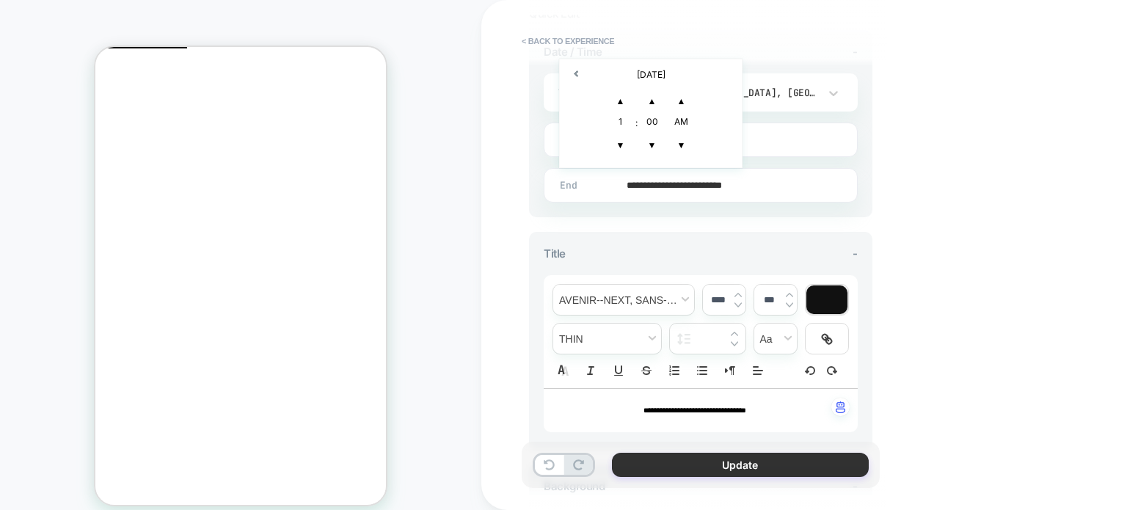
click at [657, 460] on button "Update" at bounding box center [740, 465] width 257 height 24
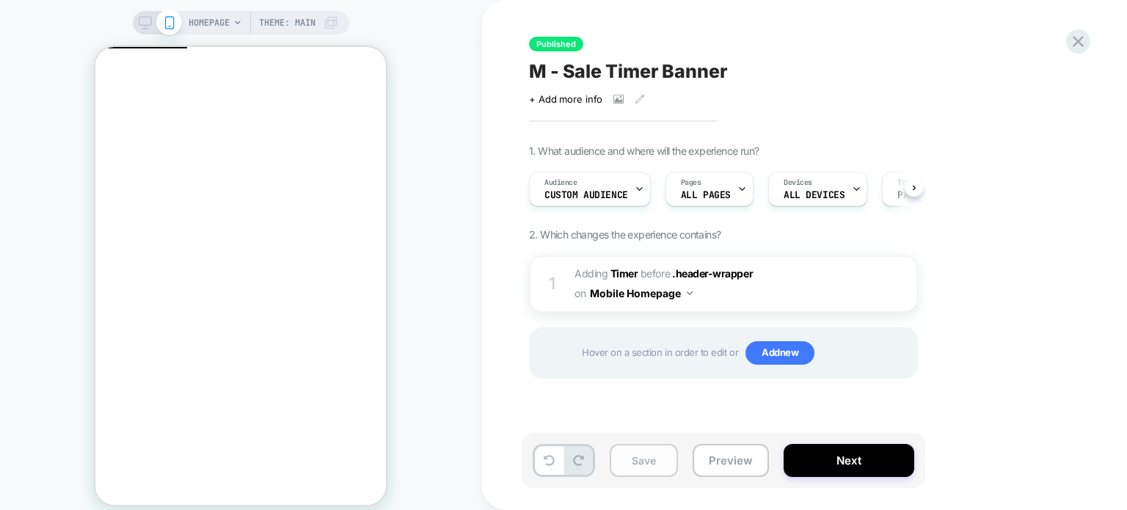
scroll to position [0, 0]
click at [647, 467] on button "Save" at bounding box center [643, 460] width 68 height 33
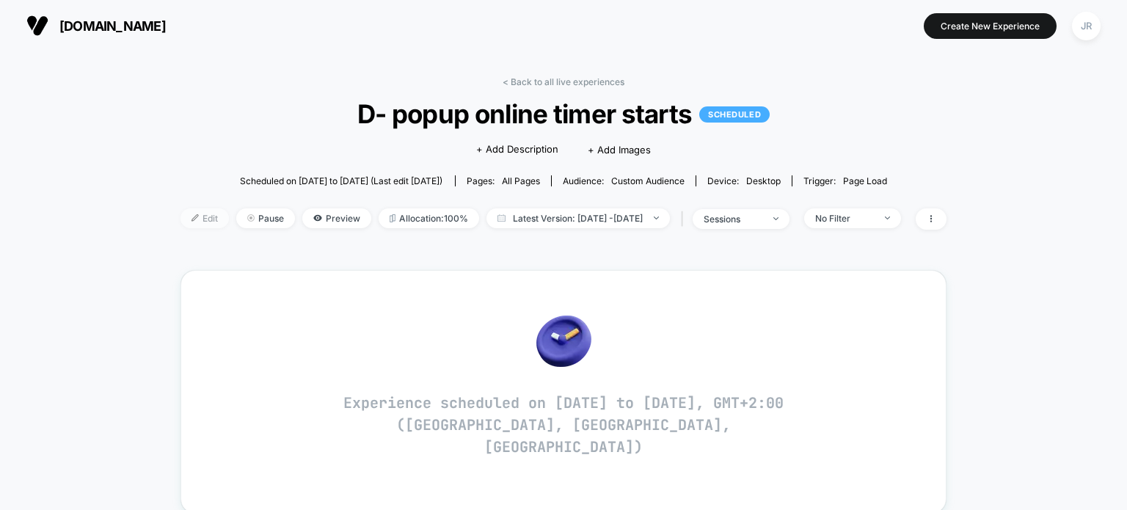
click at [180, 216] on span "Edit" at bounding box center [204, 218] width 48 height 20
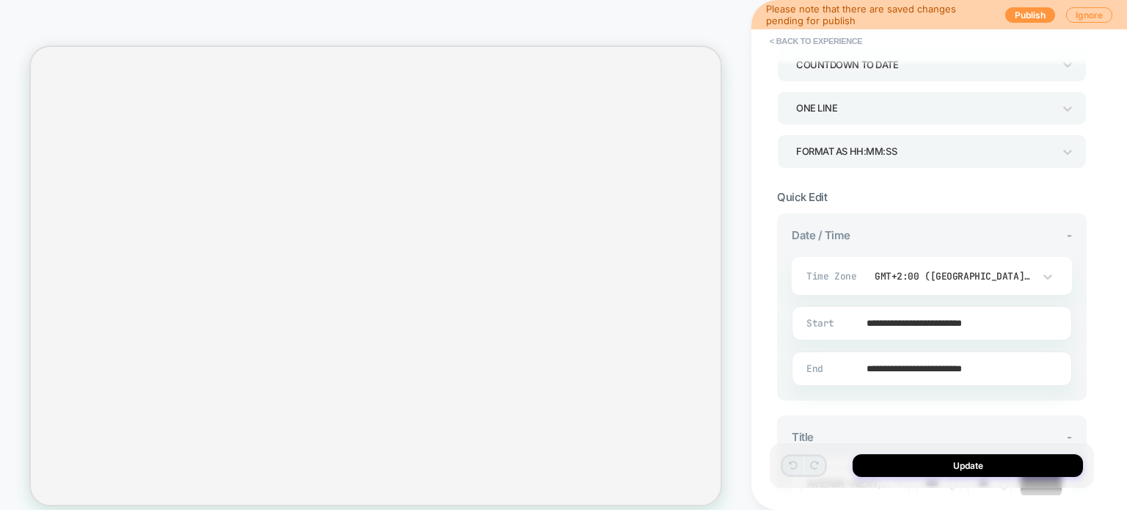
scroll to position [220, 0]
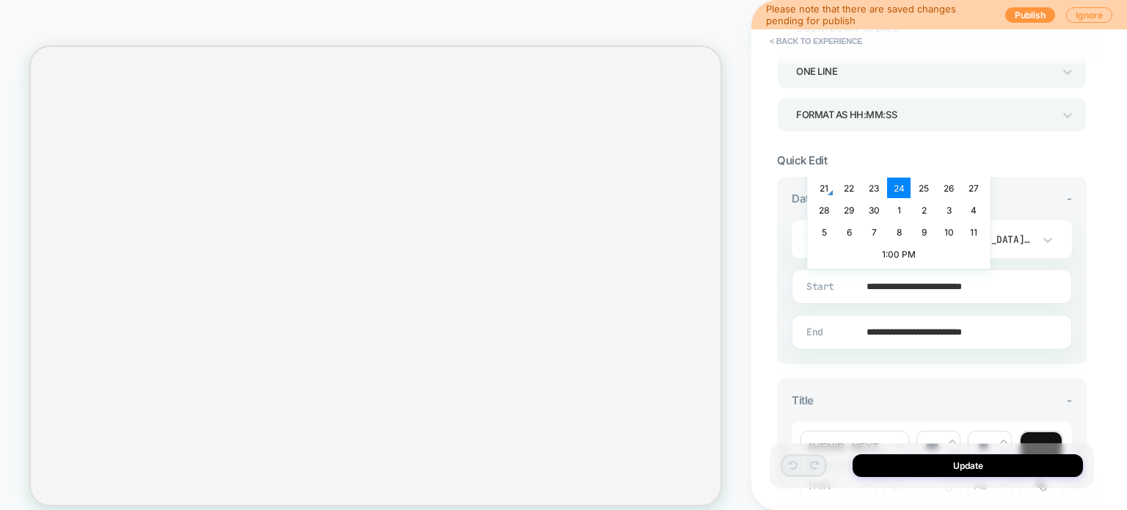
click at [989, 286] on input "**********" at bounding box center [928, 286] width 279 height 34
click at [904, 254] on td "1:00 PM" at bounding box center [898, 253] width 173 height 21
click at [869, 239] on span "▼" at bounding box center [868, 246] width 29 height 29
click at [868, 239] on span "▼" at bounding box center [868, 246] width 29 height 29
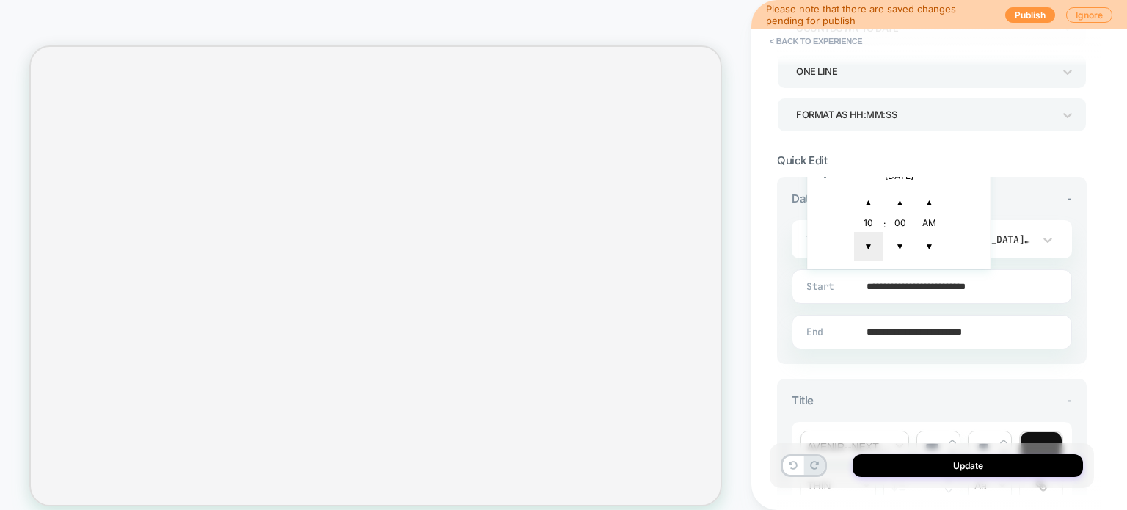
click at [868, 239] on span "▼" at bounding box center [868, 246] width 29 height 29
type input "**********"
click at [921, 240] on span "▼" at bounding box center [929, 246] width 29 height 29
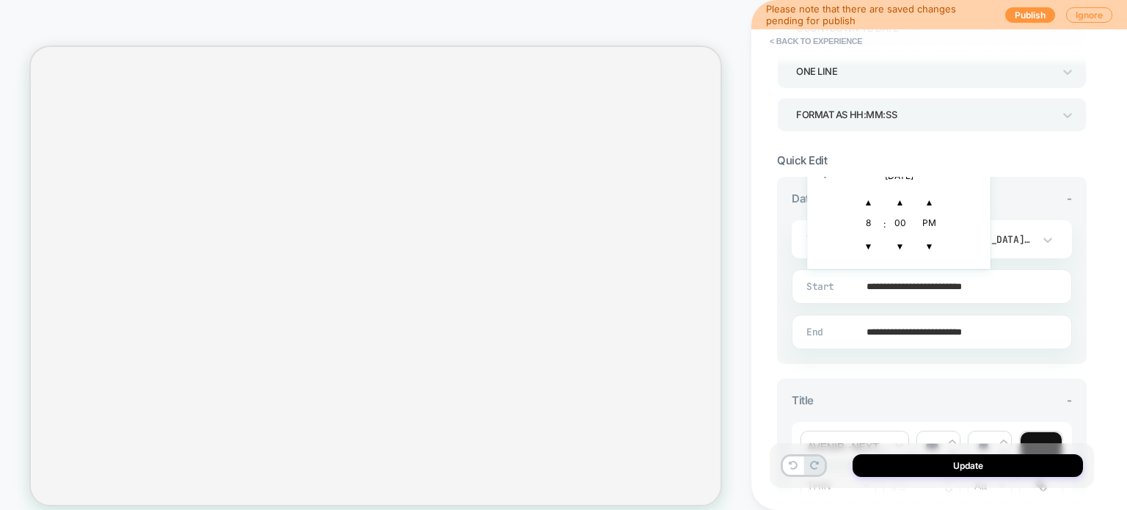
click at [989, 330] on input "**********" at bounding box center [928, 332] width 279 height 34
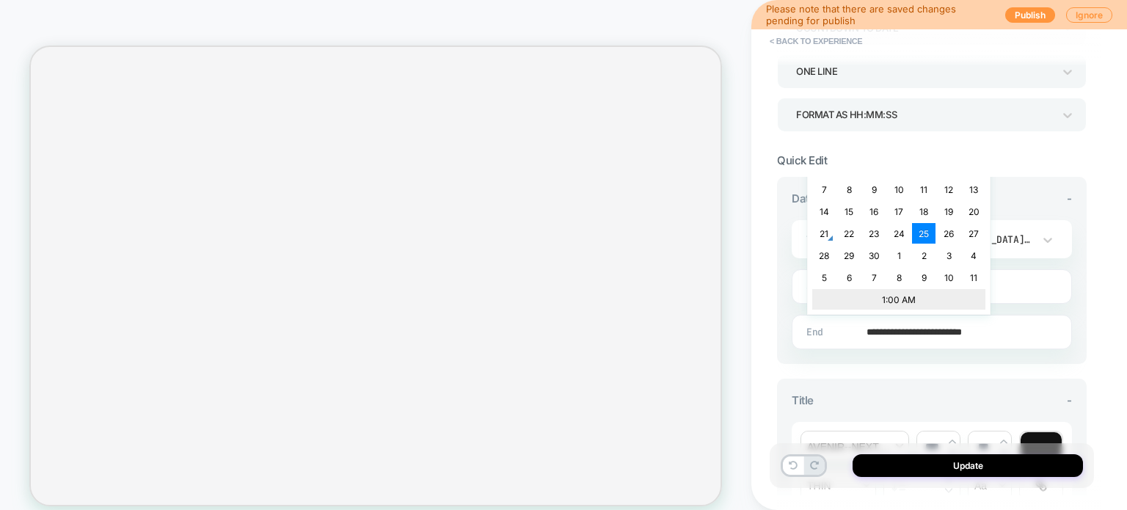
click at [898, 296] on td "1:00 AM" at bounding box center [898, 299] width 173 height 21
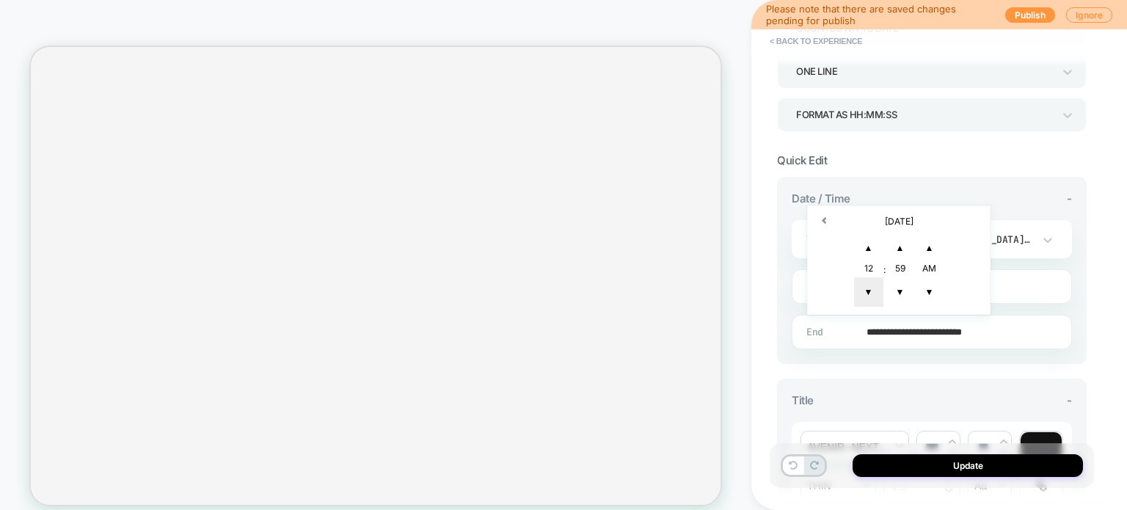
click at [868, 289] on span "▼" at bounding box center [868, 291] width 29 height 29
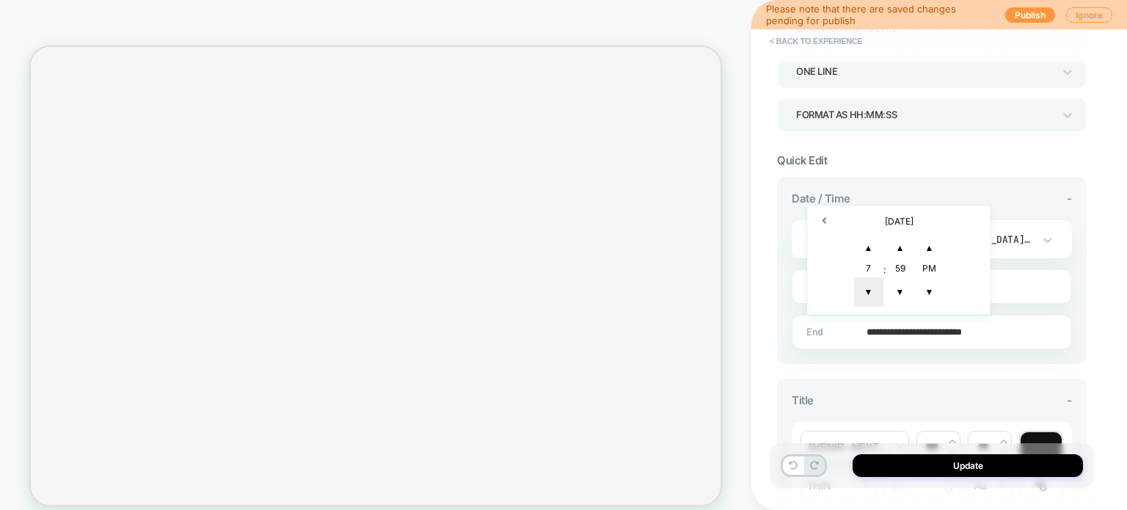
click at [868, 289] on span "▼" at bounding box center [868, 291] width 29 height 29
click at [868, 249] on span "▲" at bounding box center [868, 247] width 29 height 29
click at [894, 242] on span "▲" at bounding box center [899, 247] width 29 height 29
type input "**********"
click at [926, 285] on span "▼" at bounding box center [929, 291] width 29 height 29
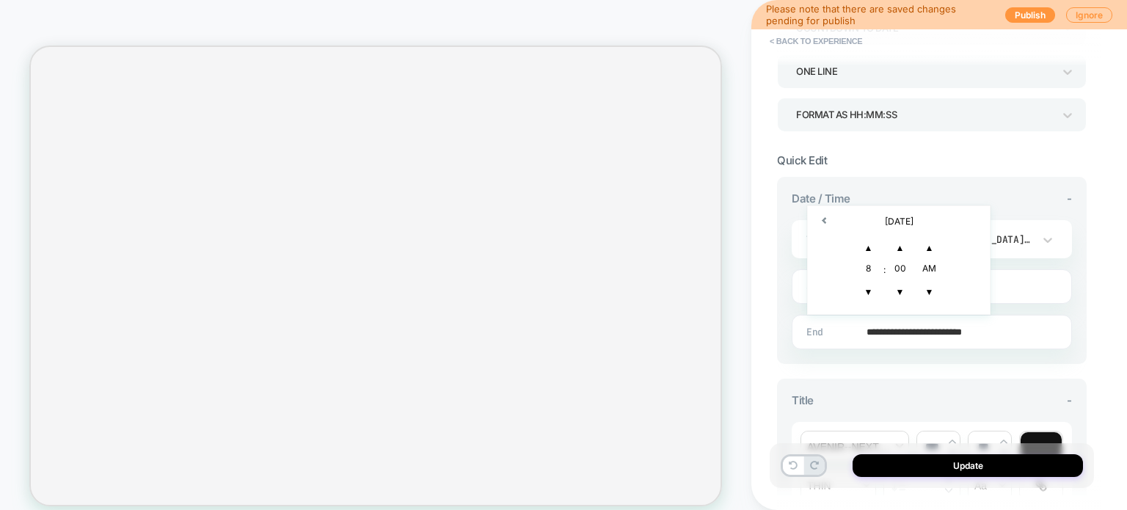
click at [928, 356] on div "**********" at bounding box center [931, 270] width 309 height 187
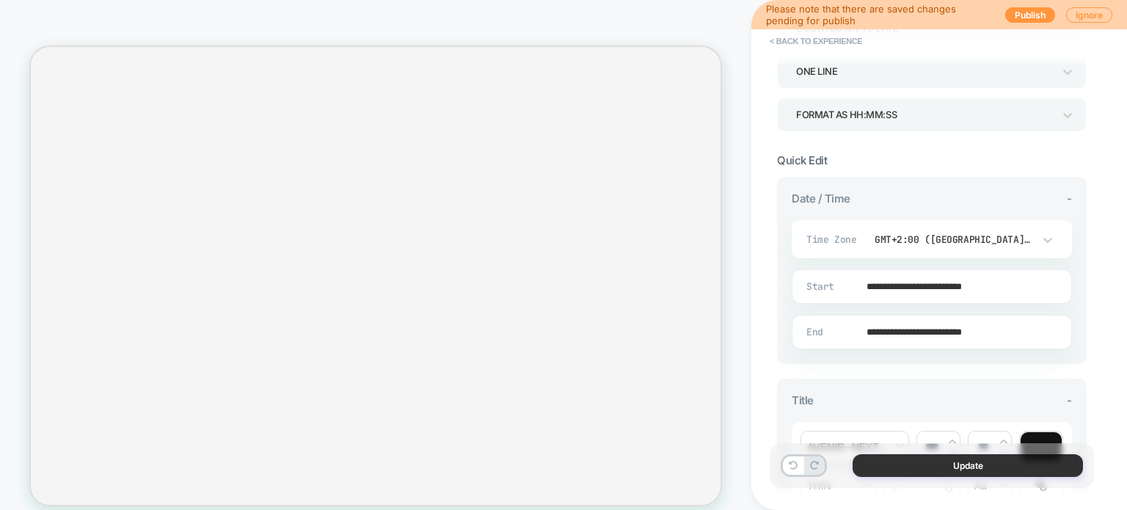
click at [898, 464] on button "Update" at bounding box center [967, 465] width 230 height 23
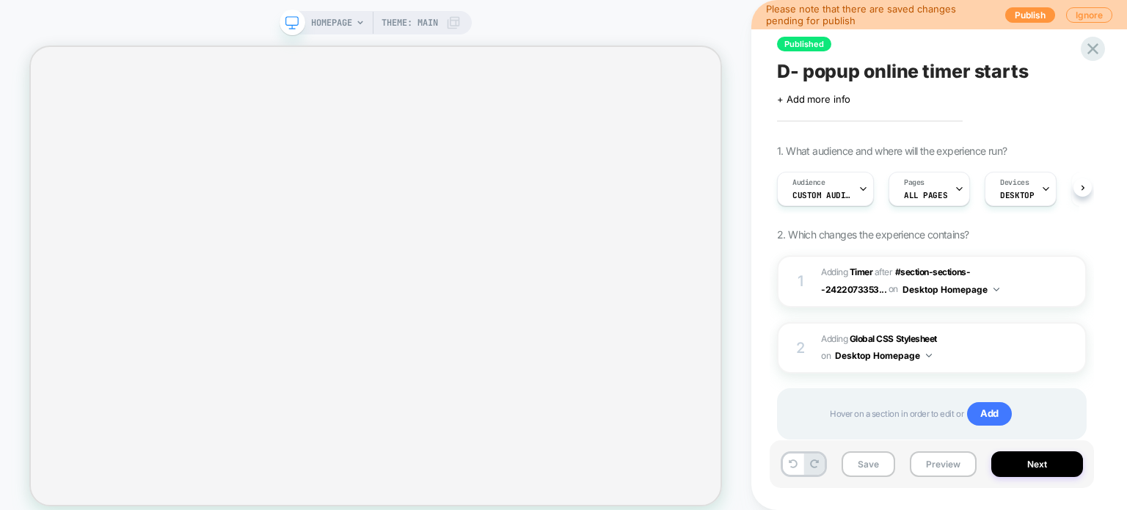
scroll to position [0, 0]
click at [869, 466] on button "Save" at bounding box center [868, 464] width 54 height 26
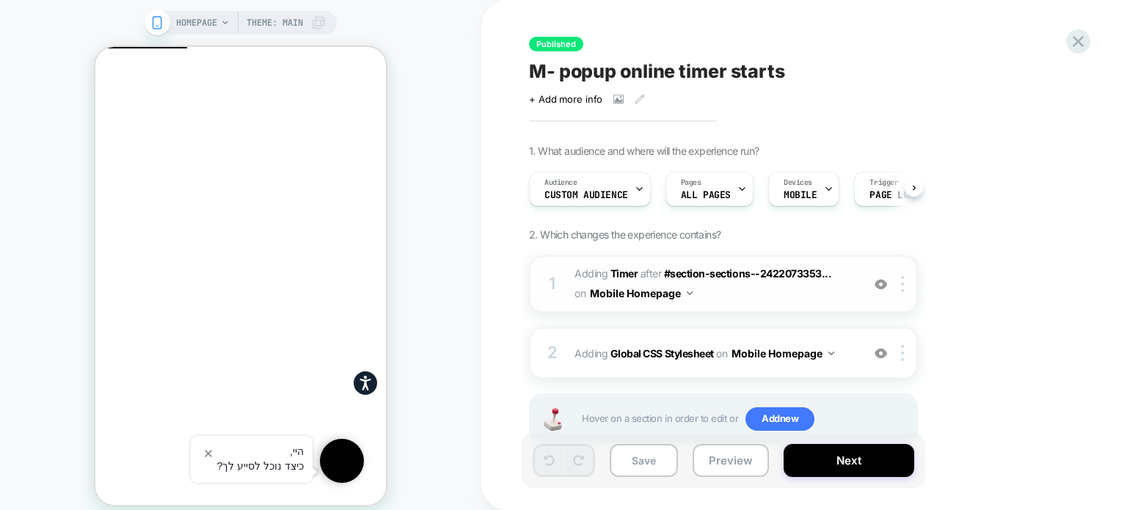
click at [791, 307] on div "1 #_loomi_addon_1758459899286 Adding Timer AFTER #section-sections--2422073353.…" at bounding box center [723, 283] width 389 height 57
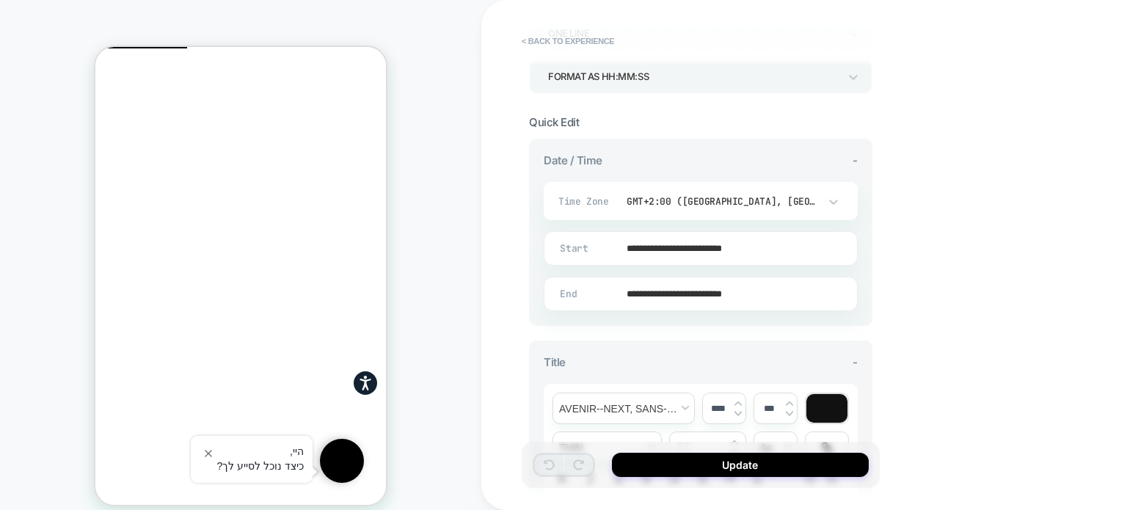
scroll to position [240, 0]
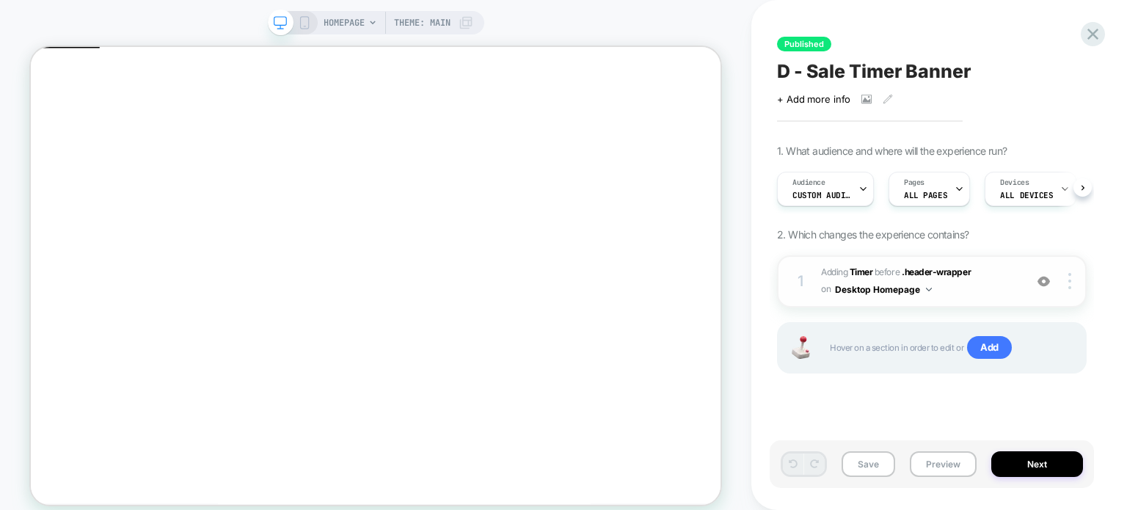
click at [981, 293] on span "#_loomi_addon_1758463629226 Adding Timer BEFORE .header-wrapper .header-wrapper…" at bounding box center [919, 281] width 196 height 34
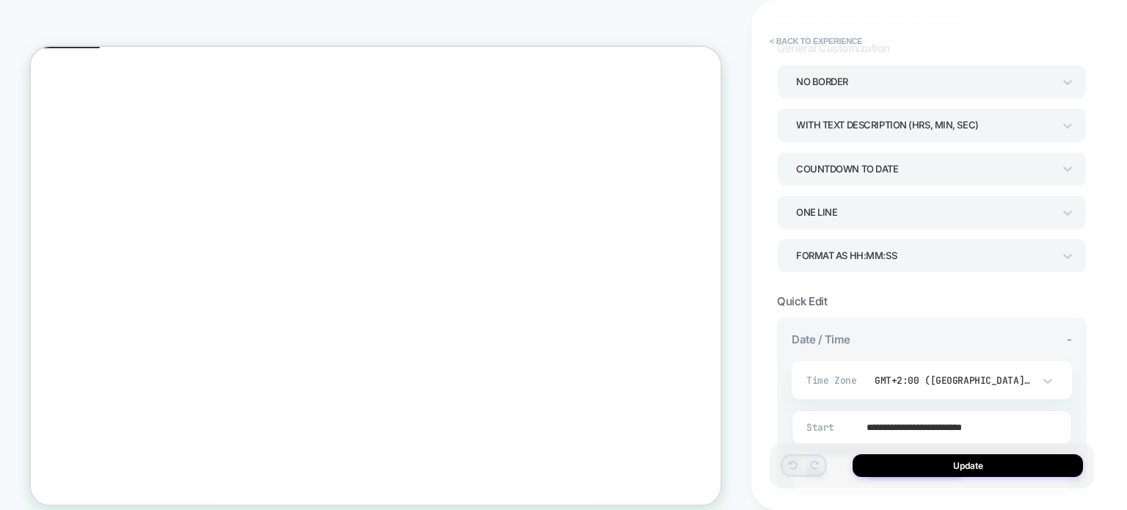
scroll to position [220, 0]
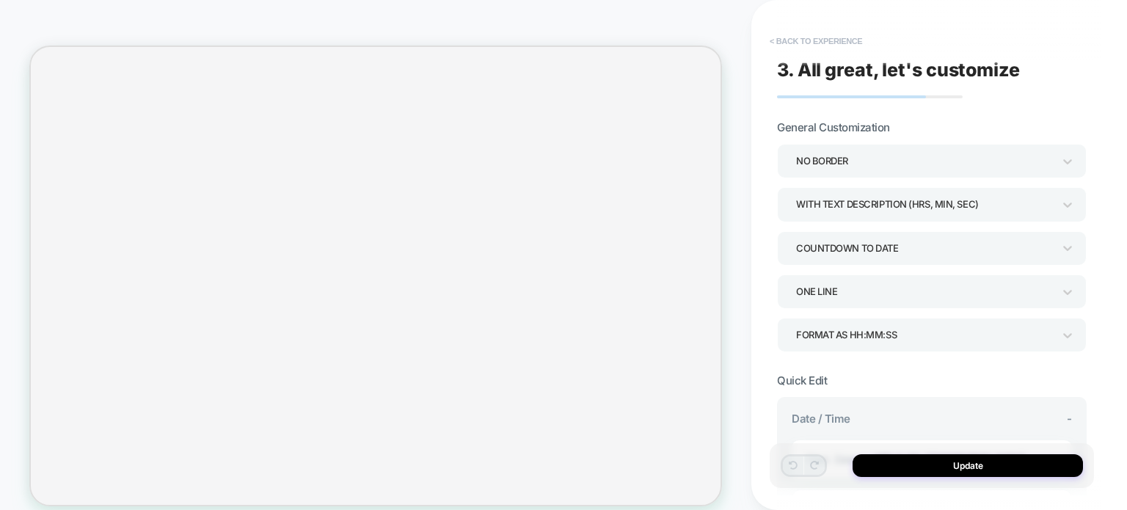
click at [765, 37] on button "< Back to experience" at bounding box center [815, 40] width 107 height 23
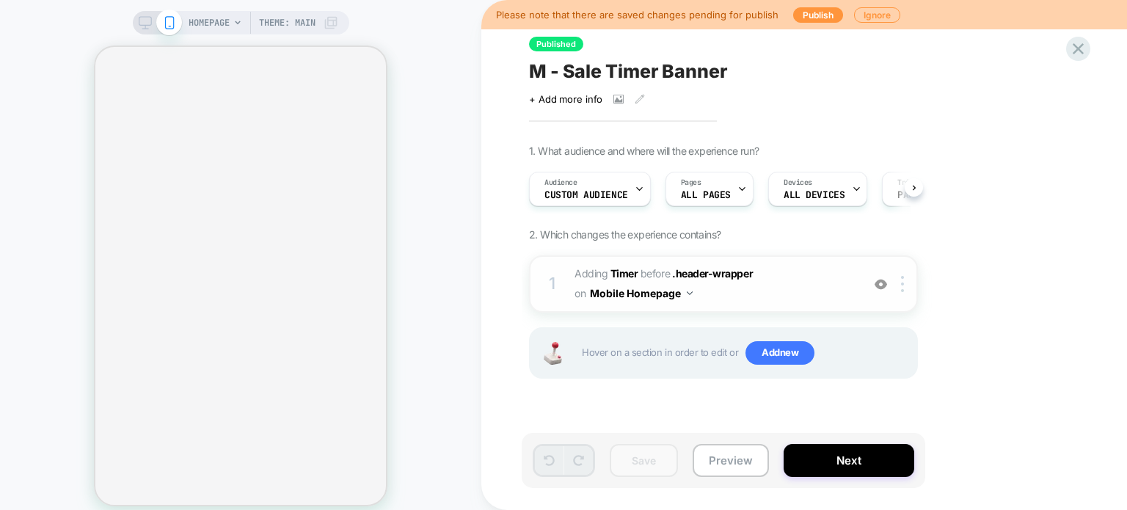
click at [783, 279] on span "#_loomi_addon_1758462975609 Adding Timer BEFORE .header-wrapper .header-wrapper…" at bounding box center [713, 284] width 279 height 40
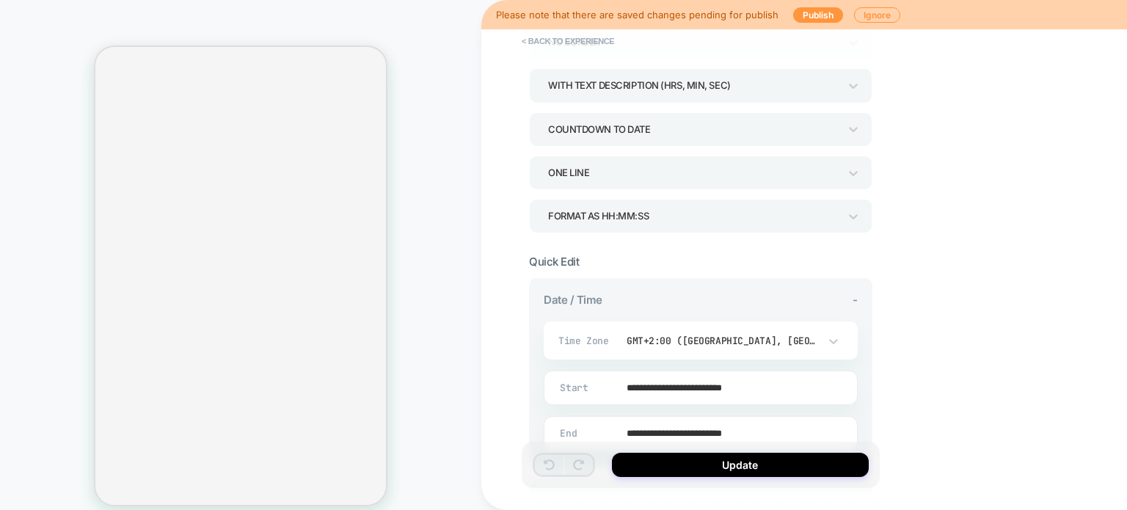
scroll to position [293, 0]
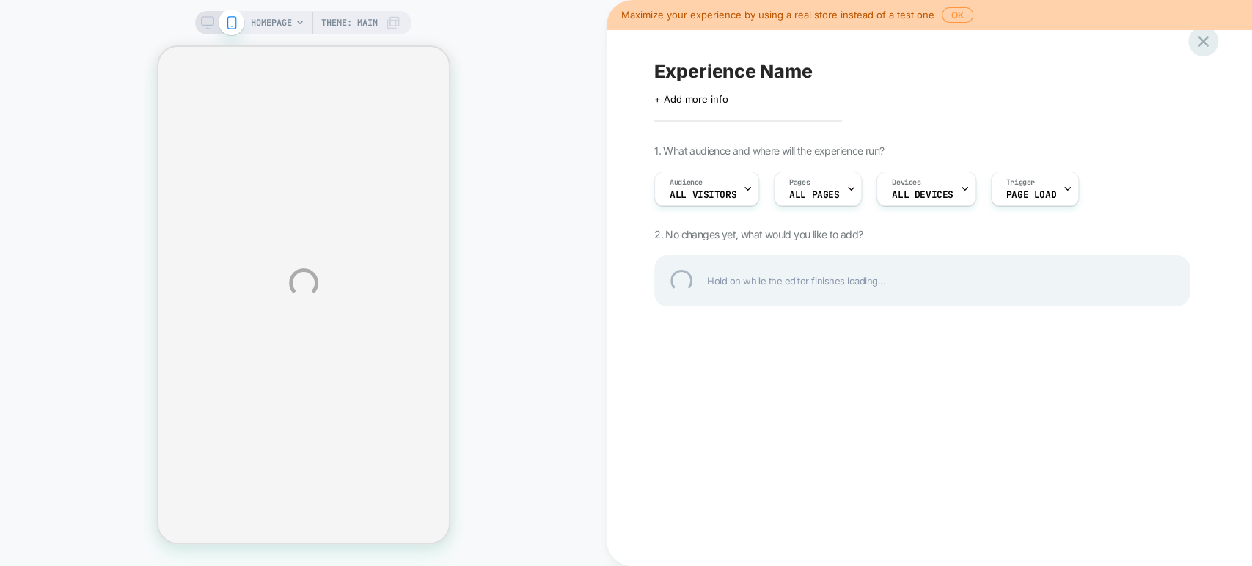
click at [1197, 44] on div at bounding box center [1203, 41] width 30 height 30
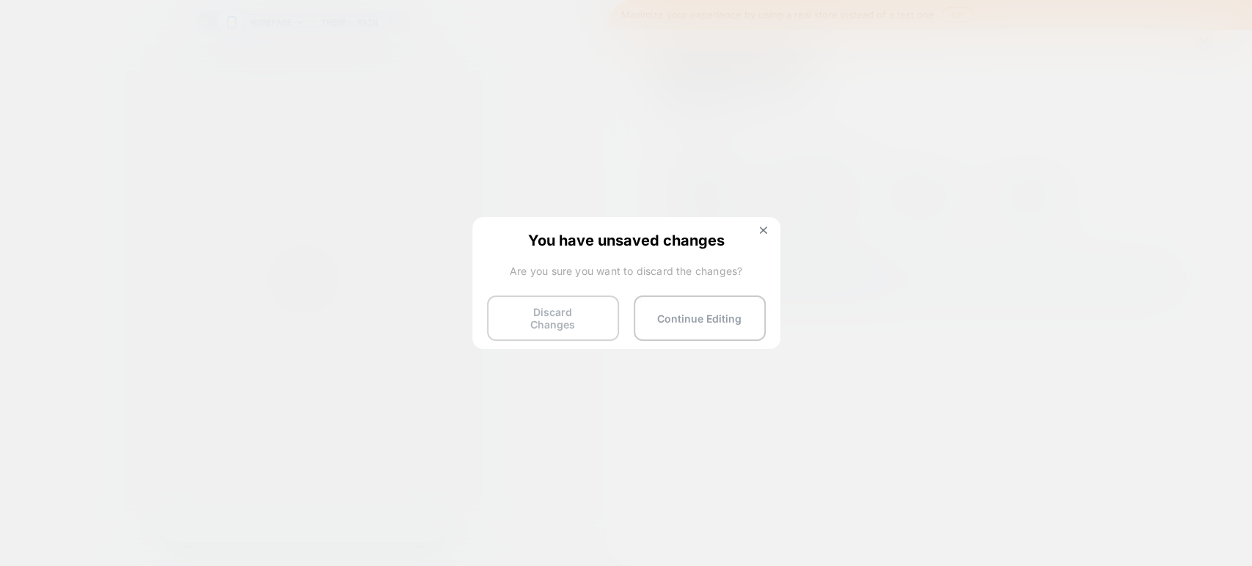
click at [569, 320] on button "Discard Changes" at bounding box center [553, 318] width 132 height 45
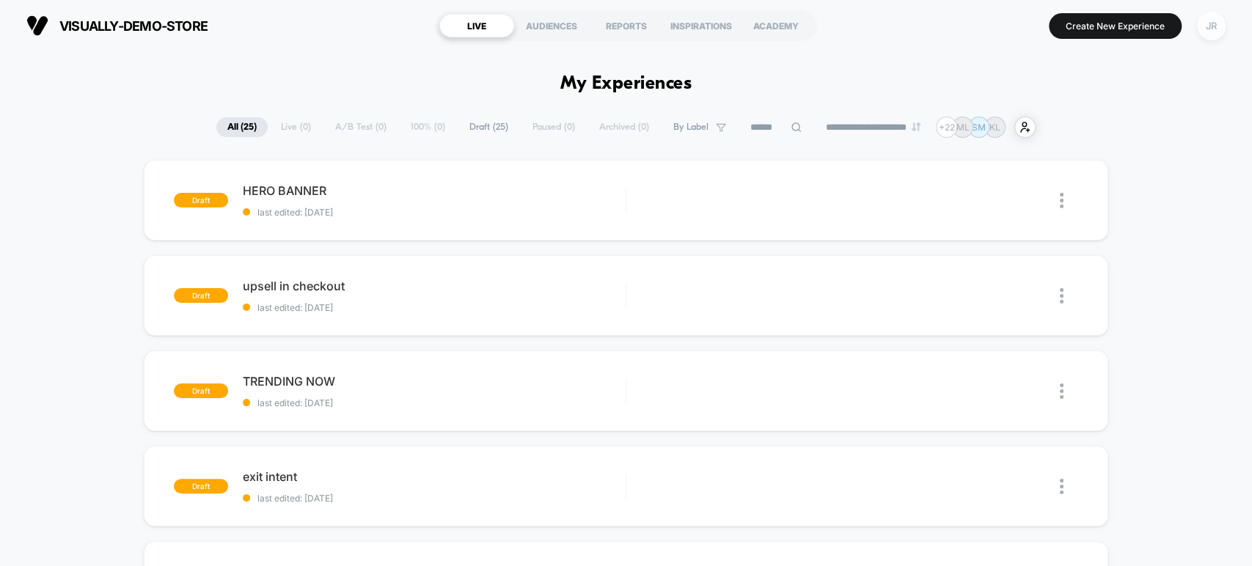
click at [1204, 22] on div "JR" at bounding box center [1211, 26] width 29 height 29
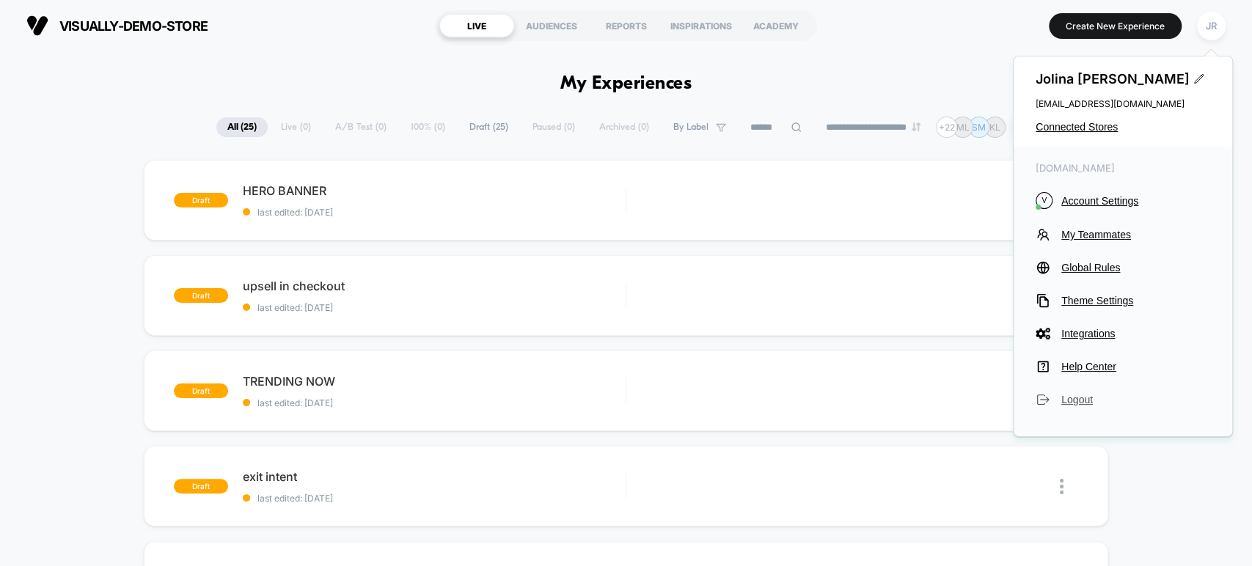
click at [1085, 395] on span "Logout" at bounding box center [1135, 400] width 149 height 12
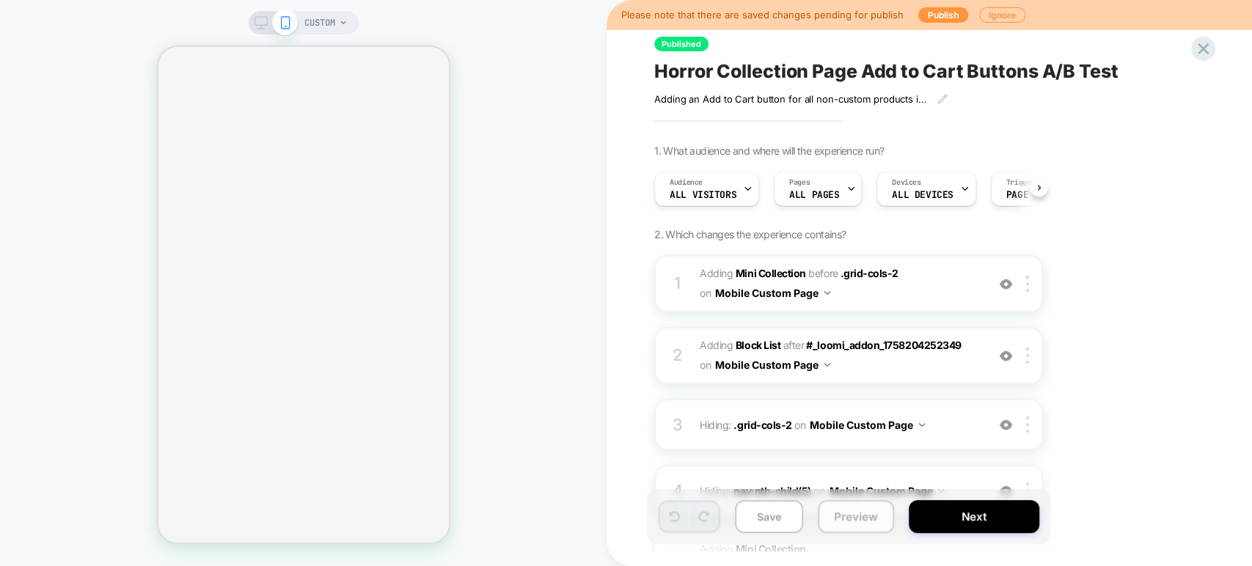
click at [857, 518] on button "Preview" at bounding box center [856, 516] width 76 height 33
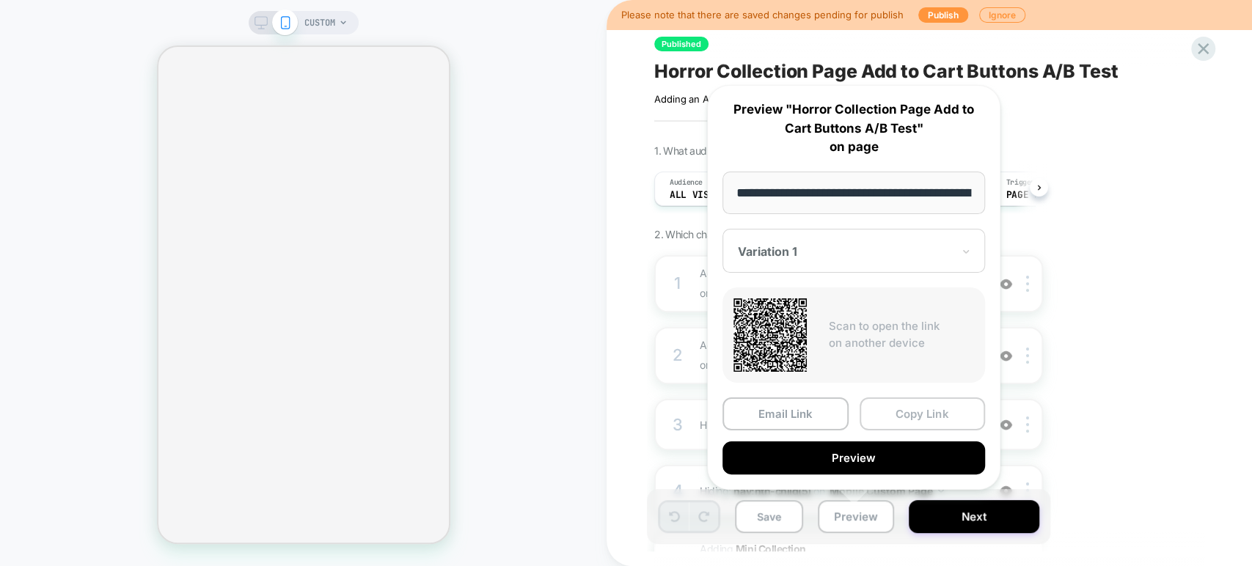
click at [926, 406] on button "Copy Link" at bounding box center [923, 414] width 126 height 33
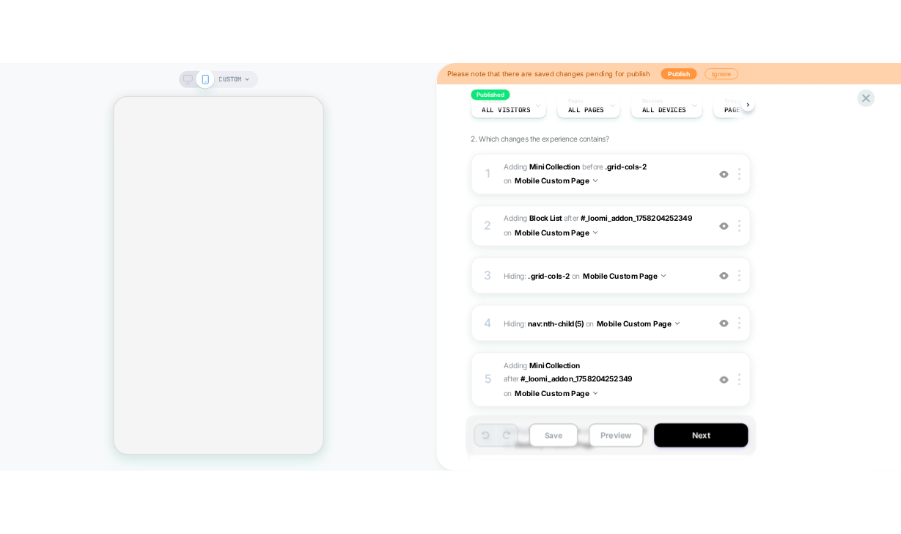
scroll to position [163, 0]
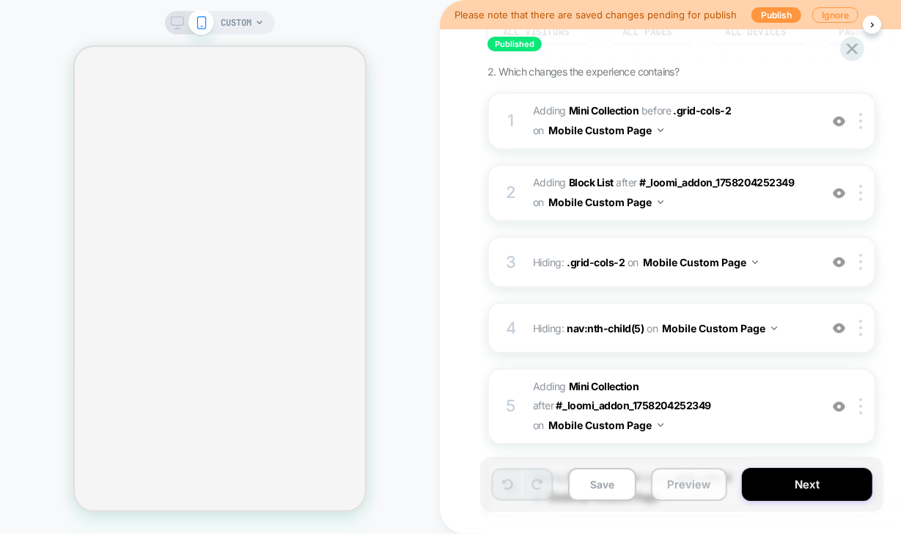
click at [675, 483] on button "Preview" at bounding box center [689, 484] width 76 height 33
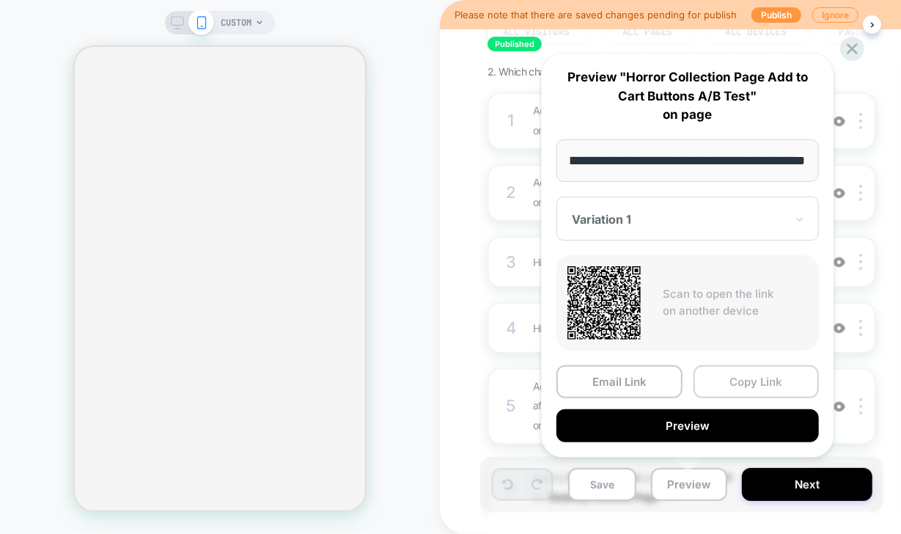
scroll to position [0, 0]
click at [733, 380] on button "Copy Link" at bounding box center [757, 381] width 126 height 33
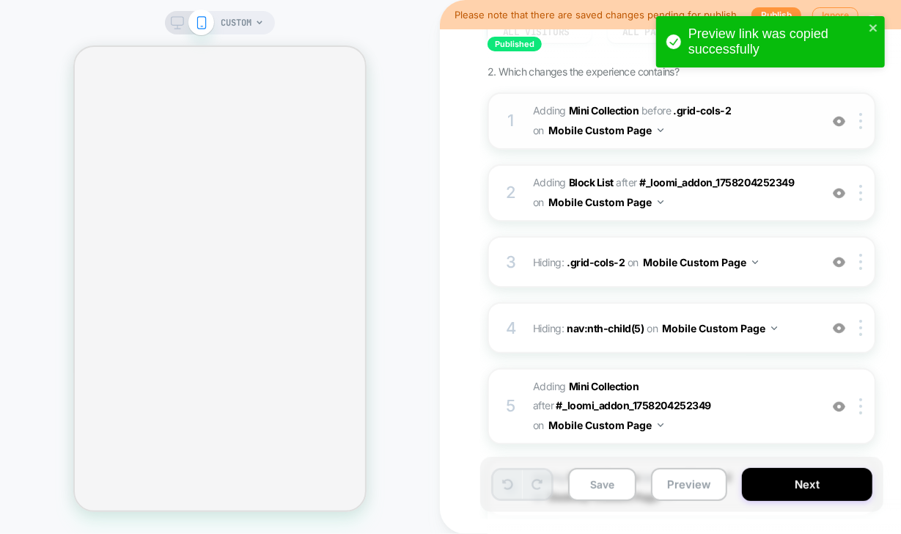
click at [730, 137] on span "#_loomi_addon_1758204252349 Adding Mini Collection BEFORE .grid-cols-2 .grid-co…" at bounding box center [672, 121] width 279 height 40
click at [662, 131] on img at bounding box center [661, 130] width 6 height 4
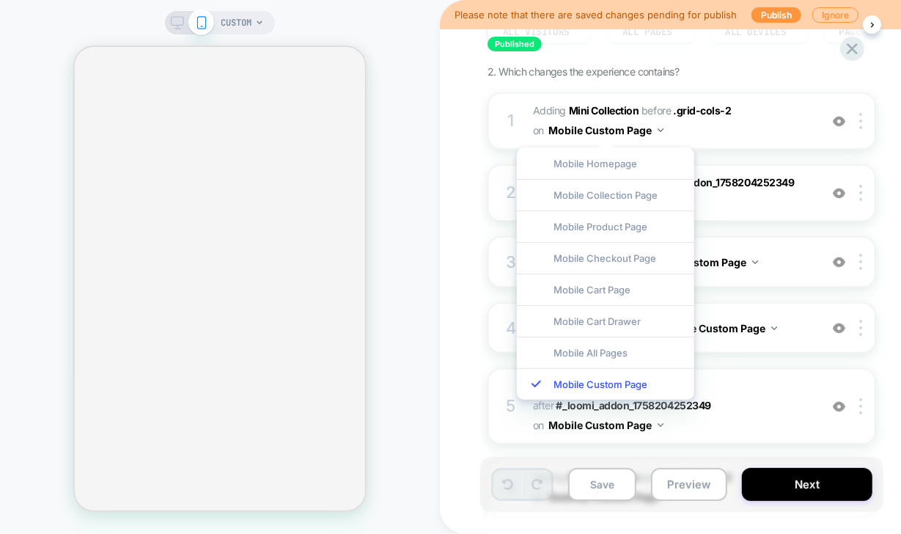
click at [440, 106] on div "Published Horror Collection Page Add to Cart Buttons A/B Test Adding an Add to …" at bounding box center [762, 267] width 645 height 534
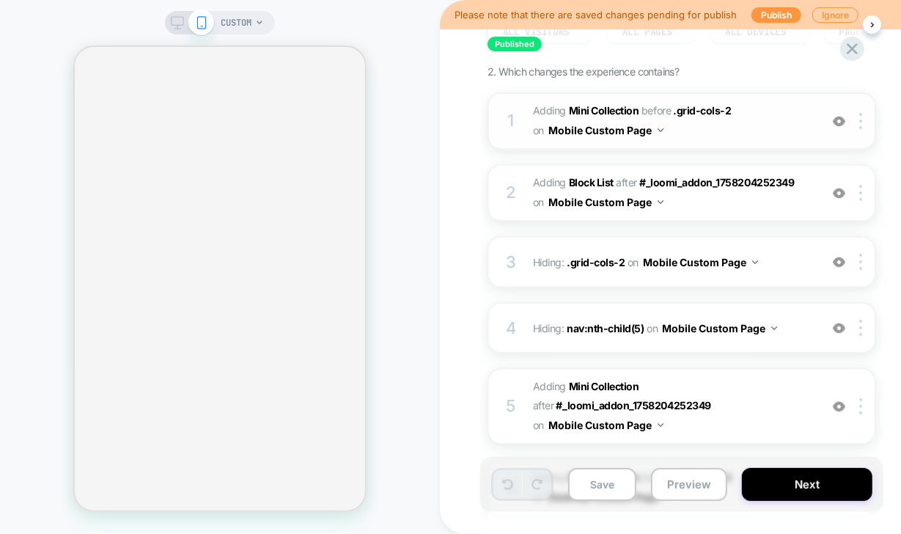
click at [710, 134] on span "#_loomi_addon_1758204252349 Adding Mini Collection BEFORE .grid-cols-2 .grid-co…" at bounding box center [672, 121] width 279 height 40
click at [775, 123] on span "#_loomi_addon_1758204252349 Adding Mini Collection BEFORE .grid-cols-2 .grid-co…" at bounding box center [672, 121] width 279 height 40
click at [697, 203] on span "#_loomi_addon_1758205032474 Adding Block List AFTER #_loomi_addon_1758204252349…" at bounding box center [672, 193] width 279 height 40
click at [659, 197] on button "Mobile Custom Page" at bounding box center [606, 201] width 115 height 21
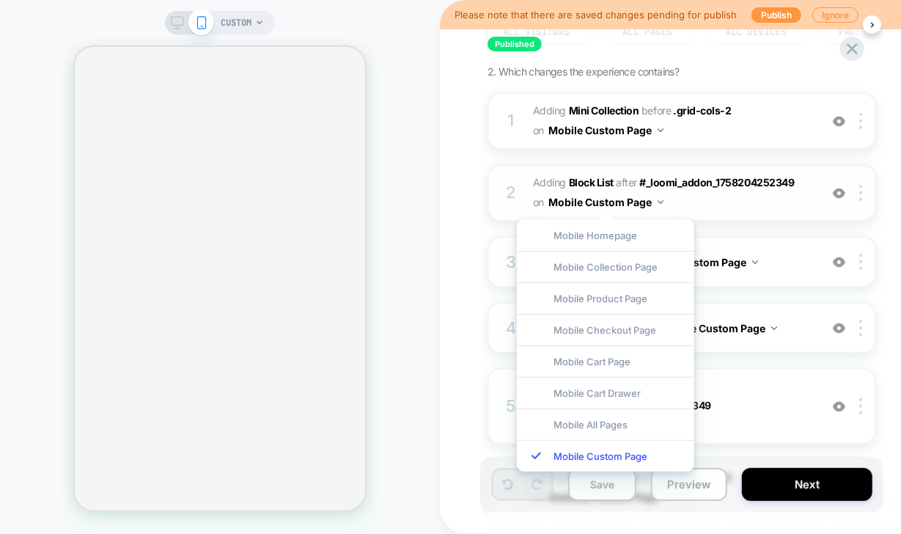
click at [733, 210] on span "#_loomi_addon_1758205032474 Adding Block List AFTER #_loomi_addon_1758204252349…" at bounding box center [672, 193] width 279 height 40
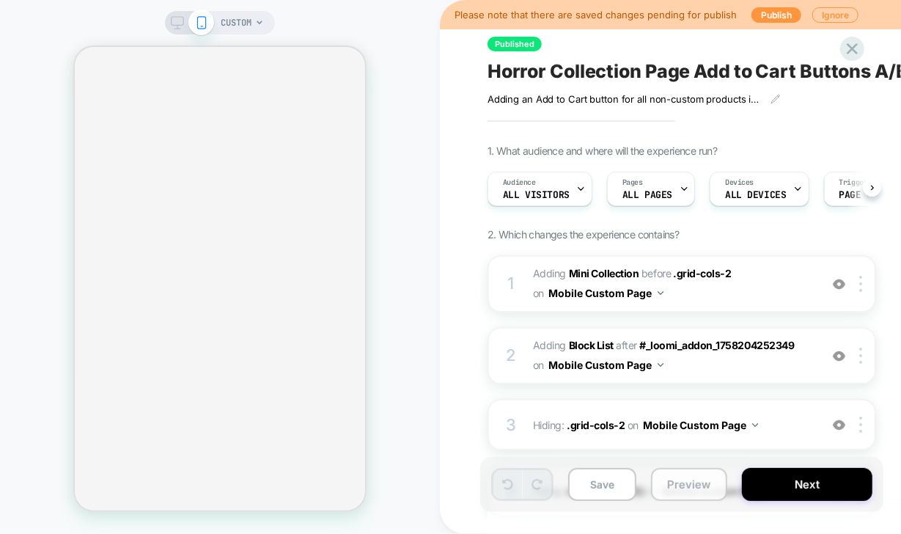
click at [688, 488] on button "Preview" at bounding box center [689, 484] width 76 height 33
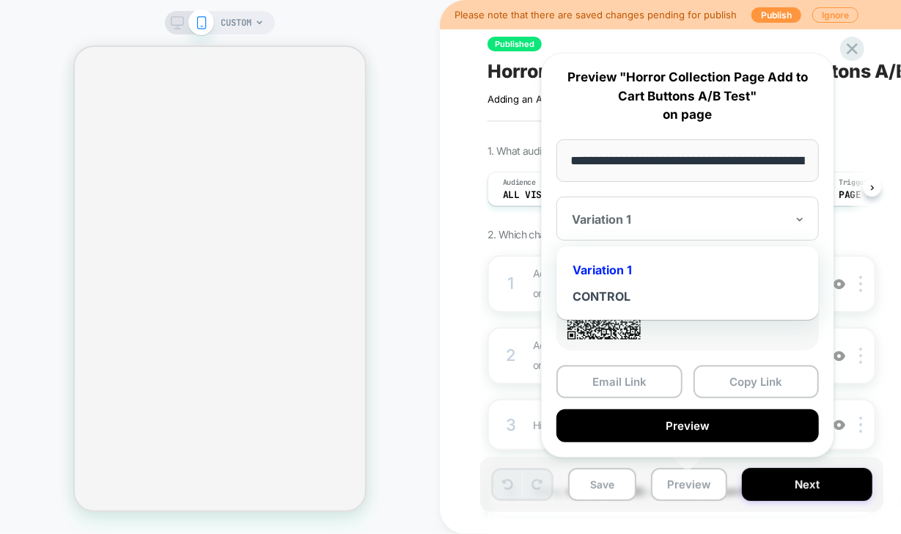
click at [642, 221] on div at bounding box center [679, 219] width 214 height 15
click at [630, 267] on div "Variation 1" at bounding box center [688, 270] width 248 height 26
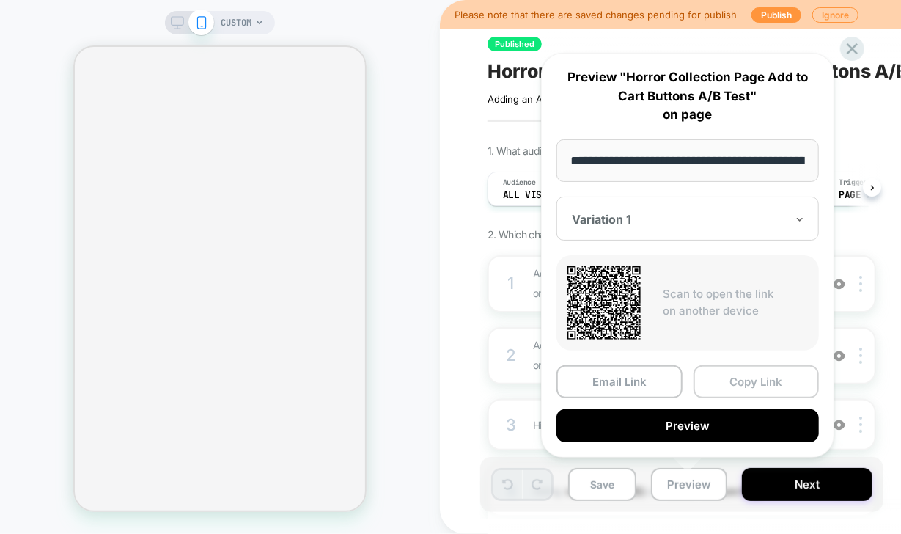
click at [728, 380] on button "Copy Link" at bounding box center [757, 381] width 126 height 33
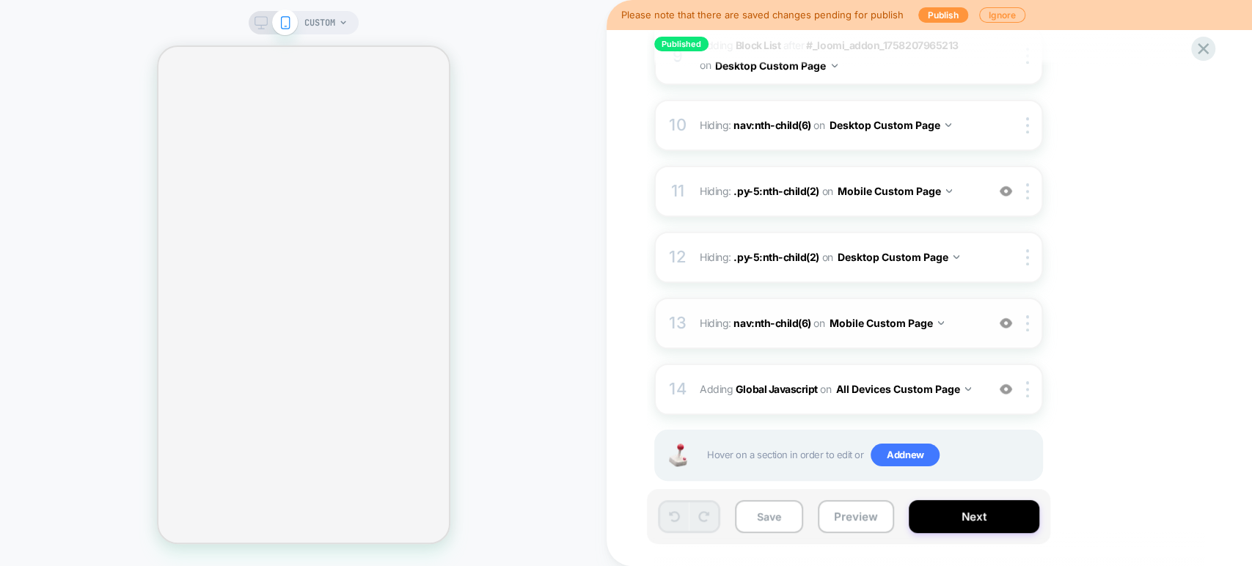
scroll to position [844, 0]
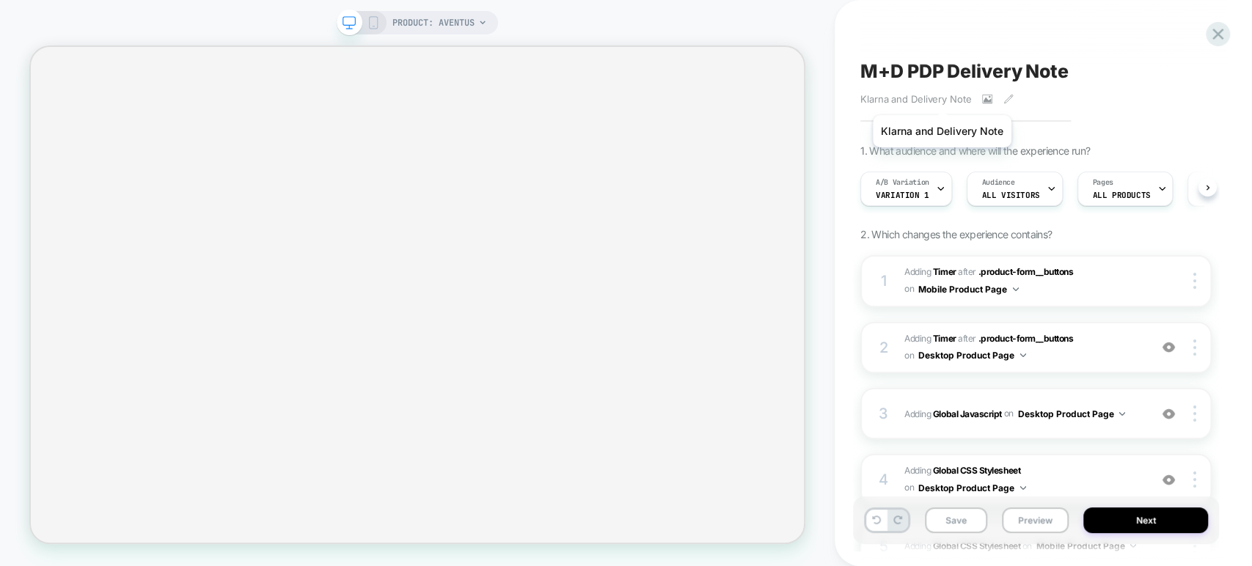
click at [942, 97] on span "Klarna and Delivery Note﻿" at bounding box center [915, 99] width 111 height 12
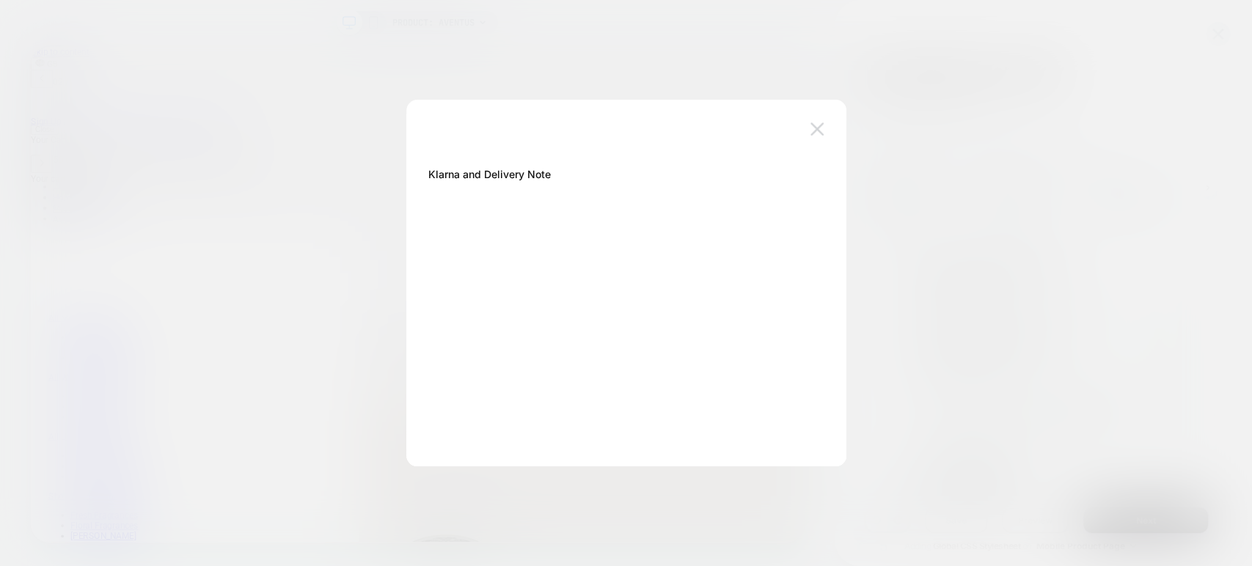
click at [818, 128] on img at bounding box center [816, 128] width 13 height 12
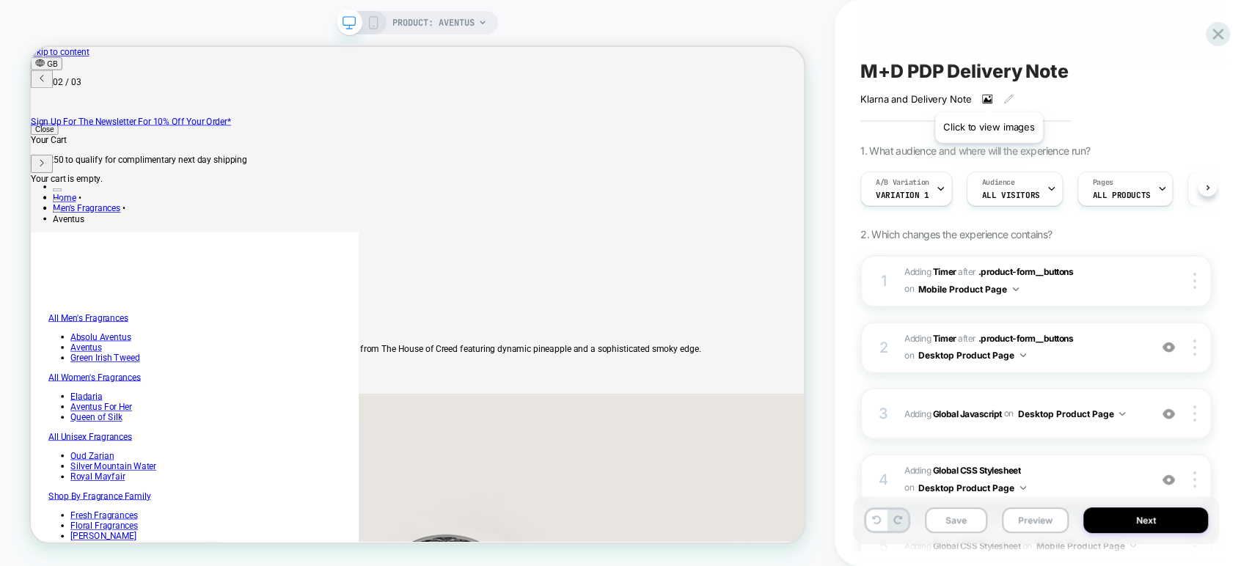
click at [989, 94] on icon at bounding box center [987, 99] width 10 height 10
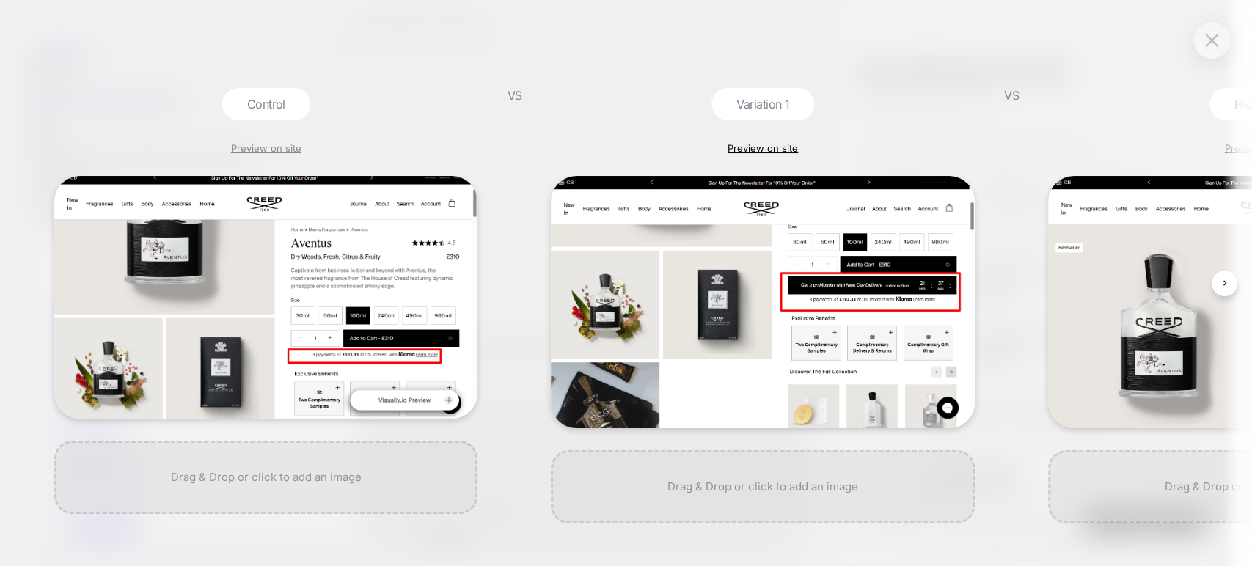
click at [748, 142] on link "Preview on site" at bounding box center [763, 148] width 70 height 12
click at [780, 142] on link "Preview on site" at bounding box center [763, 148] width 70 height 12
click at [796, 339] on img at bounding box center [762, 302] width 423 height 252
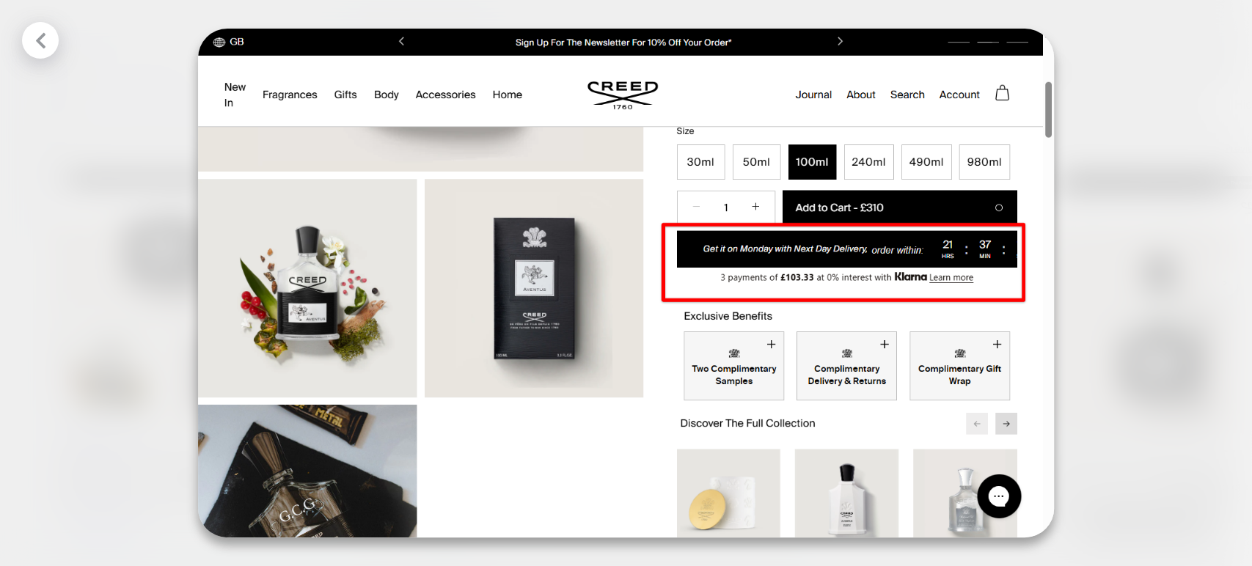
click at [796, 339] on img at bounding box center [626, 284] width 856 height 510
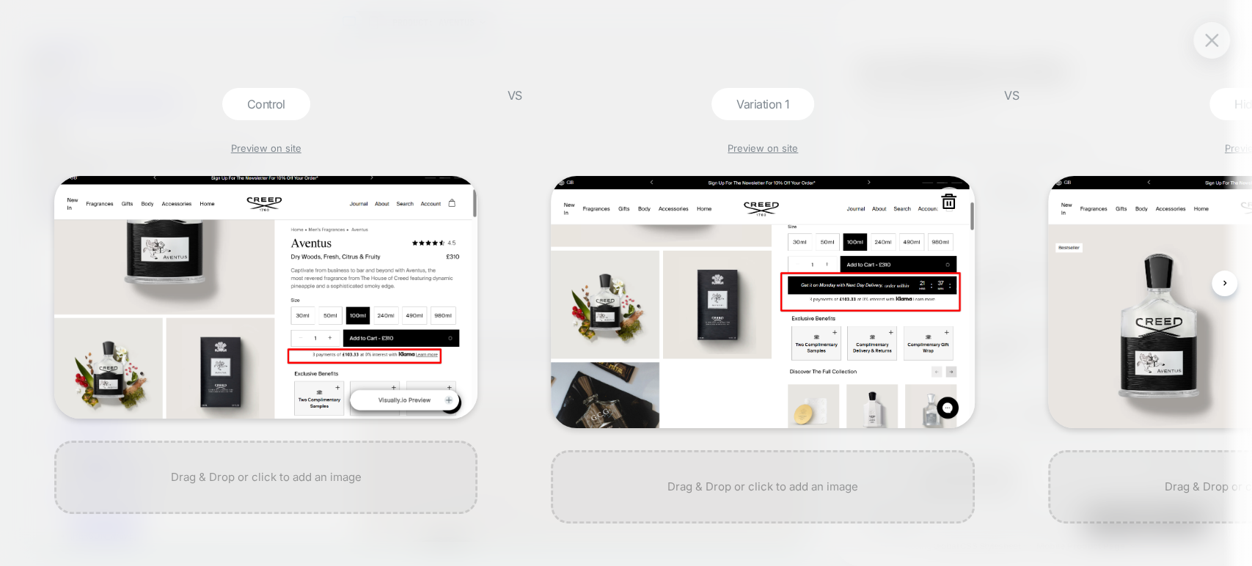
click at [950, 203] on icon at bounding box center [948, 201] width 15 height 15
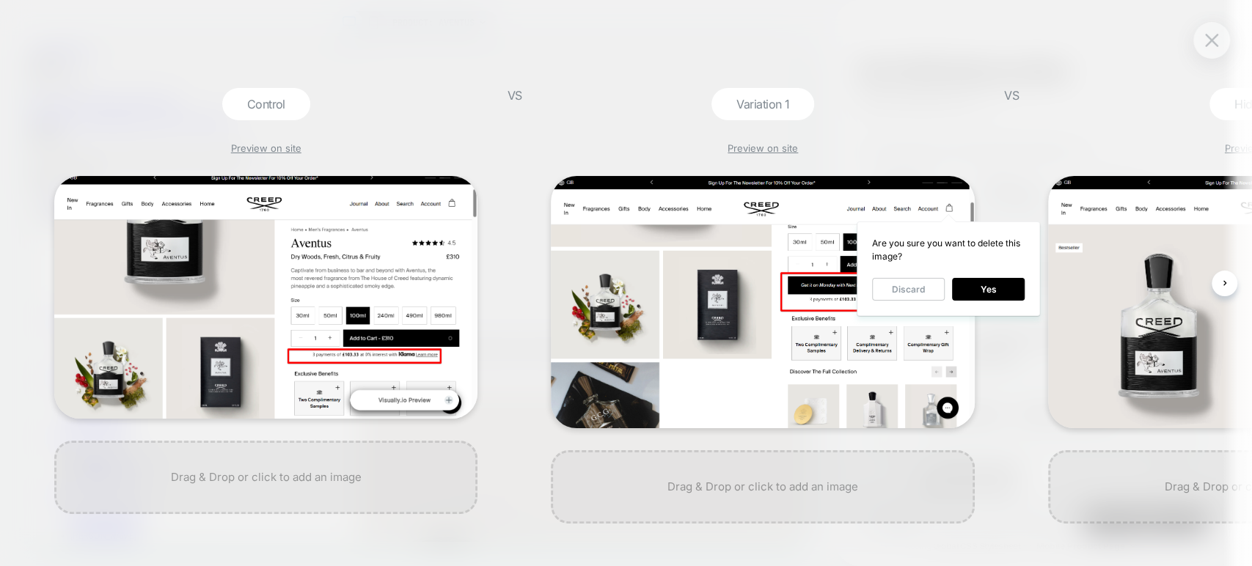
scroll to position [0, 499]
click at [976, 284] on button "Yes" at bounding box center [988, 289] width 73 height 23
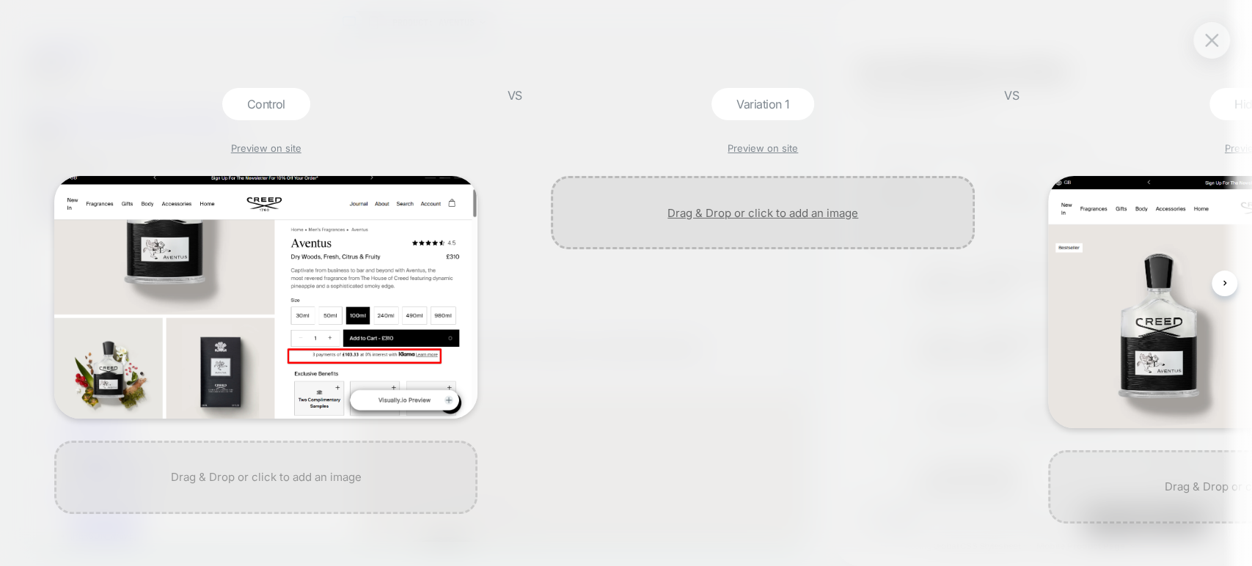
click at [783, 218] on div at bounding box center [762, 212] width 423 height 73
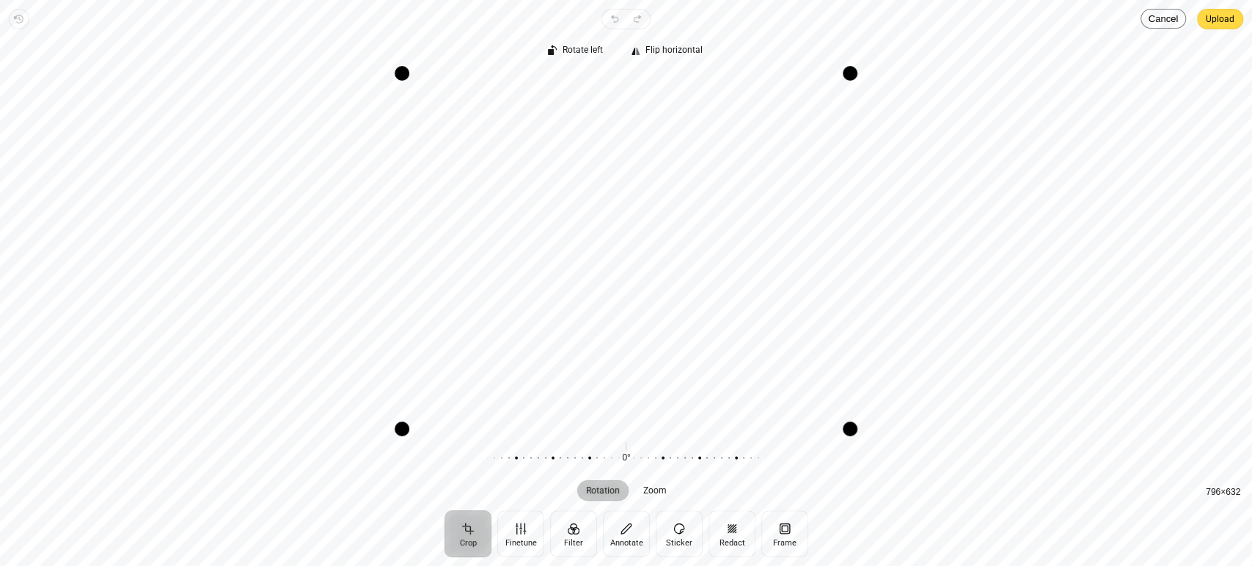
scroll to position [0, 0]
click at [1228, 23] on span "Upload" at bounding box center [1220, 19] width 29 height 18
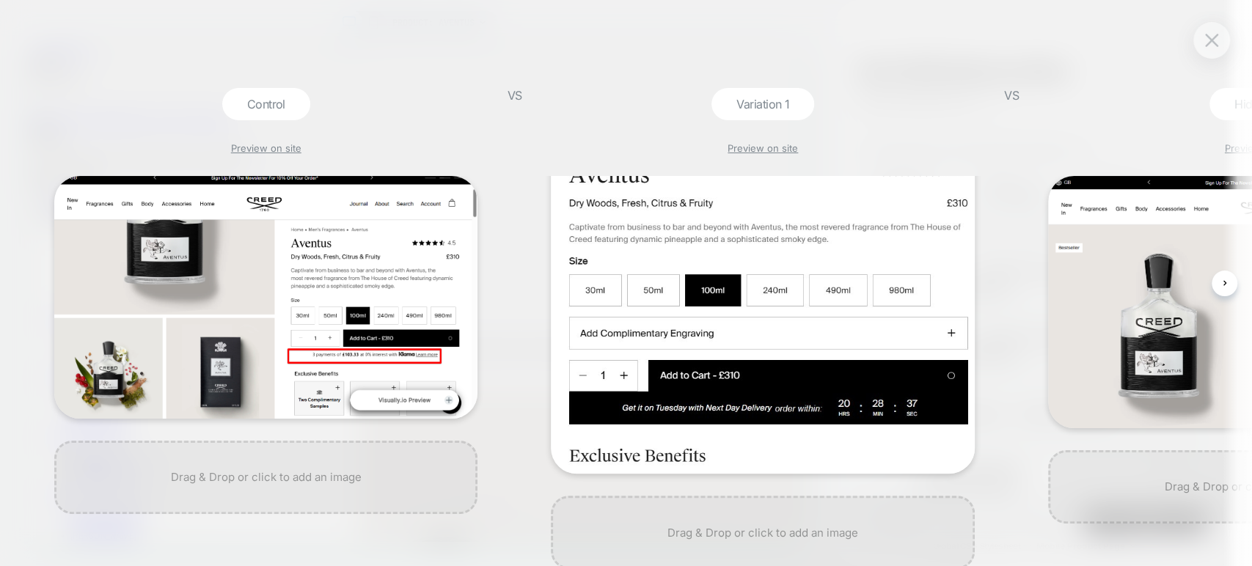
scroll to position [76, 0]
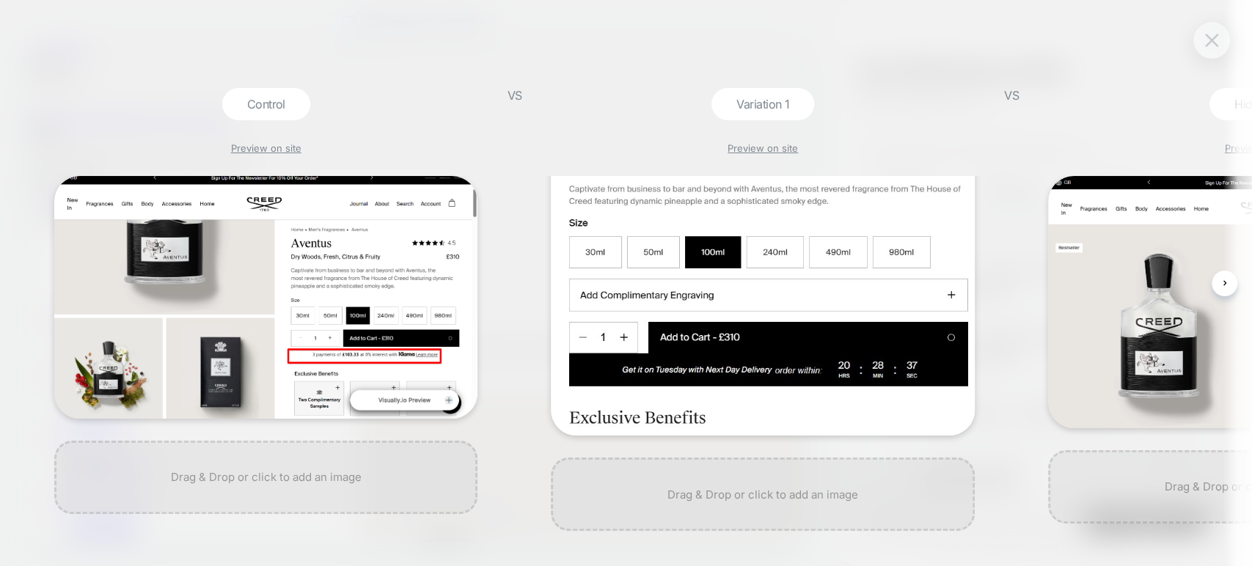
click at [1213, 37] on img at bounding box center [1211, 40] width 13 height 12
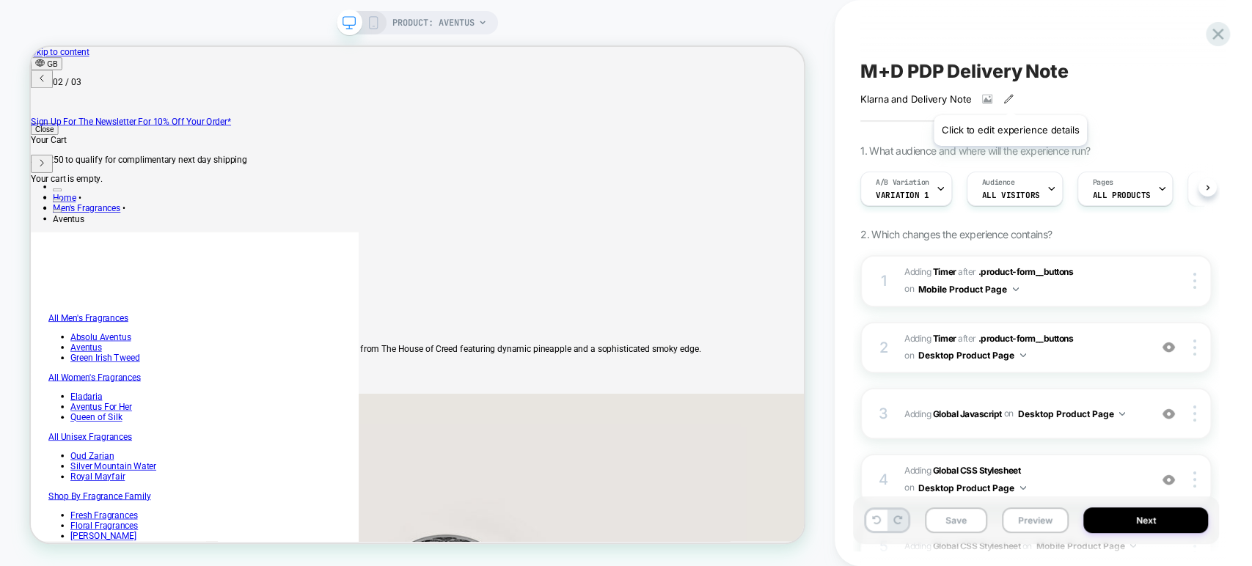
click at [1009, 97] on icon at bounding box center [1008, 99] width 10 height 10
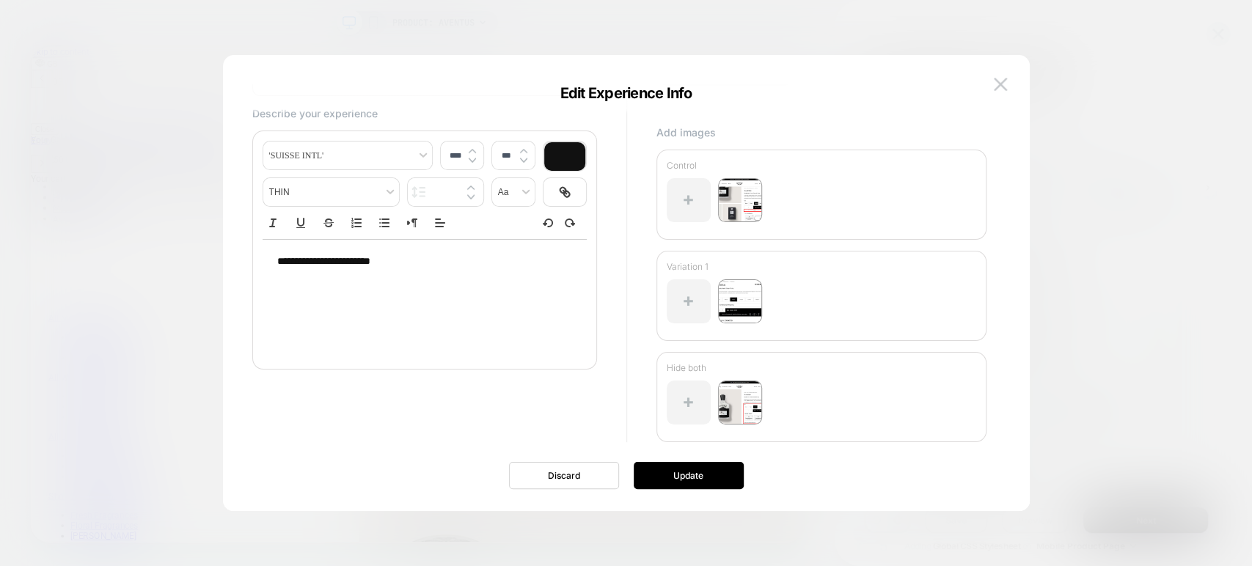
scroll to position [102, 0]
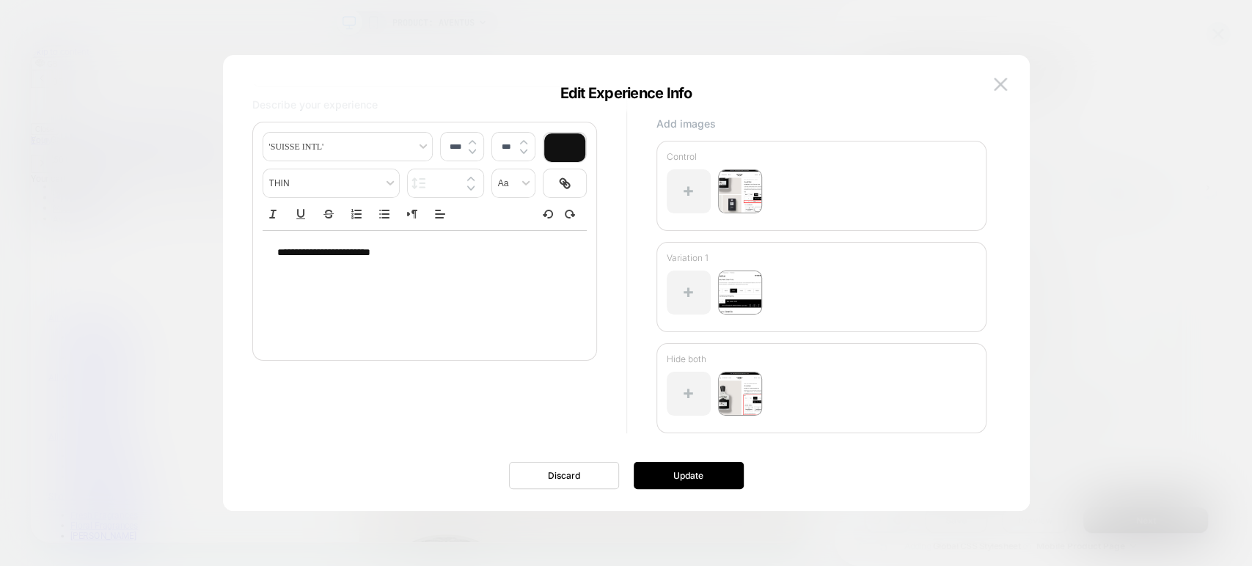
click at [1074, 87] on div at bounding box center [626, 283] width 1252 height 566
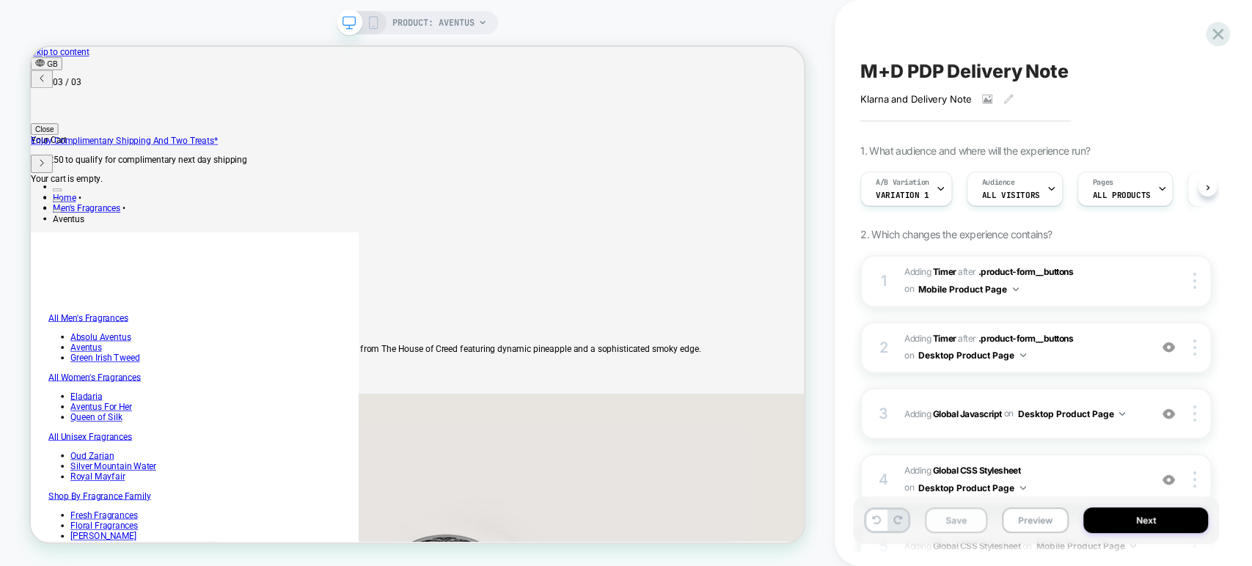
click at [945, 529] on button "Save" at bounding box center [956, 521] width 62 height 26
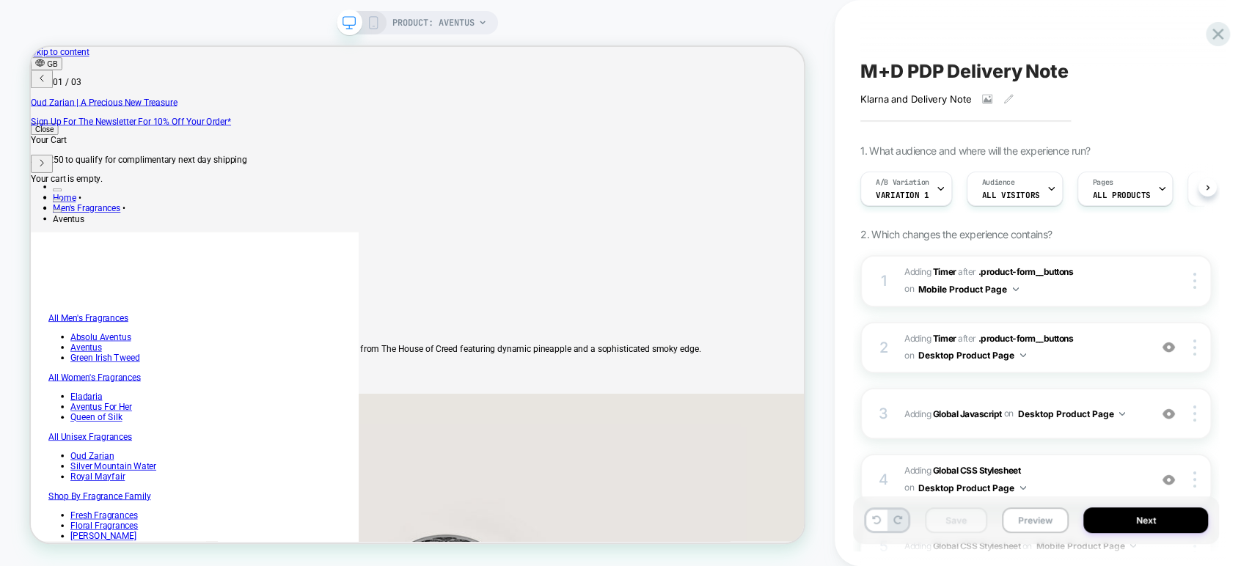
scroll to position [0, 0]
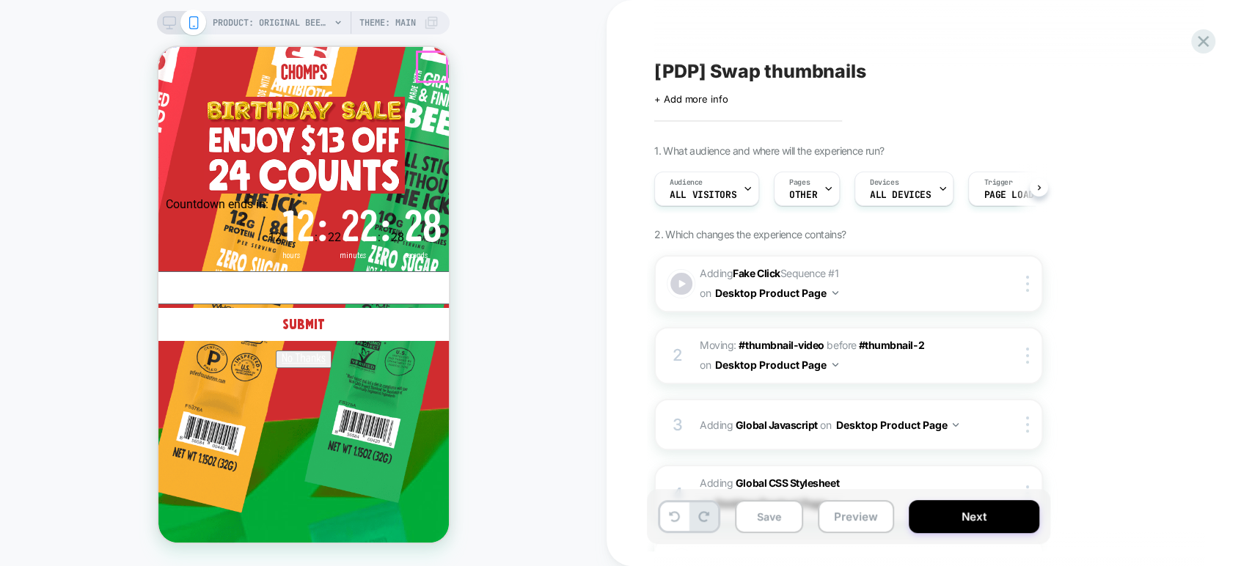
click at [753, 67] on circle "Close dialog" at bounding box center [767, 68] width 28 height 28
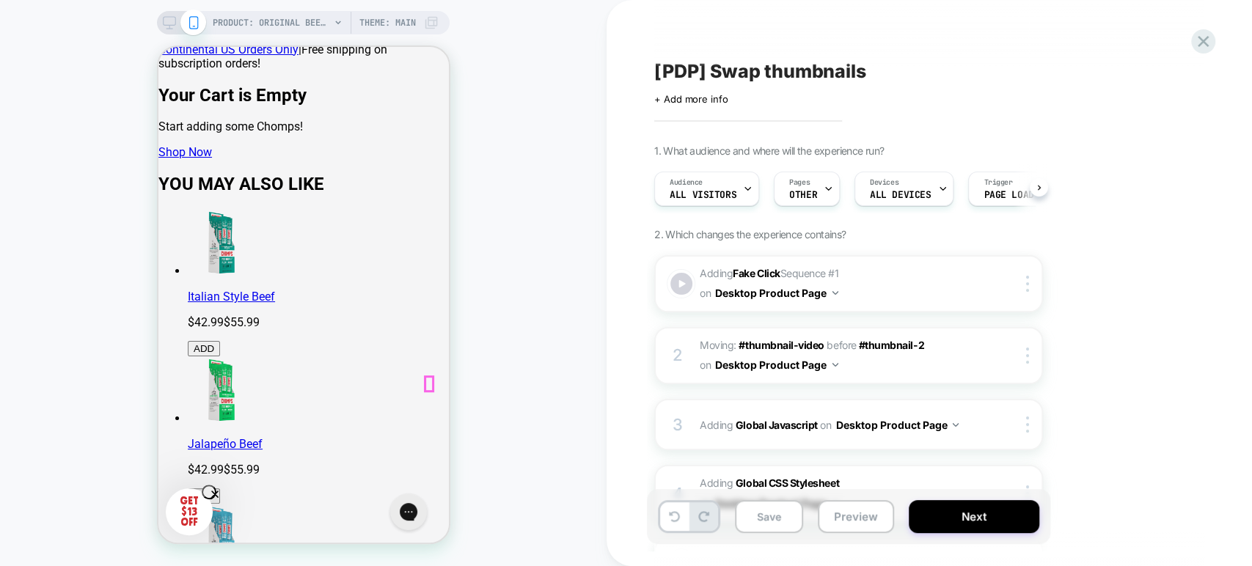
click at [425, 375] on div at bounding box center [426, 353] width 7 height 44
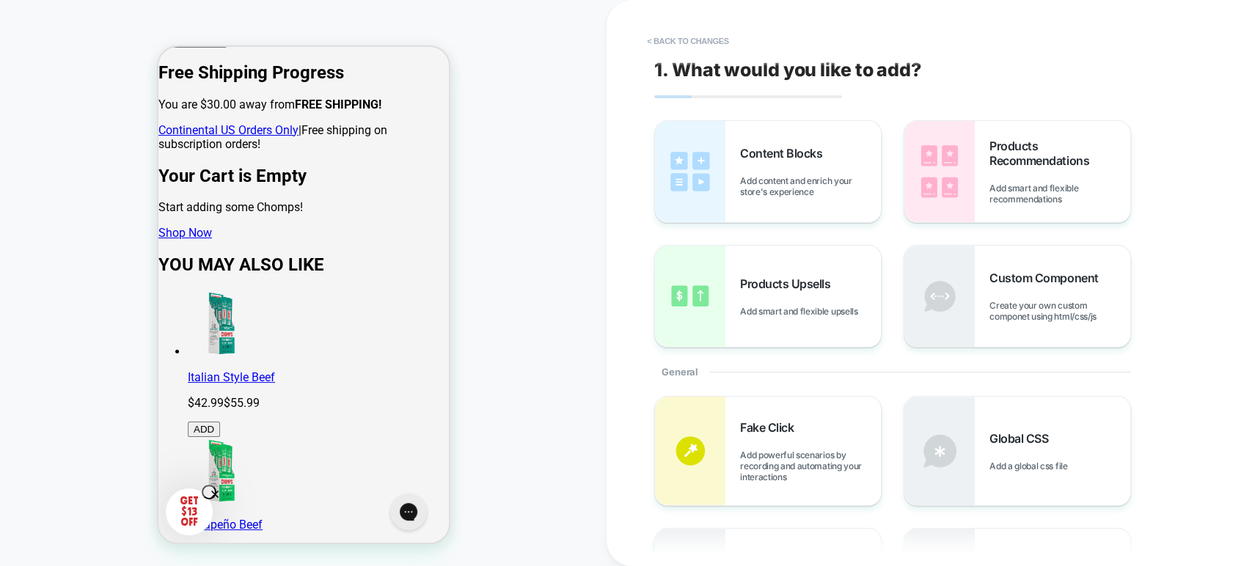
scroll to position [87, 0]
